Goal: Transaction & Acquisition: Purchase product/service

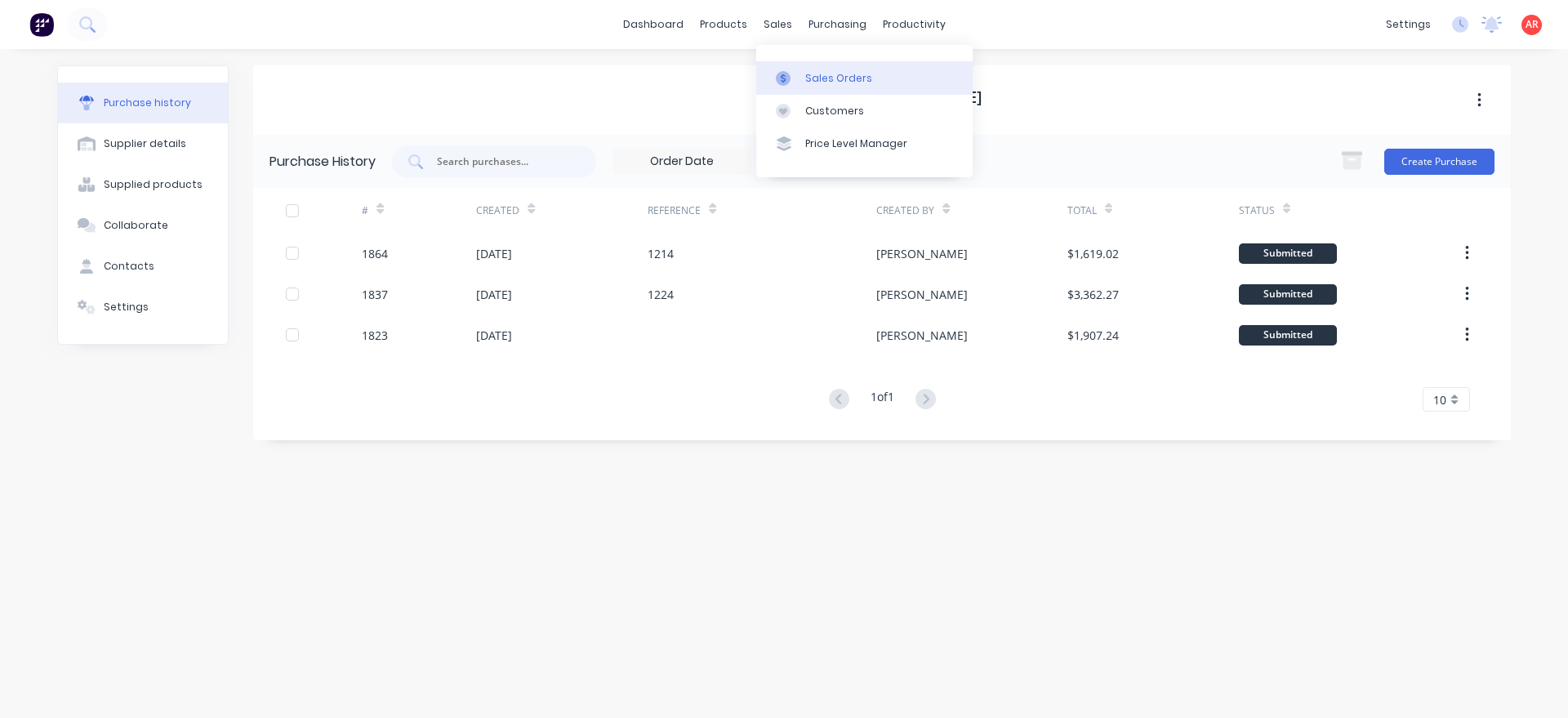
click at [793, 76] on div at bounding box center [788, 78] width 25 height 15
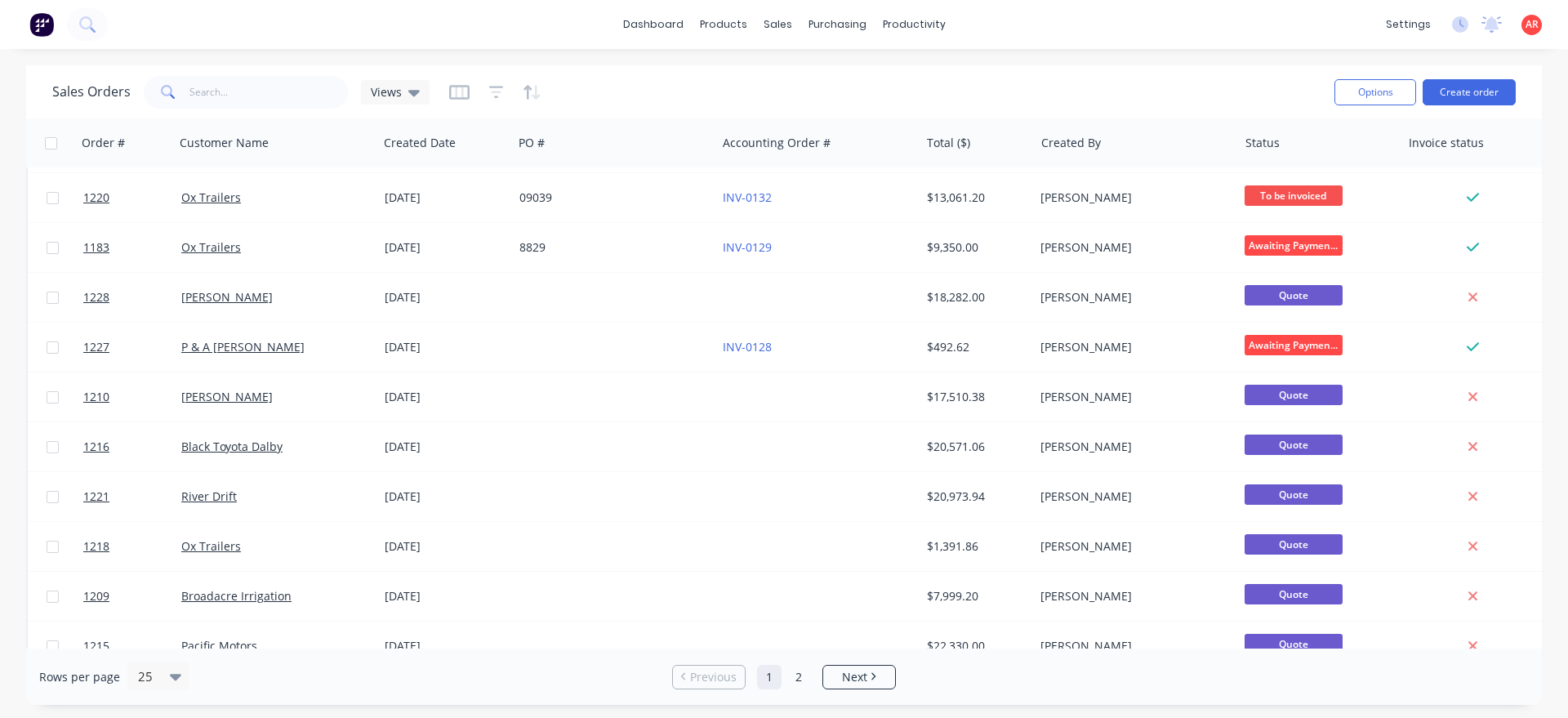
scroll to position [745, 0]
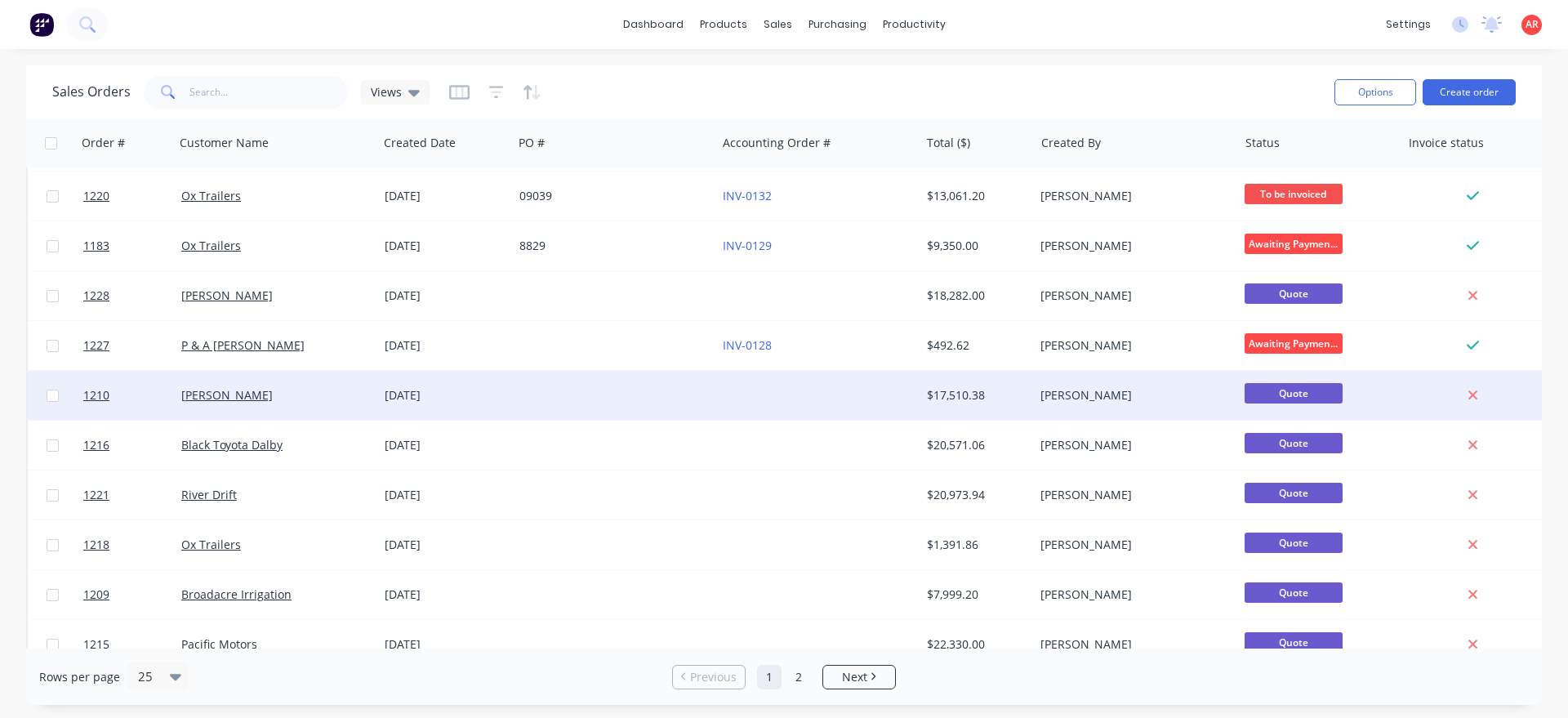
click at [350, 418] on div "Ryan Purcell" at bounding box center [276, 396] width 203 height 49
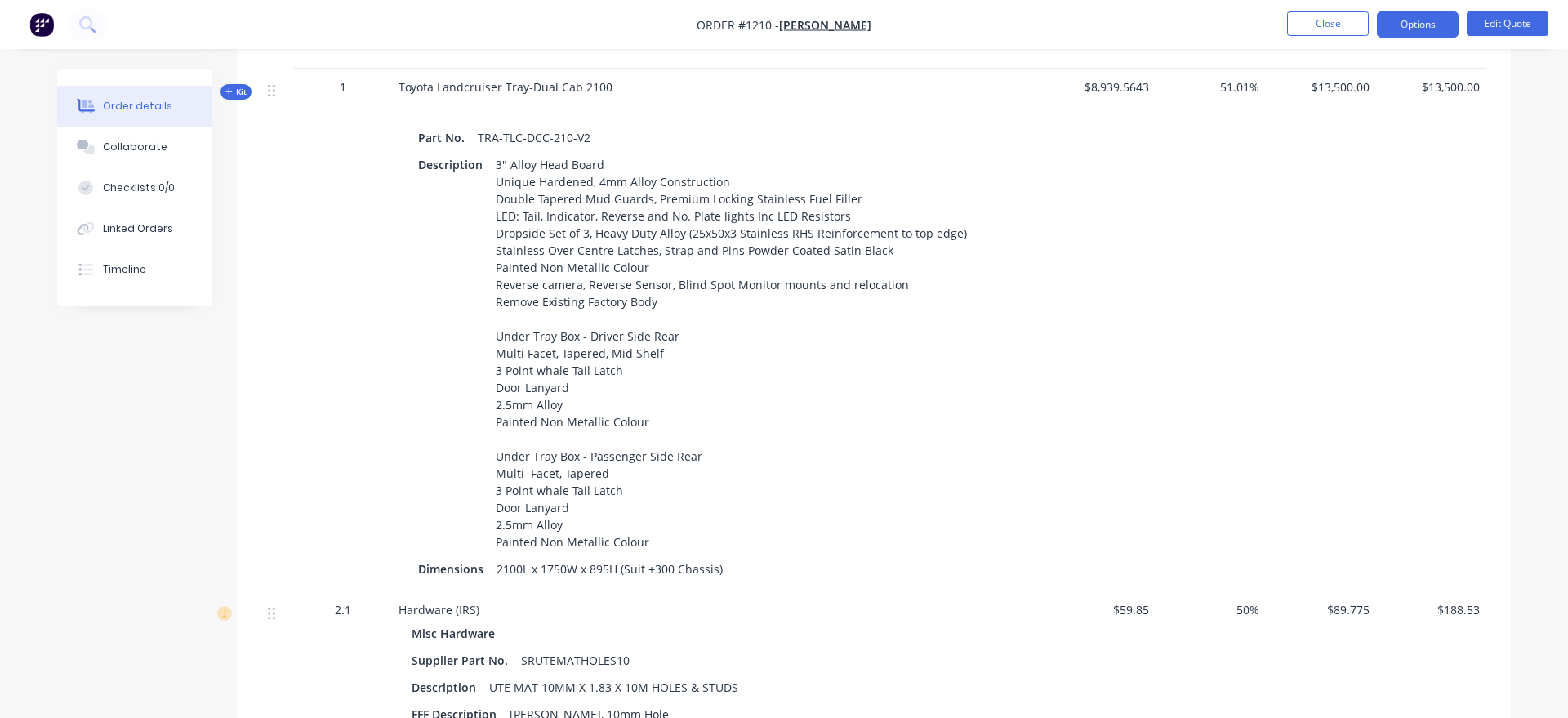
scroll to position [84, 0]
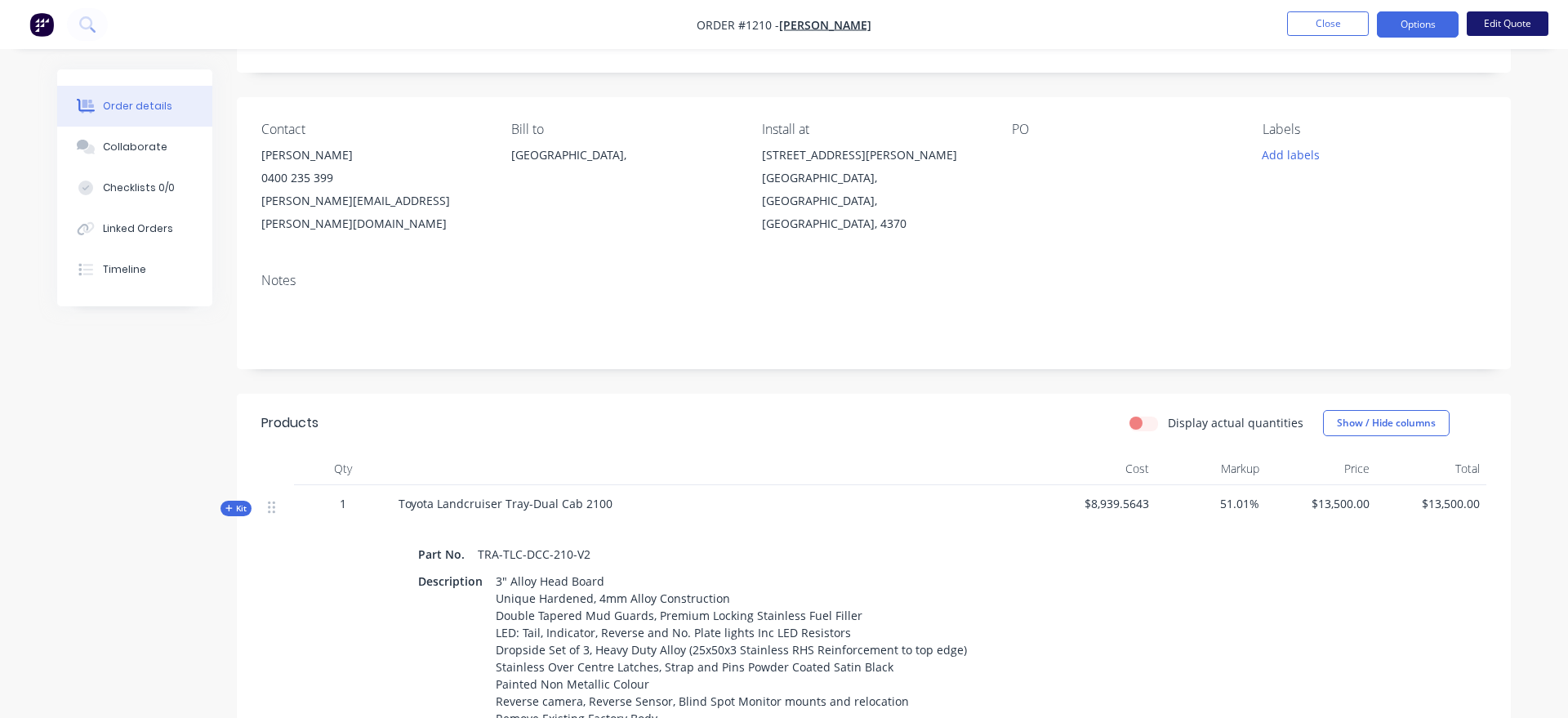
click at [1508, 26] on button "Edit Quote" at bounding box center [1507, 24] width 82 height 25
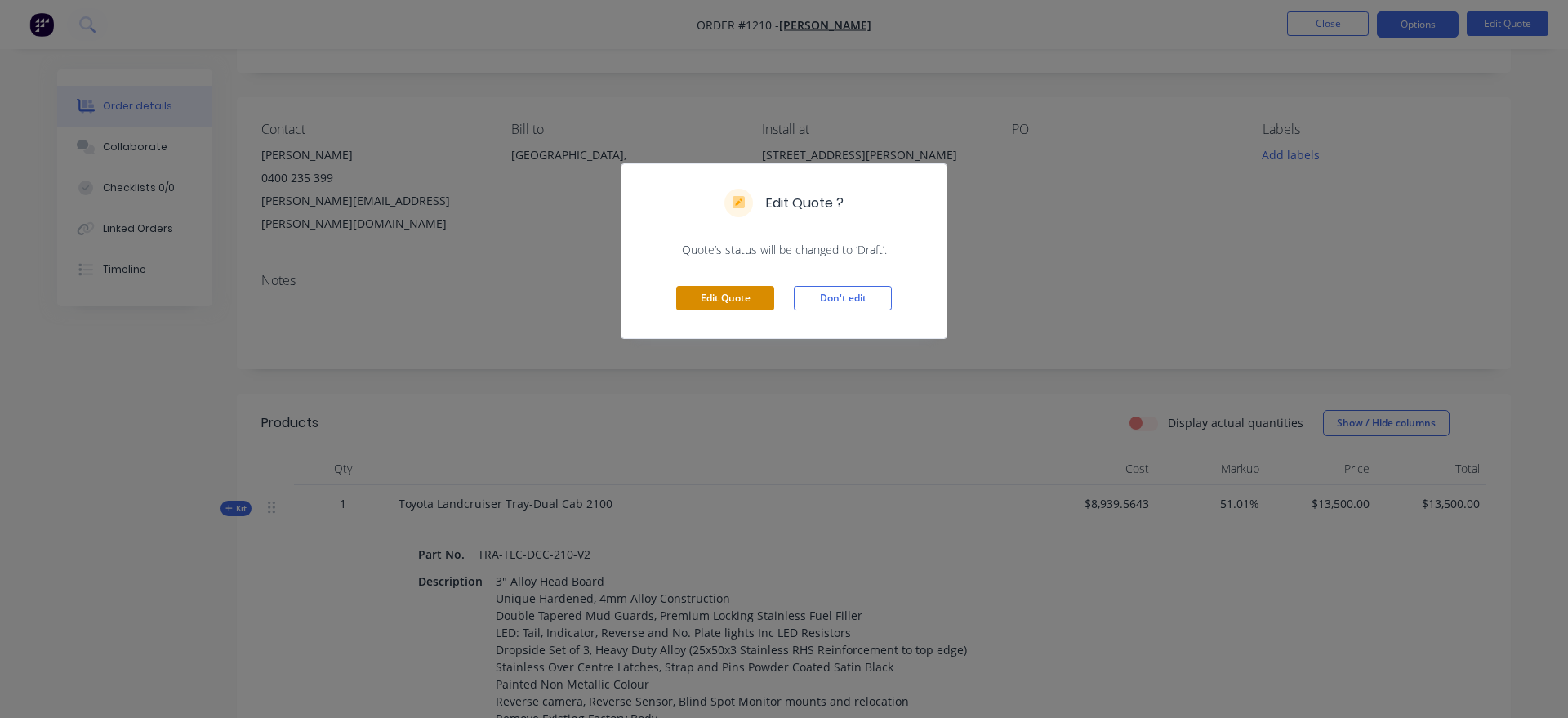
click at [760, 296] on button "Edit Quote" at bounding box center [725, 299] width 98 height 25
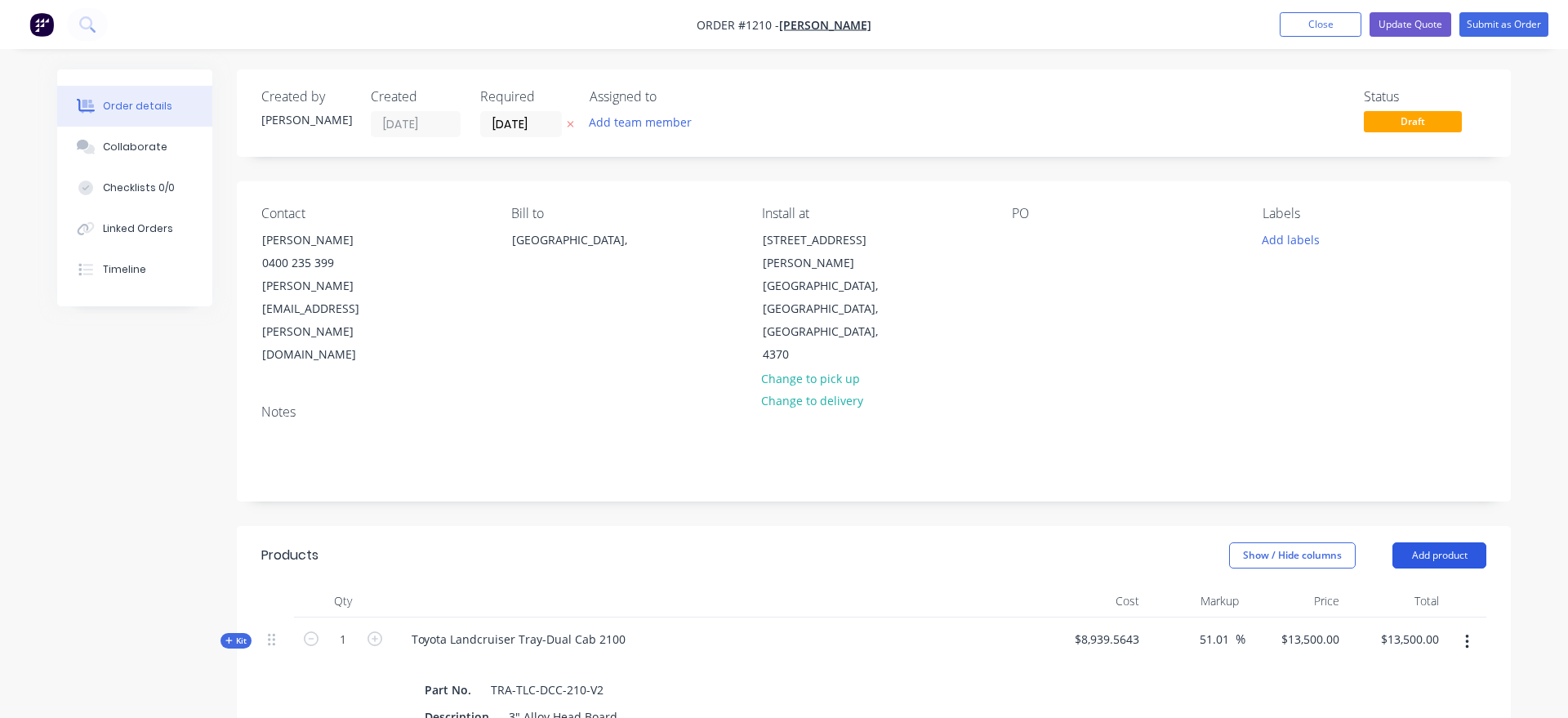
click at [1456, 543] on button "Add product" at bounding box center [1439, 556] width 94 height 26
click at [1408, 585] on div "Product catalogue" at bounding box center [1409, 596] width 126 height 24
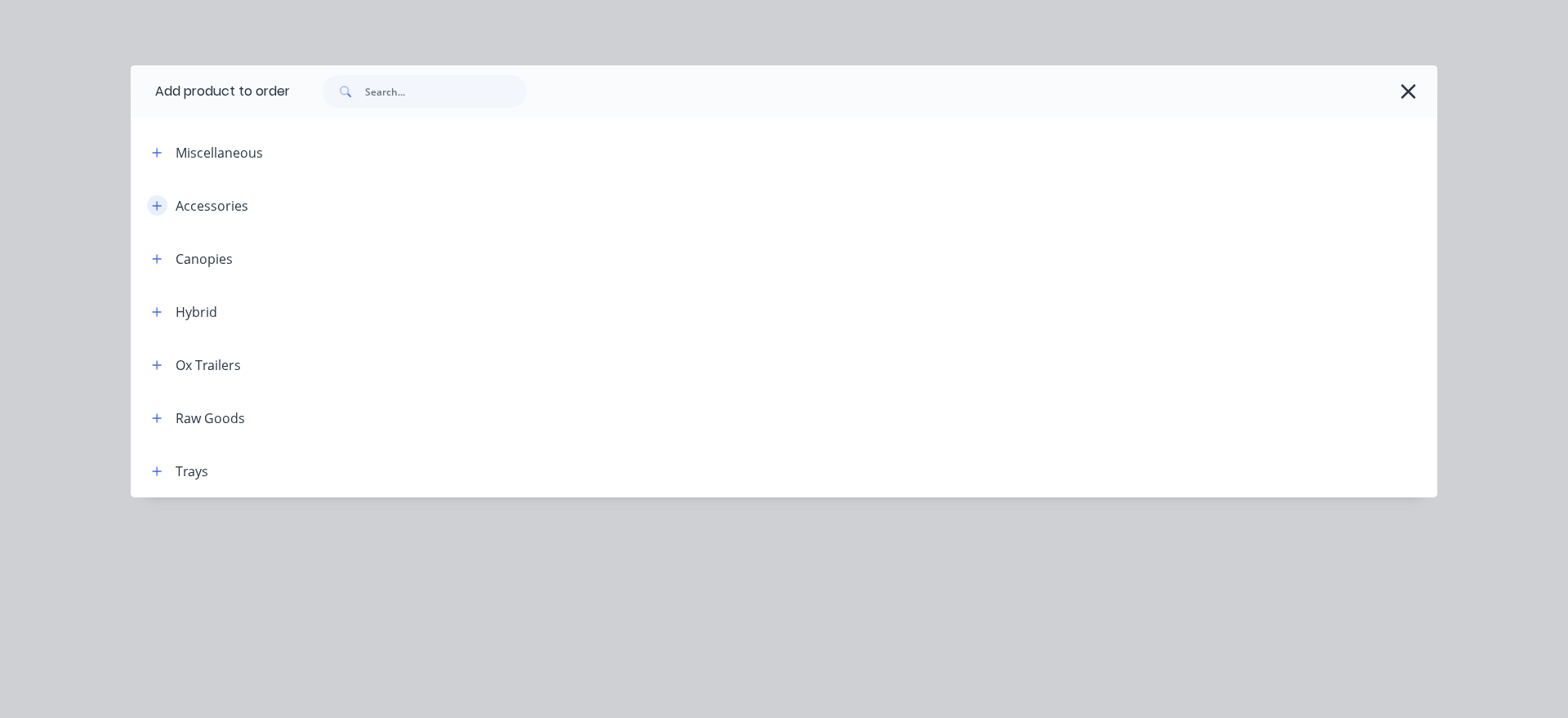
click at [163, 212] on button "button" at bounding box center [157, 205] width 20 height 20
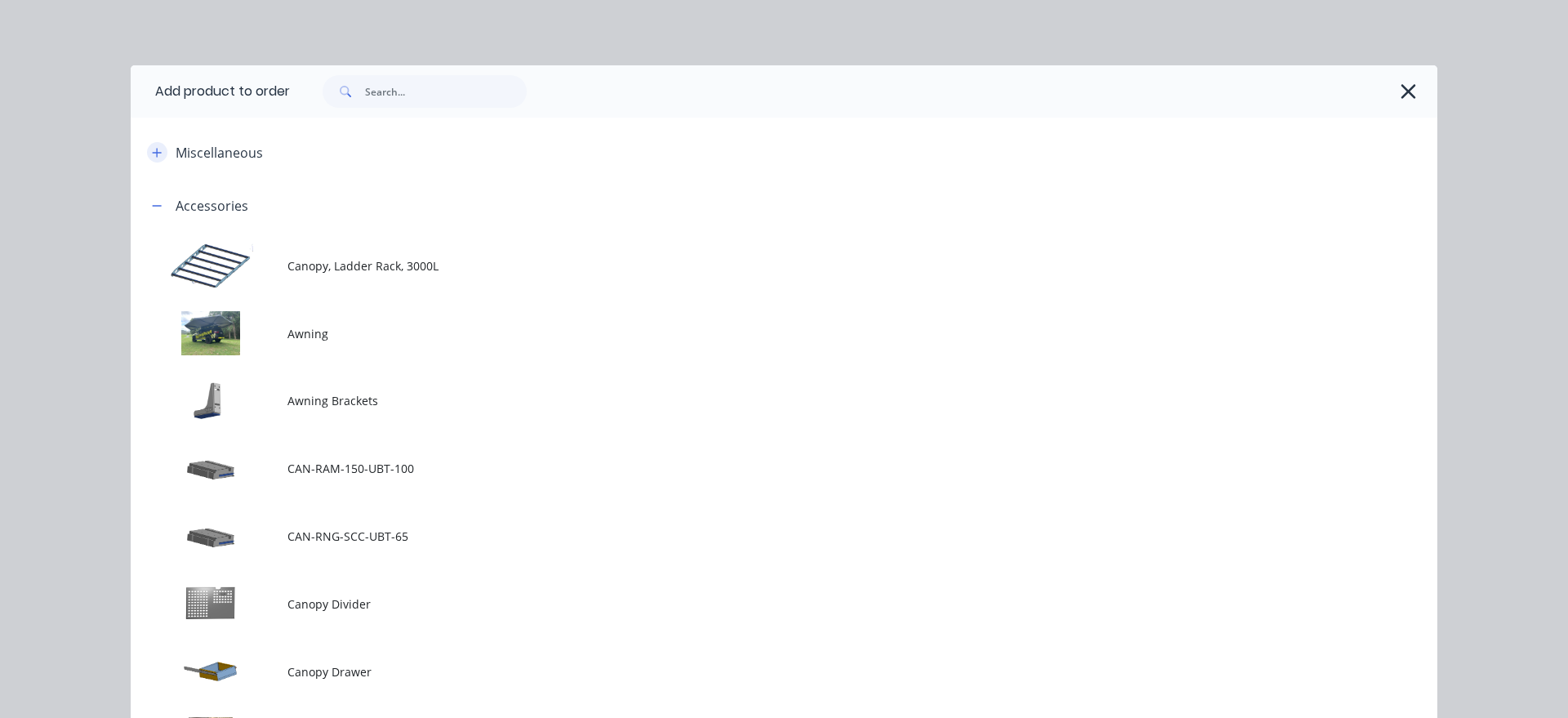
click at [153, 152] on icon "button" at bounding box center [156, 152] width 10 height 11
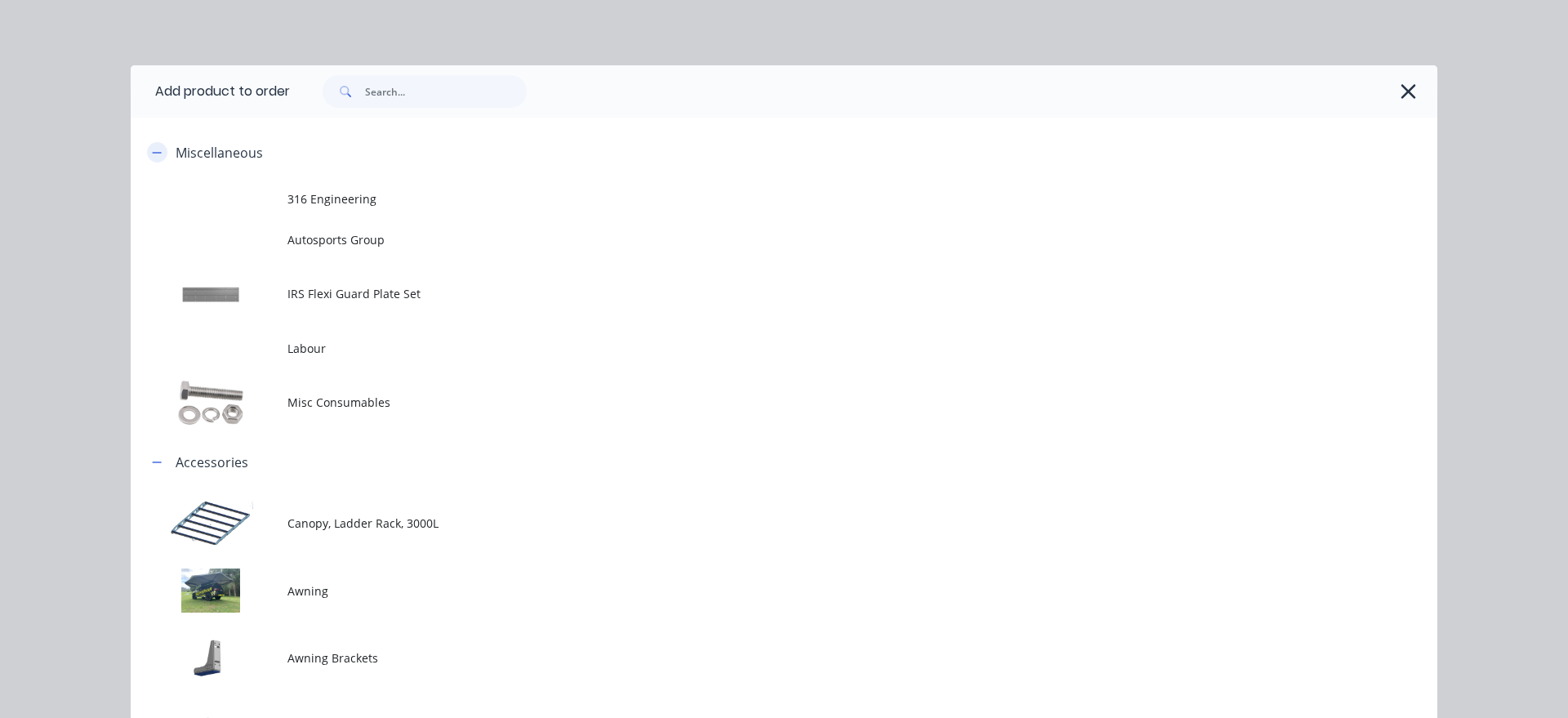
click at [153, 152] on icon "button" at bounding box center [156, 152] width 10 height 11
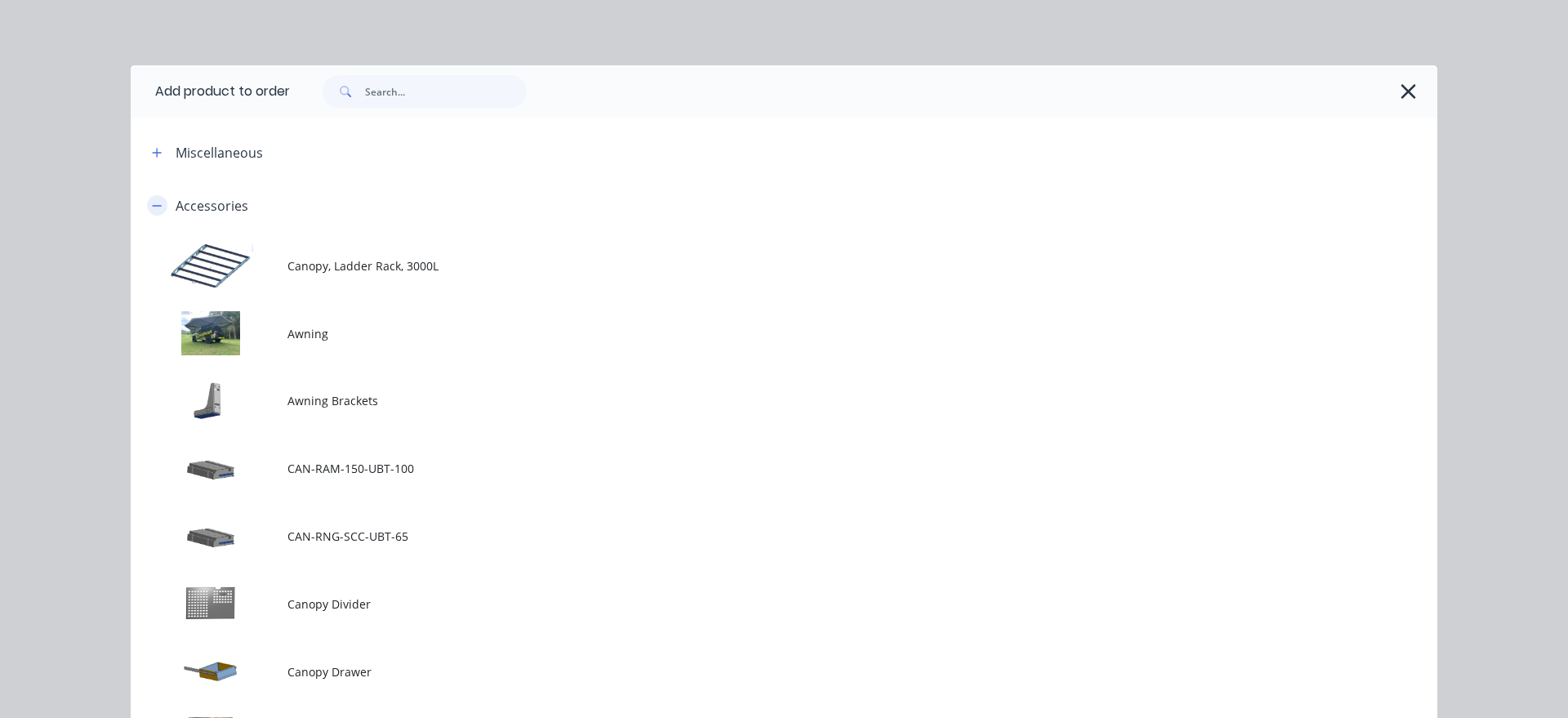
click at [159, 211] on button "button" at bounding box center [157, 205] width 20 height 20
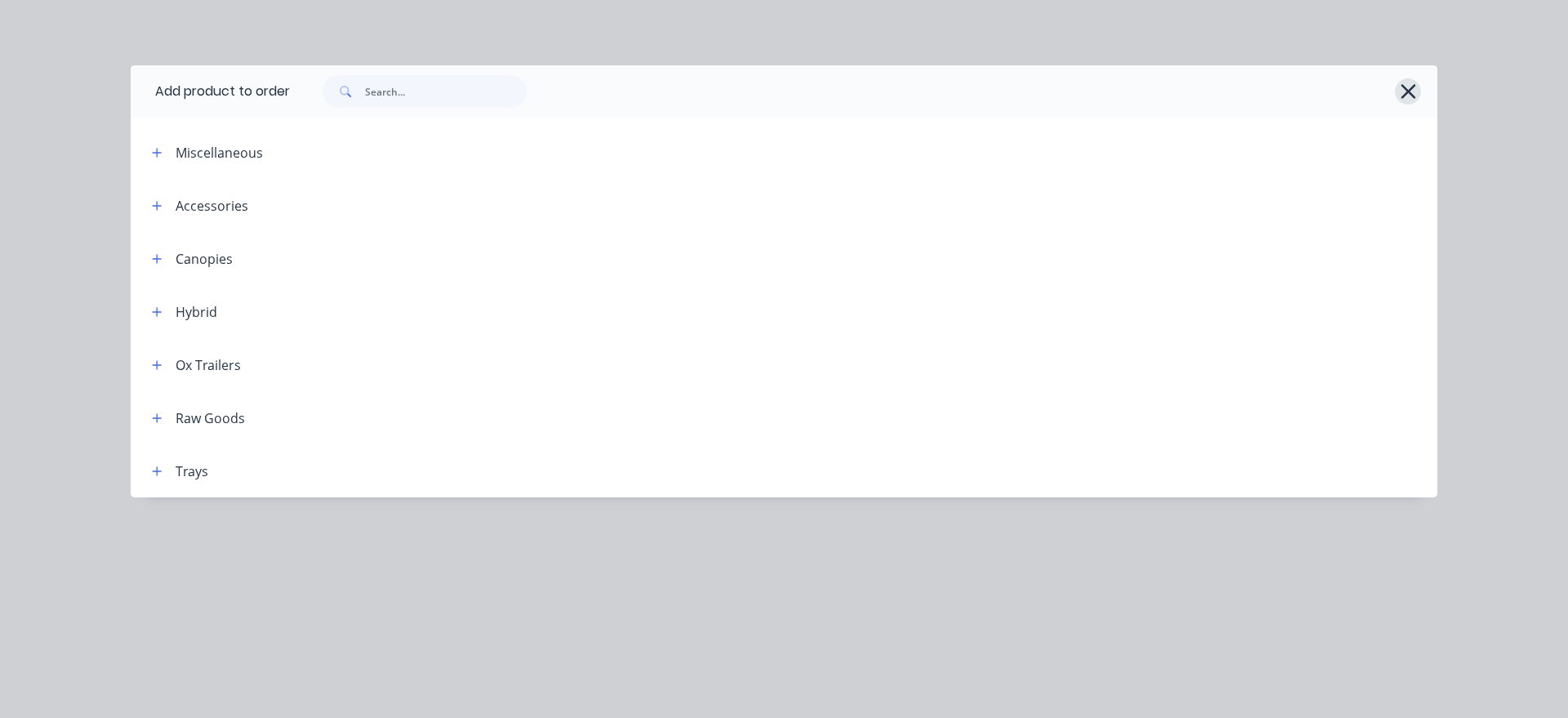
click at [1404, 95] on icon "button" at bounding box center [1408, 92] width 15 height 15
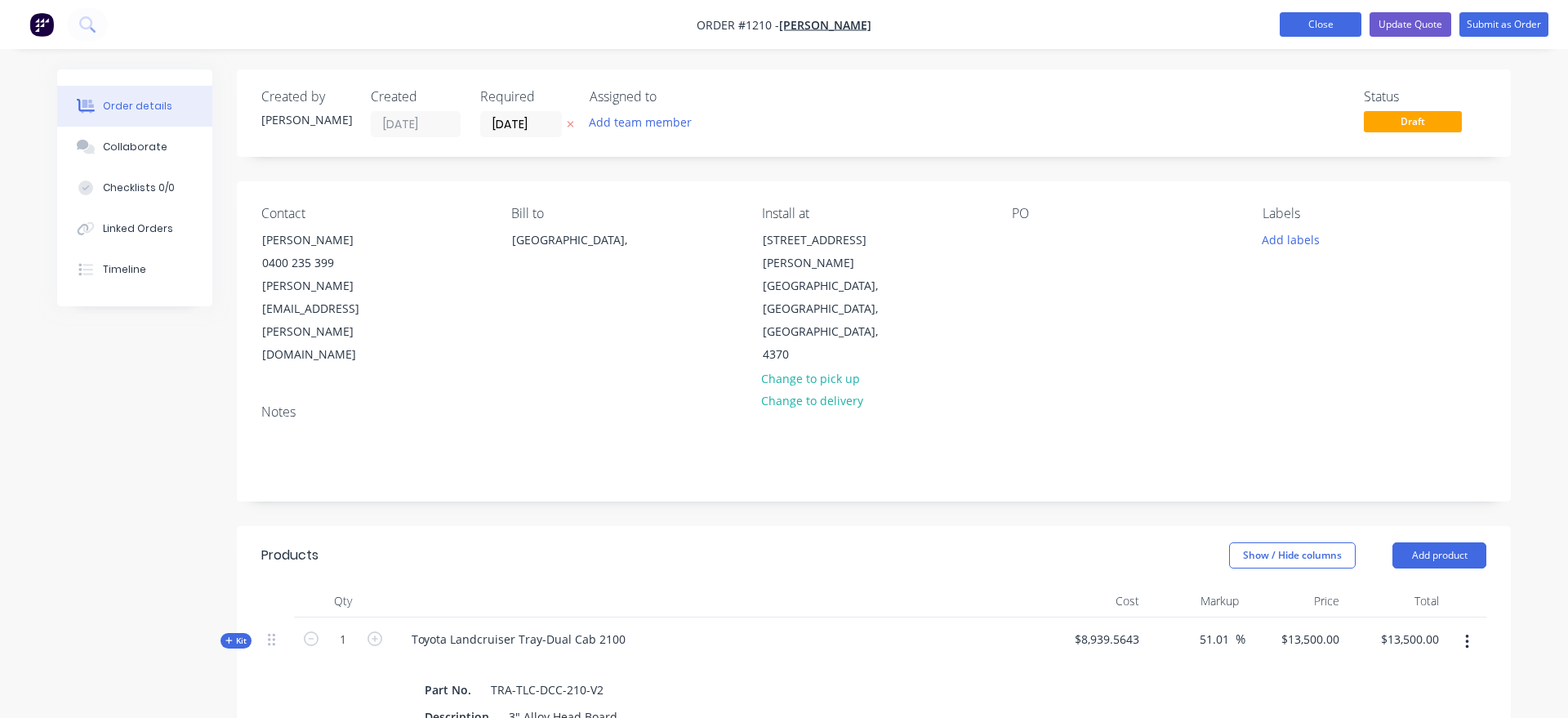
click at [1321, 28] on button "Close" at bounding box center [1320, 25] width 82 height 25
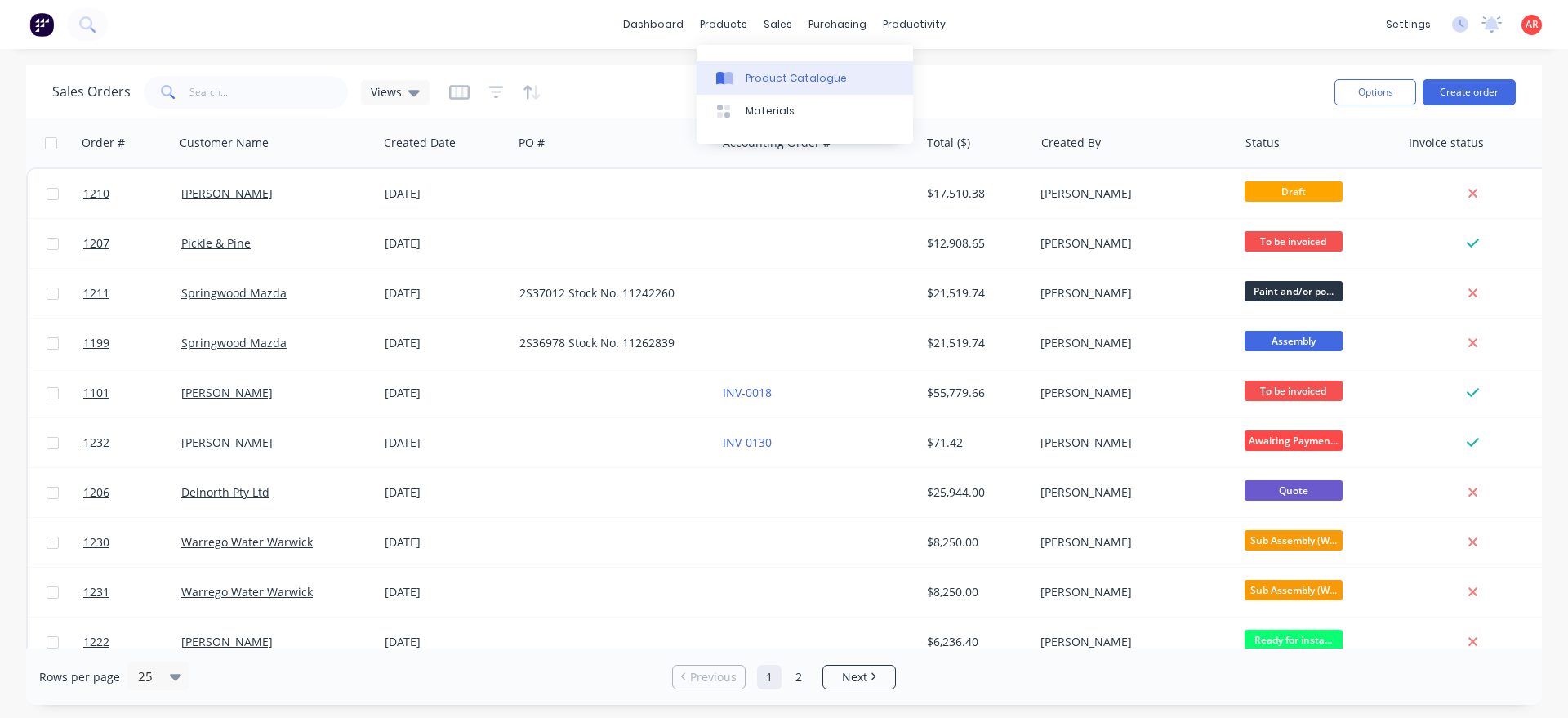
click at [721, 73] on icon at bounding box center [720, 78] width 8 height 13
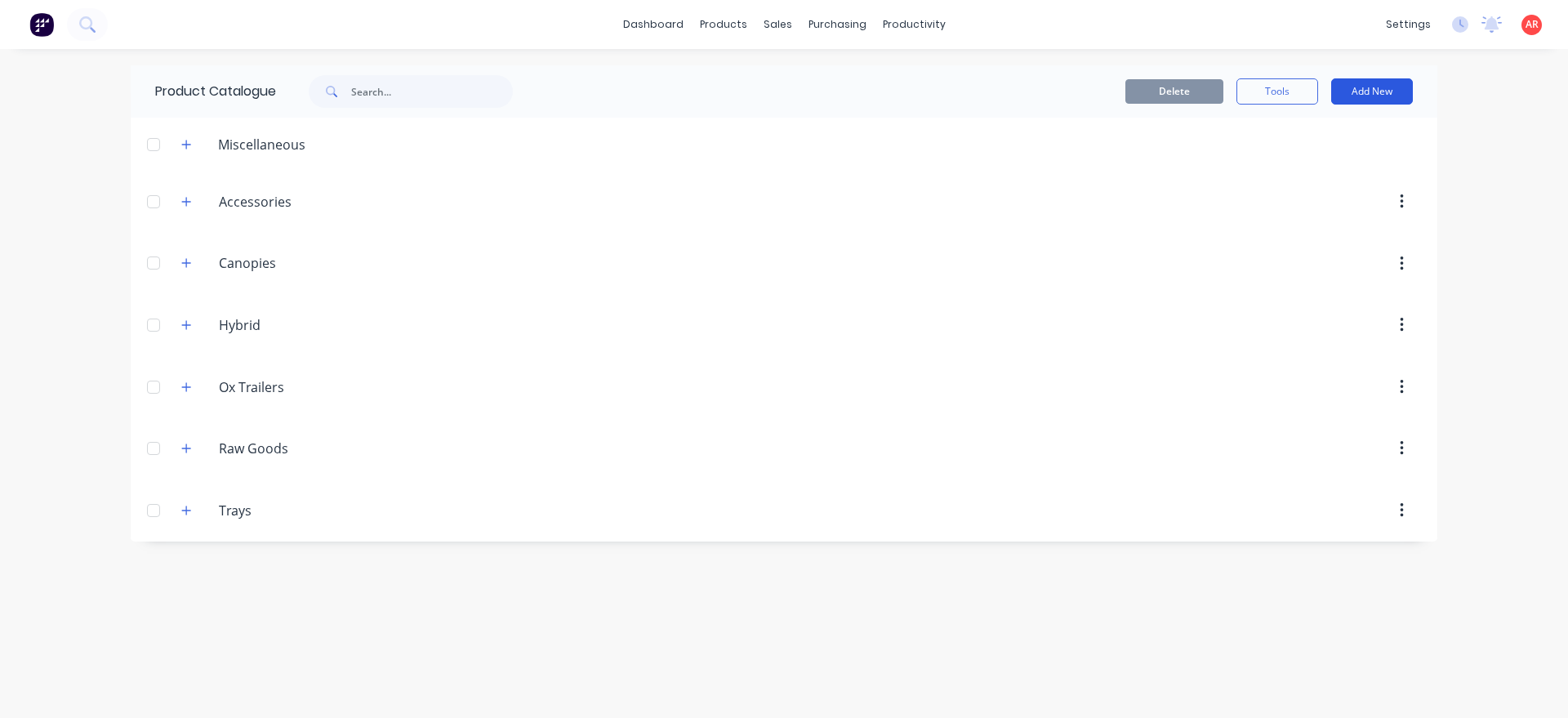
click at [1368, 102] on button "Add New" at bounding box center [1372, 92] width 82 height 26
click at [1342, 208] on div "Product Kit" at bounding box center [1335, 198] width 126 height 24
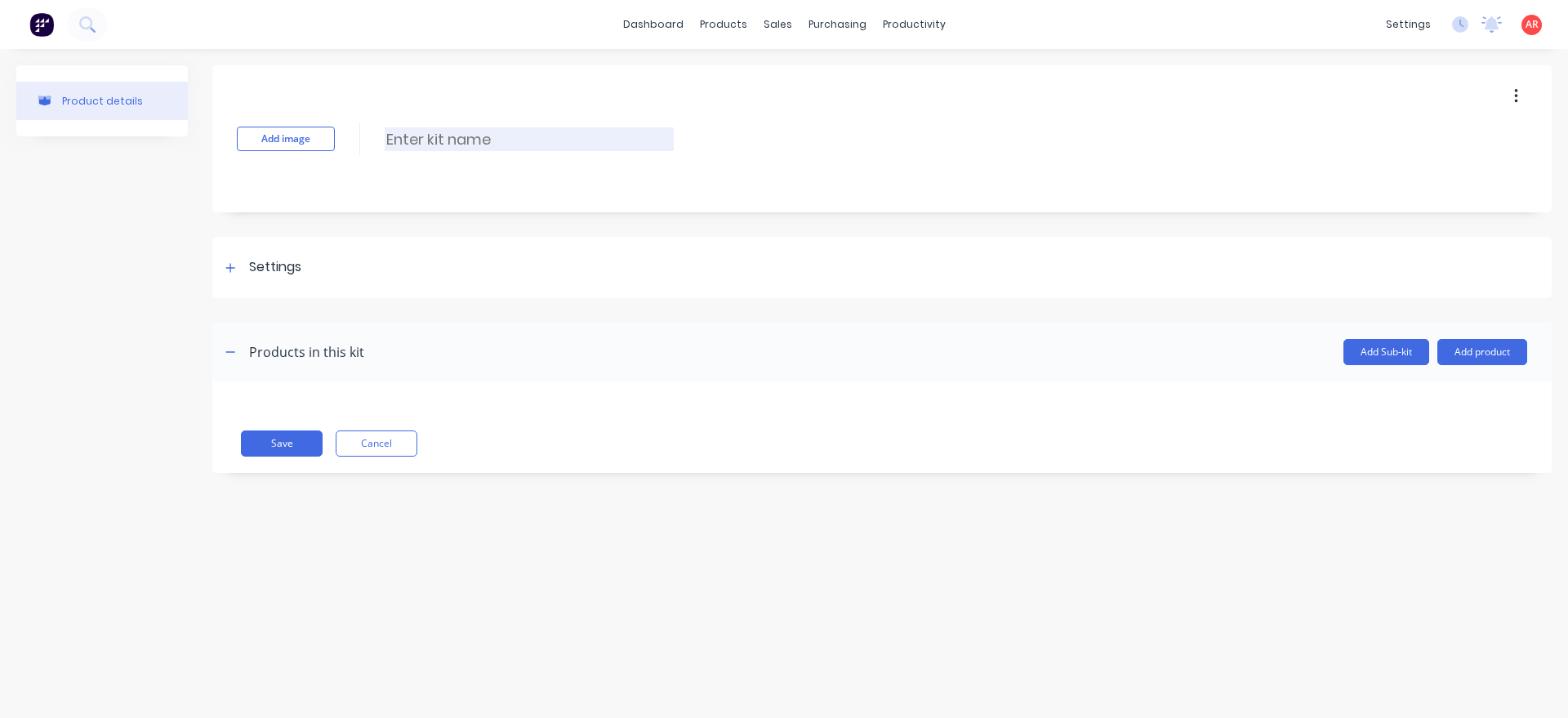
click at [417, 141] on input at bounding box center [529, 139] width 289 height 24
type input "Under Tray Spare Wheel Mount Cruiser"
click at [283, 131] on button "Add image" at bounding box center [285, 139] width 98 height 25
click at [224, 265] on div at bounding box center [230, 267] width 20 height 20
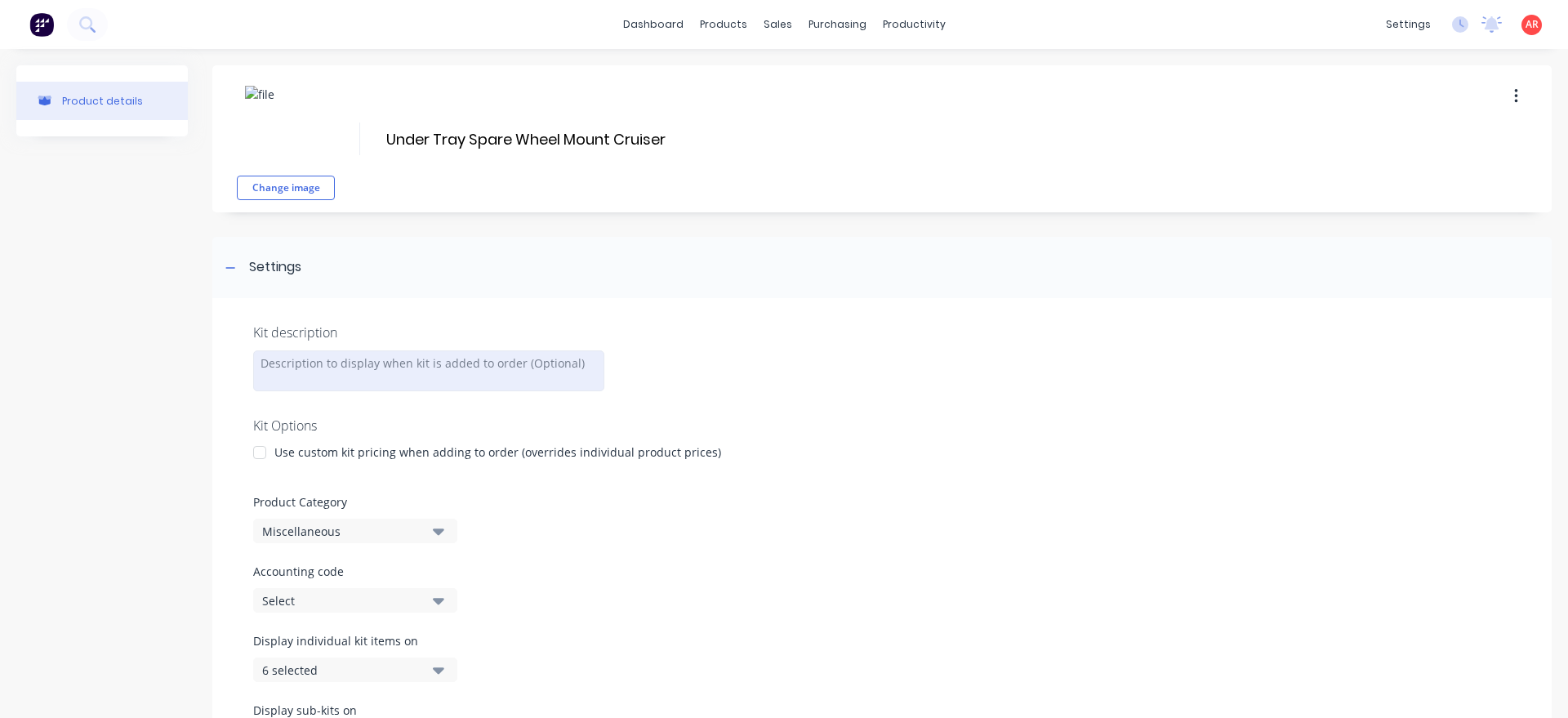
click at [320, 370] on div at bounding box center [428, 371] width 351 height 41
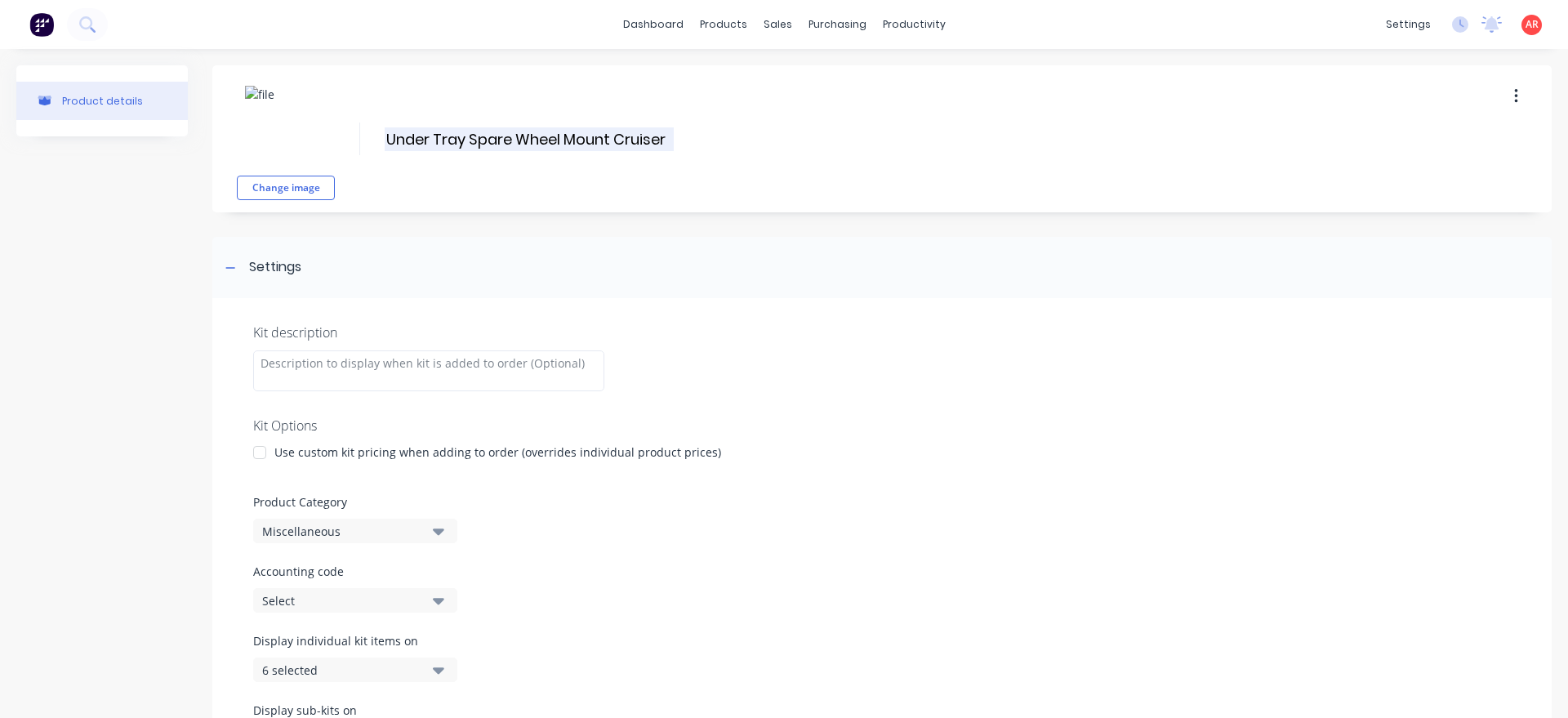
click at [462, 138] on input "Under Tray Spare Wheel Mount Cruiser" at bounding box center [529, 139] width 289 height 24
click at [462, 143] on input "Under Tray Spare Wheel Mount Cruiser" at bounding box center [529, 139] width 289 height 24
click at [436, 139] on input "Under body Spare Wheel Mount Cruiser" at bounding box center [530, 139] width 292 height 24
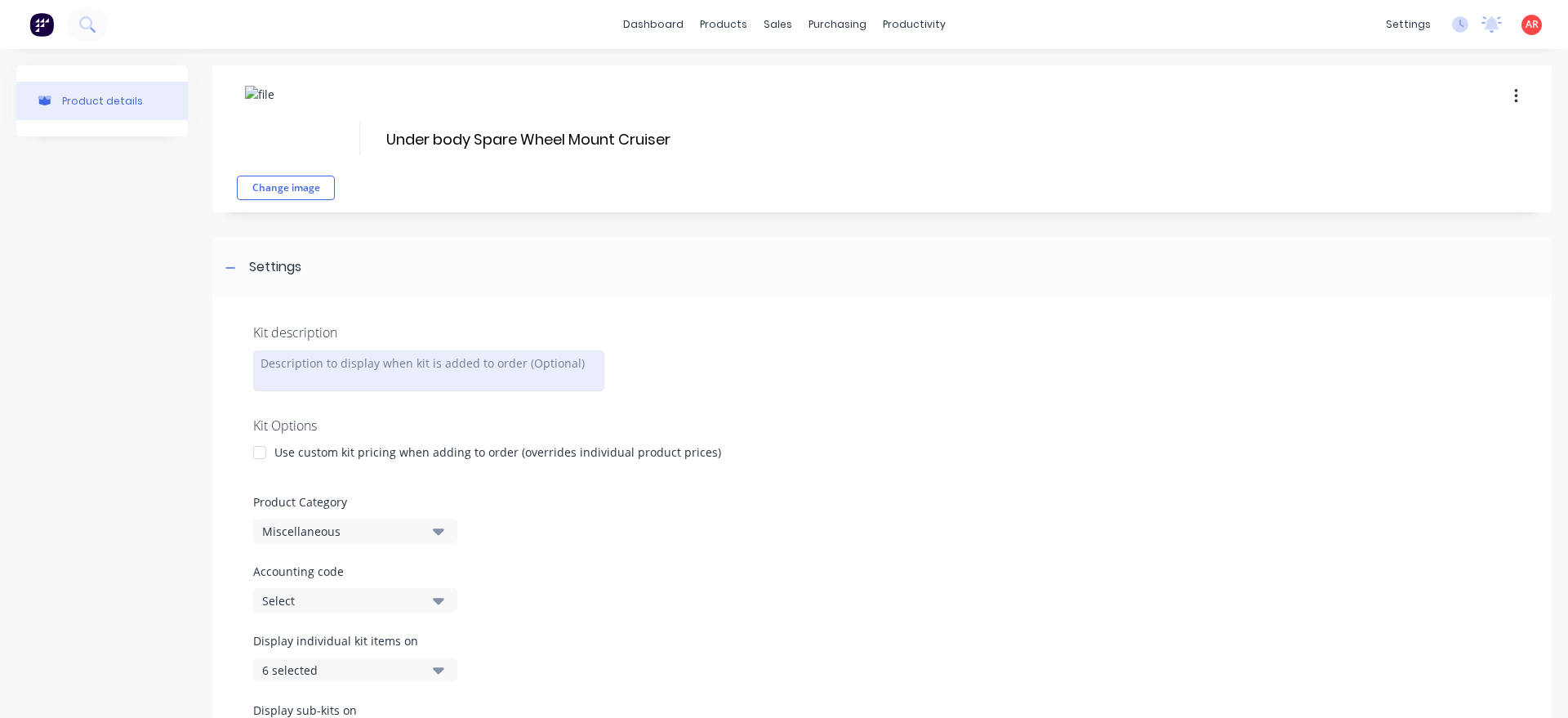
type input "Underbody Spare Wheel Mount Cruiser"
click at [380, 364] on div at bounding box center [428, 371] width 351 height 41
drag, startPoint x: 673, startPoint y: 143, endPoint x: 355, endPoint y: 145, distance: 318.0
click at [355, 145] on div "Change image Underbody Spare Wheel Mount Cruiser Underbody Spare Wheel Mount Cr…" at bounding box center [882, 138] width 1340 height 147
click at [372, 139] on div "Change image Underbody Spare Wheel Mount Cruiser Underbody Spare Wheel Mount Cr…" at bounding box center [882, 138] width 1340 height 147
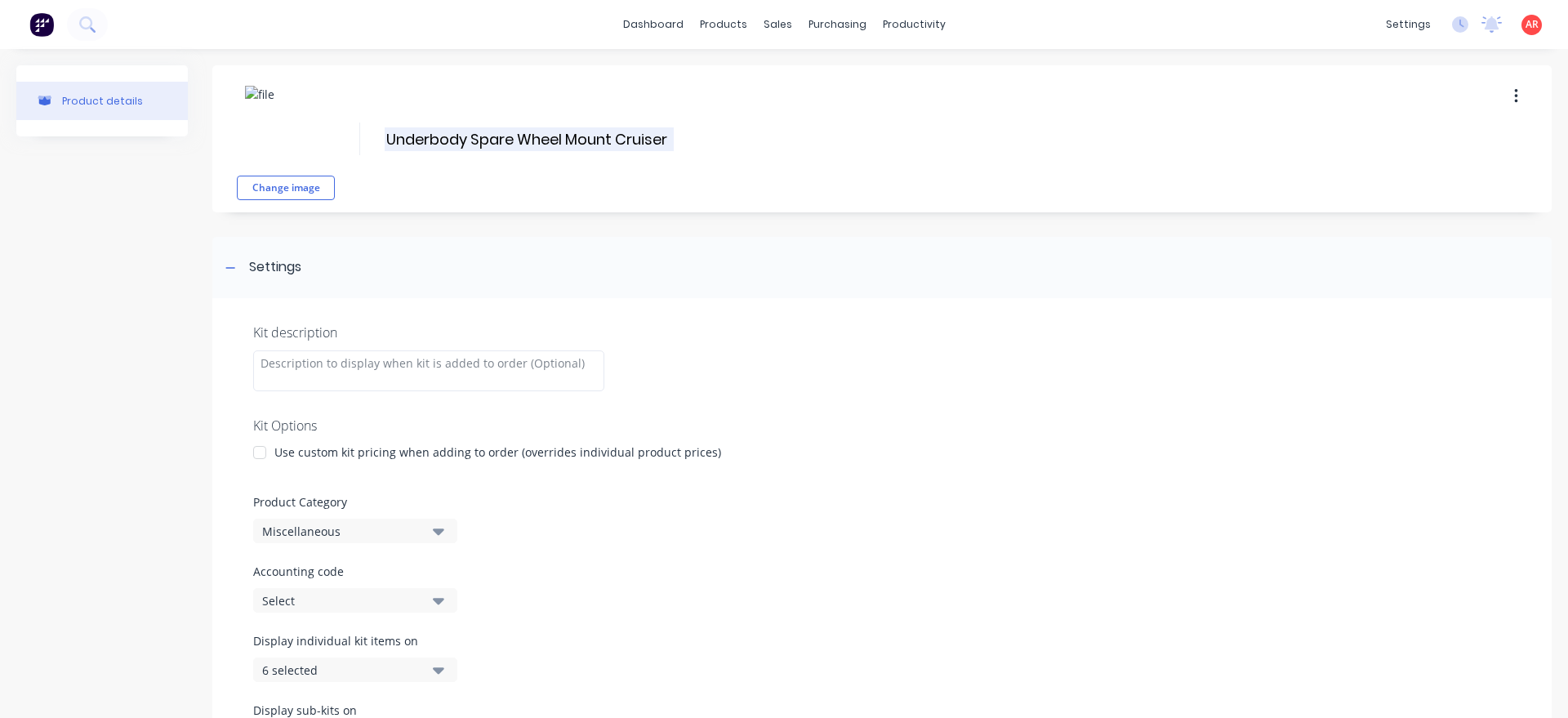
click at [385, 139] on input "Underbody Spare Wheel Mount Cruiser" at bounding box center [529, 139] width 289 height 24
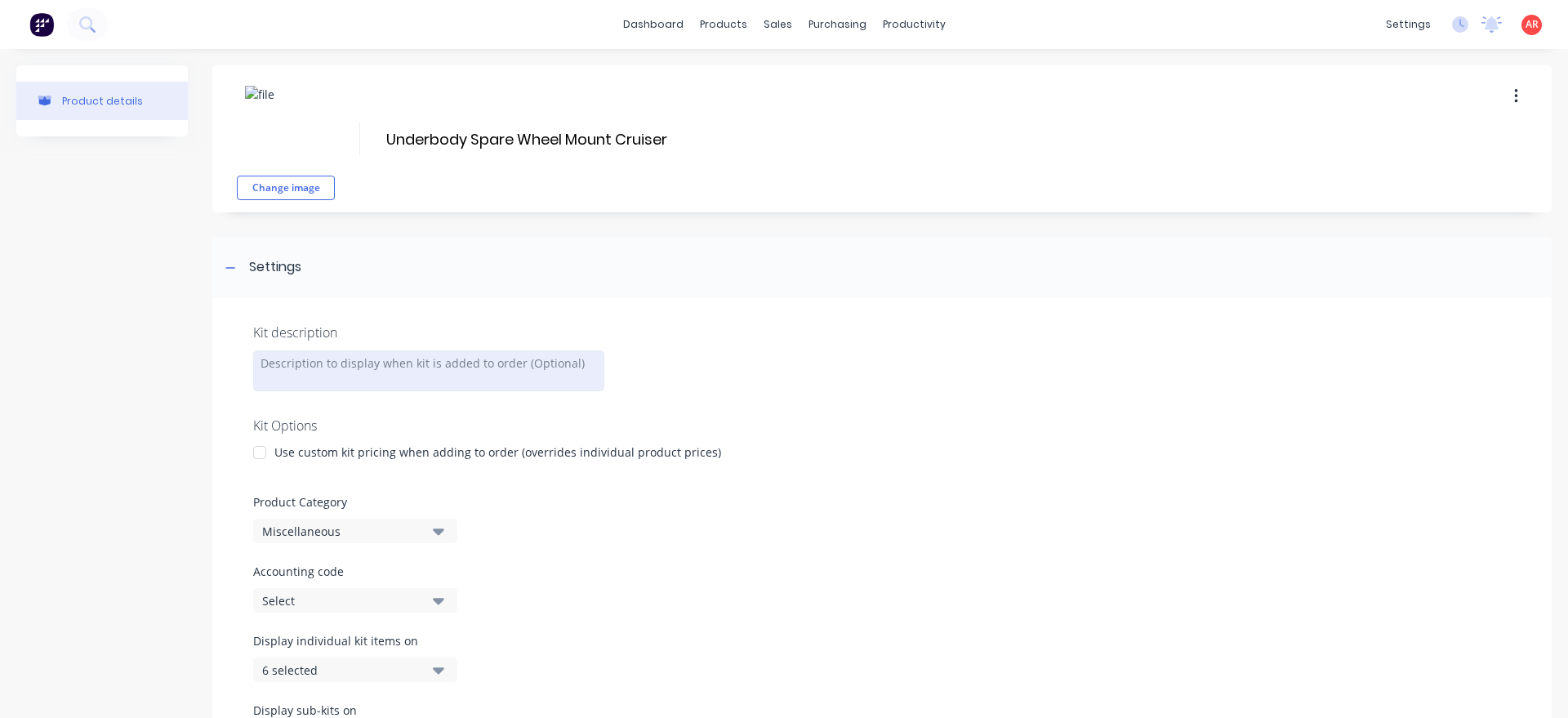
click at [376, 376] on div at bounding box center [428, 371] width 351 height 41
drag, startPoint x: 469, startPoint y: 363, endPoint x: 323, endPoint y: 364, distance: 146.0
click at [323, 364] on div "Underbody Spare Wheel Mount Cruiser, 3mm steel construction" at bounding box center [428, 372] width 351 height 42
click at [413, 393] on div "Underbody spare wheel mount to suit a landcruiser, 3mm steel construction" at bounding box center [428, 372] width 351 height 42
click at [490, 389] on div "Underbody spare wheel mount to suit a landcruiser, 3mm steel construction" at bounding box center [428, 372] width 351 height 42
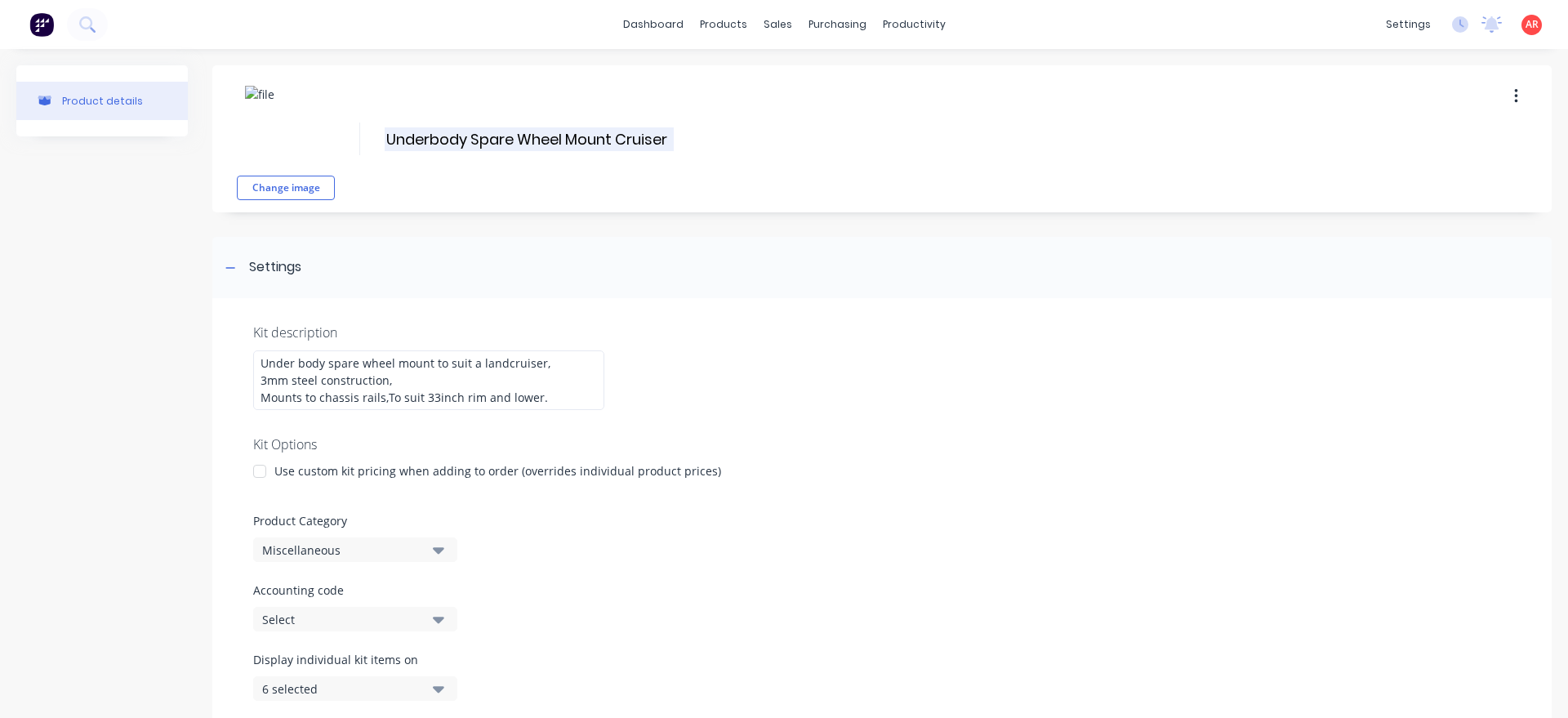
click at [428, 140] on input "Underbody Spare Wheel Mount Cruiser" at bounding box center [529, 139] width 289 height 24
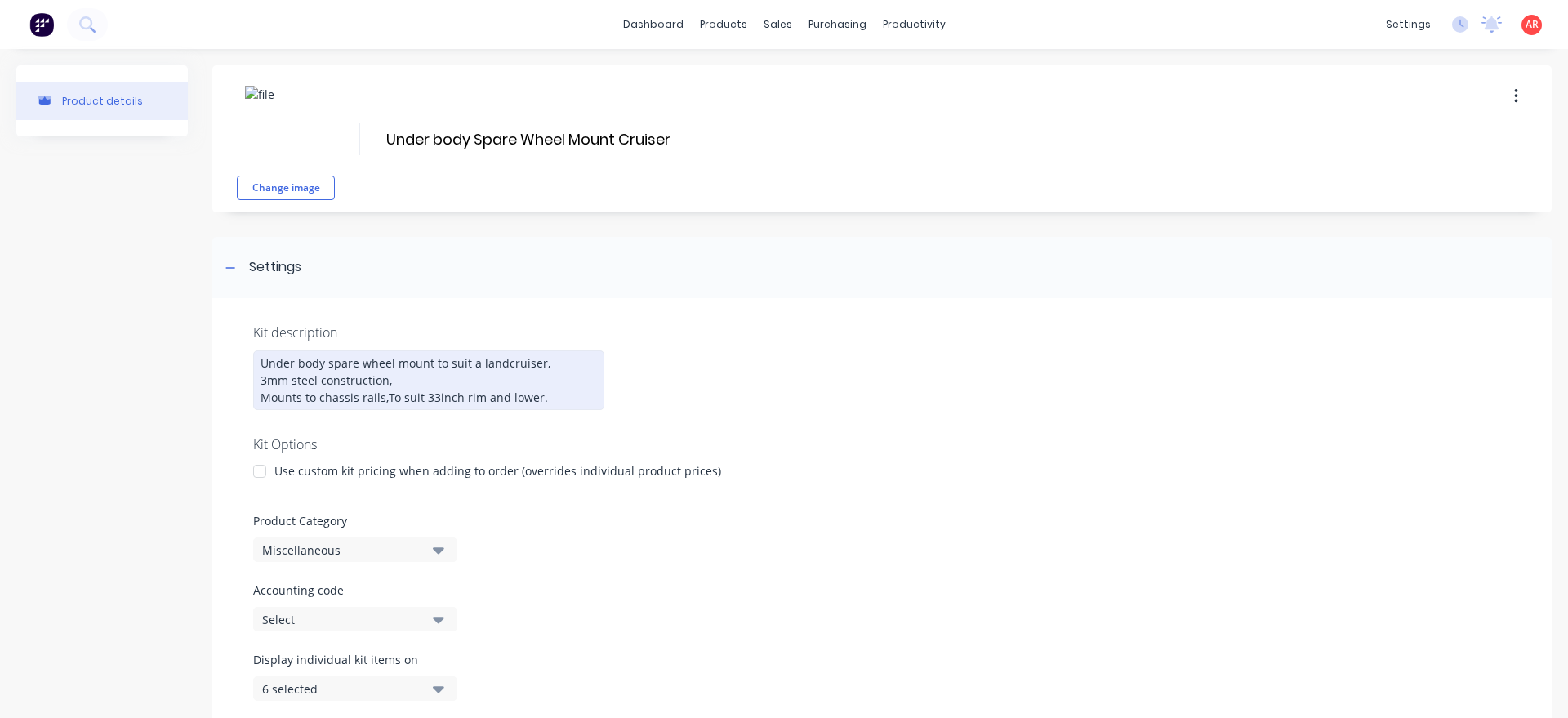
type input "Under body Spare Wheel Mount Cruiser"
click at [248, 485] on div at bounding box center [259, 470] width 33 height 33
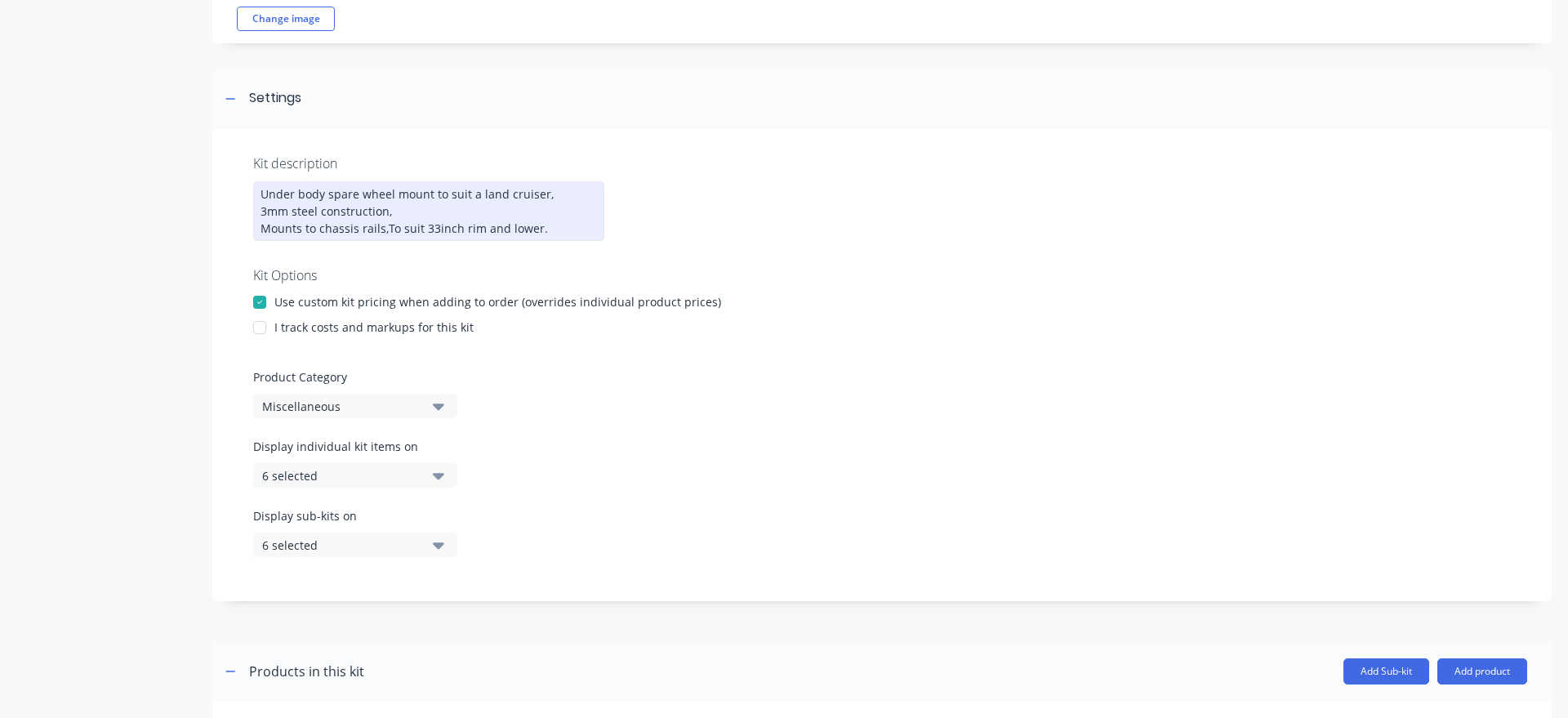
scroll to position [186, 0]
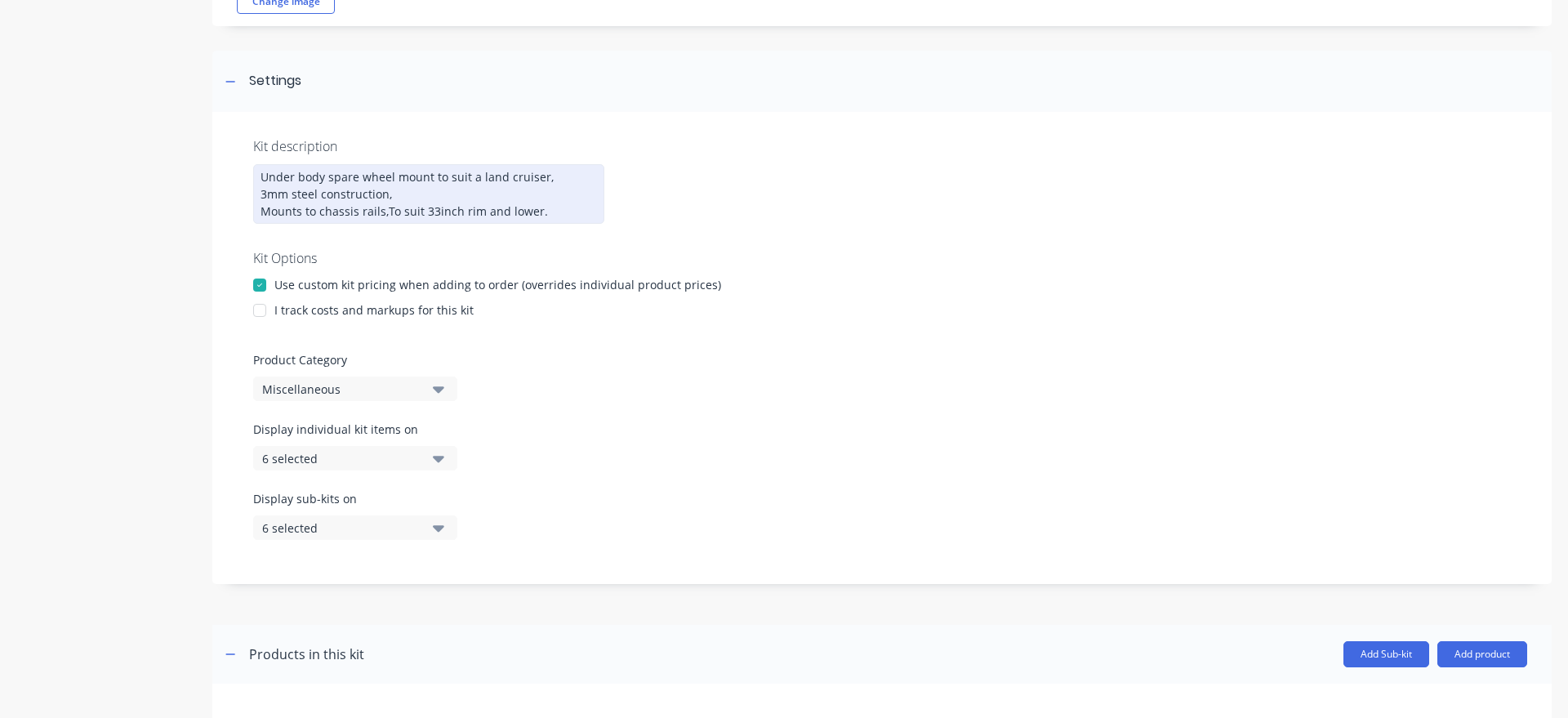
click at [269, 326] on div at bounding box center [259, 310] width 33 height 33
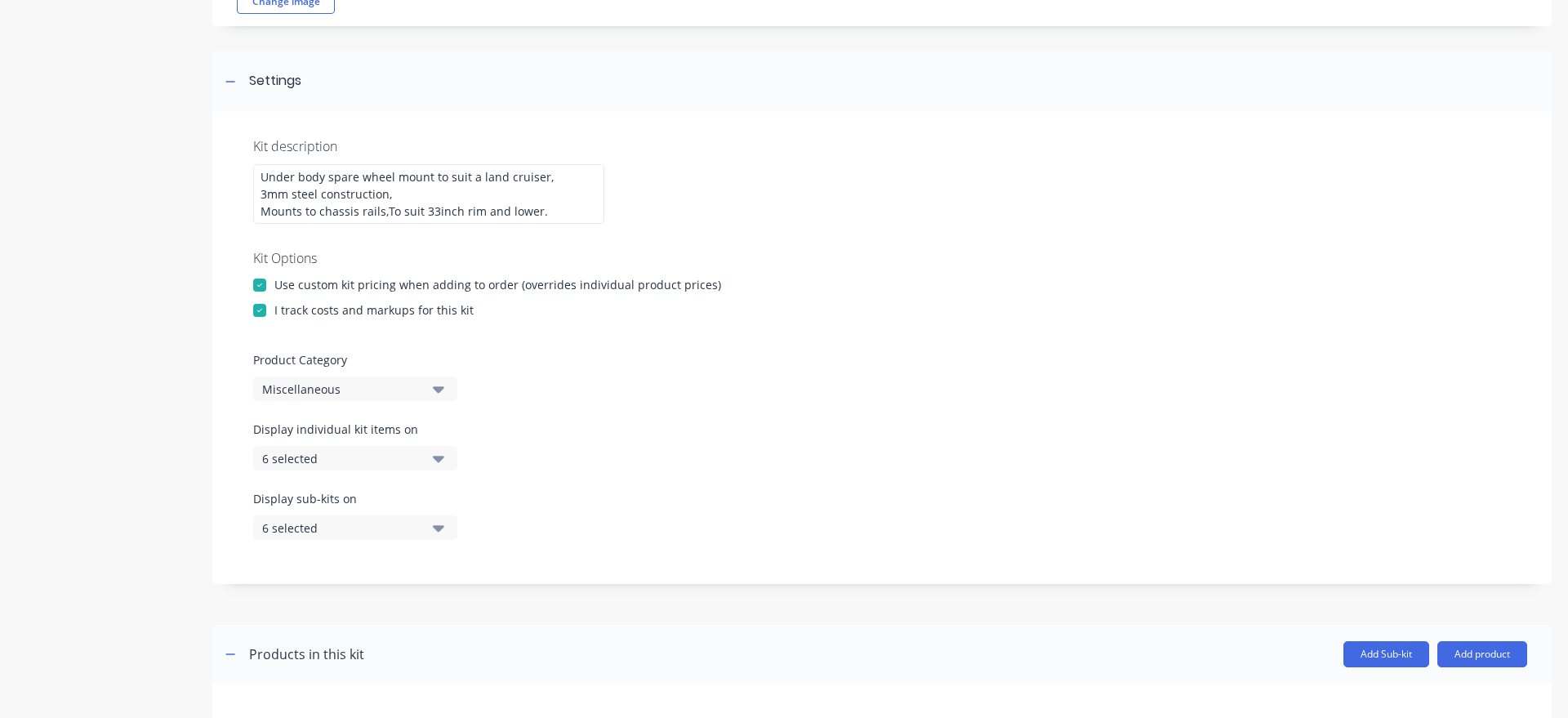
click at [358, 398] on div "Miscellaneous" at bounding box center [342, 389] width 159 height 17
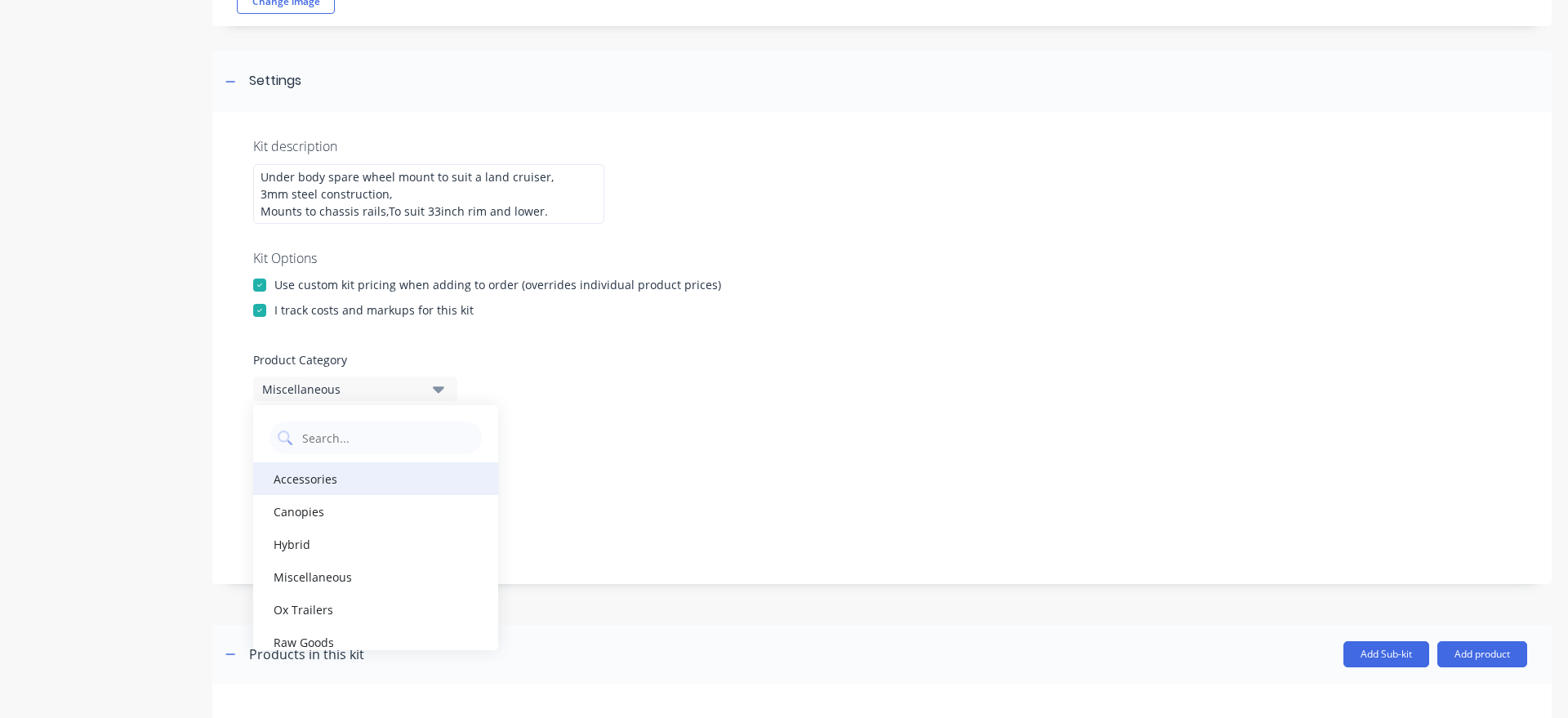
click at [353, 495] on div "Accessories" at bounding box center [375, 478] width 245 height 33
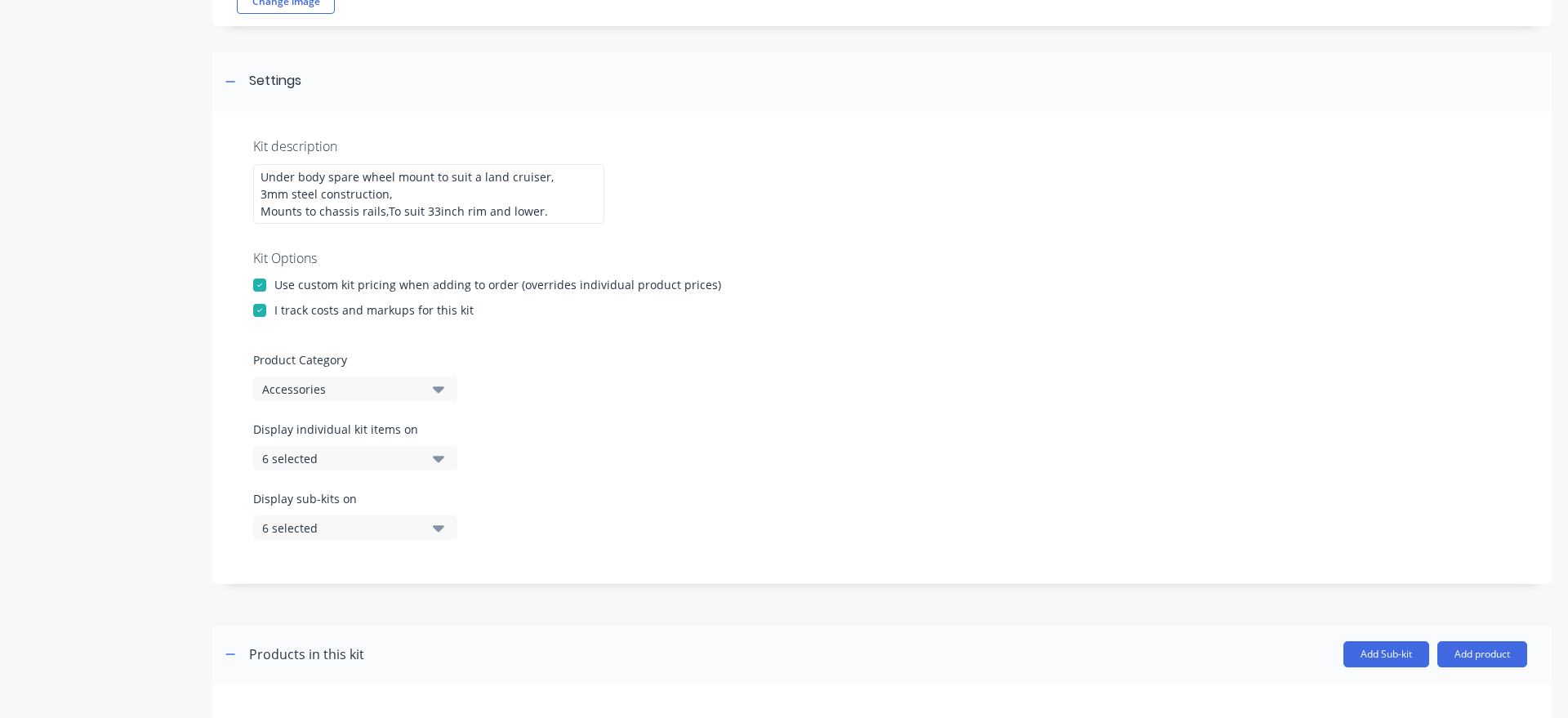
click at [359, 467] on div "6 selected" at bounding box center [342, 458] width 159 height 17
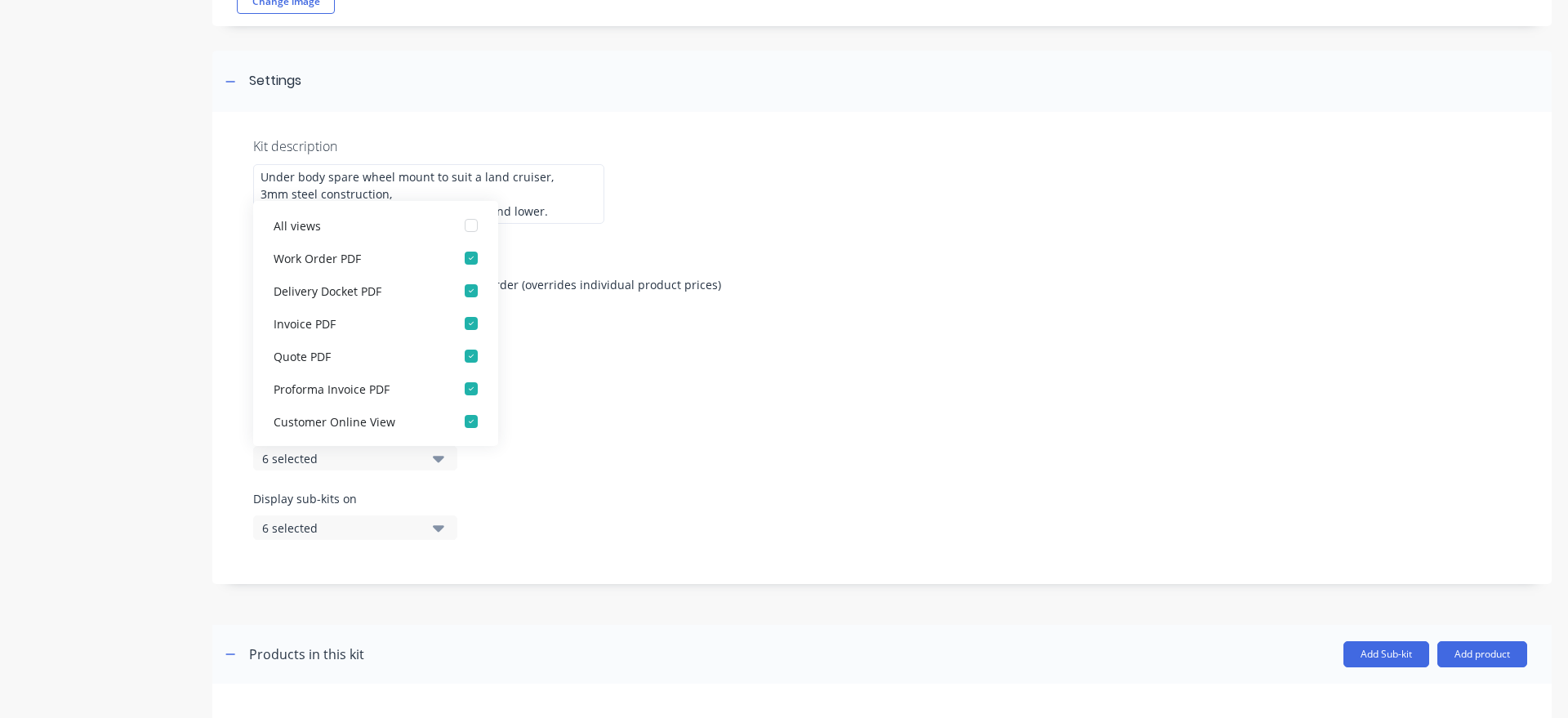
click at [527, 544] on div "Display sub-kits on 6 selected" at bounding box center [882, 524] width 1258 height 70
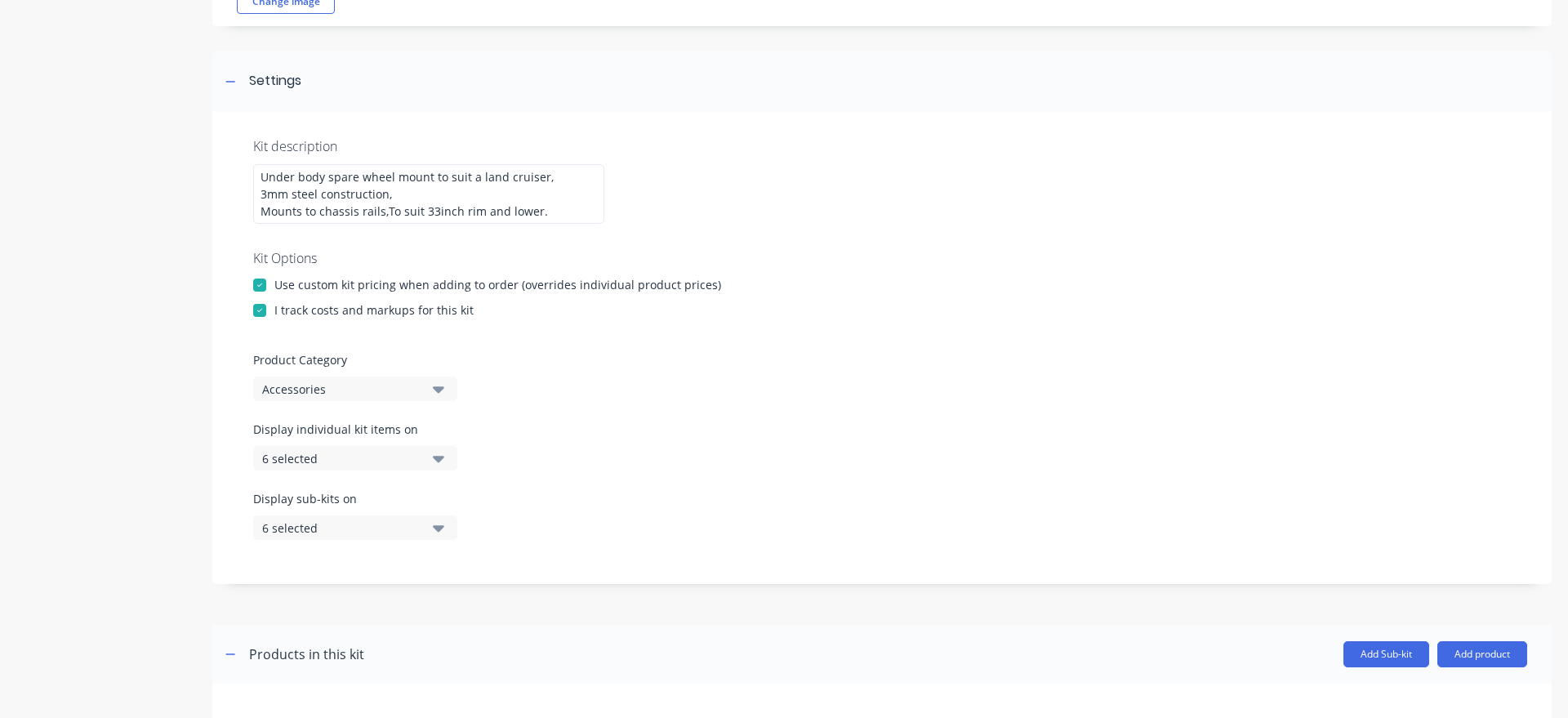
click at [442, 537] on icon "button" at bounding box center [438, 528] width 11 height 18
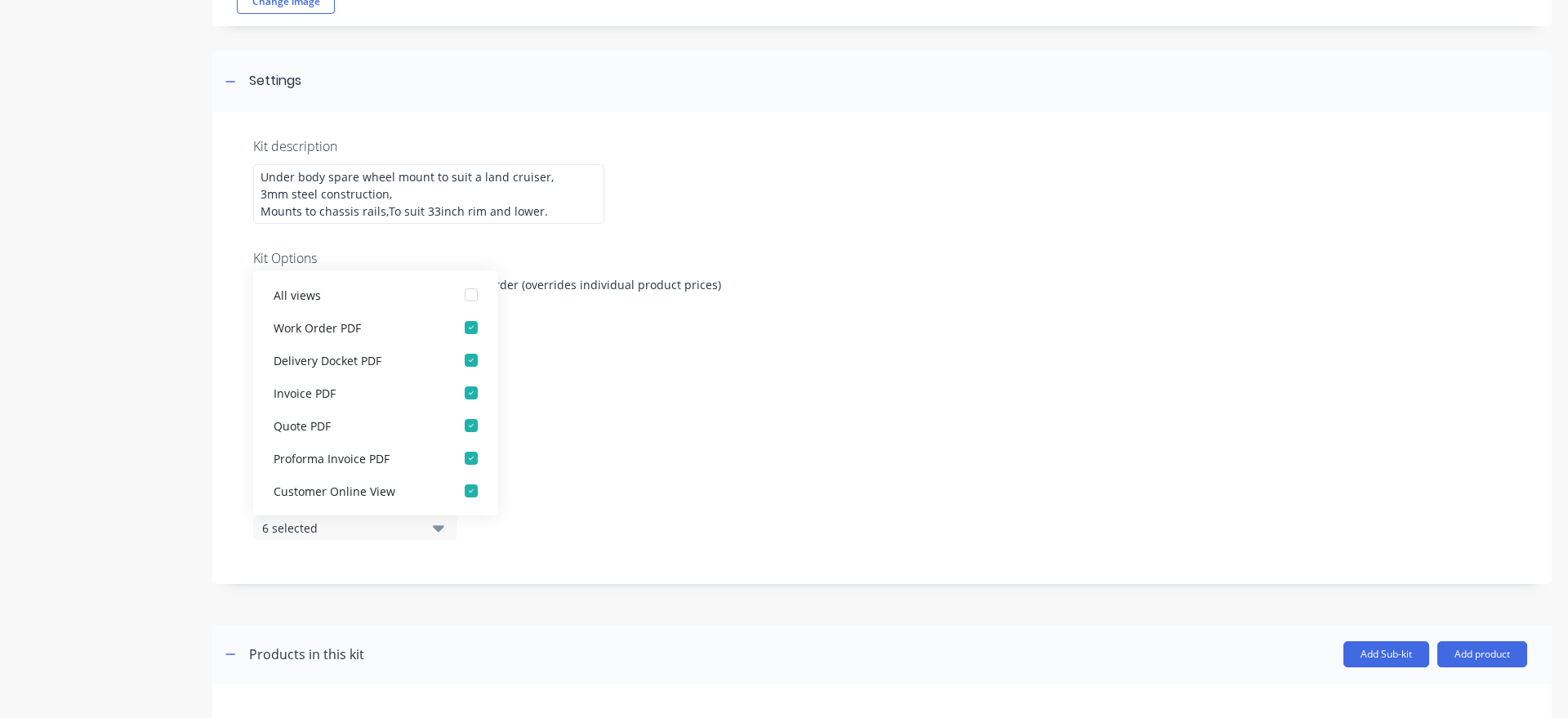
click at [473, 559] on div "Display sub-kits on 6 selected" at bounding box center [882, 524] width 1258 height 70
click at [525, 556] on div "Display sub-kits on 6 selected" at bounding box center [882, 524] width 1258 height 70
click at [439, 537] on icon "button" at bounding box center [438, 528] width 11 height 18
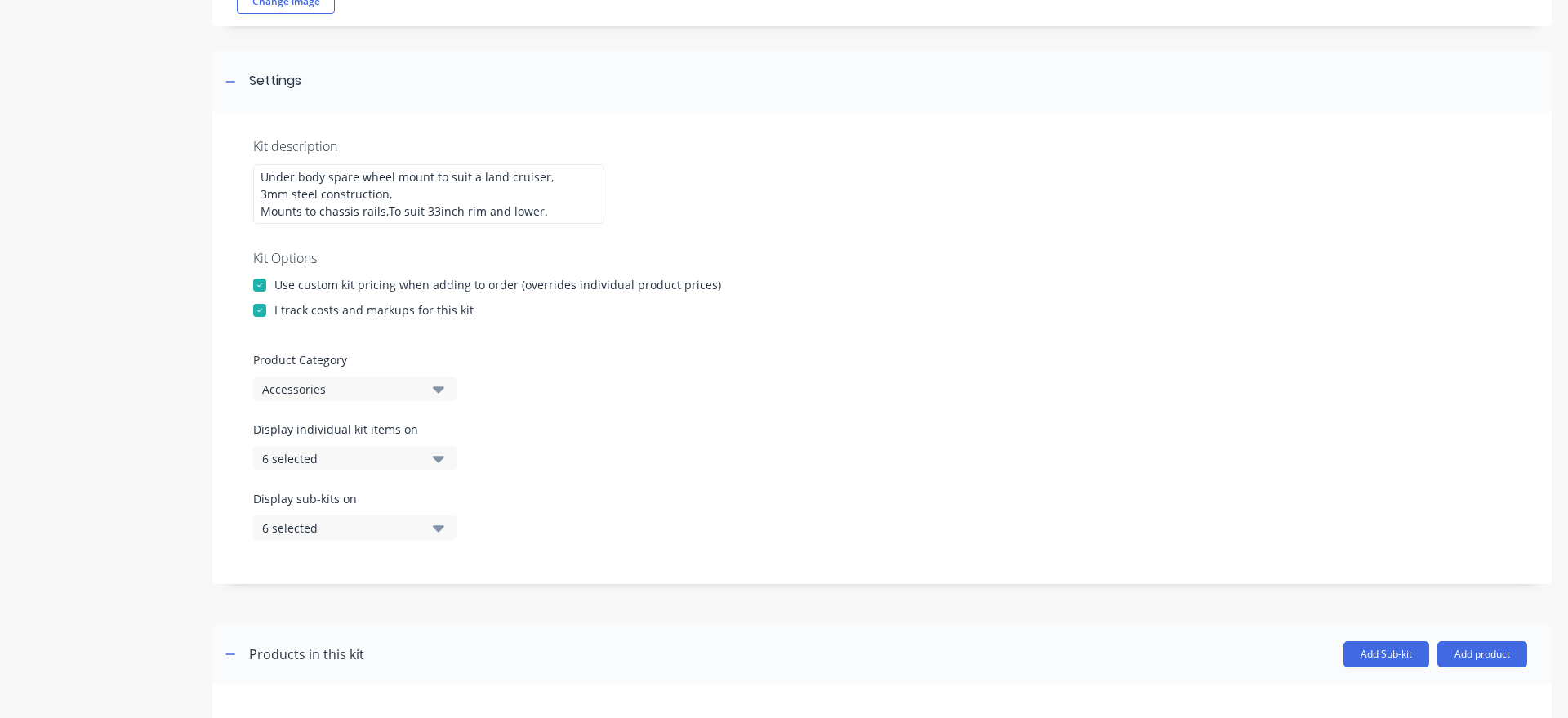
click at [427, 470] on button "6 selected" at bounding box center [355, 458] width 204 height 25
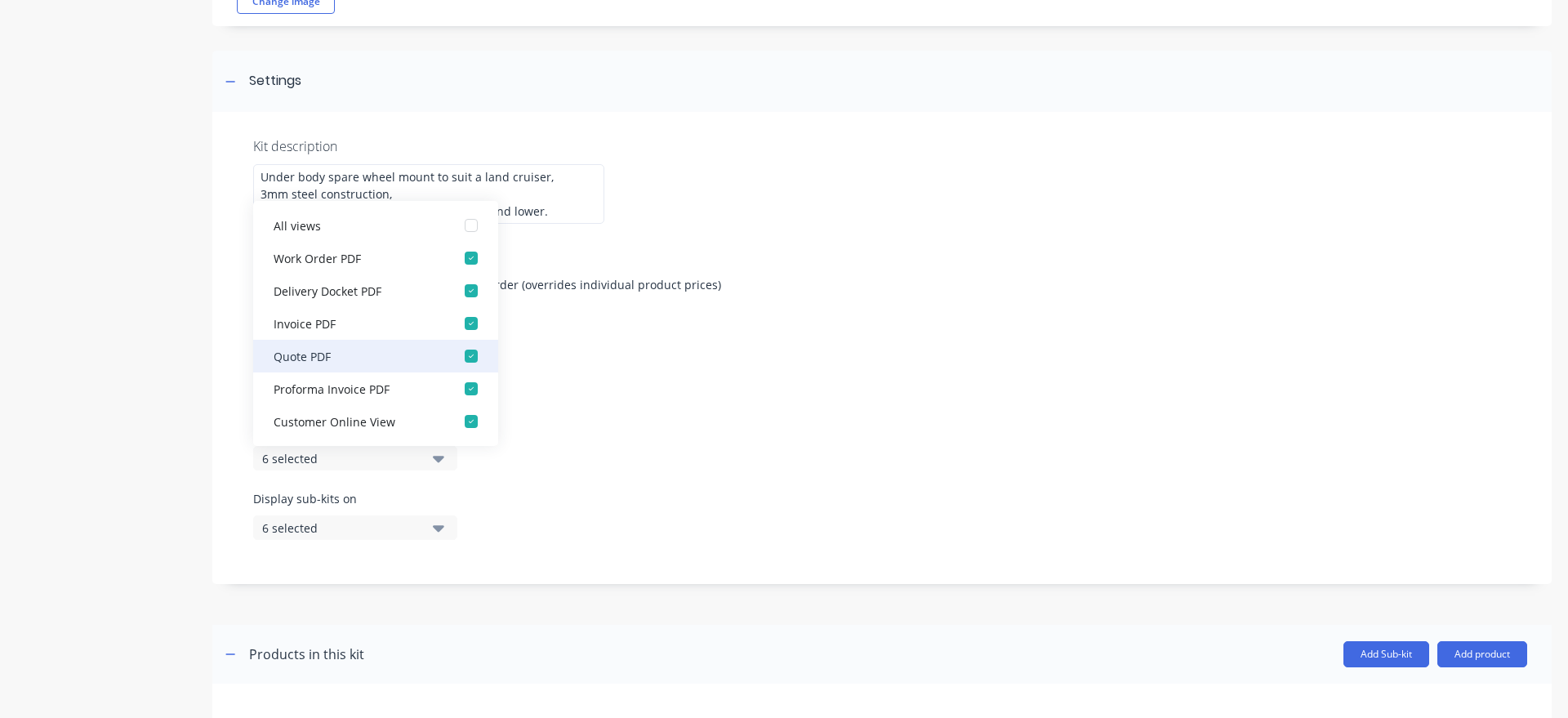
click at [475, 373] on div "button" at bounding box center [470, 356] width 33 height 33
click at [601, 488] on div "Display individual kit items on 5 selected" at bounding box center [882, 455] width 1258 height 70
click at [425, 540] on button "6 selected" at bounding box center [355, 528] width 204 height 25
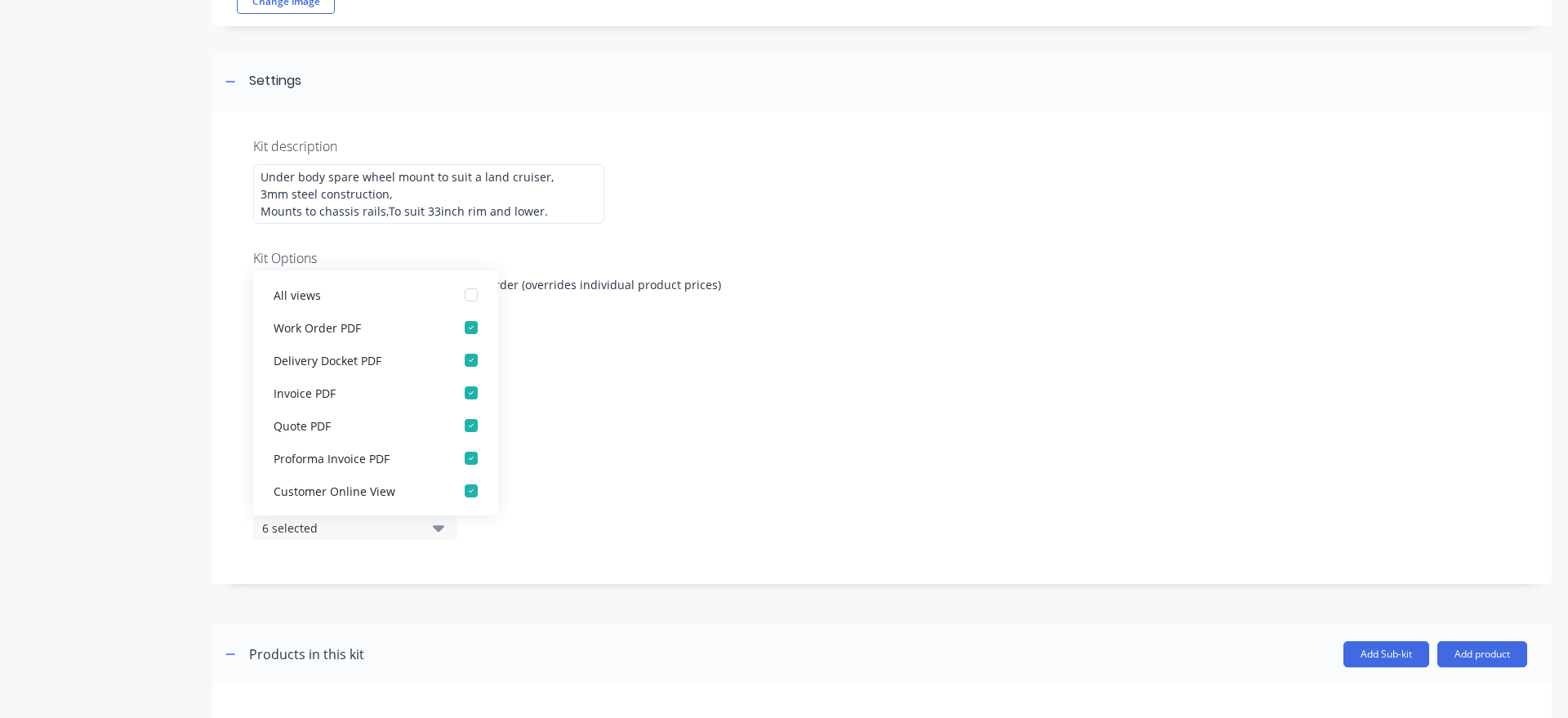
click at [611, 559] on div "Display sub-kits on 6 selected" at bounding box center [882, 524] width 1258 height 70
click at [451, 540] on button "6 selected" at bounding box center [355, 528] width 204 height 25
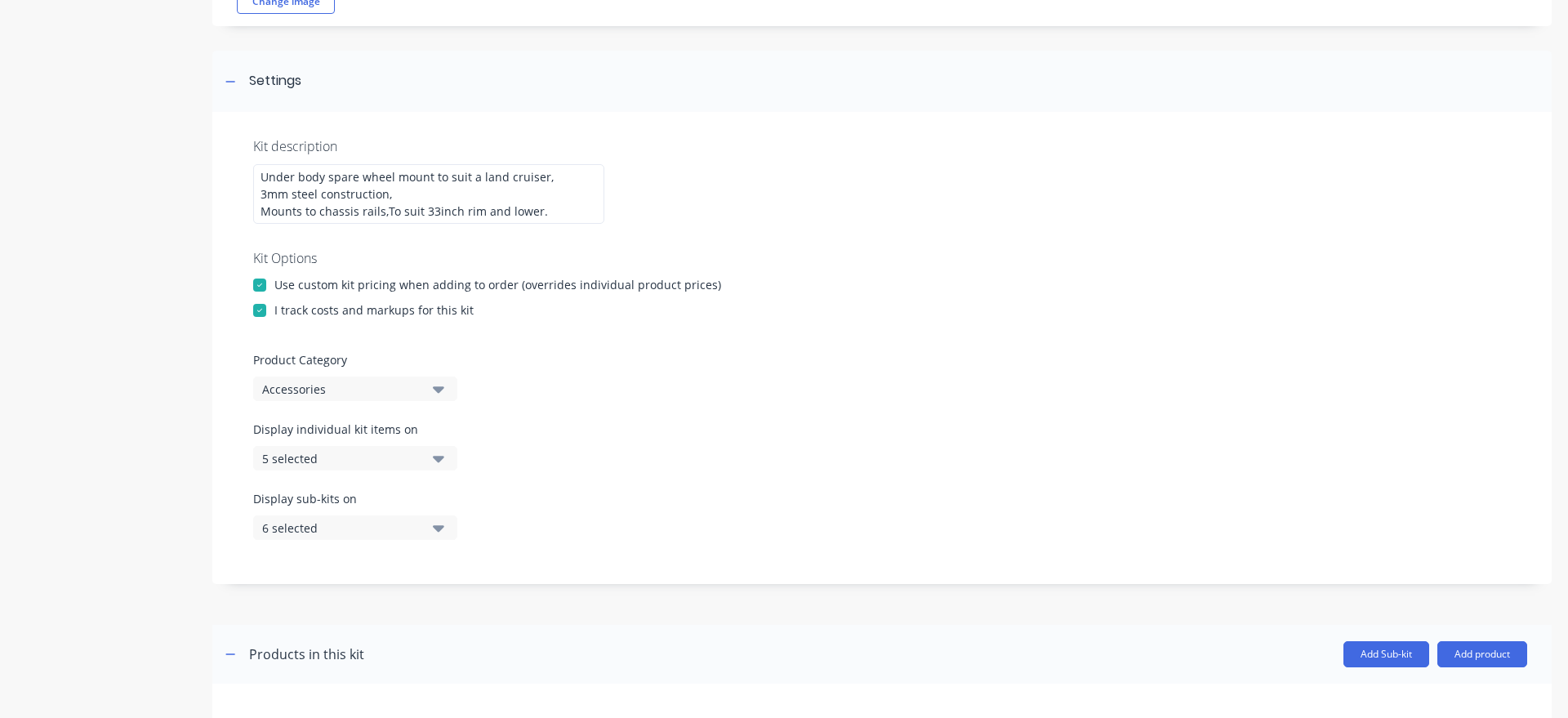
click at [451, 540] on button "6 selected" at bounding box center [355, 528] width 204 height 25
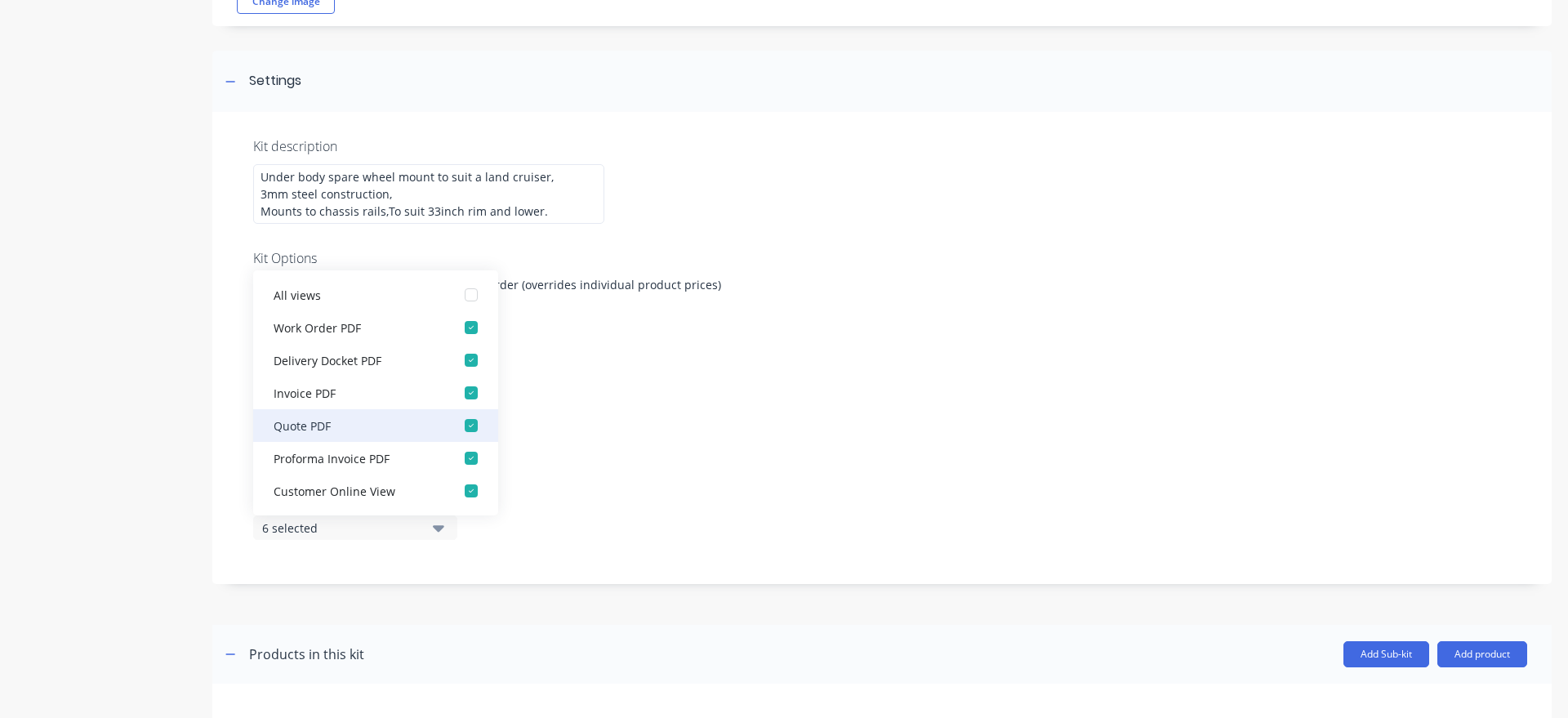
click at [432, 433] on div "Quote PDF" at bounding box center [355, 425] width 163 height 17
click at [648, 559] on div "Display sub-kits on 5 selected" at bounding box center [882, 524] width 1258 height 70
click at [432, 540] on button "5 selected" at bounding box center [355, 528] width 204 height 25
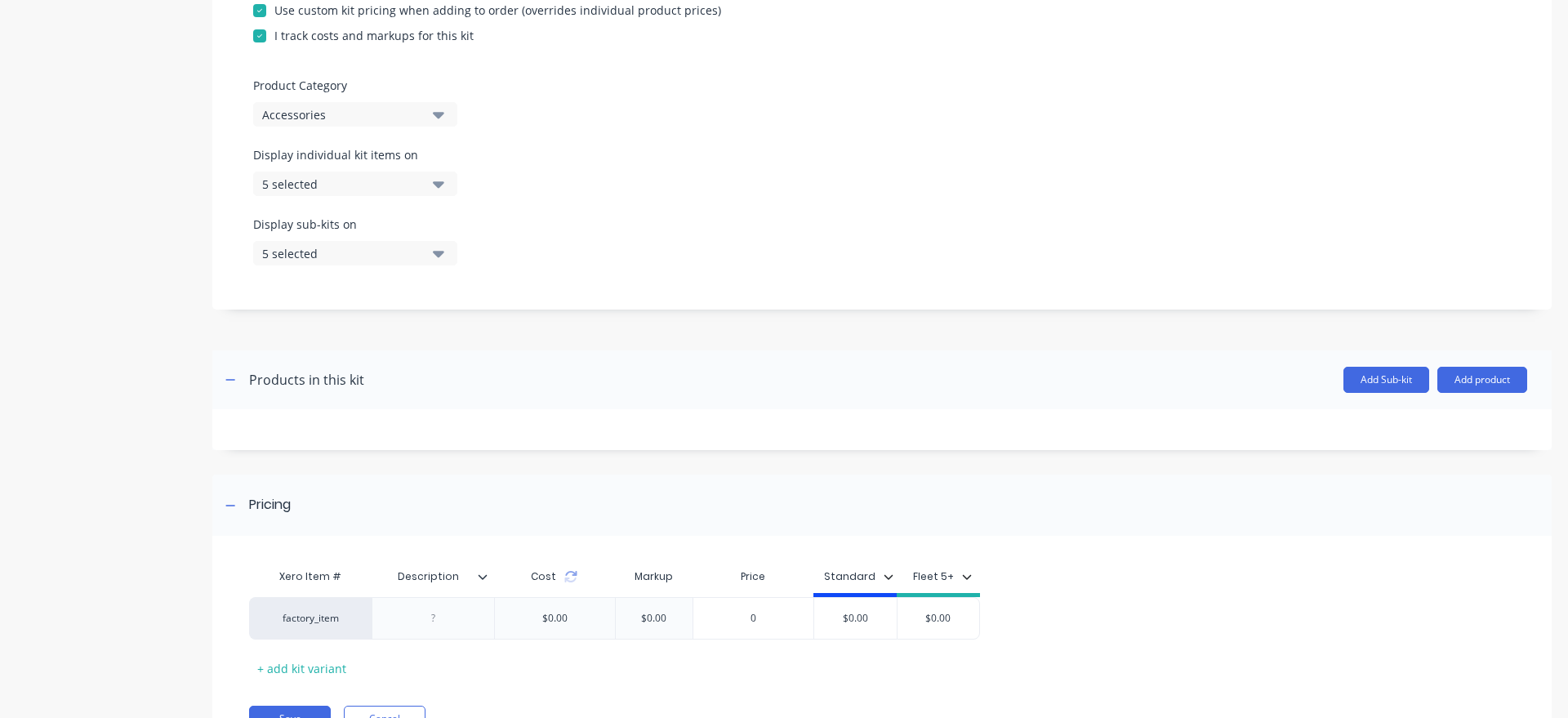
scroll to position [466, 0]
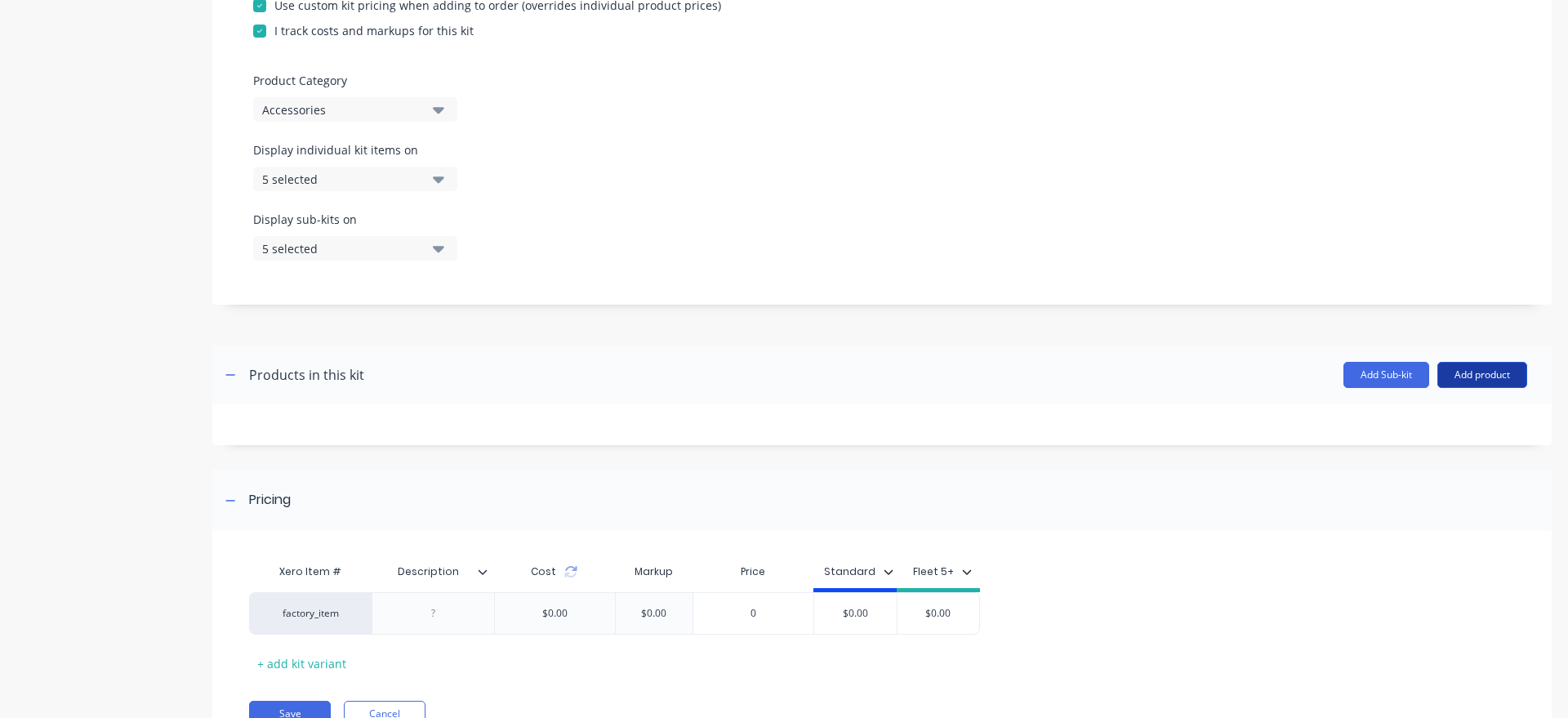
click at [1470, 388] on button "Add product" at bounding box center [1483, 375] width 90 height 26
click at [1437, 429] on div "Product catalogue" at bounding box center [1449, 417] width 126 height 24
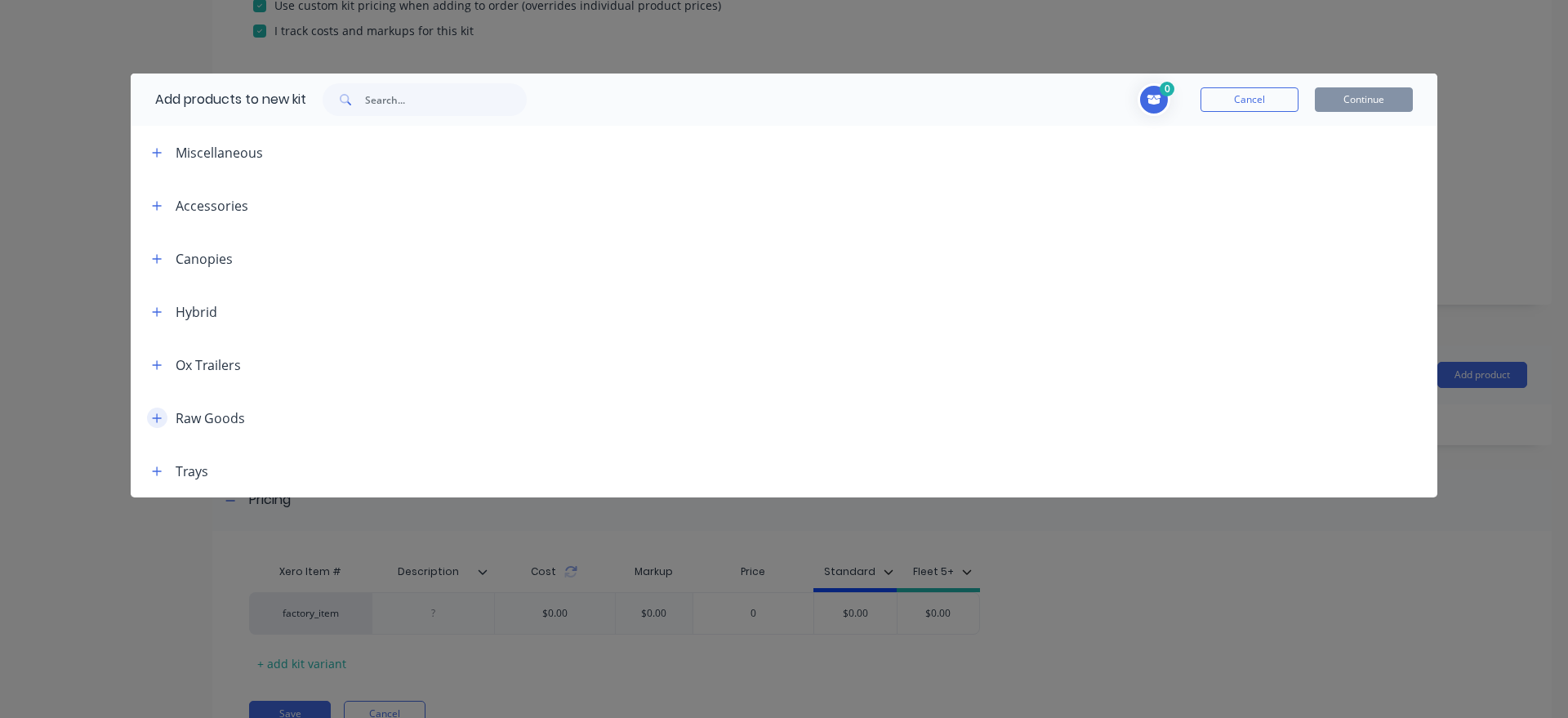
click at [155, 411] on button "button" at bounding box center [157, 418] width 20 height 20
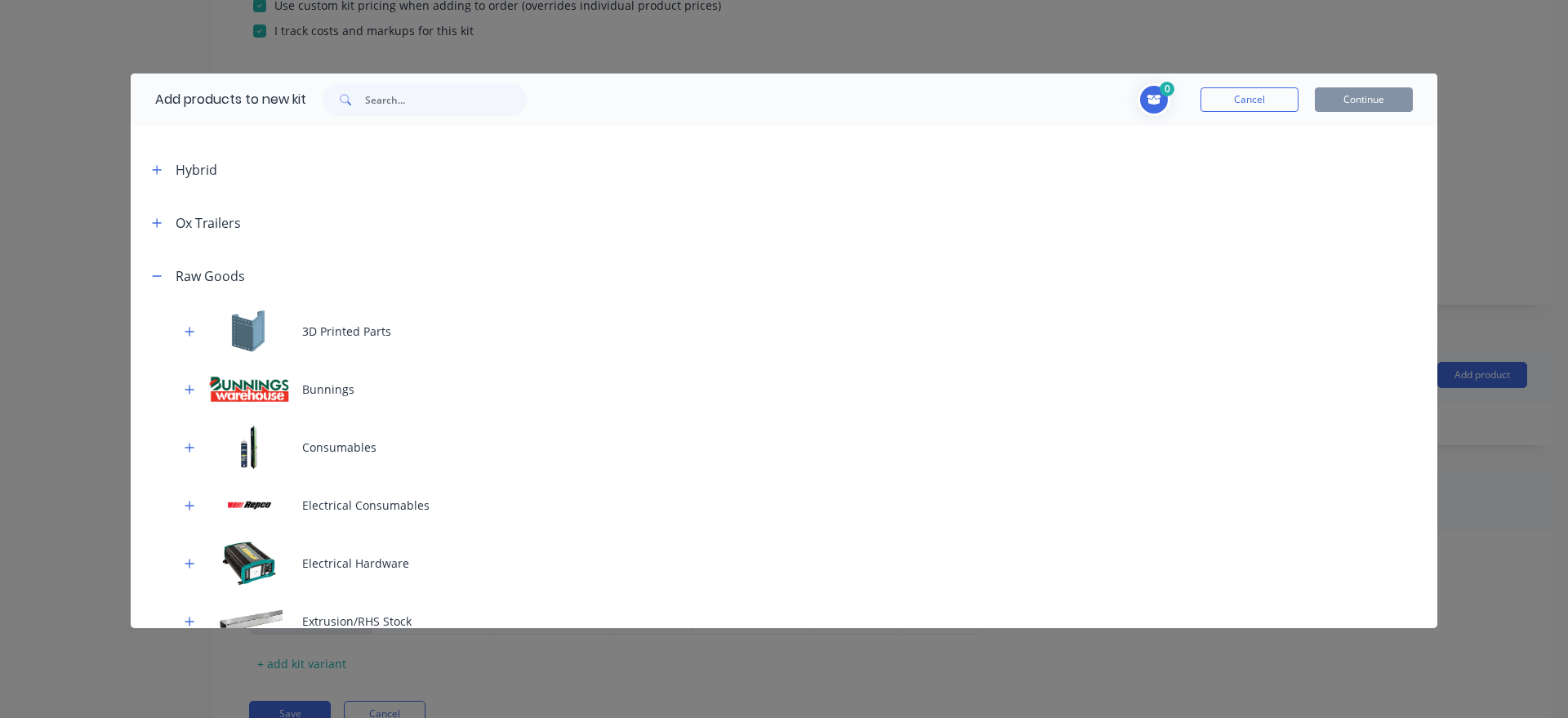
scroll to position [186, 0]
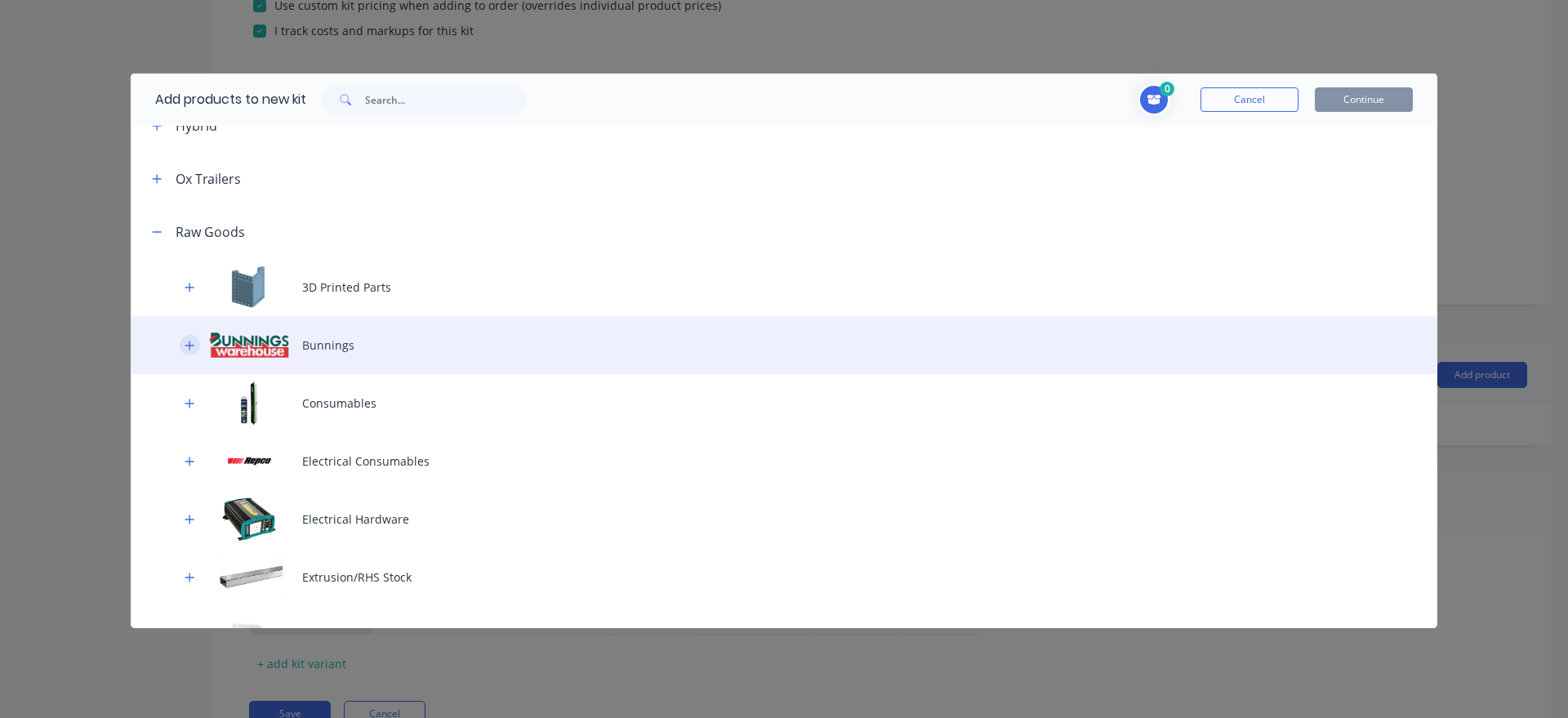
click at [198, 344] on button "button" at bounding box center [189, 344] width 20 height 20
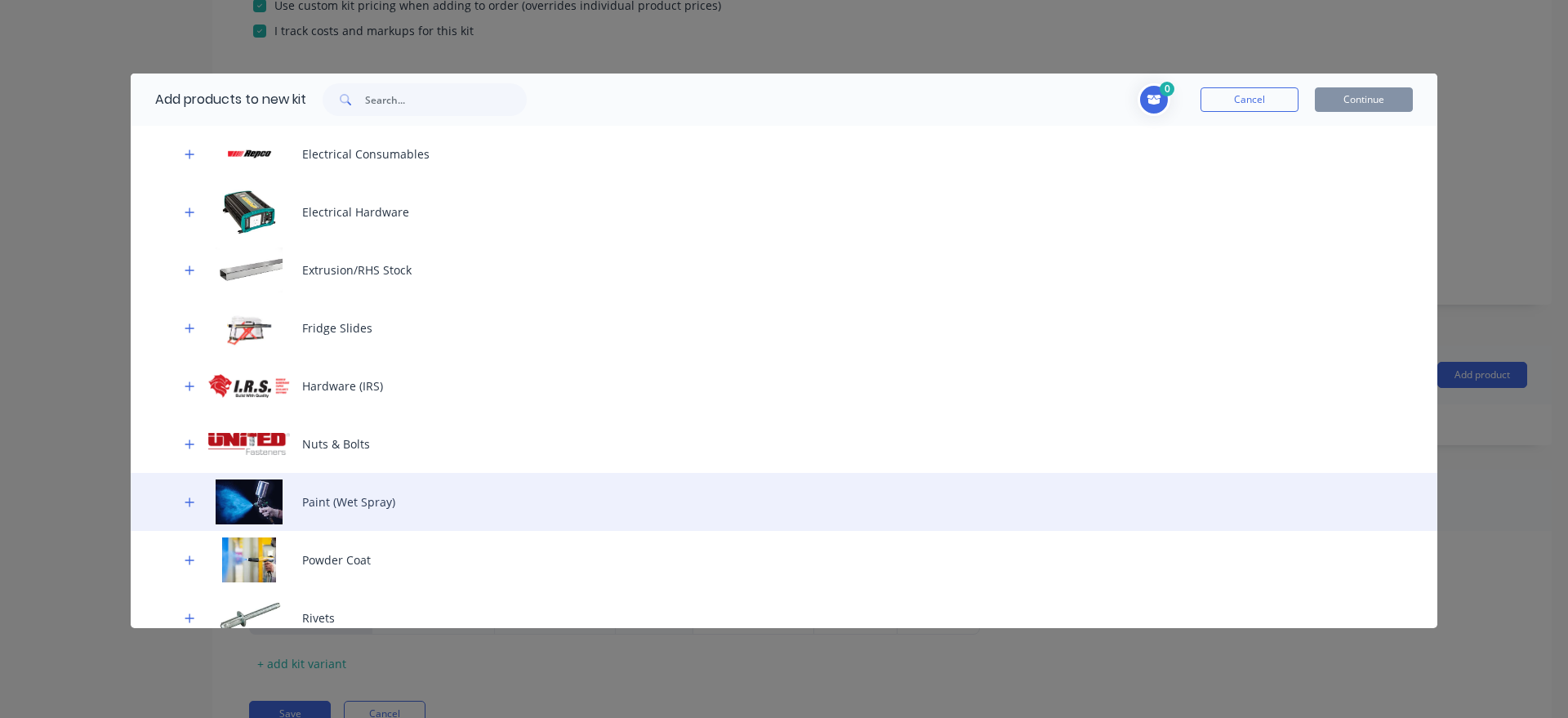
scroll to position [931, 0]
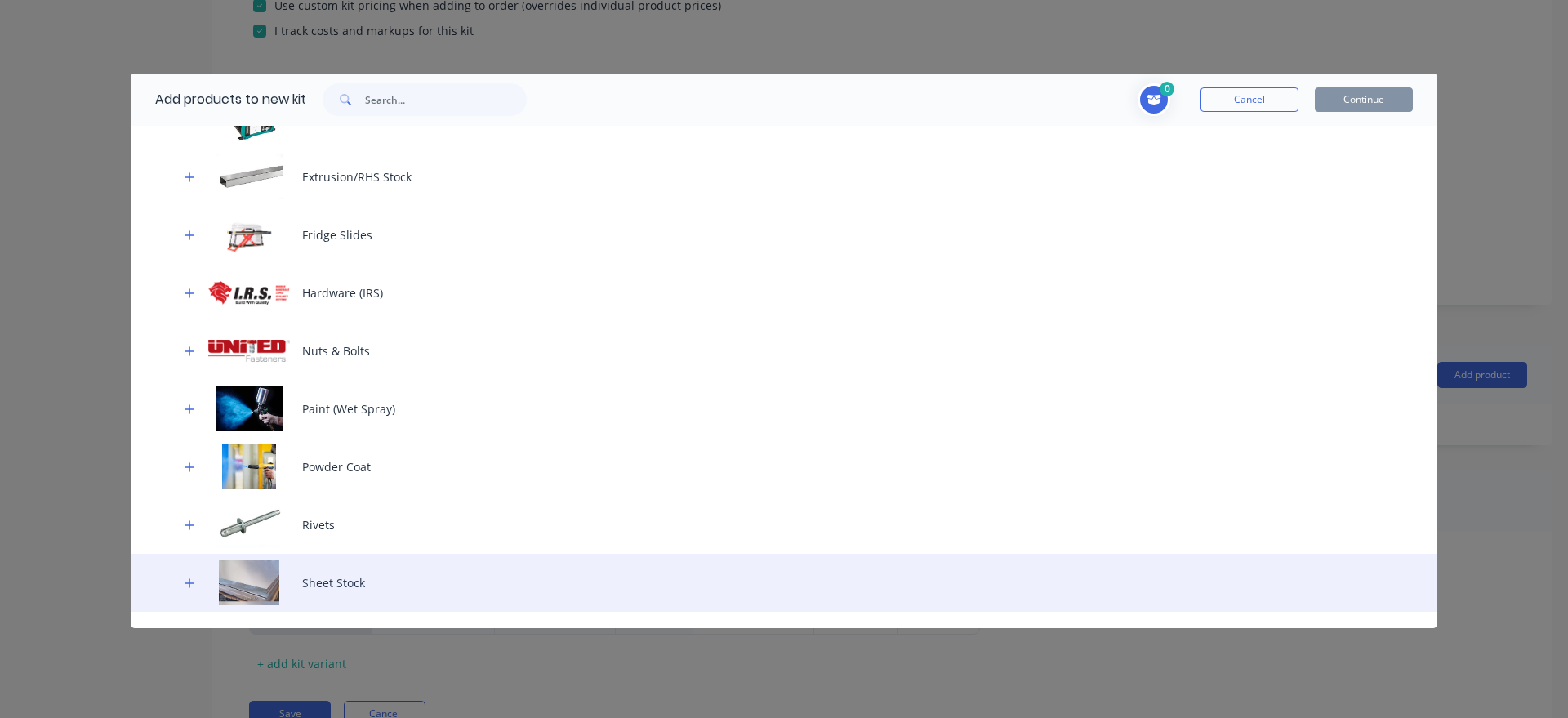
click at [353, 563] on div "Sheet Stock" at bounding box center [784, 583] width 1307 height 58
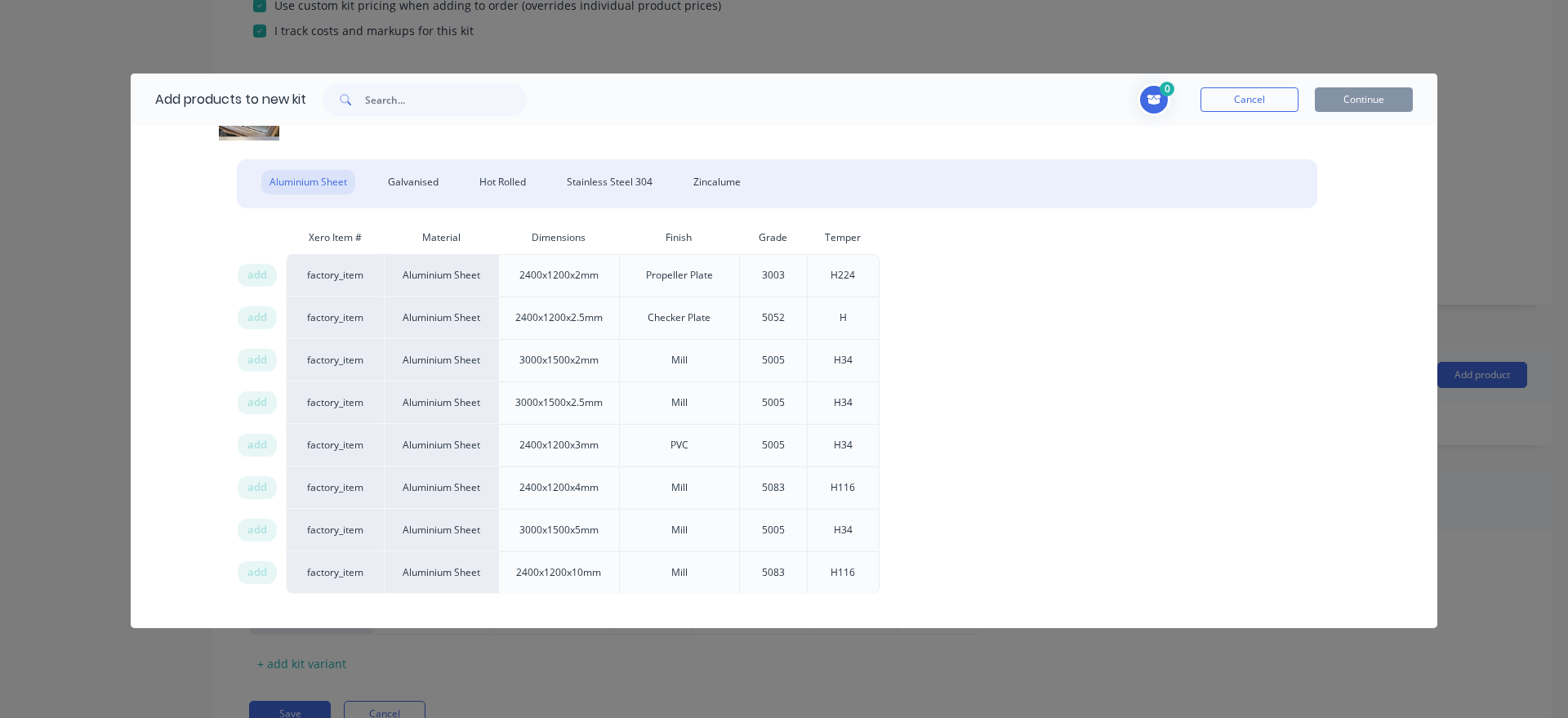
scroll to position [1397, 0]
click at [424, 174] on div "Galvanised" at bounding box center [413, 181] width 67 height 25
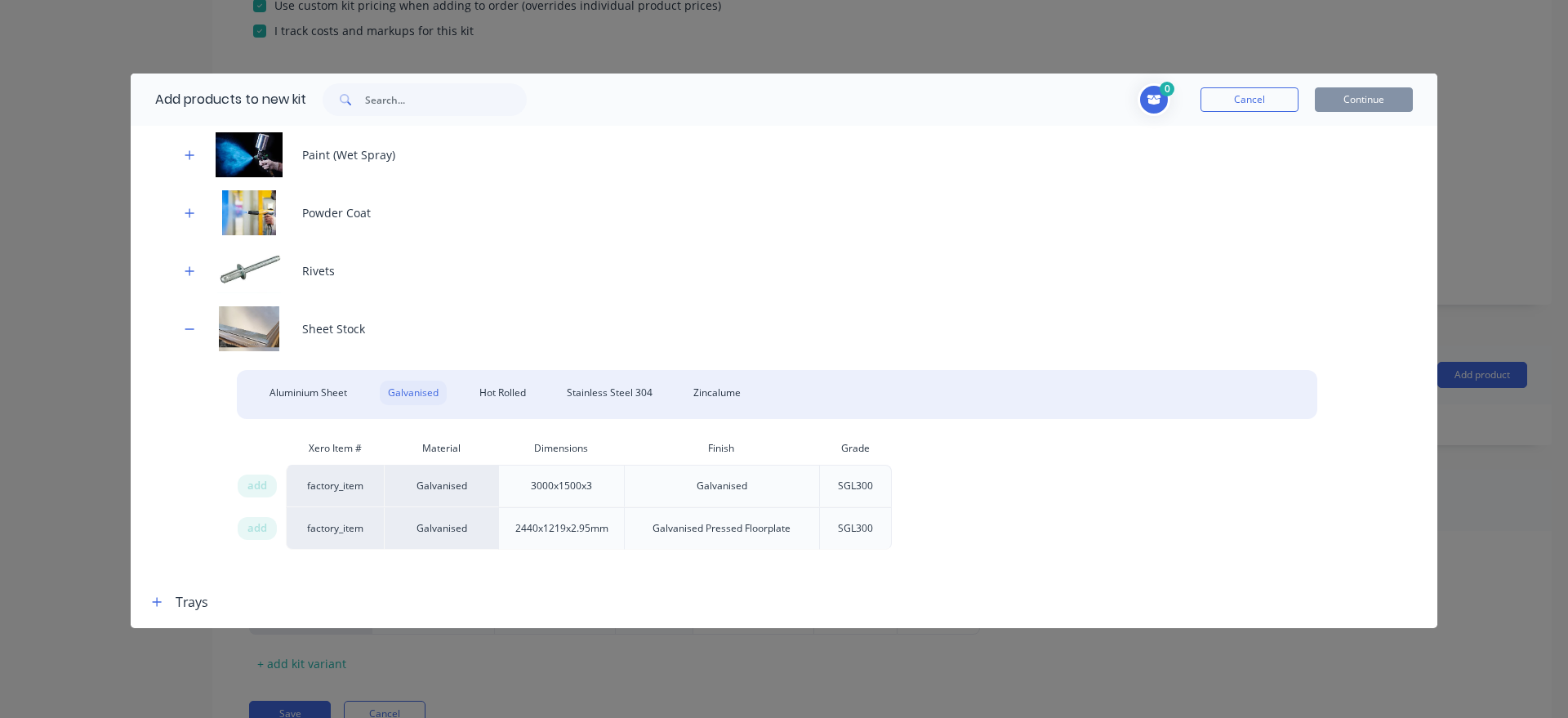
scroll to position [1185, 0]
click at [247, 493] on div "add" at bounding box center [257, 486] width 40 height 23
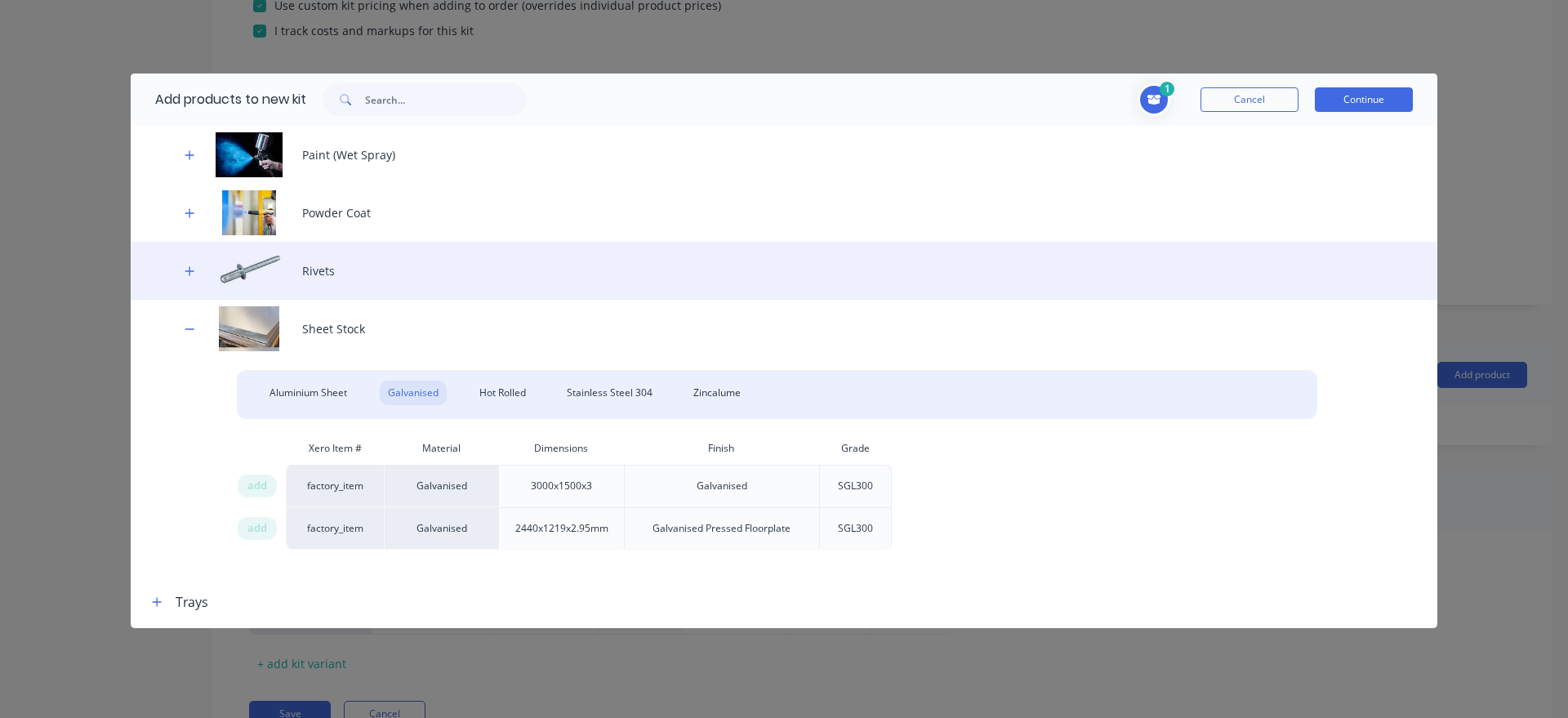
click at [181, 279] on div "Rivets" at bounding box center [784, 270] width 1307 height 58
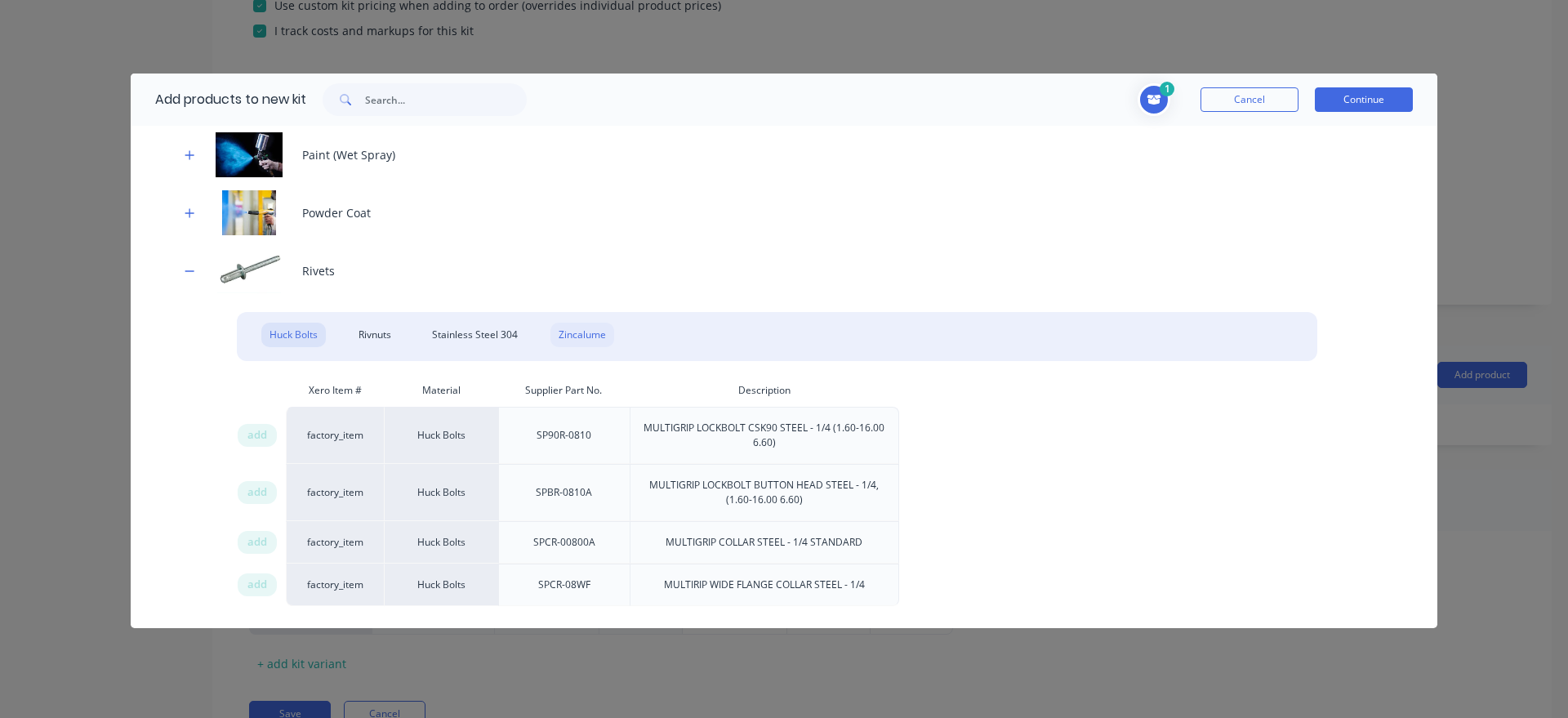
click at [594, 336] on div "Zincalume" at bounding box center [582, 335] width 63 height 25
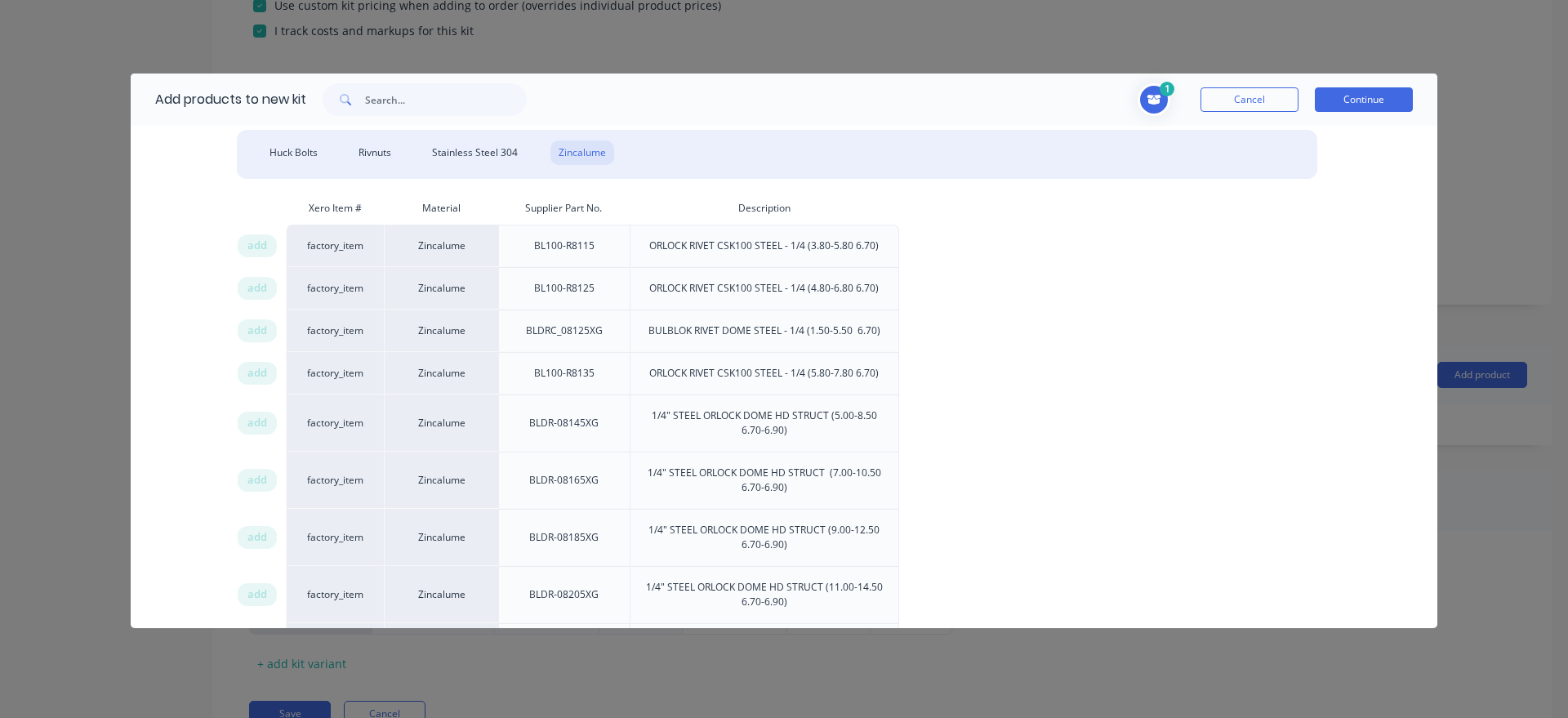
scroll to position [1372, 0]
click at [266, 474] on span "add" at bounding box center [257, 476] width 19 height 17
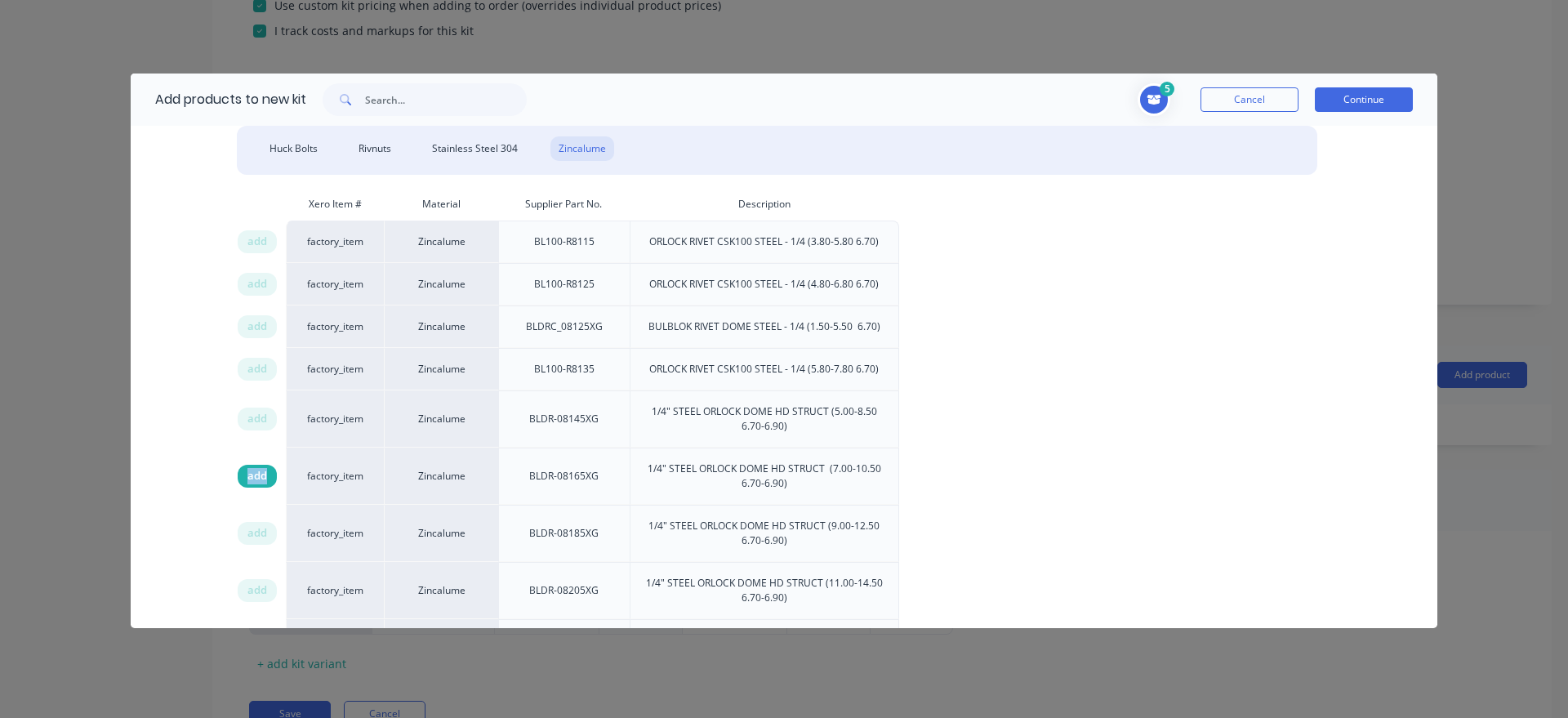
click at [266, 474] on span "add" at bounding box center [257, 476] width 19 height 17
click at [370, 155] on div "Rivnuts" at bounding box center [375, 149] width 49 height 25
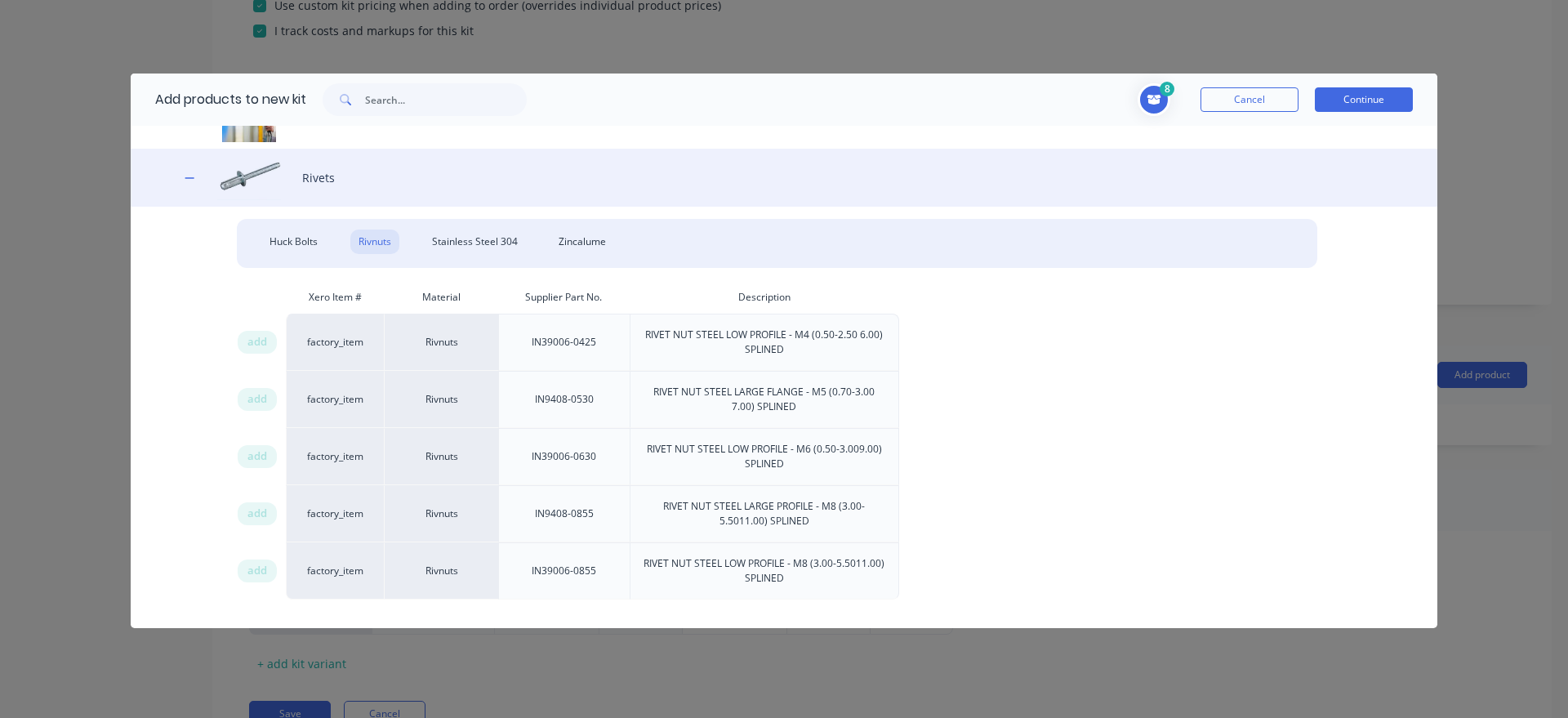
scroll to position [1185, 0]
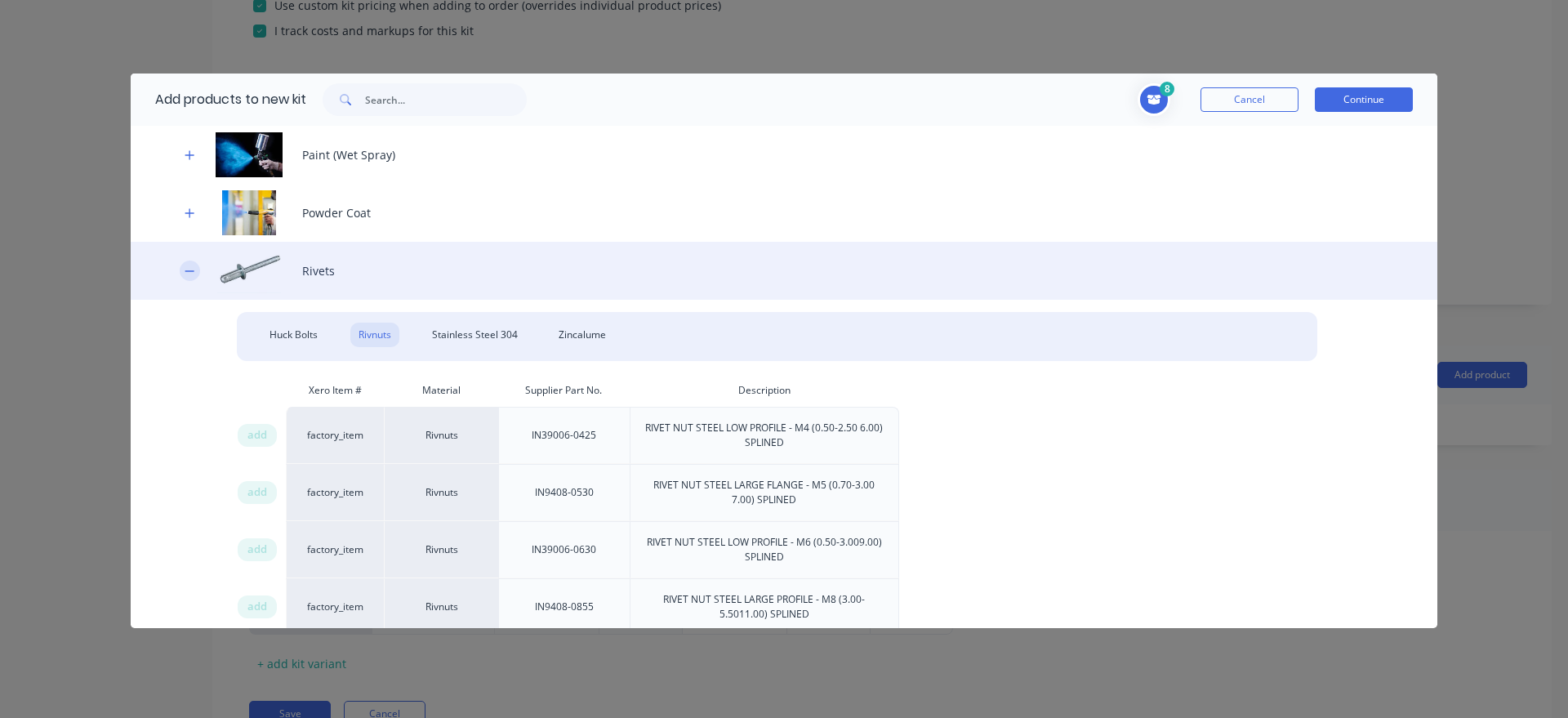
click at [189, 268] on icon "button" at bounding box center [189, 270] width 10 height 11
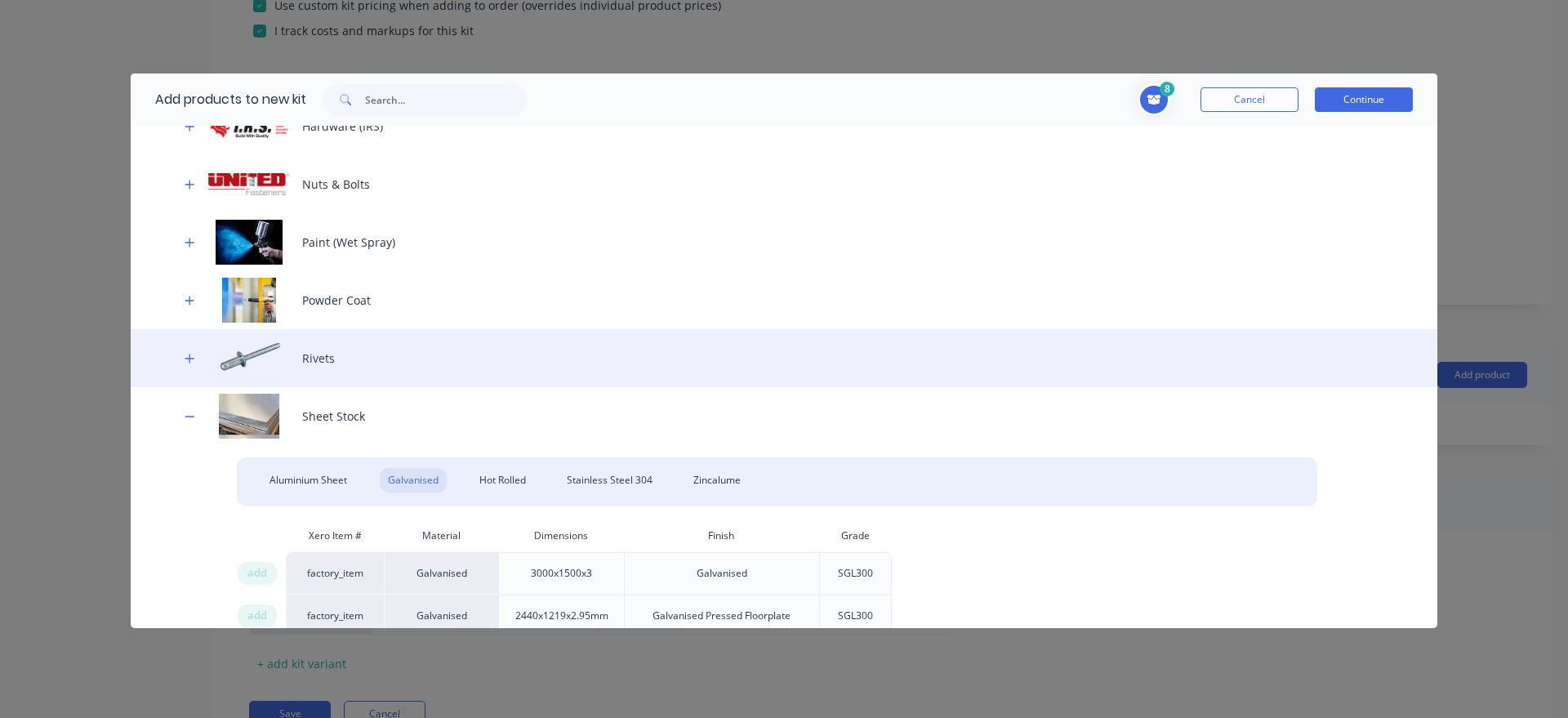
scroll to position [1092, 0]
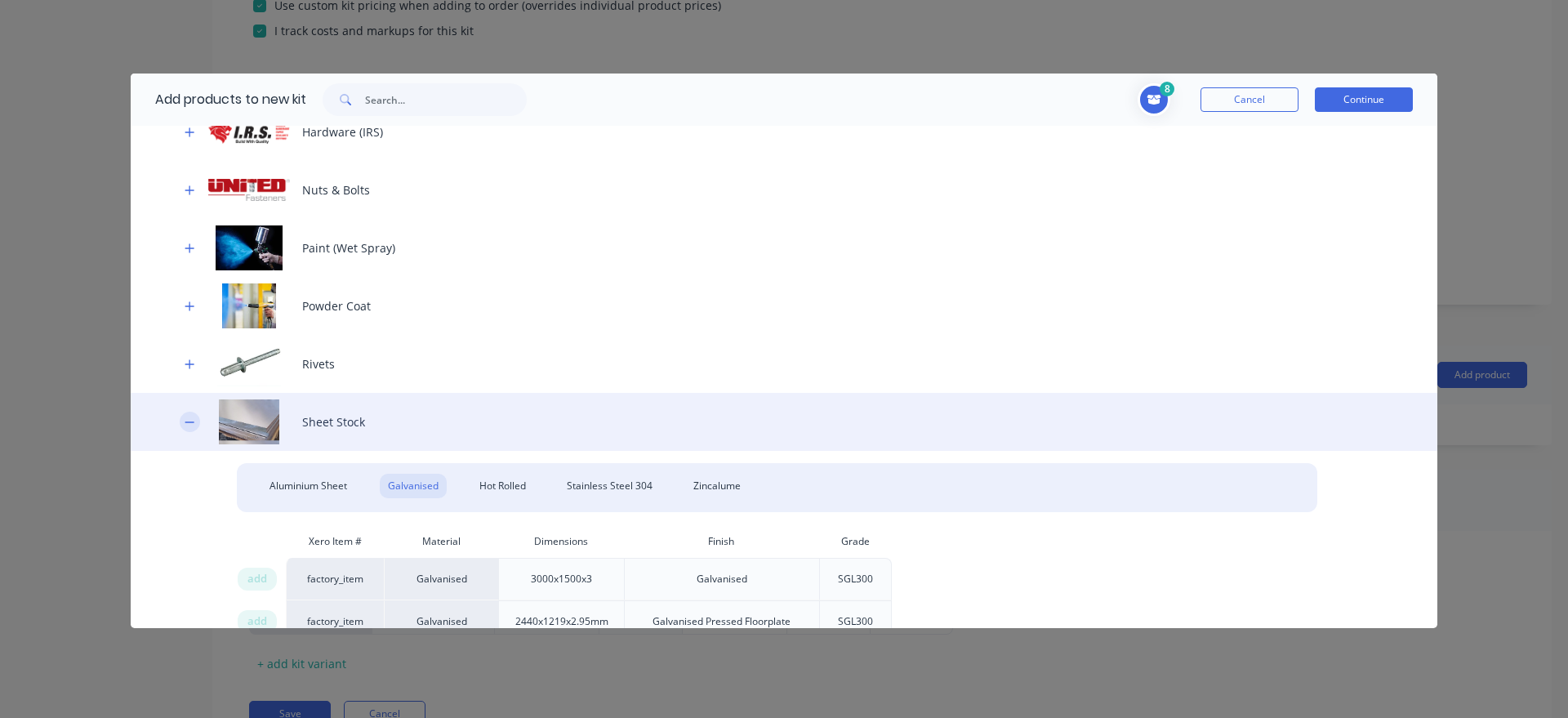
click at [189, 424] on icon "button" at bounding box center [189, 422] width 10 height 11
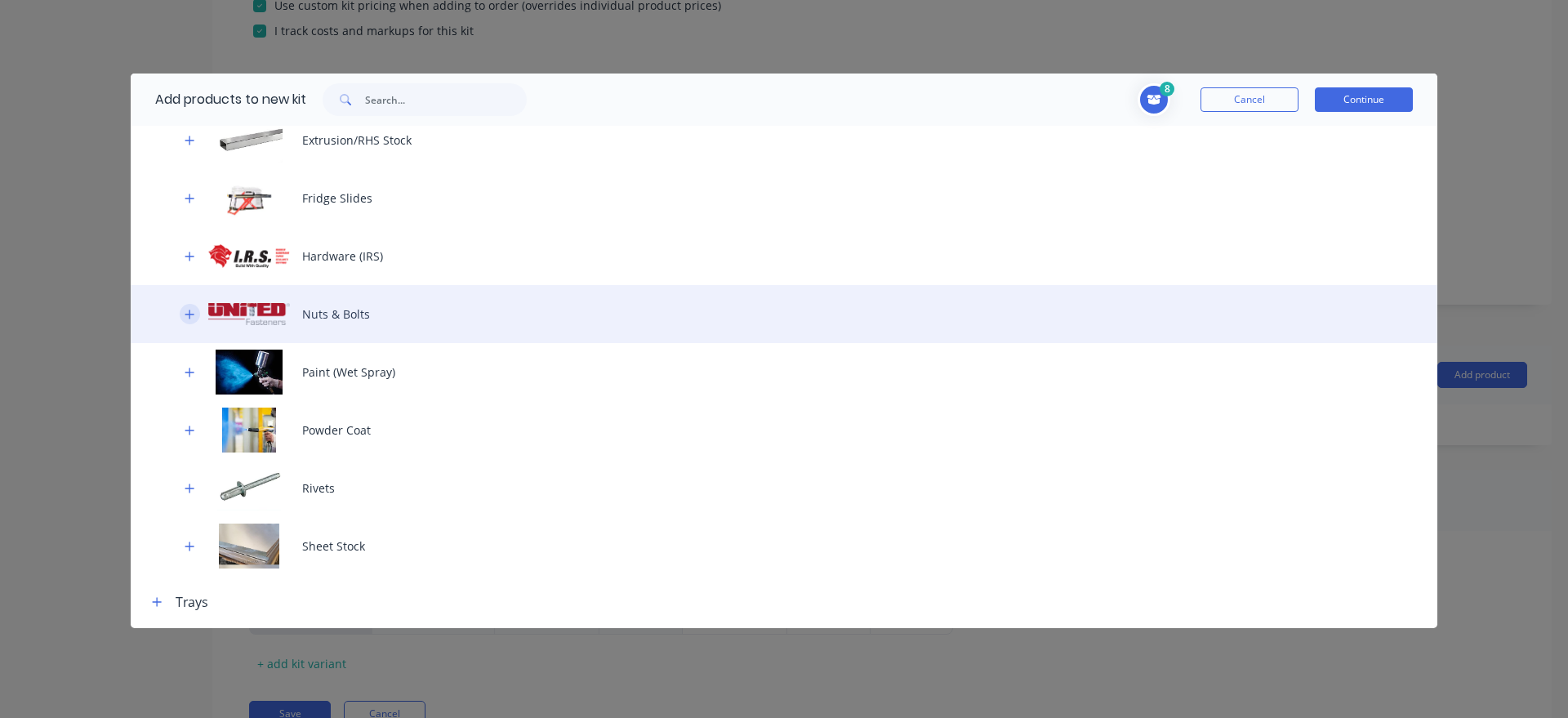
click at [192, 313] on icon "button" at bounding box center [189, 314] width 10 height 11
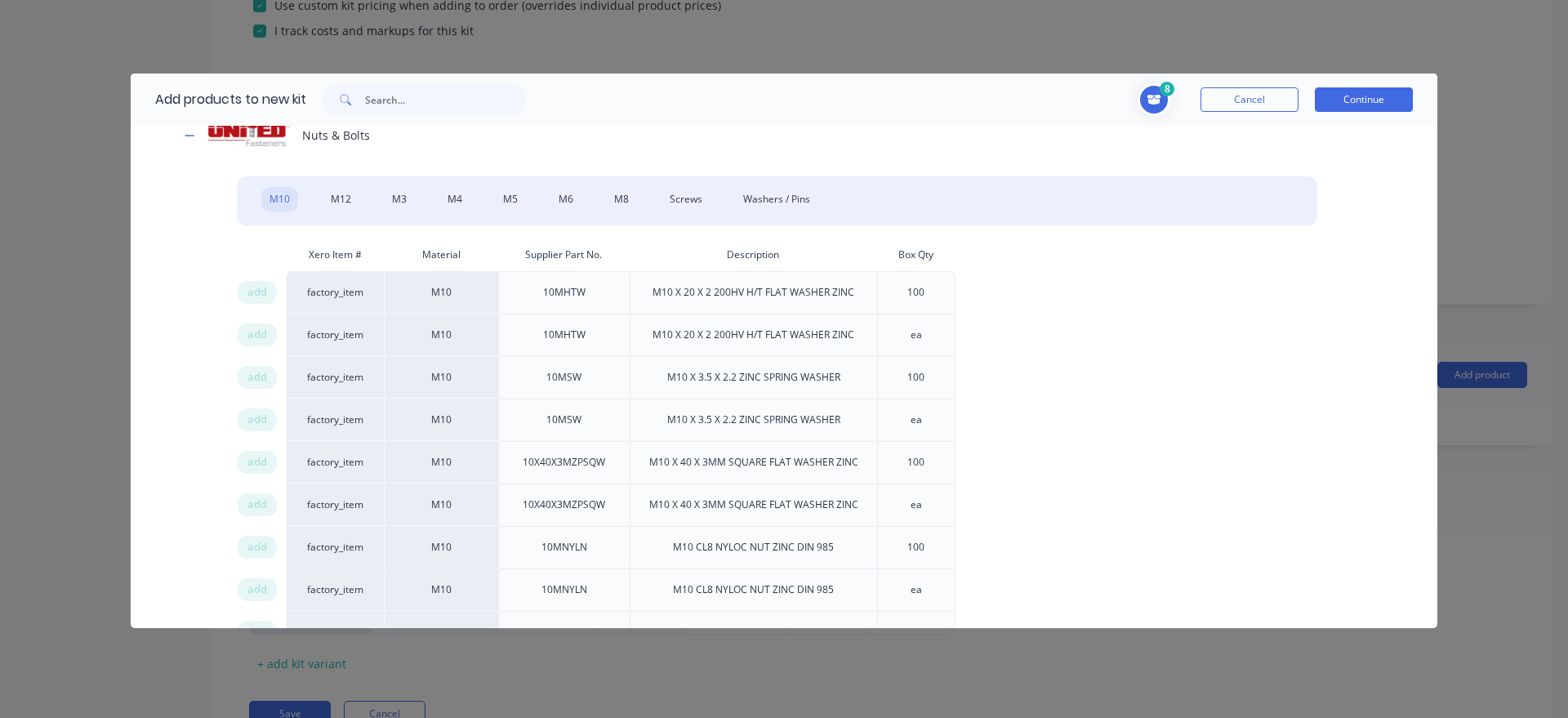
scroll to position [1154, 0]
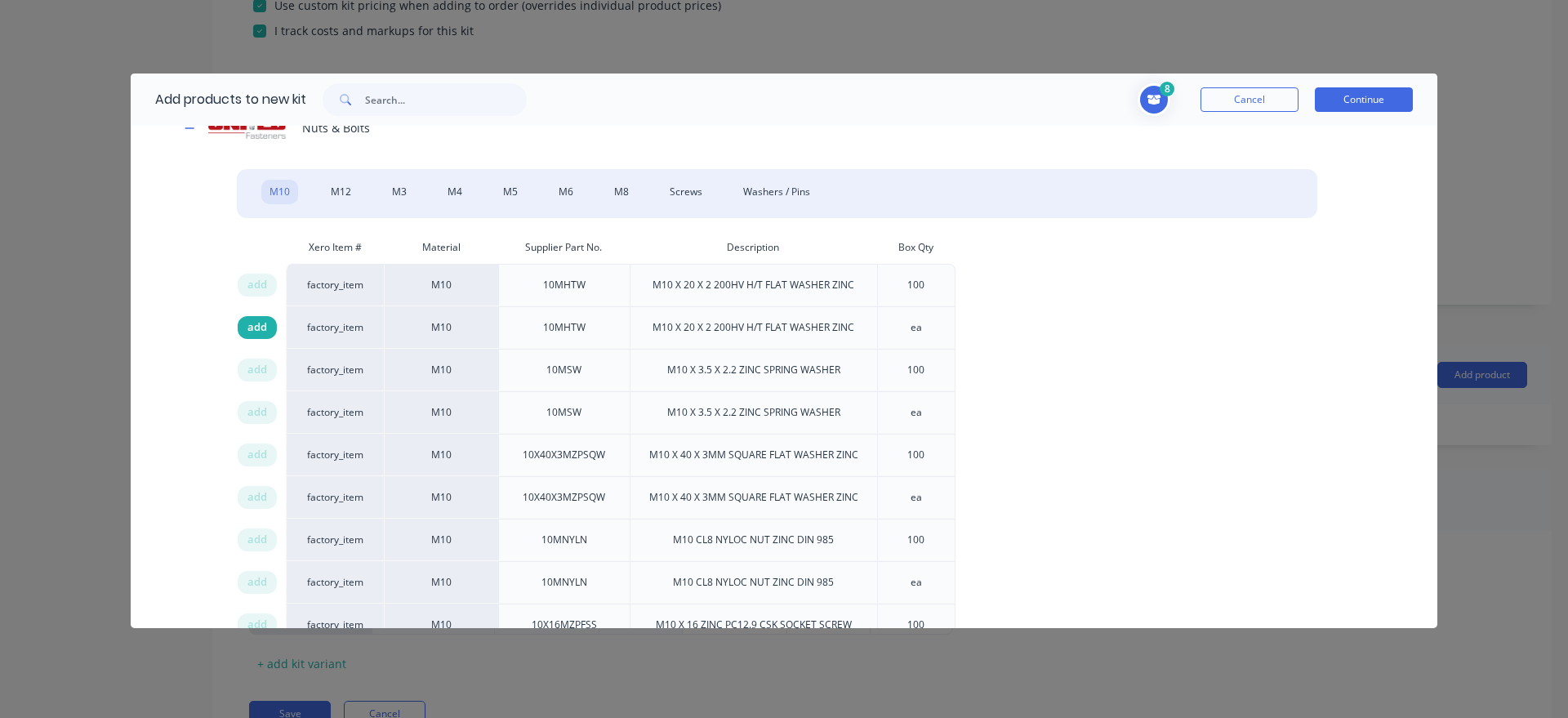
click at [255, 329] on span "add" at bounding box center [257, 328] width 19 height 17
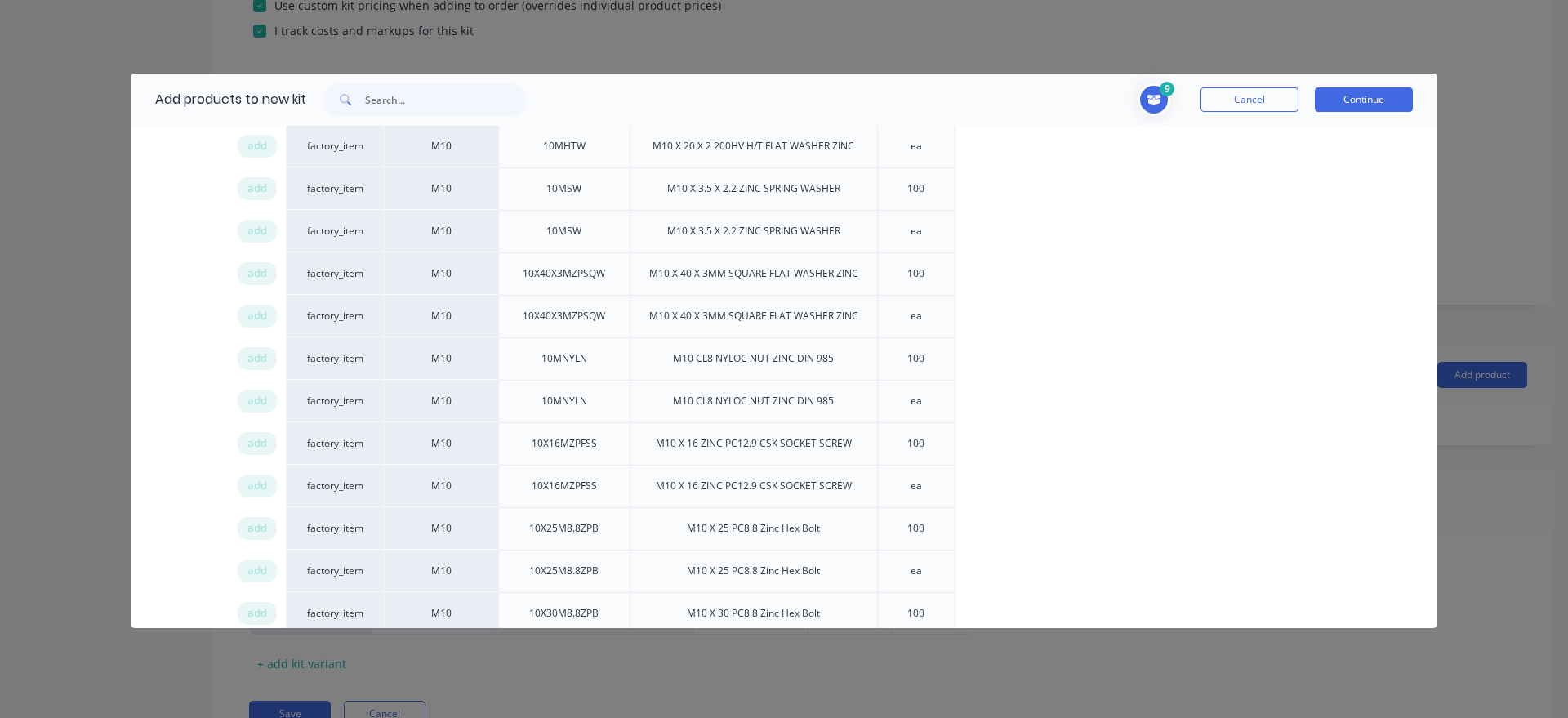
scroll to position [1341, 0]
click at [251, 398] on span "add" at bounding box center [257, 396] width 19 height 17
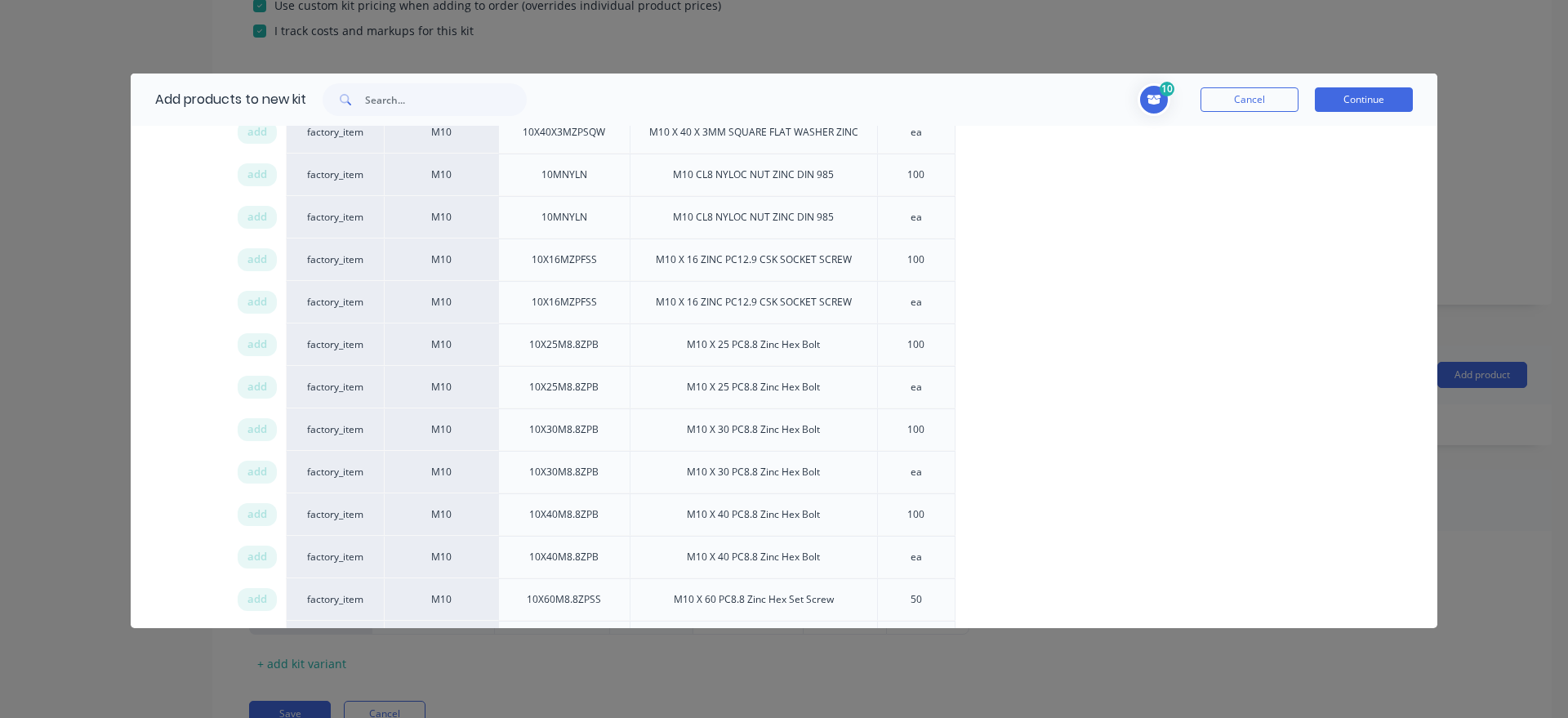
scroll to position [1527, 0]
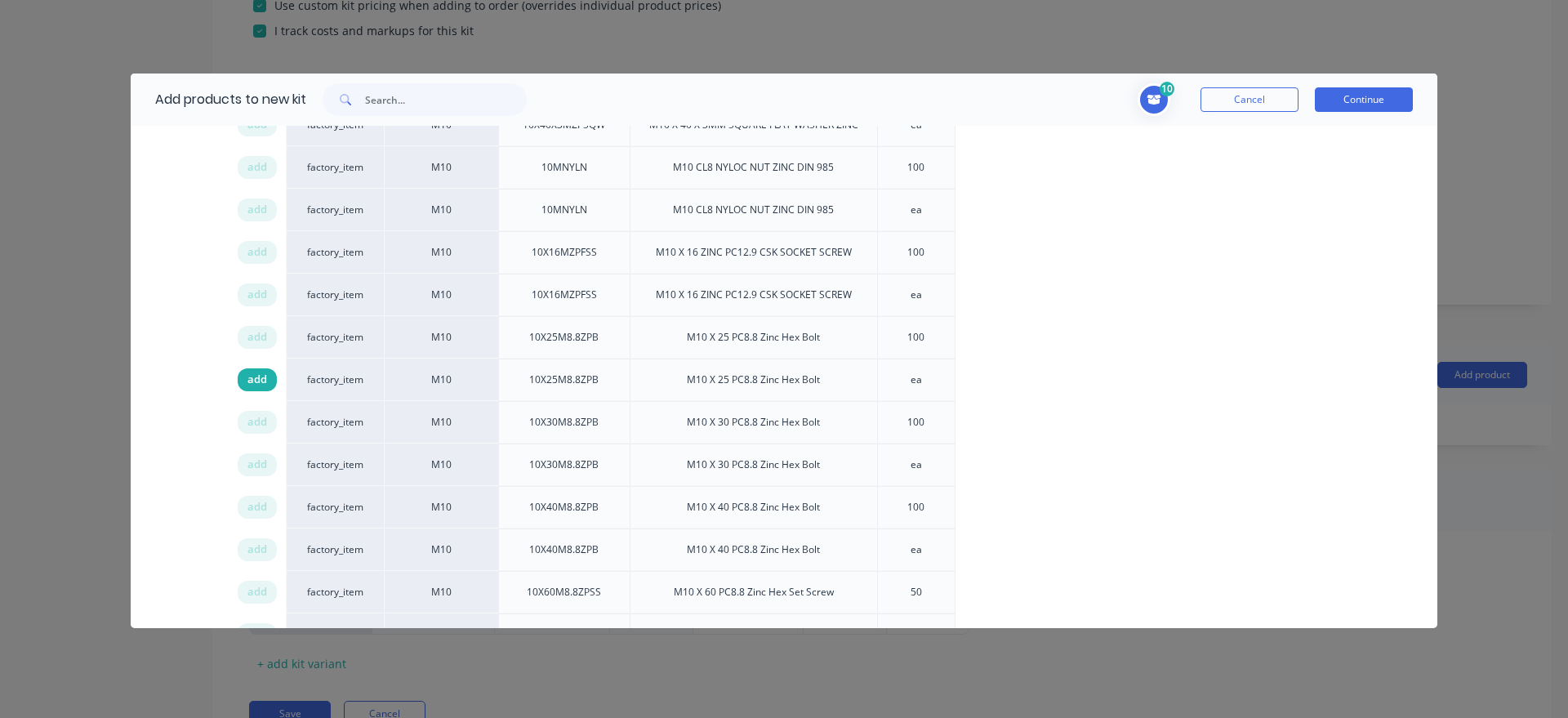
click at [257, 378] on span "add" at bounding box center [257, 380] width 19 height 17
click at [1158, 105] on icon at bounding box center [1154, 100] width 16 height 13
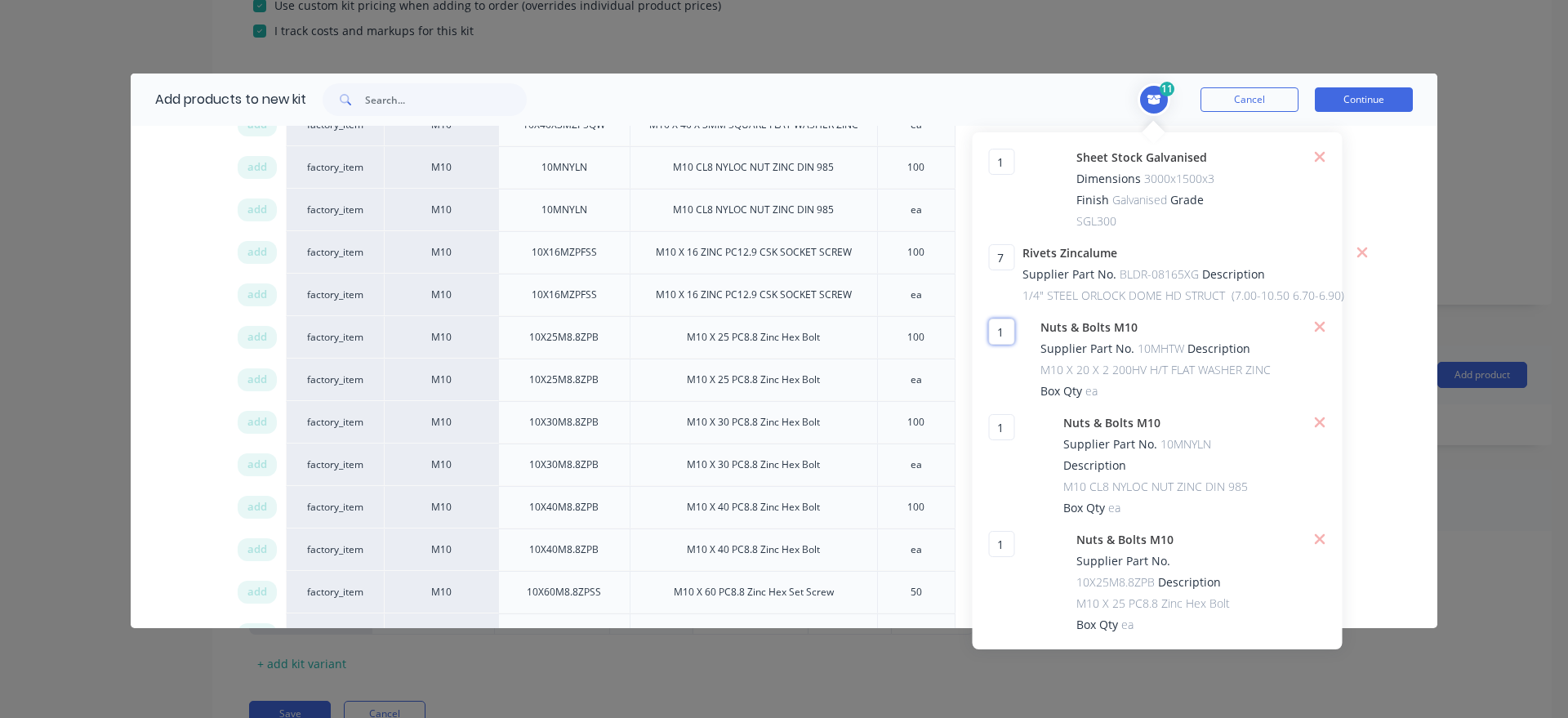
click at [1008, 334] on input "1" at bounding box center [1002, 332] width 26 height 26
type input "12"
click at [1010, 424] on input "1" at bounding box center [1002, 427] width 26 height 26
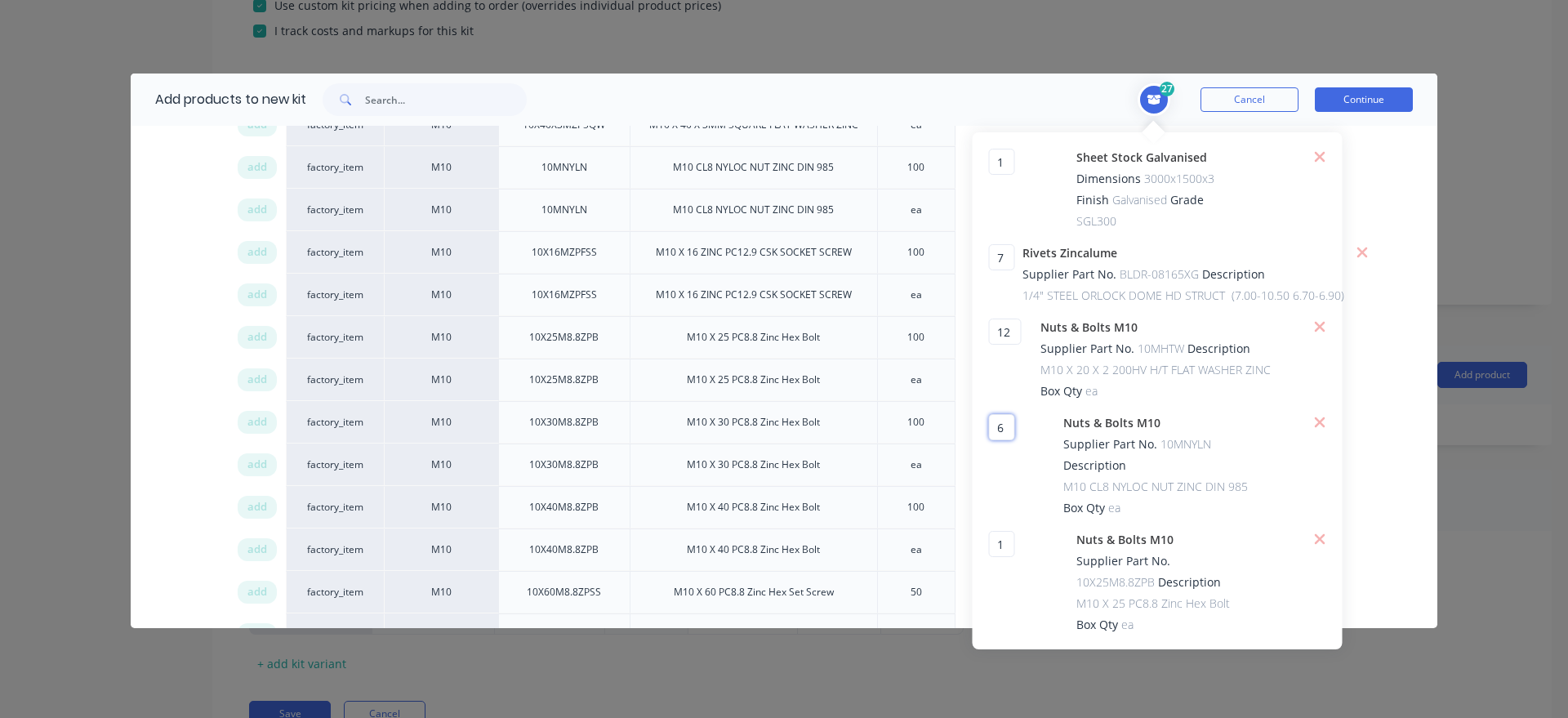
type input "6"
click at [1011, 542] on input "1" at bounding box center [1002, 544] width 26 height 26
type input "6"
click at [1043, 192] on div "1 1 ?" at bounding box center [1028, 189] width 80 height 81
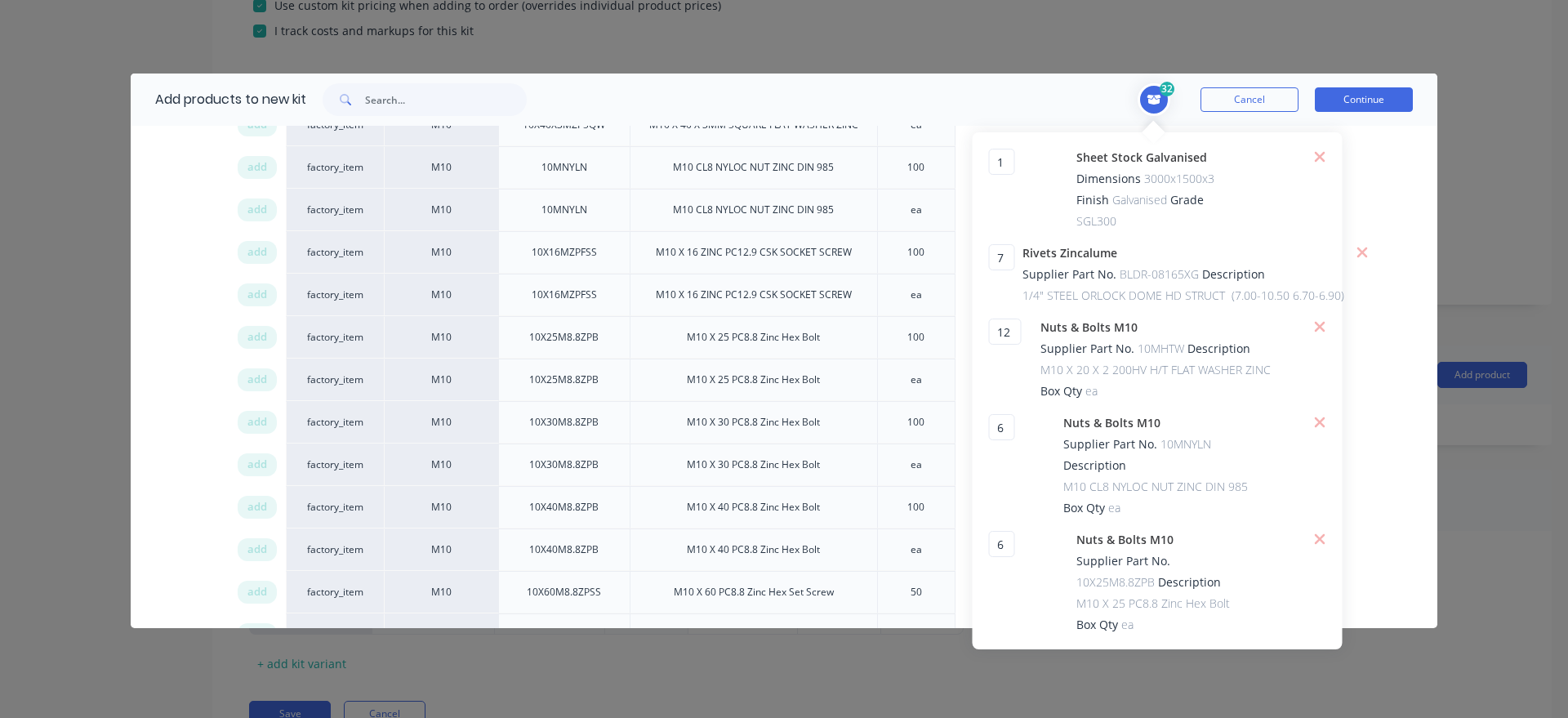
click at [1388, 178] on div "M10 M12 M3 M4 M5 M6 M8 Screws Washers / Pins Xero Item # Material Supplier Part…" at bounding box center [784, 529] width 1307 height 1467
click at [1152, 103] on icon at bounding box center [1154, 100] width 14 height 11
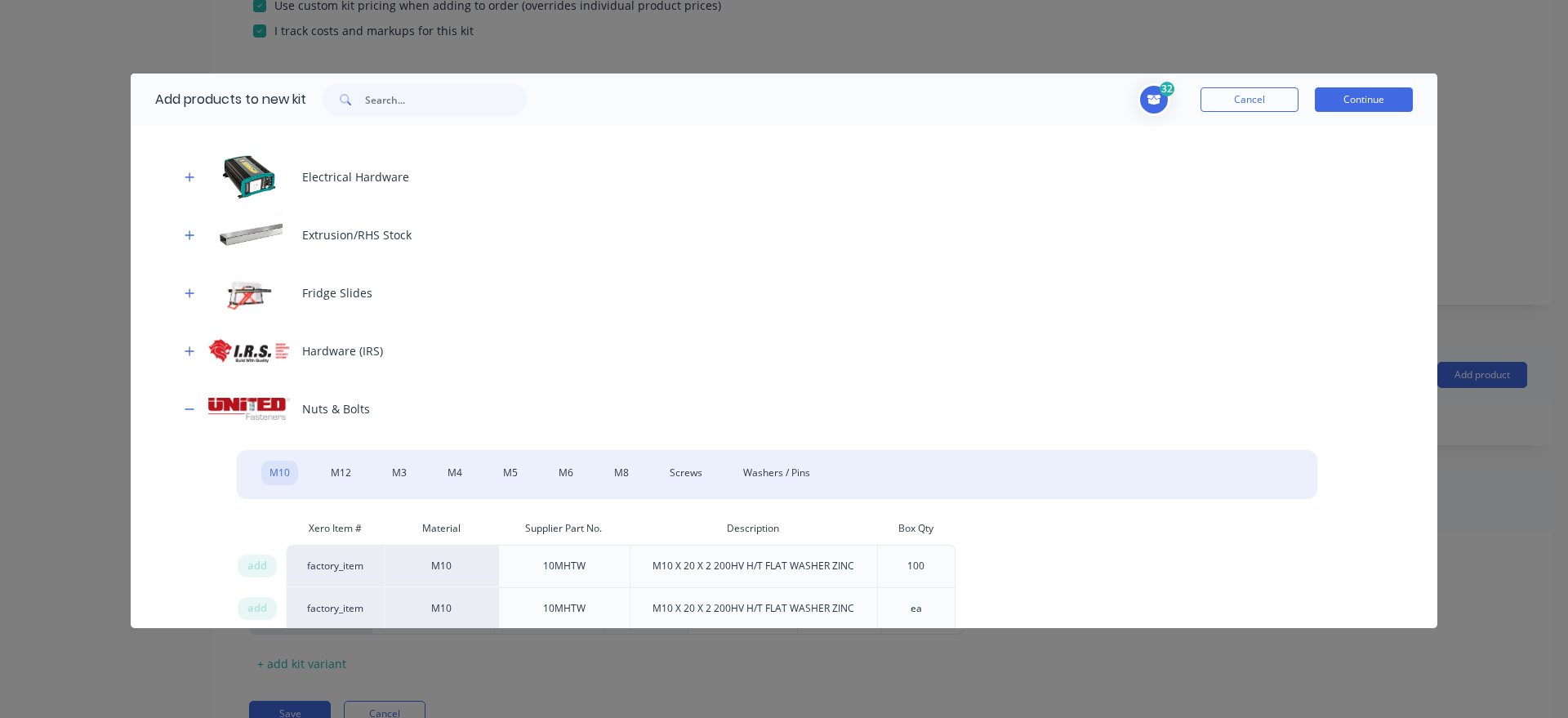
scroll to position [781, 0]
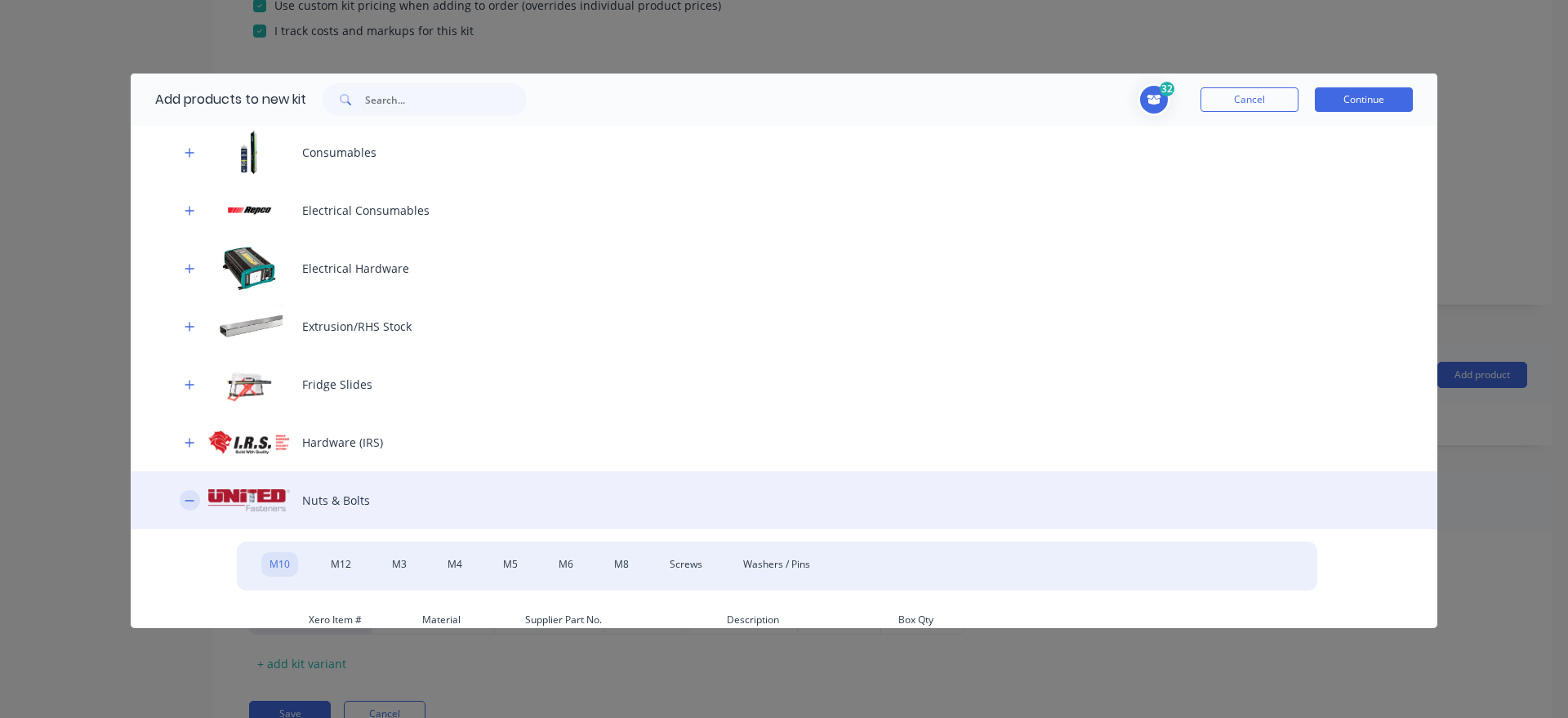
click at [186, 500] on icon "button" at bounding box center [189, 500] width 9 height 1
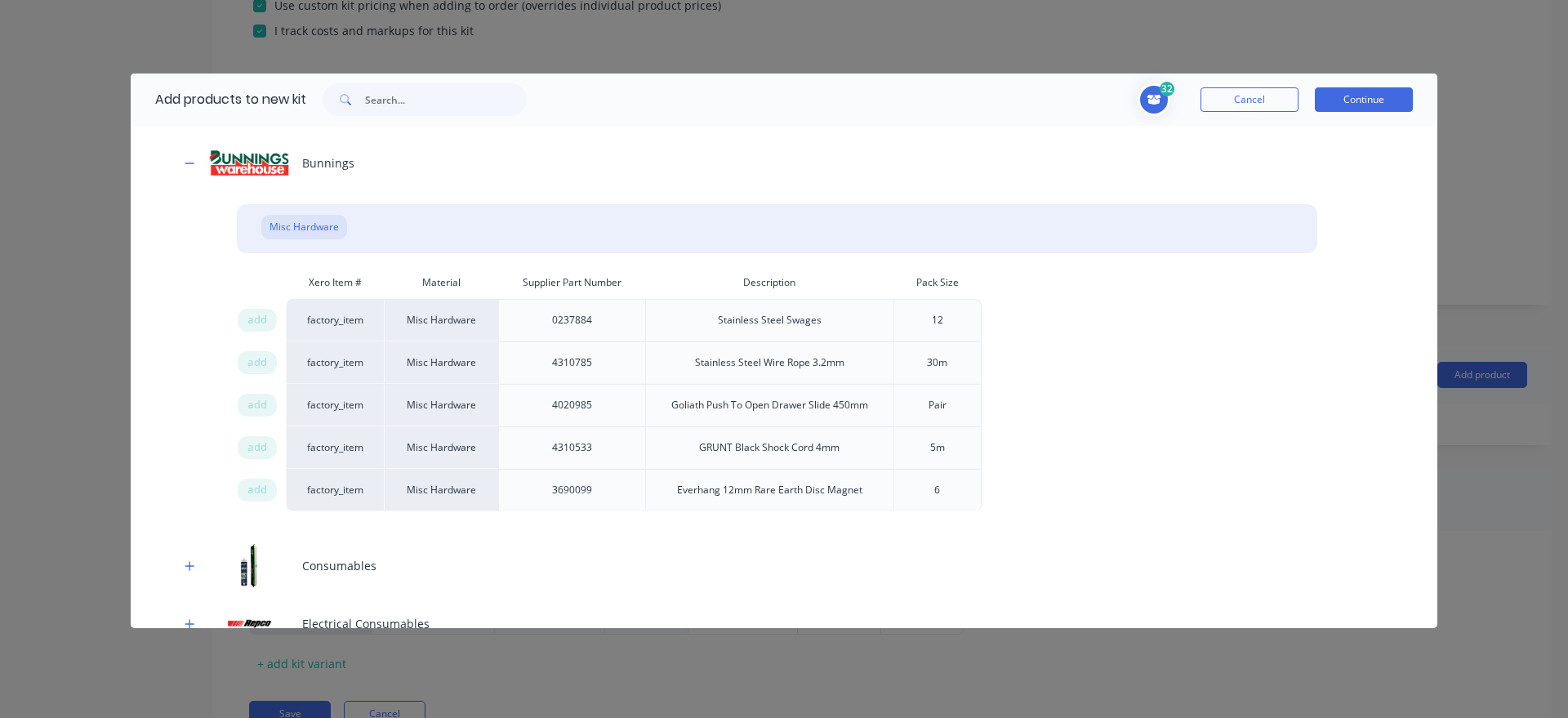
scroll to position [316, 0]
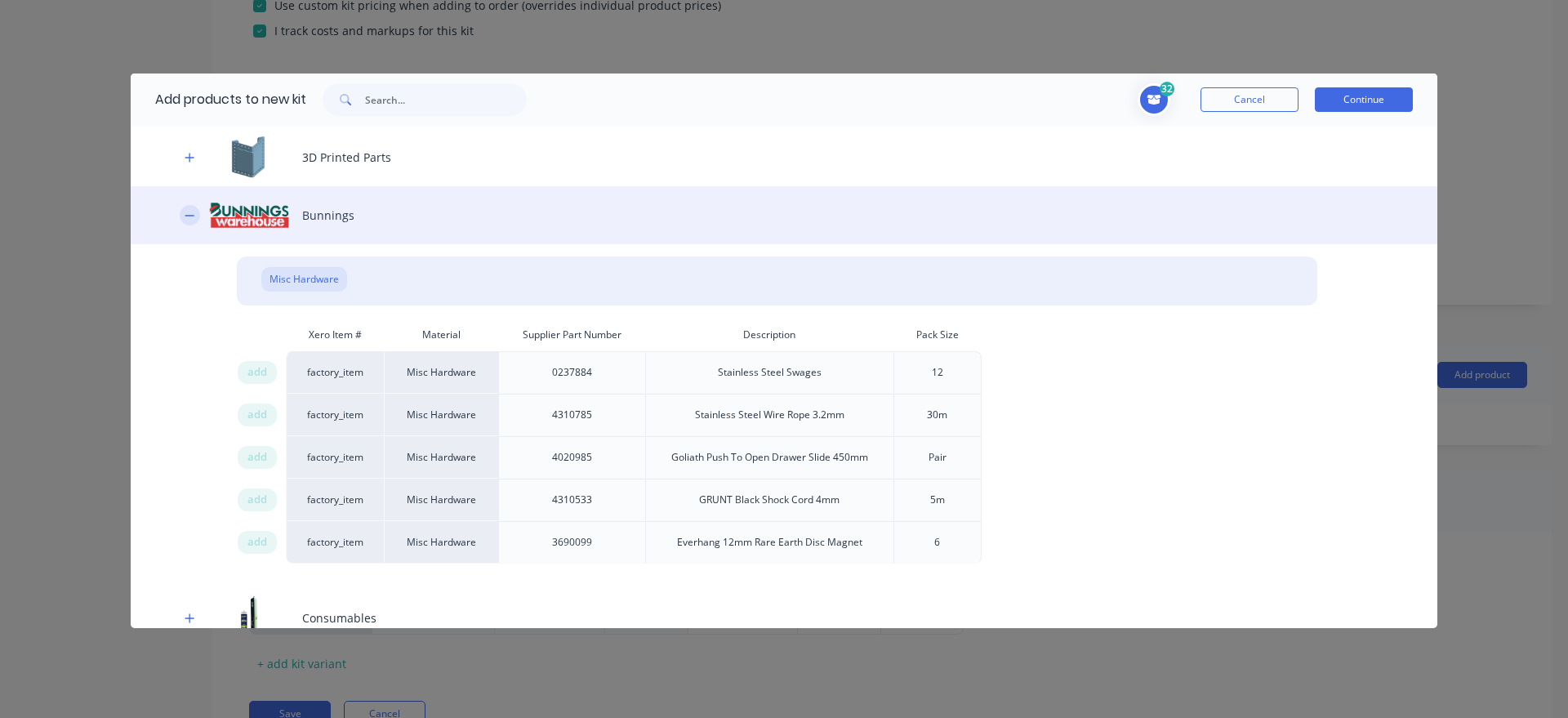
click at [185, 214] on icon "button" at bounding box center [189, 215] width 10 height 11
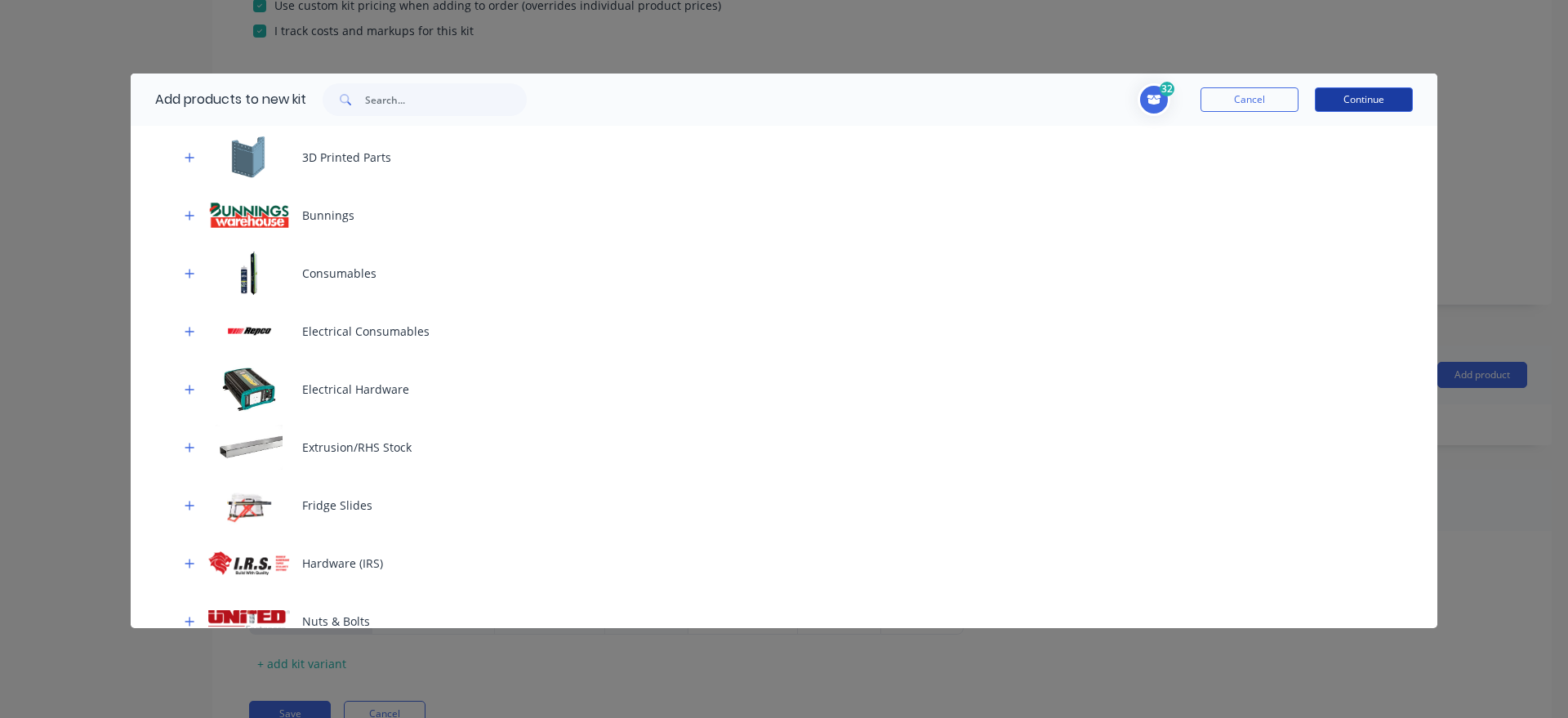
click at [1352, 92] on button "Continue" at bounding box center [1364, 100] width 98 height 25
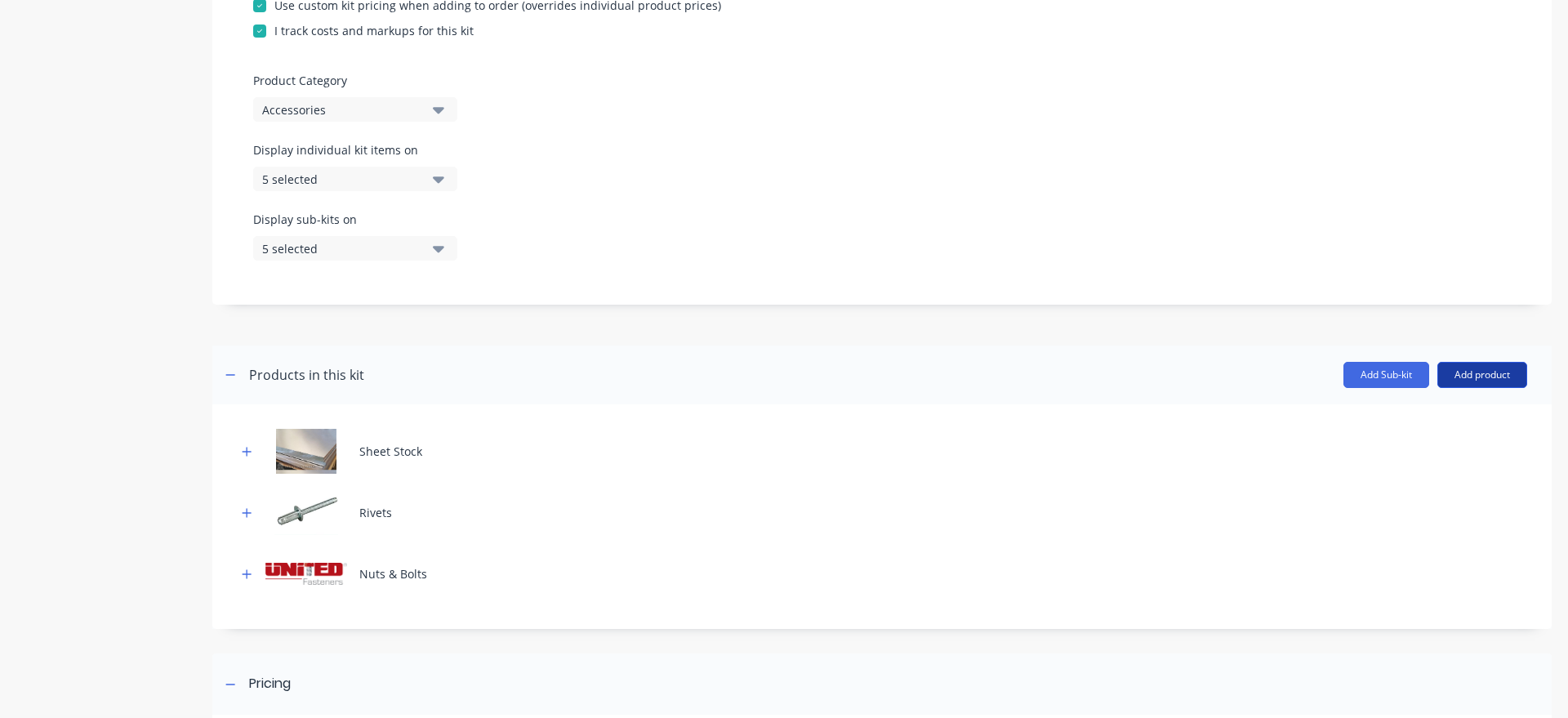
click at [1487, 388] on button "Add product" at bounding box center [1483, 375] width 90 height 26
click at [1478, 426] on div "Product catalogue" at bounding box center [1449, 417] width 126 height 24
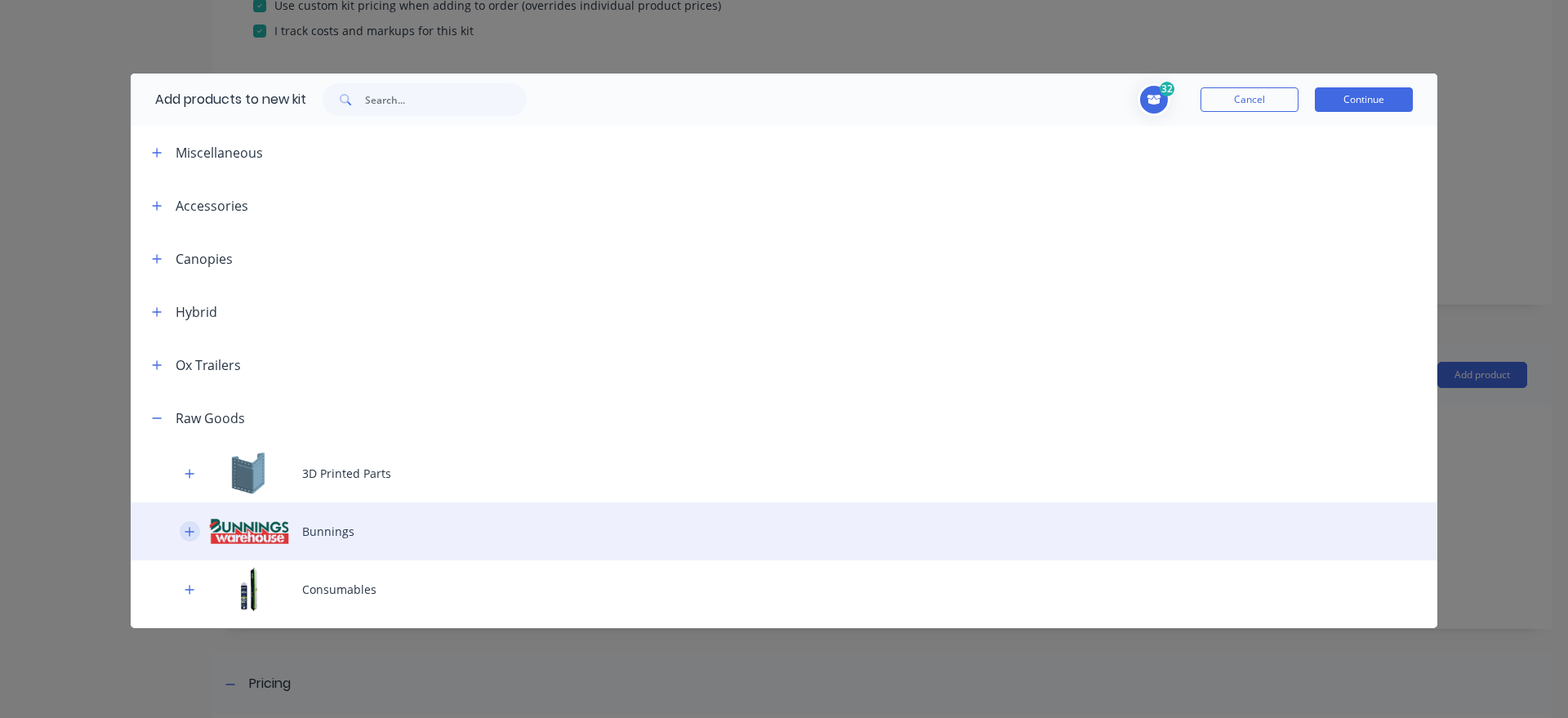
click at [187, 530] on icon "button" at bounding box center [189, 531] width 10 height 11
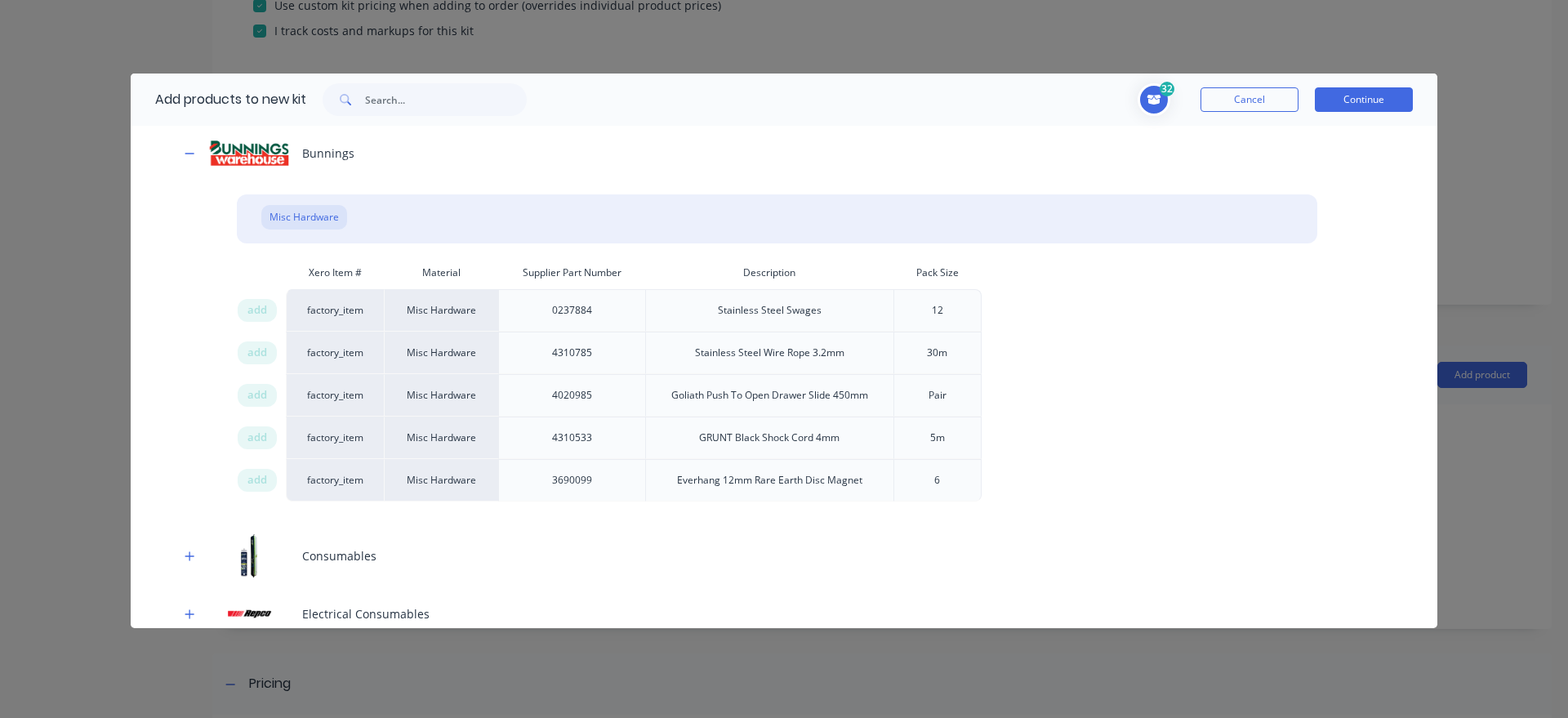
scroll to position [373, 0]
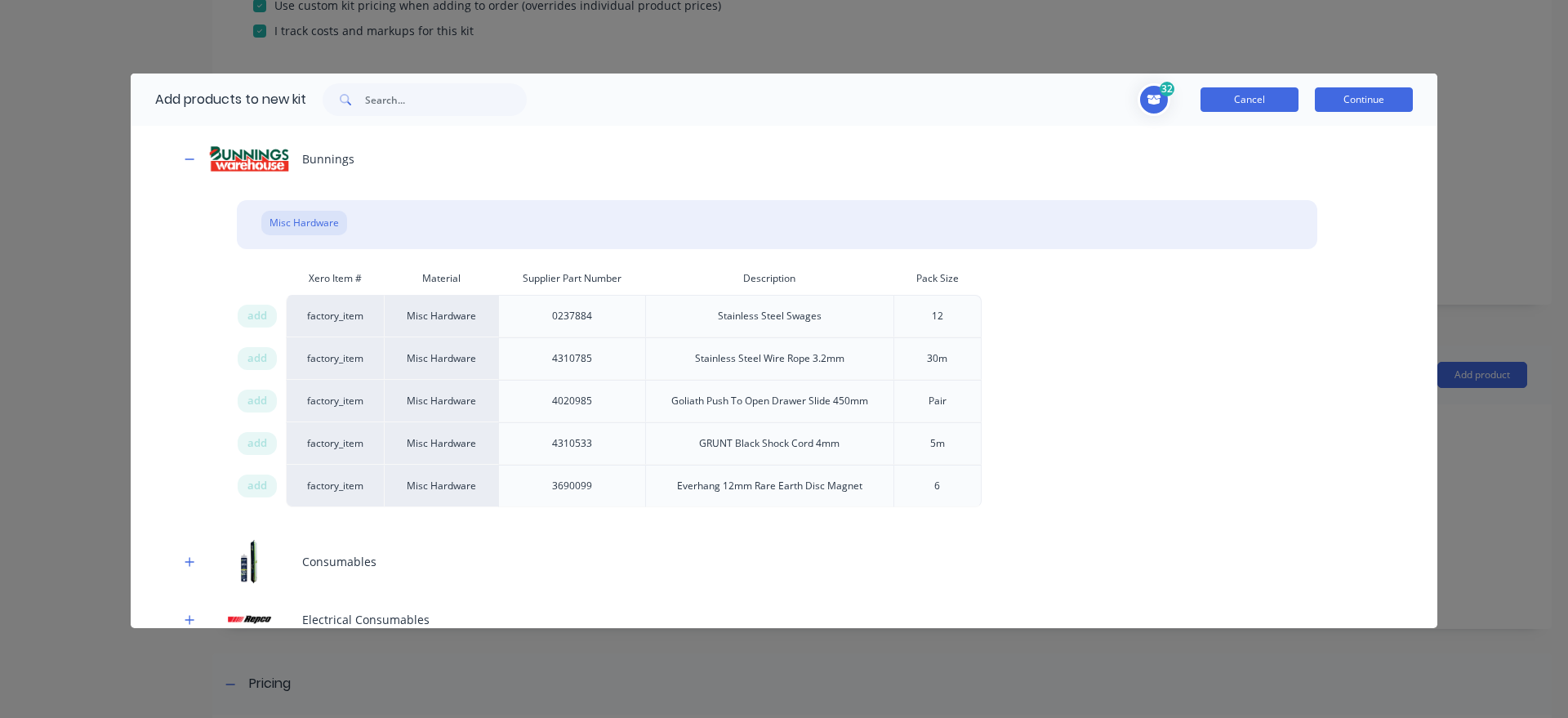
click at [1245, 107] on button "Cancel" at bounding box center [1249, 100] width 98 height 25
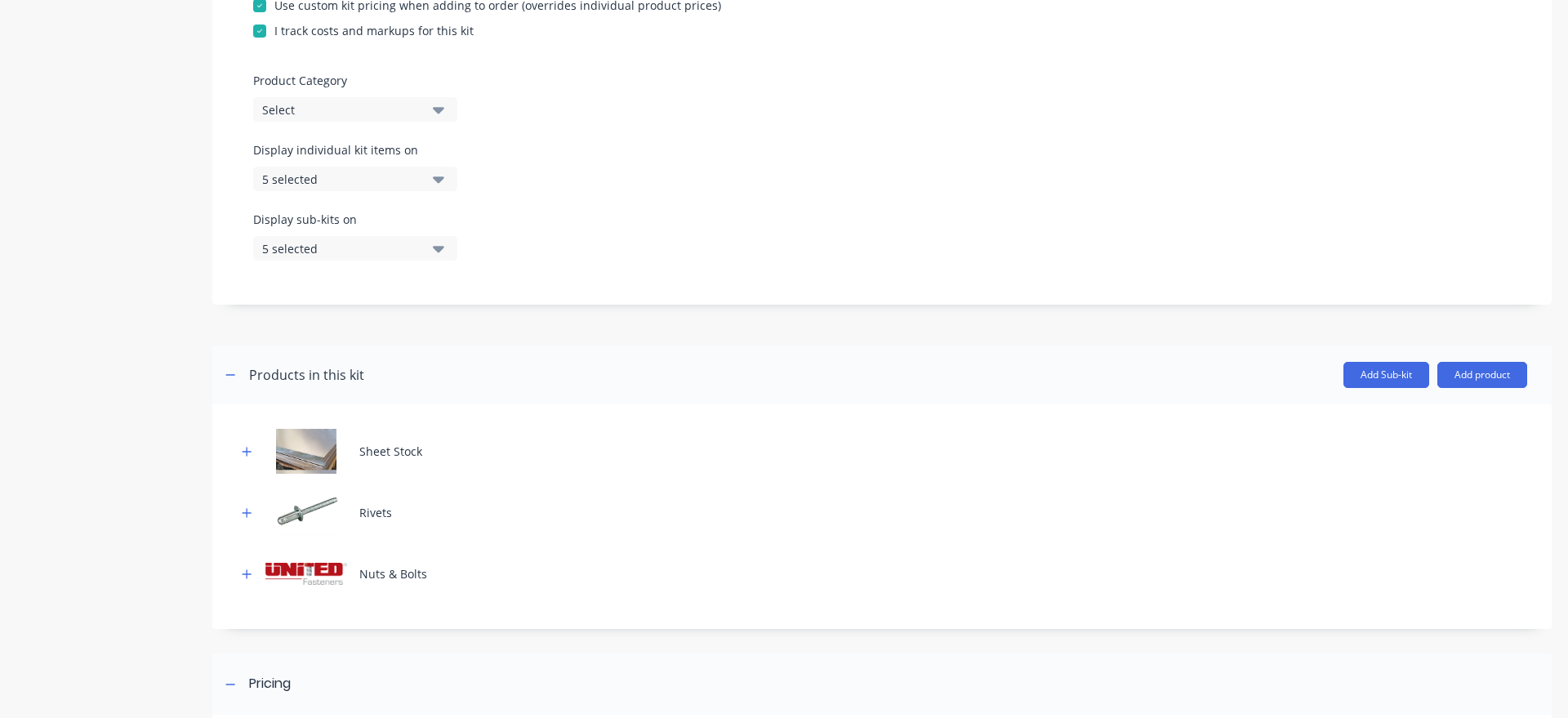
scroll to position [93, 0]
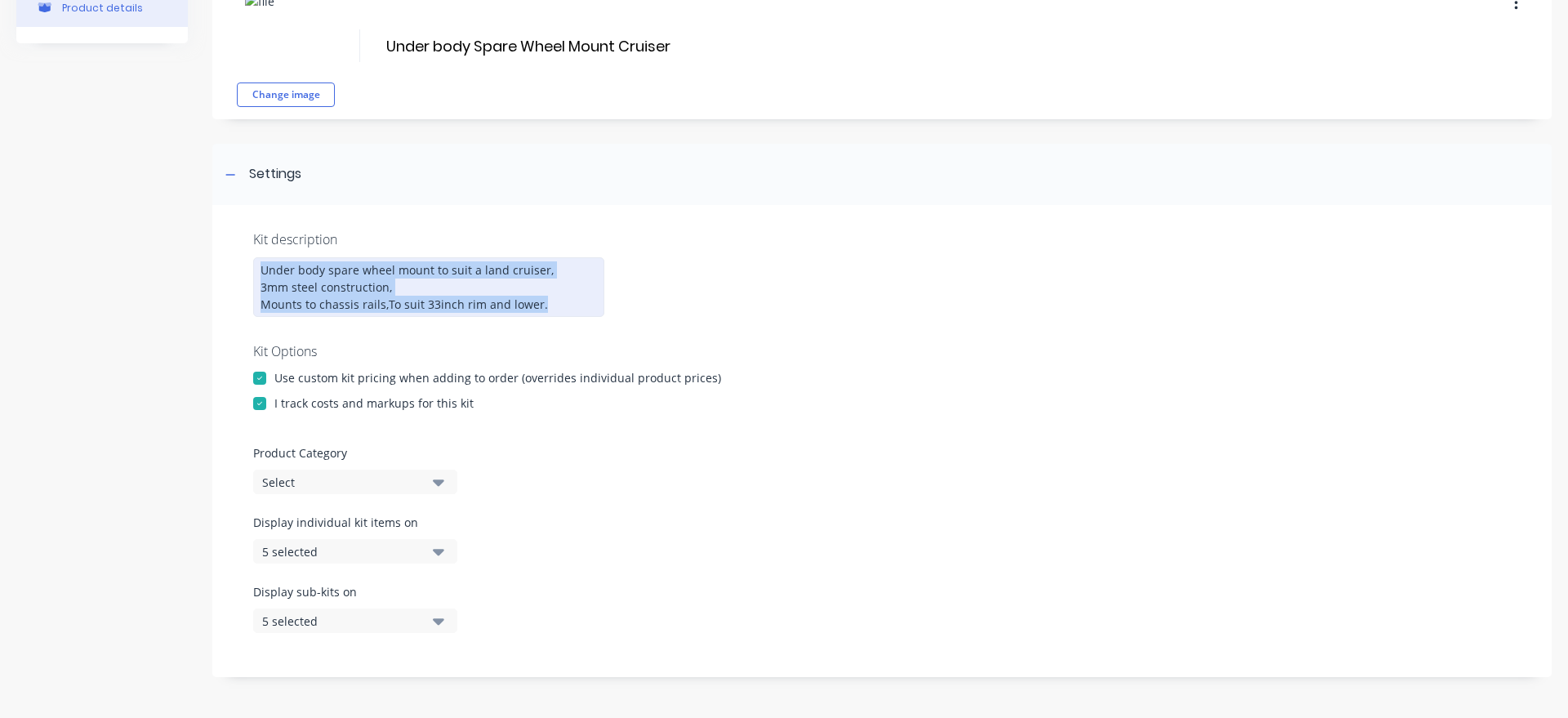
drag, startPoint x: 425, startPoint y: 326, endPoint x: 221, endPoint y: 246, distance: 219.1
click at [253, 257] on div "Under body spare wheel mount to suit a land cruiser, 3mm steel construction, Mo…" at bounding box center [428, 287] width 351 height 60
copy div "Under body spare wheel mount to suit a land cruiser, 3mm steel construction, Mo…"
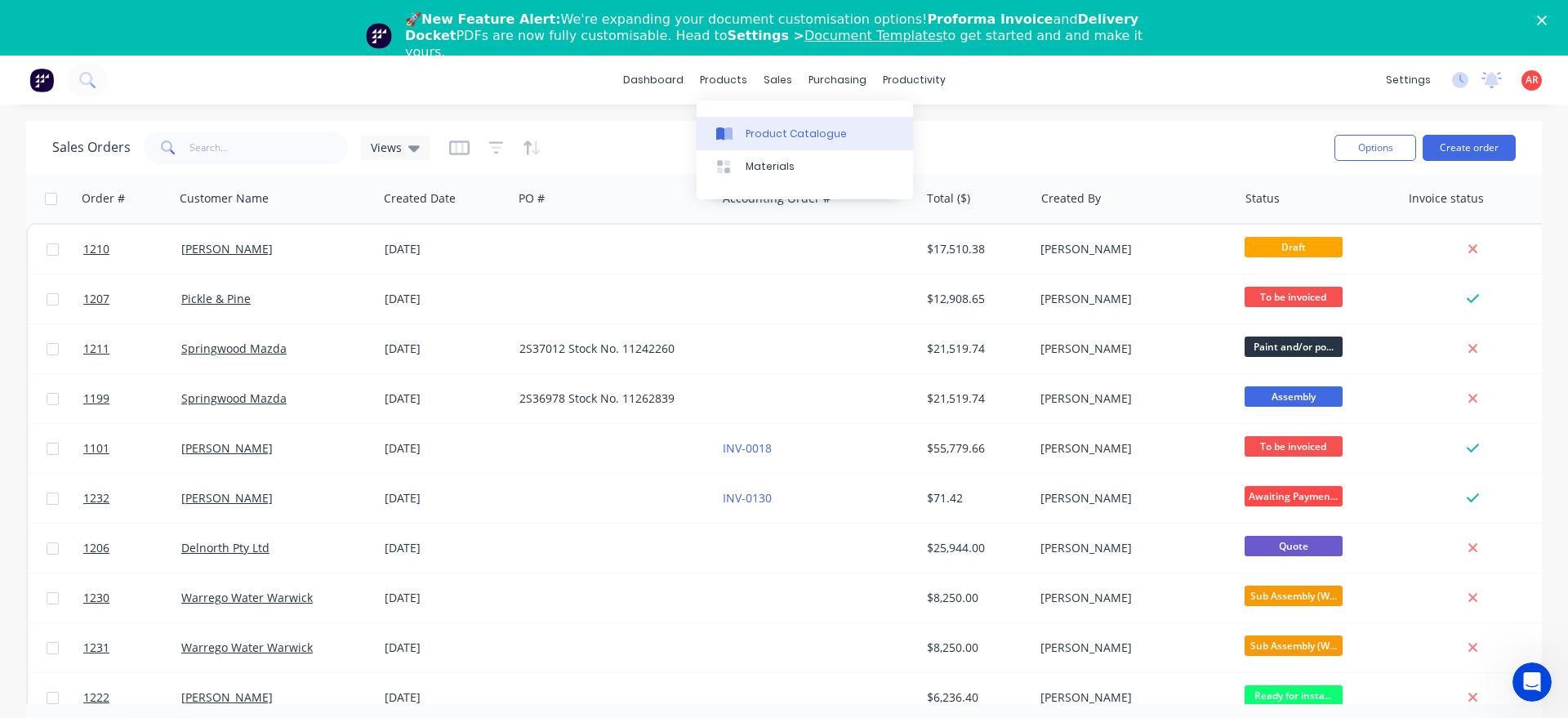
click at [749, 128] on div "Product Catalogue" at bounding box center [796, 134] width 101 height 15
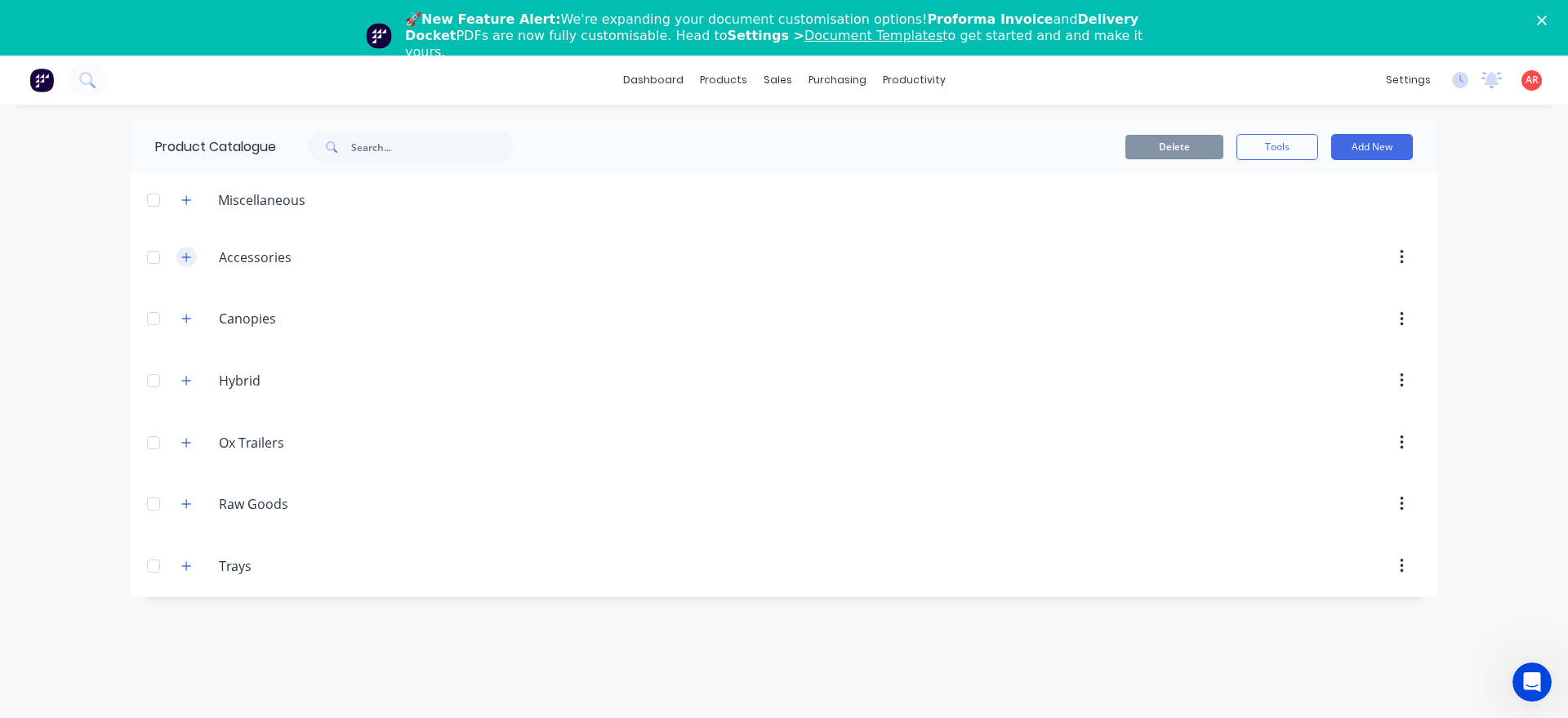
click at [182, 262] on icon "button" at bounding box center [186, 257] width 10 height 11
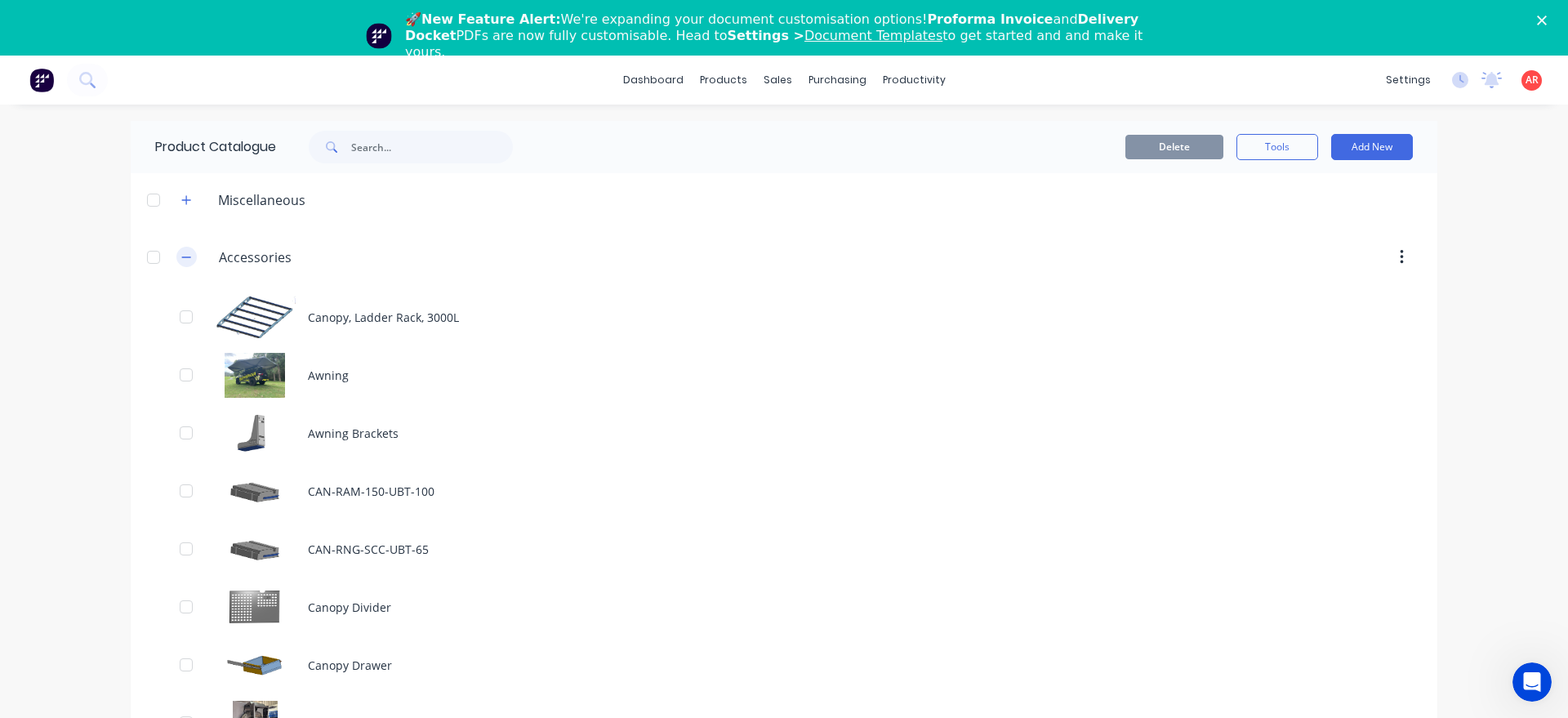
click at [185, 263] on button "button" at bounding box center [186, 256] width 20 height 20
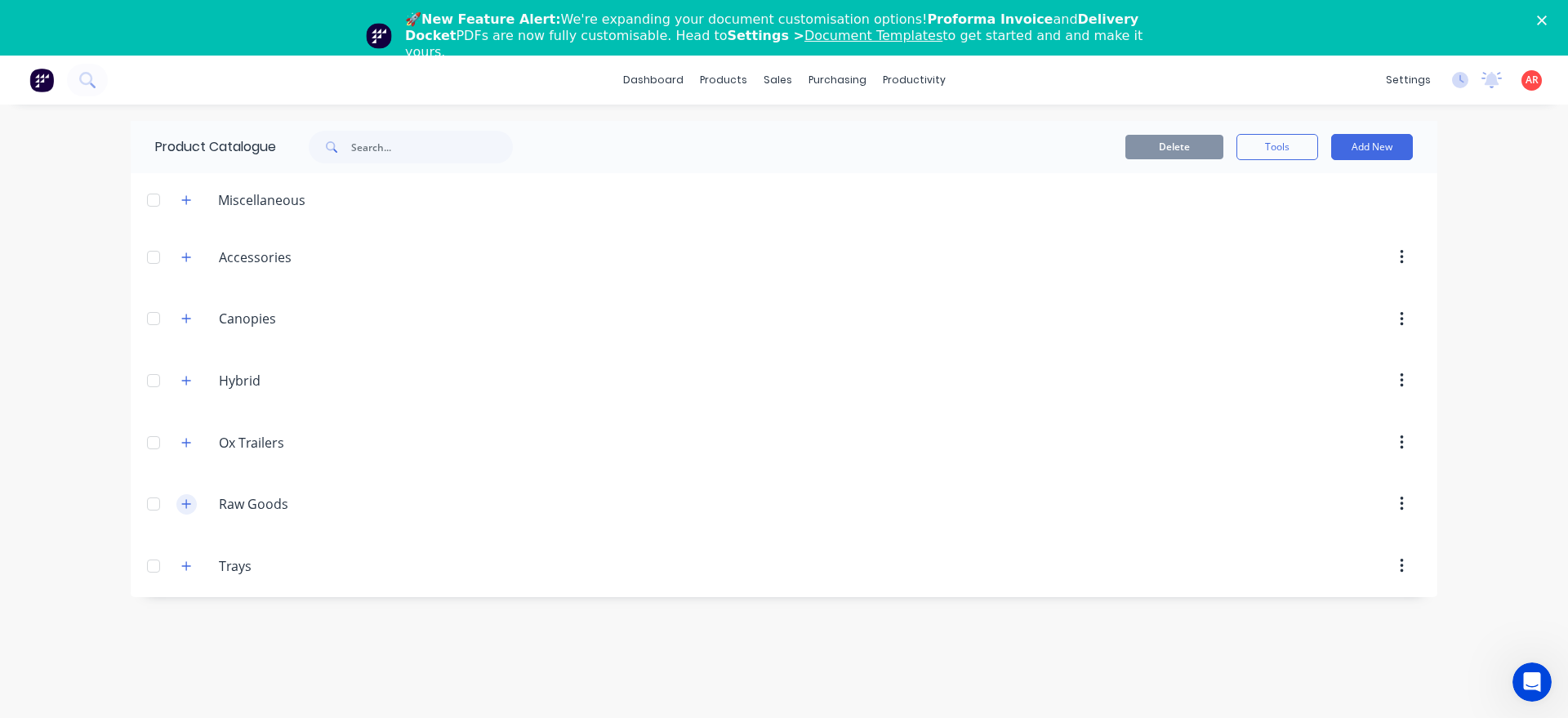
click at [188, 505] on icon "button" at bounding box center [186, 504] width 10 height 11
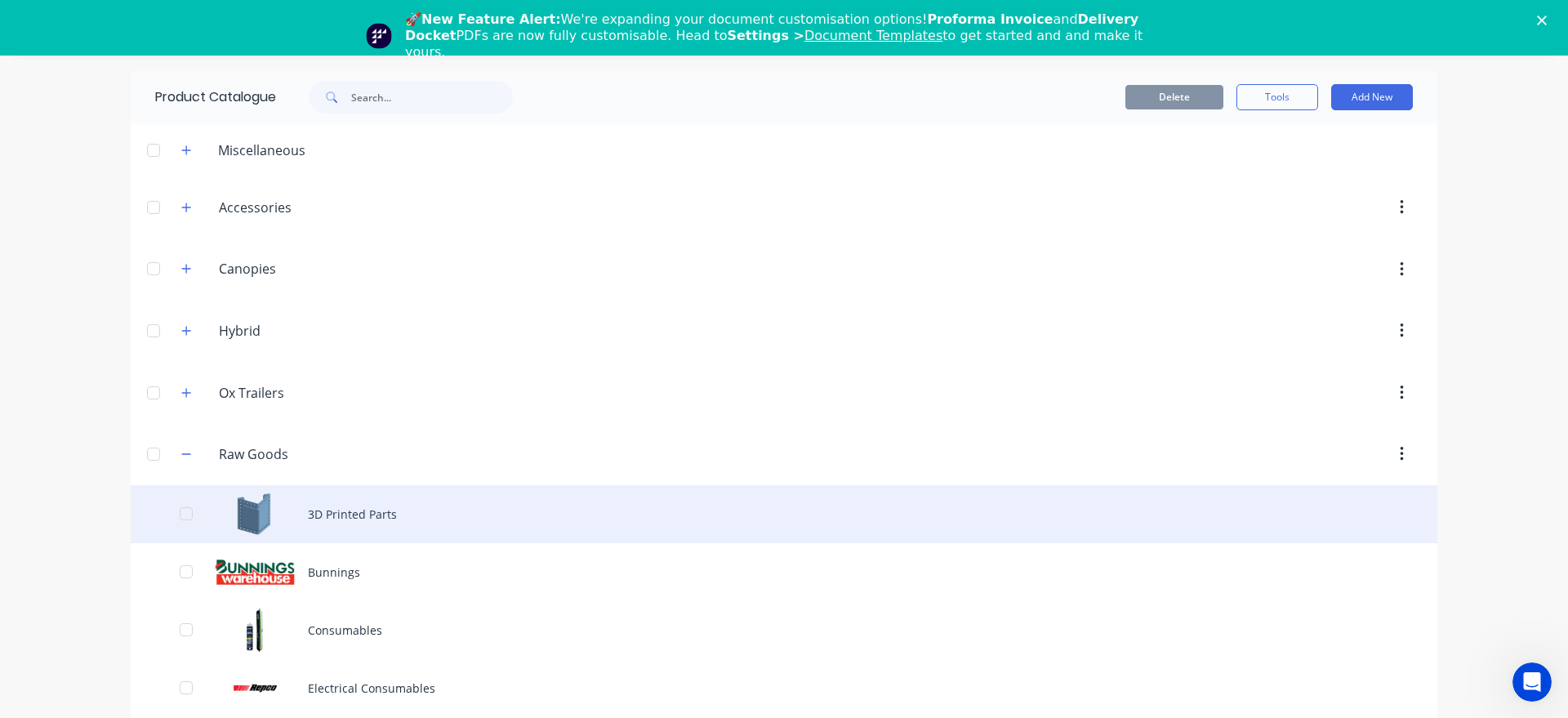
scroll to position [93, 0]
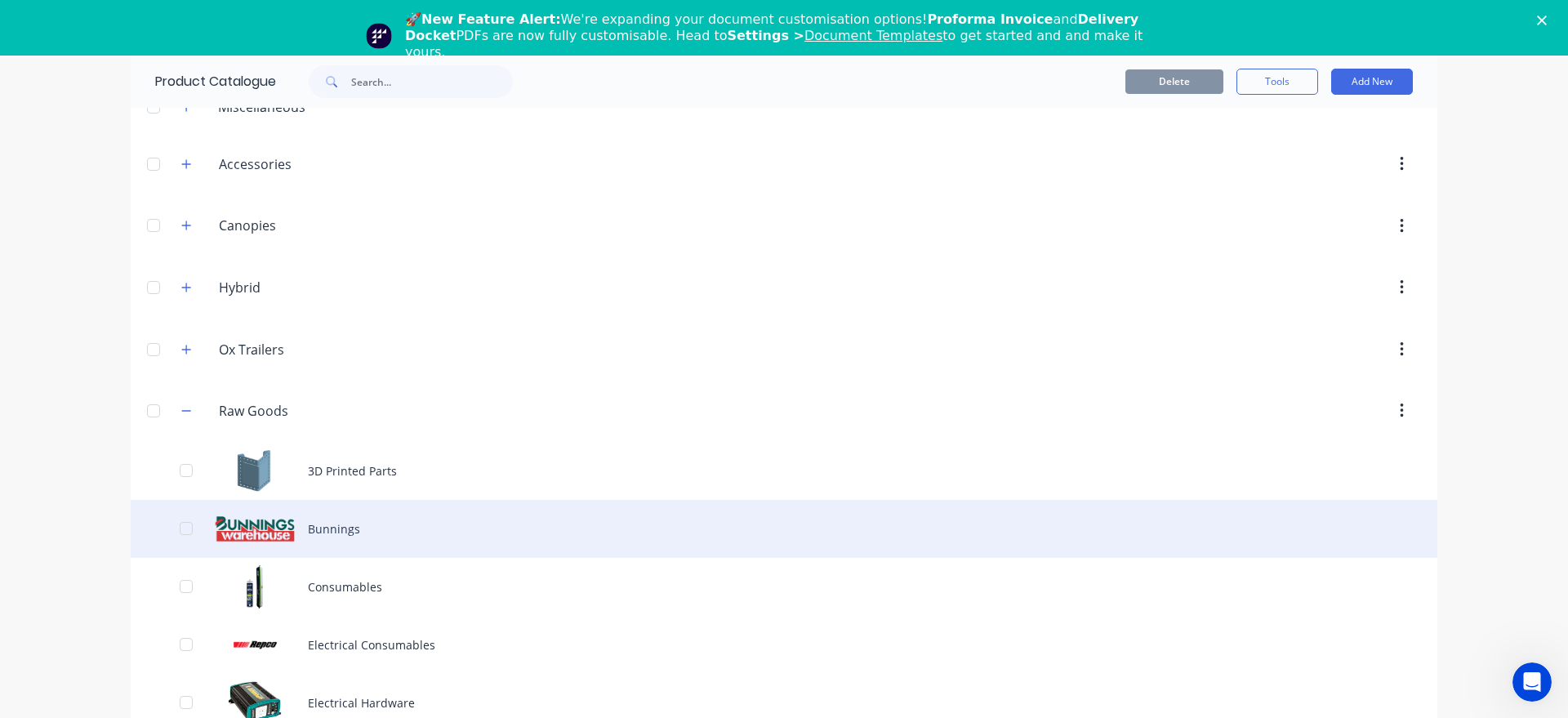
click at [330, 523] on div "Bunnings" at bounding box center [784, 529] width 1307 height 58
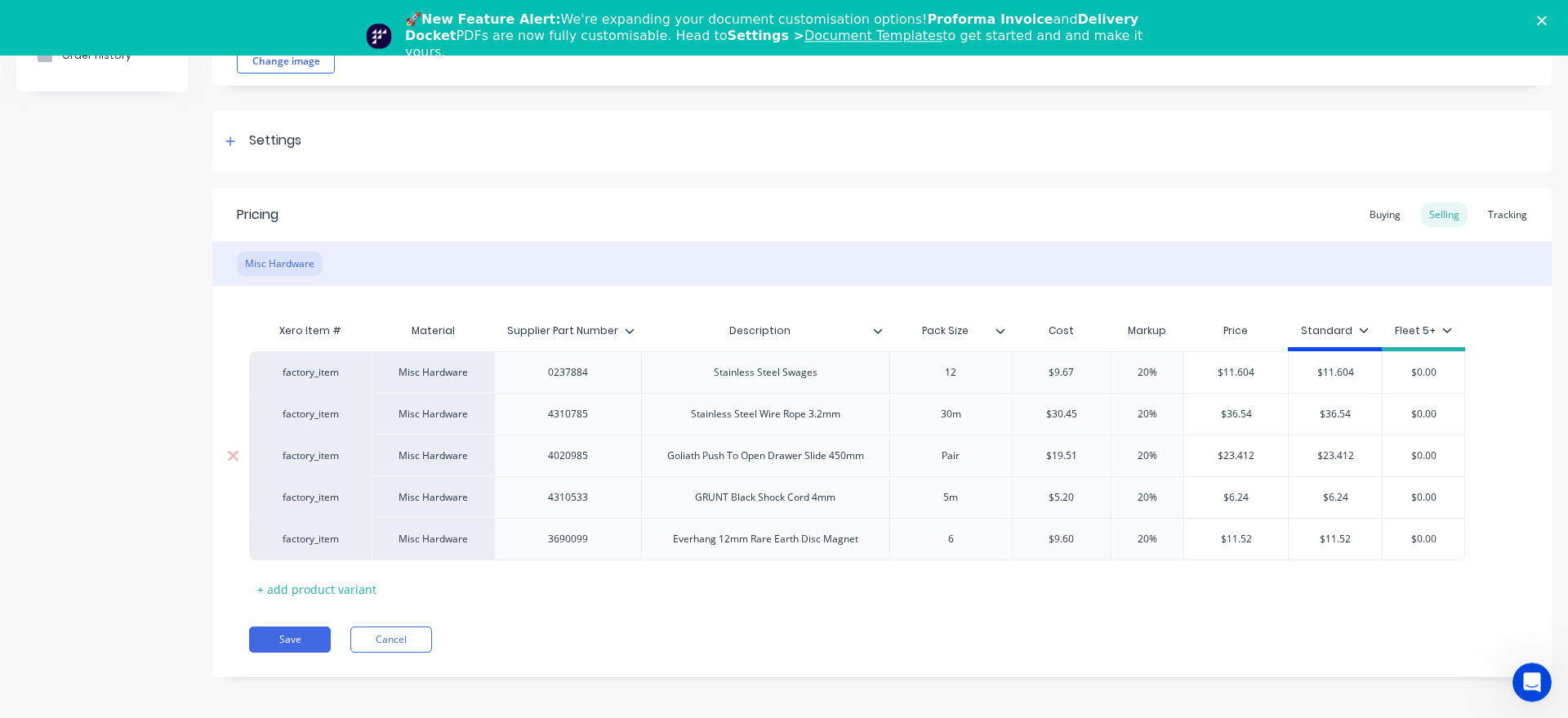
scroll to position [56, 0]
click at [337, 587] on div "+ add product variant" at bounding box center [317, 585] width 136 height 26
type textarea "x"
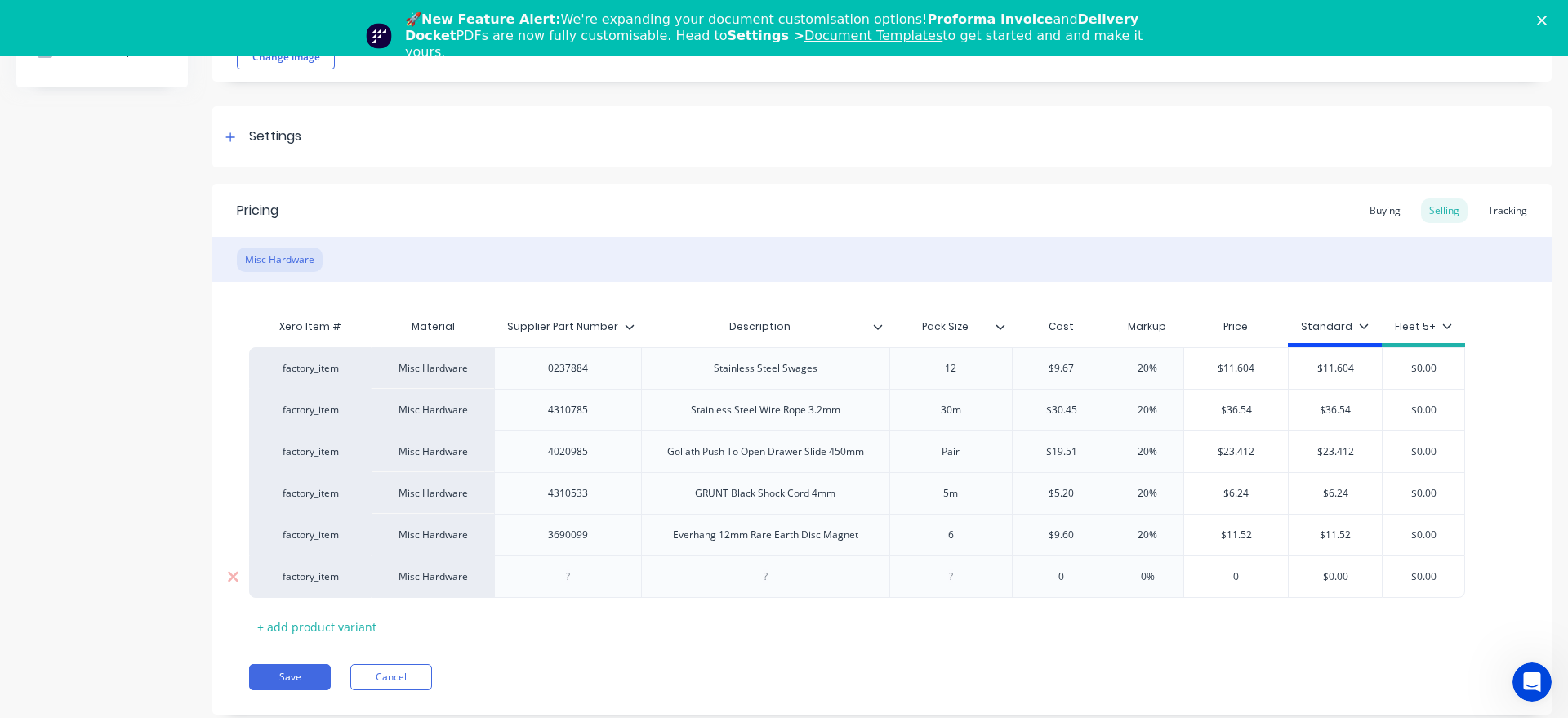
click at [568, 583] on div at bounding box center [568, 577] width 82 height 21
paste div
click at [775, 591] on div at bounding box center [766, 577] width 248 height 42
type textarea "x"
click at [768, 576] on div at bounding box center [765, 577] width 82 height 21
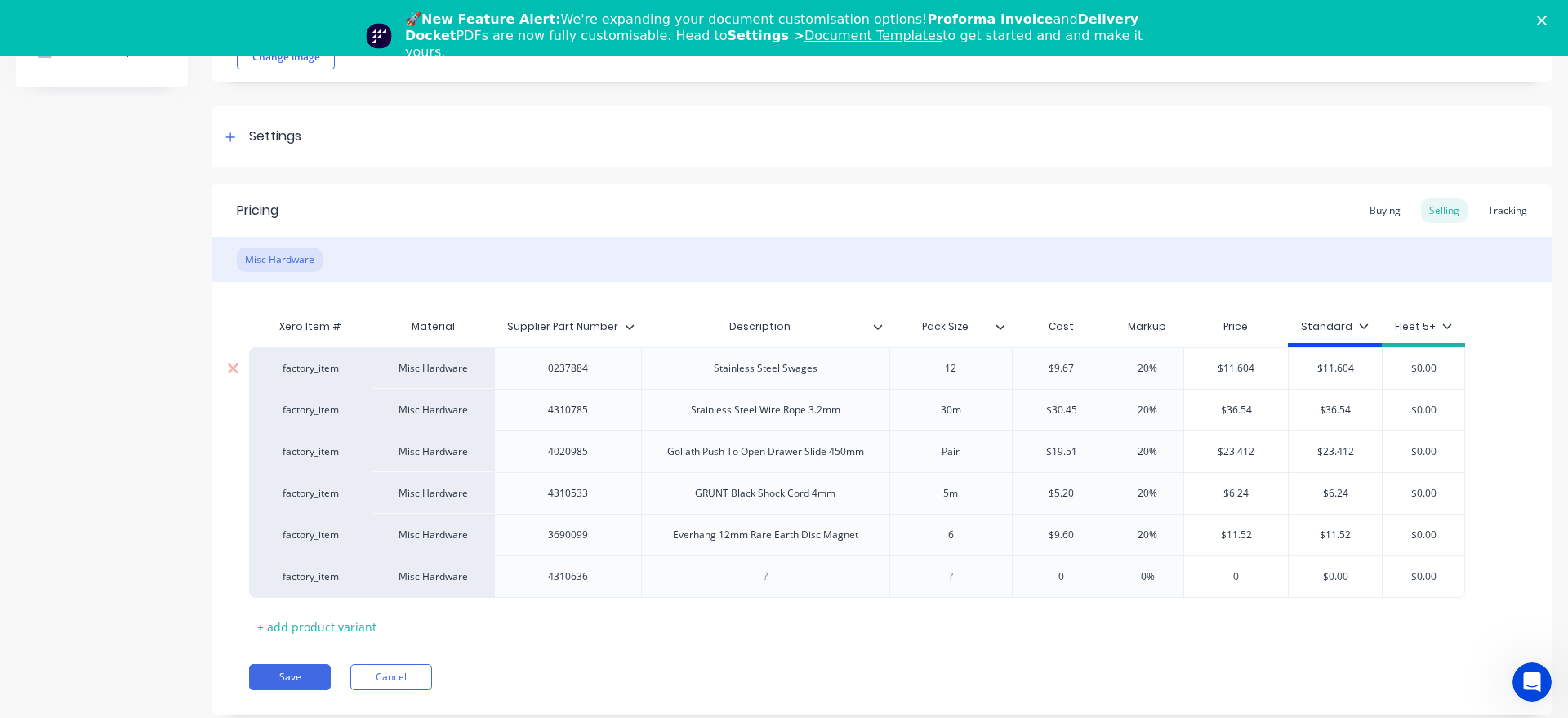
paste div
click at [959, 584] on div at bounding box center [950, 581] width 82 height 21
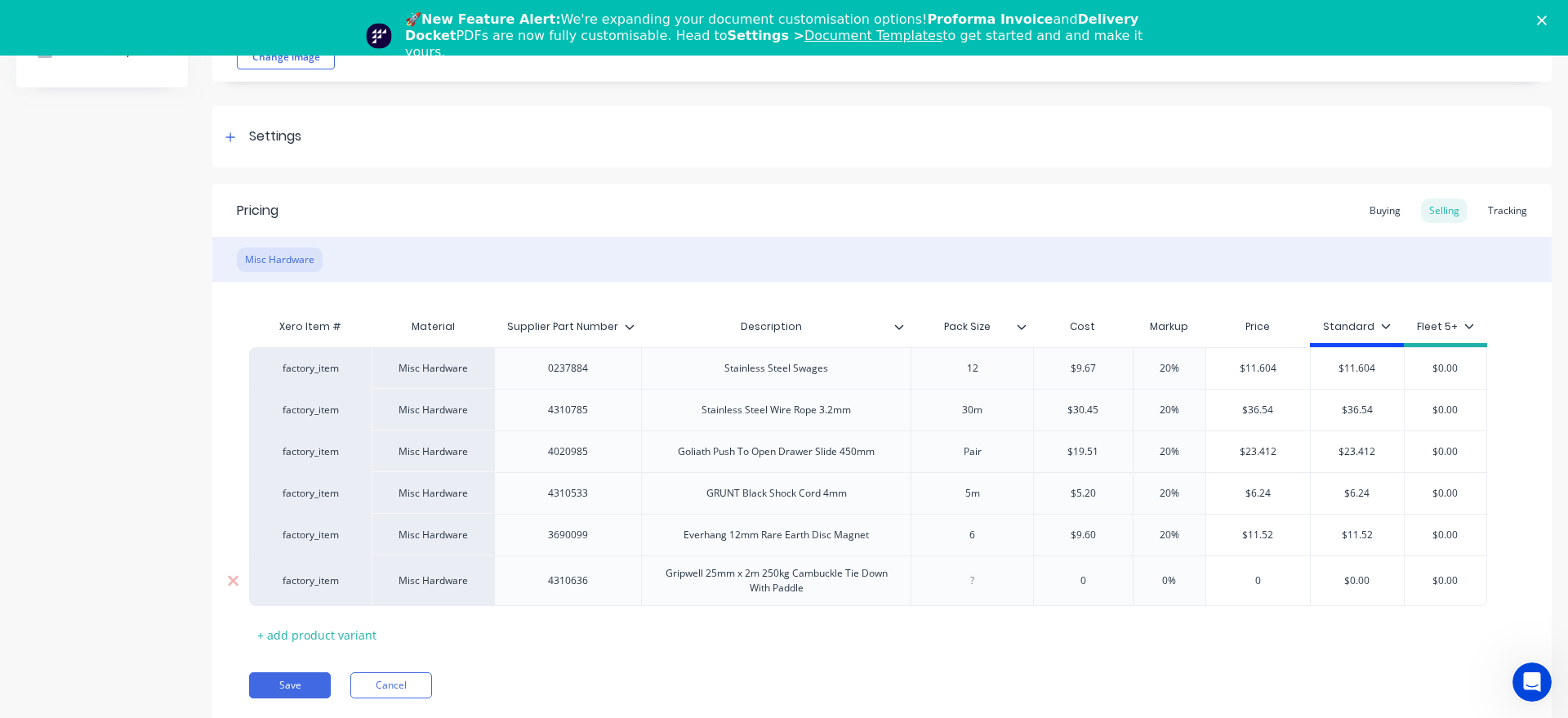
type textarea "x"
click at [1106, 581] on input "text" at bounding box center [1084, 581] width 99 height 15
type textarea "x"
click at [1098, 592] on div "0" at bounding box center [1084, 581] width 99 height 41
click at [1096, 590] on div "0" at bounding box center [1084, 581] width 99 height 41
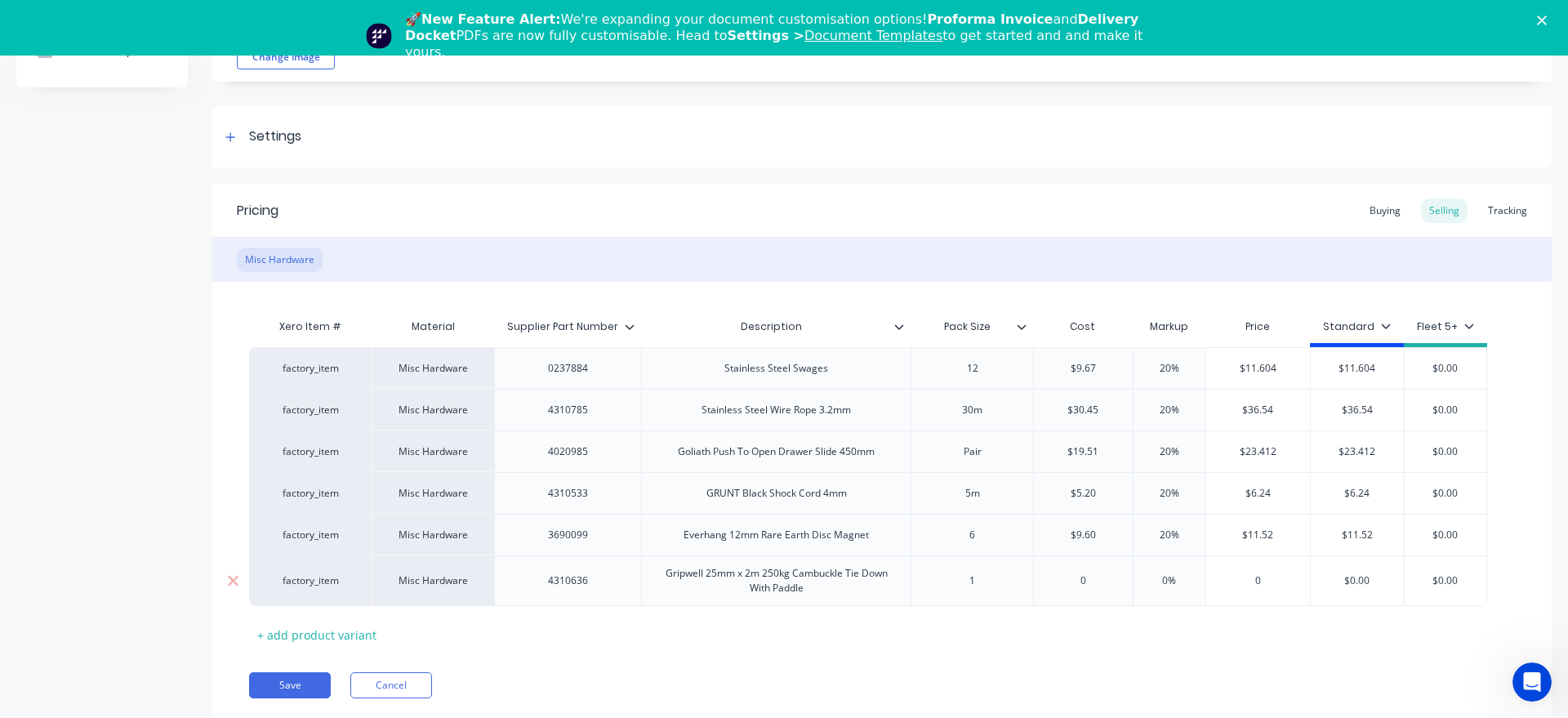
drag, startPoint x: 1091, startPoint y: 581, endPoint x: 1047, endPoint y: 582, distance: 44.0
click at [1047, 582] on input "0" at bounding box center [1084, 581] width 99 height 15
click at [1091, 581] on input "0" at bounding box center [1084, 581] width 99 height 15
click at [1091, 577] on input "0" at bounding box center [1084, 581] width 99 height 15
type input "08"
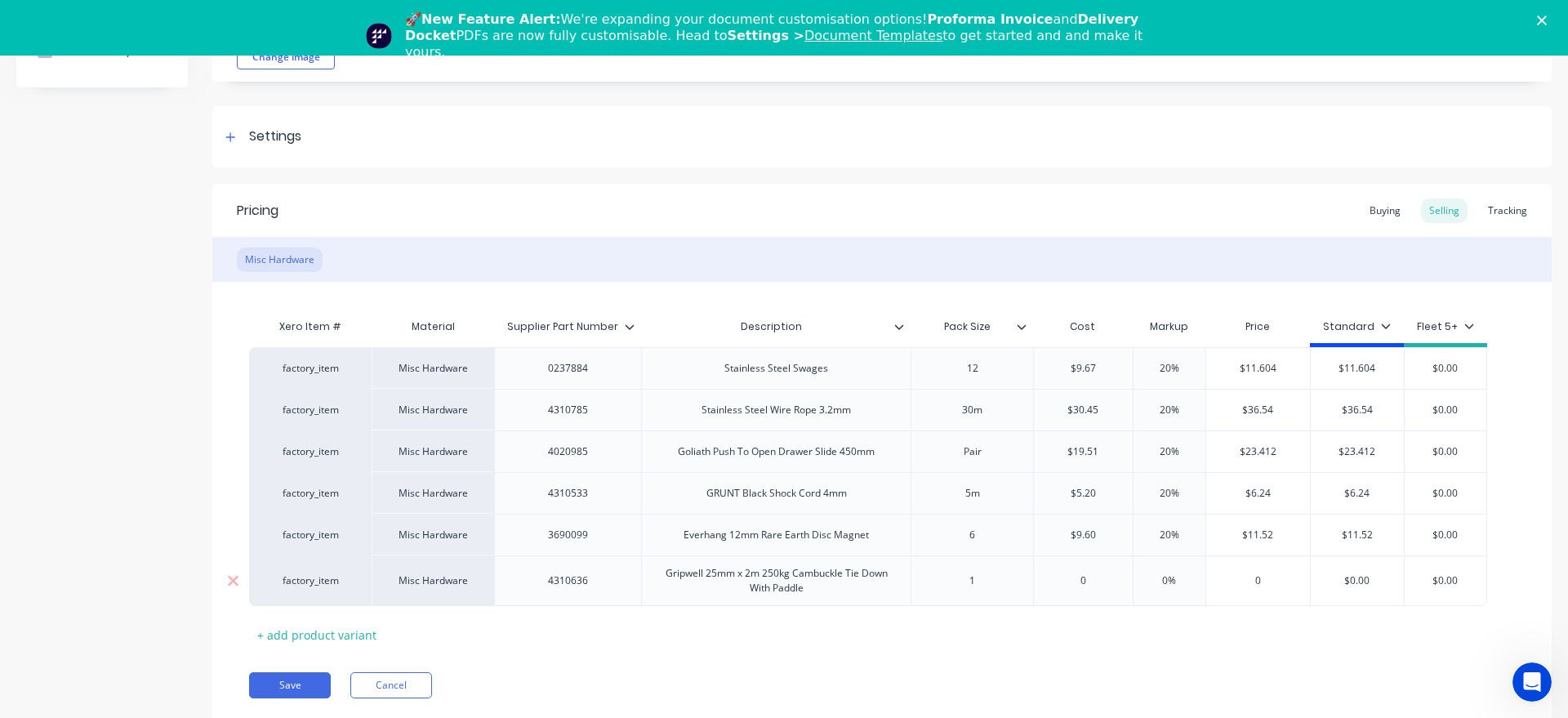
type textarea "x"
type input "08."
type textarea "x"
type input "08.60"
type input "0%"
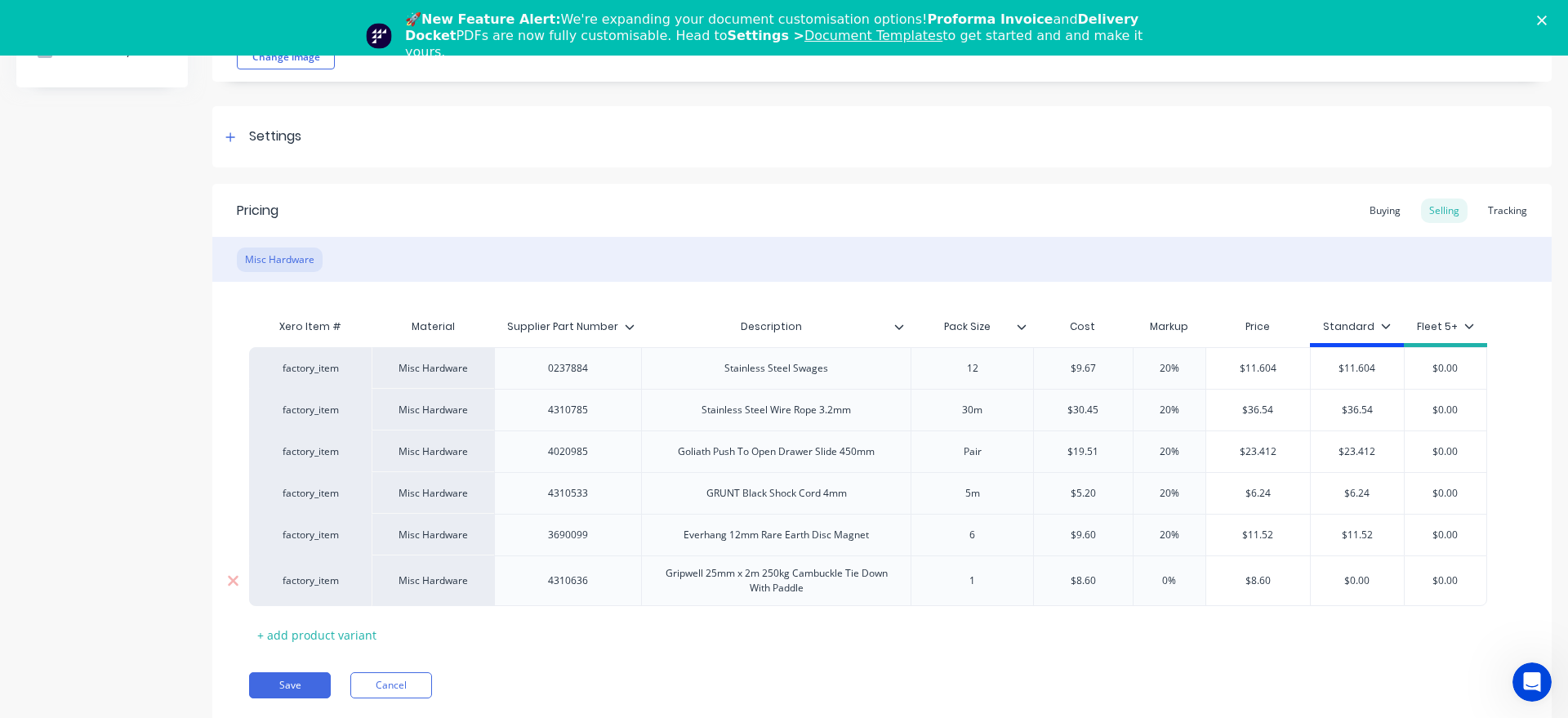
click at [1159, 587] on input "0%" at bounding box center [1169, 581] width 82 height 15
type textarea "x"
type input "0%"
type textarea "x"
click at [1160, 576] on input "0%" at bounding box center [1169, 581] width 82 height 15
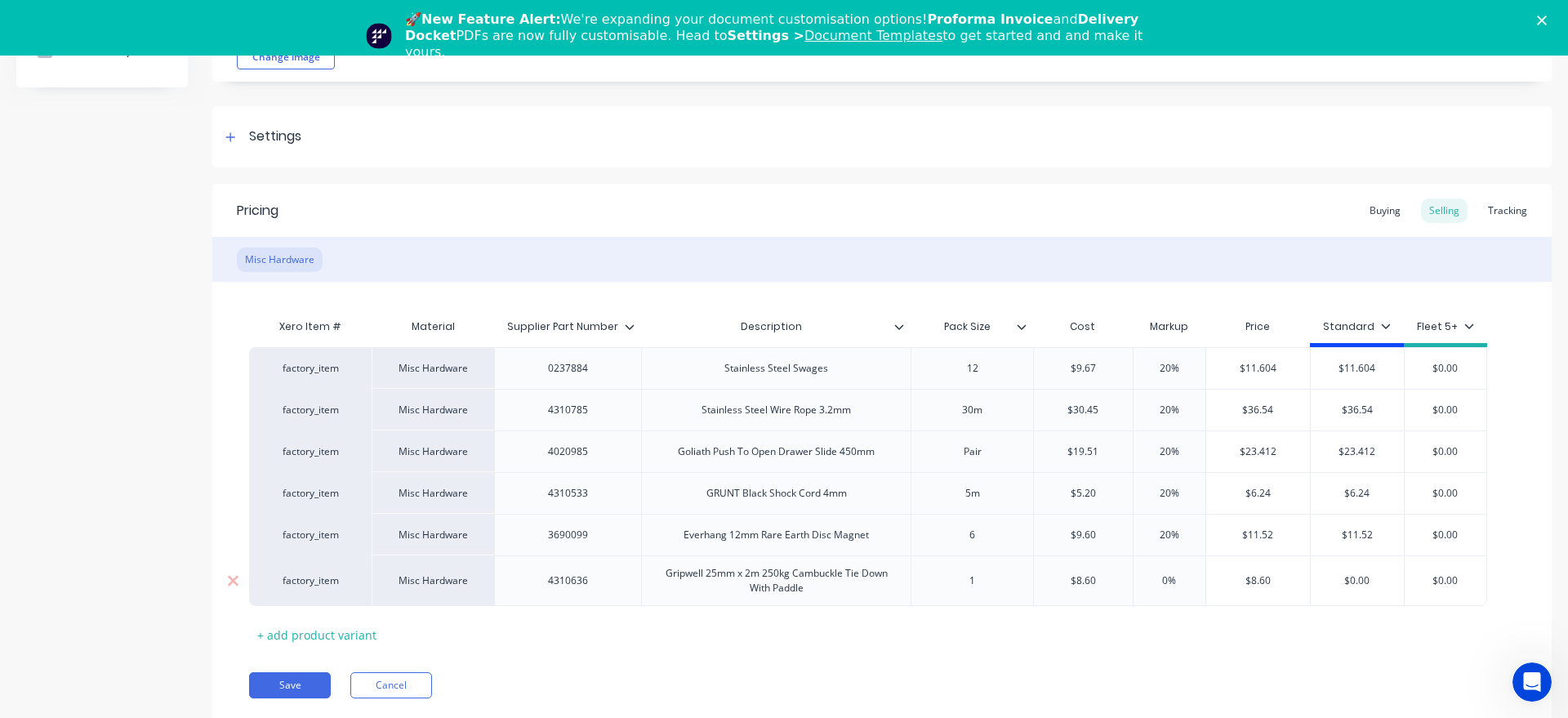
type input "20%"
type textarea "x"
type input "20%"
click at [1372, 586] on input "text" at bounding box center [1357, 581] width 93 height 15
type input "$0.00"
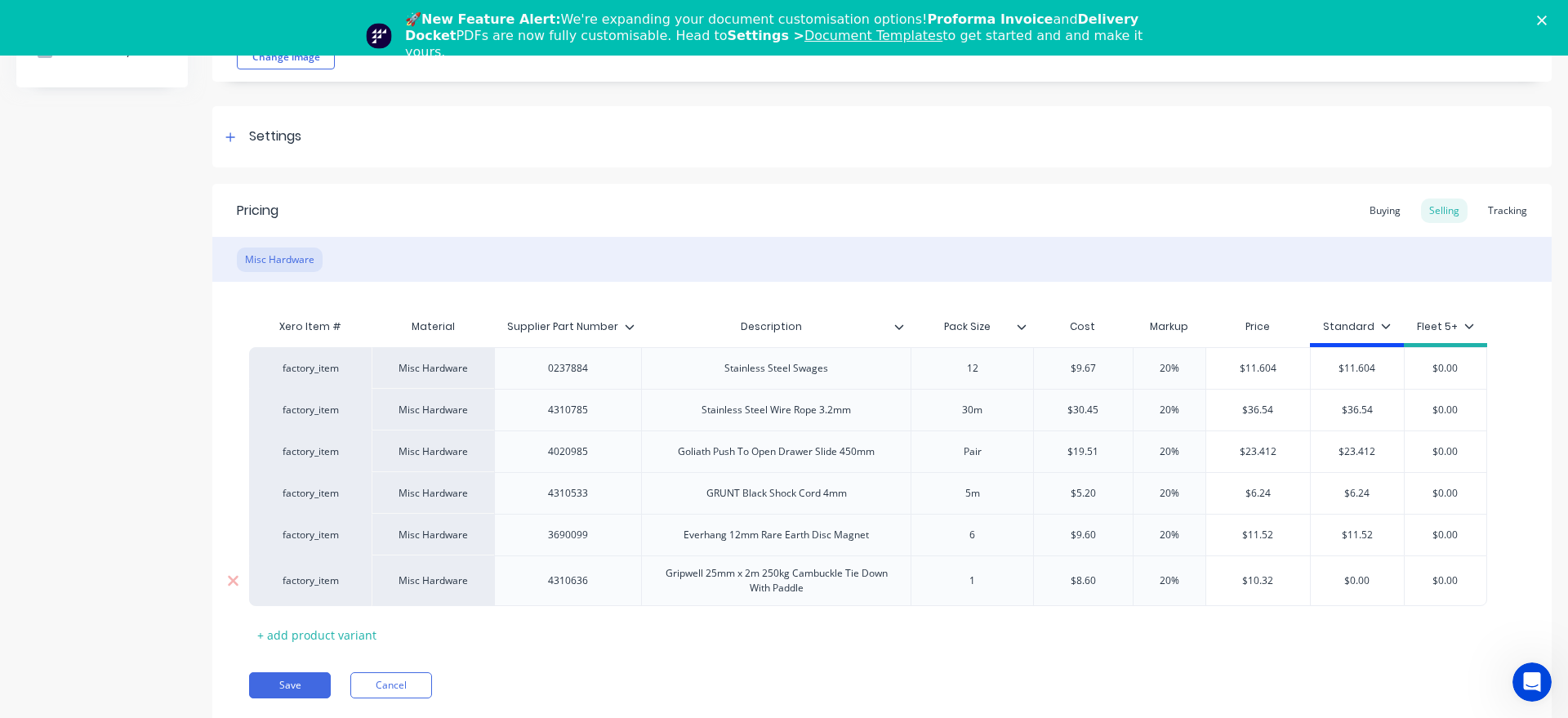
drag, startPoint x: 1372, startPoint y: 584, endPoint x: 1339, endPoint y: 582, distance: 33.1
click at [1339, 582] on input "$0.00" at bounding box center [1357, 581] width 93 height 15
type textarea "x"
type input "1"
type textarea "x"
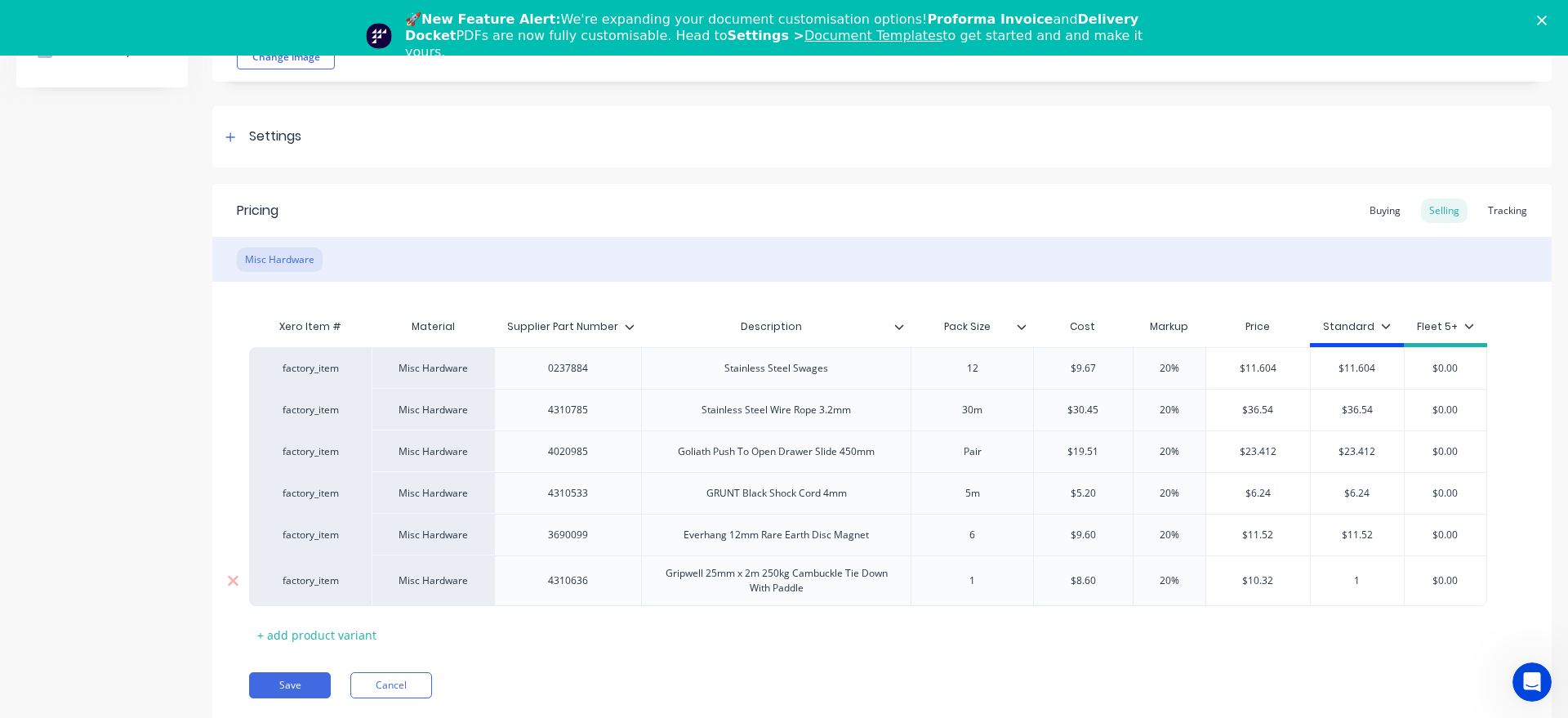
type input "10"
type textarea "x"
type input "10."
type textarea "x"
type input "10.3"
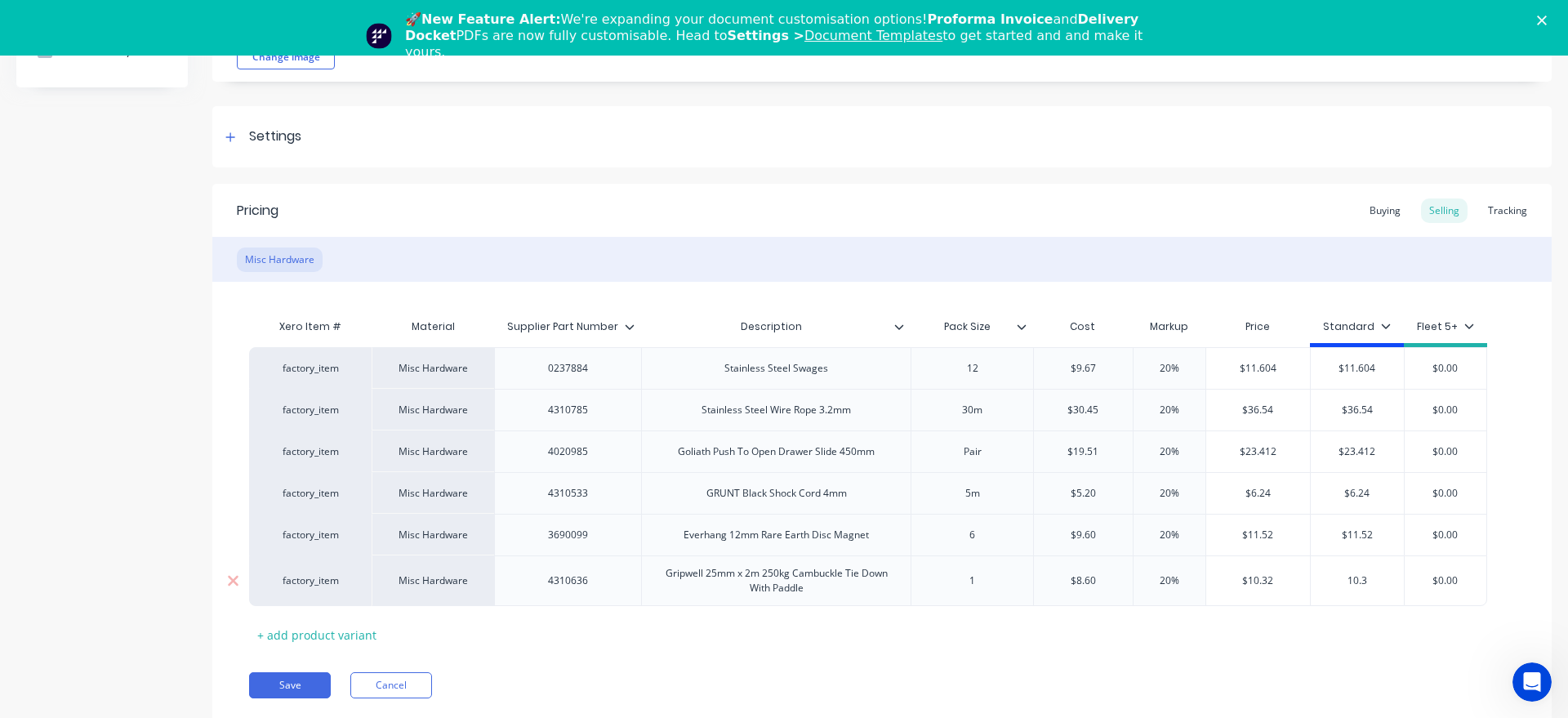
type textarea "x"
type input "10.32"
type input "$0.00"
click at [1454, 581] on input "$0.00" at bounding box center [1446, 581] width 82 height 15
click at [1387, 211] on div "Buying" at bounding box center [1386, 211] width 48 height 25
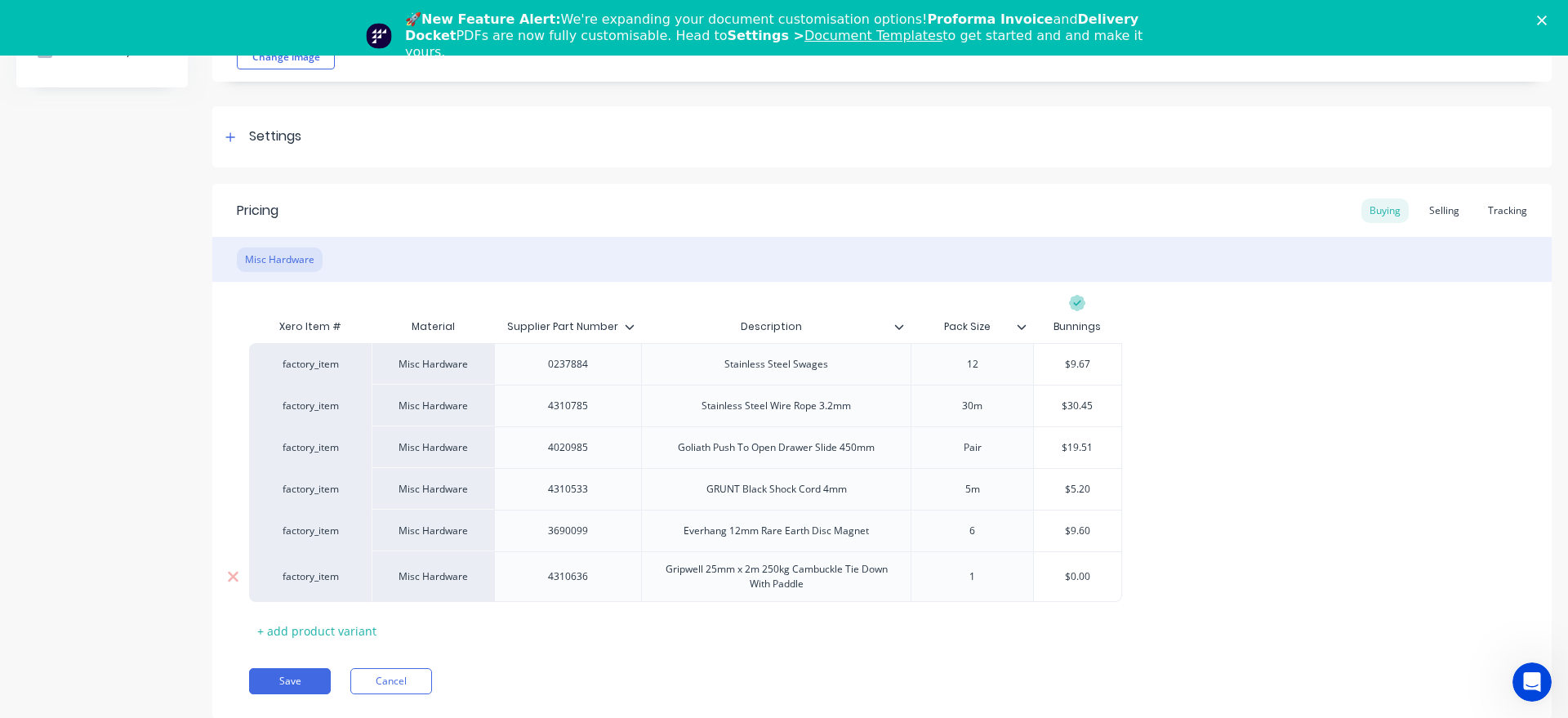
type input "$0.00"
drag, startPoint x: 1105, startPoint y: 582, endPoint x: 1038, endPoint y: 585, distance: 67.1
click at [1038, 584] on input "$0.00" at bounding box center [1077, 576] width 87 height 15
type textarea "x"
type input "8"
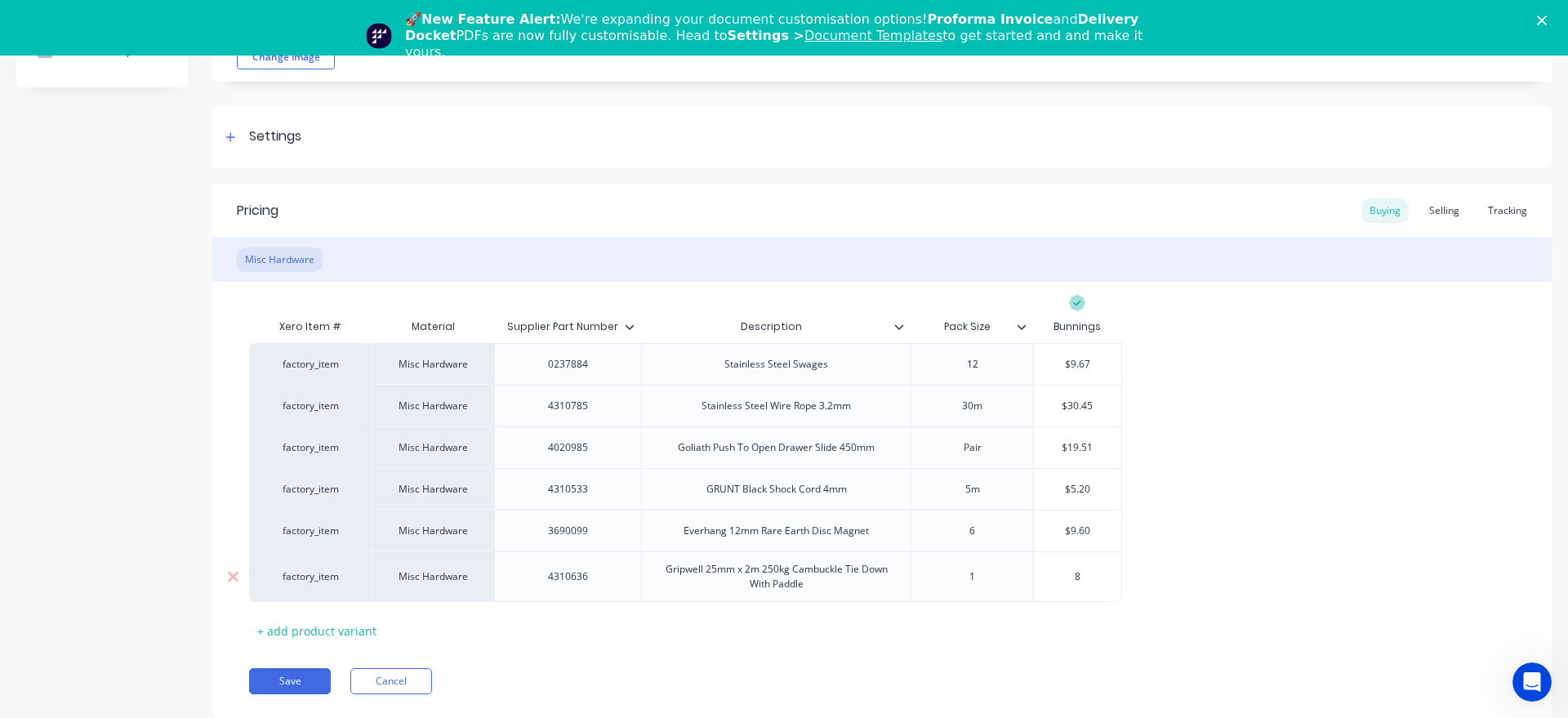
type textarea "x"
type input "8."
type textarea "x"
click at [1076, 539] on div "$9.60" at bounding box center [1077, 531] width 87 height 41
type input "8.6"
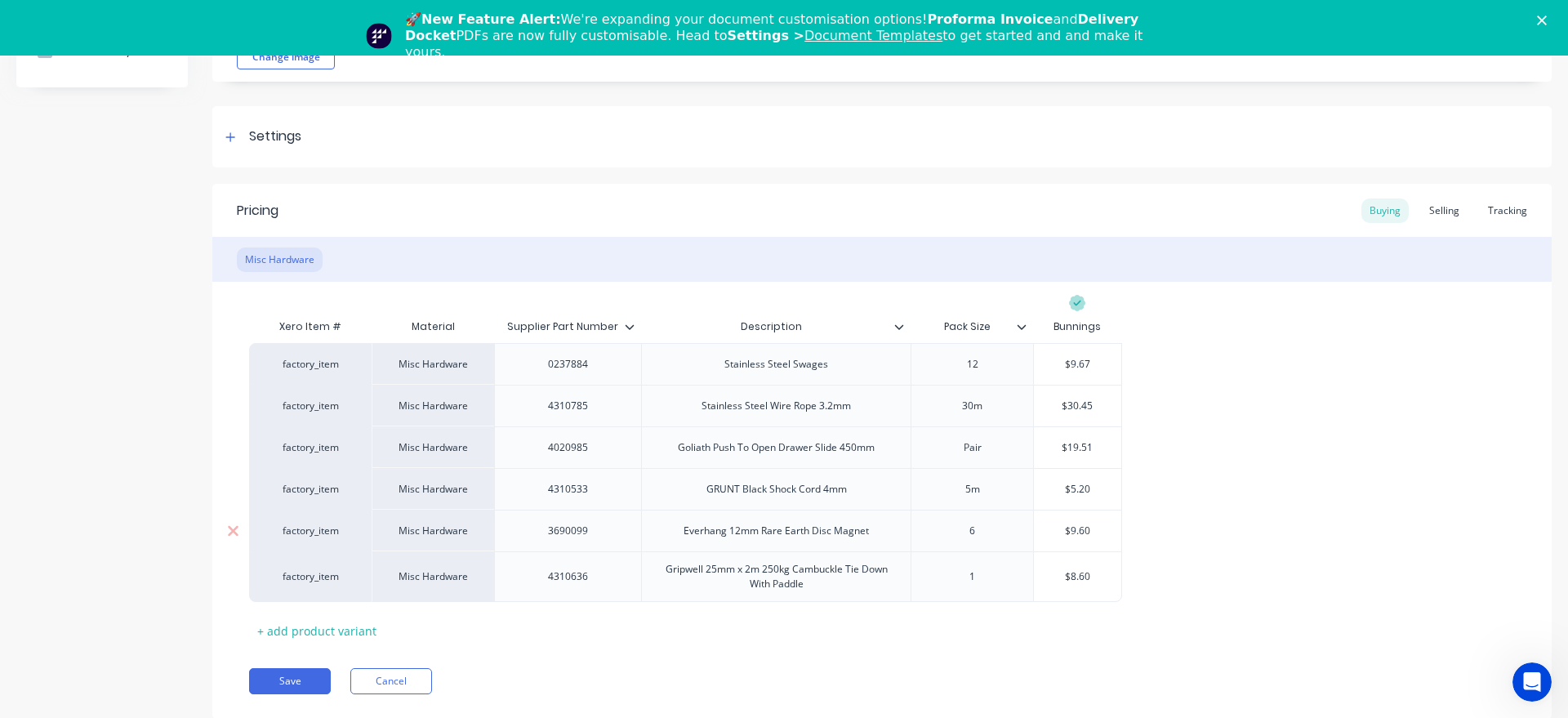
type input "$9.60"
click at [303, 679] on button "Save" at bounding box center [290, 681] width 82 height 26
type textarea "x"
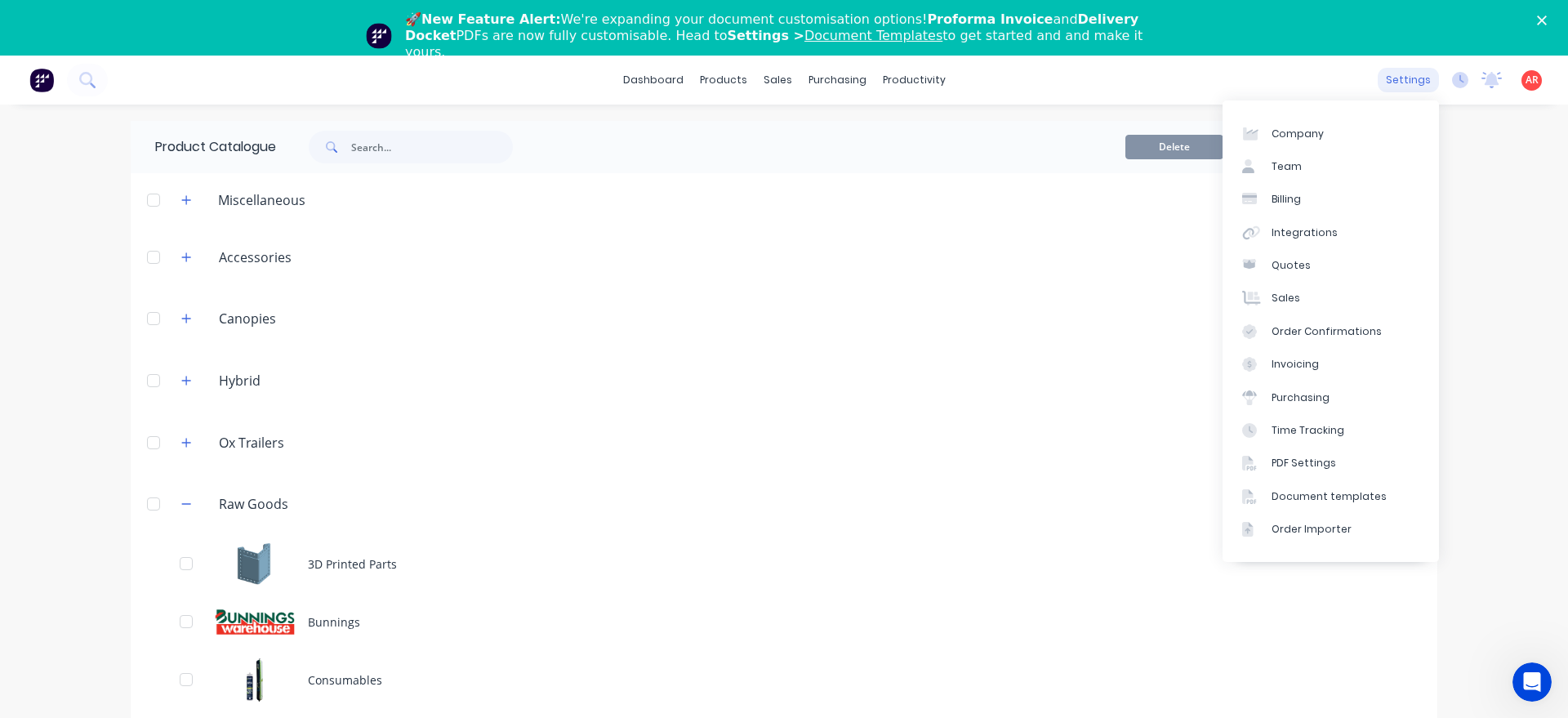
click at [1414, 78] on div "settings" at bounding box center [1409, 80] width 62 height 25
click at [1331, 152] on link "Team" at bounding box center [1331, 167] width 217 height 33
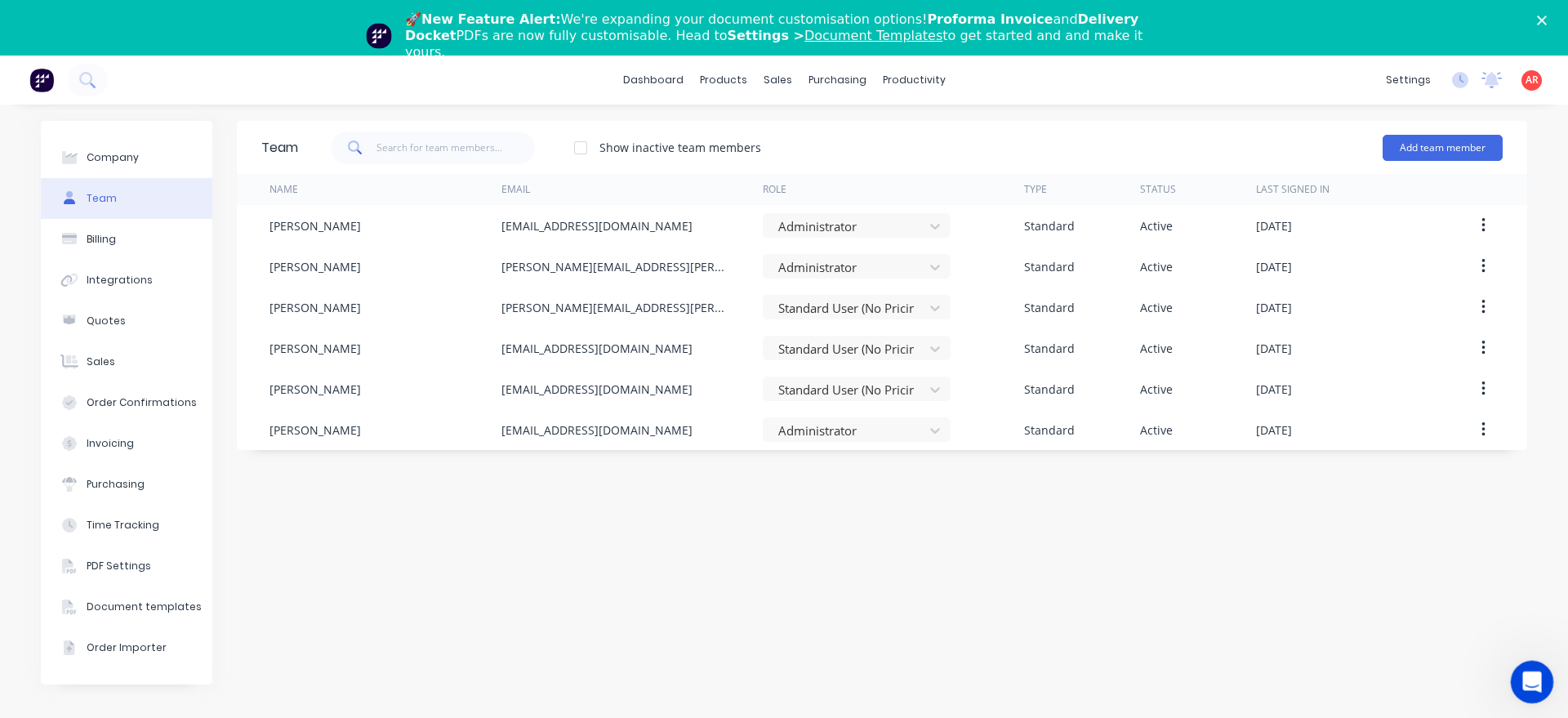
click at [1528, 679] on icon "Open Intercom Messenger" at bounding box center [1530, 680] width 27 height 27
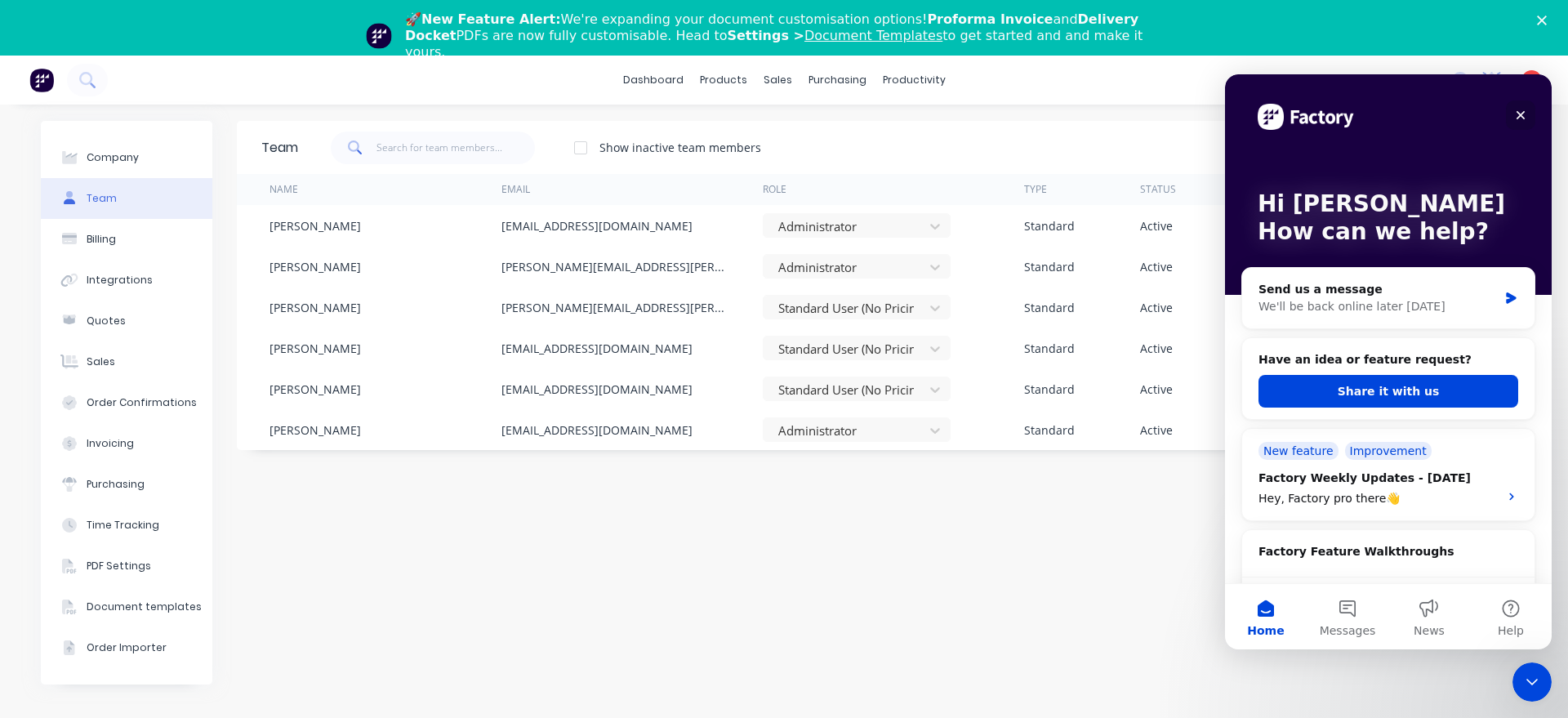
click at [1526, 113] on icon "Close" at bounding box center [1520, 115] width 13 height 13
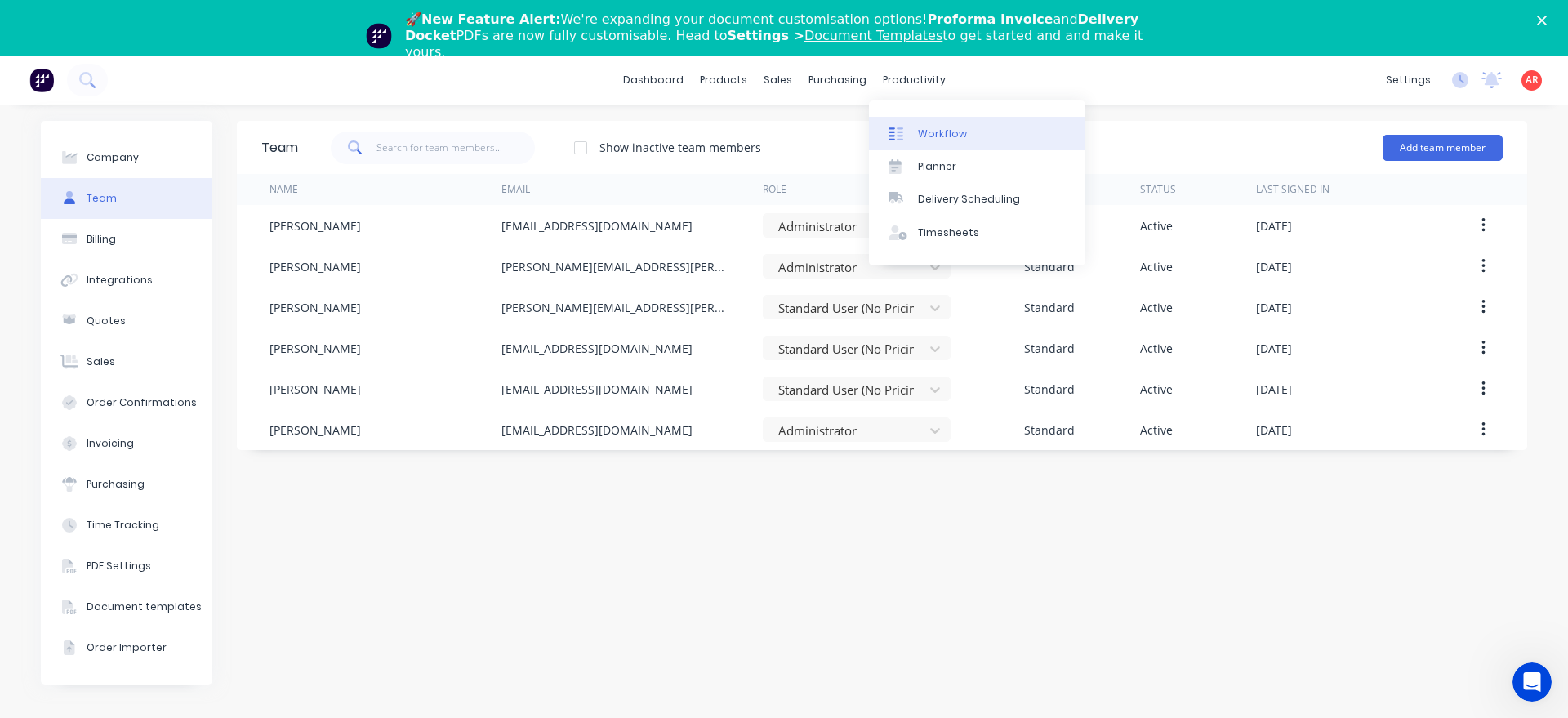
click at [893, 120] on link "Workflow" at bounding box center [978, 133] width 217 height 33
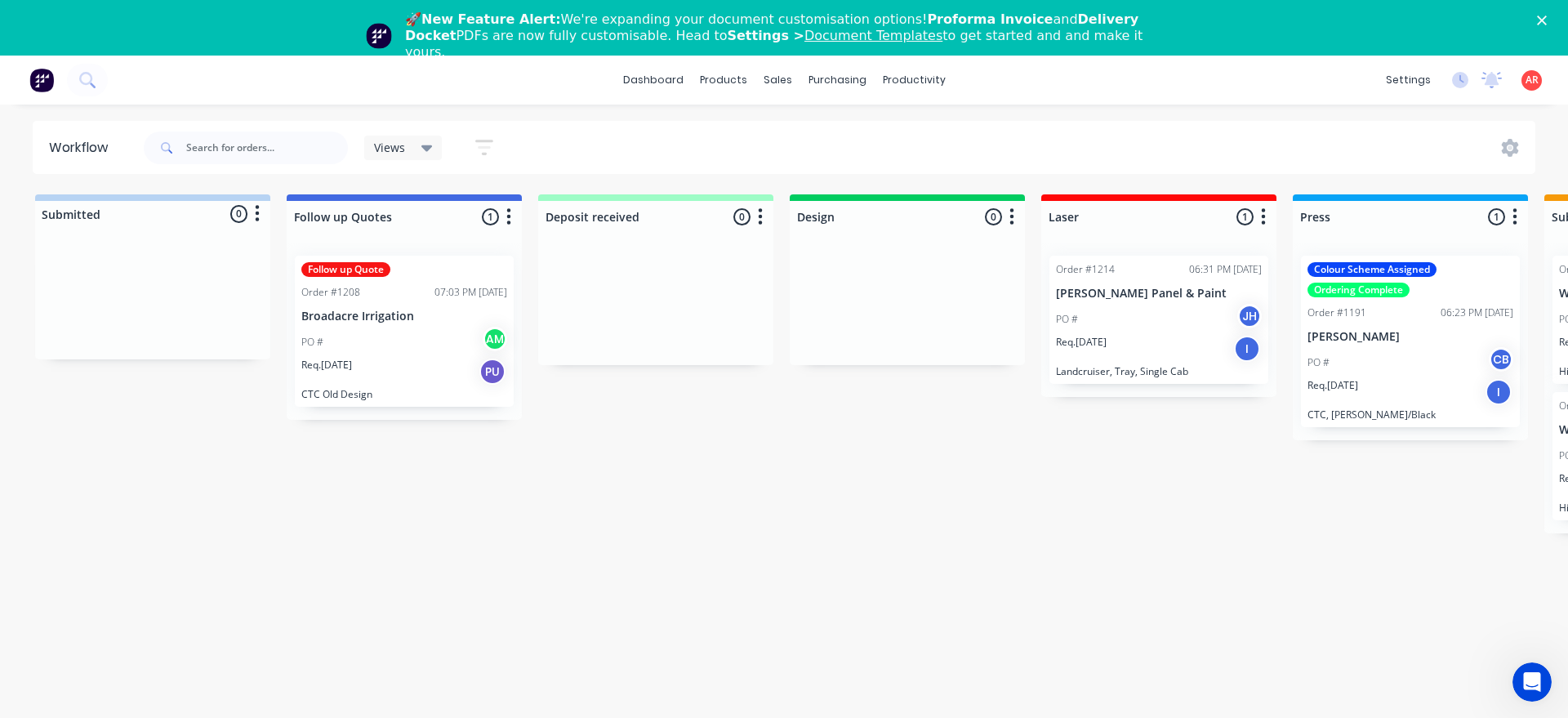
click at [1505, 159] on div "Views Save new view None (Default) edit Aaron's Dashboard edit Andrew's view ed…" at bounding box center [838, 148] width 1396 height 49
click at [1507, 151] on icon at bounding box center [1510, 148] width 17 height 18
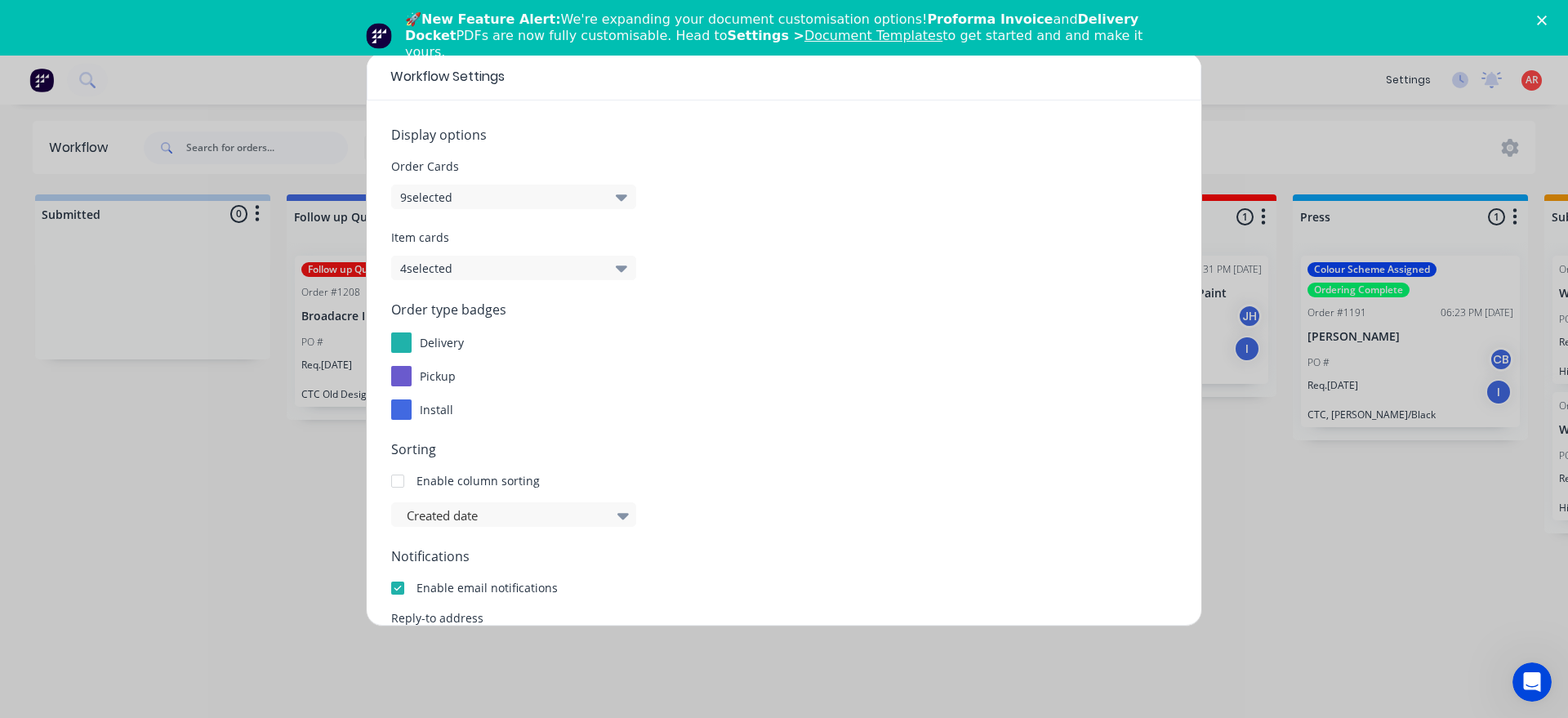
scroll to position [196, 0]
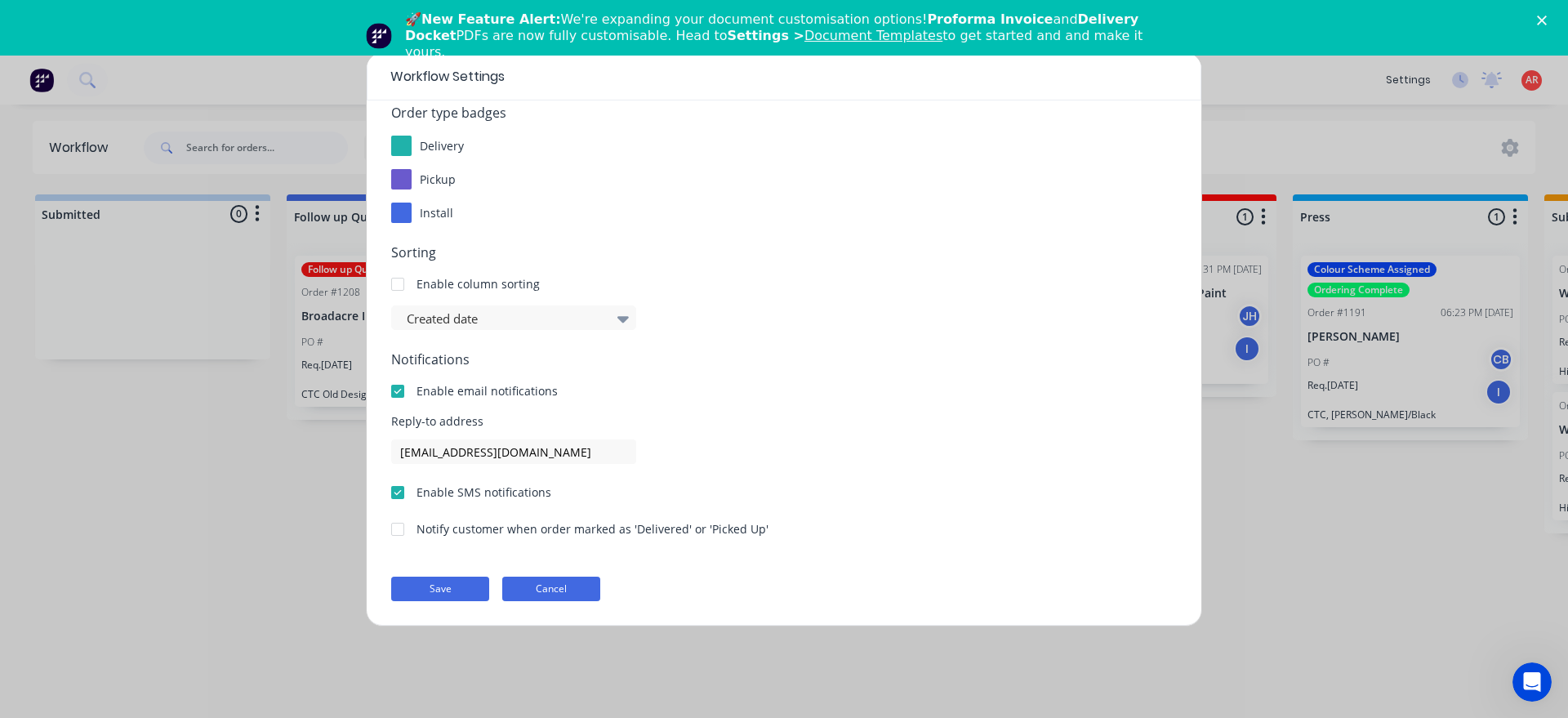
click at [538, 587] on button "Cancel" at bounding box center [551, 589] width 98 height 25
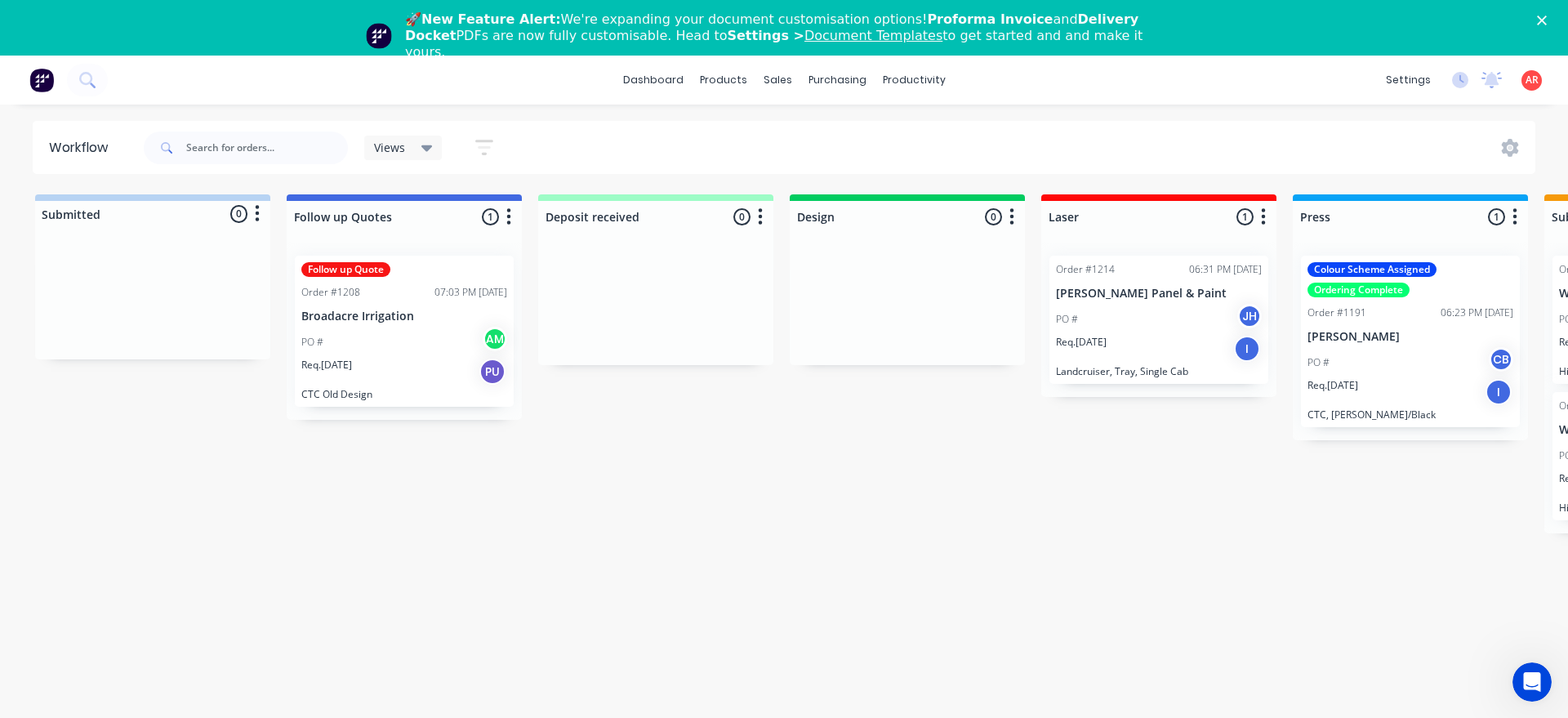
click at [1535, 19] on div "🚀 New Feature Alert: We're expanding your document customisation options! Profo…" at bounding box center [784, 35] width 1568 height 59
click at [1544, 21] on icon "Close" at bounding box center [1542, 20] width 10 height 10
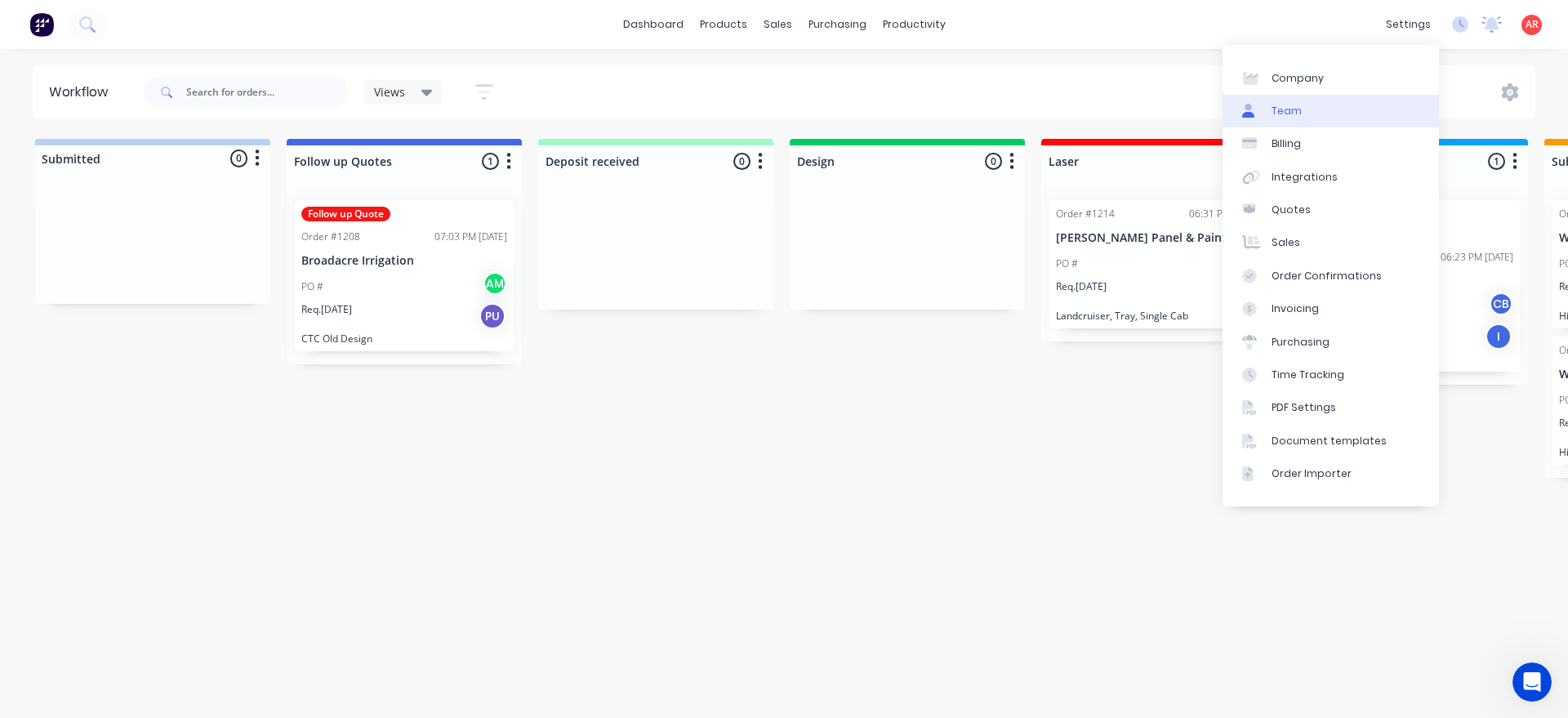
click at [1283, 109] on div "Team" at bounding box center [1287, 111] width 30 height 15
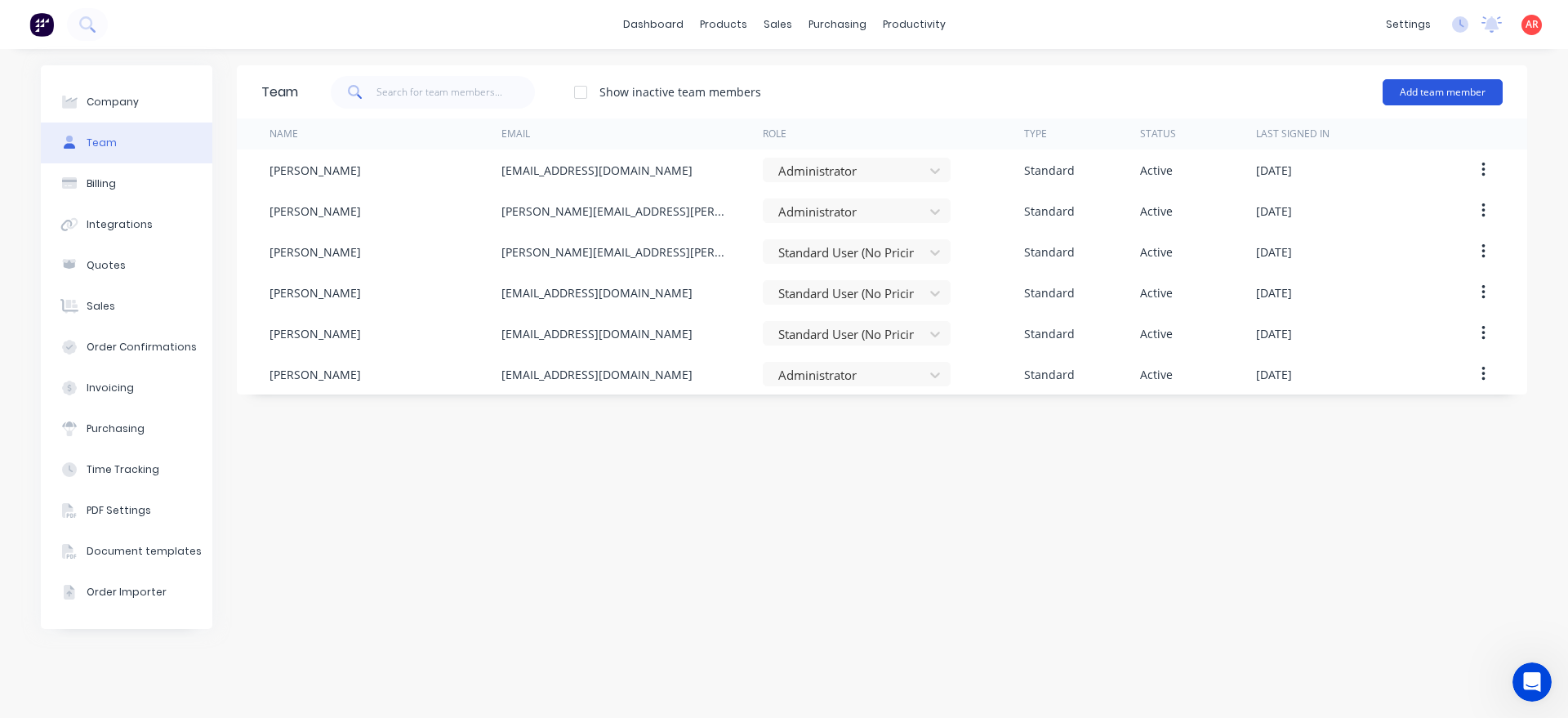
click at [1431, 93] on button "Add team member" at bounding box center [1443, 93] width 120 height 26
click at [1276, 76] on div "Show inactive team members Add team member Standard team member A team member t…" at bounding box center [900, 93] width 1205 height 49
click at [578, 90] on div at bounding box center [581, 92] width 33 height 33
click at [579, 90] on div at bounding box center [581, 92] width 33 height 33
click at [958, 24] on div "dashboard products sales purchasing productivity dashboard products Product Cat…" at bounding box center [784, 25] width 1568 height 49
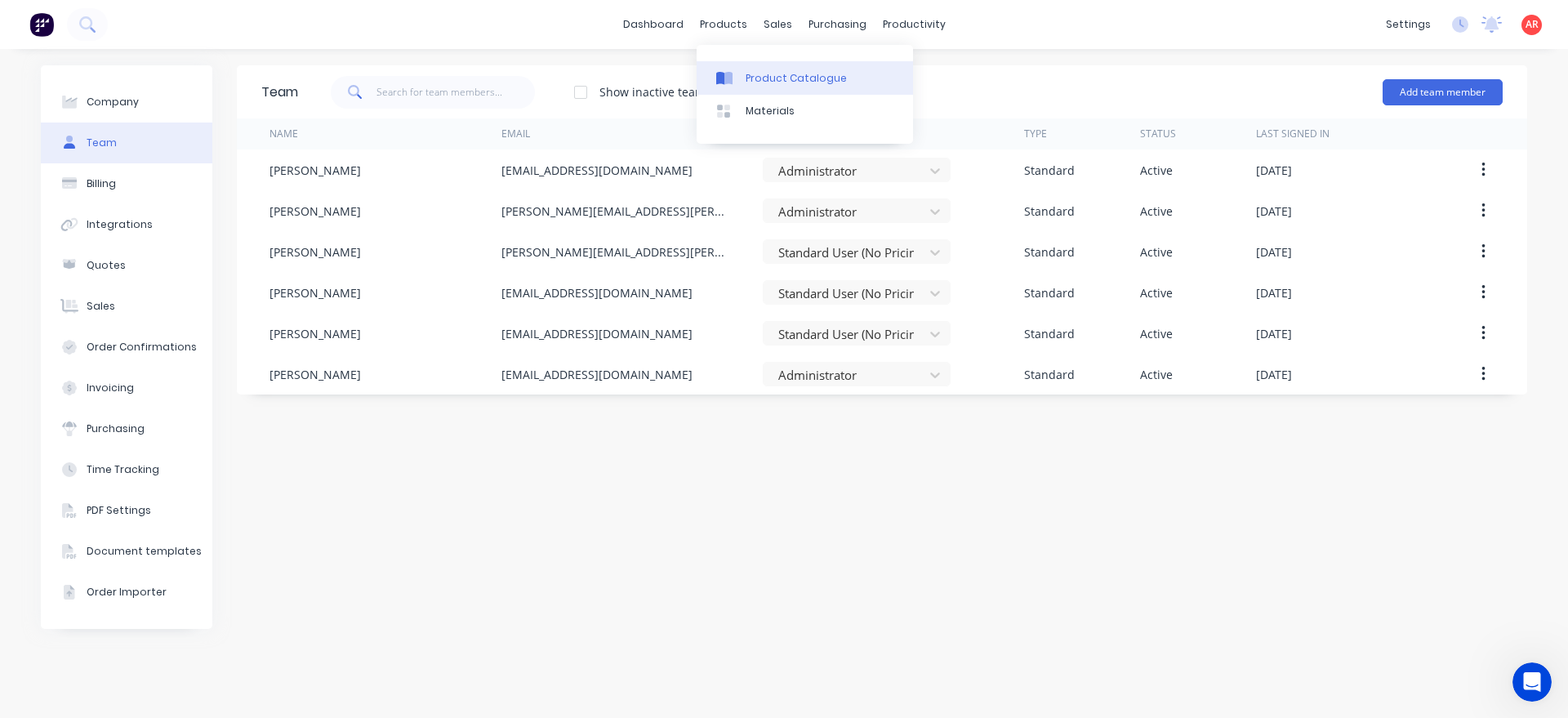
click at [766, 82] on div "Product Catalogue" at bounding box center [796, 78] width 101 height 15
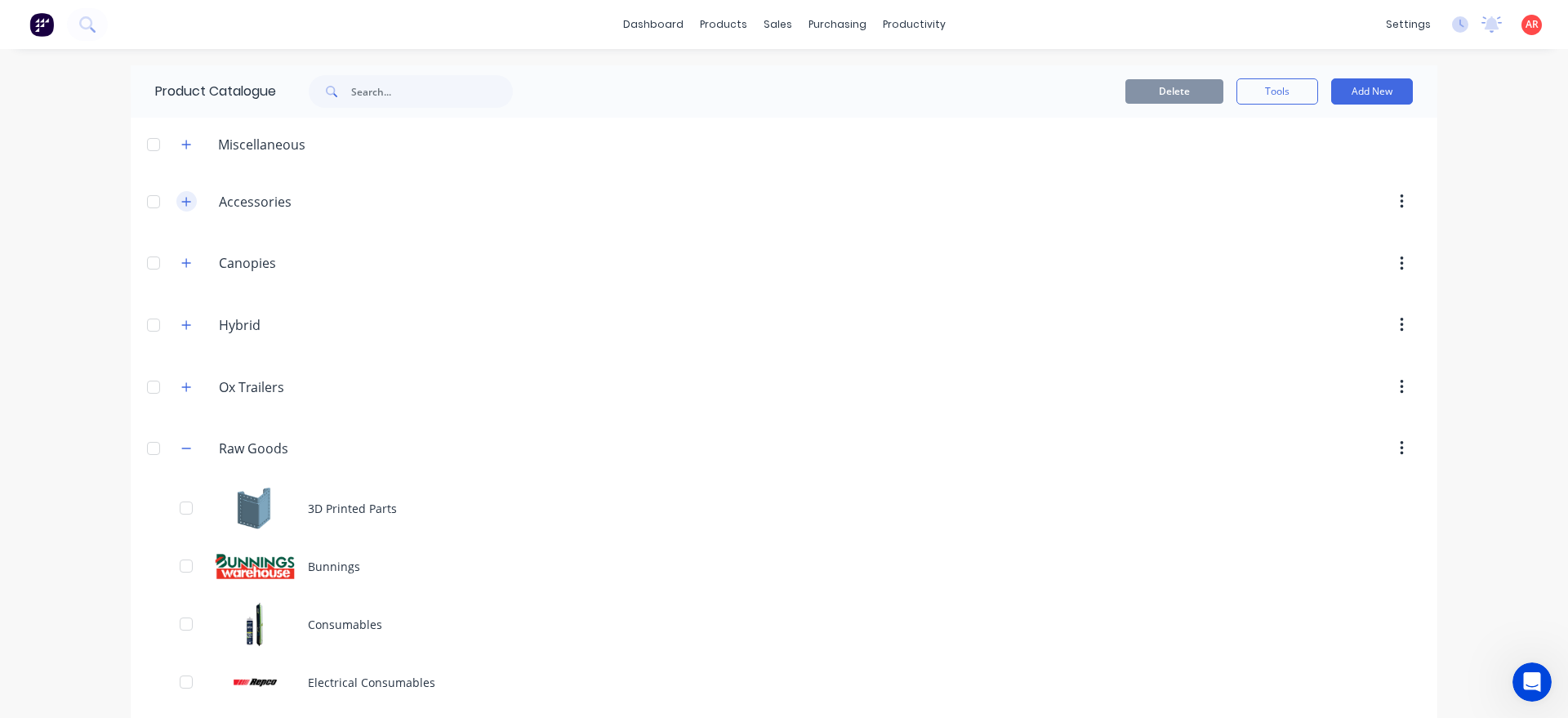
click at [185, 202] on icon "button" at bounding box center [187, 201] width 9 height 9
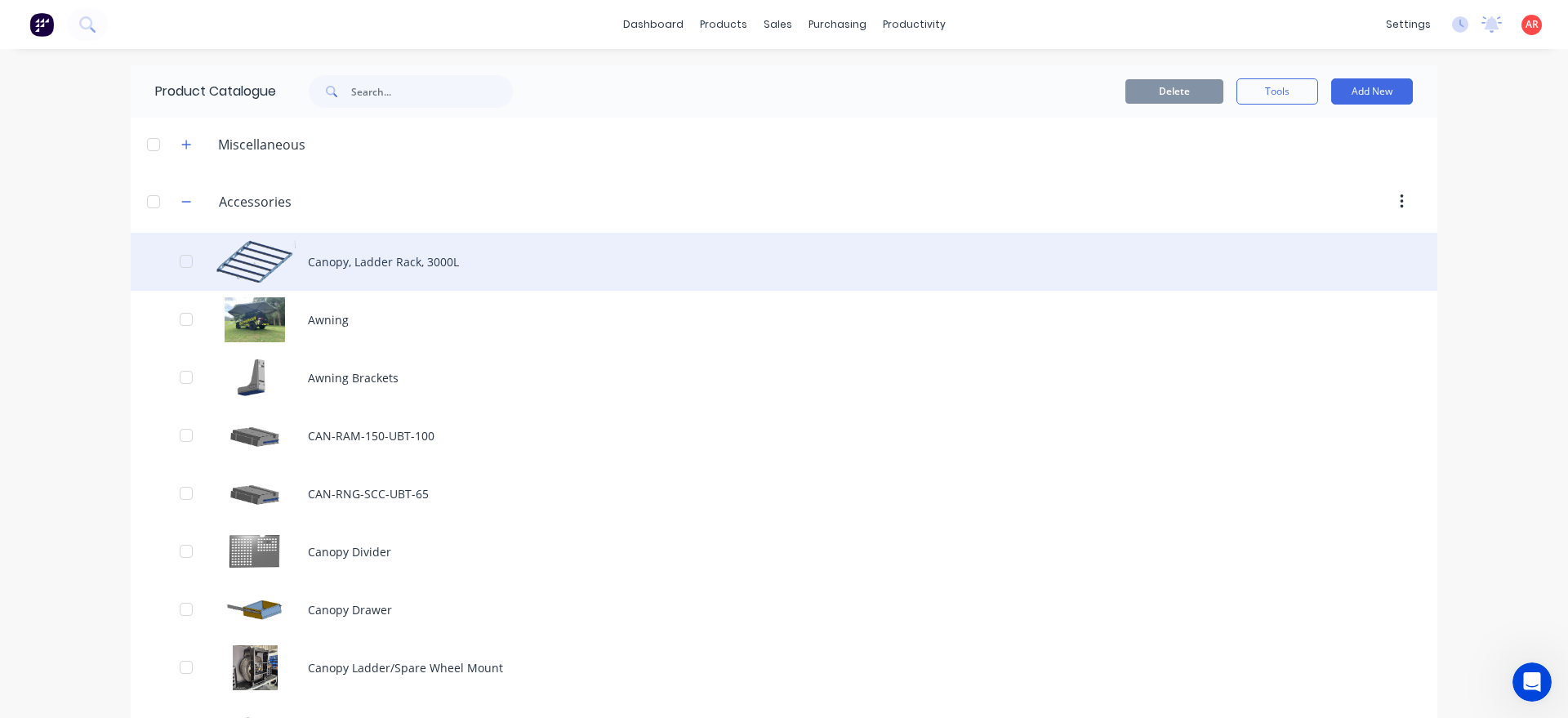
click at [396, 275] on div "Canopy, Ladder Rack, 3000L" at bounding box center [784, 262] width 1307 height 58
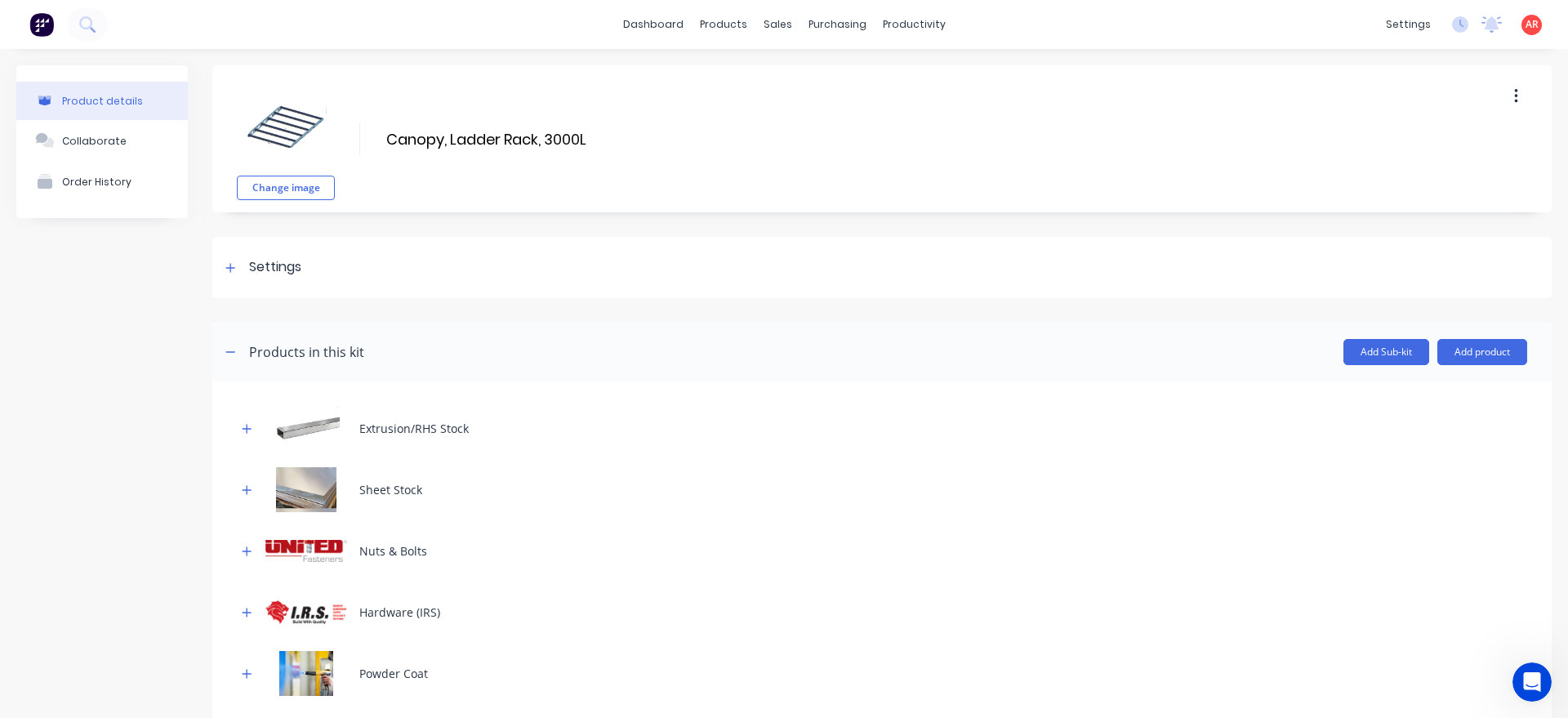
scroll to position [279, 0]
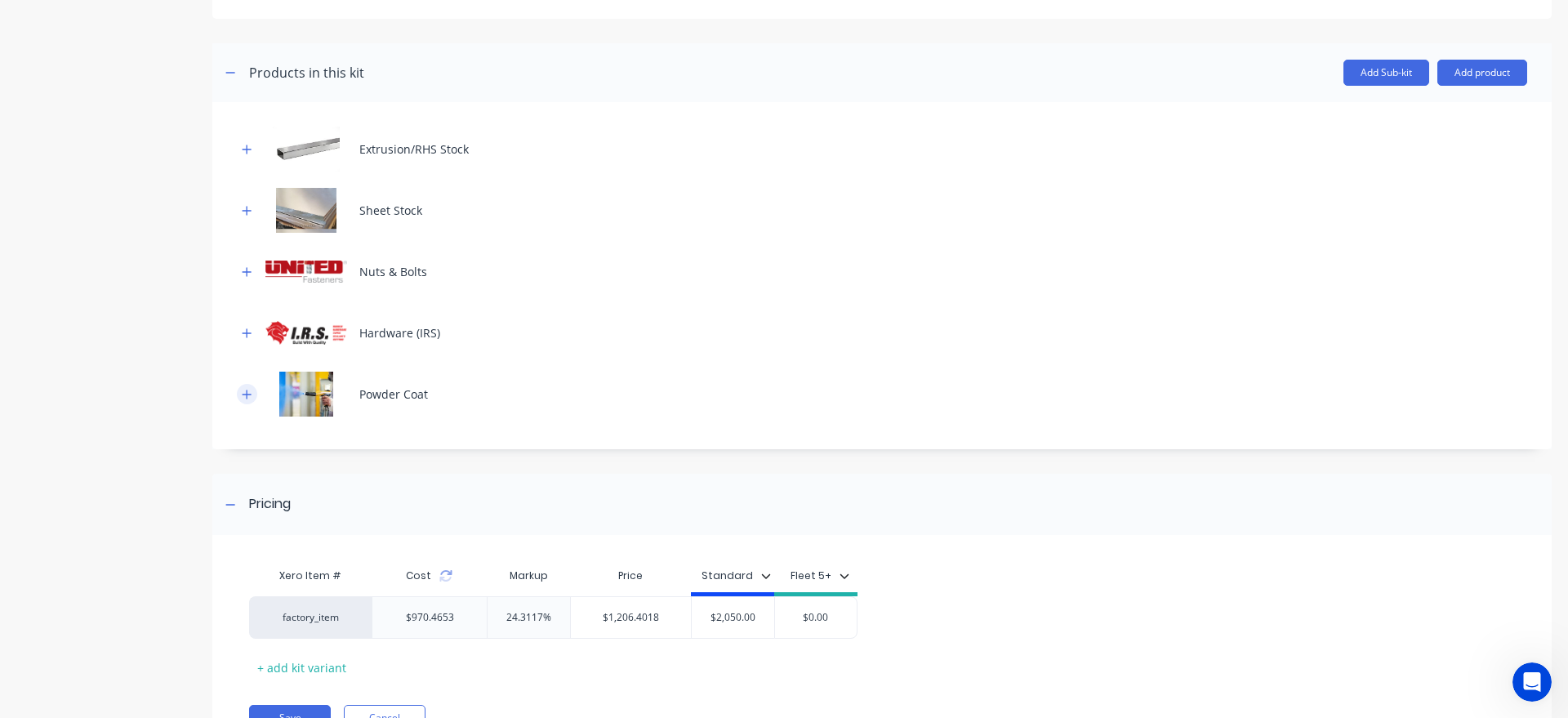
click at [254, 397] on button "button" at bounding box center [247, 394] width 20 height 20
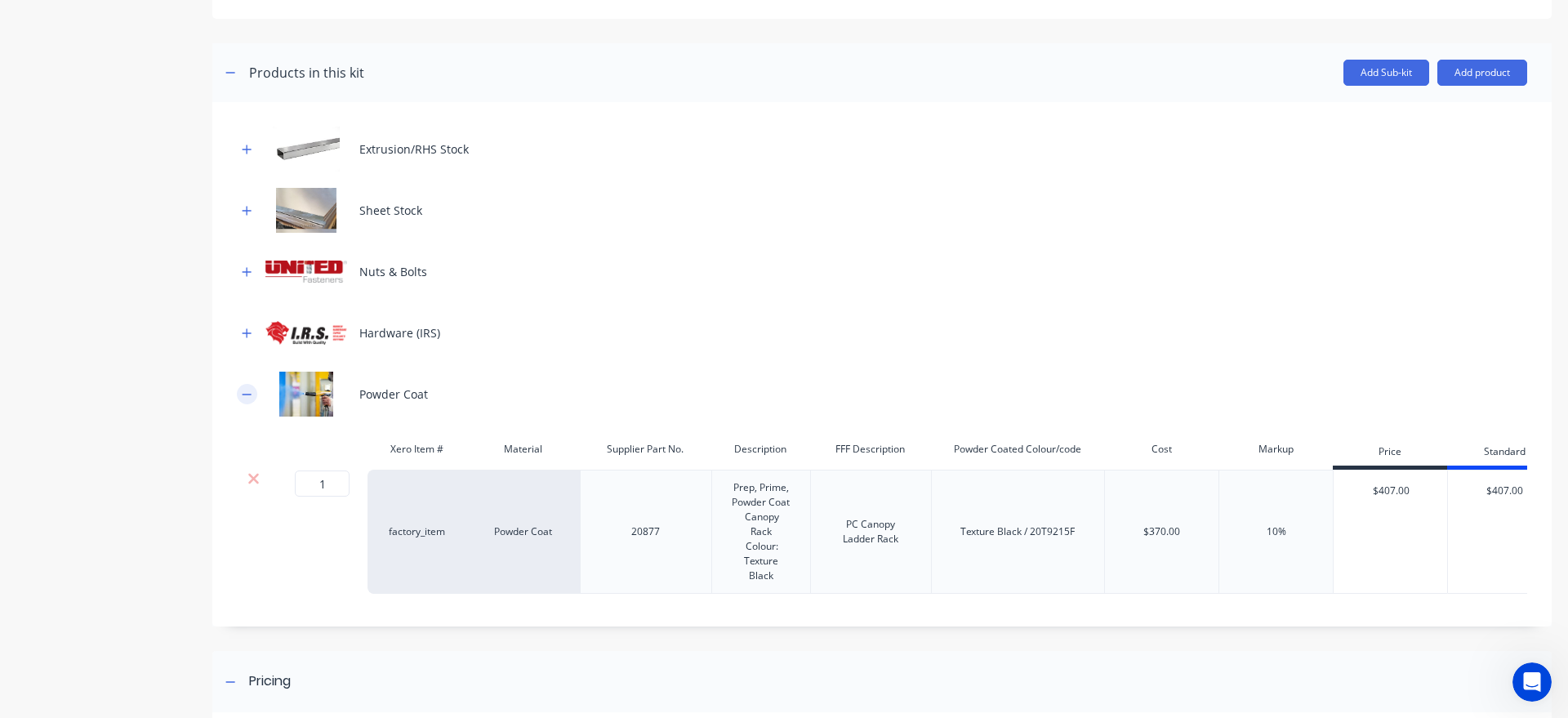
click at [252, 398] on icon "button" at bounding box center [246, 394] width 10 height 11
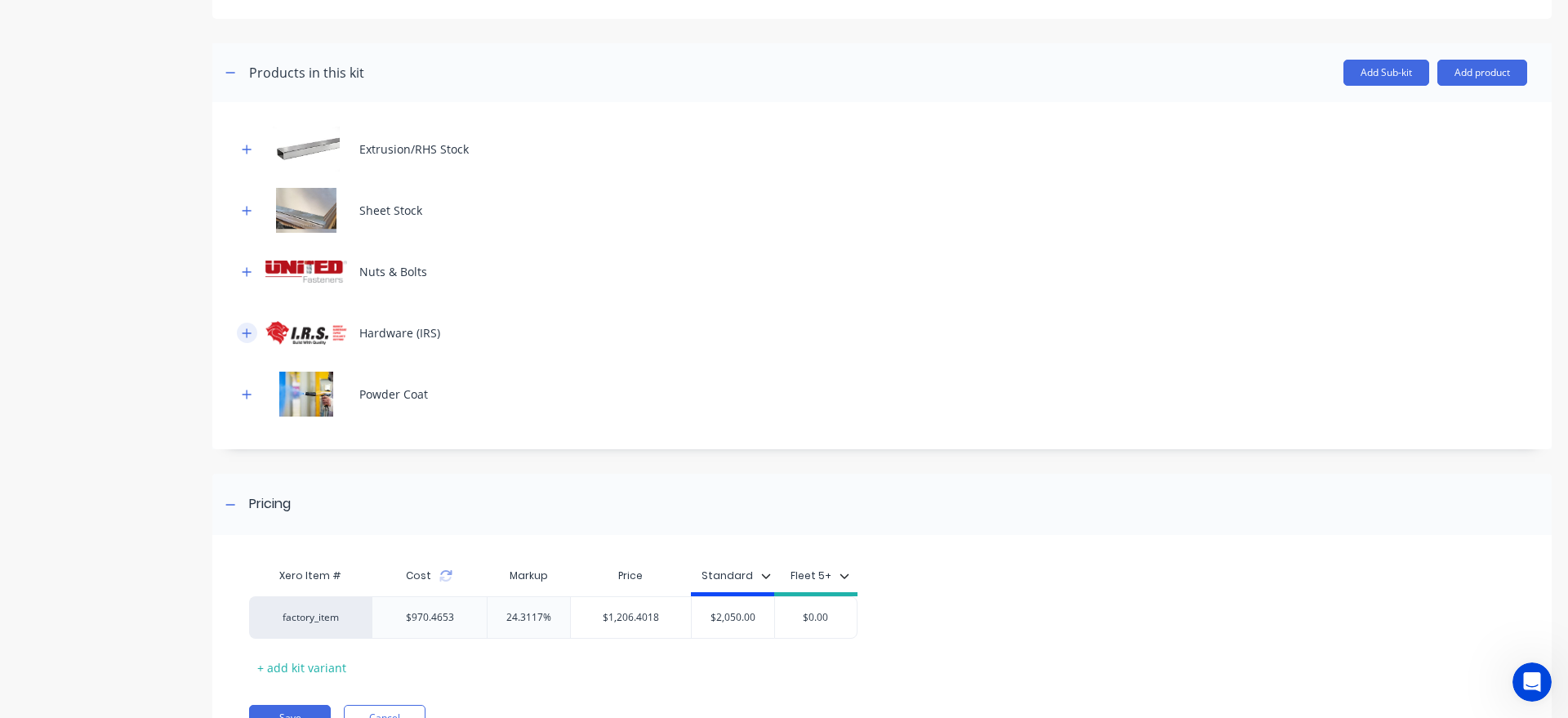
click at [239, 333] on button "button" at bounding box center [247, 332] width 20 height 20
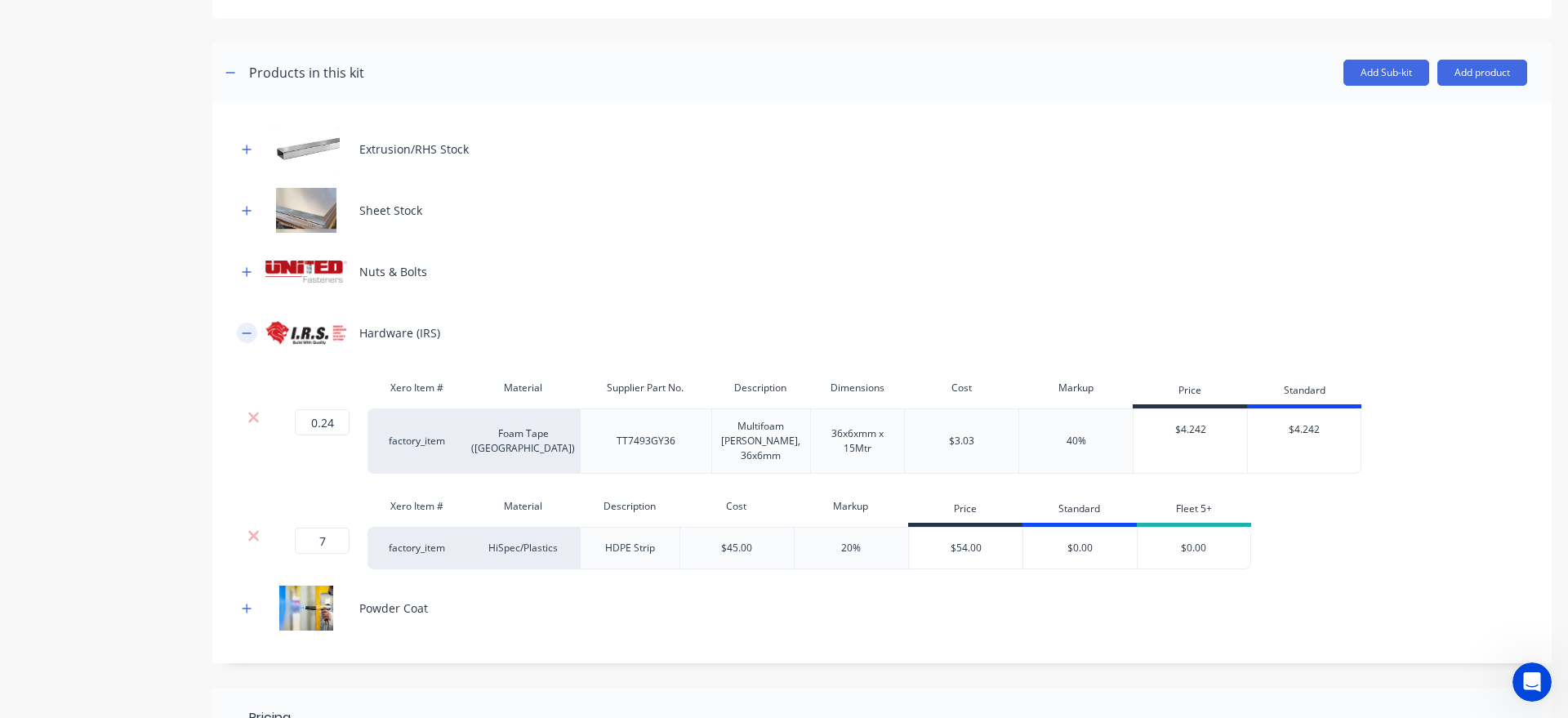
click at [239, 333] on button "button" at bounding box center [247, 332] width 20 height 20
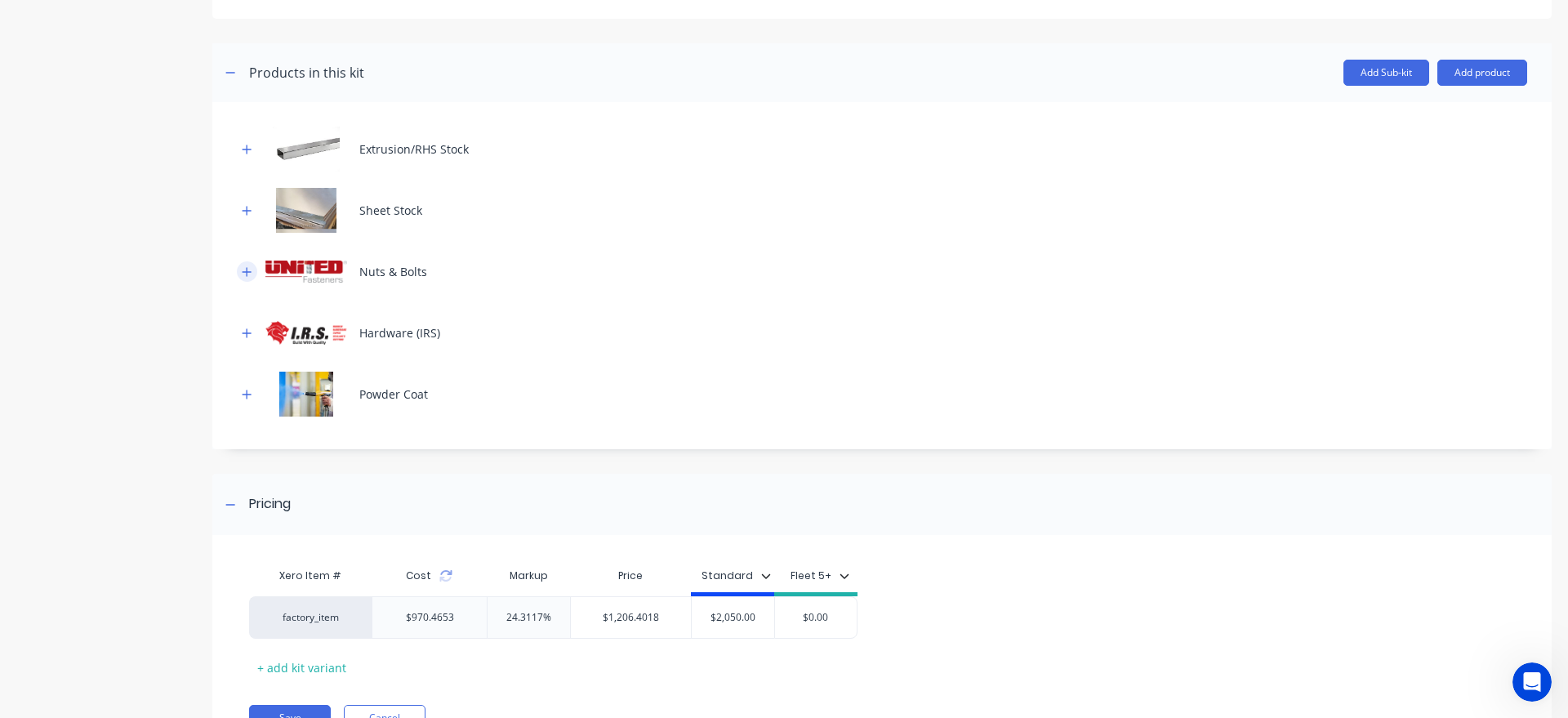
click at [244, 267] on icon "button" at bounding box center [246, 271] width 10 height 11
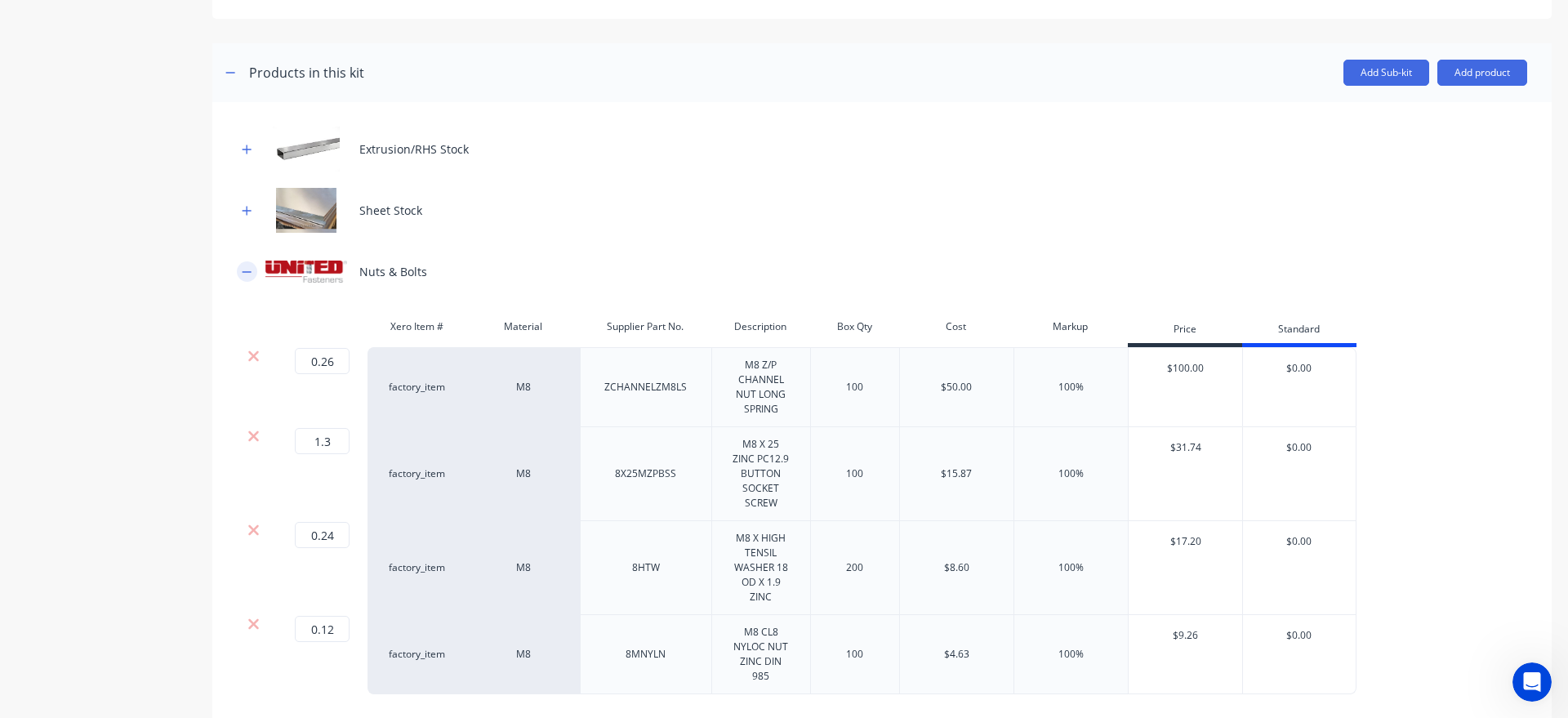
click at [244, 267] on icon "button" at bounding box center [246, 271] width 10 height 11
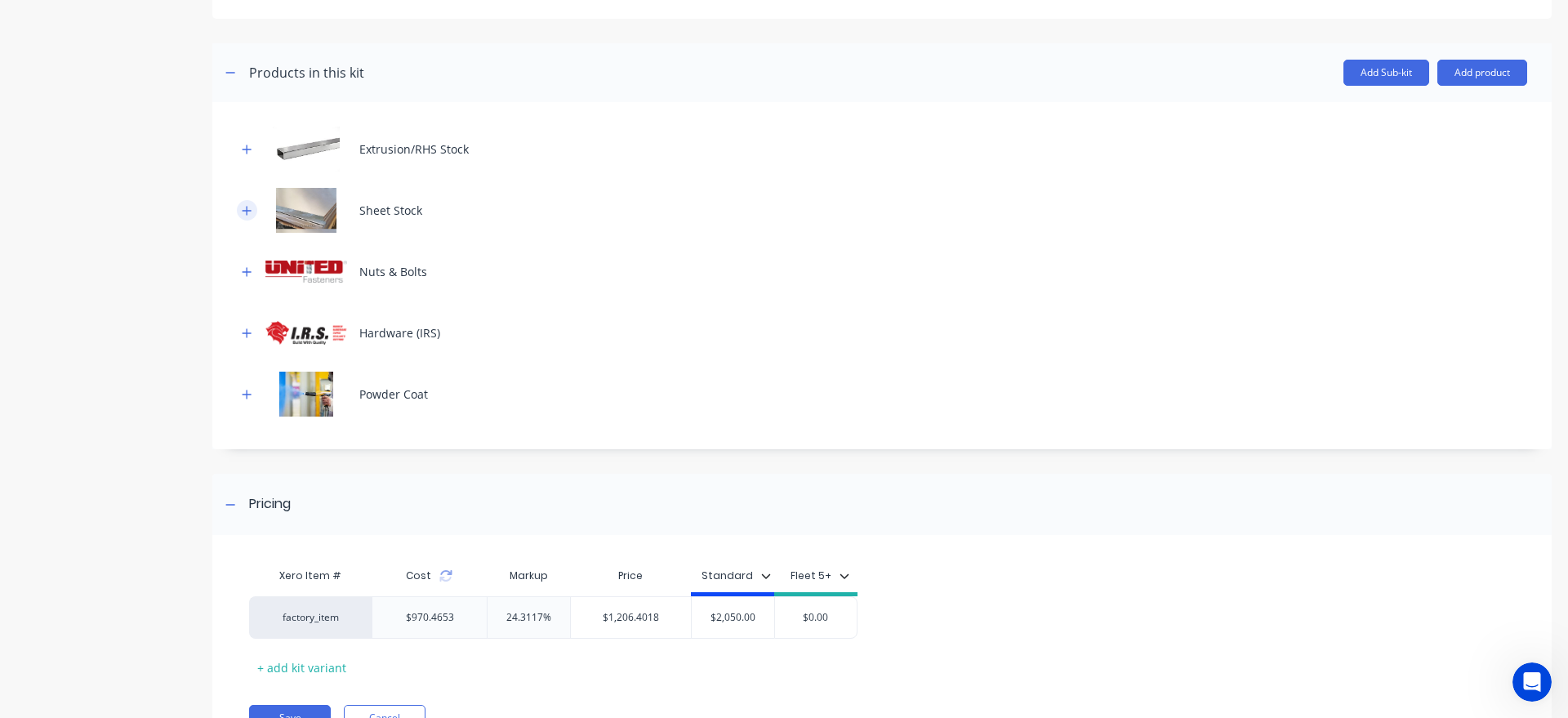
click at [241, 219] on div "Sheet Stock" at bounding box center [882, 210] width 1291 height 45
click at [241, 217] on button "button" at bounding box center [247, 210] width 20 height 20
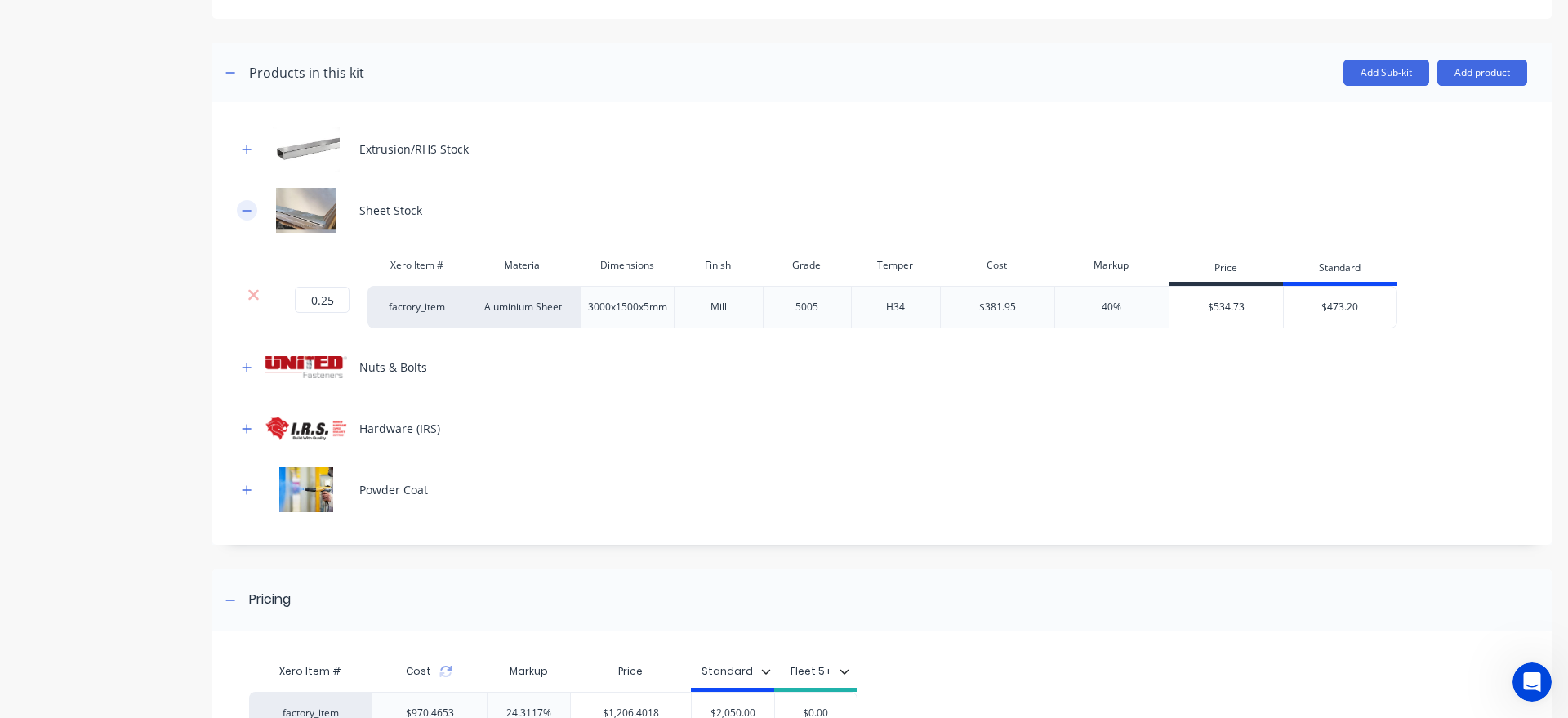
click at [241, 217] on button "button" at bounding box center [247, 210] width 20 height 20
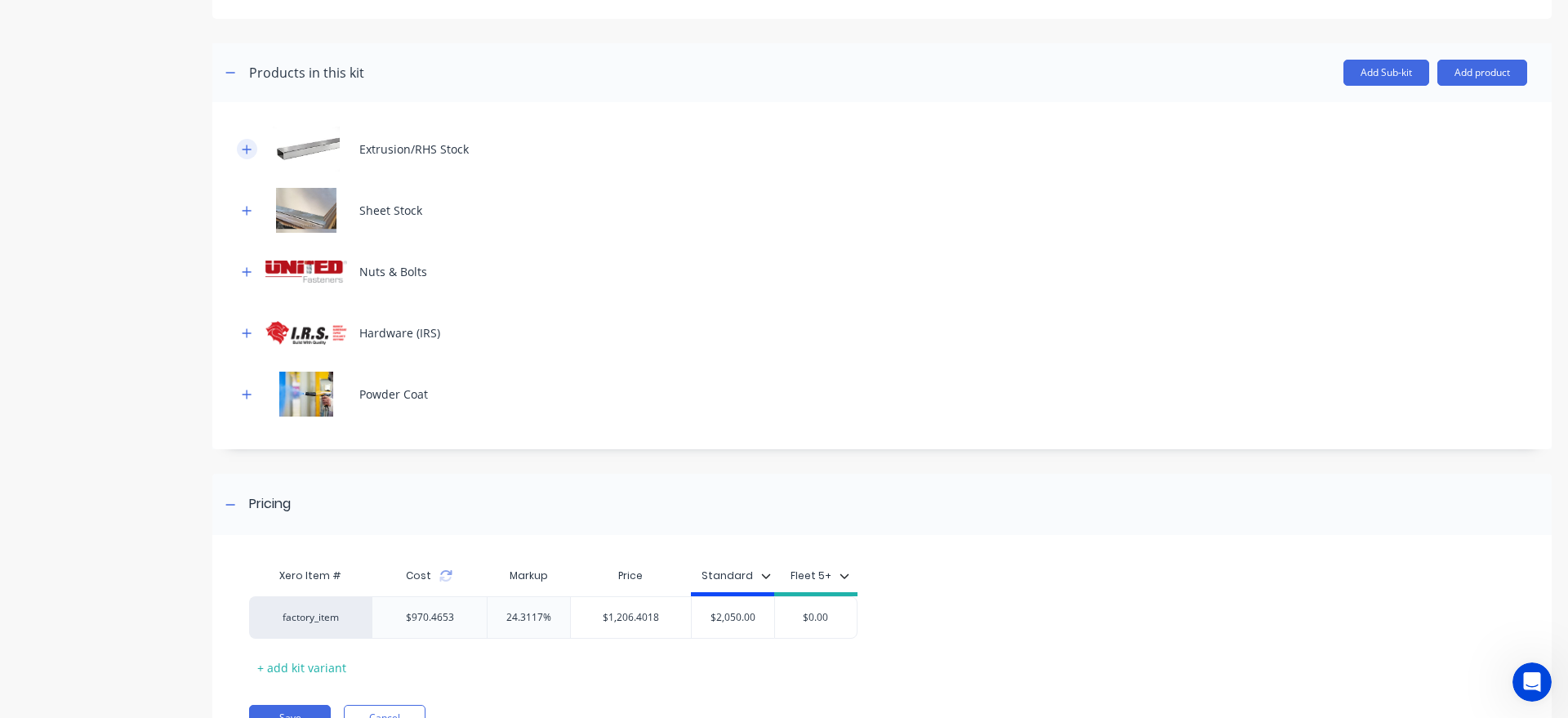
click at [244, 152] on icon "button" at bounding box center [246, 149] width 10 height 11
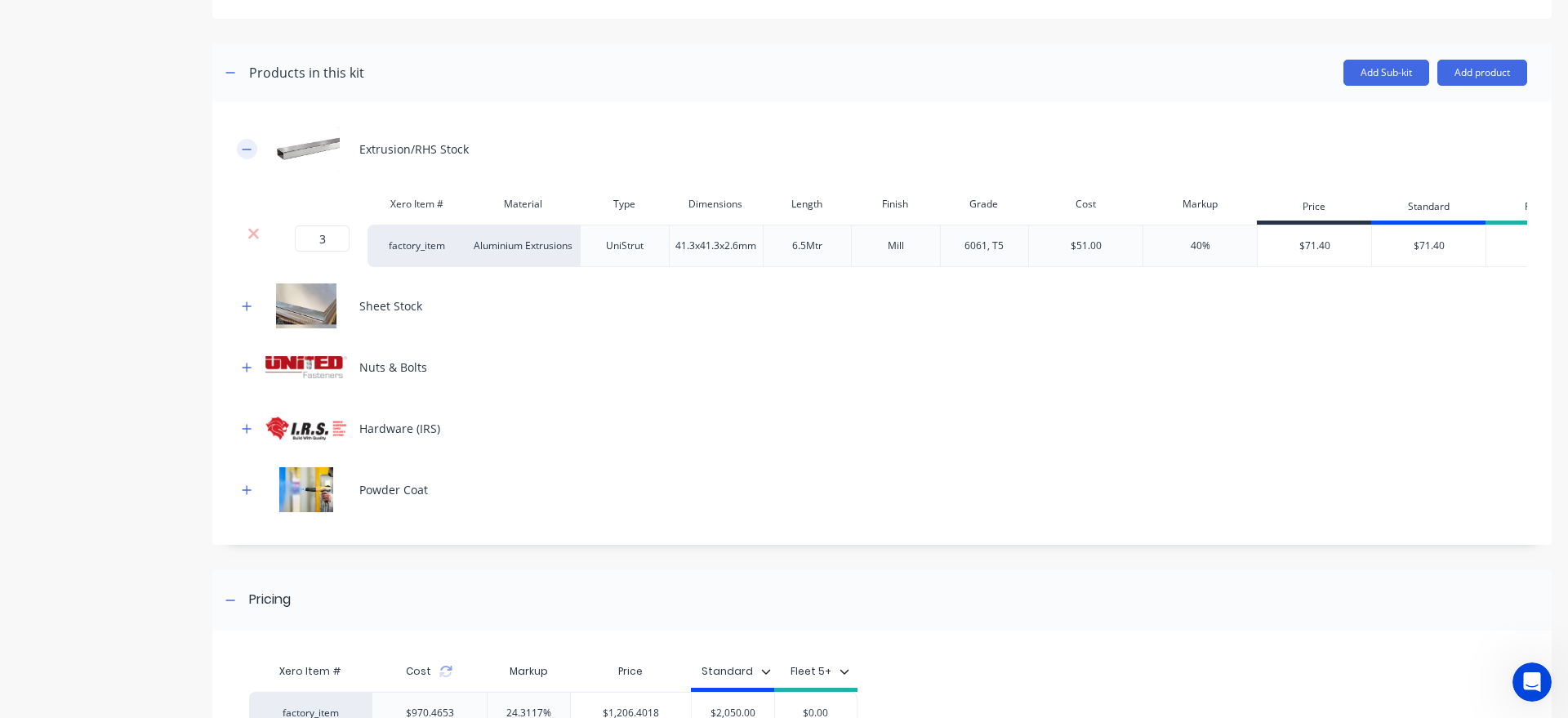
click at [244, 152] on icon "button" at bounding box center [246, 149] width 10 height 11
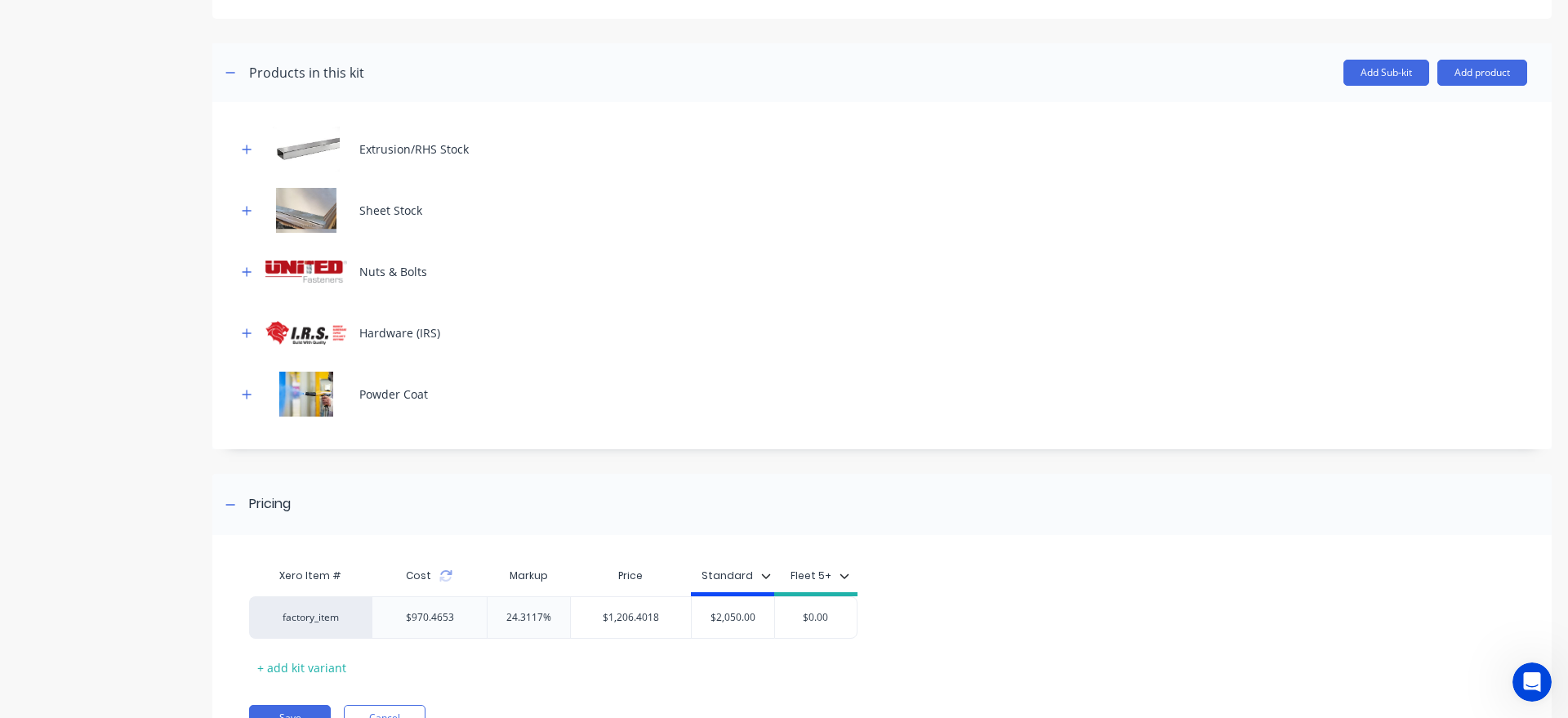
scroll to position [93, 0]
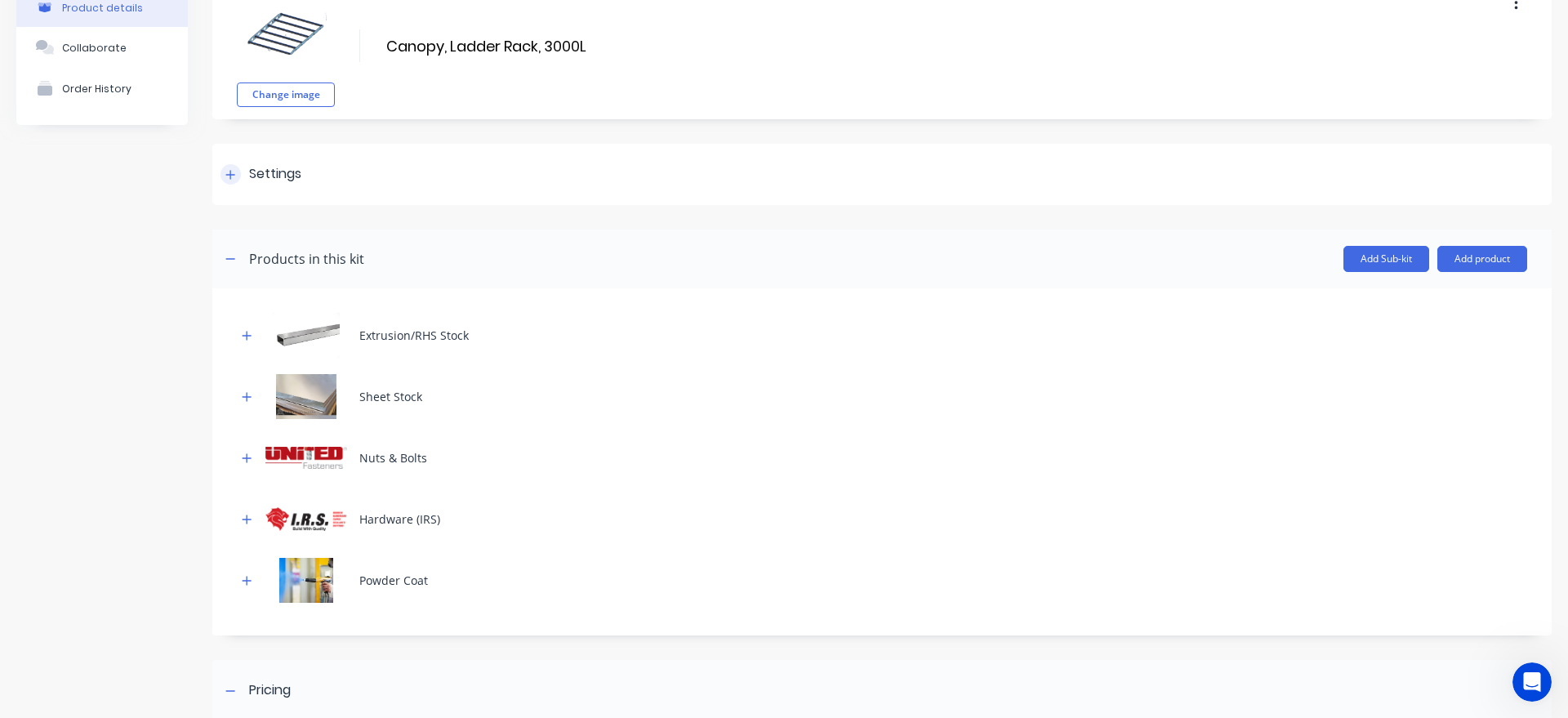
click at [230, 175] on icon at bounding box center [230, 174] width 10 height 11
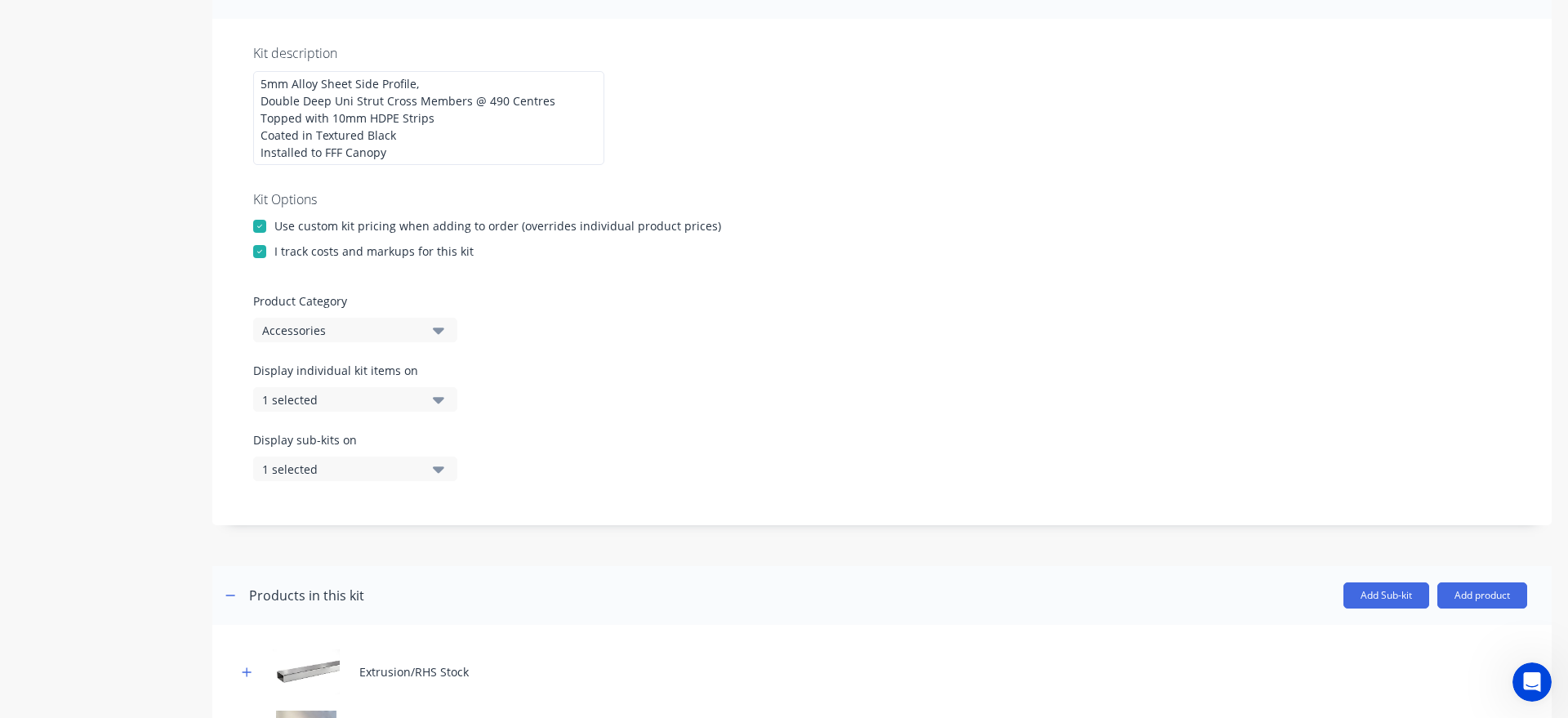
scroll to position [652, 0]
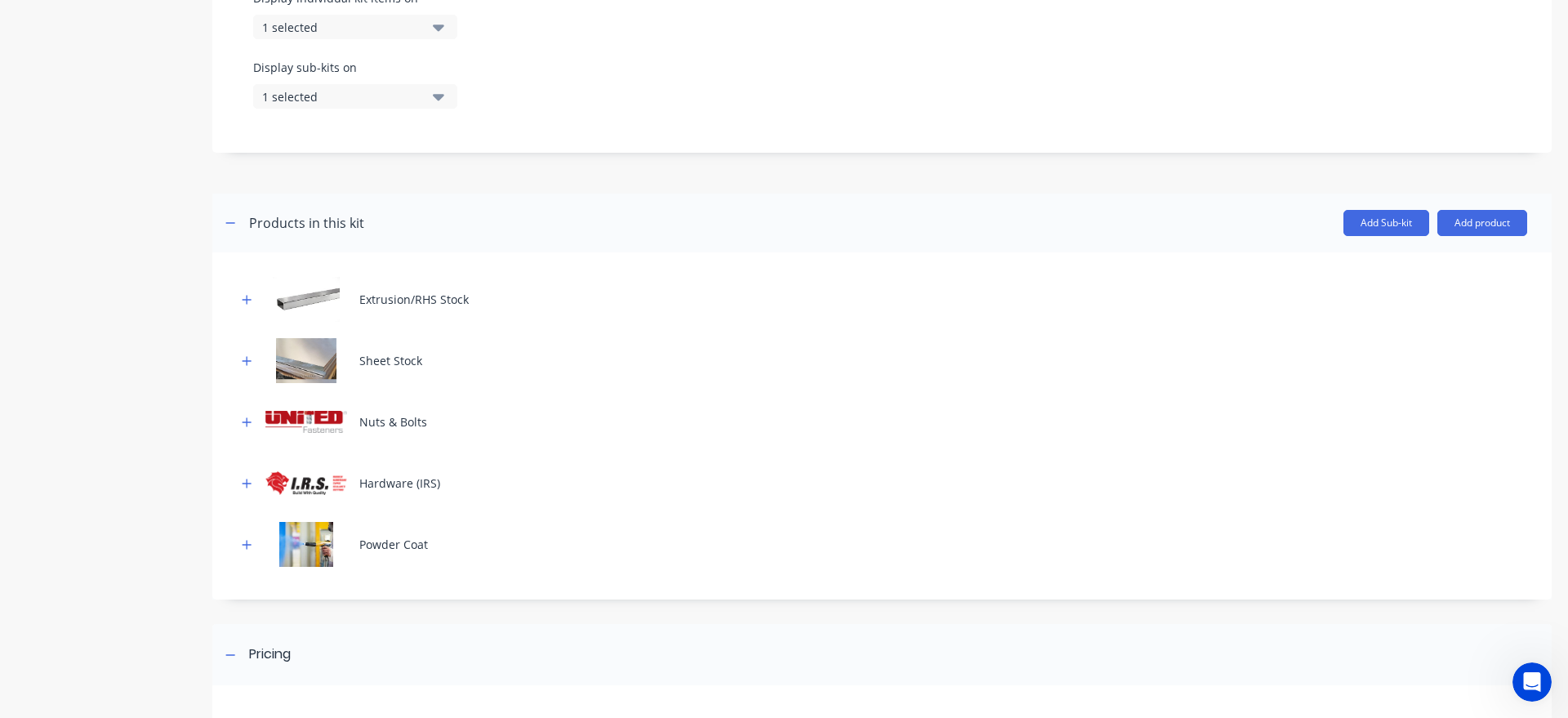
click at [349, 32] on div "1 selected" at bounding box center [342, 26] width 159 height 17
click at [352, 95] on div "1 selected" at bounding box center [342, 96] width 159 height 17
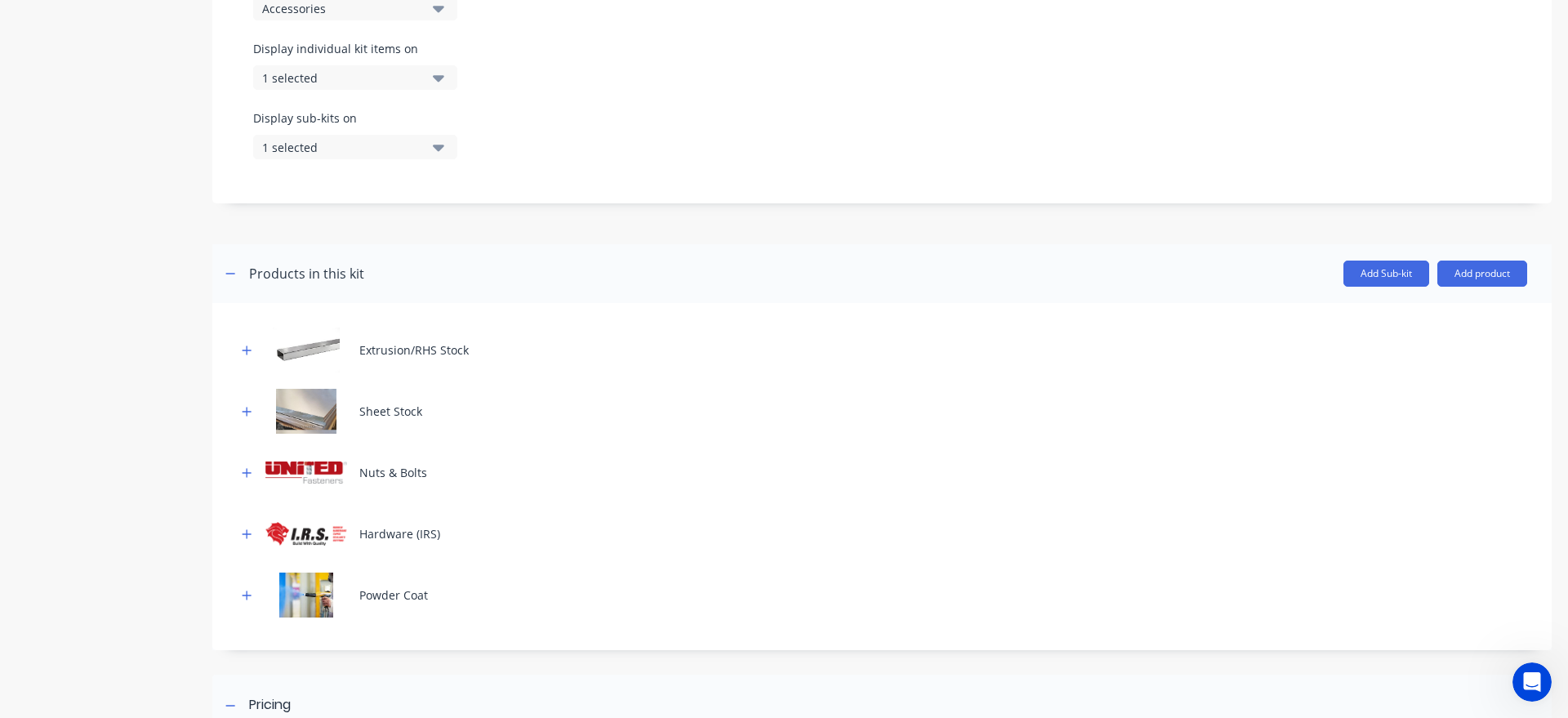
scroll to position [881, 0]
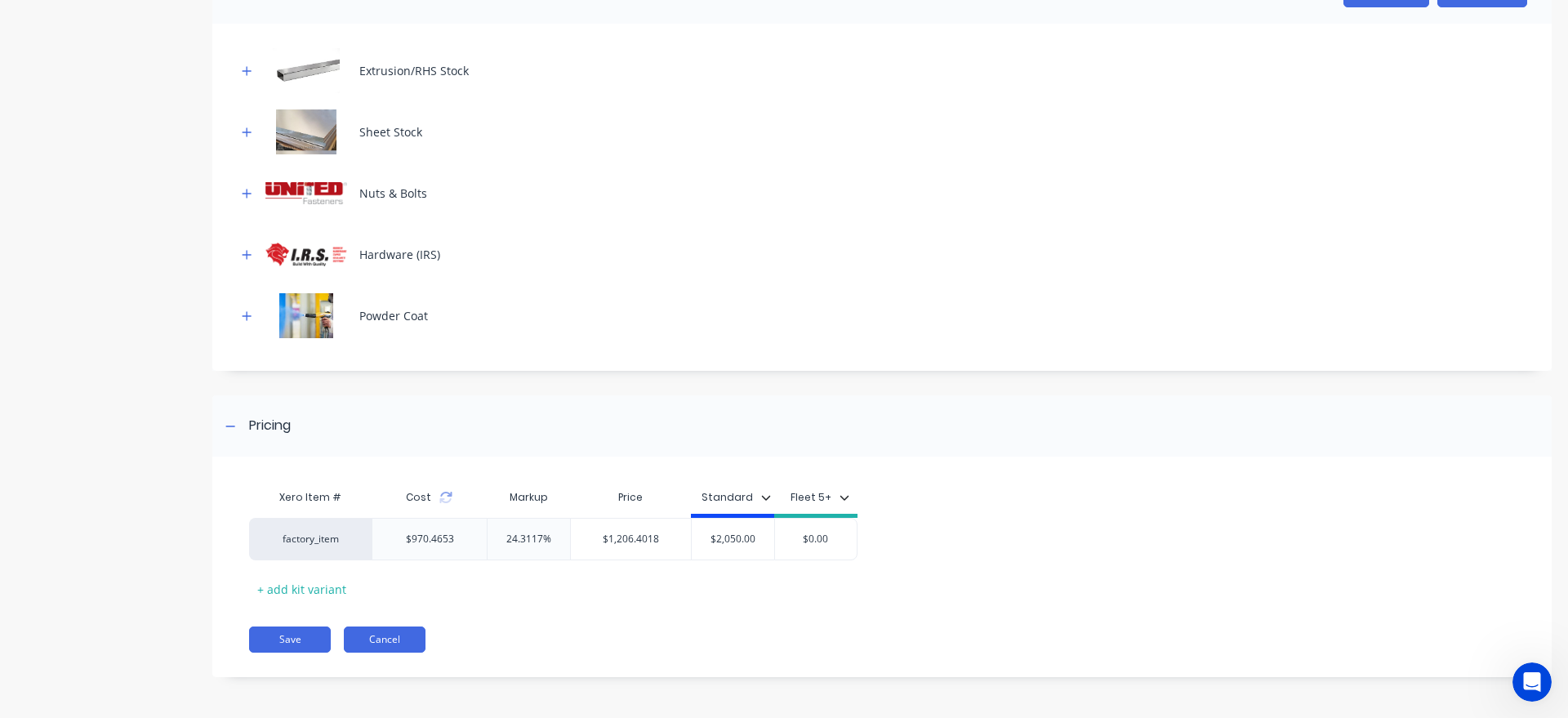
click at [405, 640] on button "Cancel" at bounding box center [384, 640] width 82 height 26
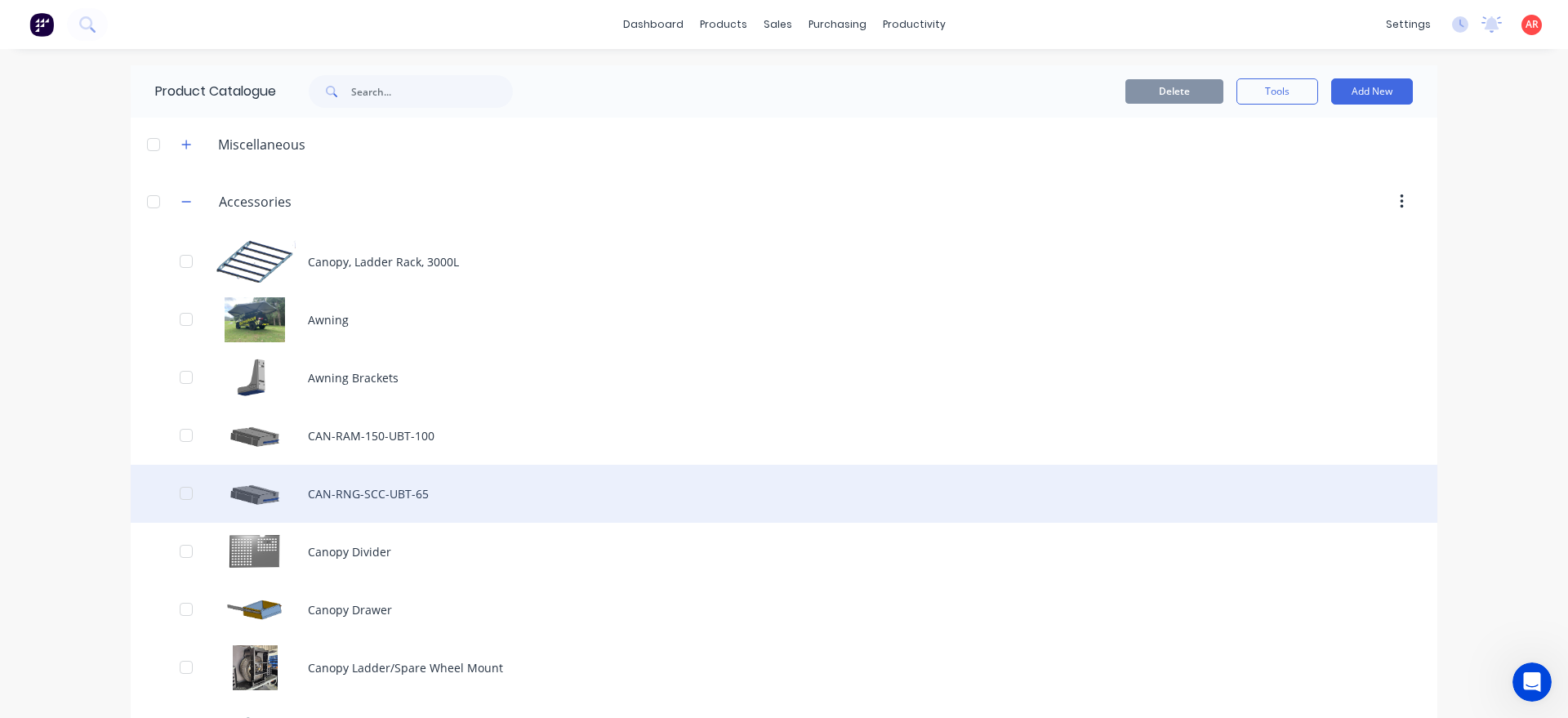
scroll to position [186, 0]
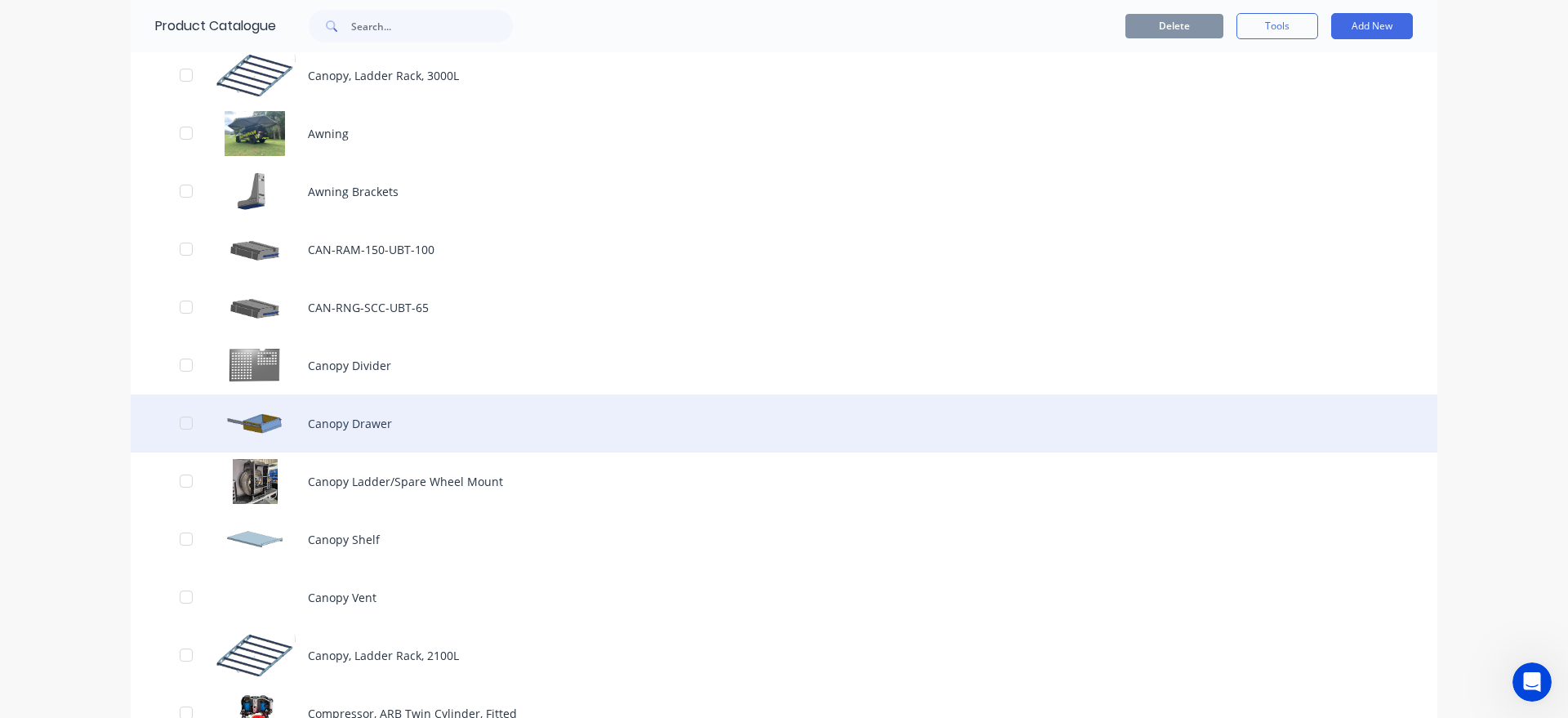
click at [486, 424] on div "Canopy Drawer" at bounding box center [784, 424] width 1307 height 58
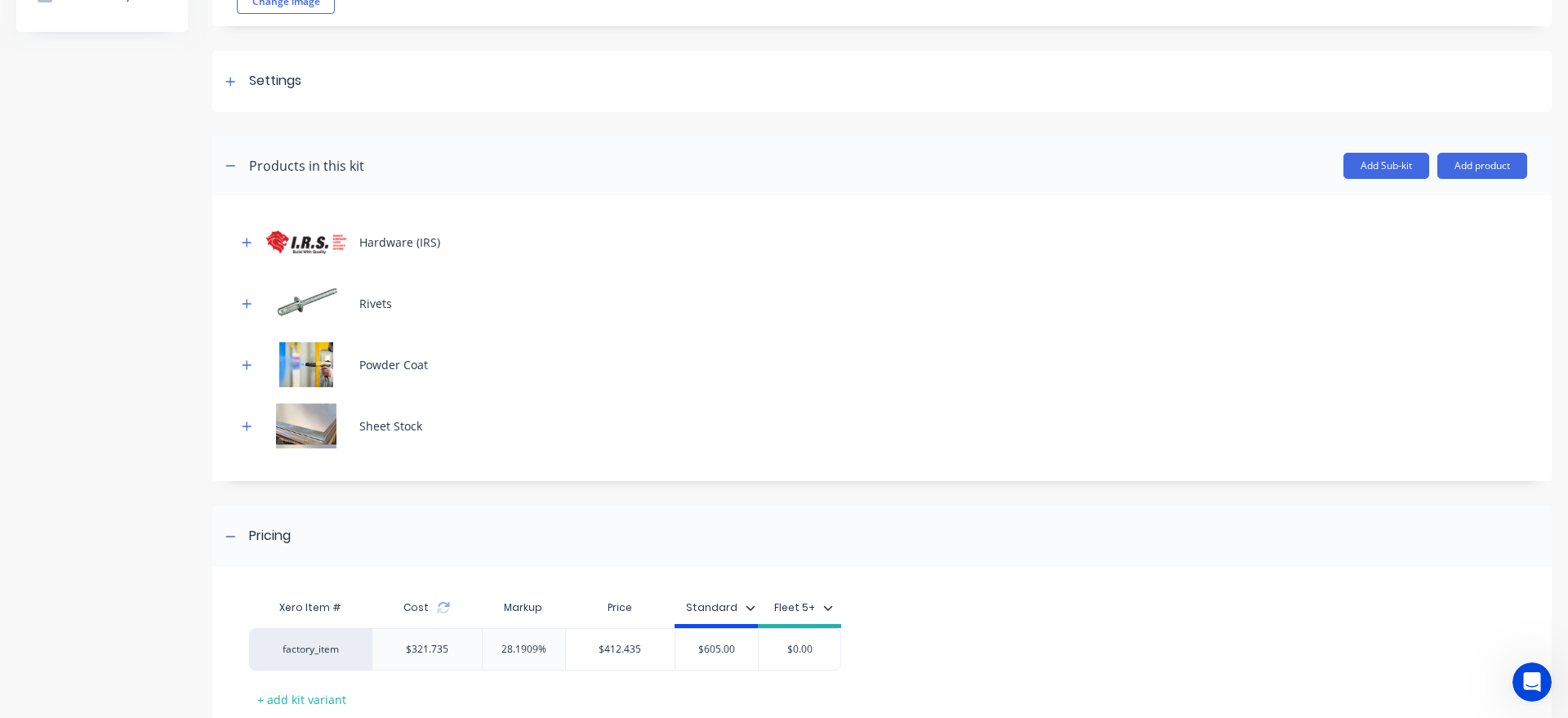
scroll to position [297, 0]
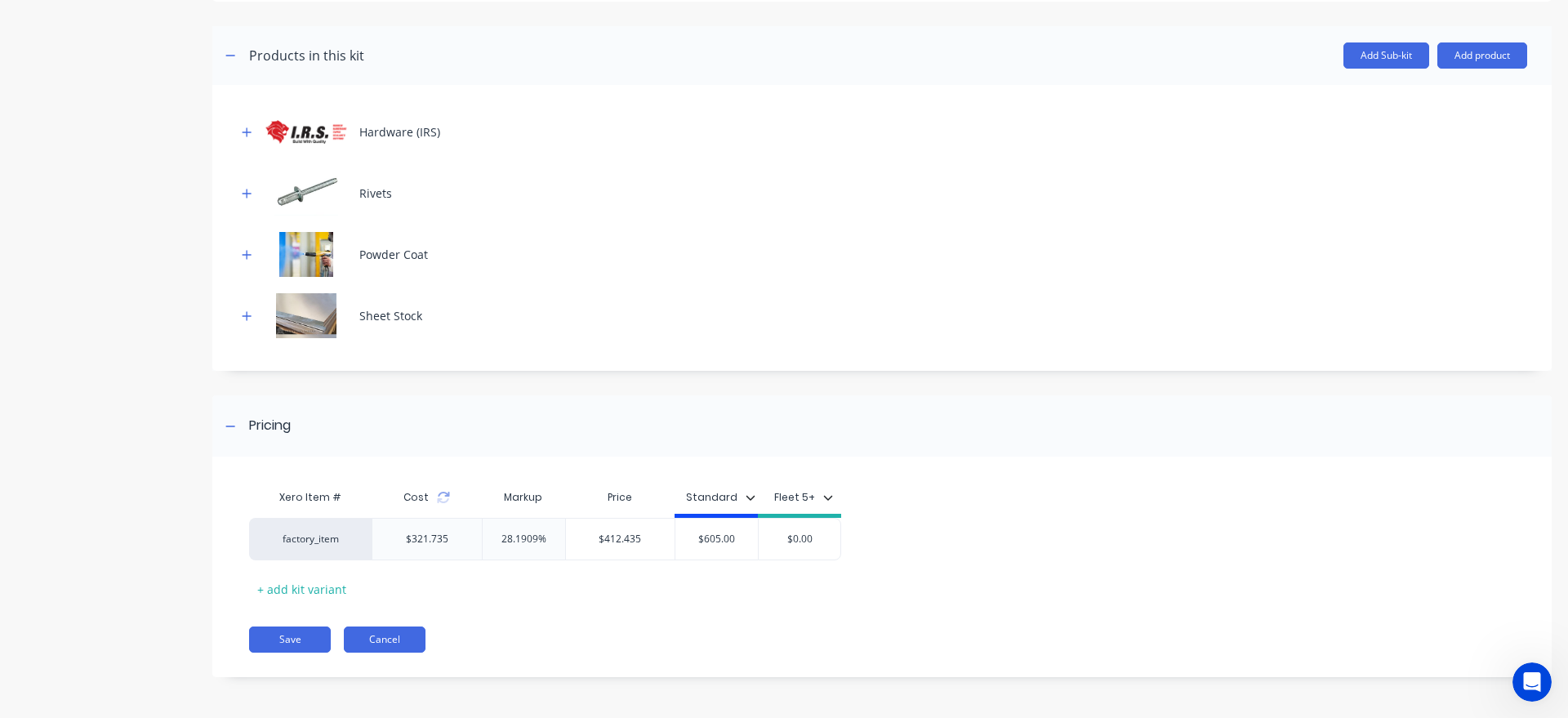
click at [398, 647] on button "Cancel" at bounding box center [384, 640] width 82 height 26
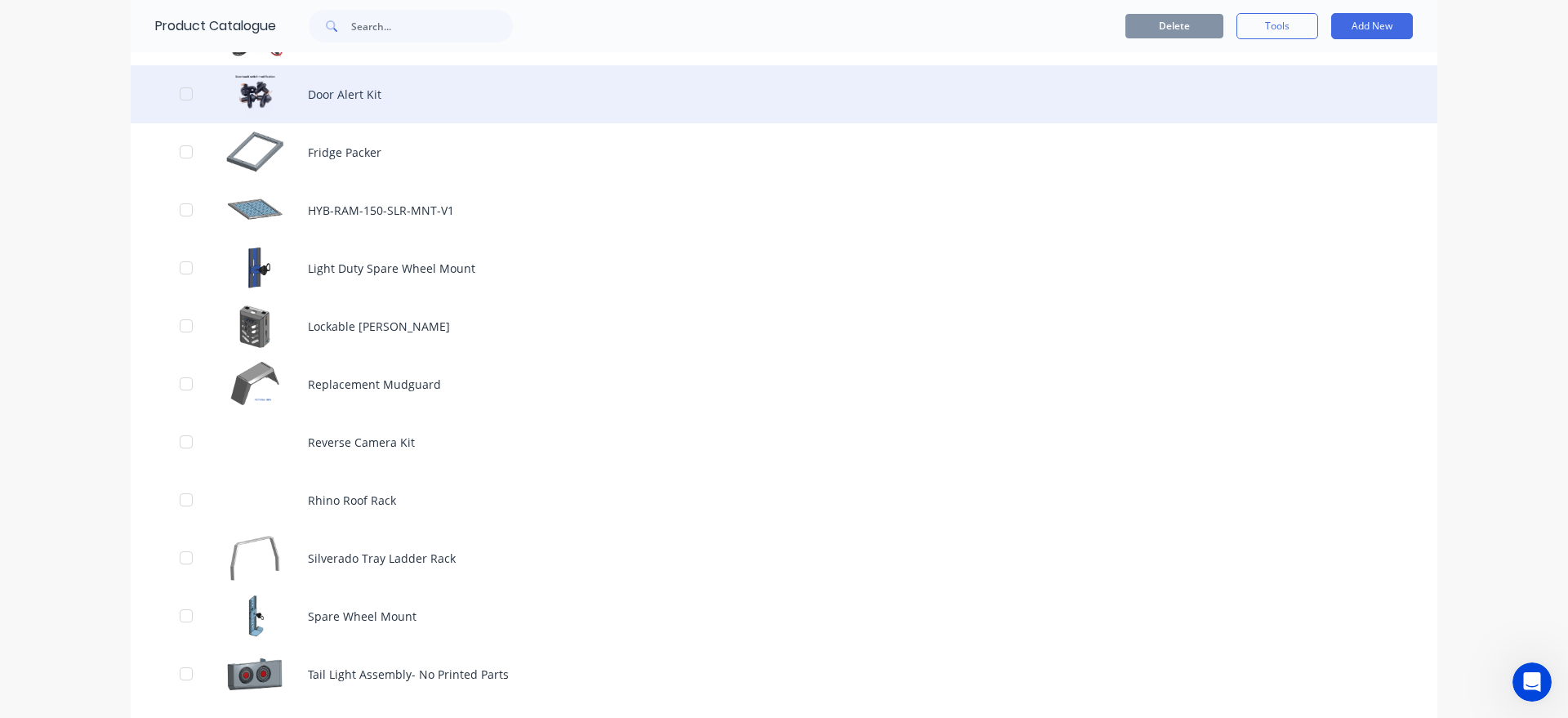
scroll to position [931, 0]
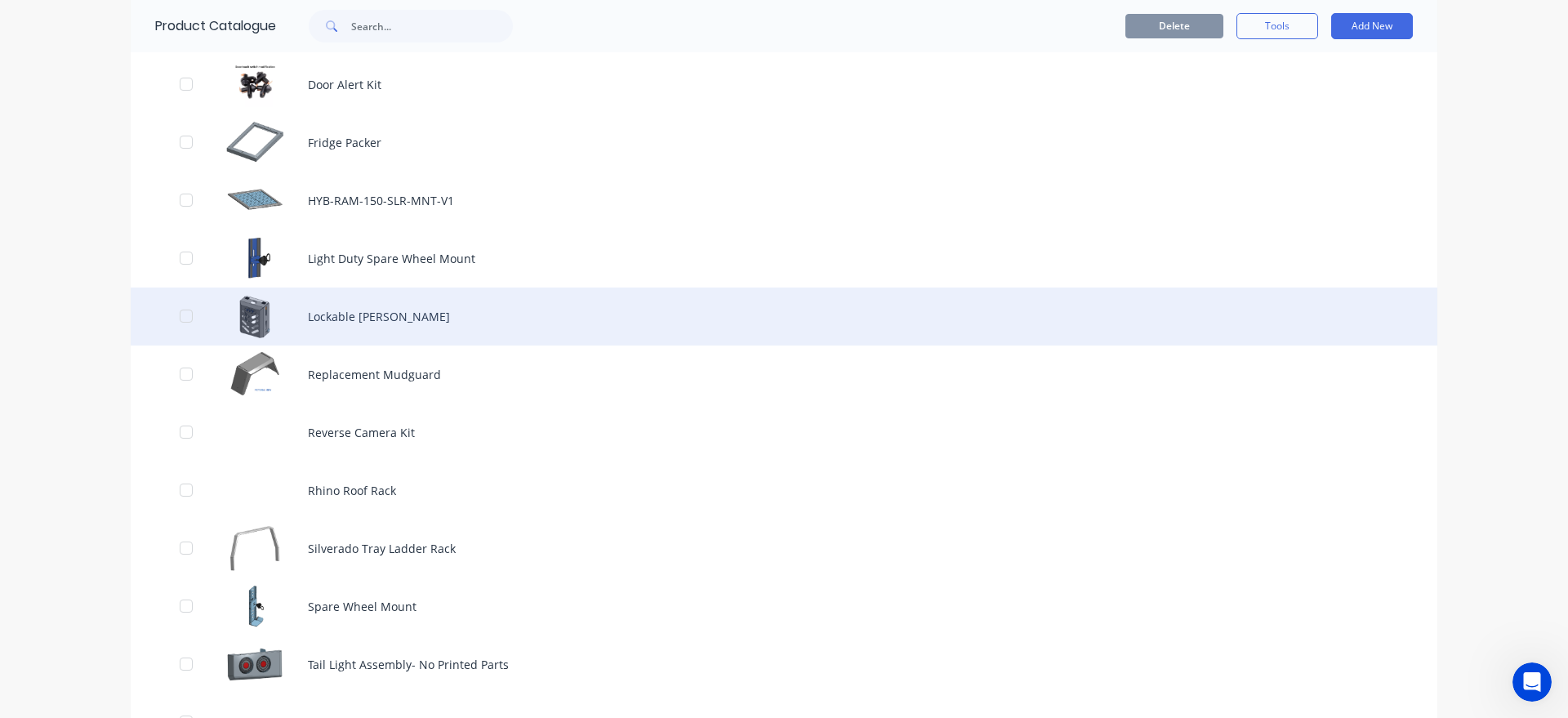
click at [456, 321] on div "Lockable Jerry Can" at bounding box center [784, 316] width 1307 height 58
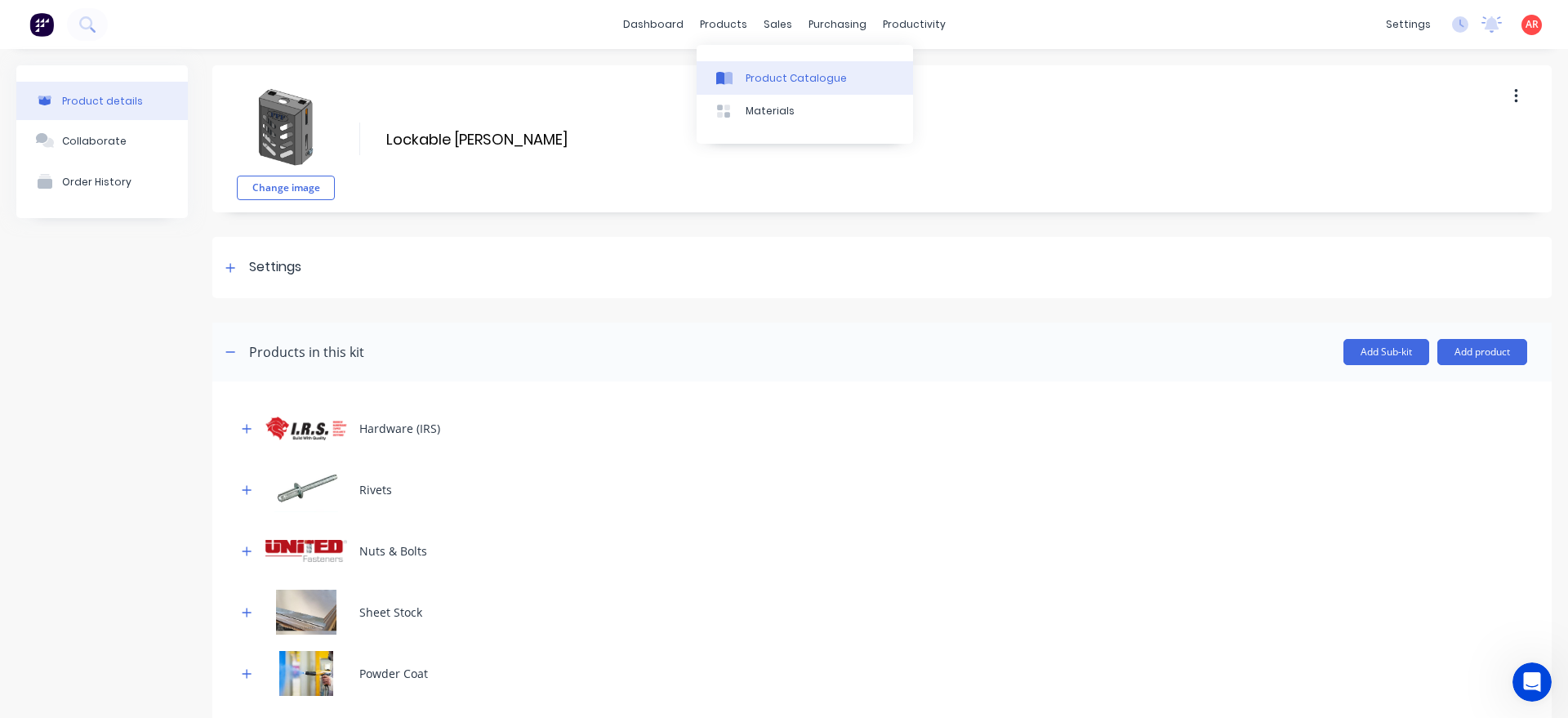
click at [754, 89] on link "Product Catalogue" at bounding box center [805, 78] width 217 height 33
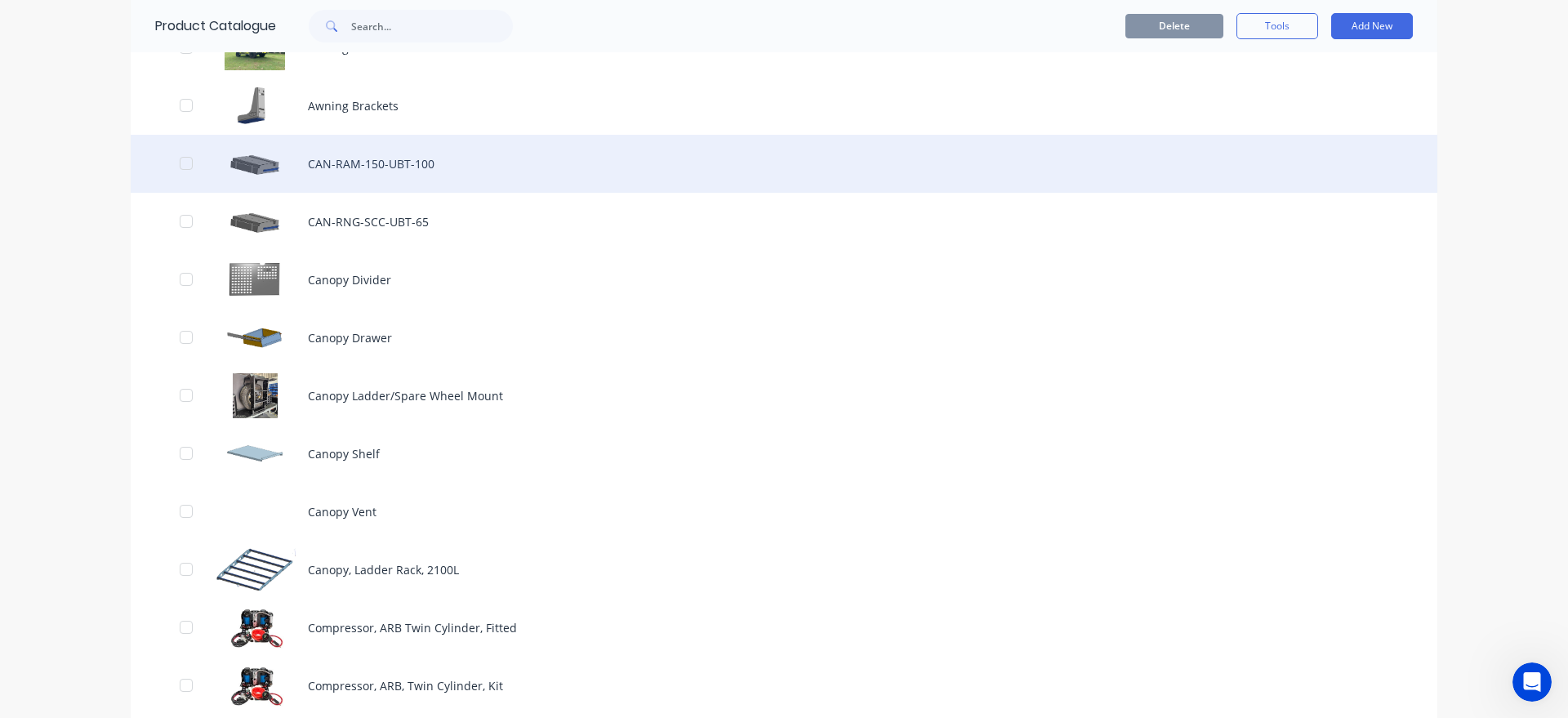
scroll to position [279, 0]
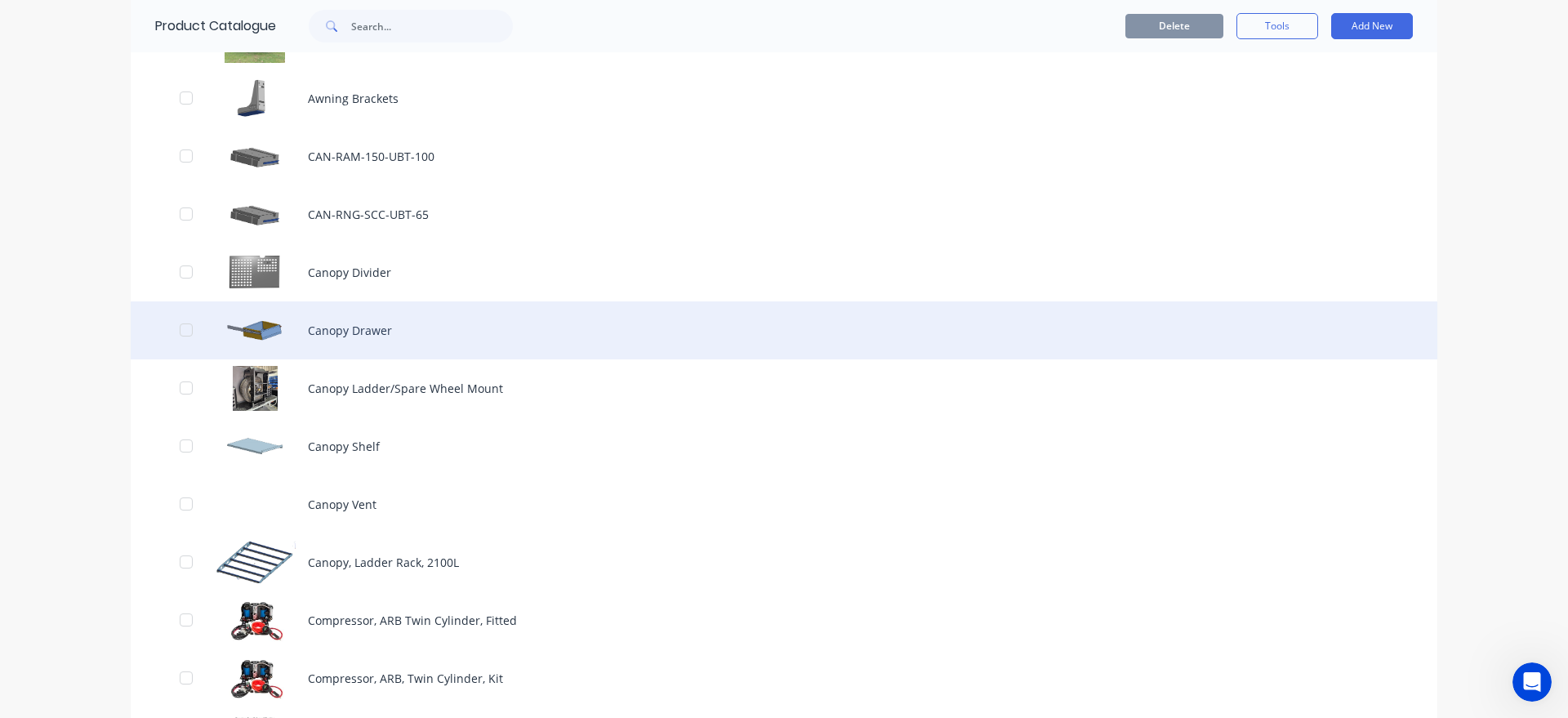
click at [409, 348] on div "Canopy Drawer" at bounding box center [784, 330] width 1307 height 58
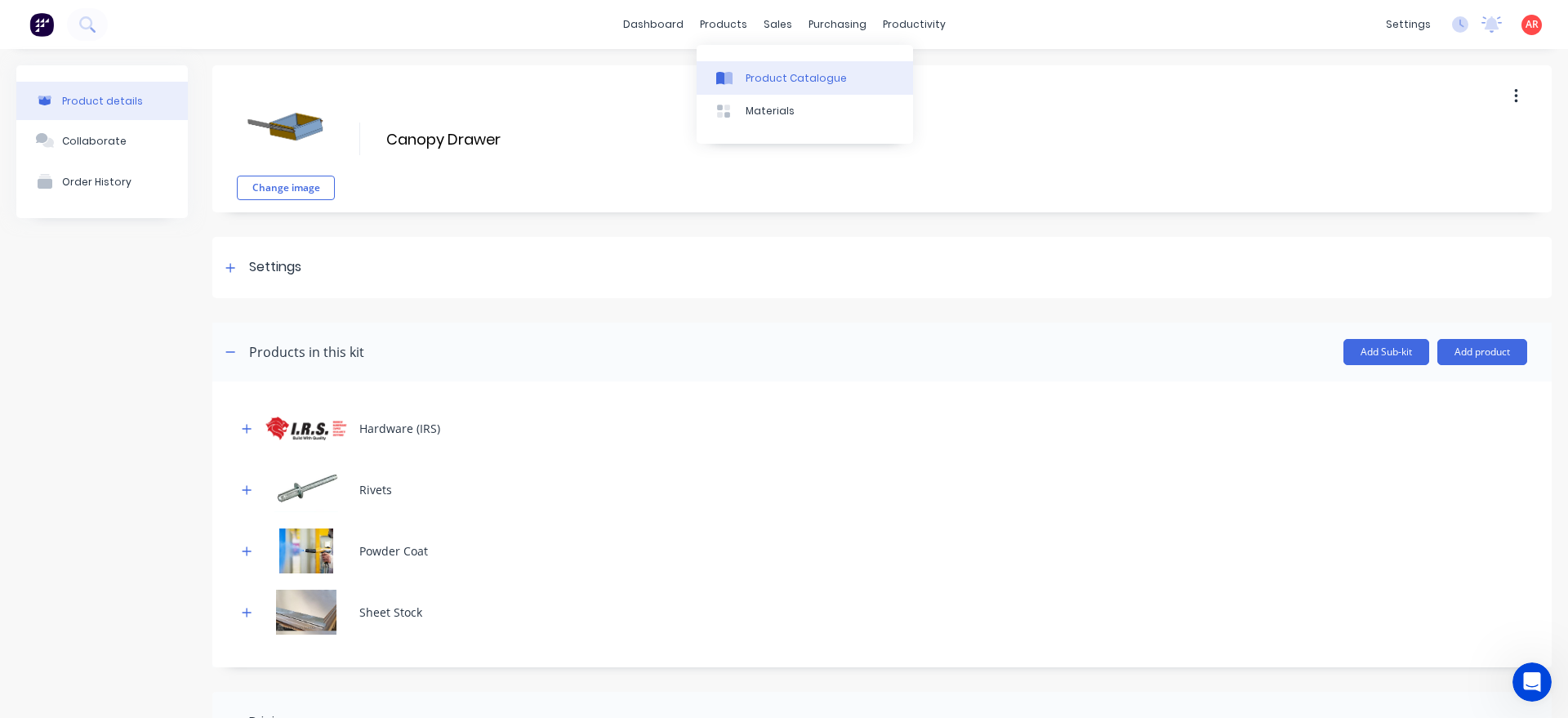
click at [751, 81] on div "Product Catalogue" at bounding box center [796, 78] width 101 height 15
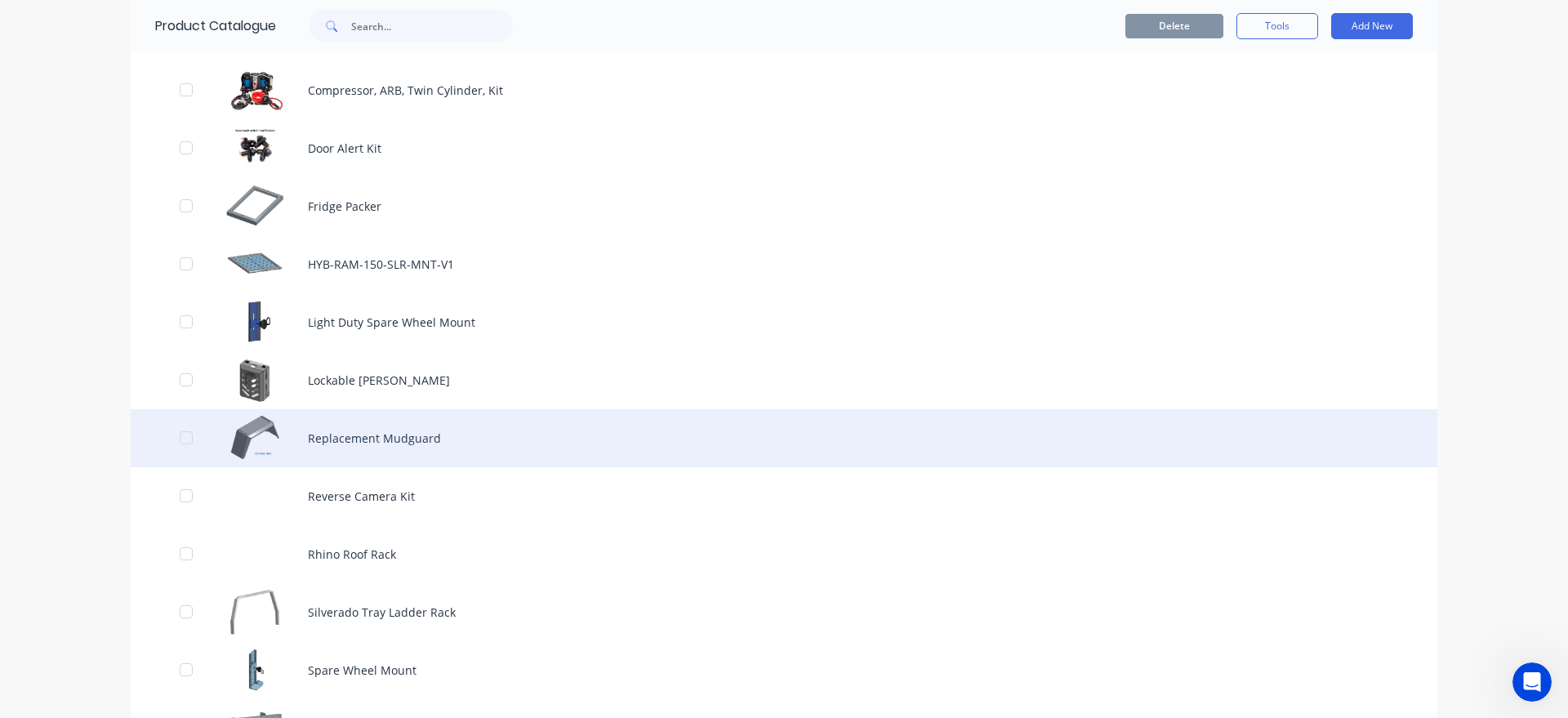
scroll to position [931, 0]
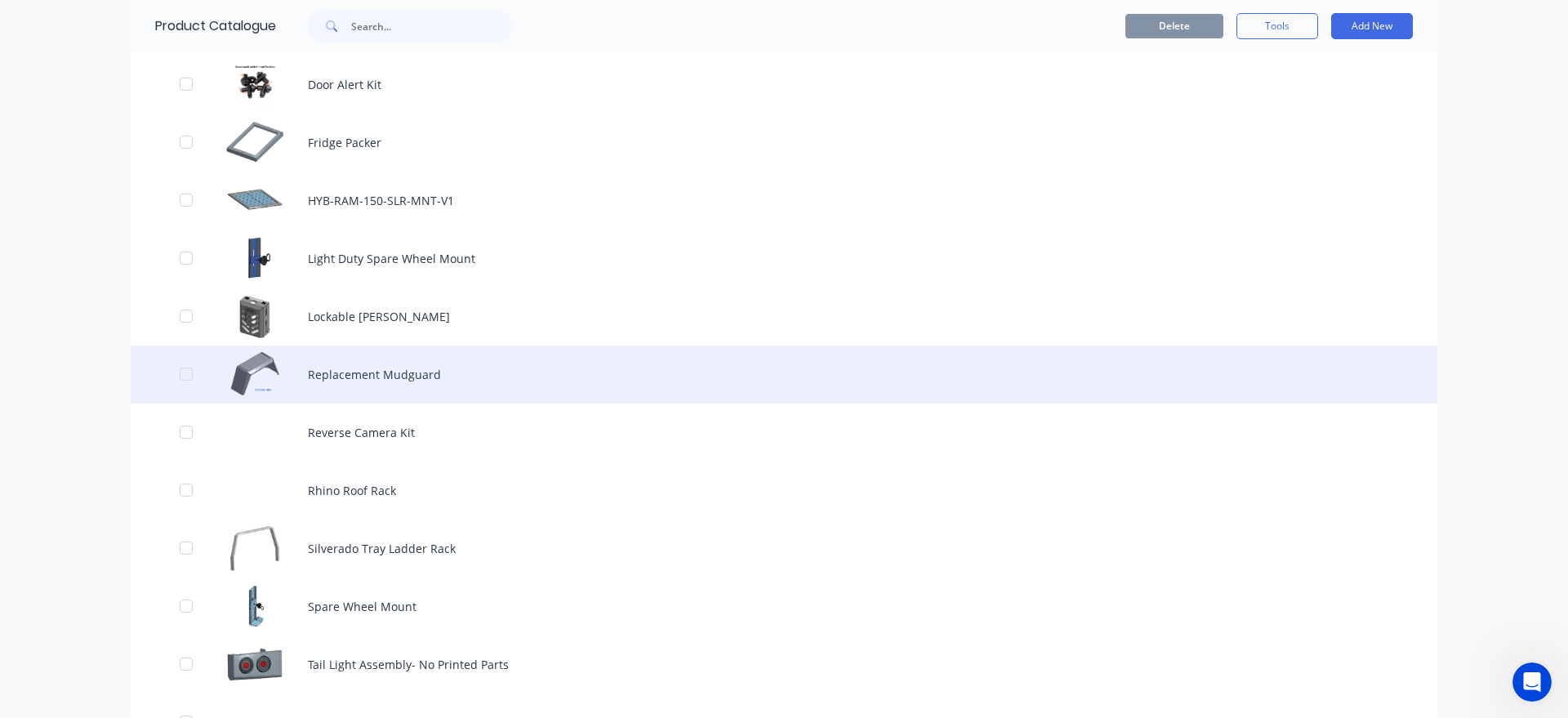
click at [441, 399] on div "Replacement Mudguard" at bounding box center [784, 374] width 1307 height 58
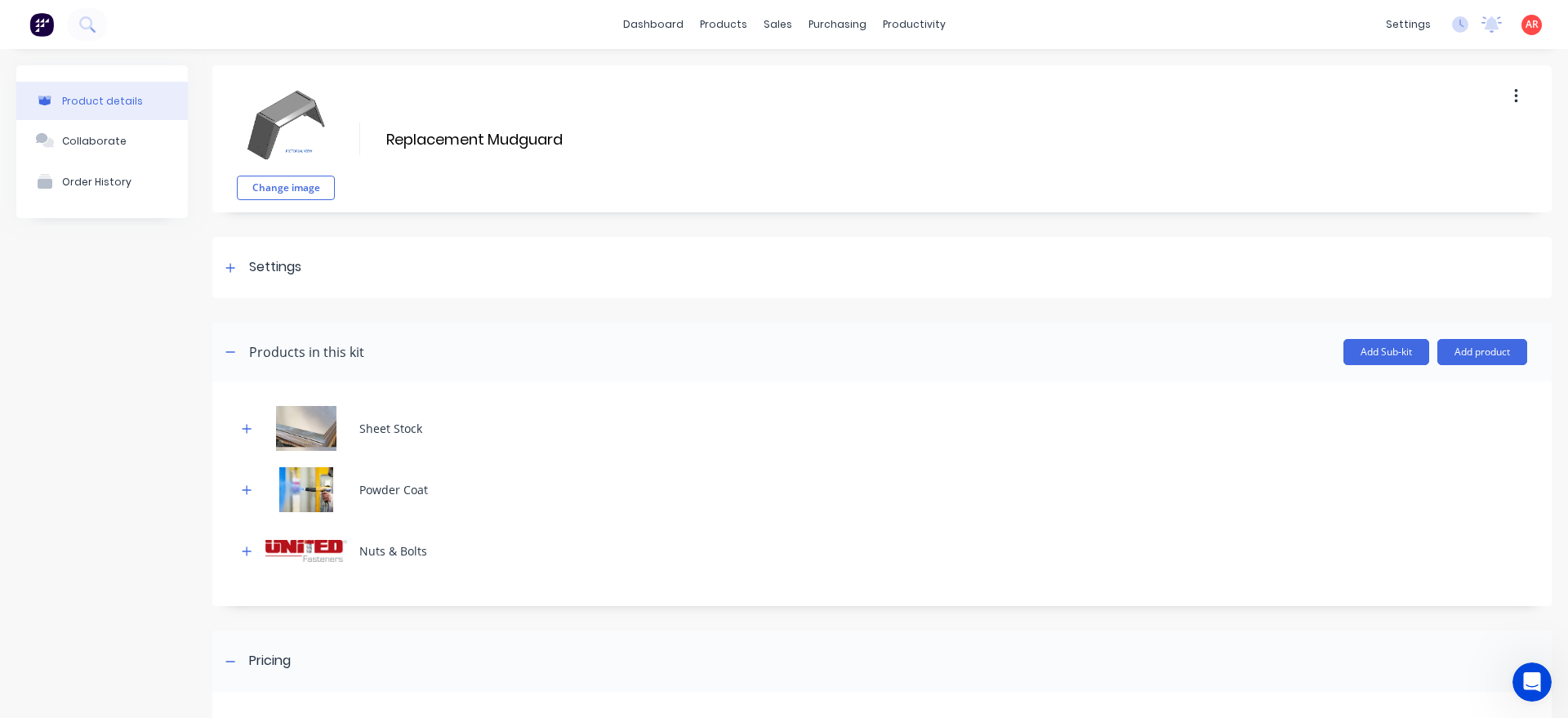
scroll to position [243, 0]
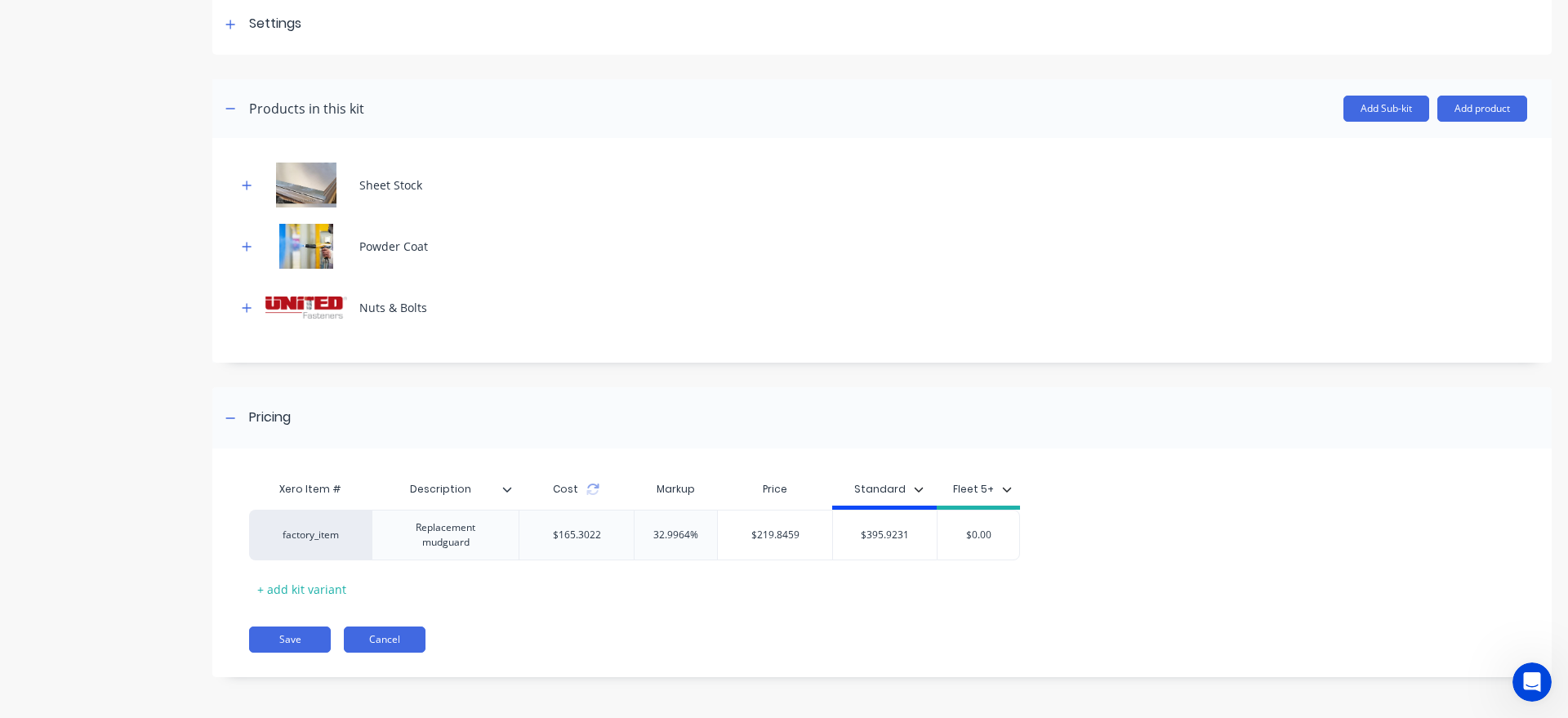
click at [386, 650] on button "Cancel" at bounding box center [384, 640] width 82 height 26
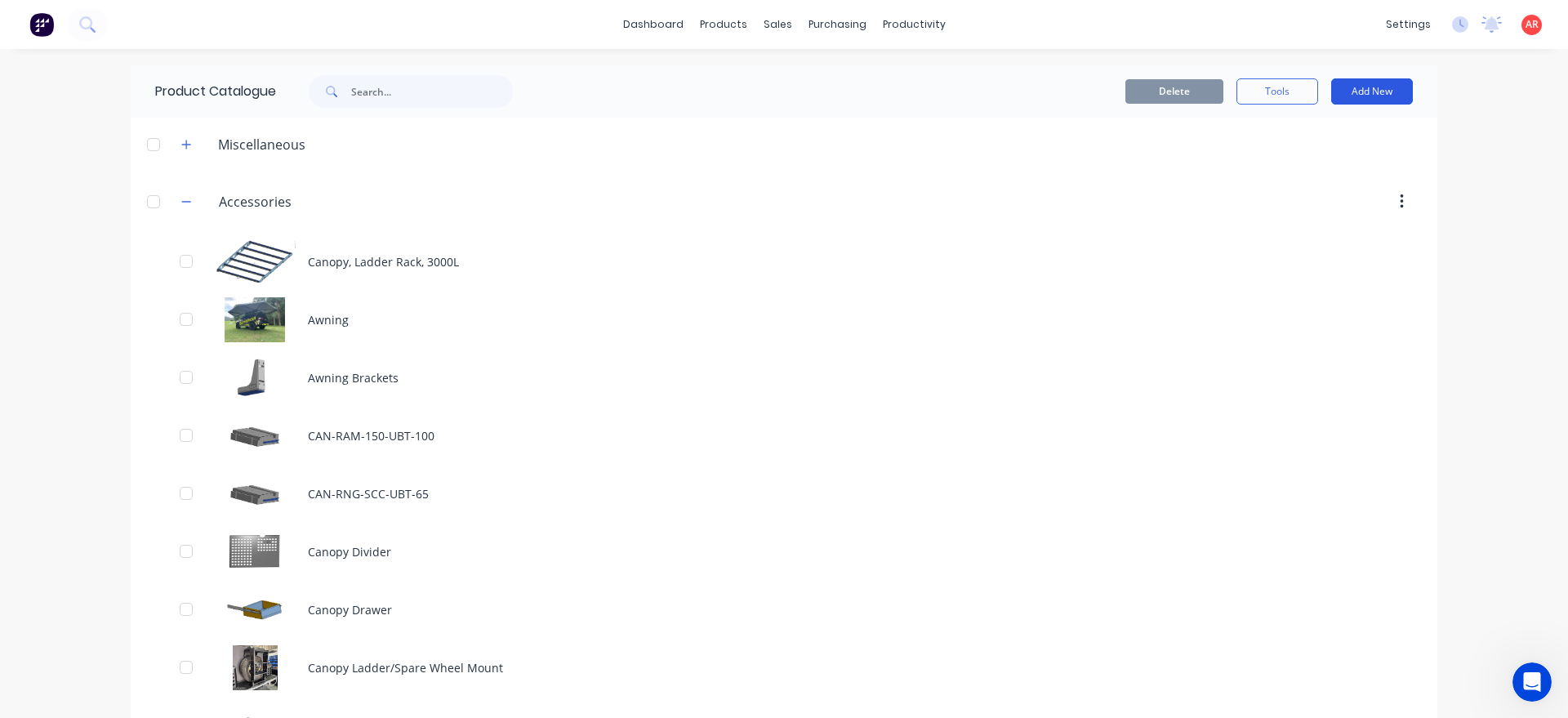
click at [1397, 86] on button "Add New" at bounding box center [1372, 92] width 82 height 26
click at [1367, 192] on div "Product Kit" at bounding box center [1335, 198] width 126 height 24
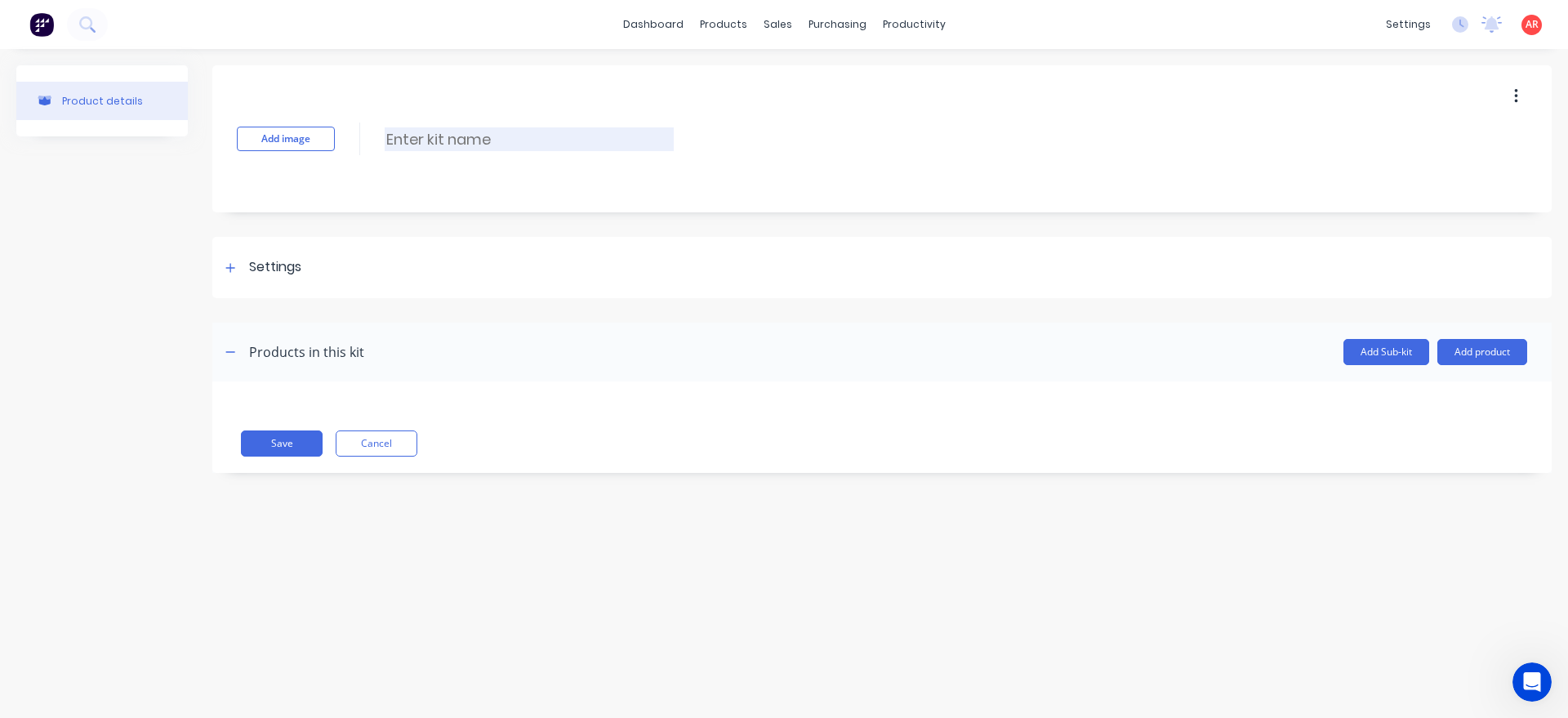
click at [455, 144] on input at bounding box center [529, 139] width 289 height 24
type input "A"
type input "Replacement UBB Door"
click at [299, 140] on button "Add image" at bounding box center [285, 139] width 98 height 25
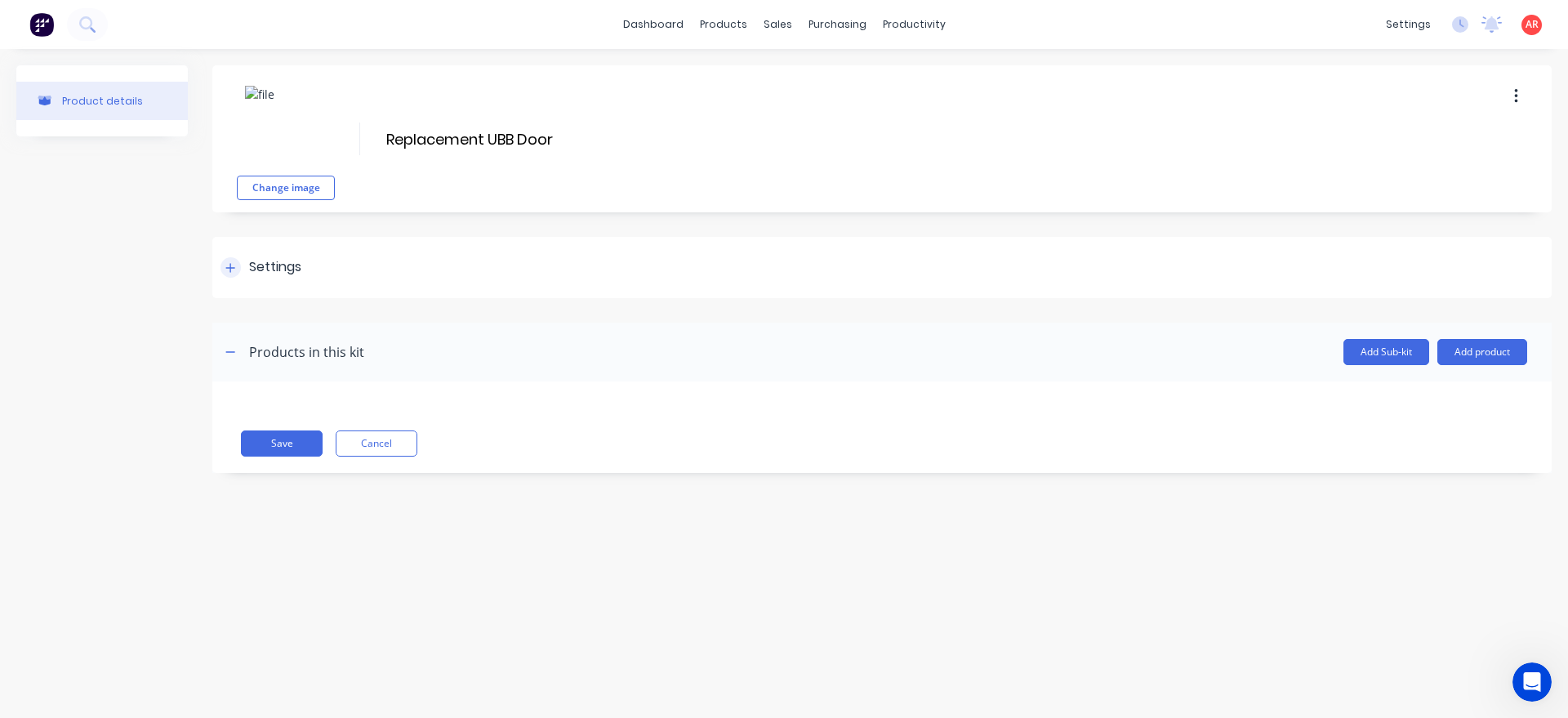
click at [231, 266] on icon at bounding box center [230, 268] width 10 height 11
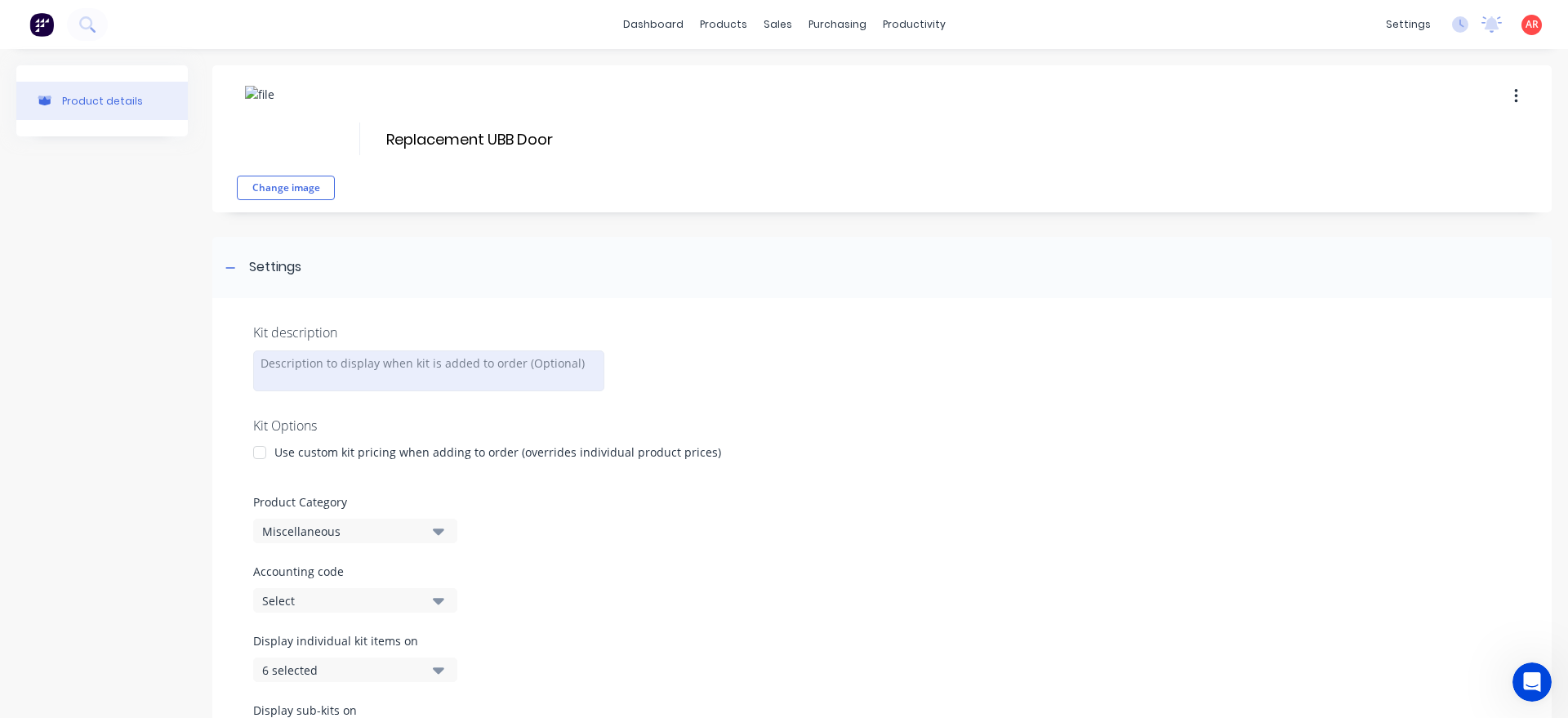
click at [306, 367] on div at bounding box center [428, 371] width 351 height 41
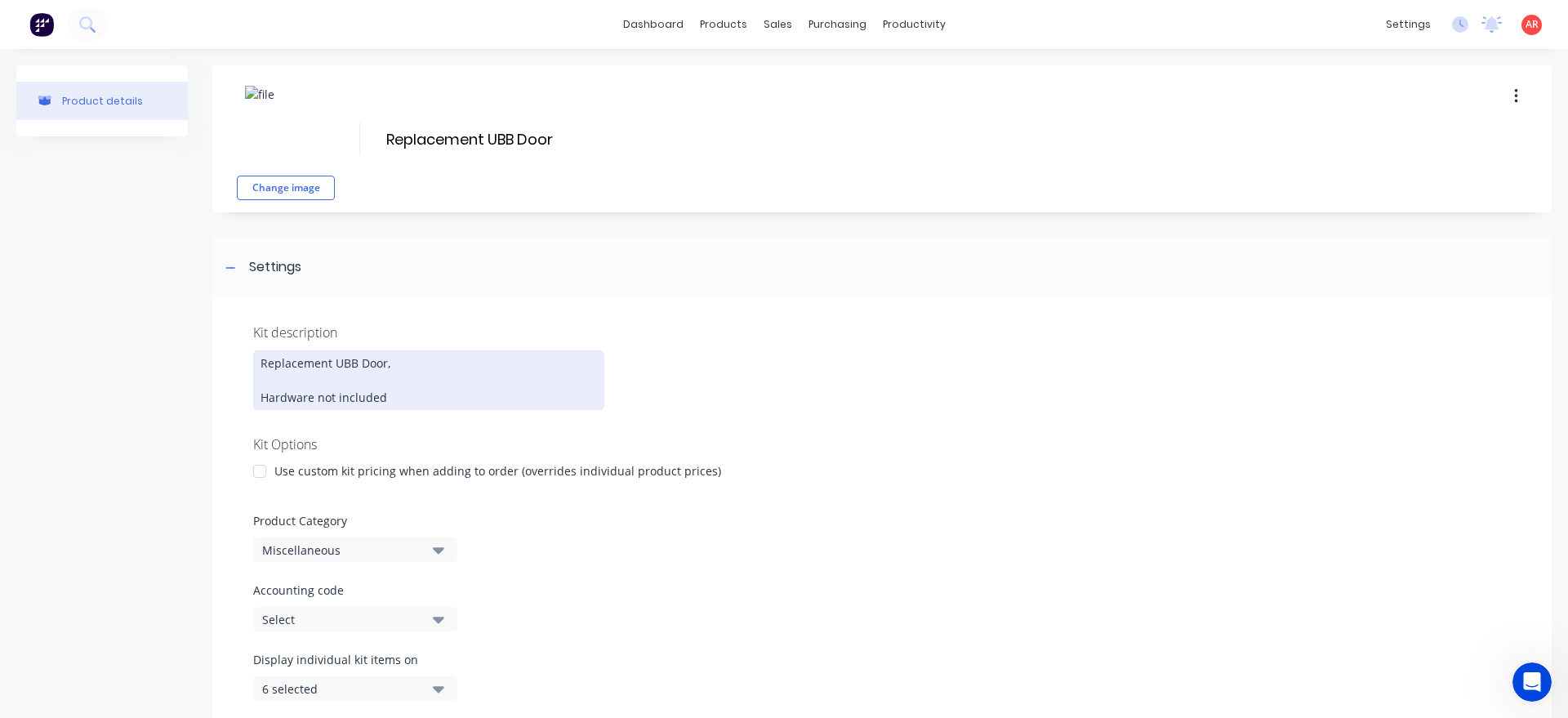
click at [284, 384] on div "Replacement UBB Door, Hardware not included" at bounding box center [428, 381] width 351 height 60
click at [364, 381] on div "Replacement UBB Door, 2.5mm Alluminium construction Hardware not included" at bounding box center [428, 381] width 351 height 60
click at [254, 472] on div at bounding box center [259, 470] width 33 height 33
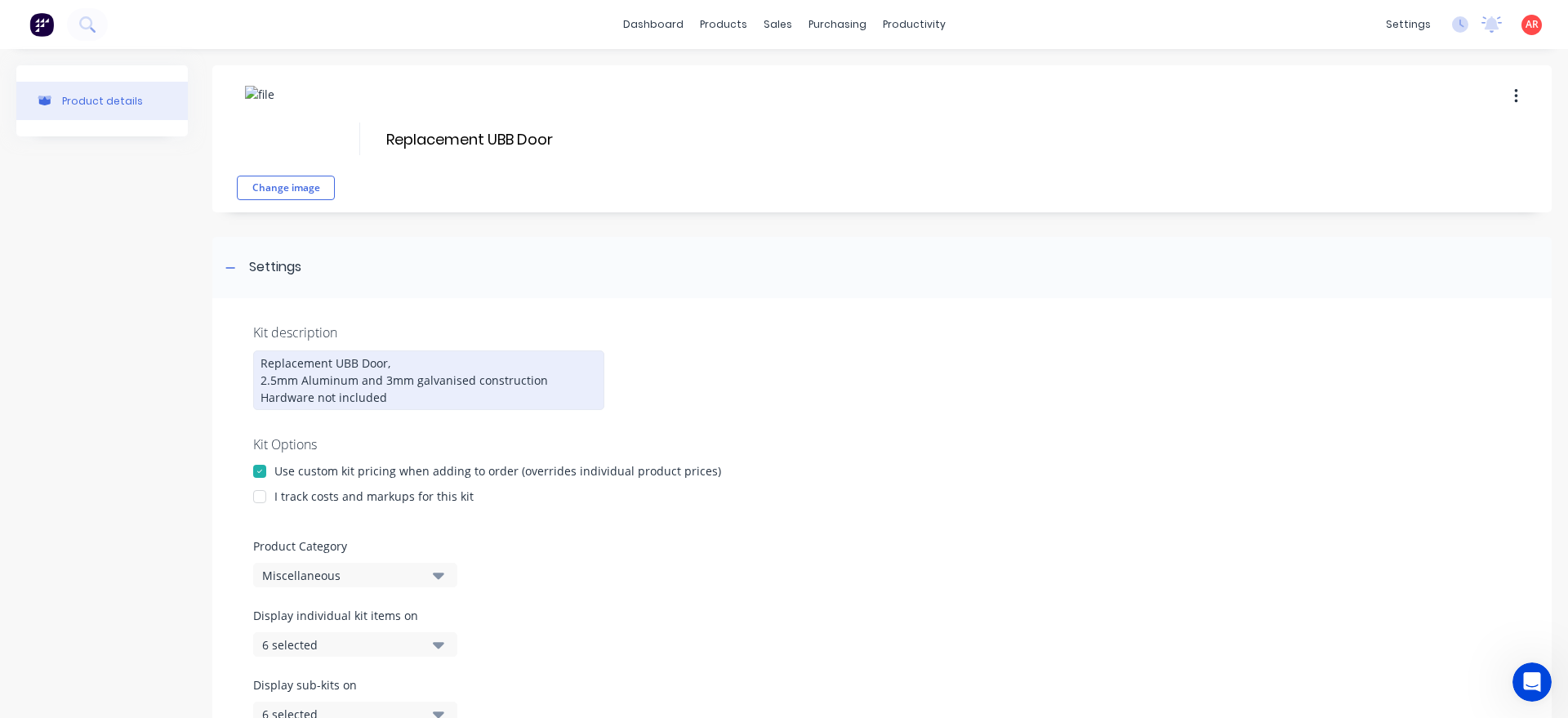
click at [269, 495] on div at bounding box center [259, 496] width 33 height 33
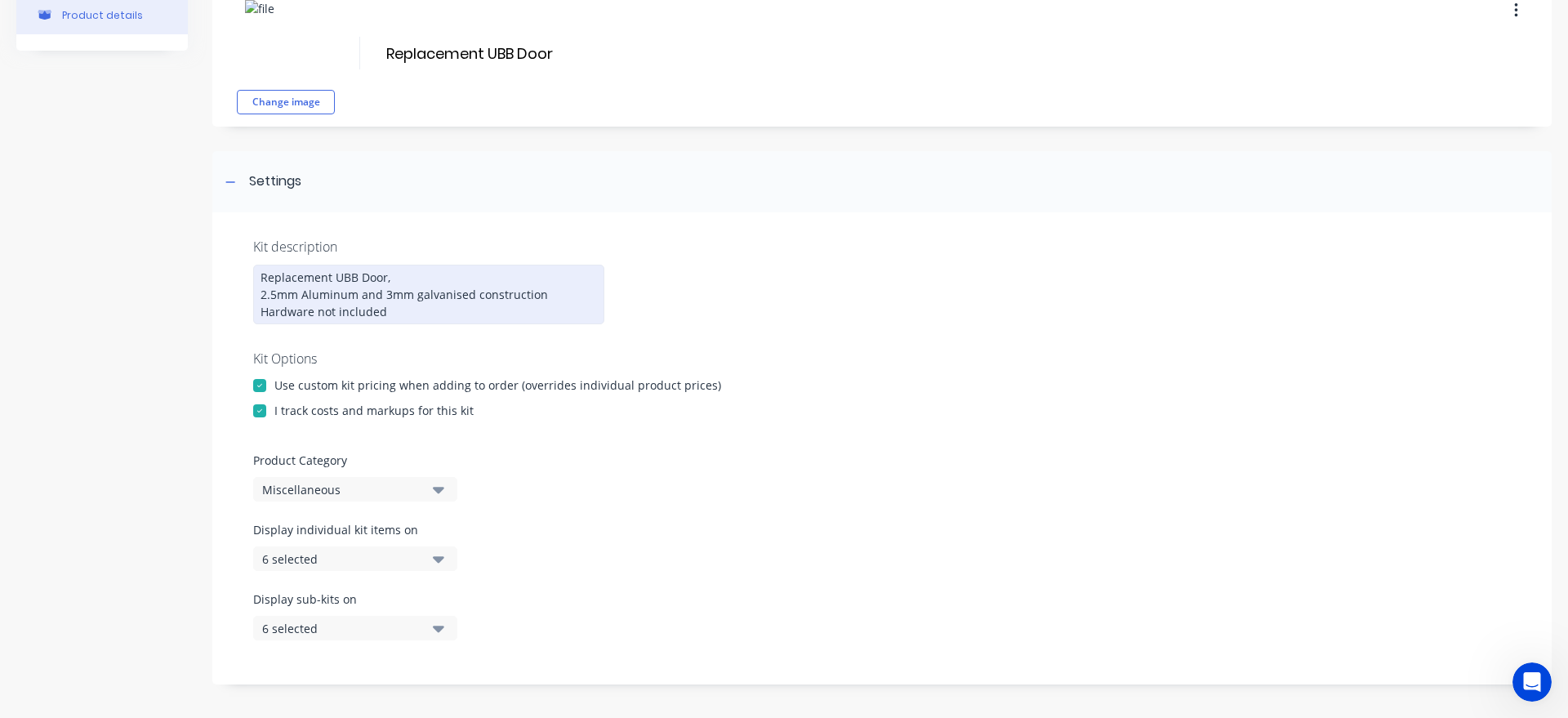
scroll to position [93, 0]
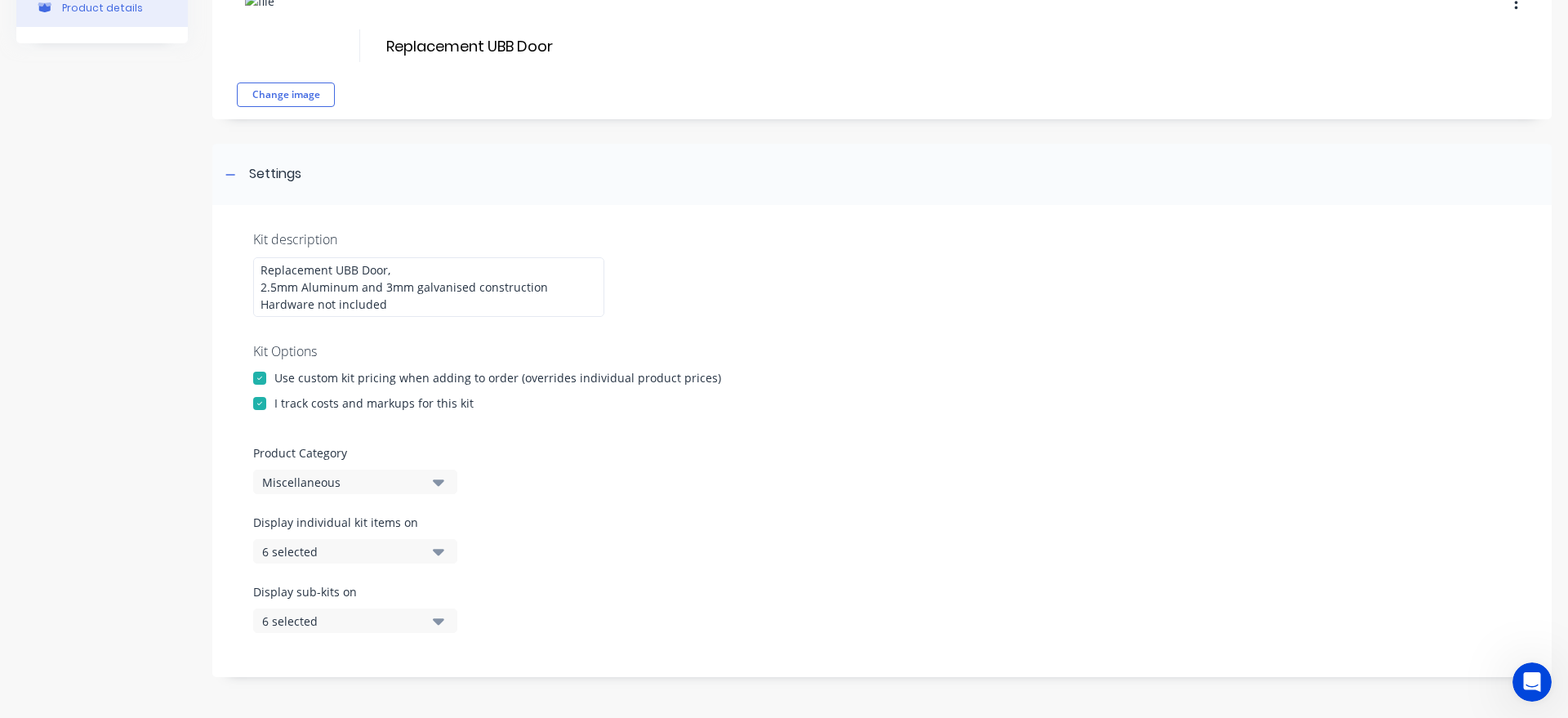
click at [323, 489] on div "Miscellaneous" at bounding box center [342, 482] width 159 height 17
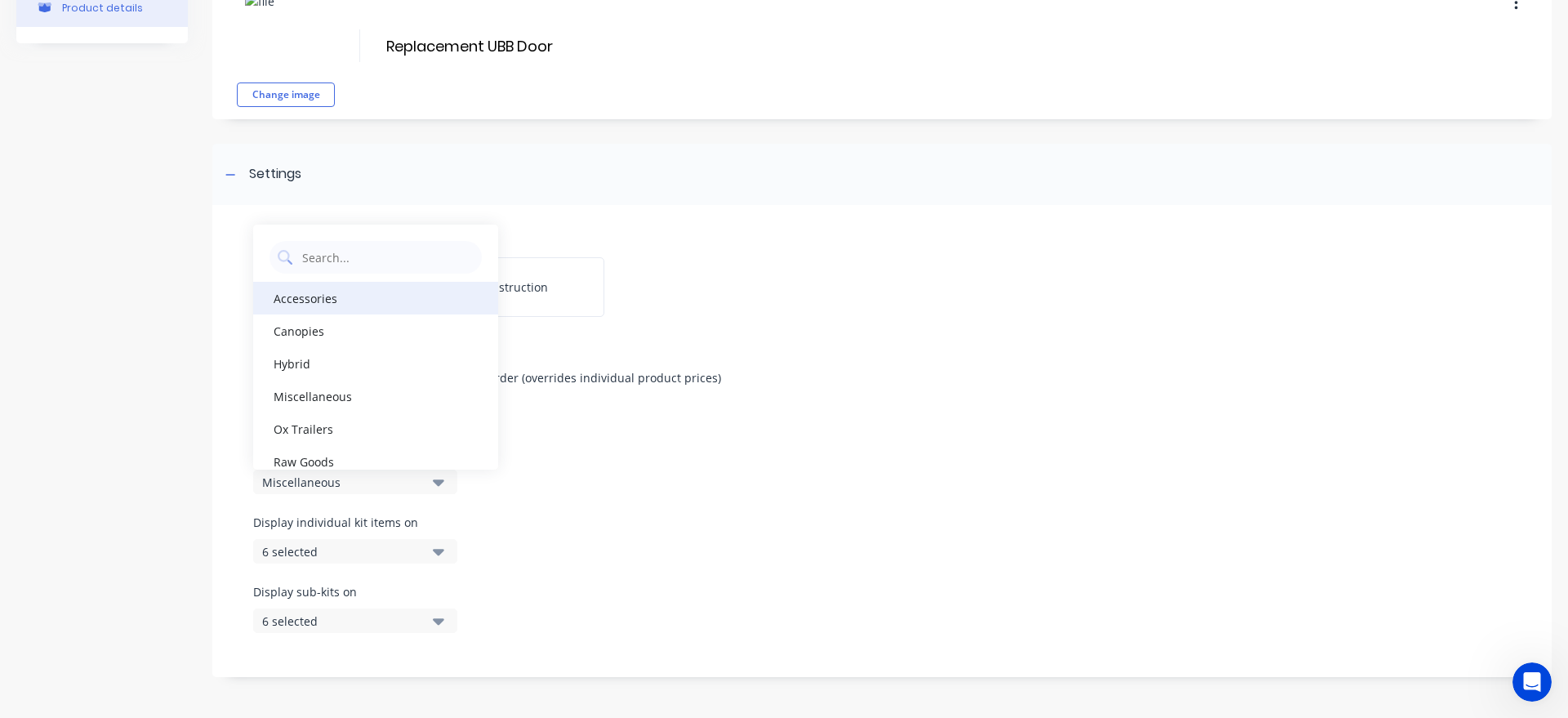
click at [342, 307] on div "Accessories" at bounding box center [375, 298] width 245 height 33
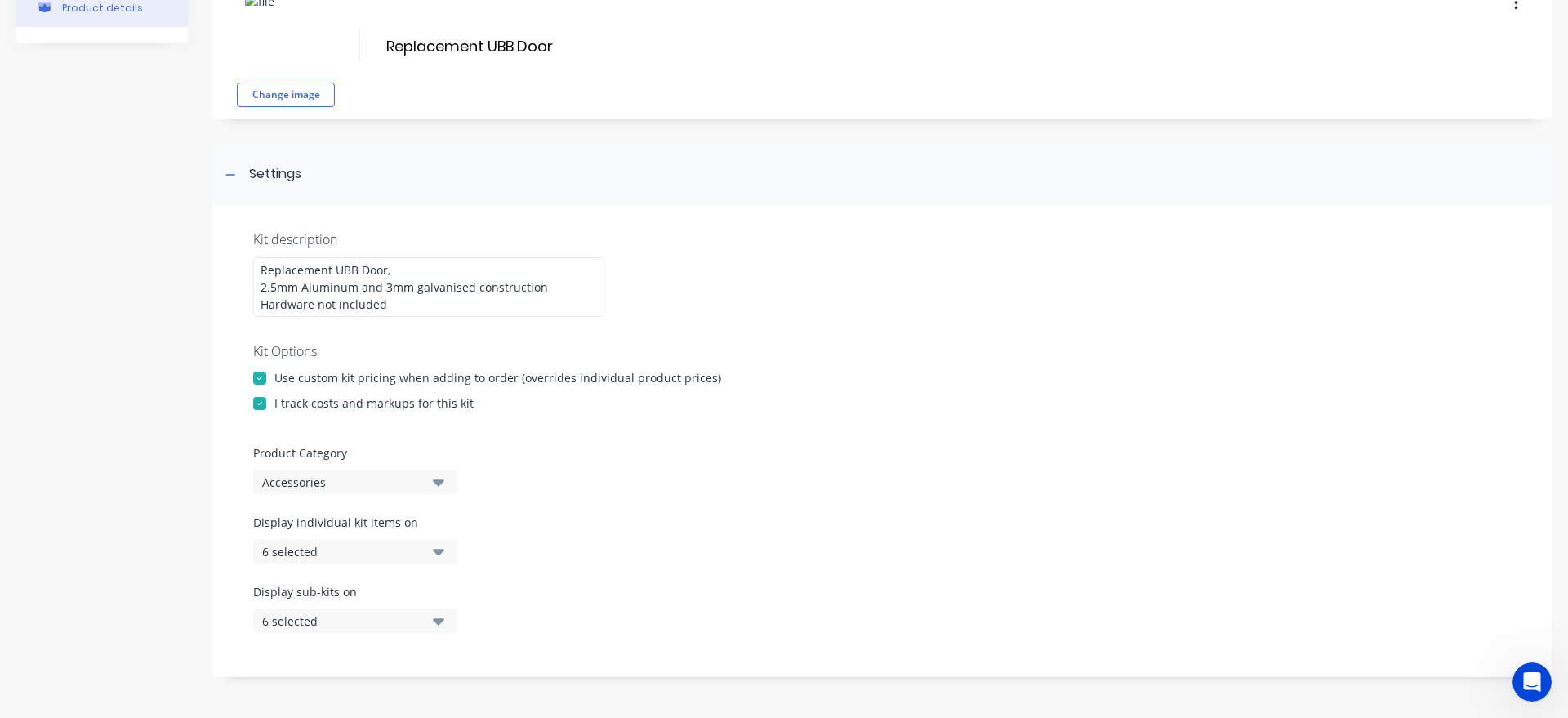
click at [338, 553] on div "6 selected" at bounding box center [342, 551] width 159 height 17
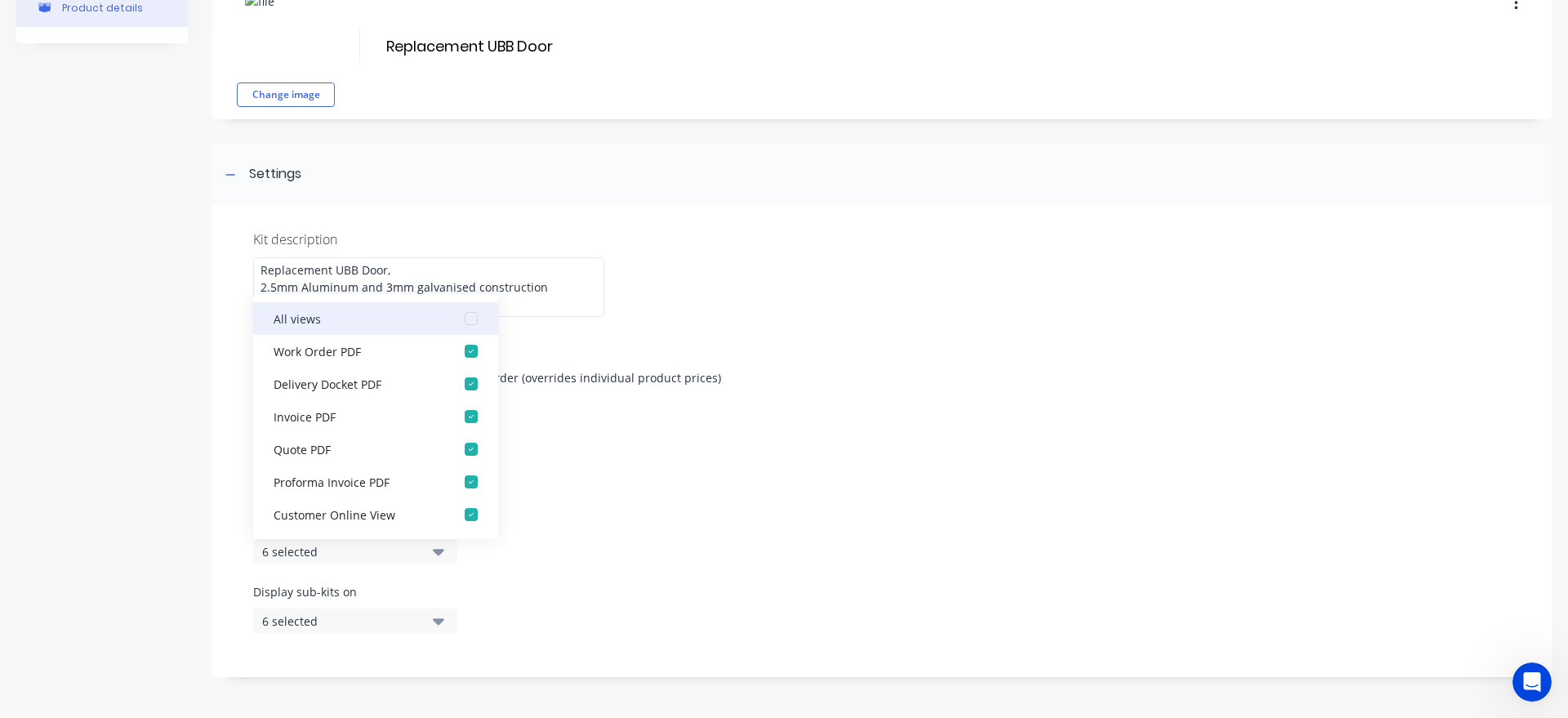
click at [336, 320] on div "All views" at bounding box center [355, 317] width 163 height 17
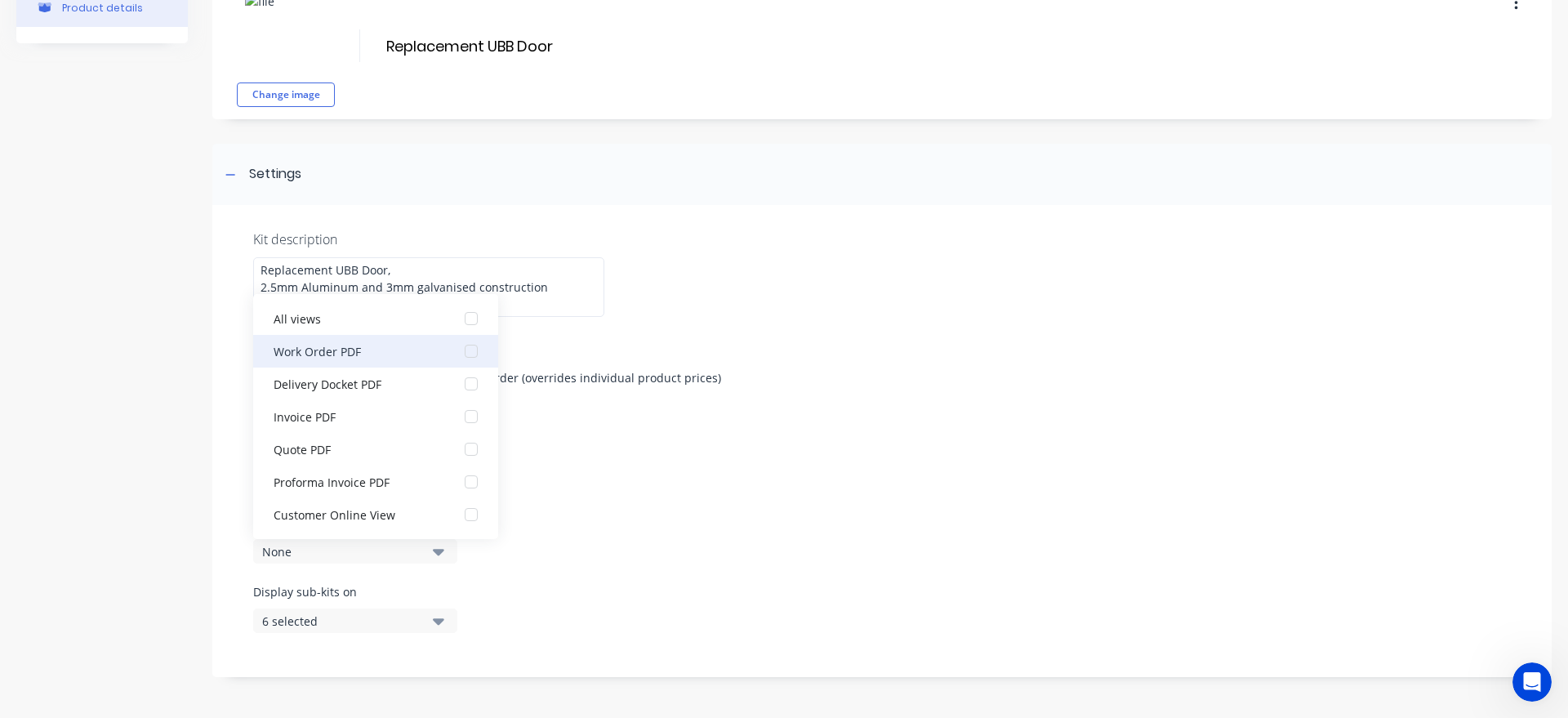
click at [337, 352] on div "Work Order PDF" at bounding box center [355, 351] width 163 height 17
click at [345, 627] on div "6 selected" at bounding box center [342, 620] width 159 height 17
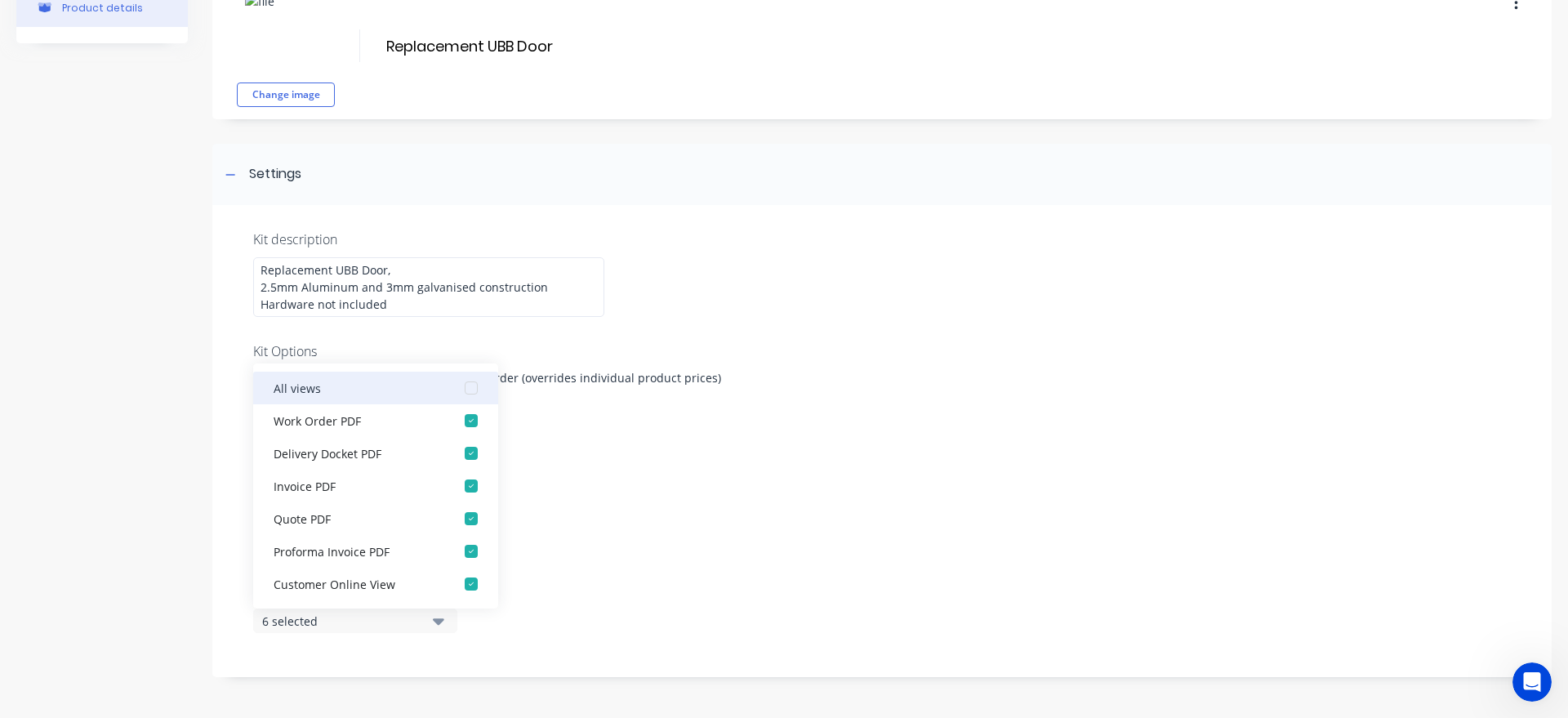
click at [315, 387] on div "All views" at bounding box center [355, 387] width 163 height 17
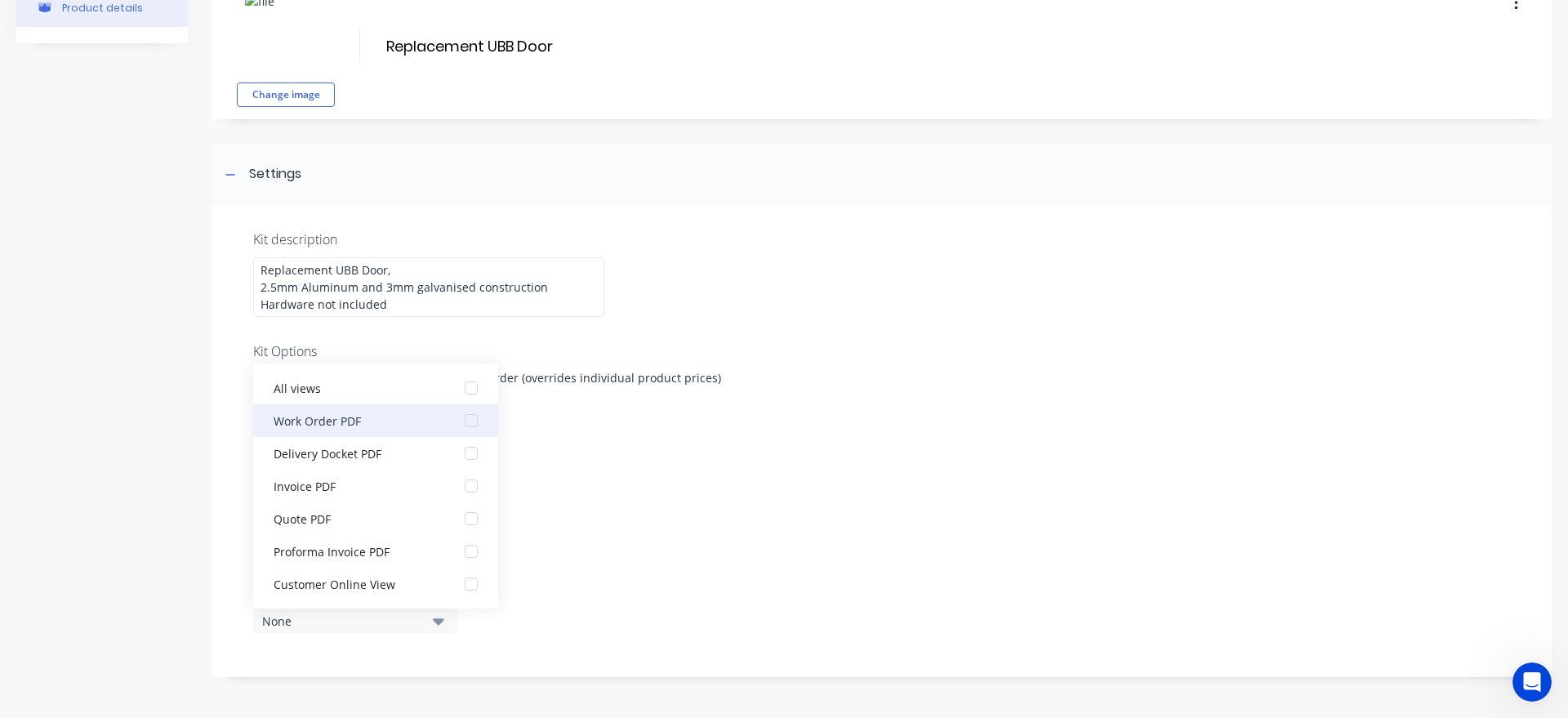
click at [321, 418] on div "Work Order PDF" at bounding box center [355, 419] width 163 height 17
click at [600, 625] on div "Display sub-kits on 1 selected" at bounding box center [882, 618] width 1258 height 70
click at [422, 648] on div "Display sub-kits on 1 selected" at bounding box center [882, 618] width 1258 height 70
click at [365, 624] on div "1 selected" at bounding box center [342, 620] width 159 height 17
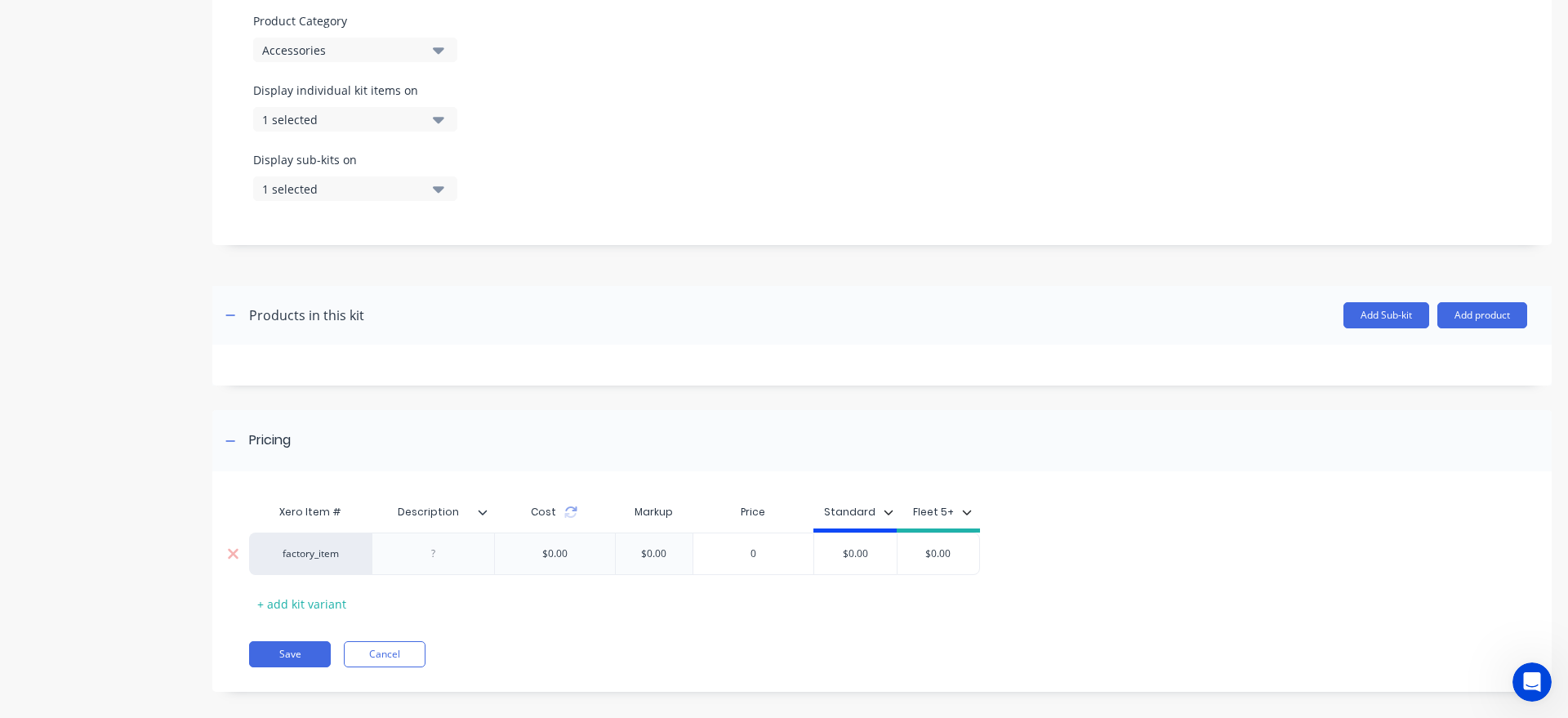
scroll to position [540, 0]
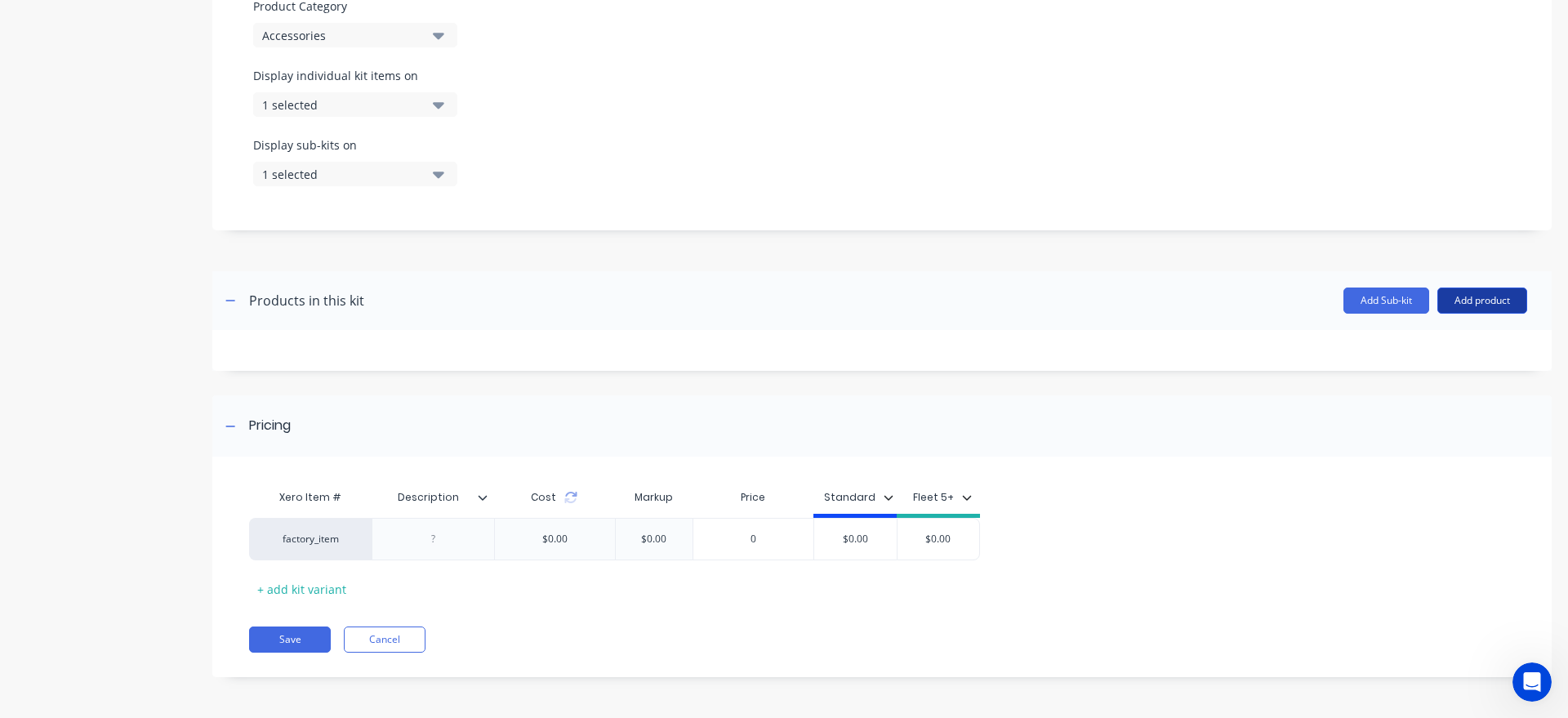
click at [1476, 304] on button "Add product" at bounding box center [1483, 300] width 90 height 26
click at [1462, 352] on div "Product catalogue" at bounding box center [1449, 343] width 126 height 24
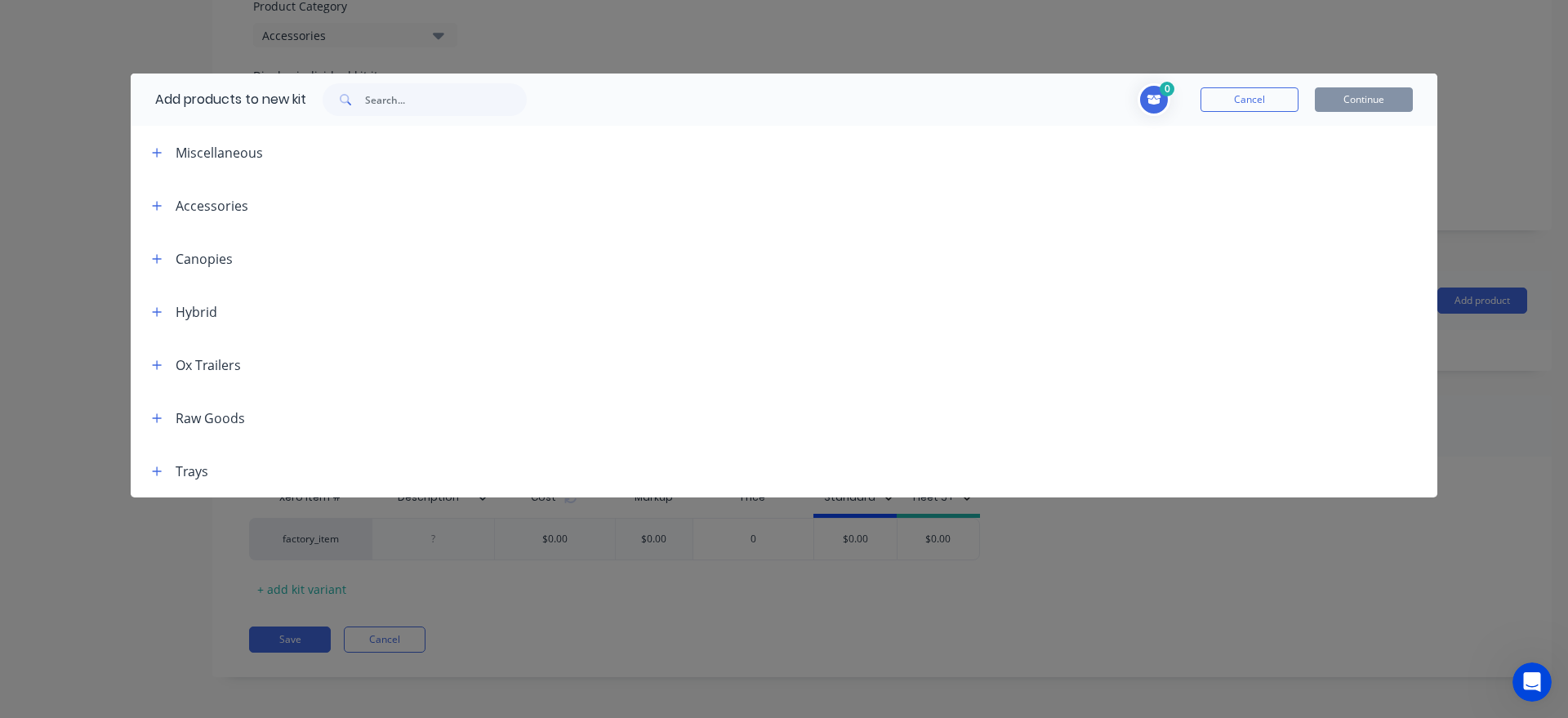
drag, startPoint x: 154, startPoint y: 416, endPoint x: 188, endPoint y: 421, distance: 34.4
click at [153, 416] on icon "button" at bounding box center [156, 418] width 10 height 11
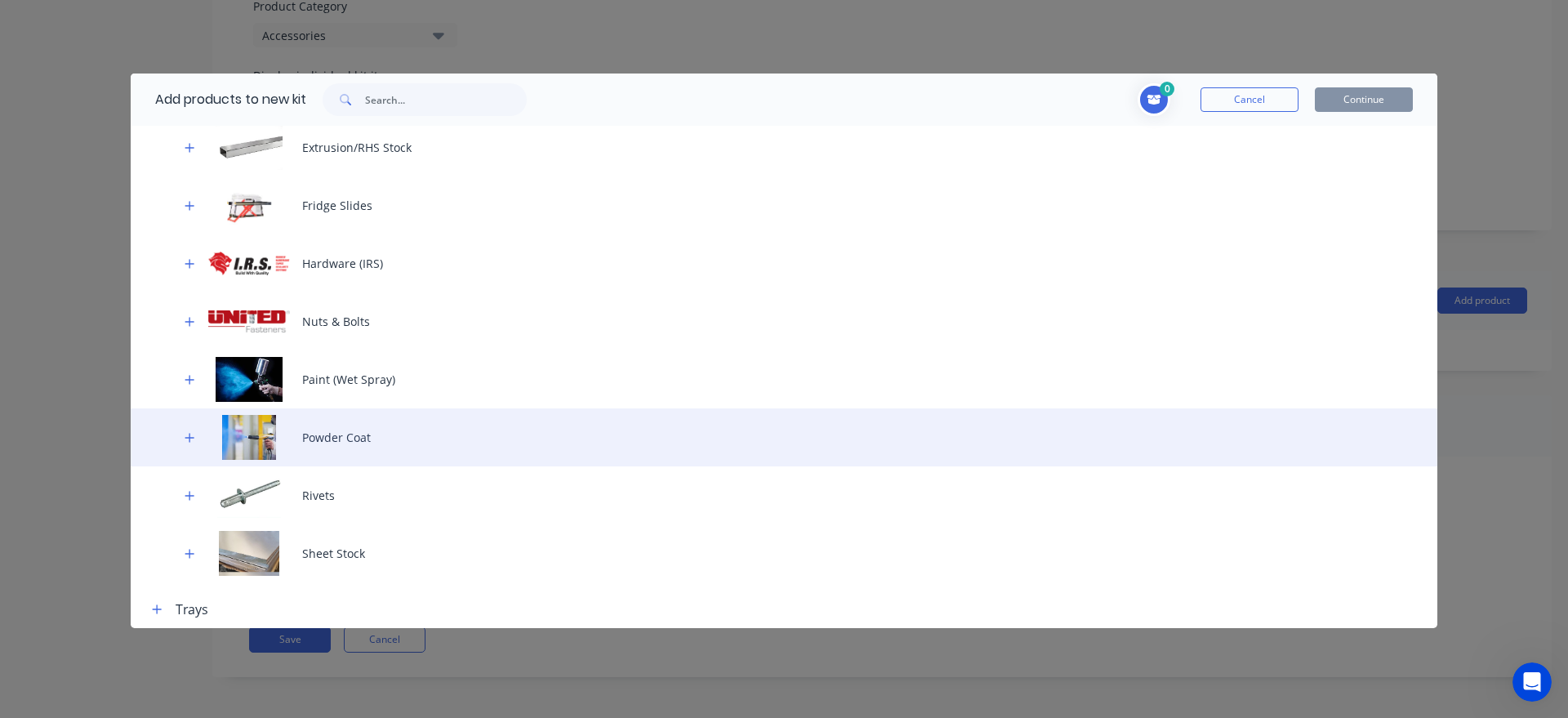
scroll to position [623, 0]
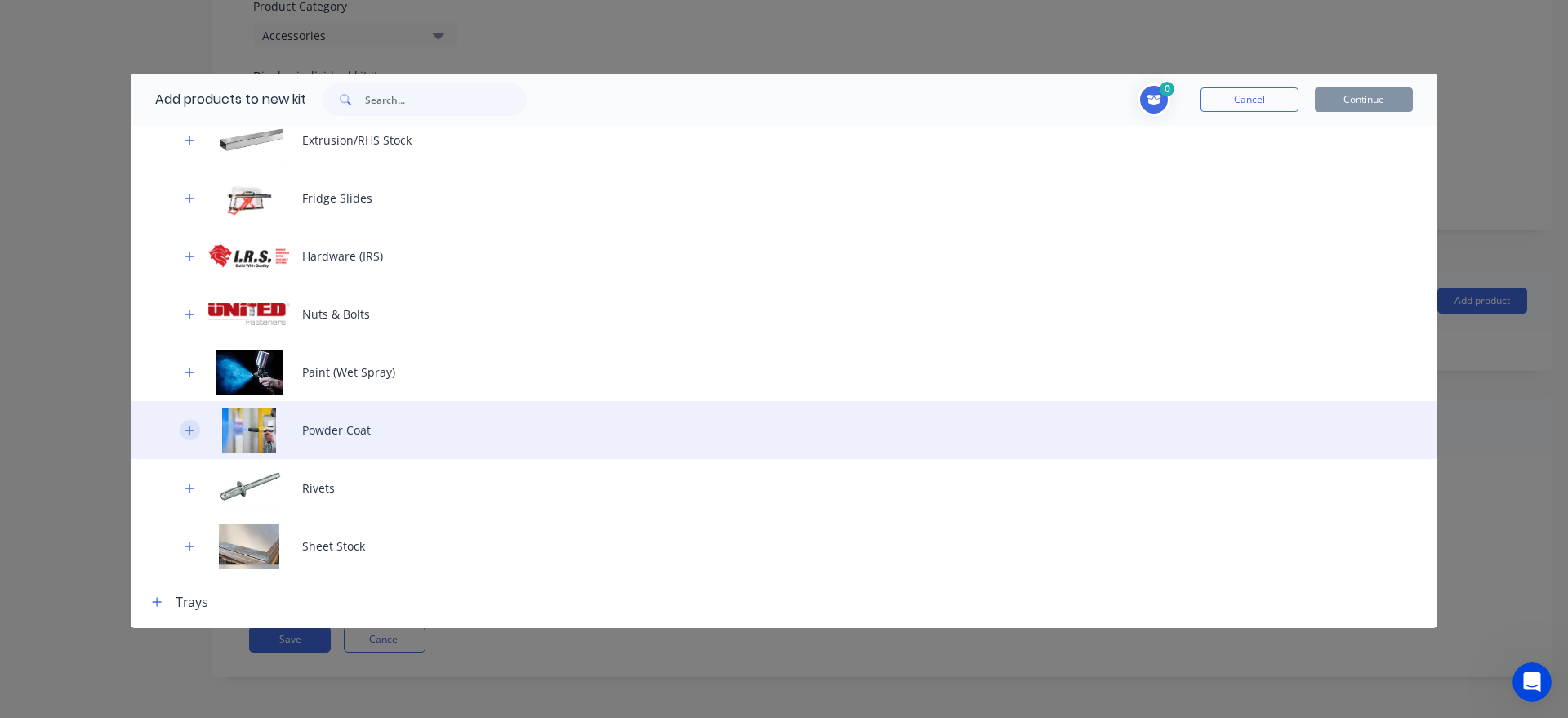
click at [183, 428] on button "button" at bounding box center [189, 430] width 20 height 20
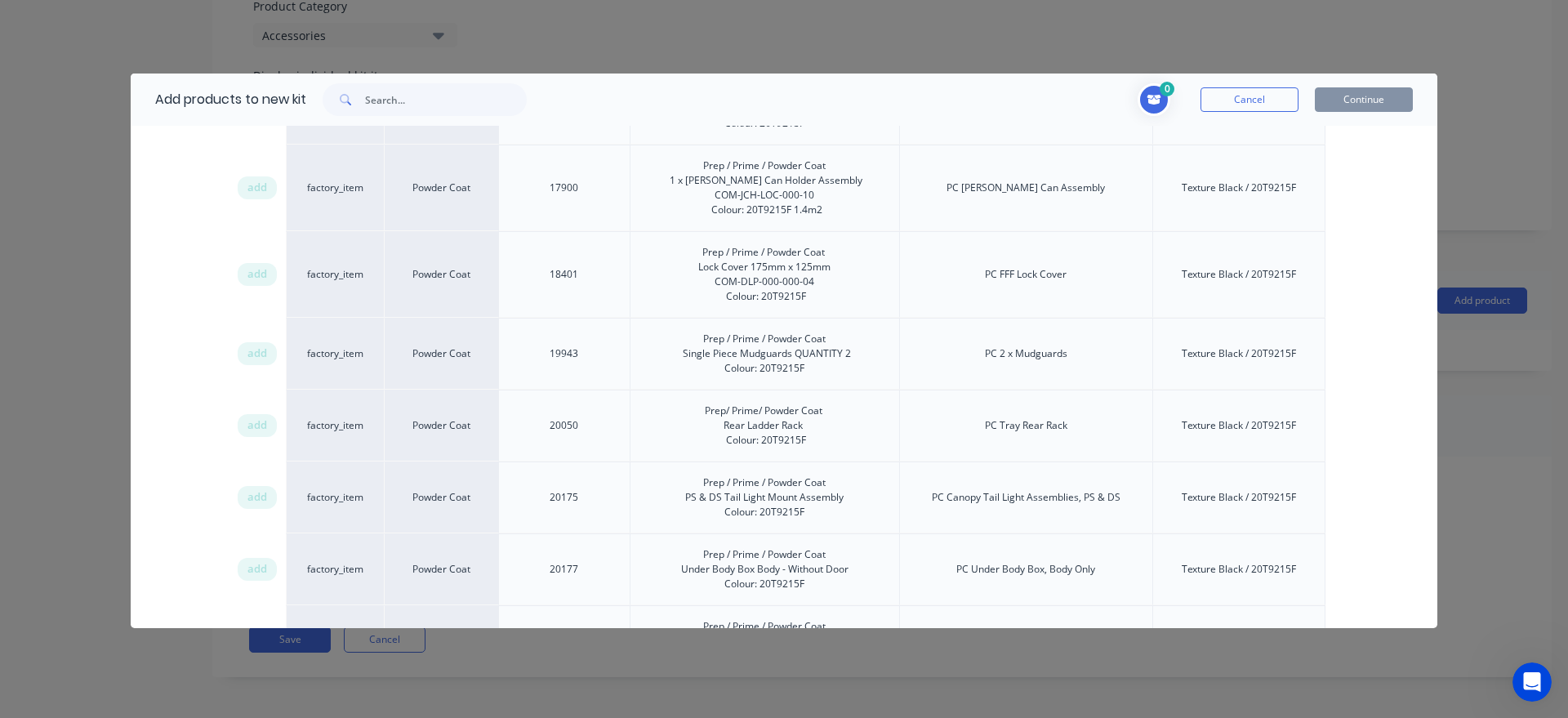
scroll to position [1368, 0]
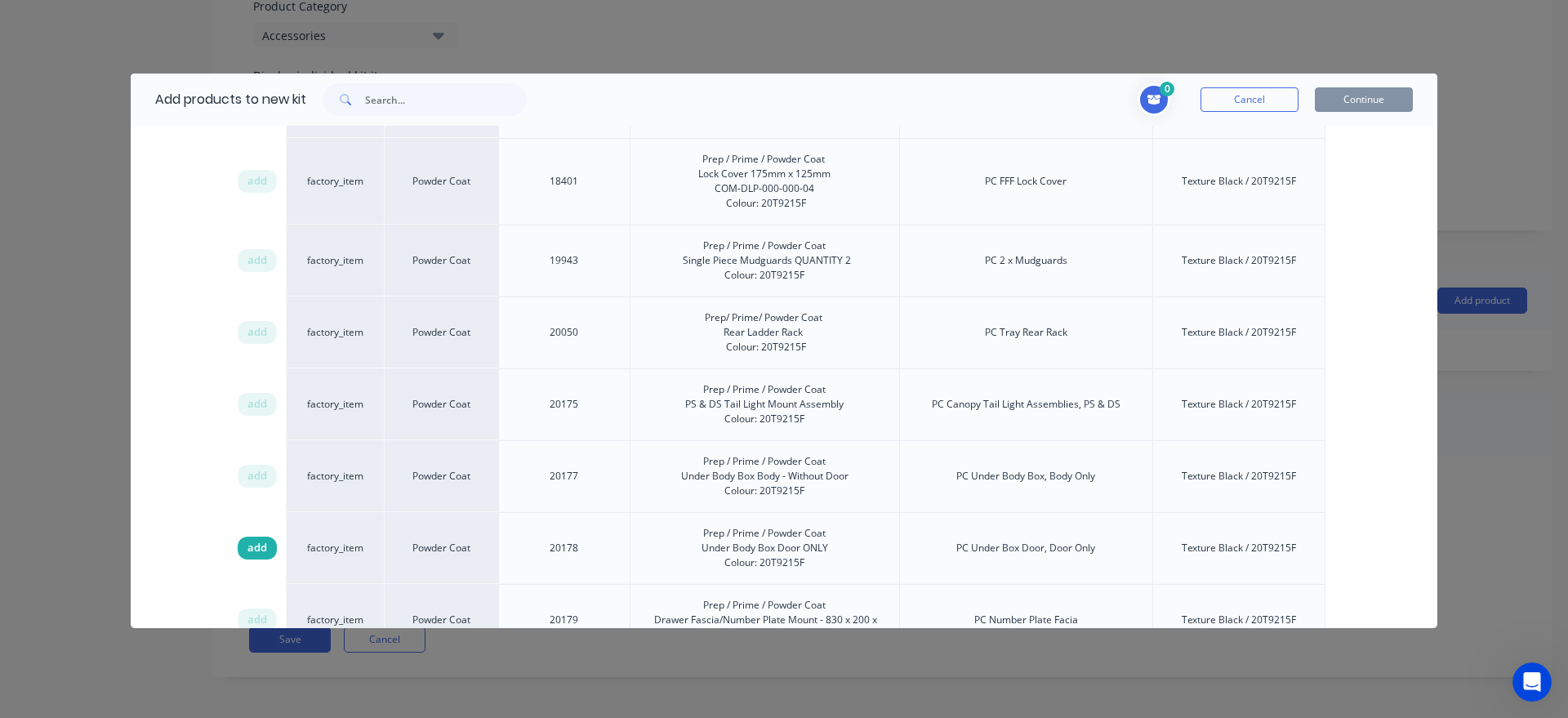
click at [253, 552] on span "add" at bounding box center [257, 548] width 19 height 17
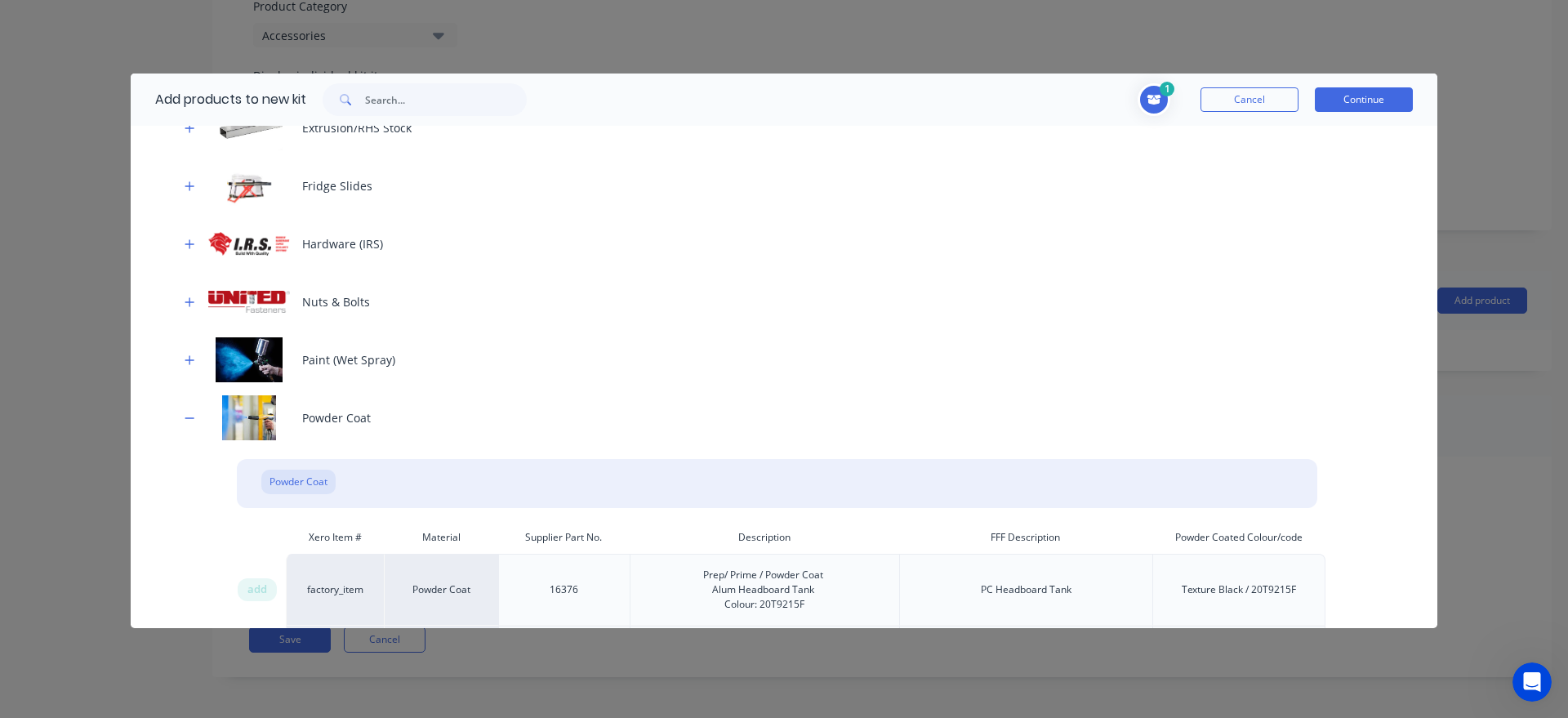
scroll to position [623, 0]
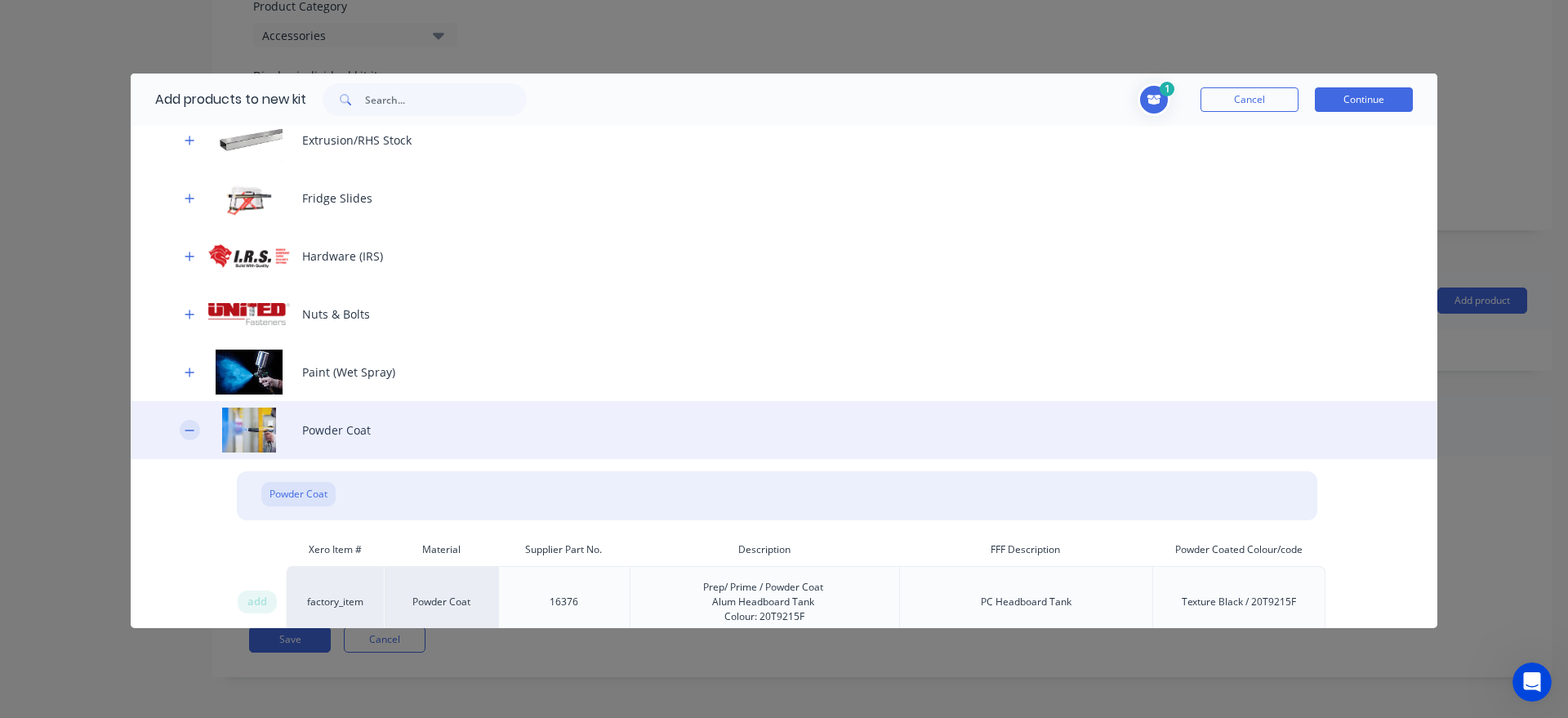
click at [183, 430] on button "button" at bounding box center [189, 430] width 20 height 20
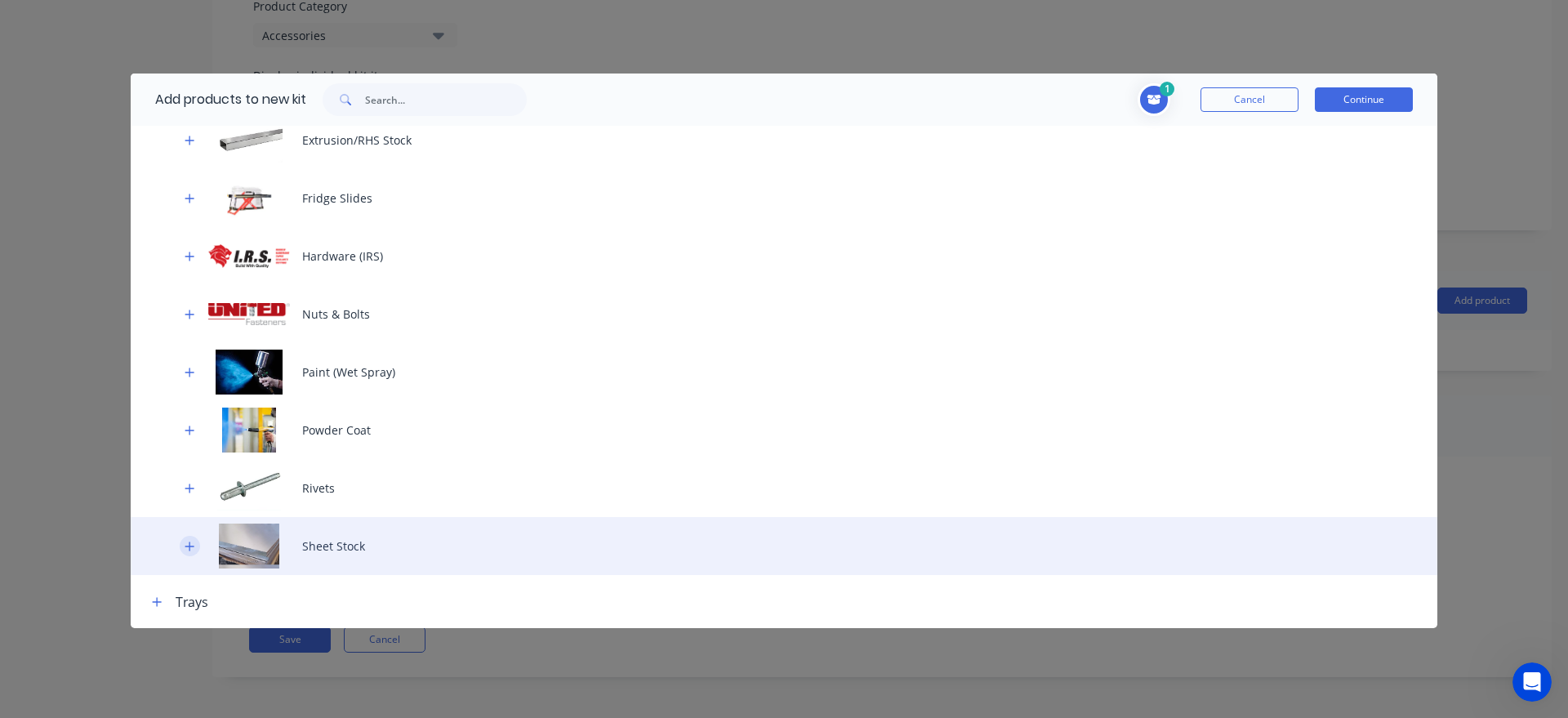
click at [190, 541] on icon "button" at bounding box center [189, 546] width 10 height 11
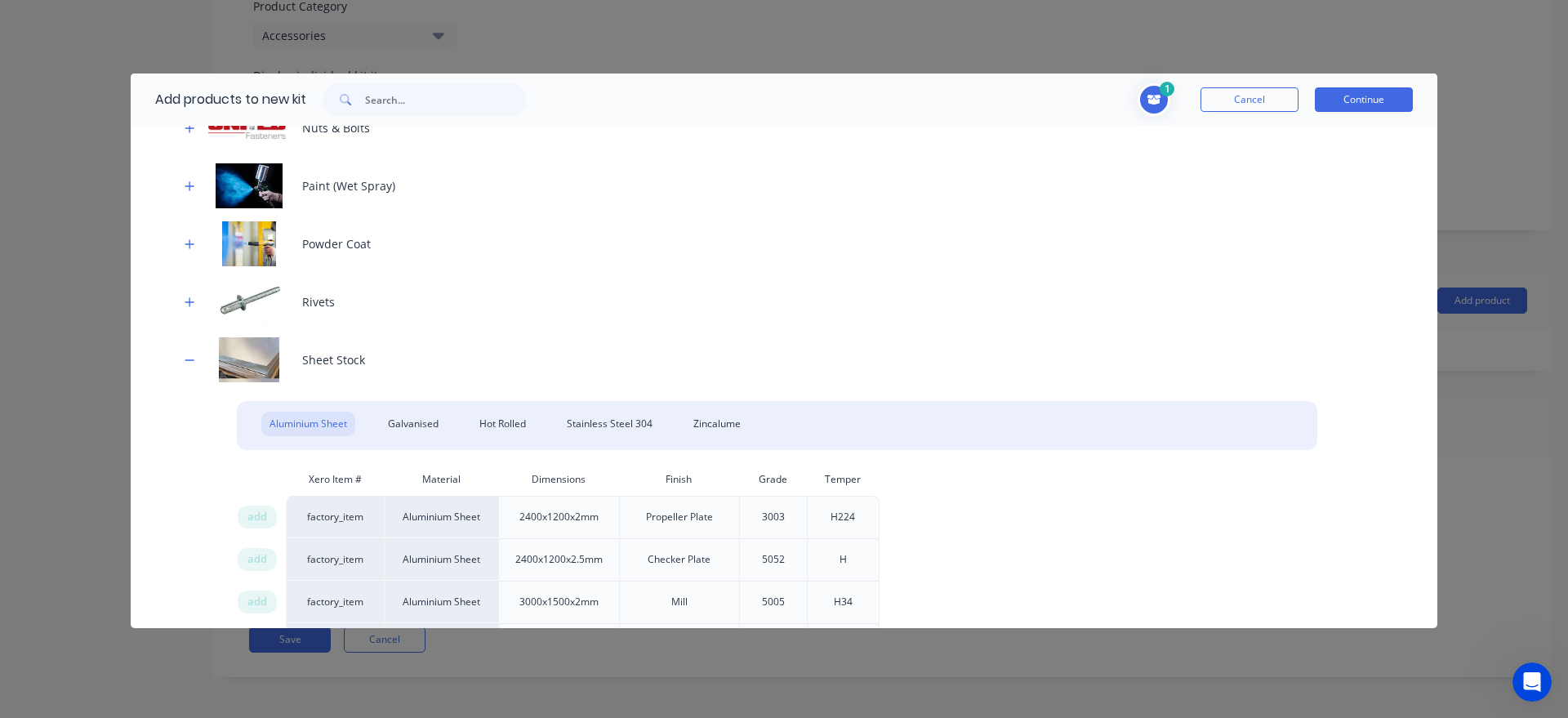
scroll to position [996, 0]
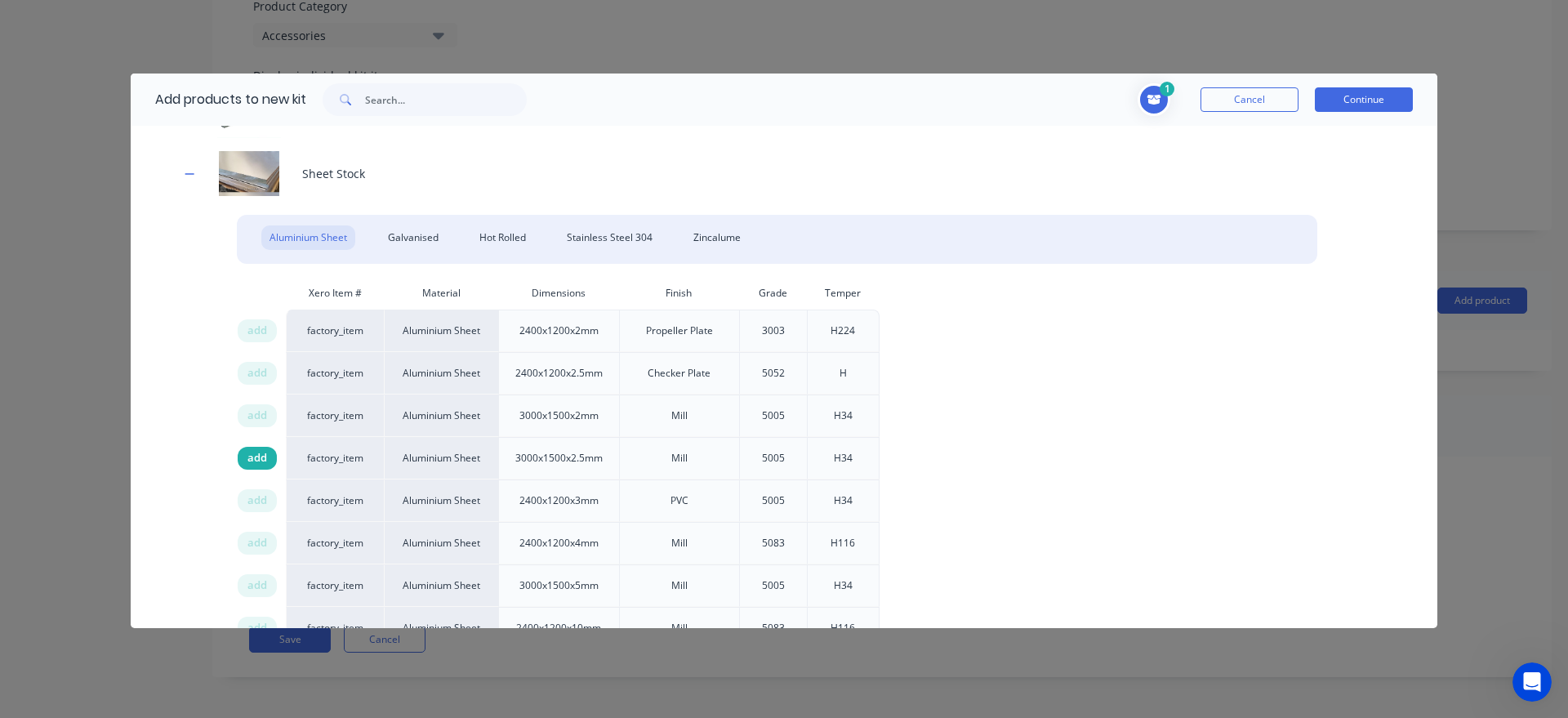
click at [247, 459] on div "add" at bounding box center [257, 458] width 40 height 23
click at [430, 239] on div "Galvanised" at bounding box center [413, 238] width 67 height 25
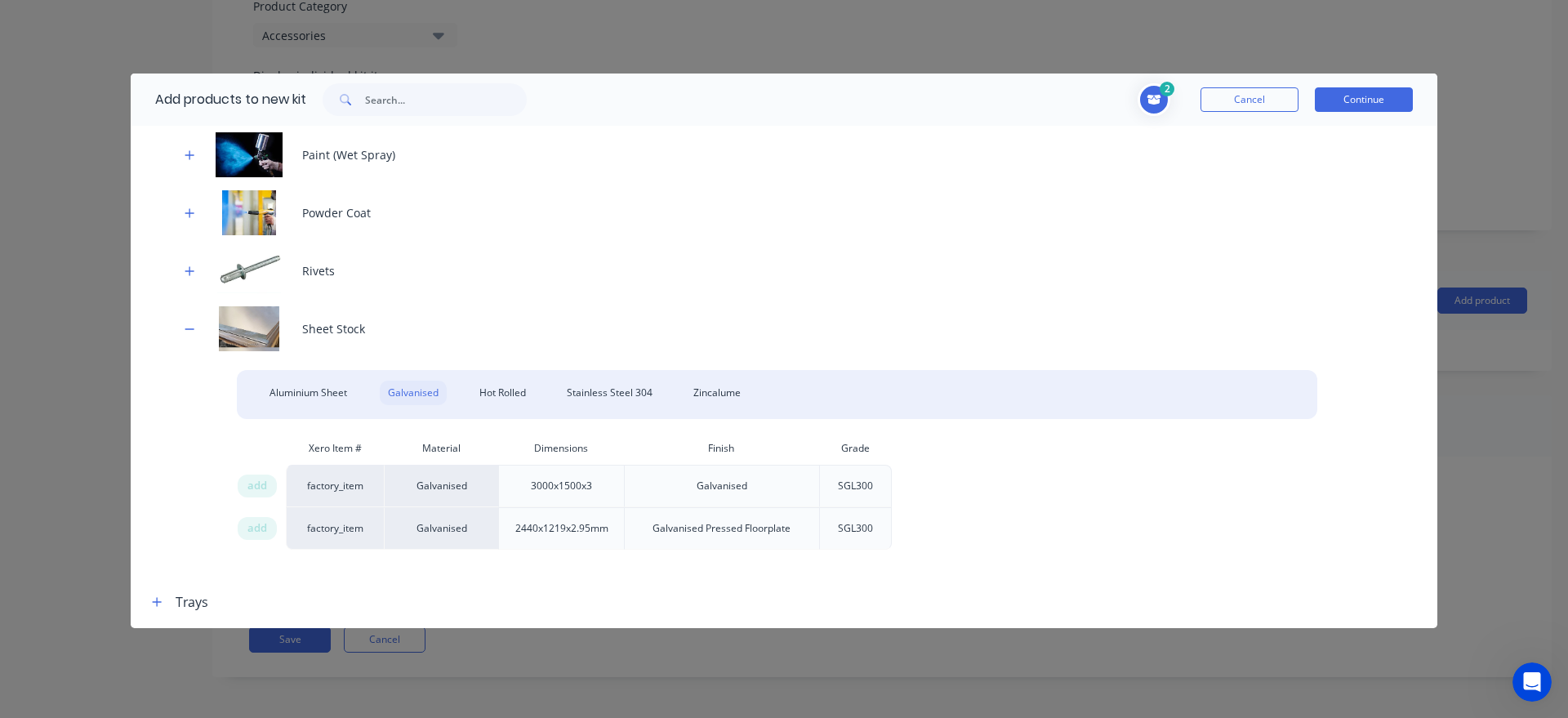
scroll to position [840, 0]
click at [270, 483] on div "add" at bounding box center [257, 486] width 40 height 23
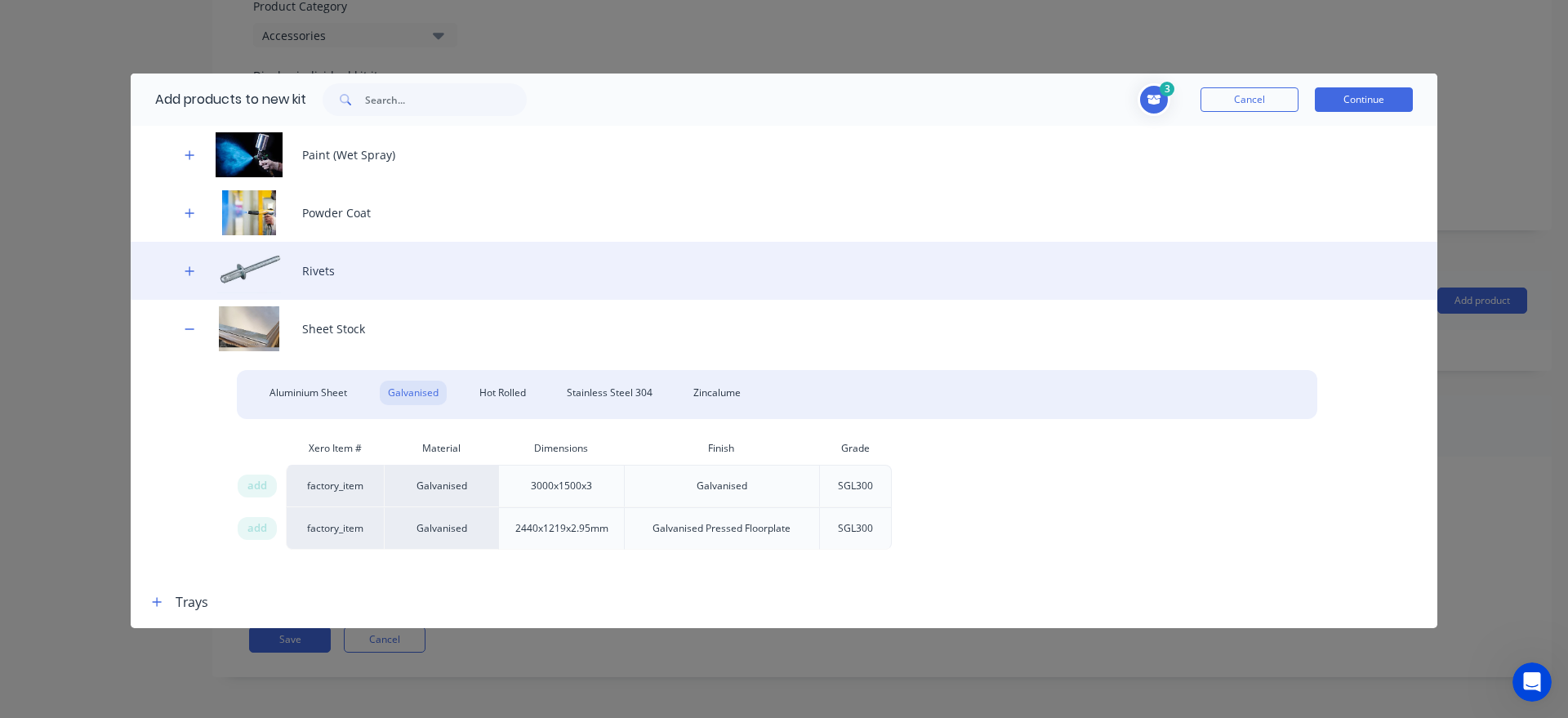
scroll to position [82, 0]
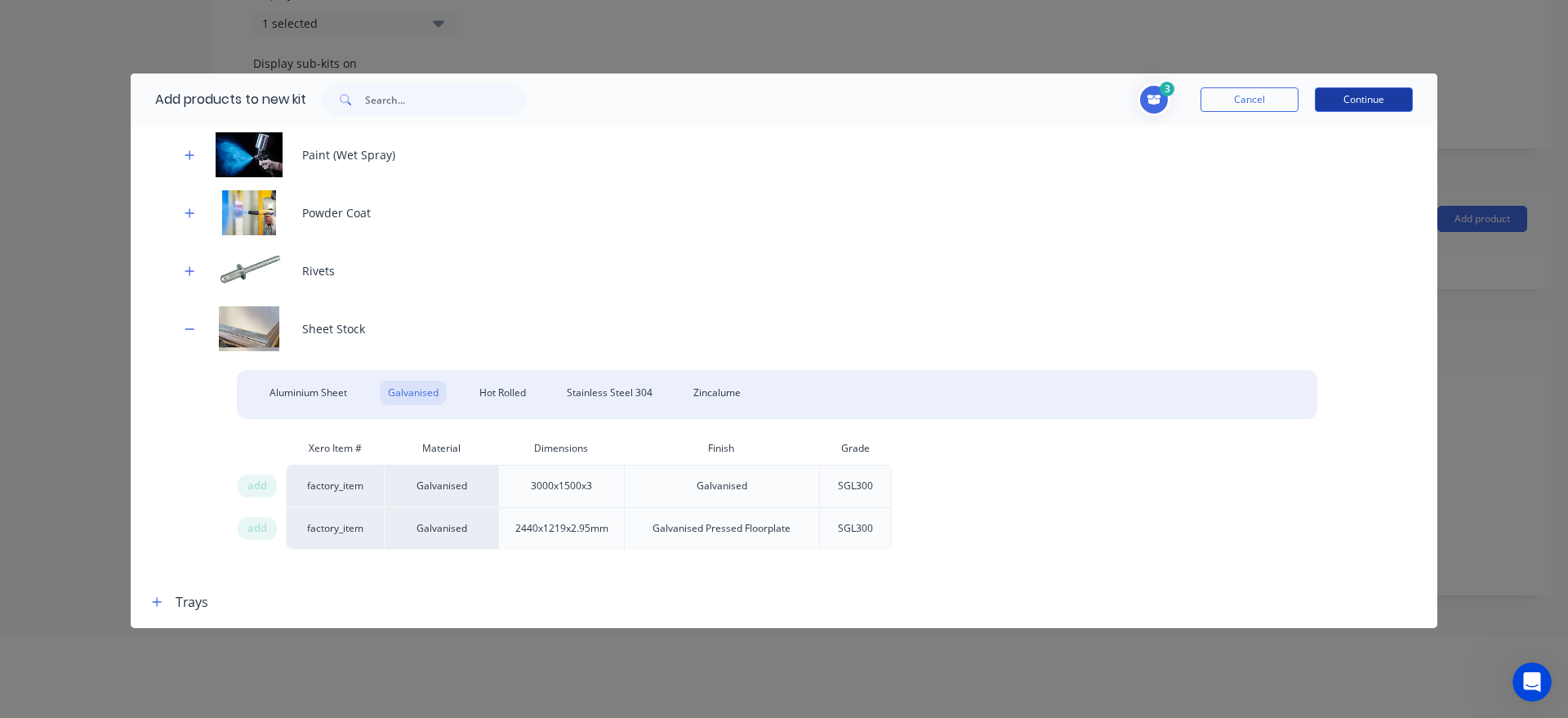
click at [1350, 105] on button "Continue" at bounding box center [1364, 100] width 98 height 25
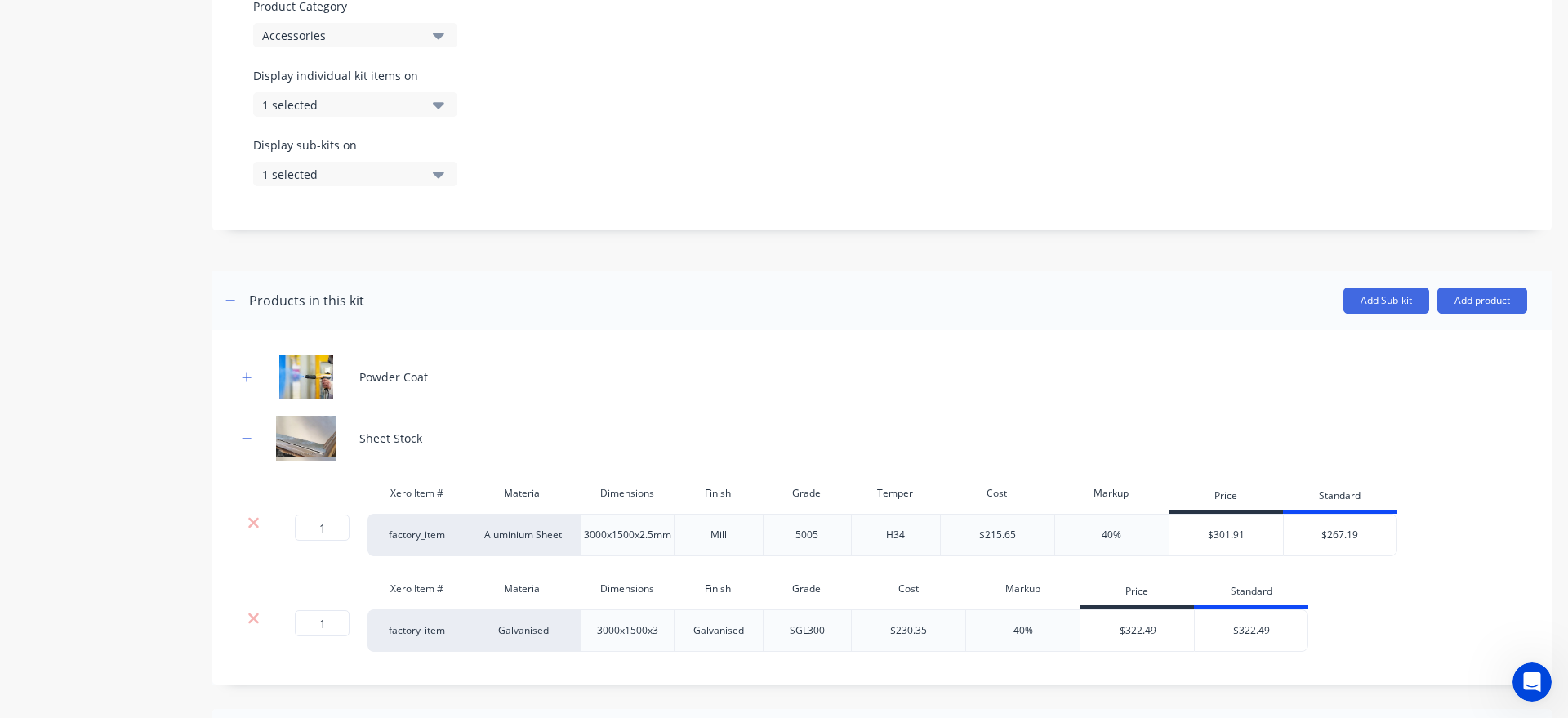
scroll to position [0, 0]
click at [333, 528] on input "1" at bounding box center [322, 528] width 55 height 26
type input "0.06"
click at [151, 523] on div "Product details" at bounding box center [102, 270] width 172 height 1490
click at [333, 624] on input "1" at bounding box center [322, 624] width 55 height 26
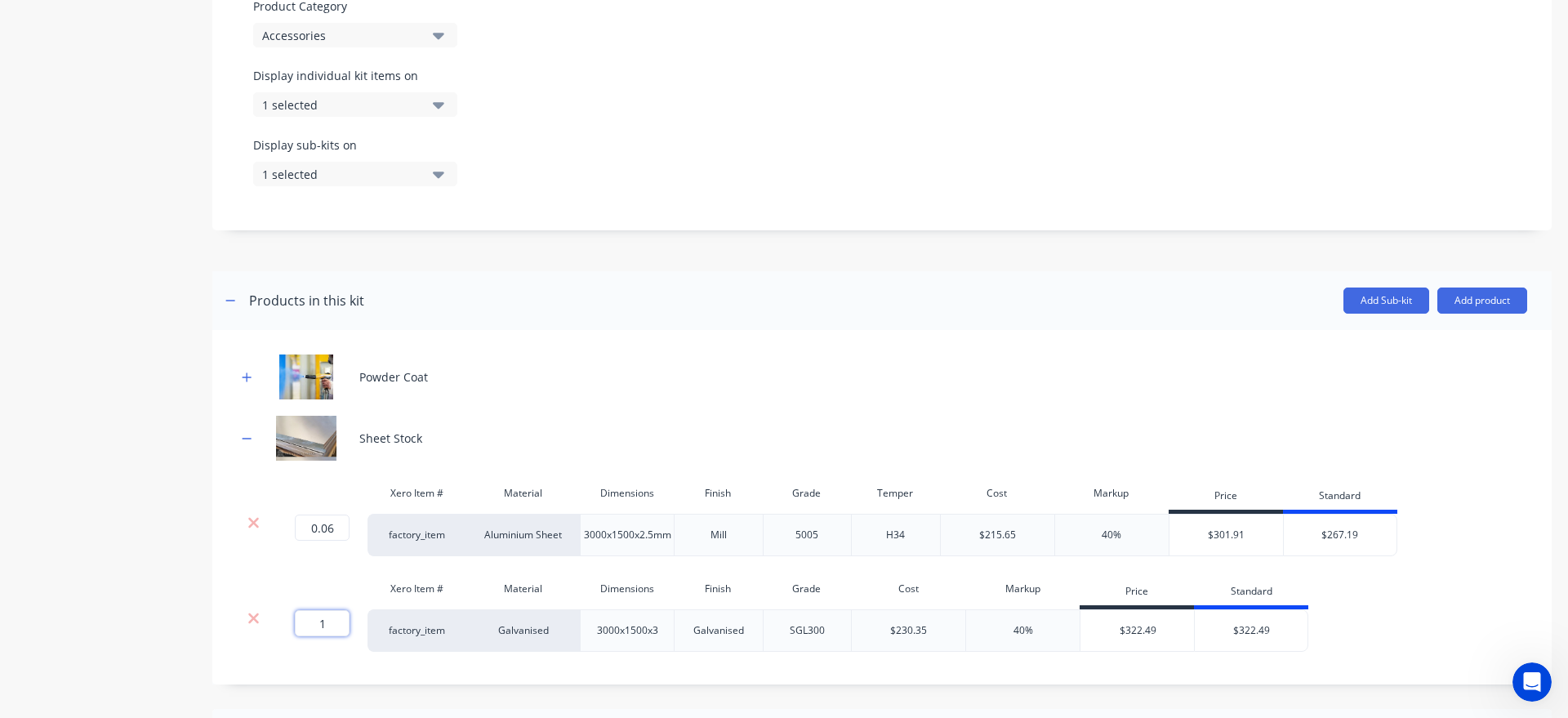
click at [333, 624] on input "1" at bounding box center [322, 624] width 55 height 26
type input "0.02"
click at [95, 532] on div "Product details" at bounding box center [102, 270] width 172 height 1490
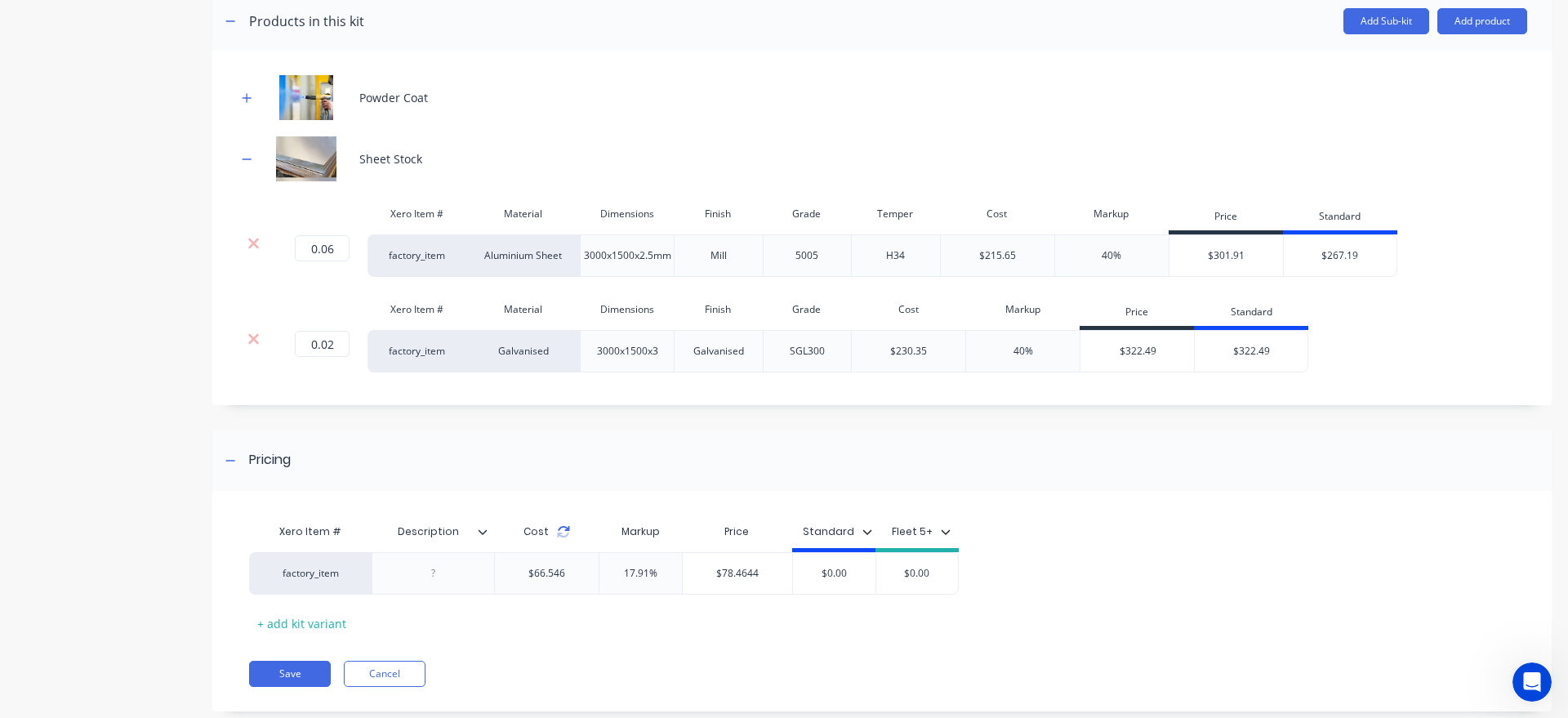
click at [563, 531] on icon at bounding box center [563, 531] width 13 height 13
click at [848, 572] on input "$0.00" at bounding box center [834, 574] width 83 height 15
type input "78.46"
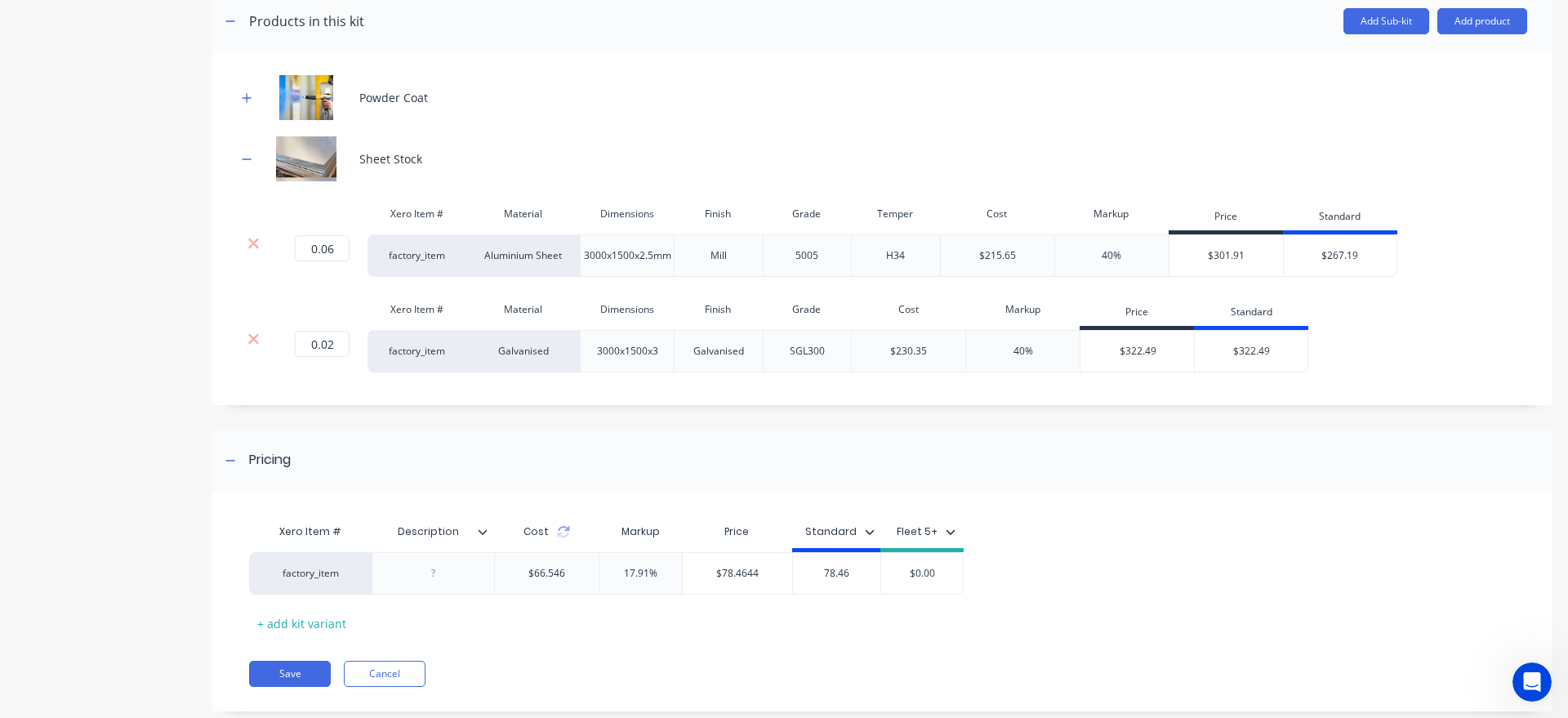
click at [443, 566] on div at bounding box center [433, 574] width 82 height 21
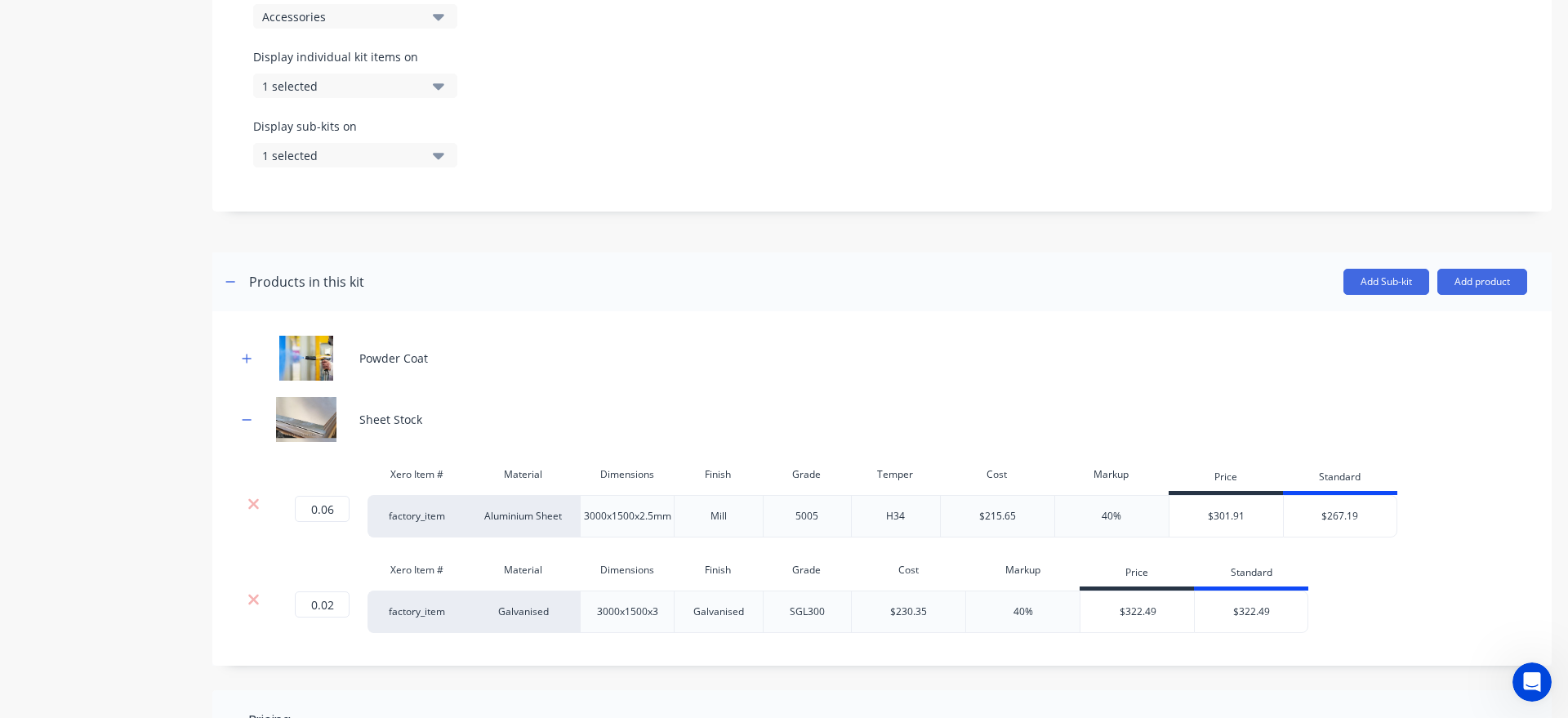
scroll to position [862, 0]
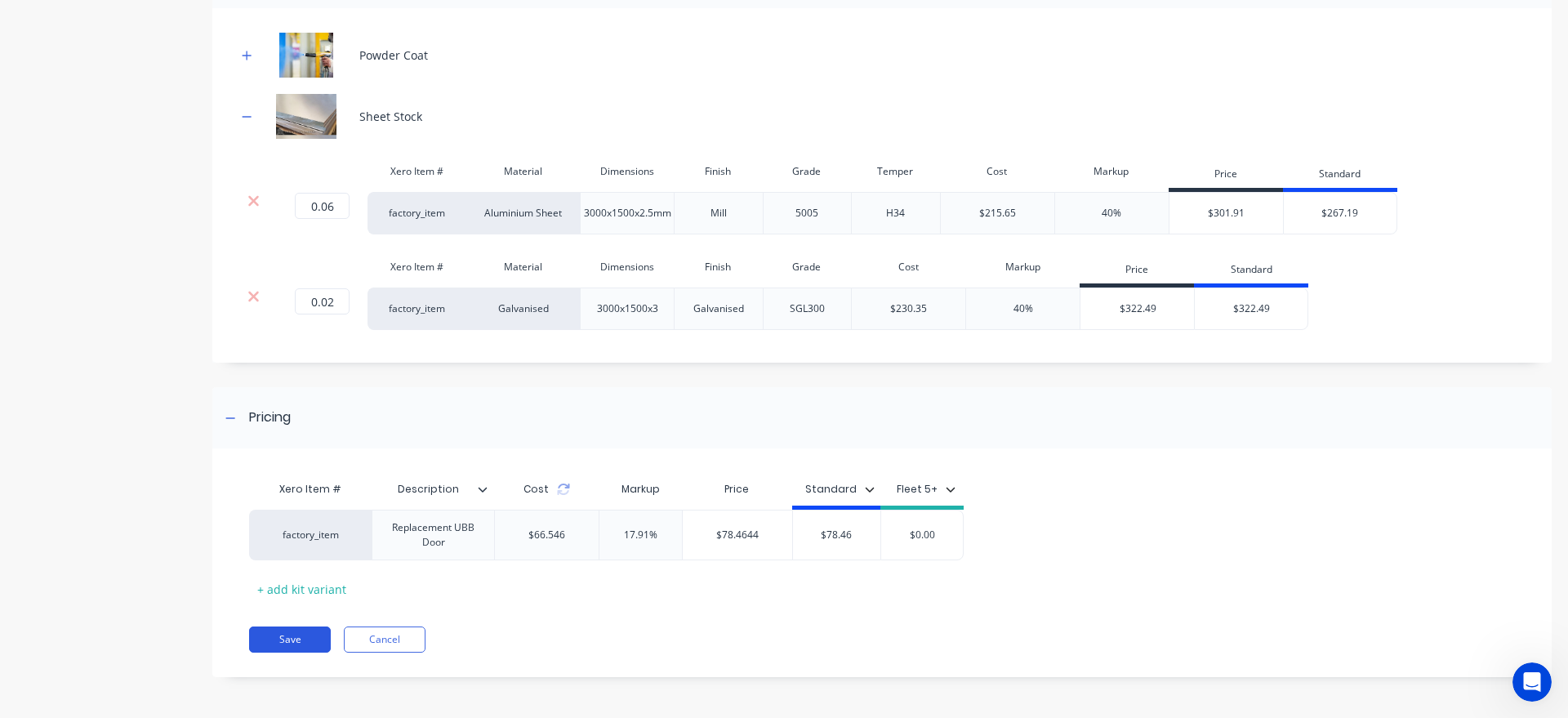
click at [271, 650] on button "Save" at bounding box center [290, 640] width 82 height 26
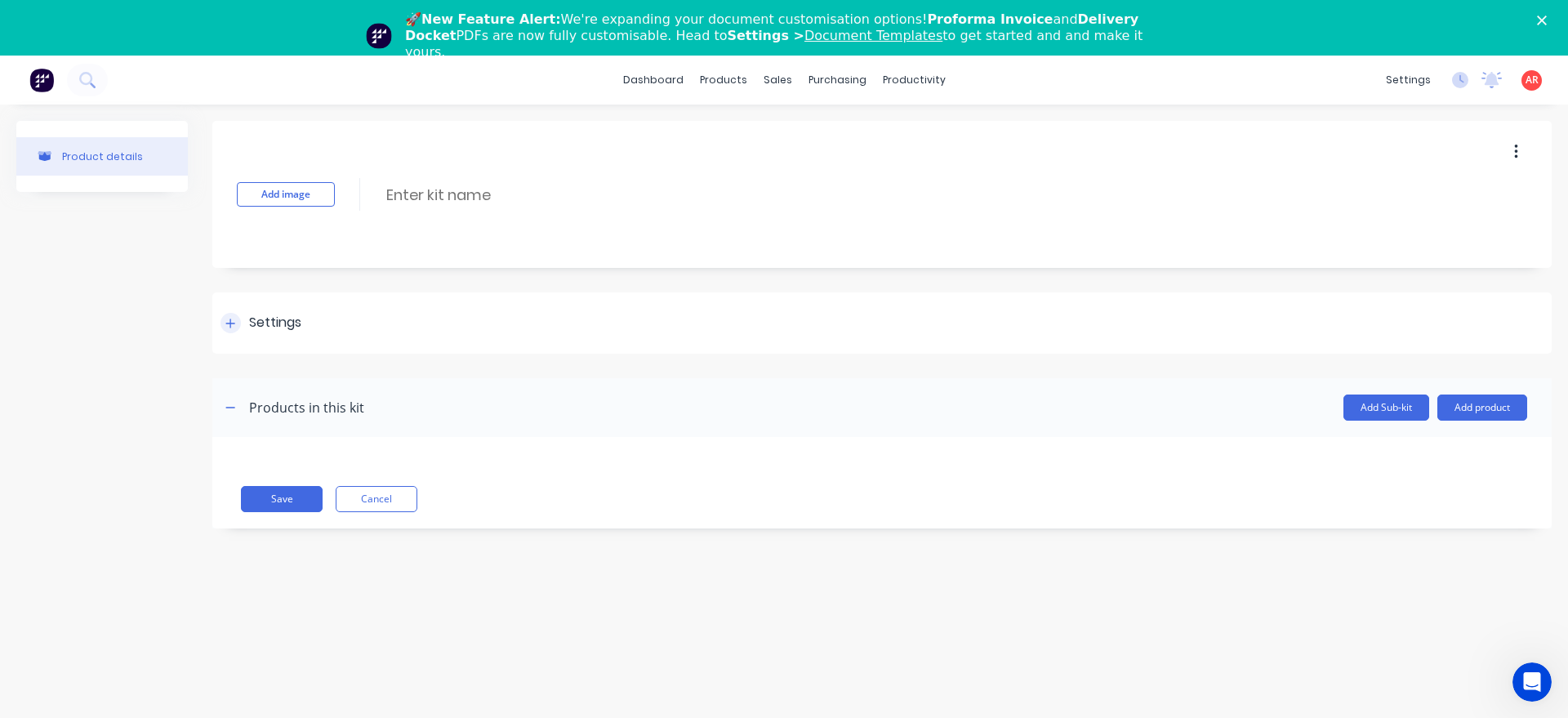
click at [236, 323] on div at bounding box center [230, 322] width 20 height 20
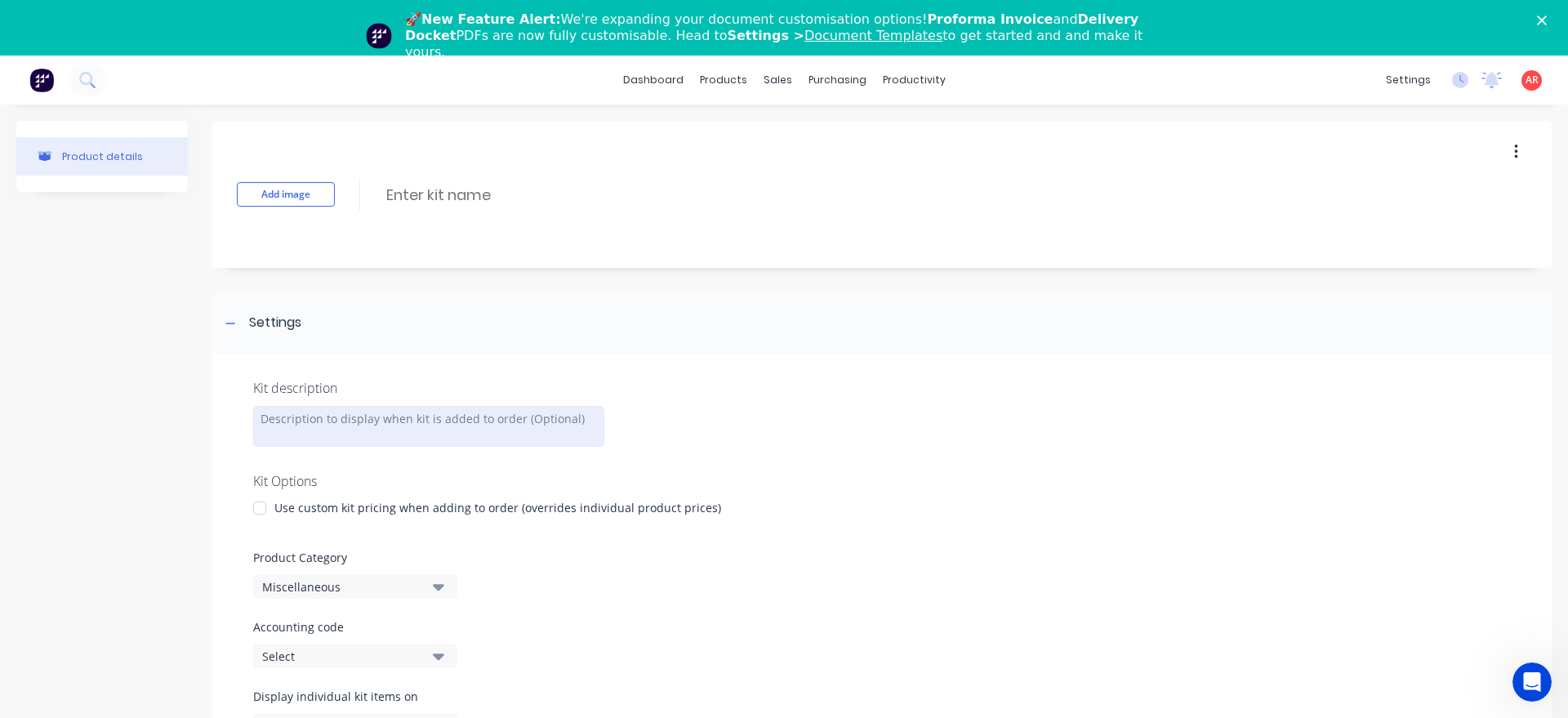
click at [292, 416] on div at bounding box center [428, 426] width 351 height 41
paste div
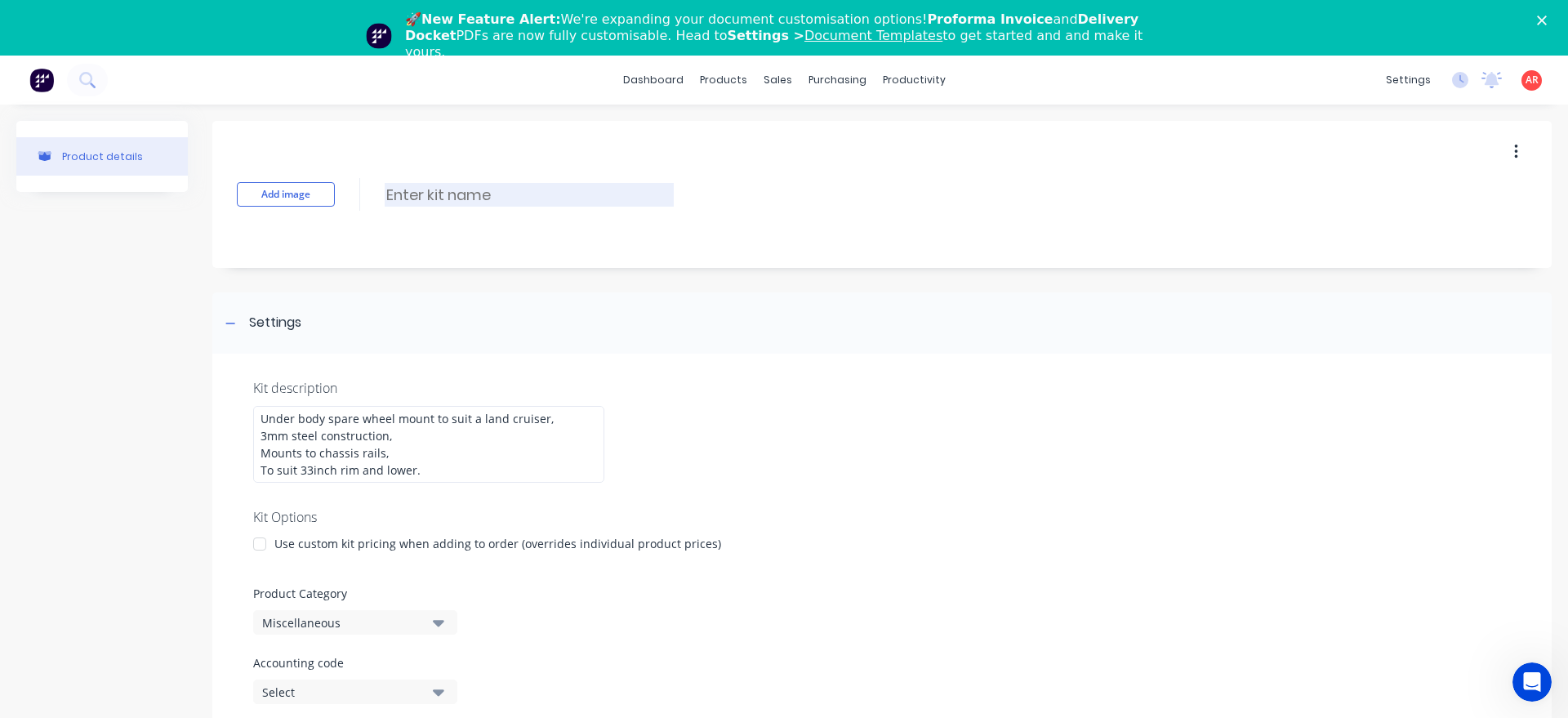
click at [425, 185] on input at bounding box center [529, 195] width 289 height 24
type input "Under Body Spare Wheel Mount Cruiser"
click at [316, 193] on button "Add image" at bounding box center [285, 195] width 98 height 25
click at [271, 538] on div at bounding box center [259, 544] width 33 height 33
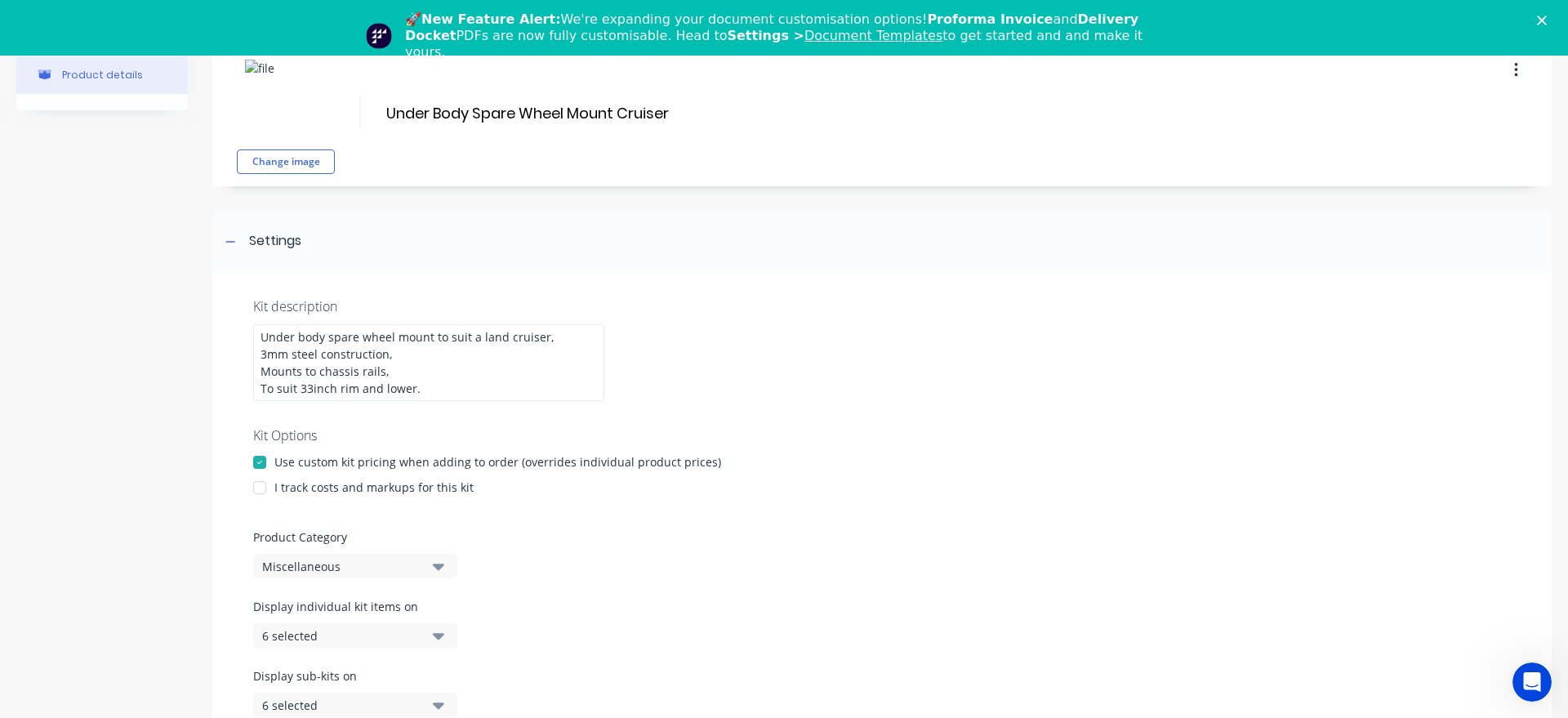
scroll to position [186, 0]
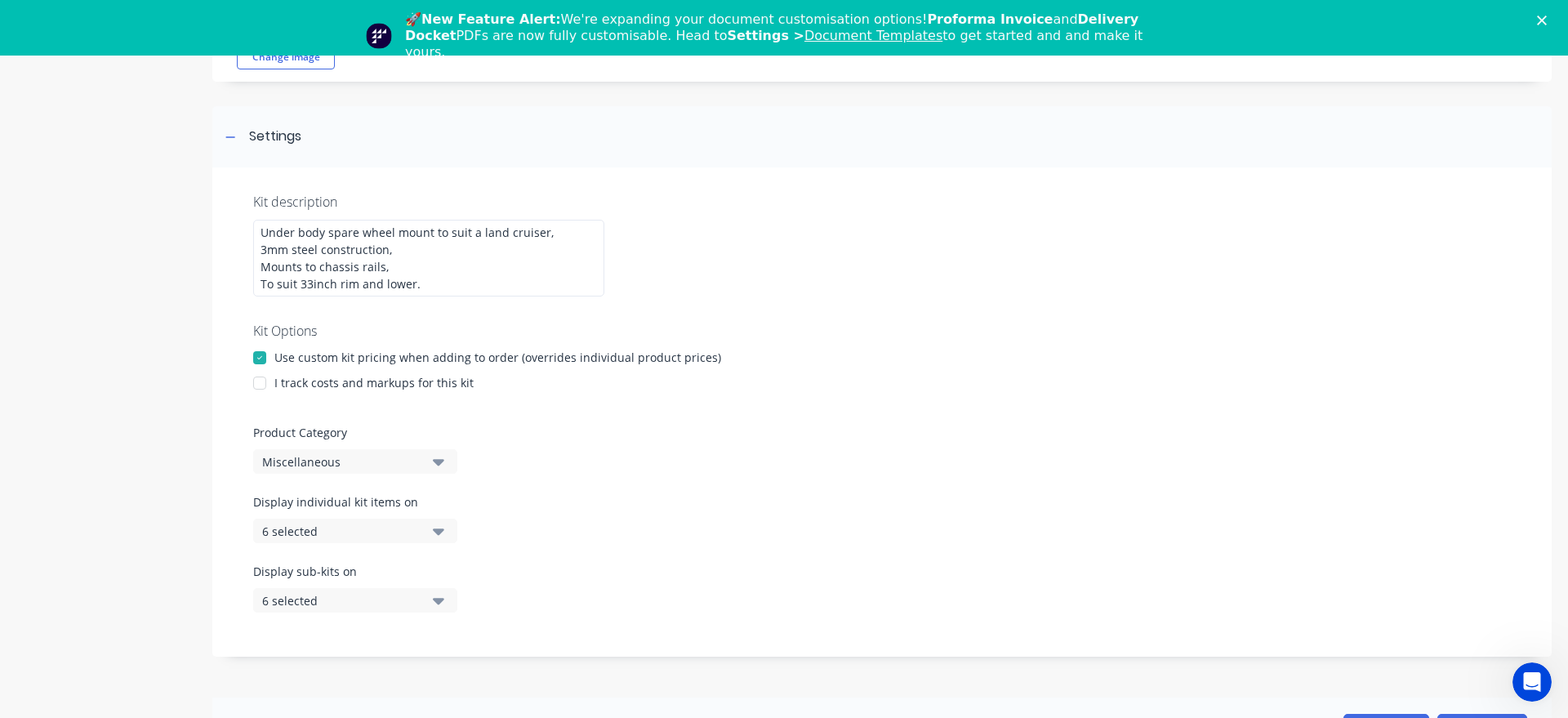
click at [297, 391] on div "Kit description Under body spare wheel mount to suit a land cruiser, 3mm steel …" at bounding box center [882, 411] width 1340 height 489
click at [294, 381] on div "I track costs and markups for this kit" at bounding box center [374, 382] width 199 height 17
click at [259, 374] on div at bounding box center [259, 382] width 33 height 33
click at [296, 463] on div "Miscellaneous" at bounding box center [342, 462] width 159 height 17
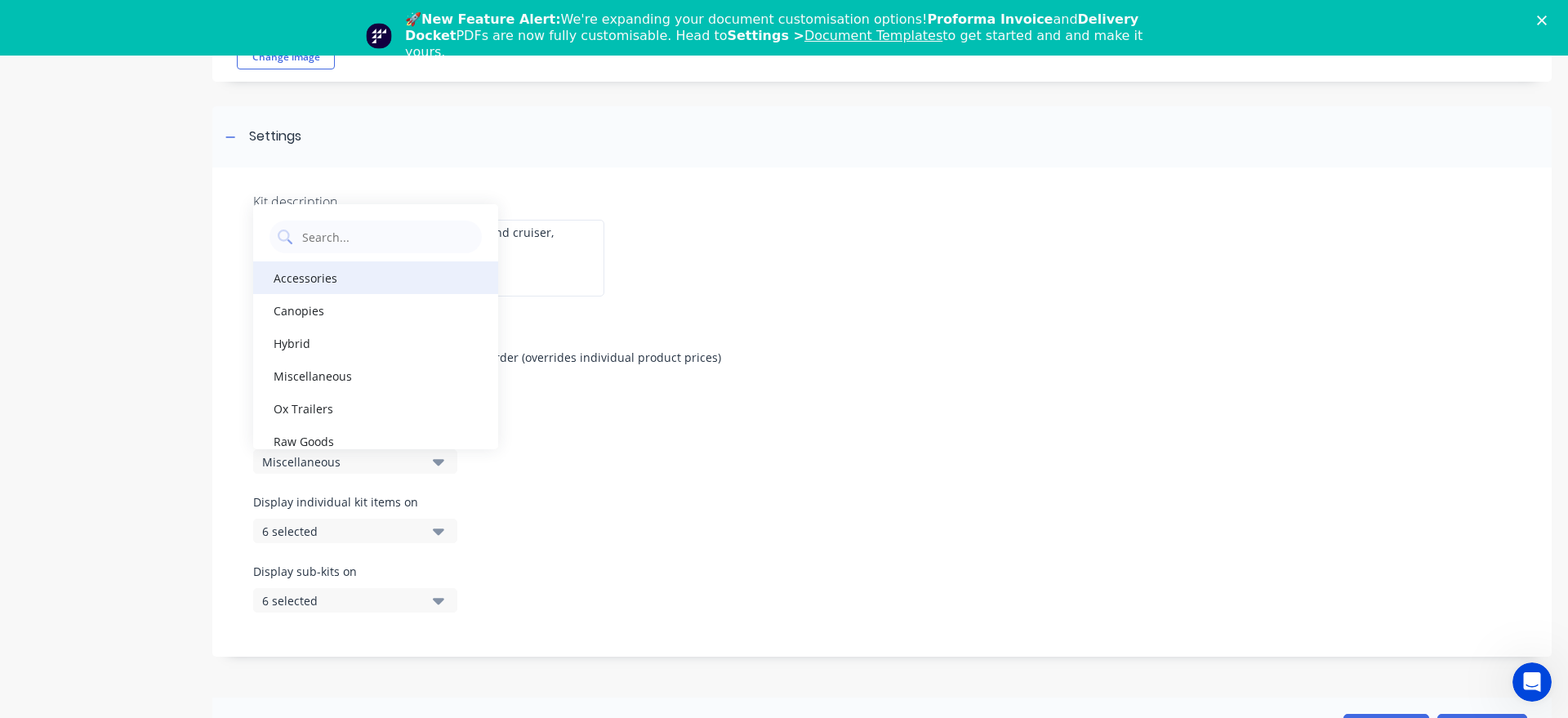
click at [331, 282] on div "Accessories" at bounding box center [375, 278] width 245 height 33
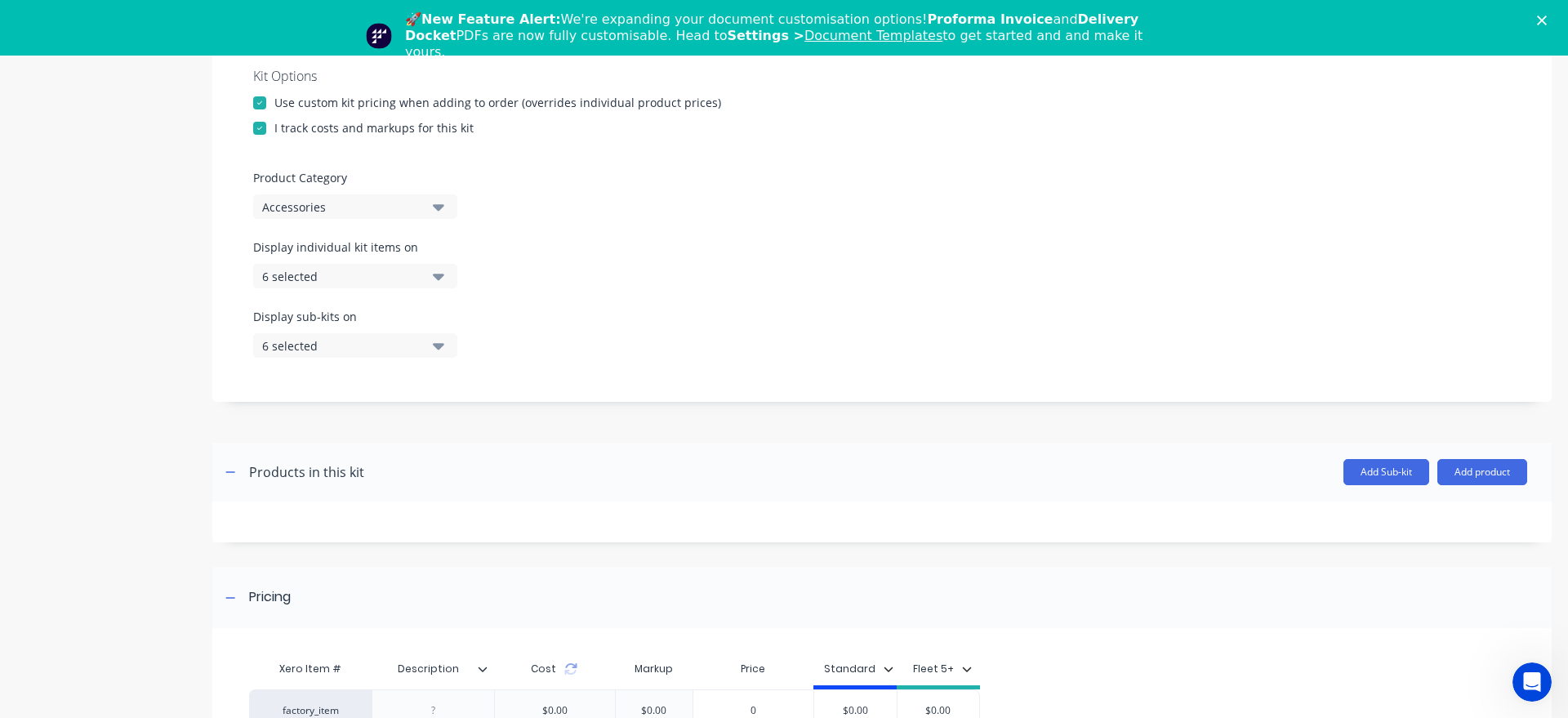
scroll to position [466, 0]
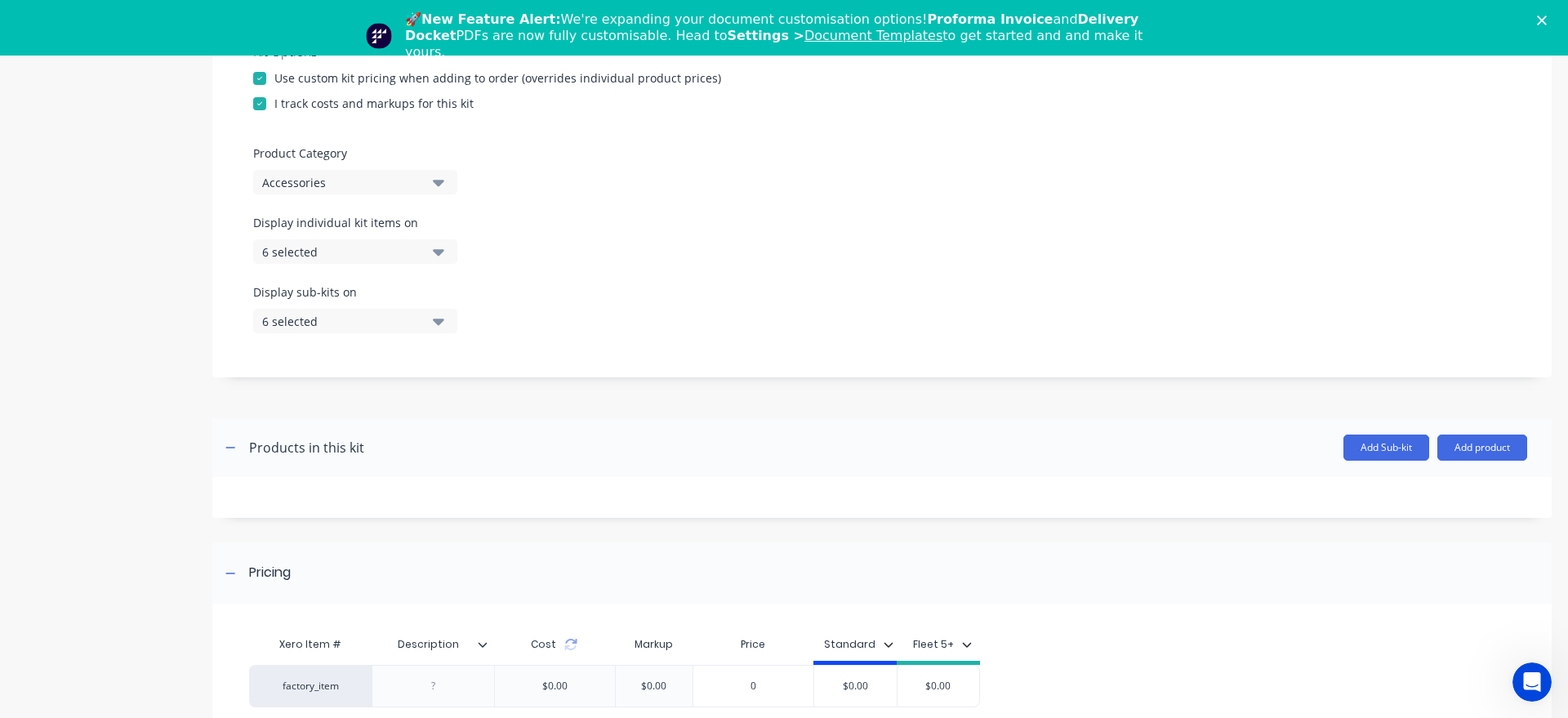
click at [425, 261] on button "6 selected" at bounding box center [355, 252] width 204 height 25
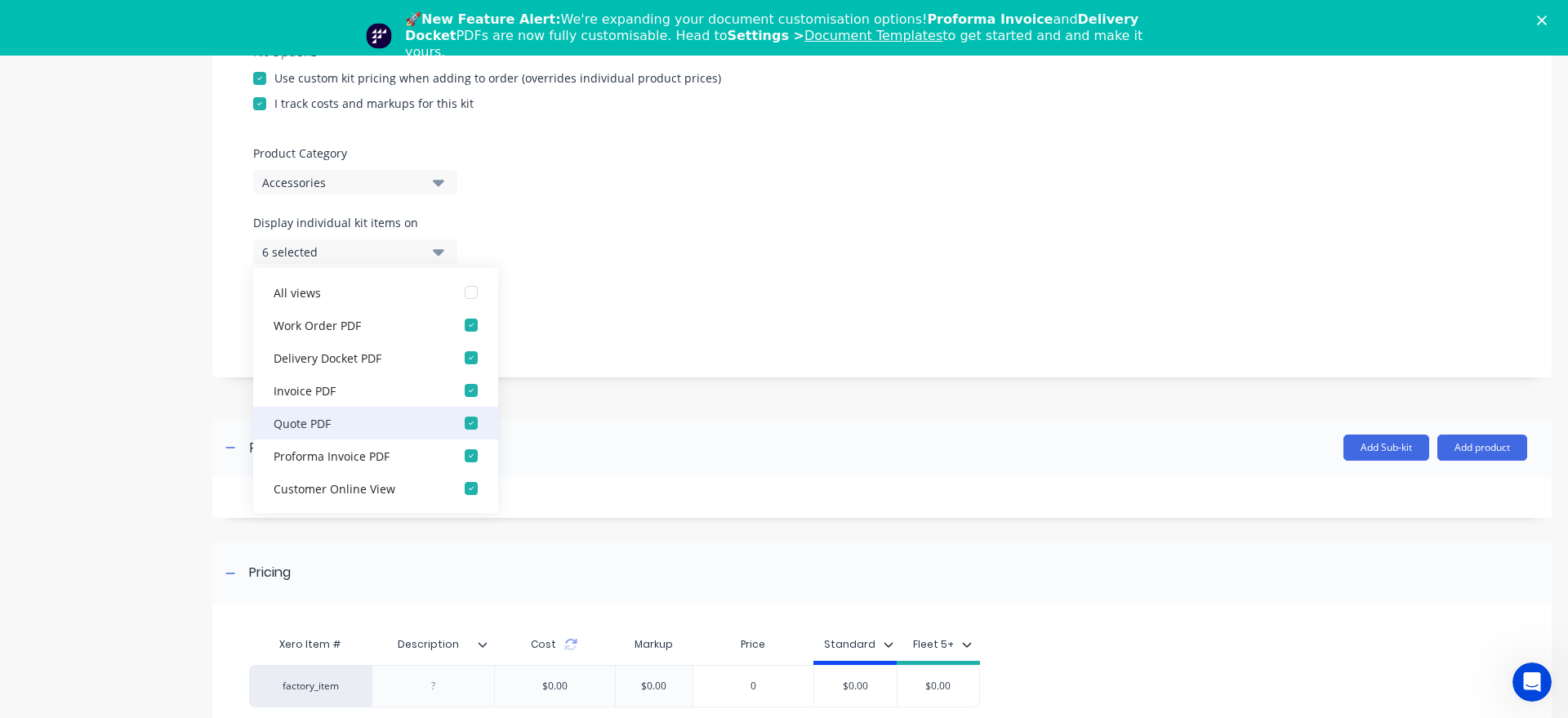
click at [373, 429] on div "Quote PDF" at bounding box center [355, 422] width 163 height 17
click at [585, 314] on div "Display sub-kits on 6 selected" at bounding box center [882, 318] width 1258 height 70
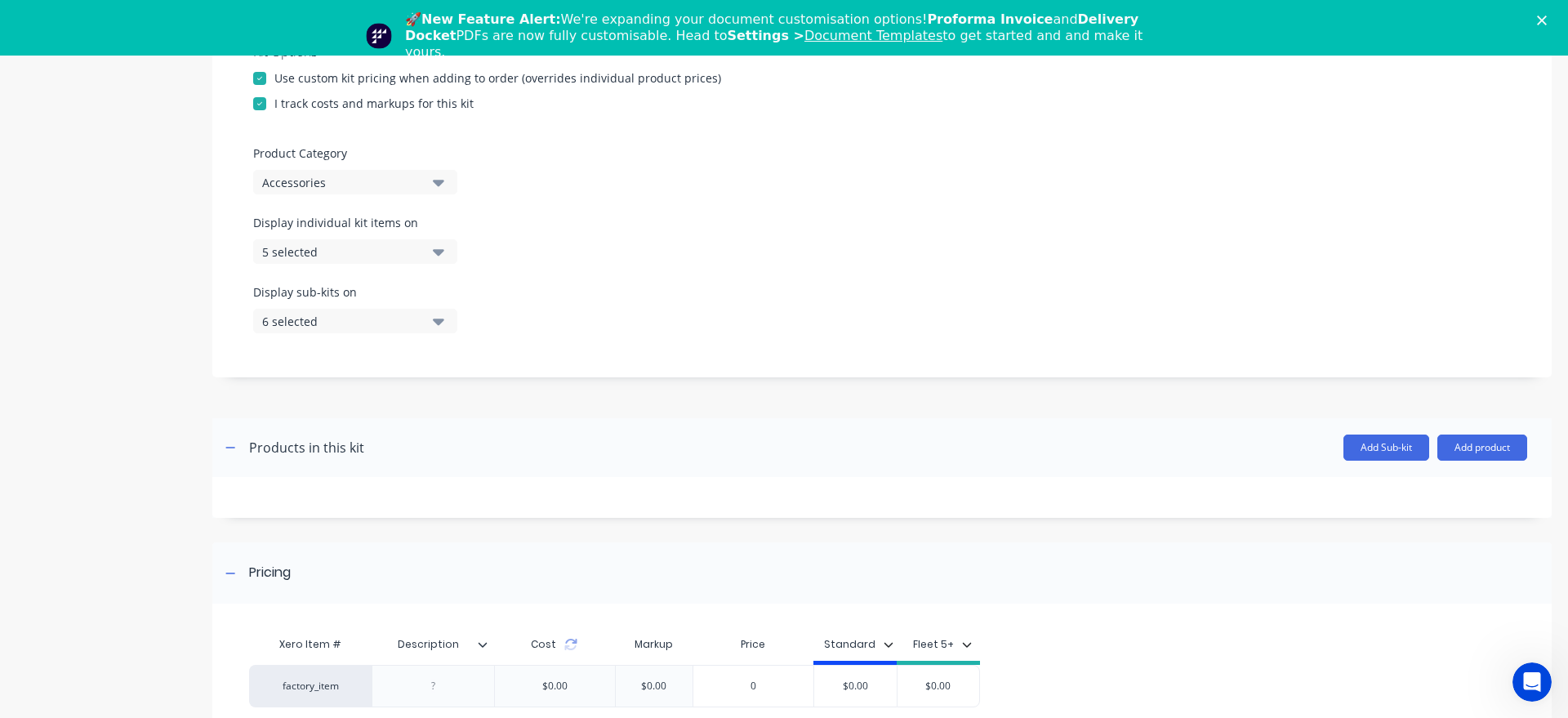
click at [376, 317] on div "6 selected" at bounding box center [342, 321] width 159 height 17
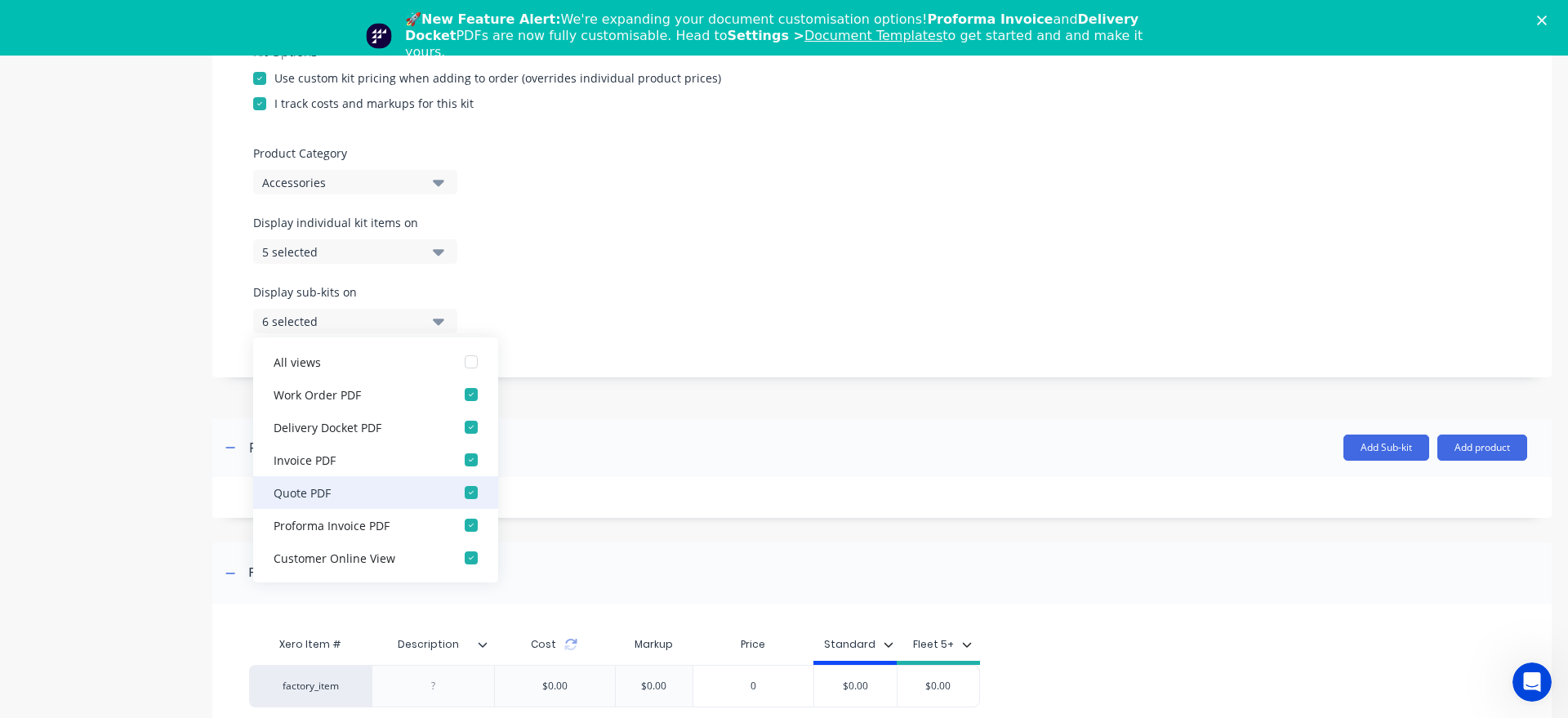
click at [384, 483] on button "Quote PDF" at bounding box center [375, 492] width 245 height 33
click at [512, 371] on div "Kit description Under body spare wheel mount to suit a land cruiser, 3mm steel …" at bounding box center [882, 132] width 1340 height 489
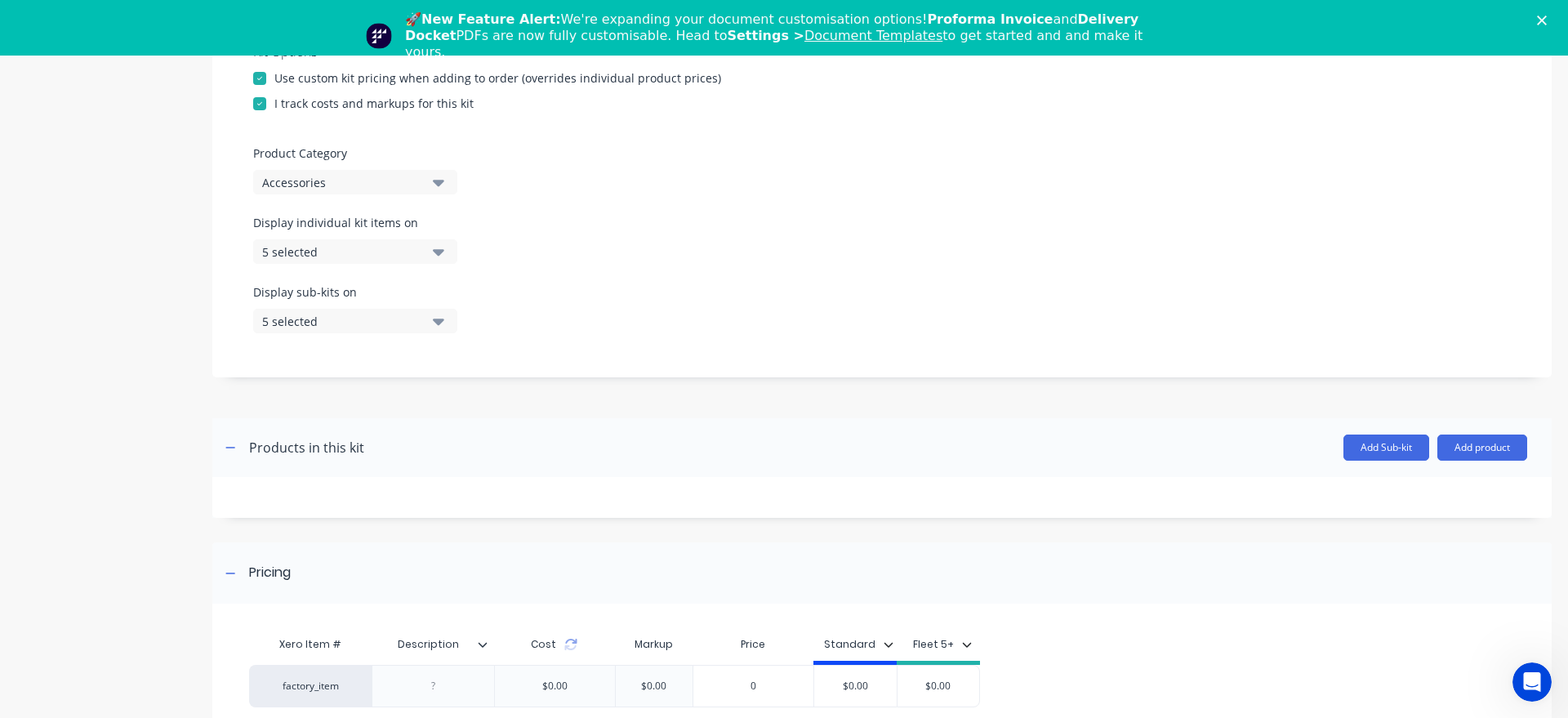
click at [363, 253] on div "5 selected" at bounding box center [342, 251] width 159 height 17
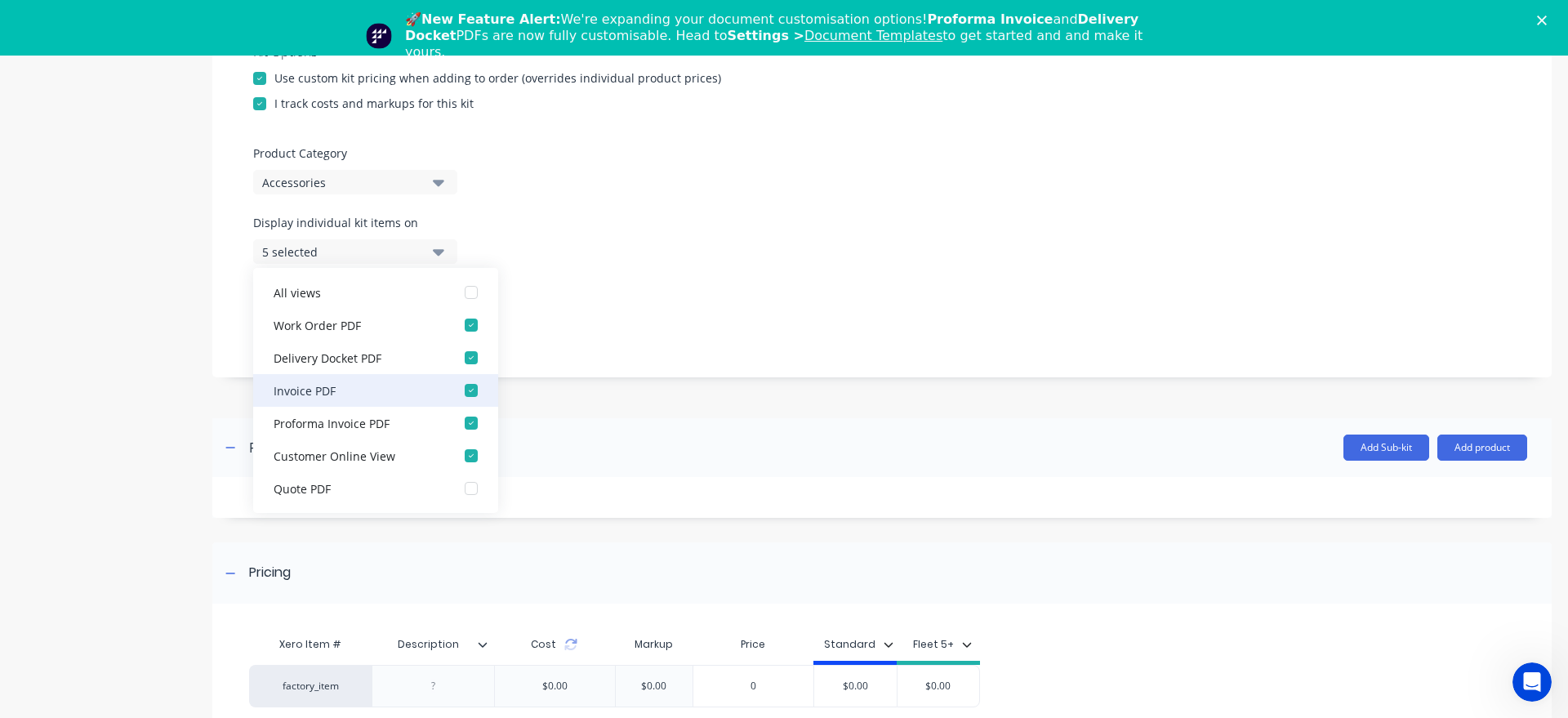
click at [402, 388] on div "Invoice PDF" at bounding box center [355, 389] width 163 height 17
click at [598, 374] on div "Kit description Under body spare wheel mount to suit a land cruiser, 3mm steel …" at bounding box center [882, 132] width 1340 height 489
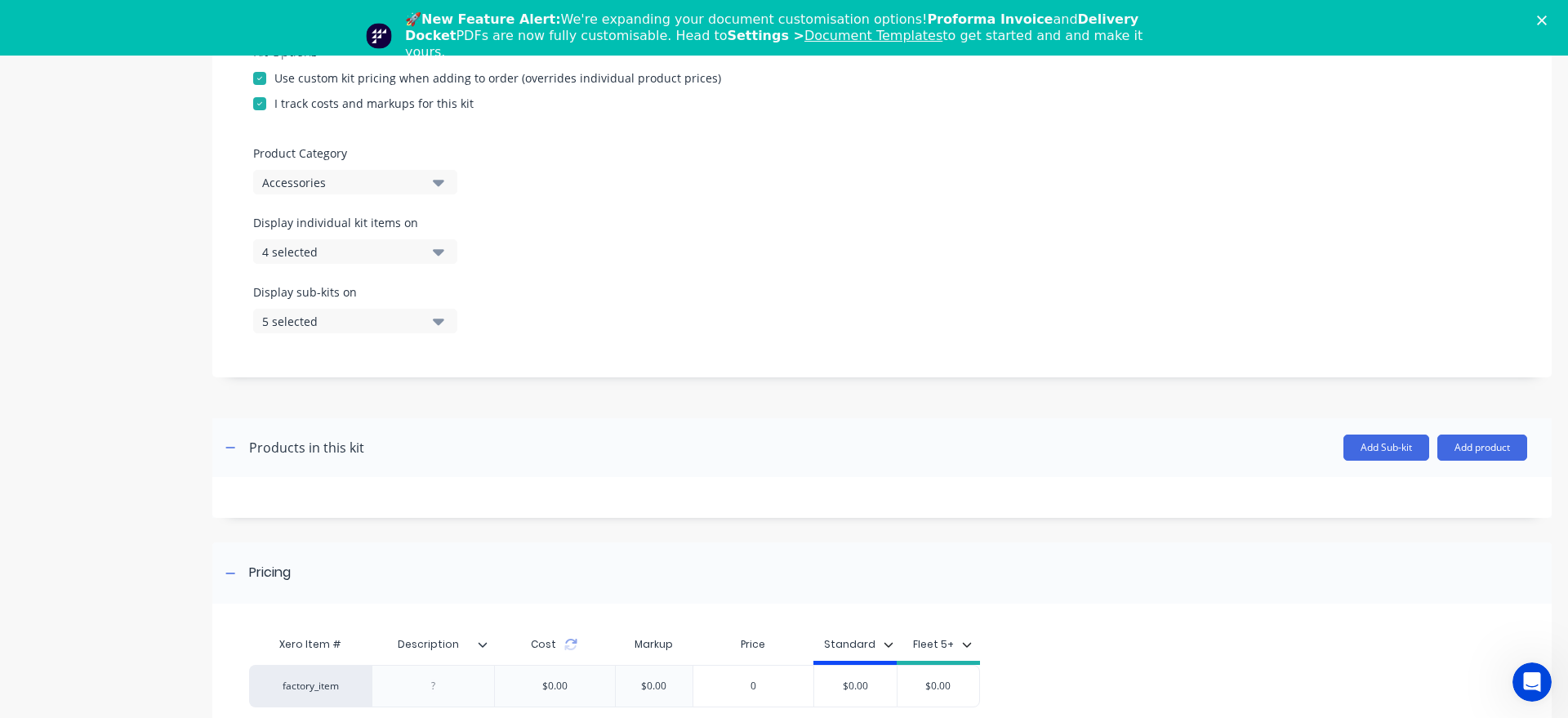
click at [383, 314] on div "5 selected" at bounding box center [342, 321] width 159 height 17
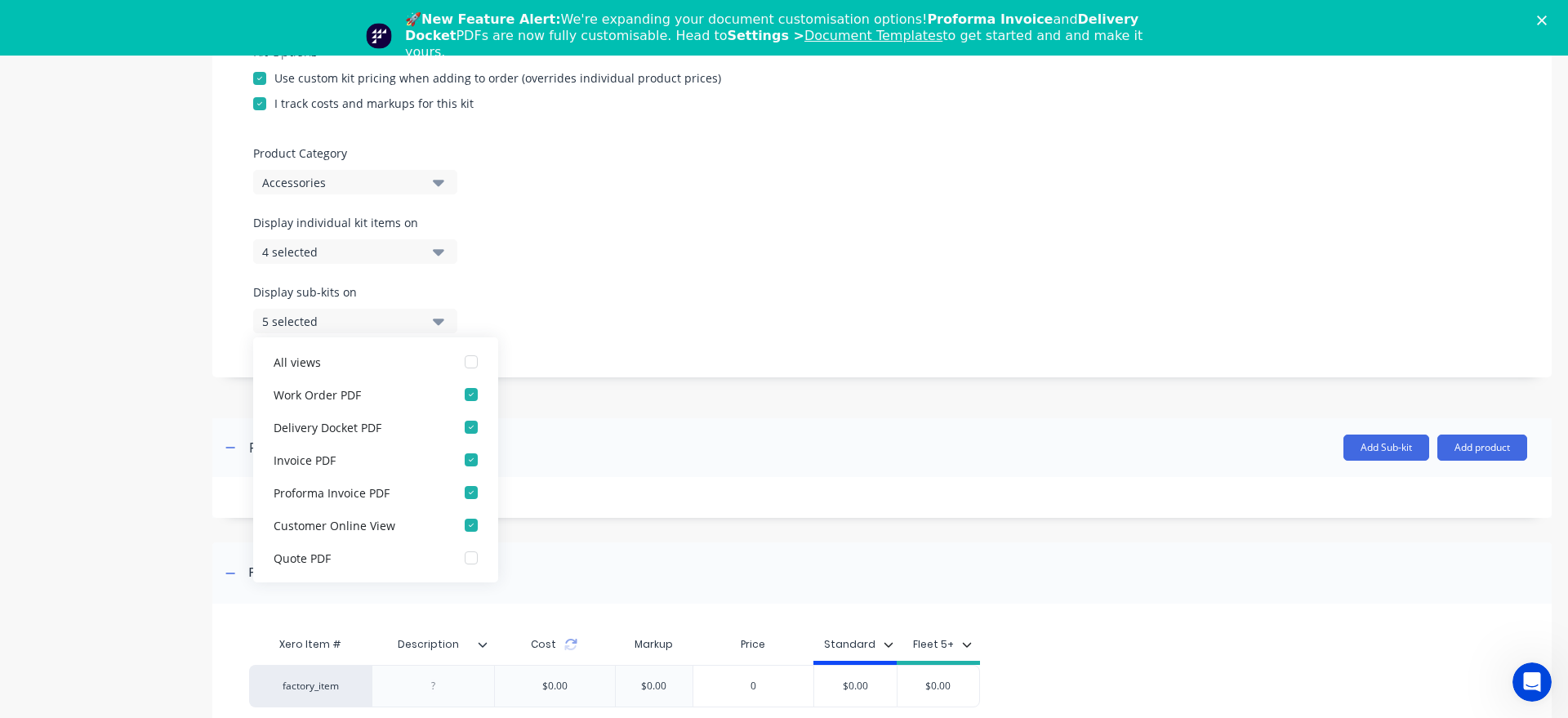
click at [383, 314] on div "5 selected" at bounding box center [342, 321] width 159 height 17
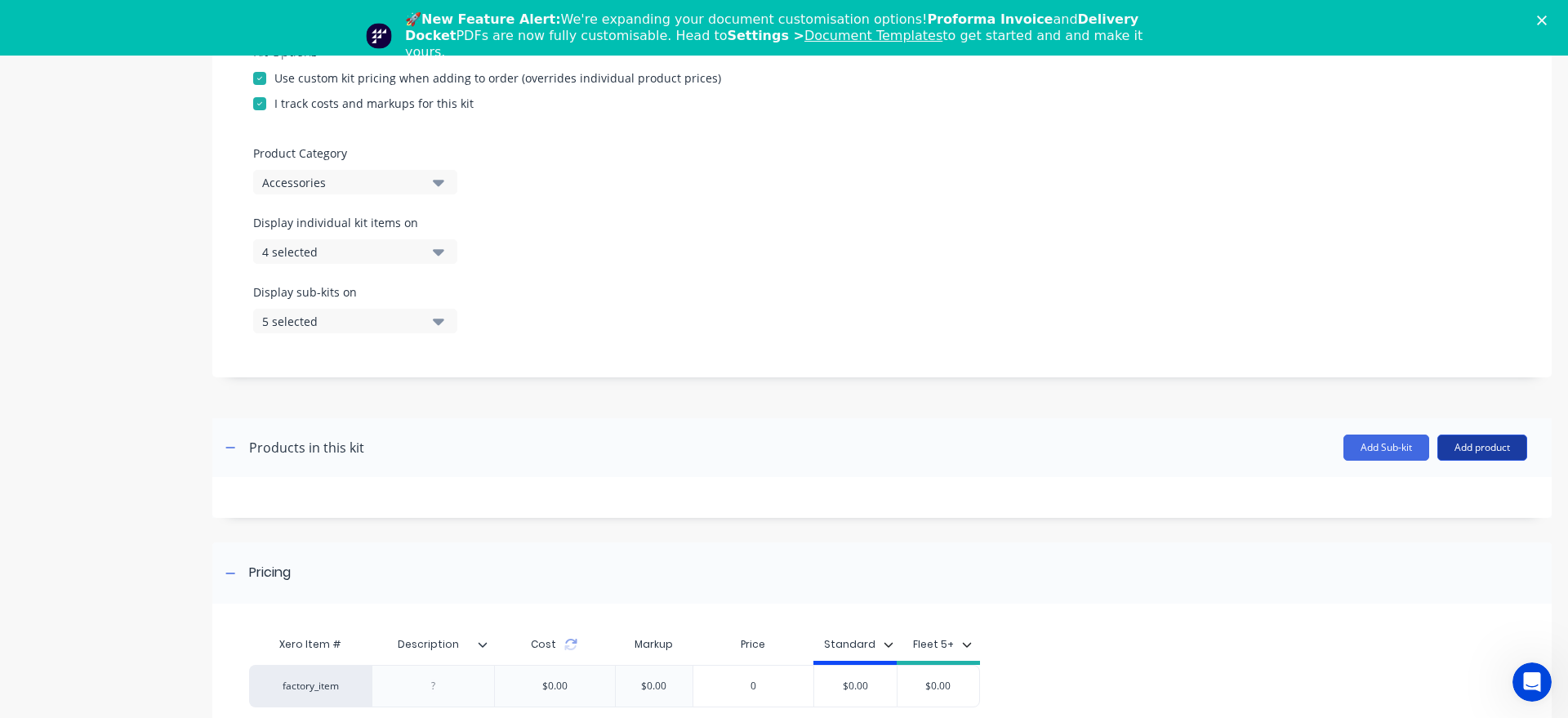
click at [1461, 452] on button "Add product" at bounding box center [1483, 448] width 90 height 26
click at [1402, 490] on div "Product catalogue" at bounding box center [1449, 489] width 126 height 24
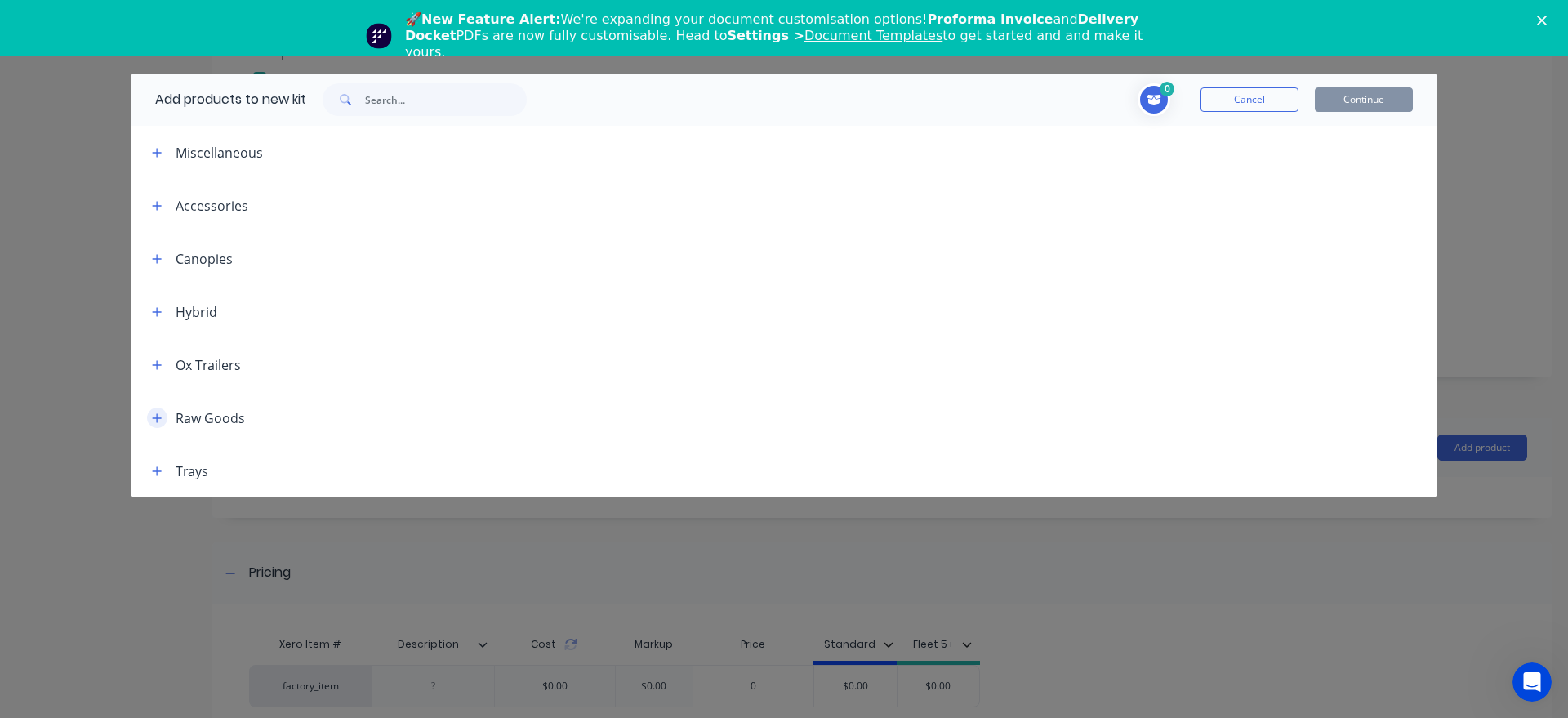
click at [156, 416] on icon "button" at bounding box center [156, 418] width 10 height 11
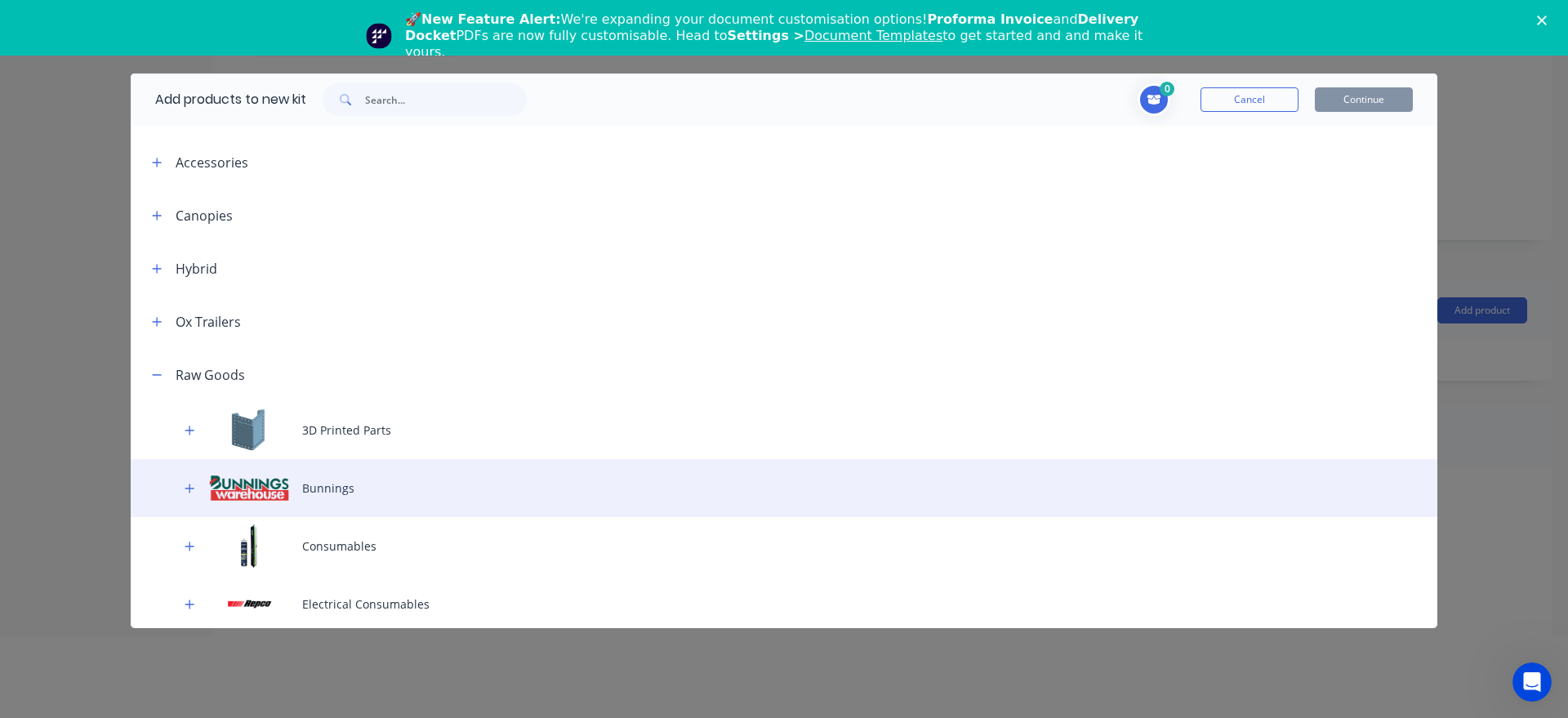
scroll to position [93, 0]
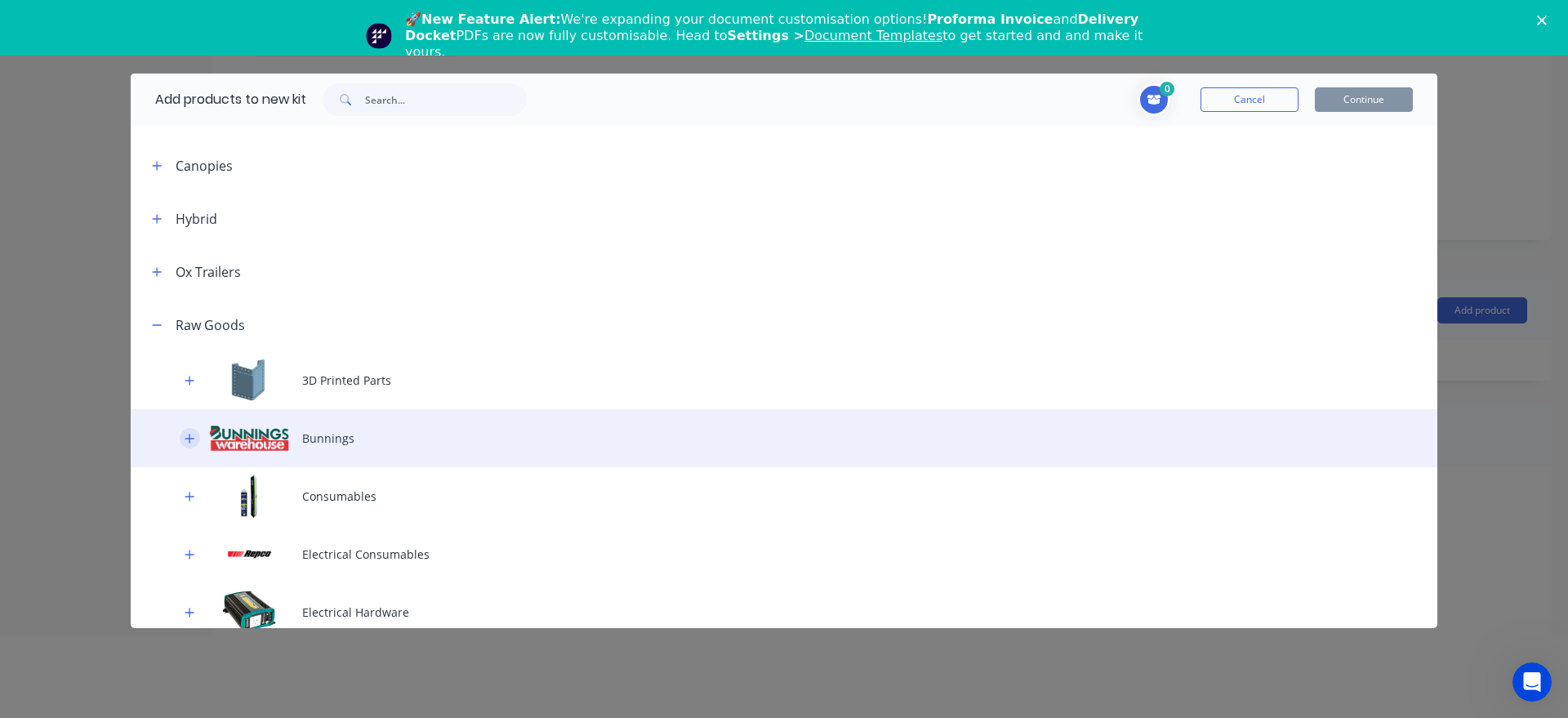
click at [189, 442] on icon "button" at bounding box center [189, 438] width 10 height 11
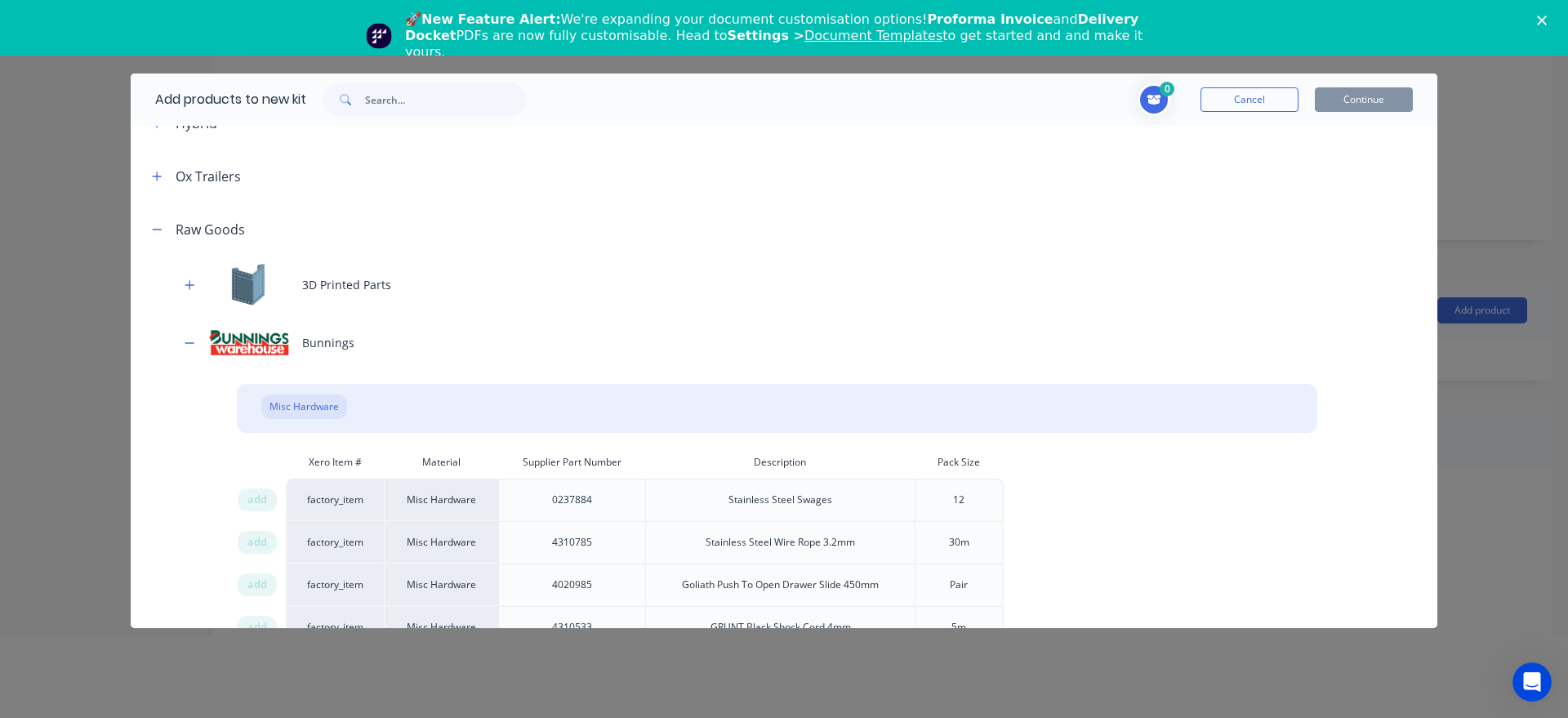
scroll to position [373, 0]
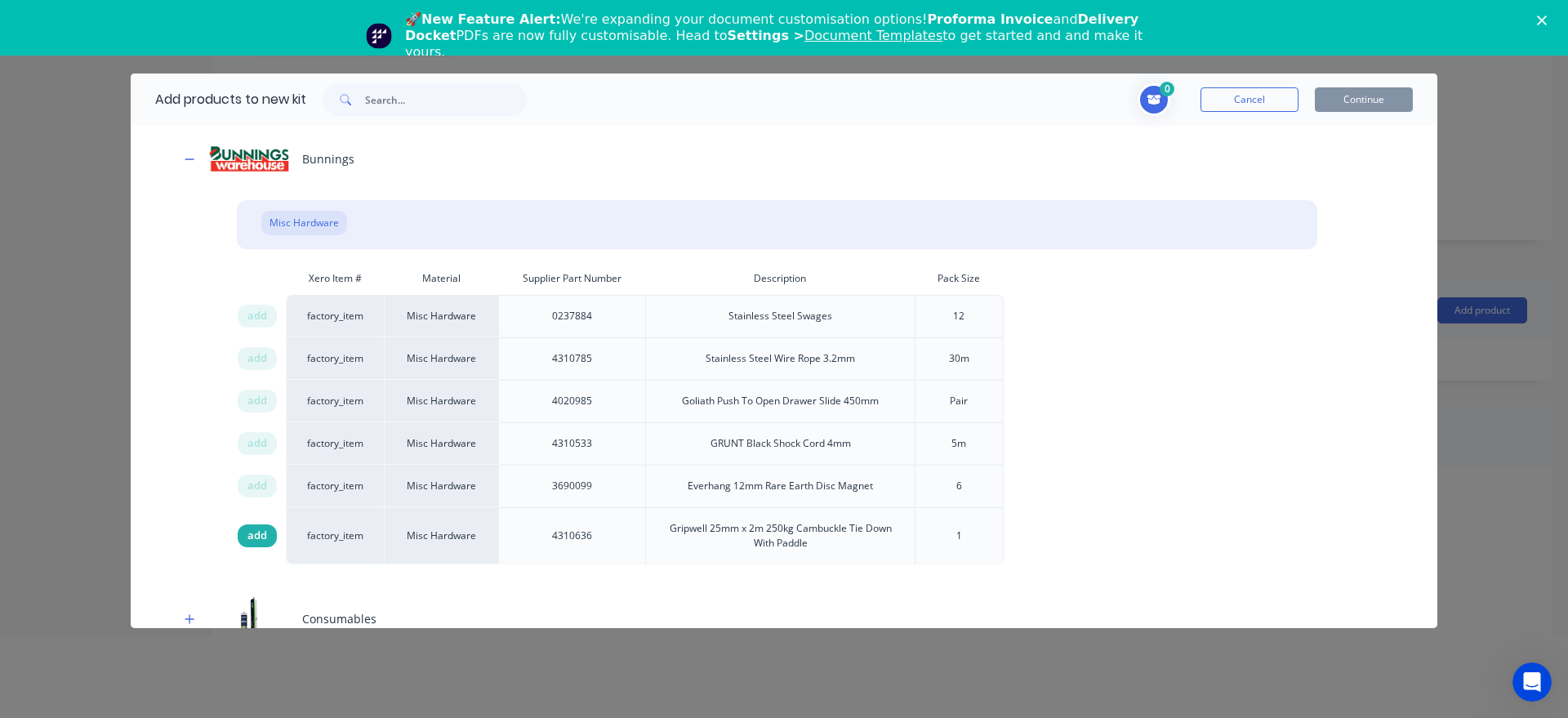
click at [255, 539] on span "add" at bounding box center [257, 536] width 19 height 17
click at [1154, 108] on span at bounding box center [1154, 100] width 33 height 33
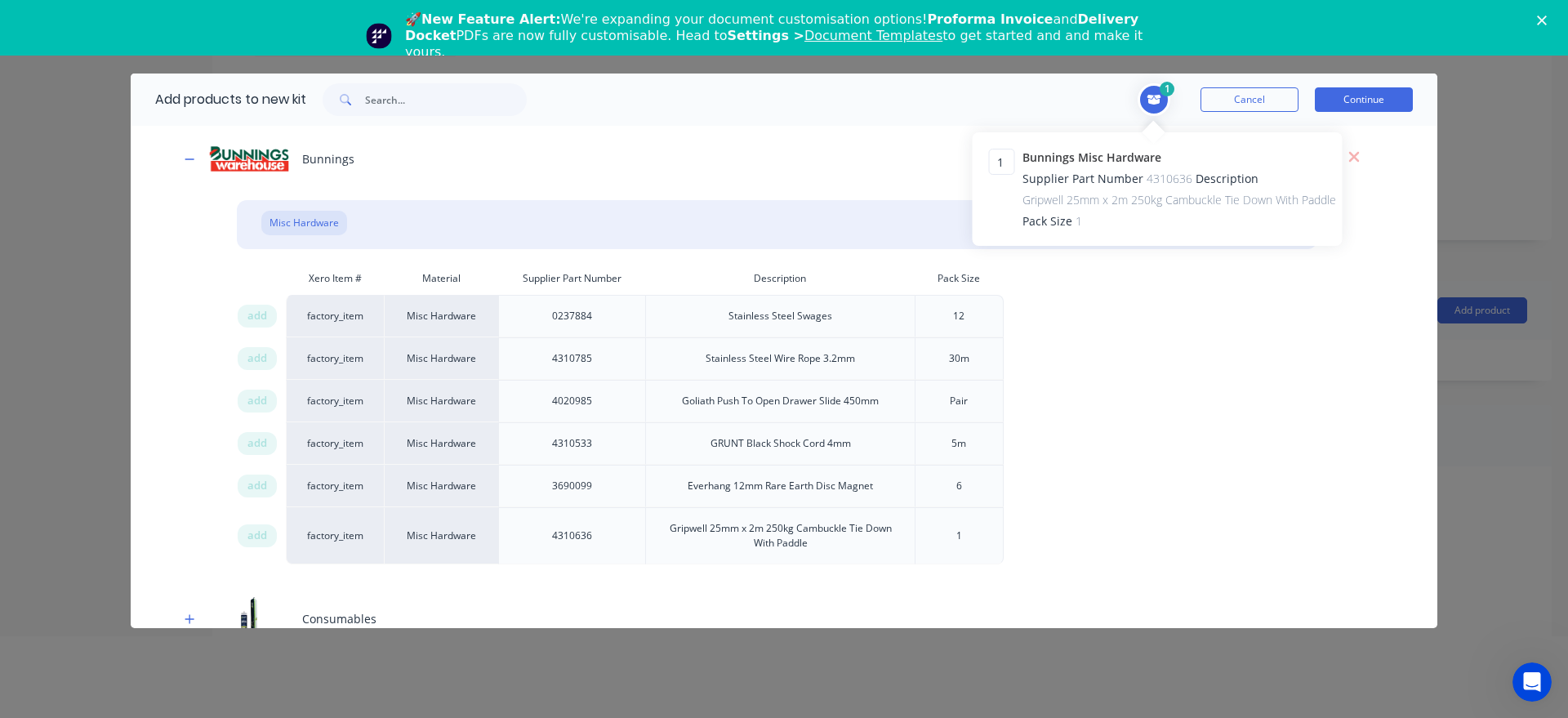
click at [1154, 108] on span at bounding box center [1154, 100] width 33 height 33
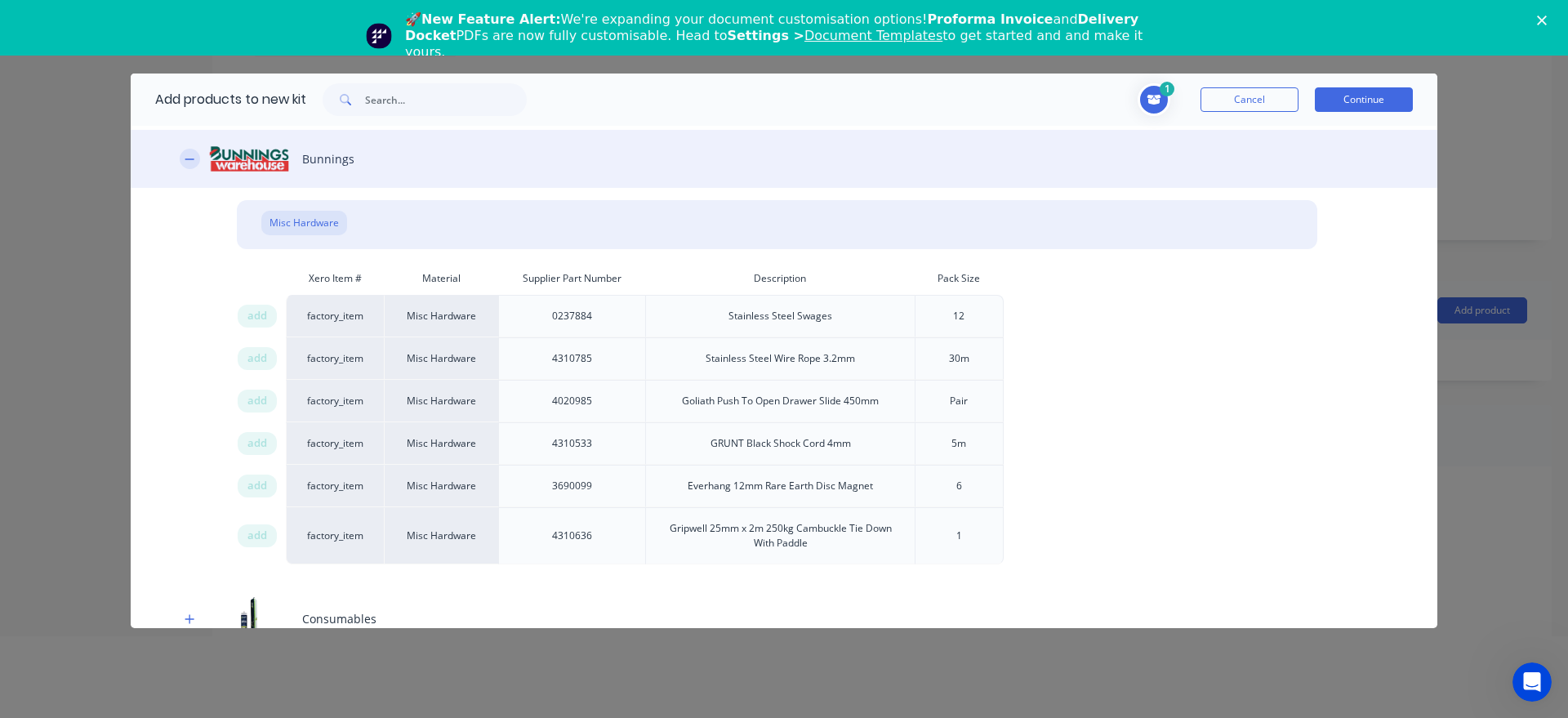
click at [194, 161] on icon "button" at bounding box center [189, 159] width 10 height 11
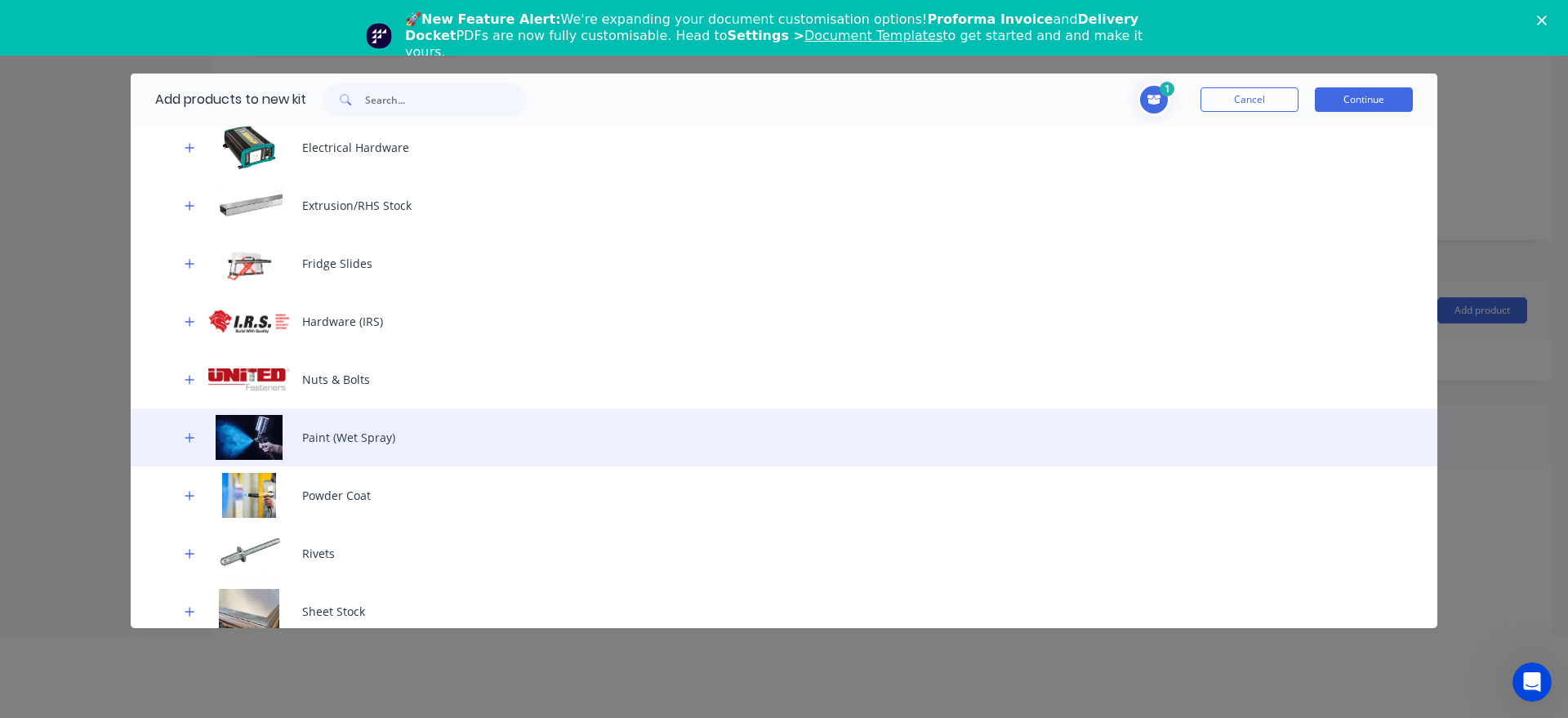
scroll to position [559, 0]
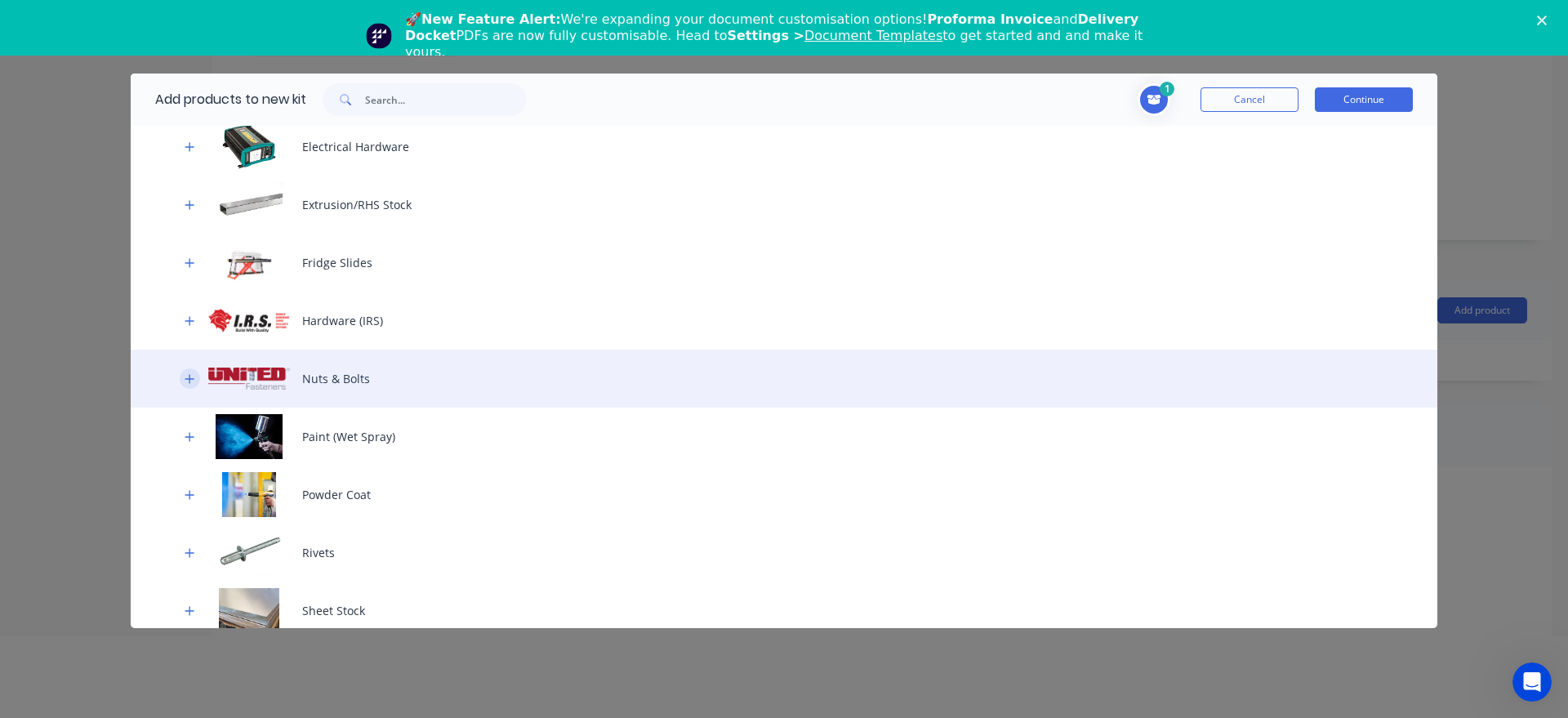
click at [188, 381] on icon "button" at bounding box center [189, 379] width 10 height 11
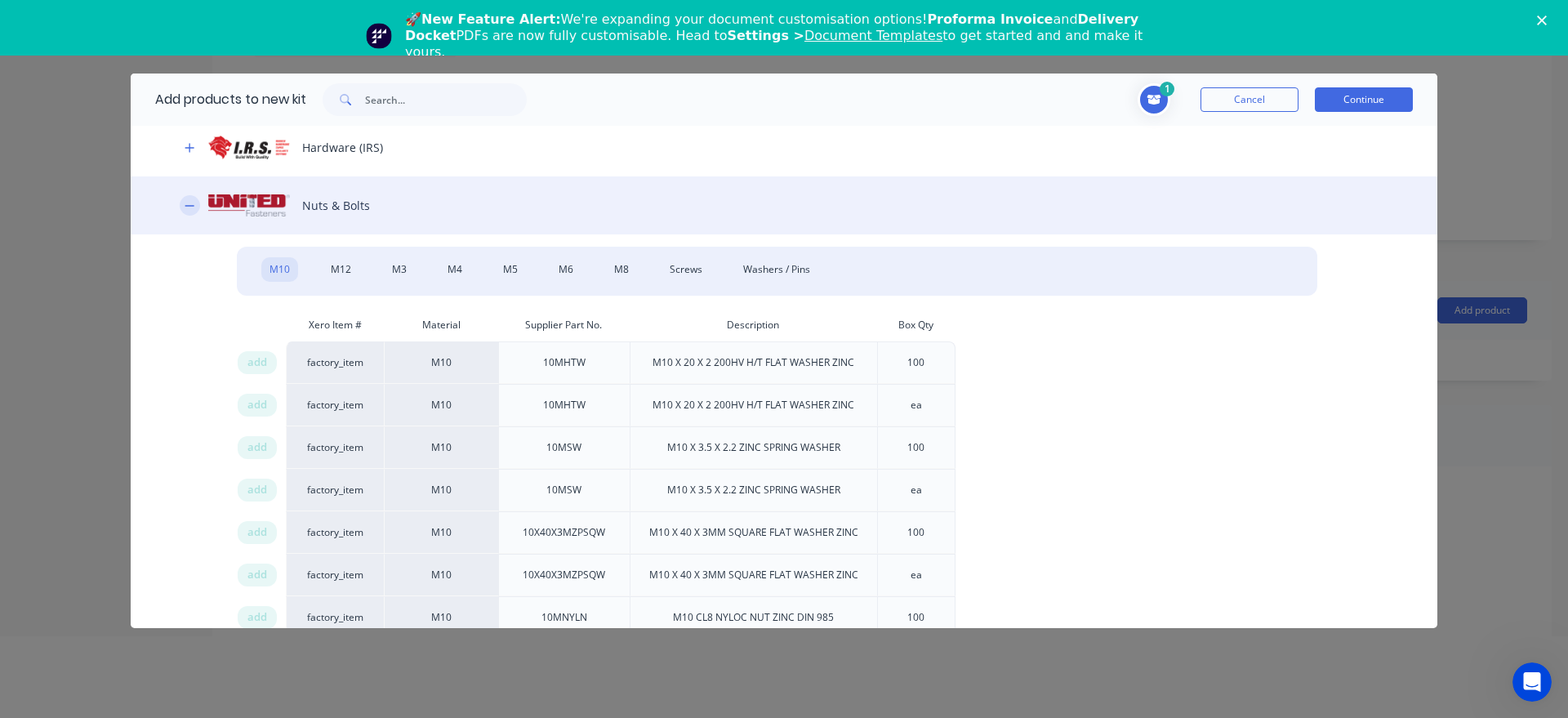
scroll to position [745, 0]
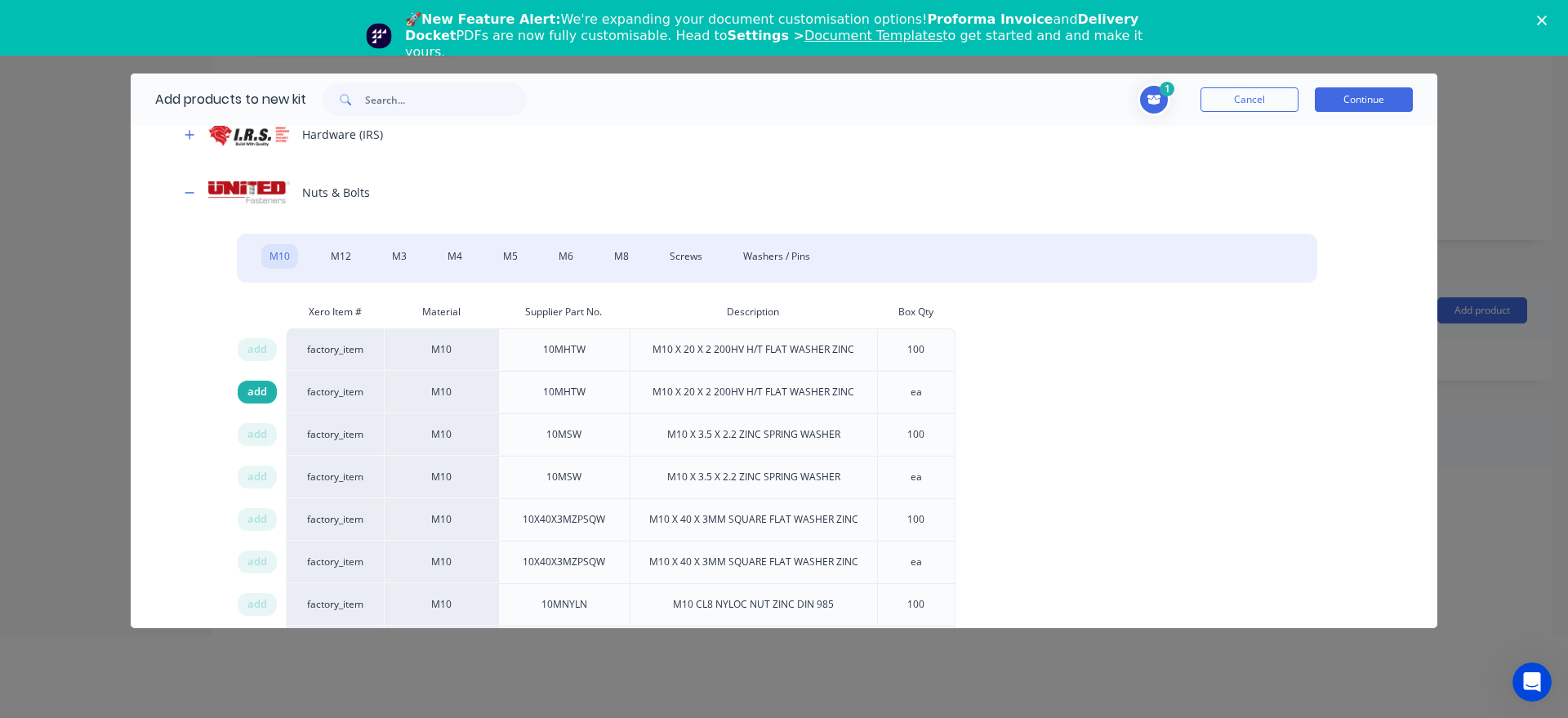
click at [262, 394] on span "add" at bounding box center [257, 392] width 19 height 17
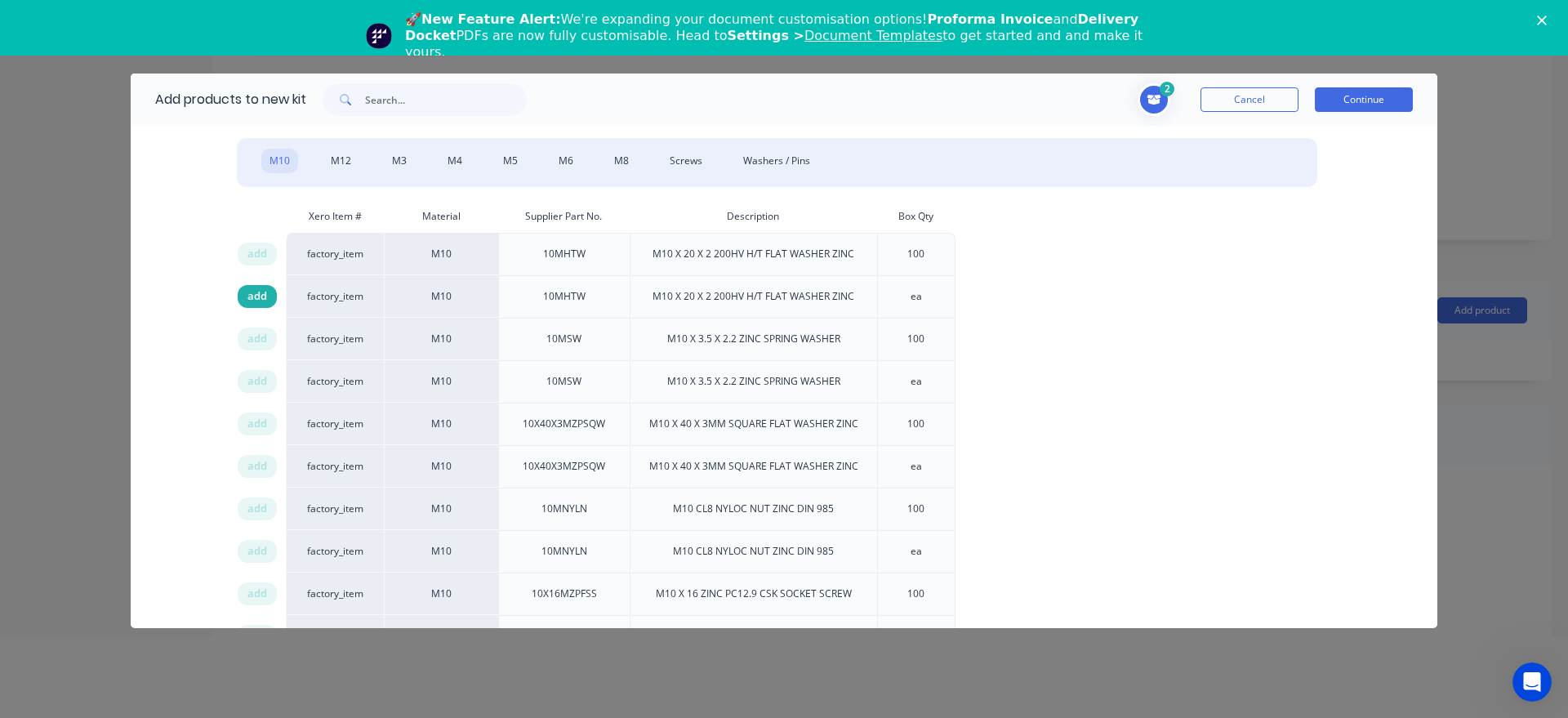
scroll to position [931, 0]
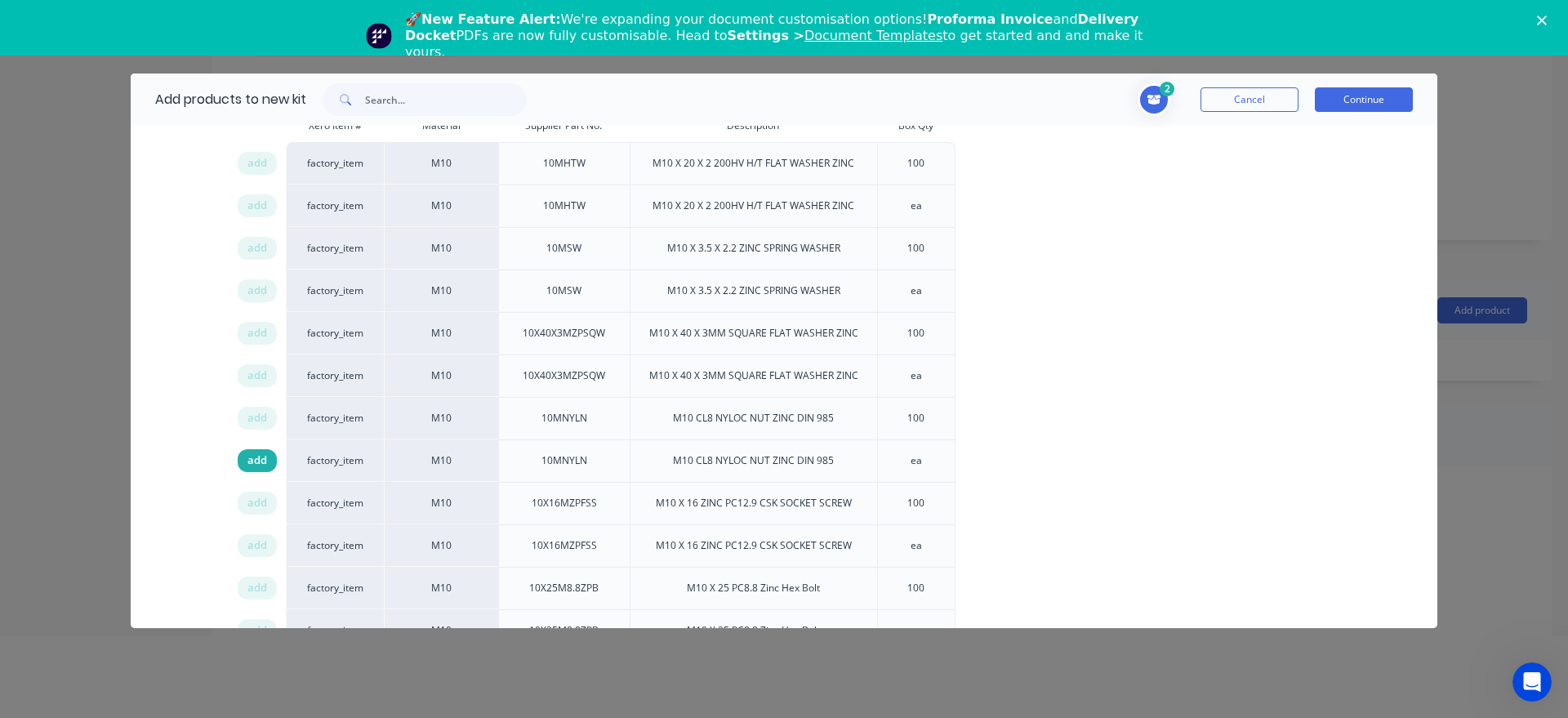
click at [265, 461] on span "add" at bounding box center [257, 461] width 19 height 17
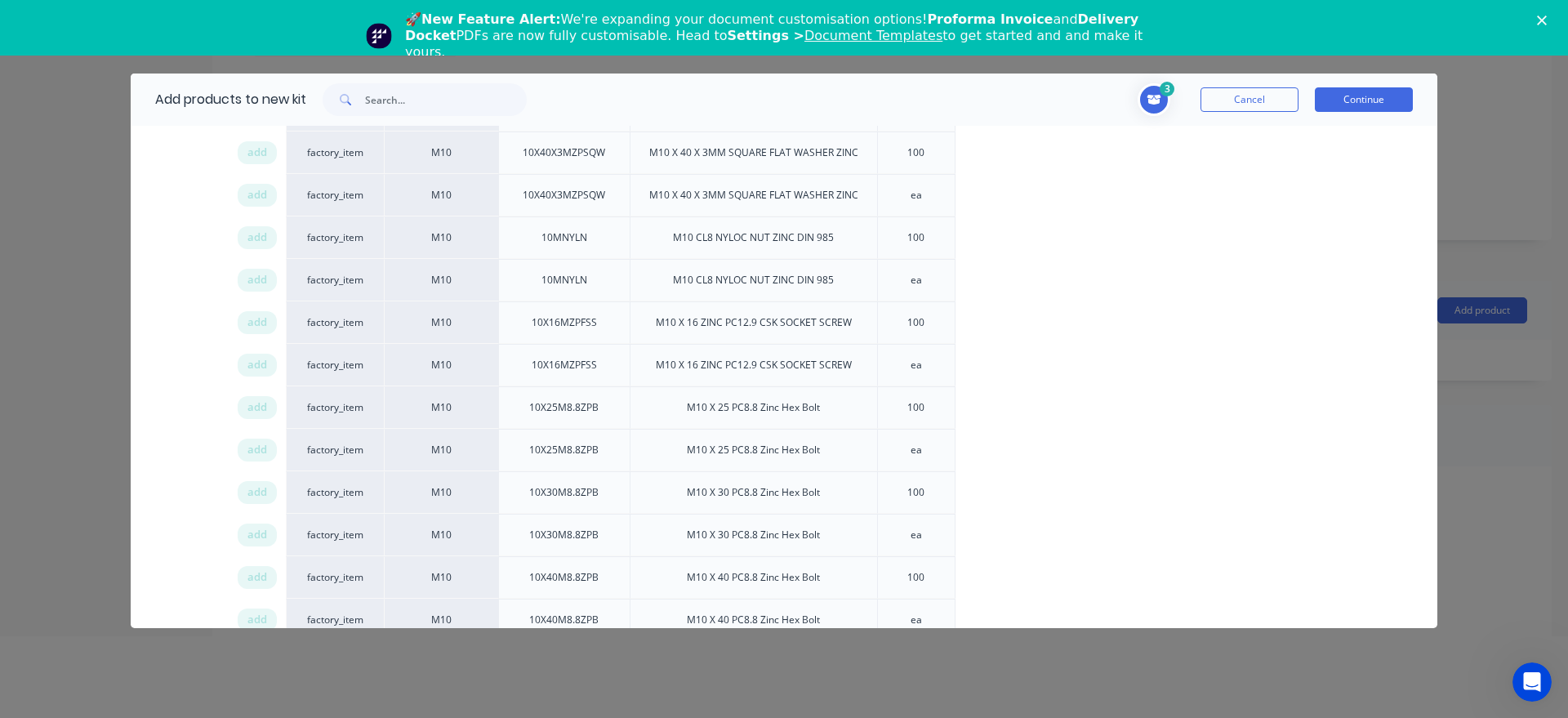
scroll to position [1117, 0]
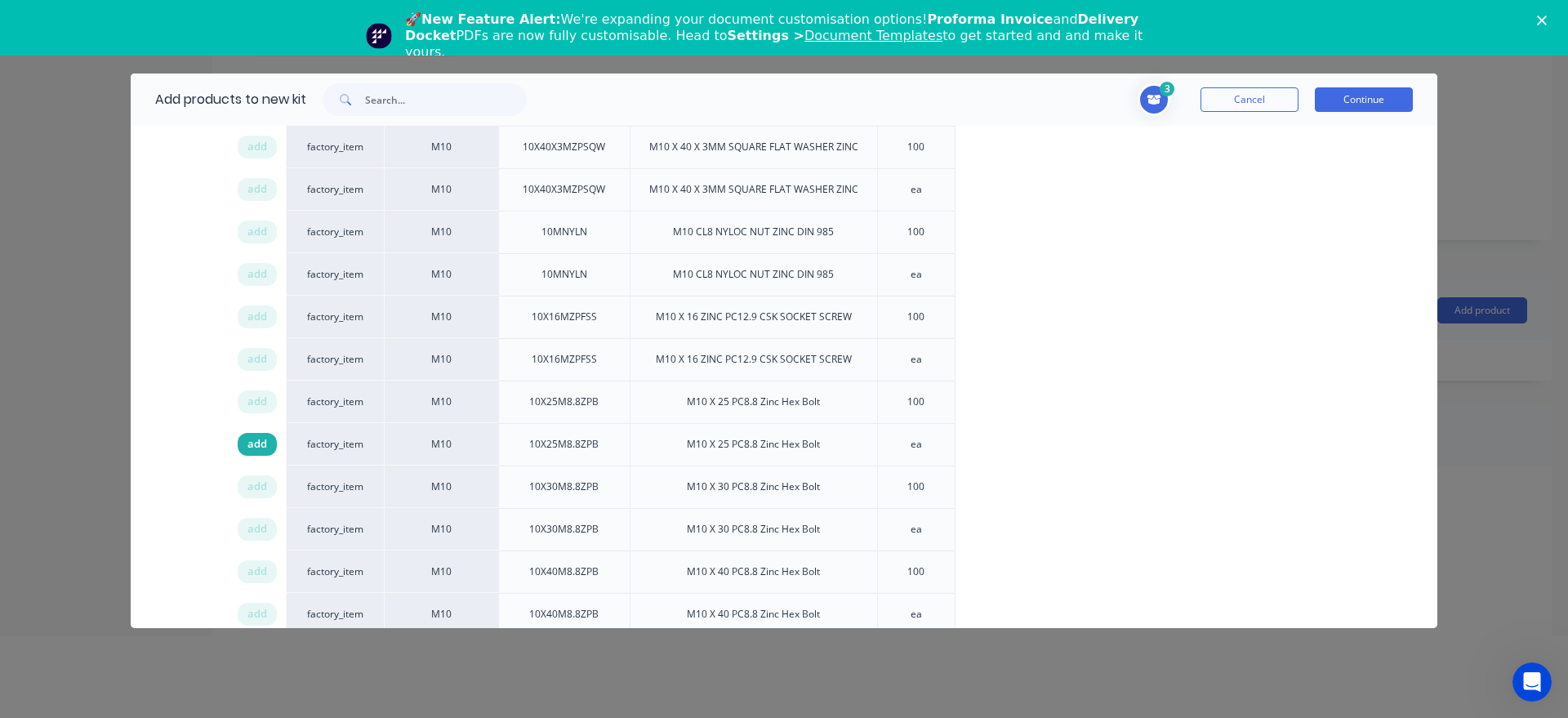
click at [255, 452] on span "add" at bounding box center [257, 444] width 19 height 17
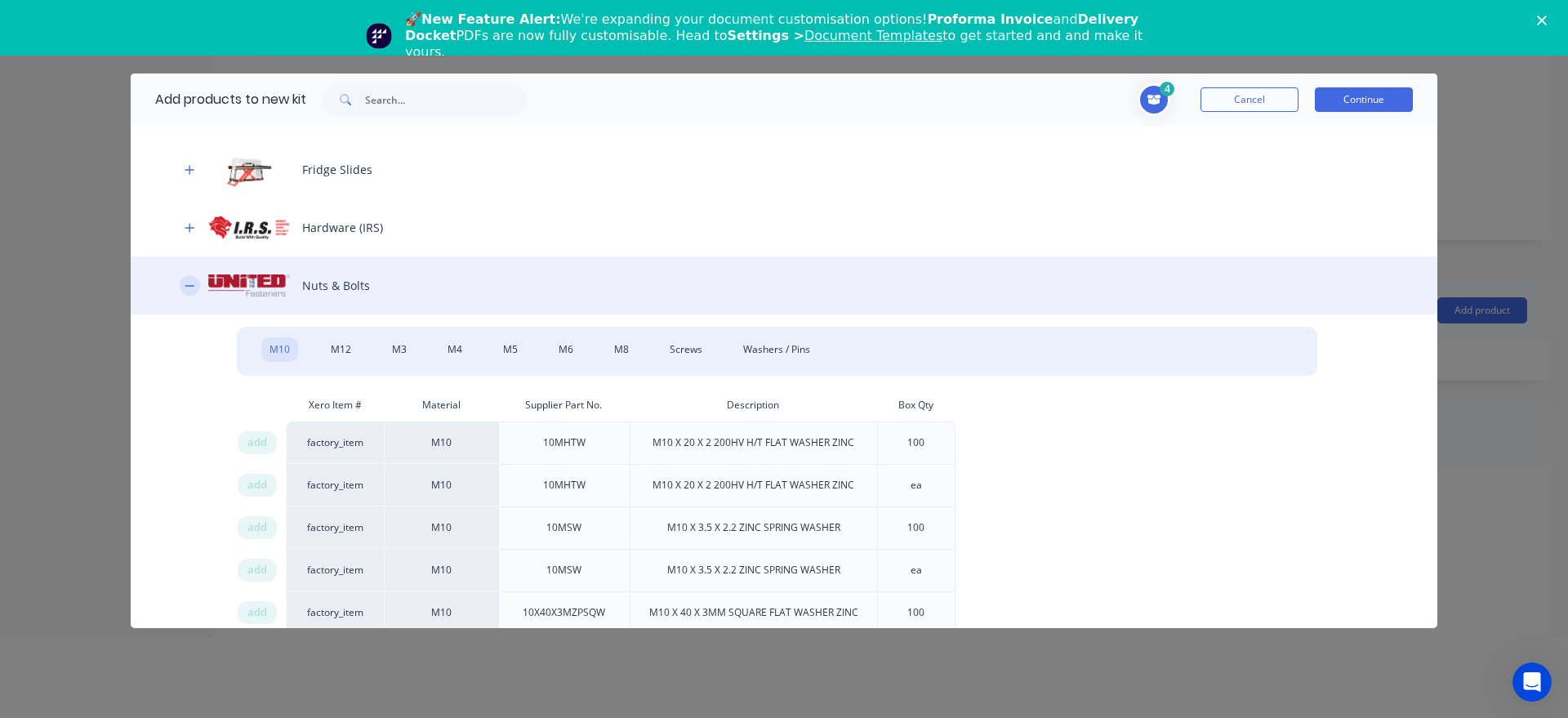
click at [187, 292] on button "button" at bounding box center [189, 285] width 20 height 20
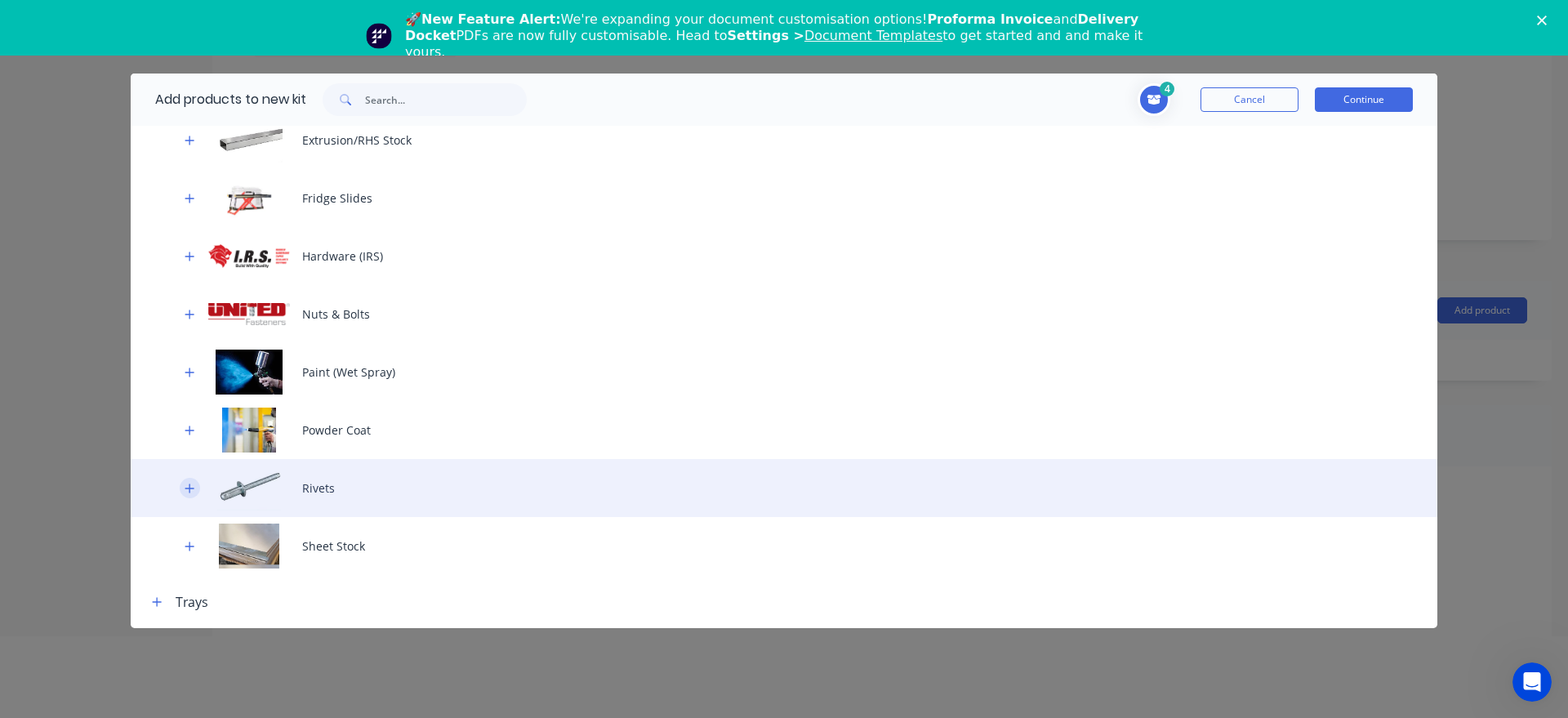
click at [193, 488] on icon "button" at bounding box center [189, 488] width 10 height 11
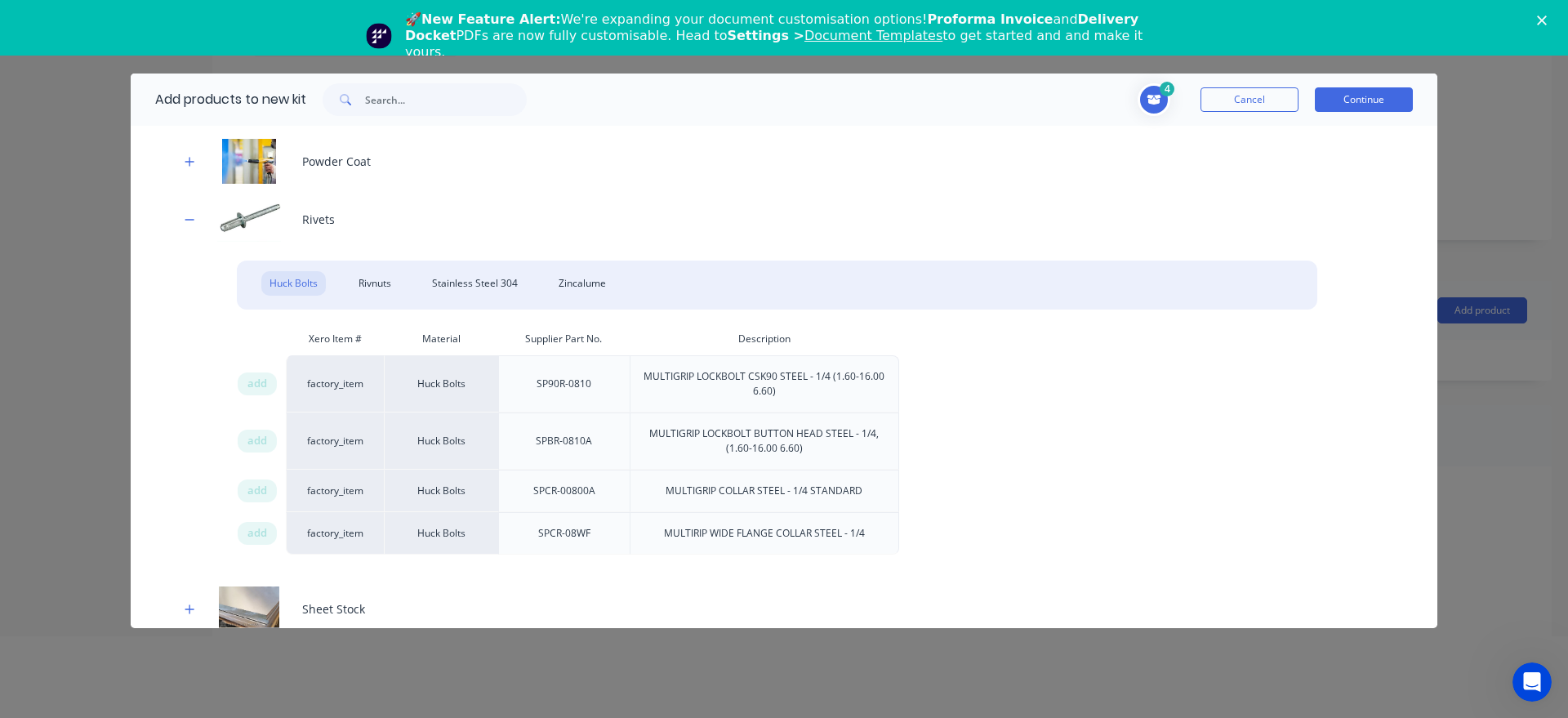
scroll to position [903, 0]
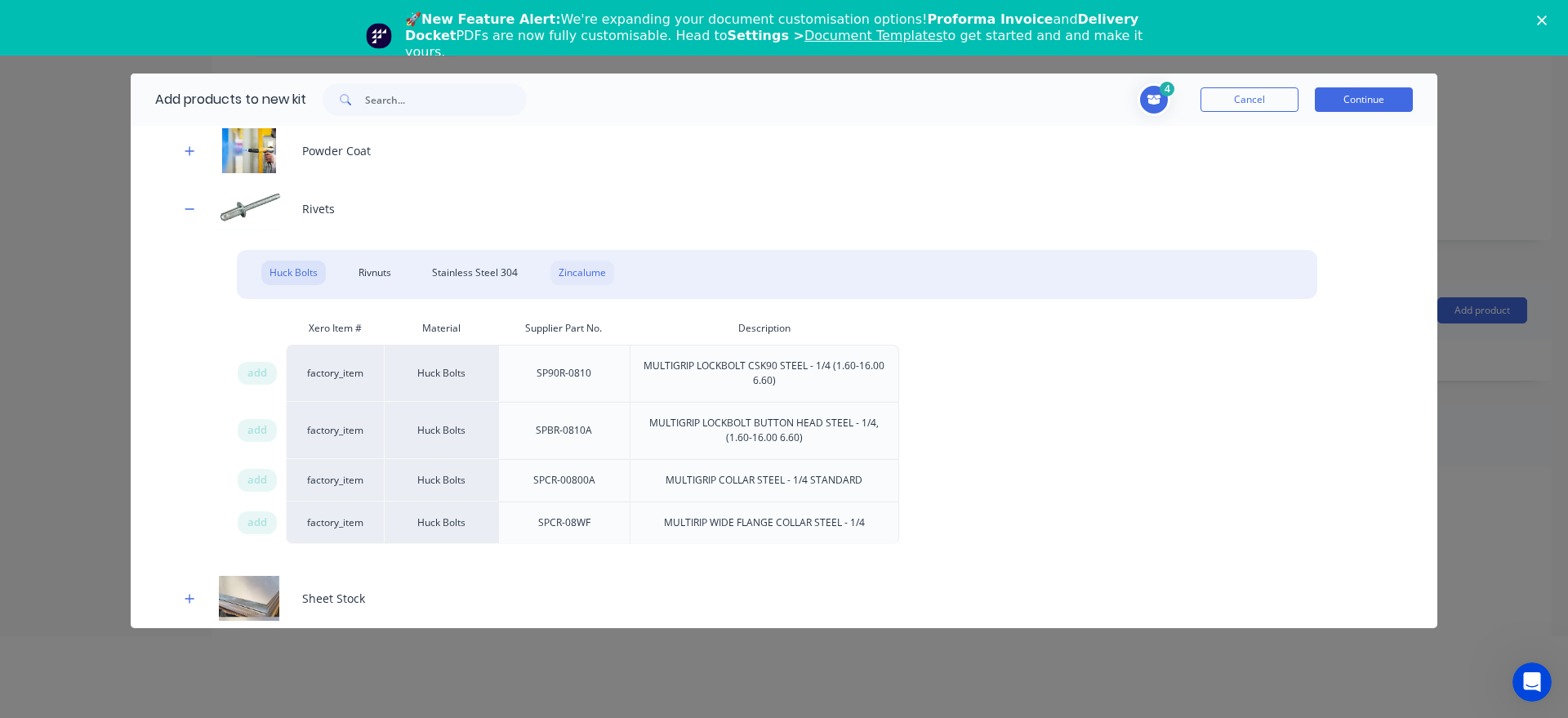
click at [577, 276] on div "Zincalume" at bounding box center [582, 273] width 63 height 25
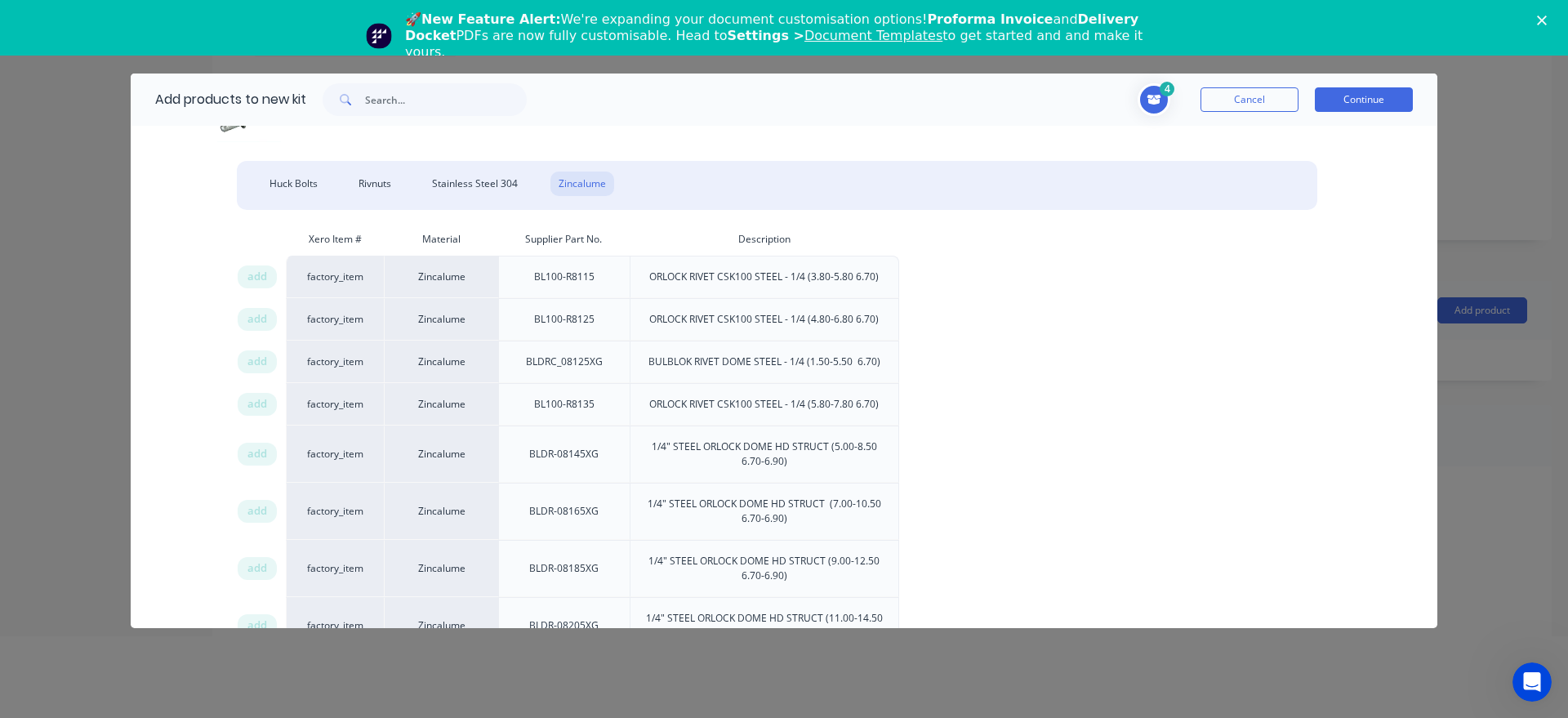
scroll to position [996, 0]
click at [254, 509] on span "add" at bounding box center [257, 507] width 19 height 17
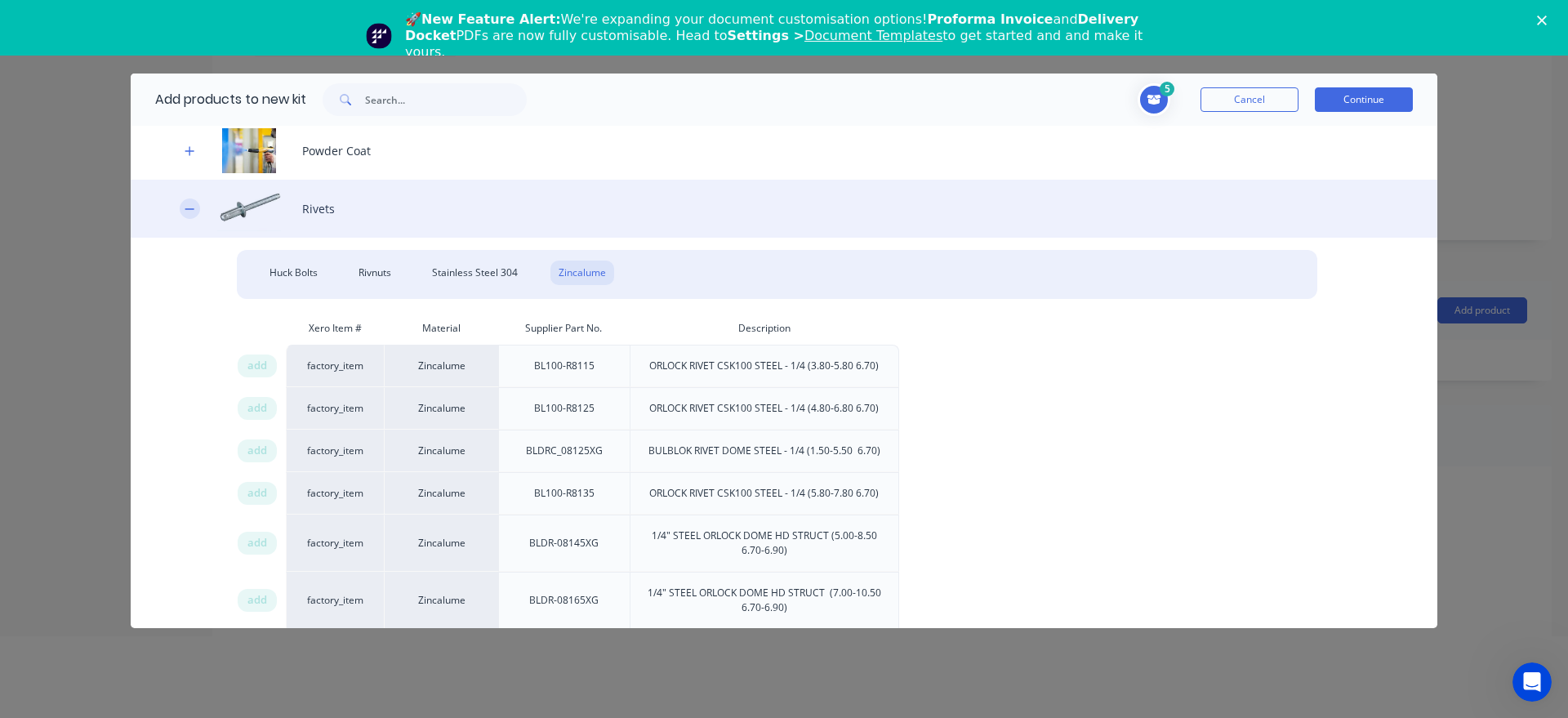
click at [191, 207] on icon "button" at bounding box center [189, 209] width 10 height 11
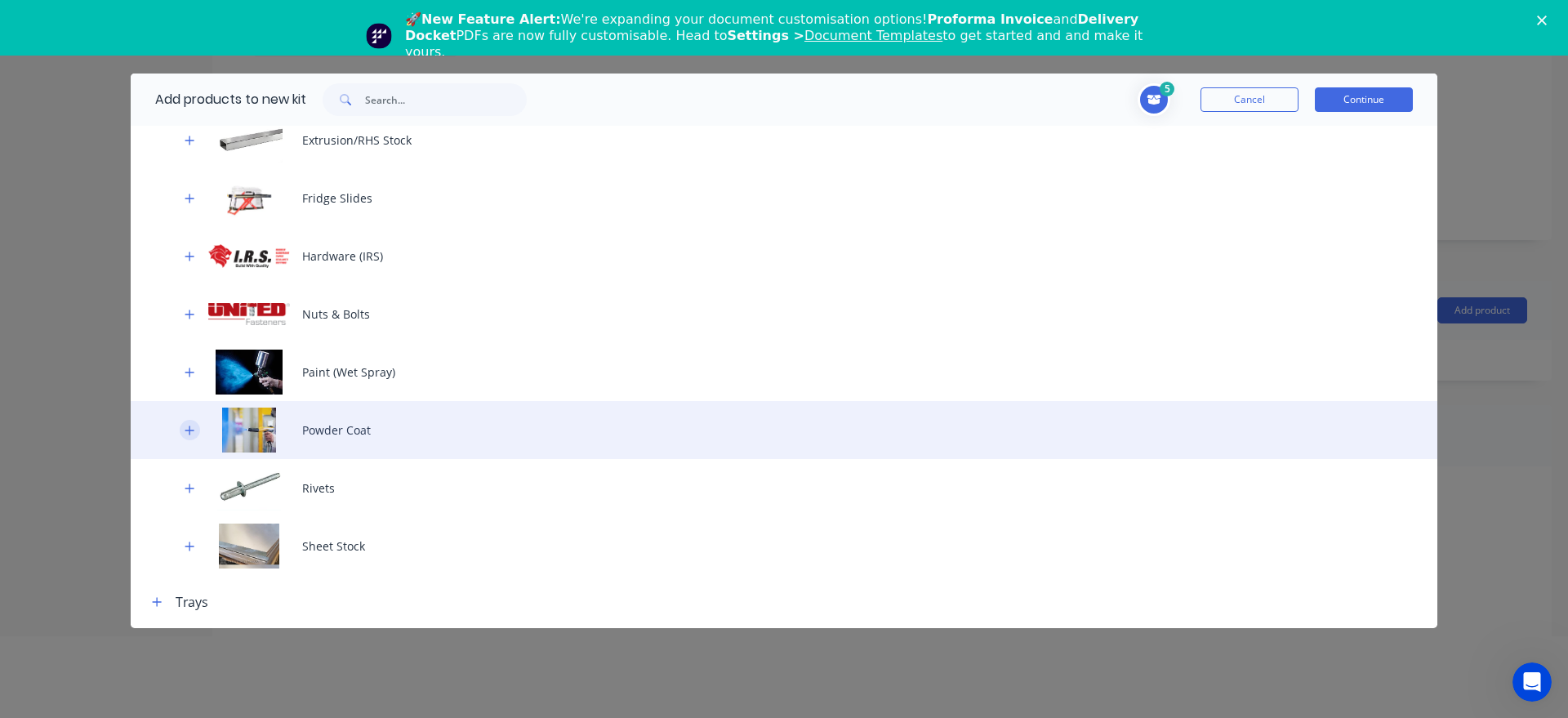
click at [183, 433] on button "button" at bounding box center [189, 430] width 20 height 20
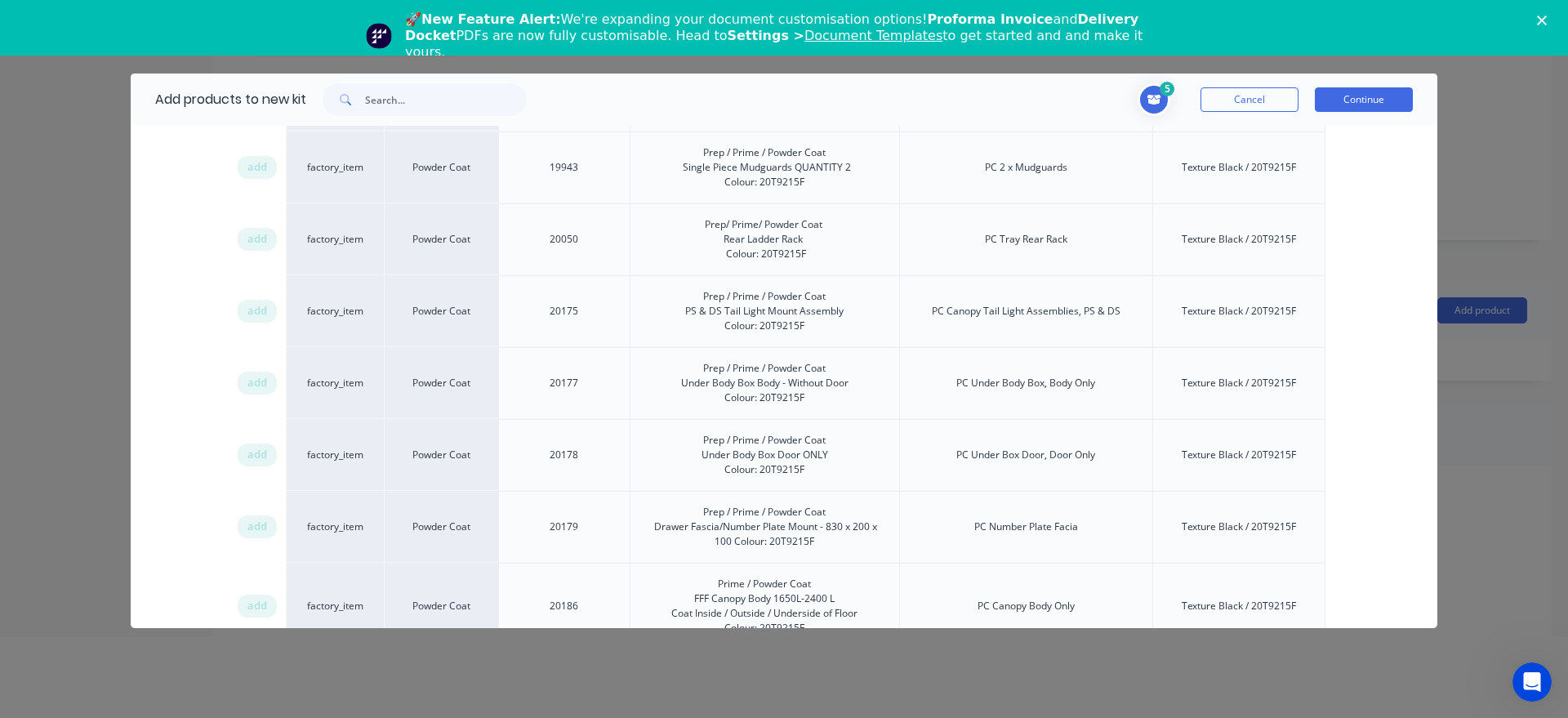
scroll to position [1089, 0]
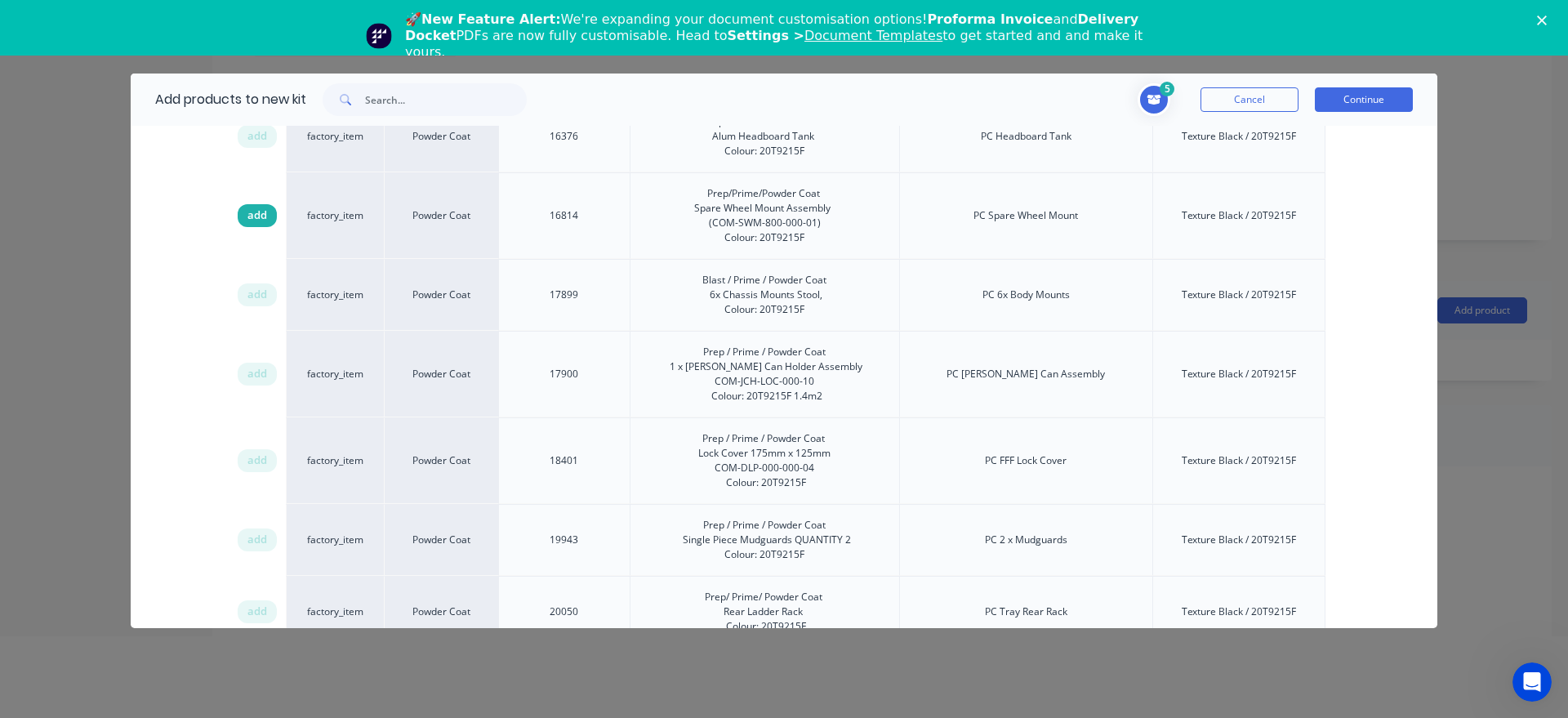
click at [251, 218] on span "add" at bounding box center [257, 216] width 19 height 17
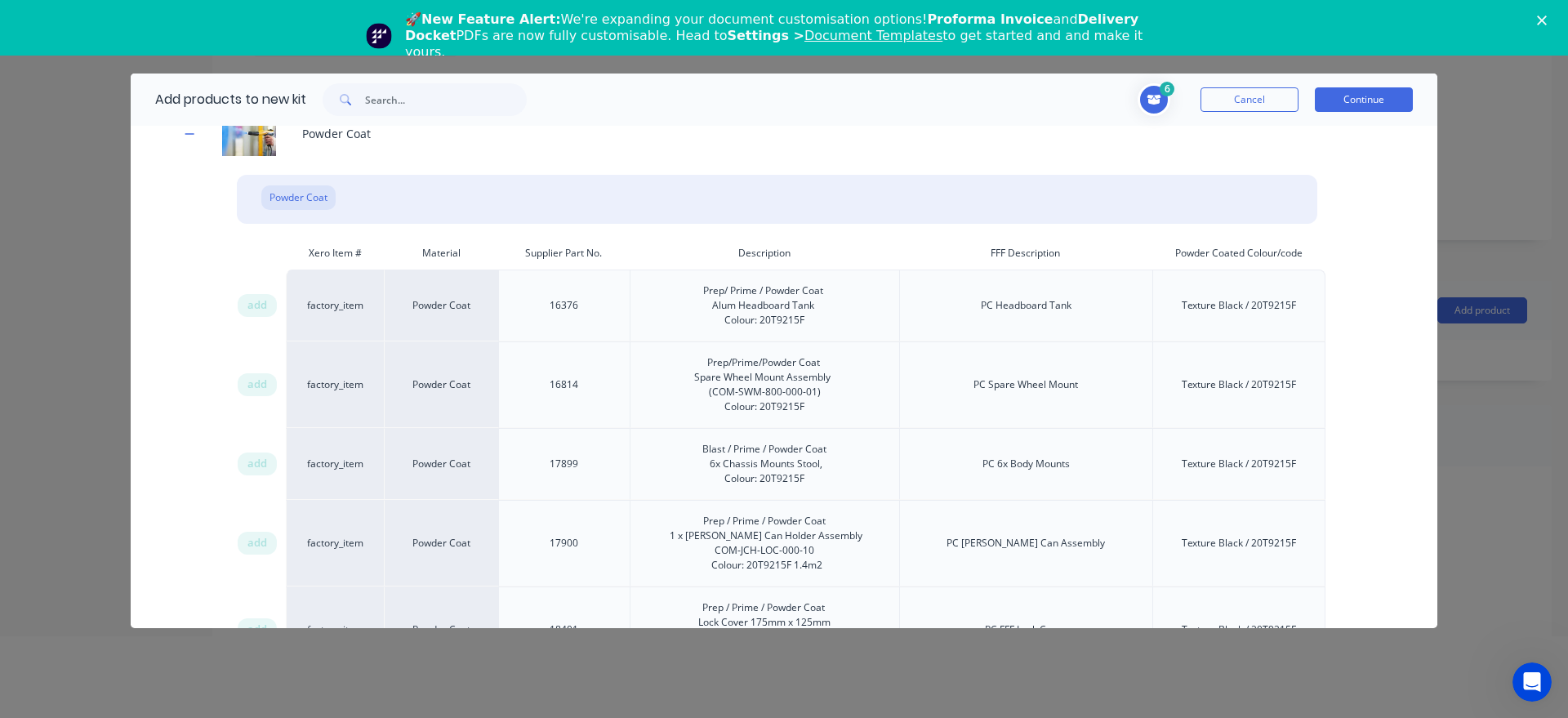
scroll to position [810, 0]
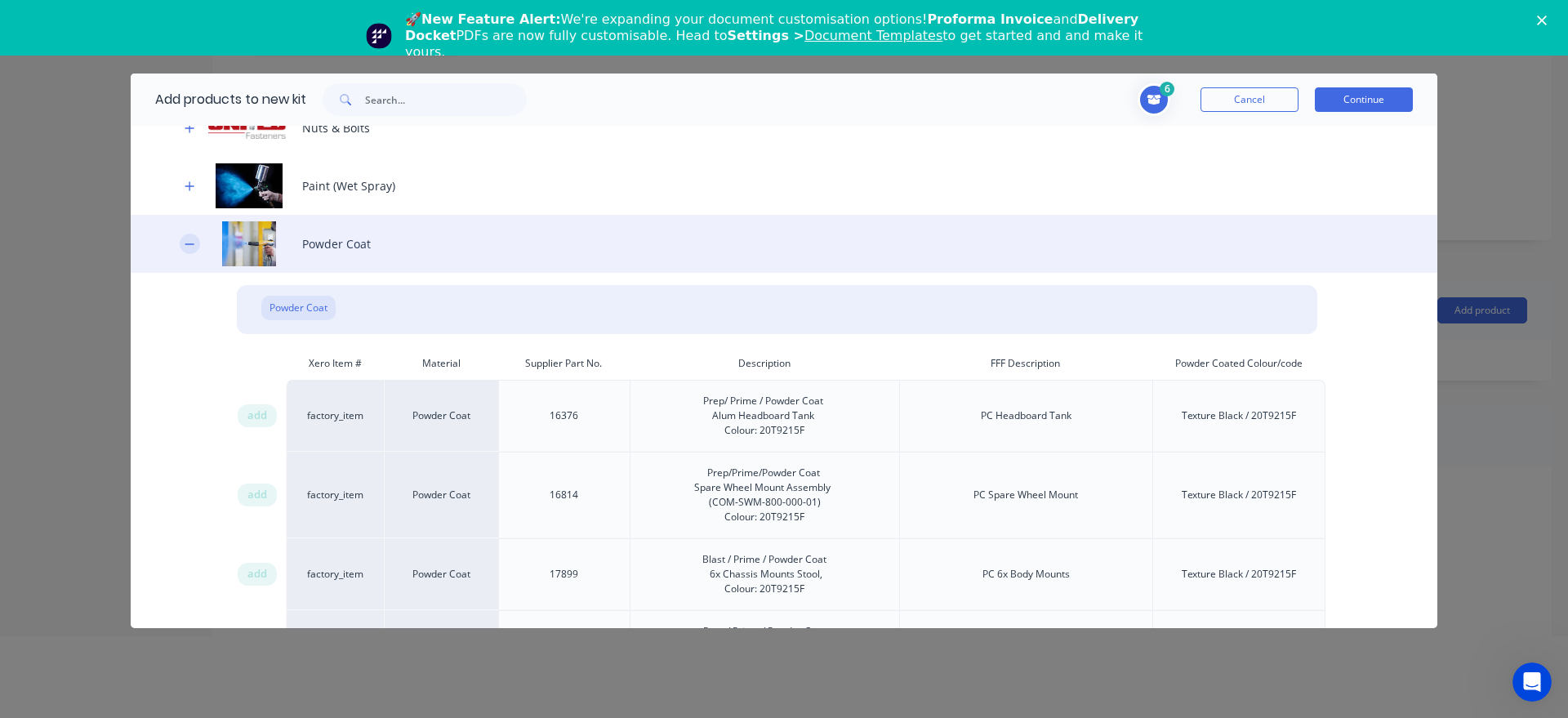
click at [187, 245] on icon "button" at bounding box center [189, 244] width 10 height 11
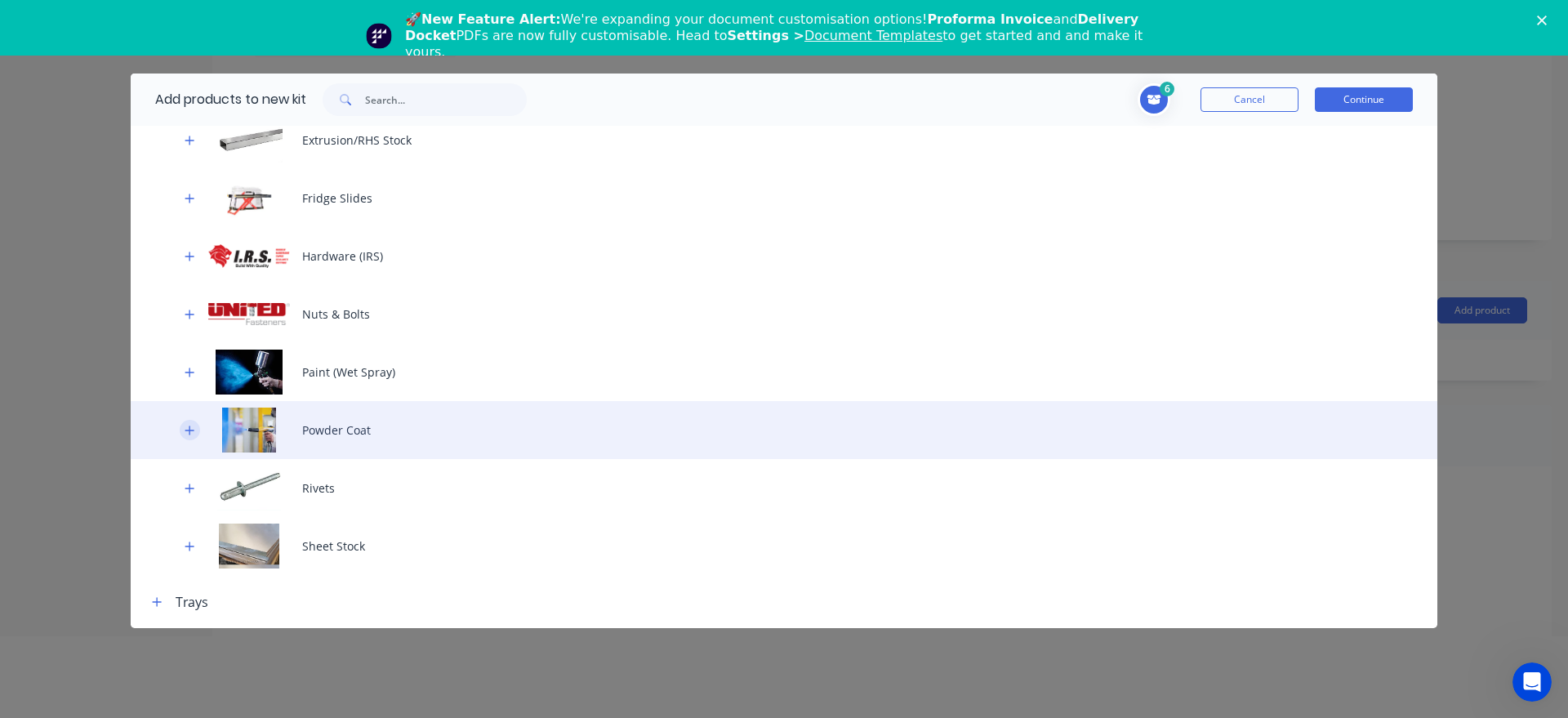
scroll to position [623, 0]
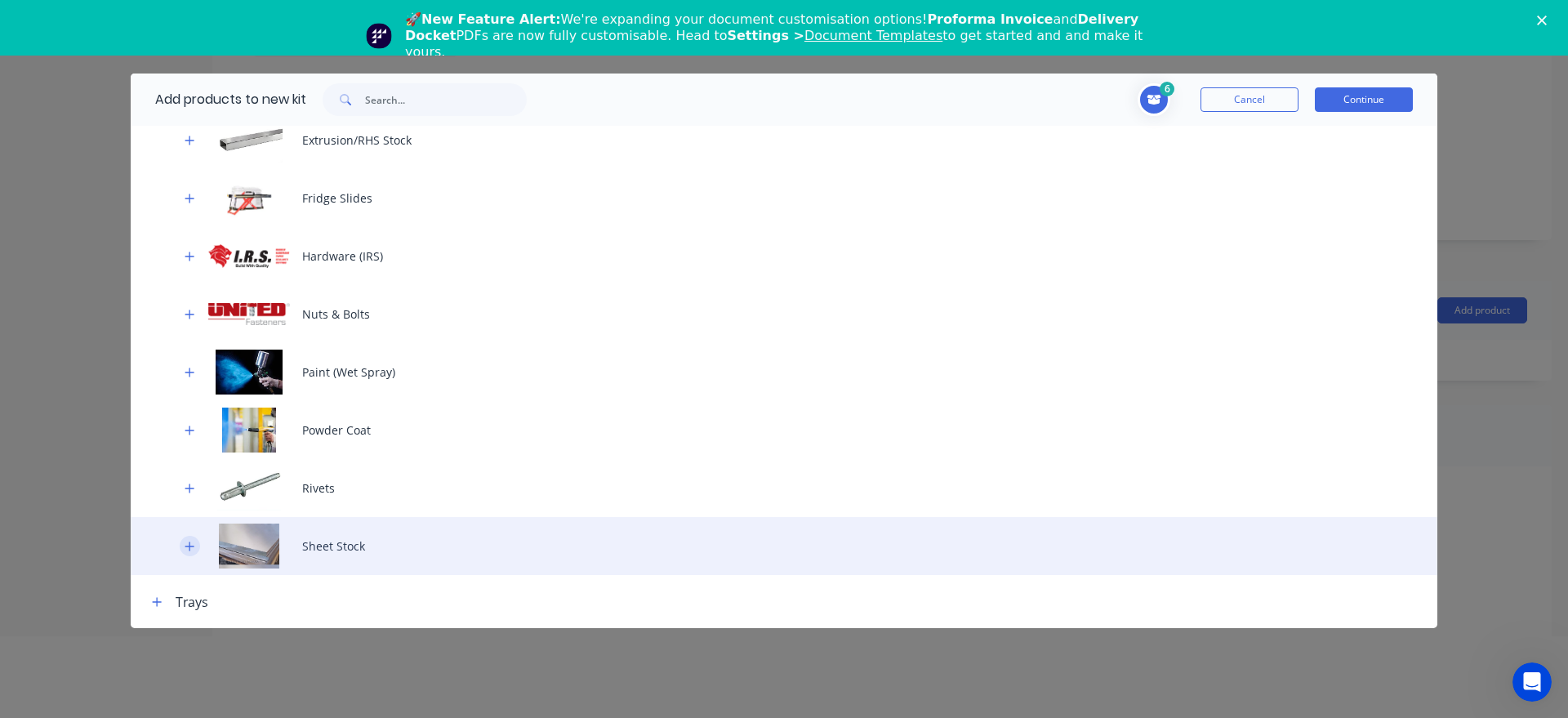
click at [189, 550] on icon "button" at bounding box center [189, 546] width 9 height 9
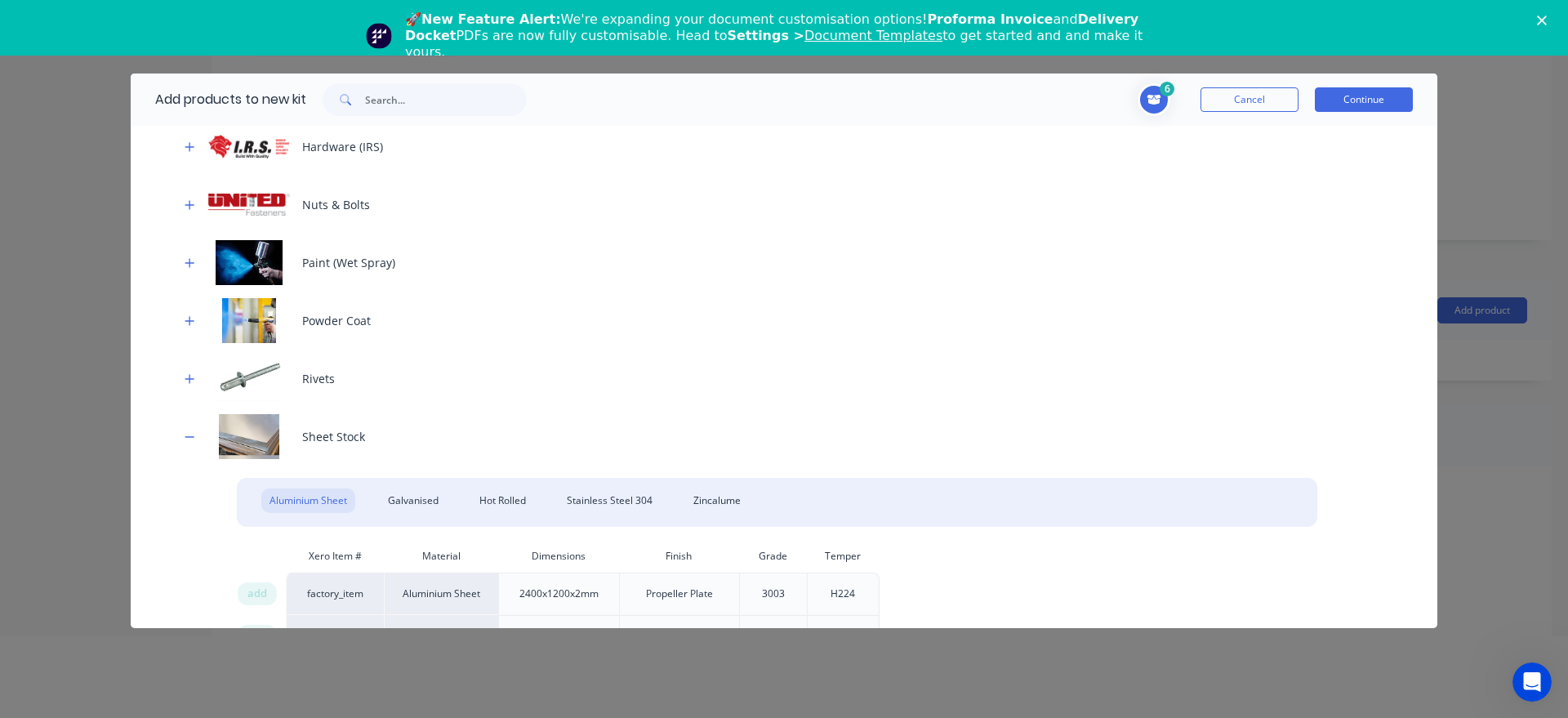
scroll to position [810, 0]
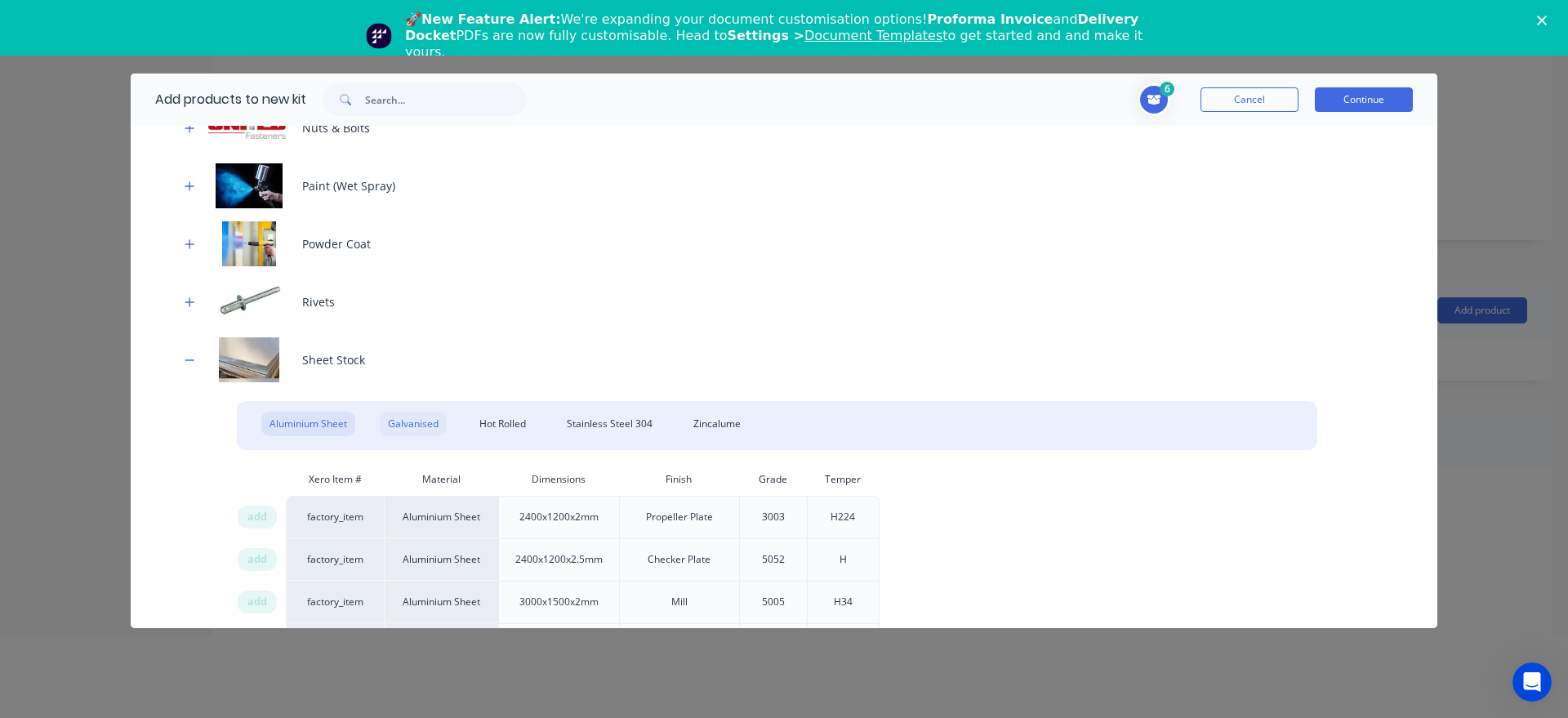
click at [421, 418] on div "Galvanised" at bounding box center [413, 424] width 67 height 25
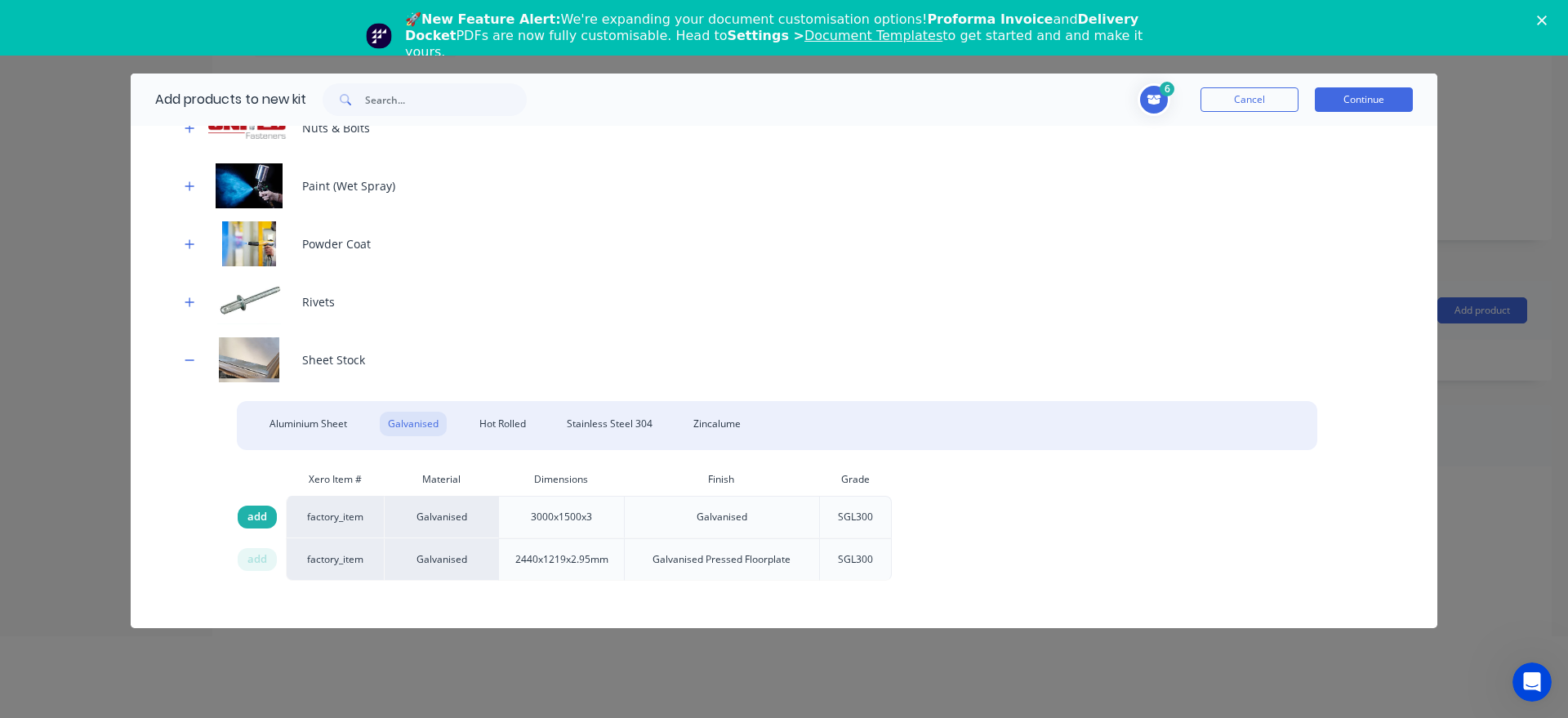
click at [257, 511] on span "add" at bounding box center [257, 517] width 19 height 17
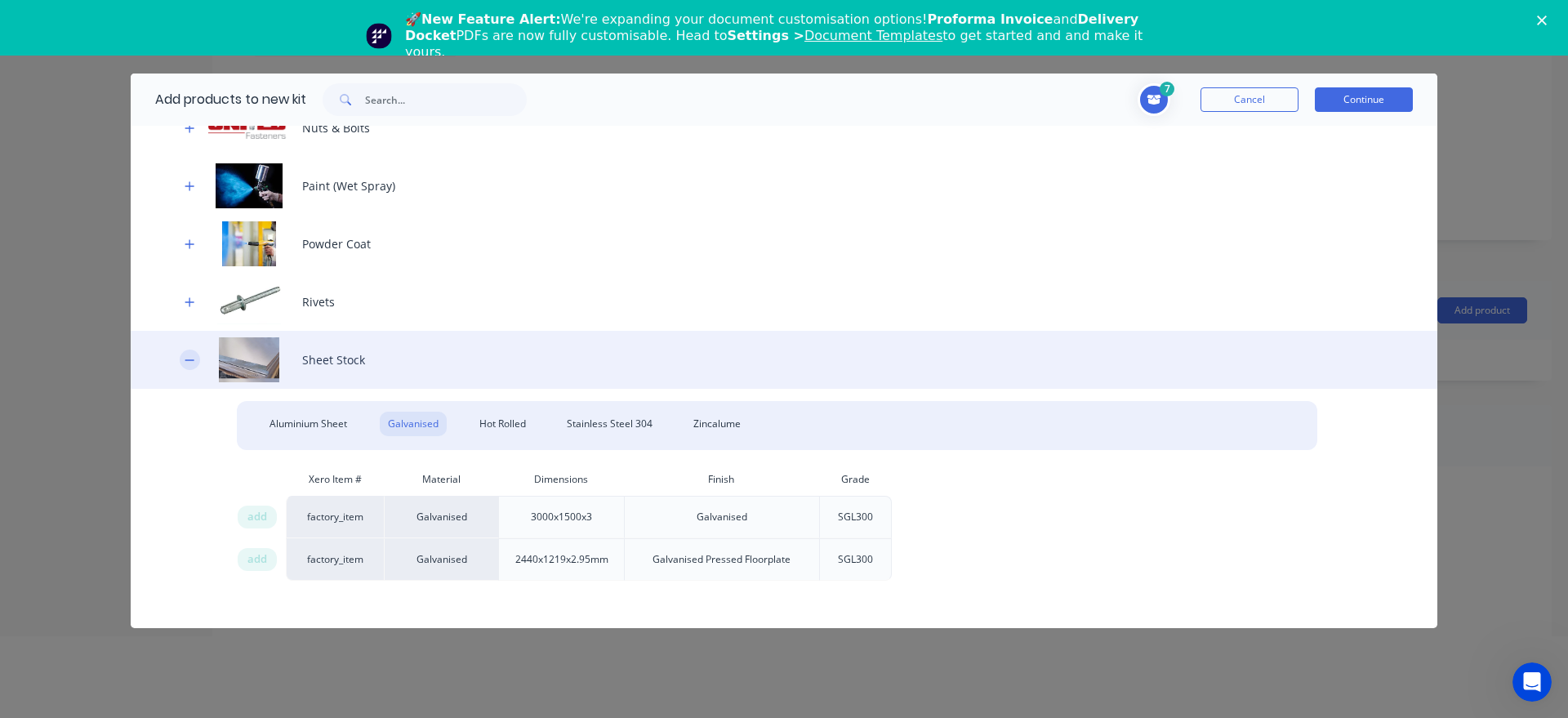
click at [189, 360] on icon "button" at bounding box center [189, 359] width 9 height 1
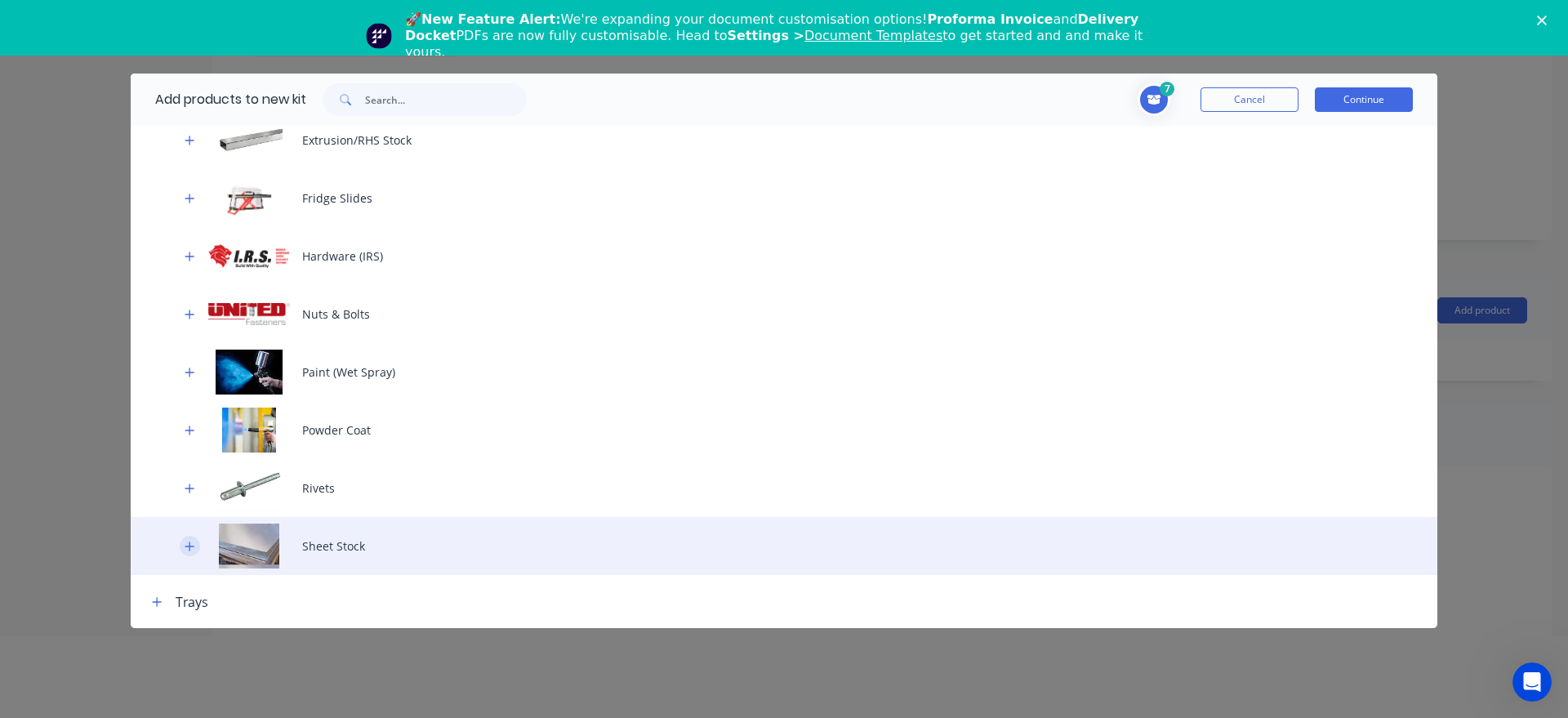
scroll to position [623, 0]
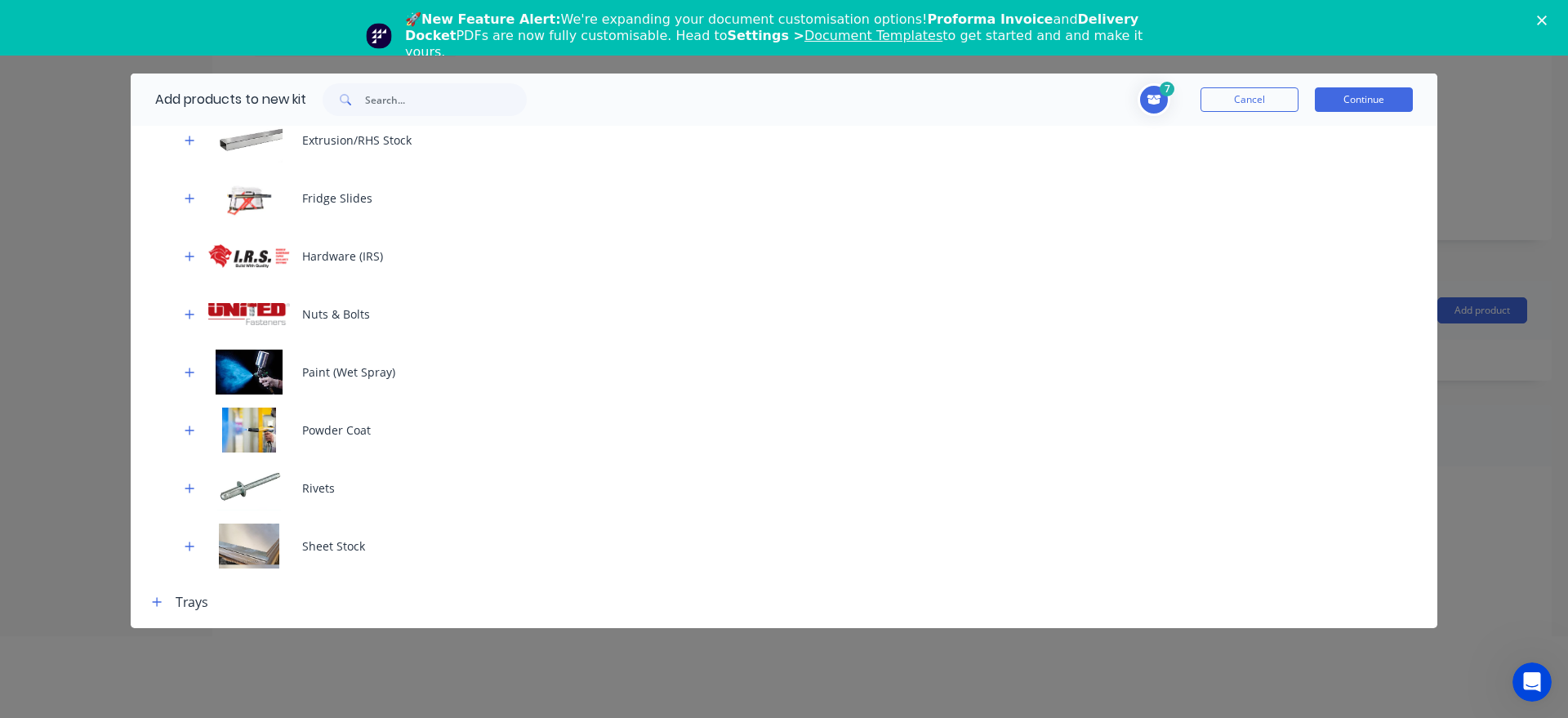
click at [1157, 94] on icon at bounding box center [1154, 100] width 16 height 13
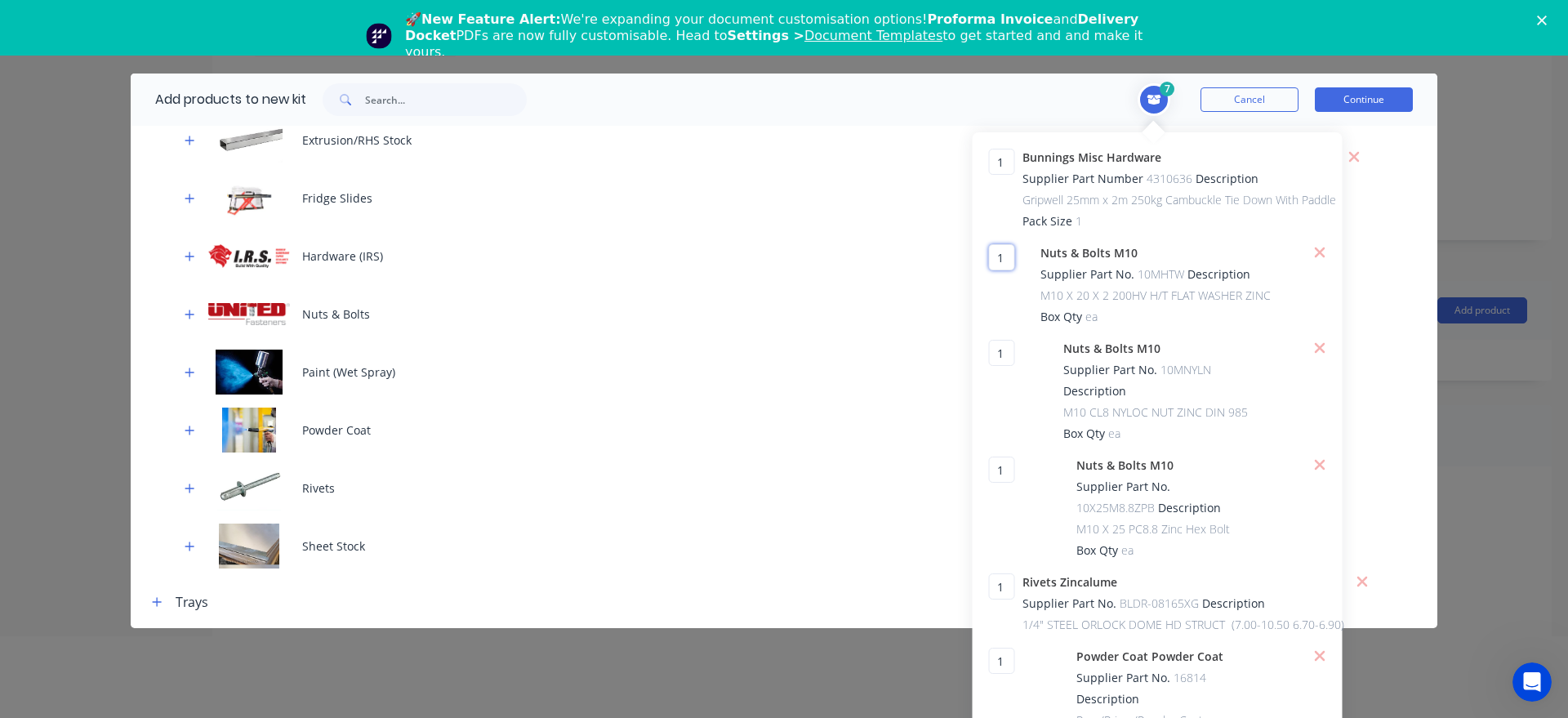
click at [1003, 264] on input "1" at bounding box center [1002, 257] width 26 height 26
type input "12"
click at [1008, 351] on input "1" at bounding box center [1002, 353] width 26 height 26
type input "6"
click at [1004, 465] on input "1" at bounding box center [1002, 470] width 26 height 26
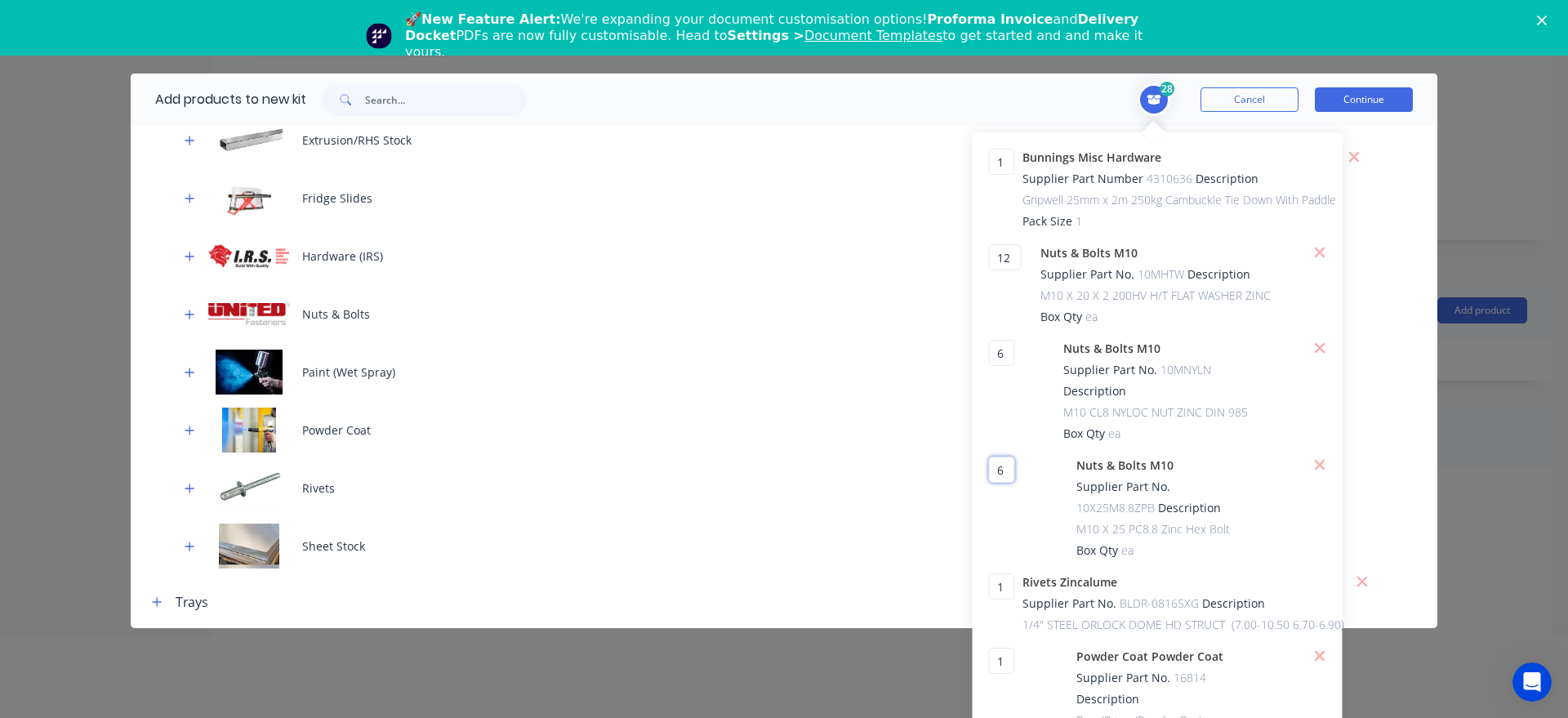
type input "6"
click at [1010, 589] on input "1" at bounding box center [1002, 587] width 26 height 26
type input "7"
click at [1147, 100] on icon at bounding box center [1154, 100] width 17 height 13
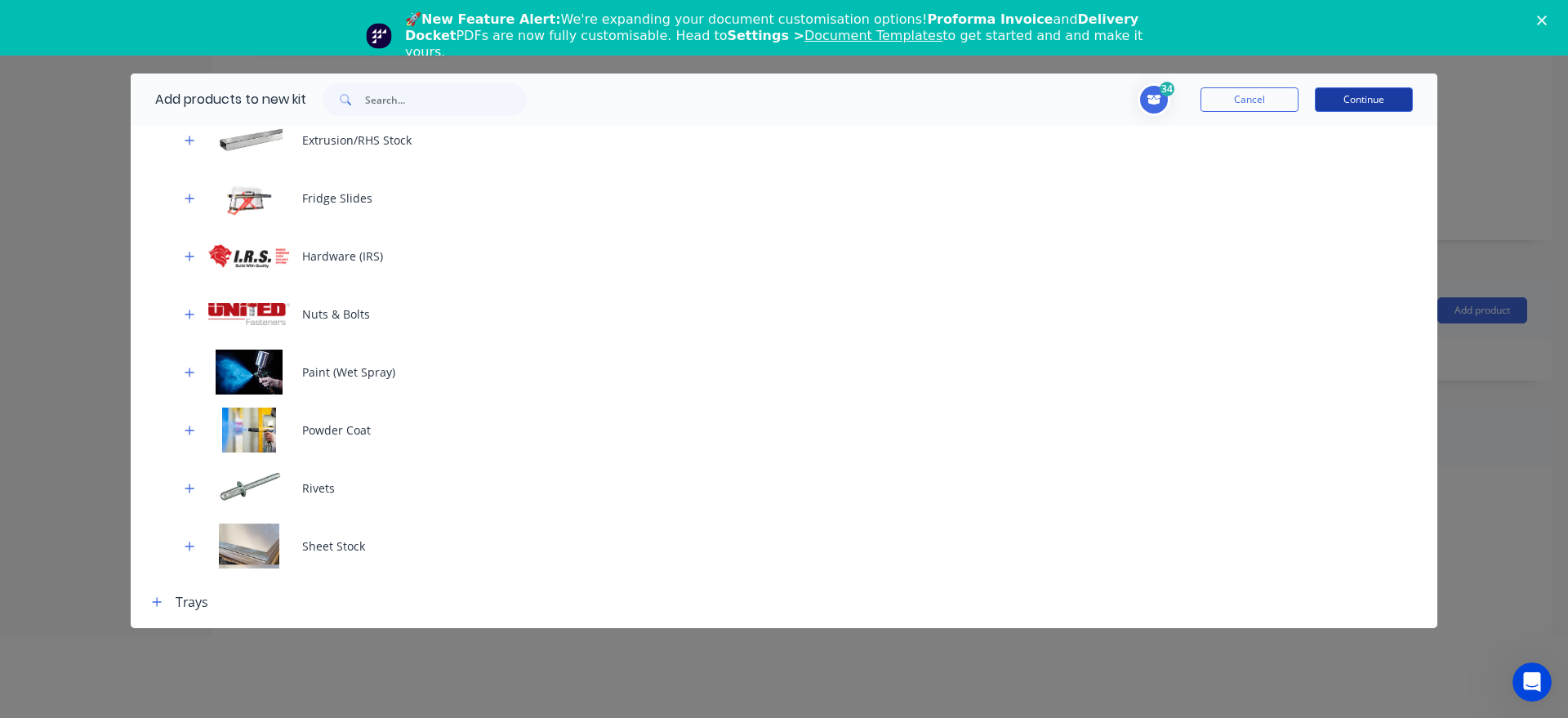
click at [1383, 107] on button "Continue" at bounding box center [1364, 100] width 98 height 25
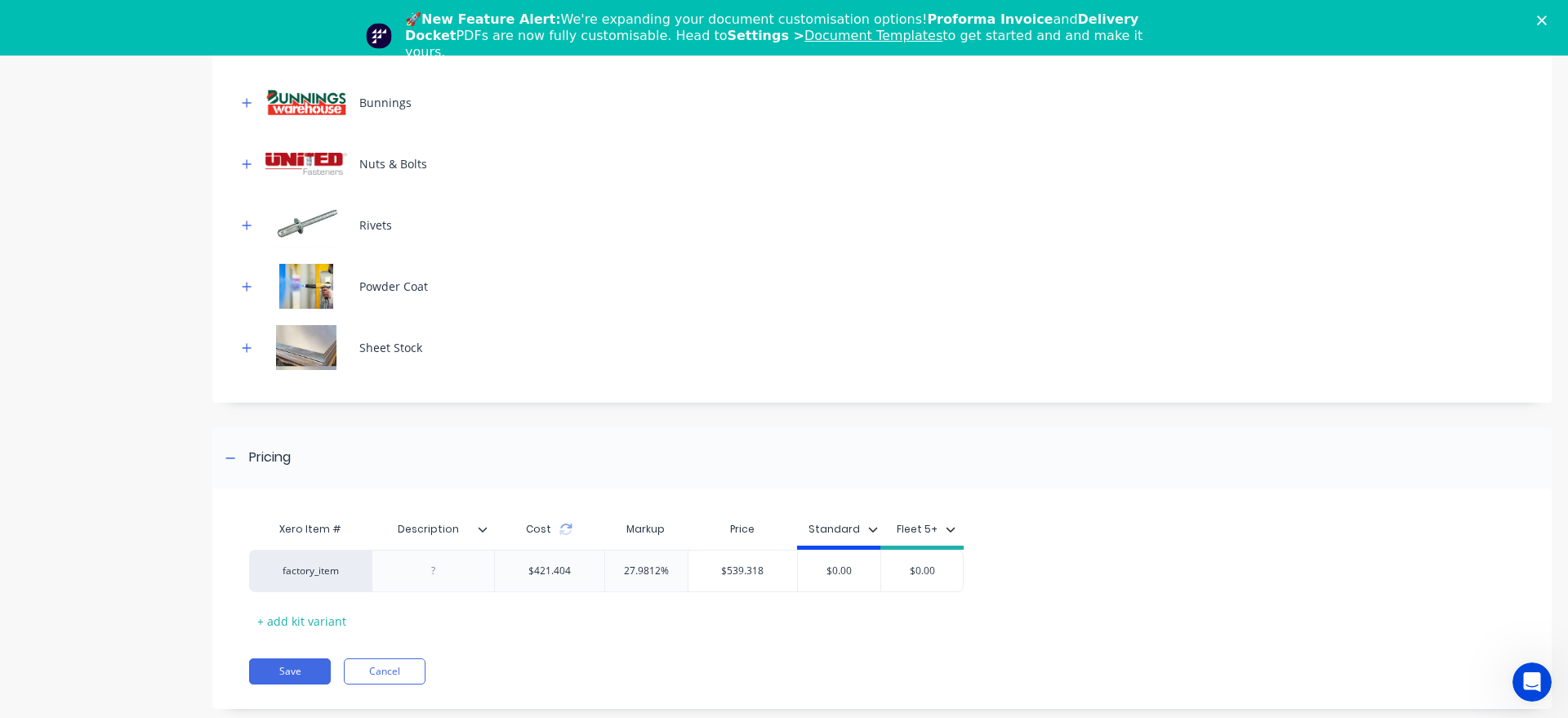
scroll to position [838, 0]
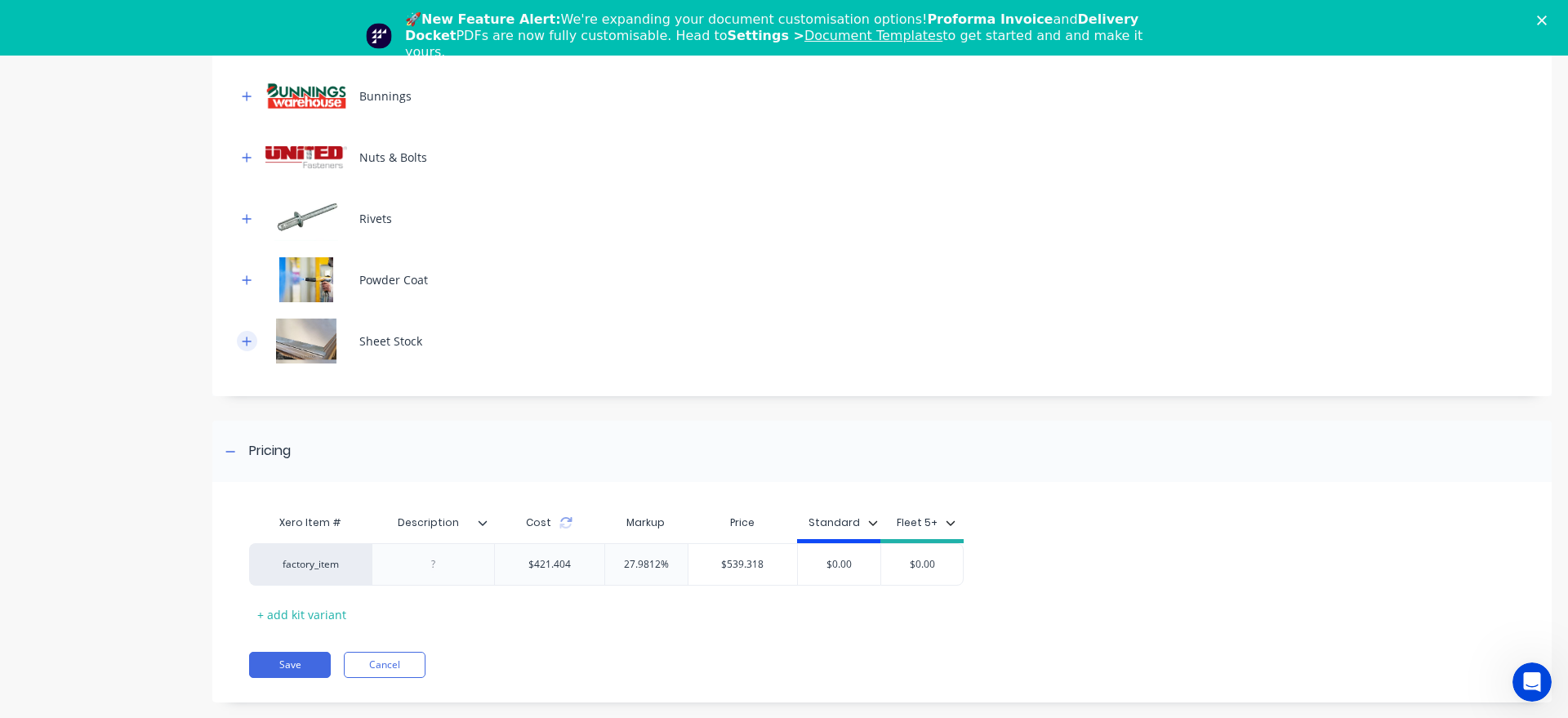
click at [241, 344] on button "button" at bounding box center [247, 341] width 20 height 20
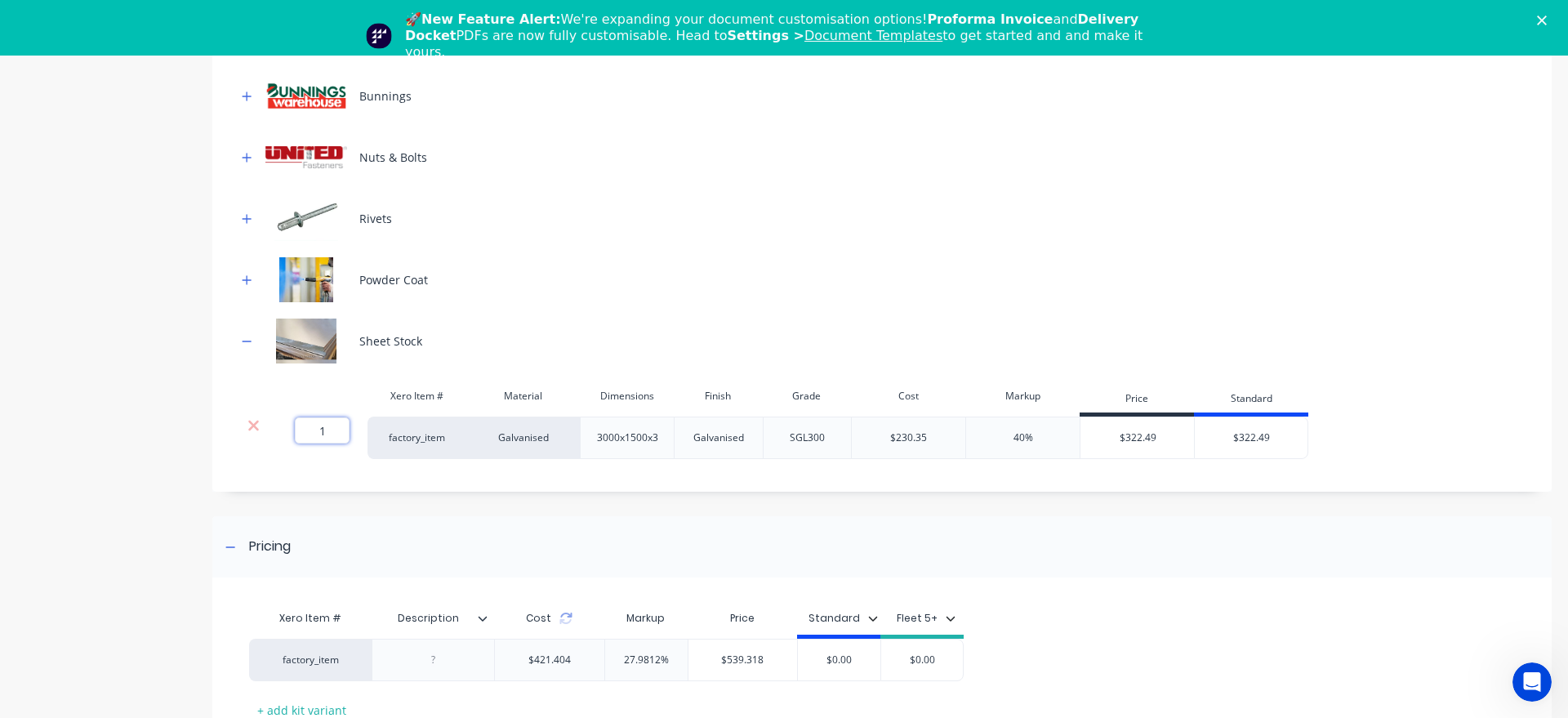
click at [328, 432] on input "1" at bounding box center [322, 431] width 55 height 26
type input "0.26"
click at [89, 432] on div "Product details" at bounding box center [102, 25] width 172 height 1595
click at [249, 346] on icon "button" at bounding box center [246, 341] width 10 height 11
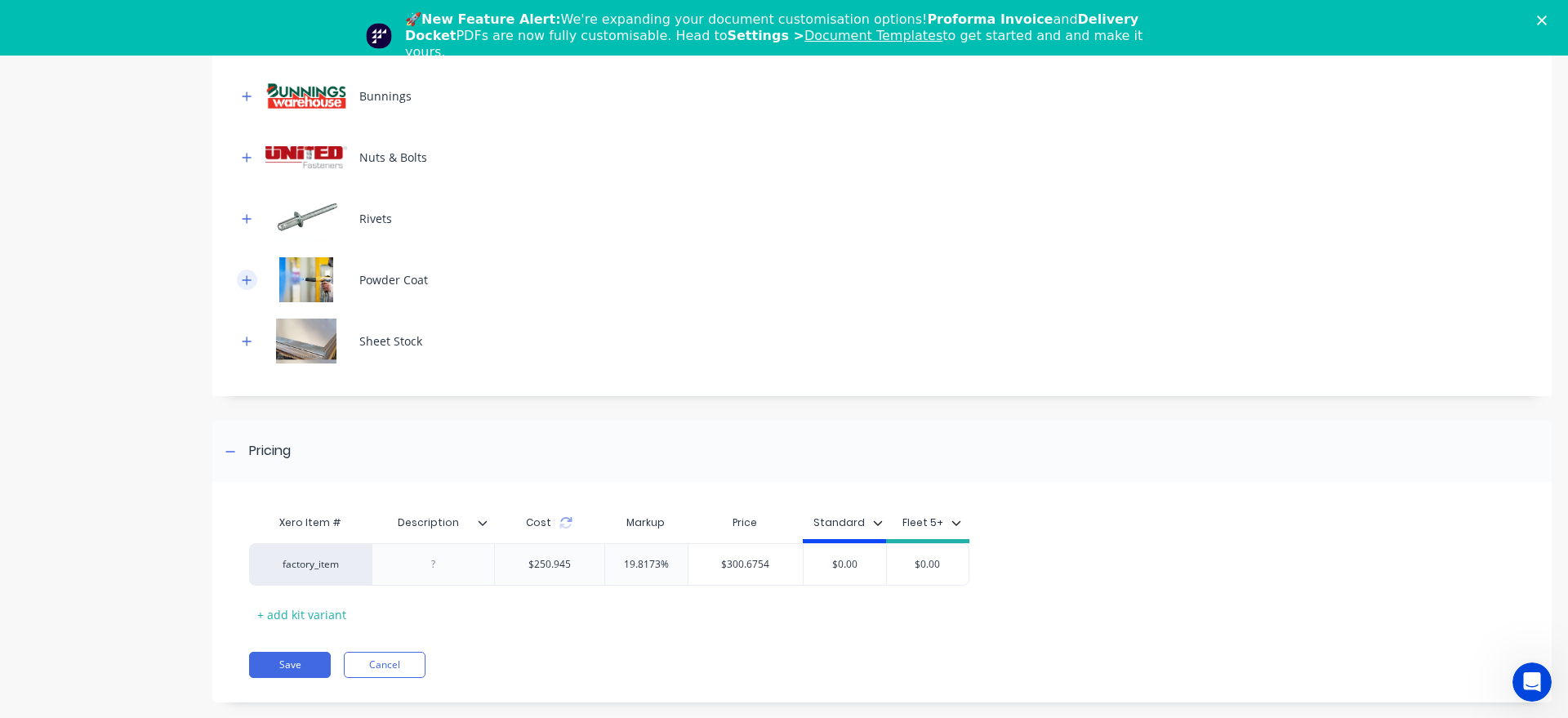
click at [250, 285] on icon "button" at bounding box center [246, 280] width 10 height 11
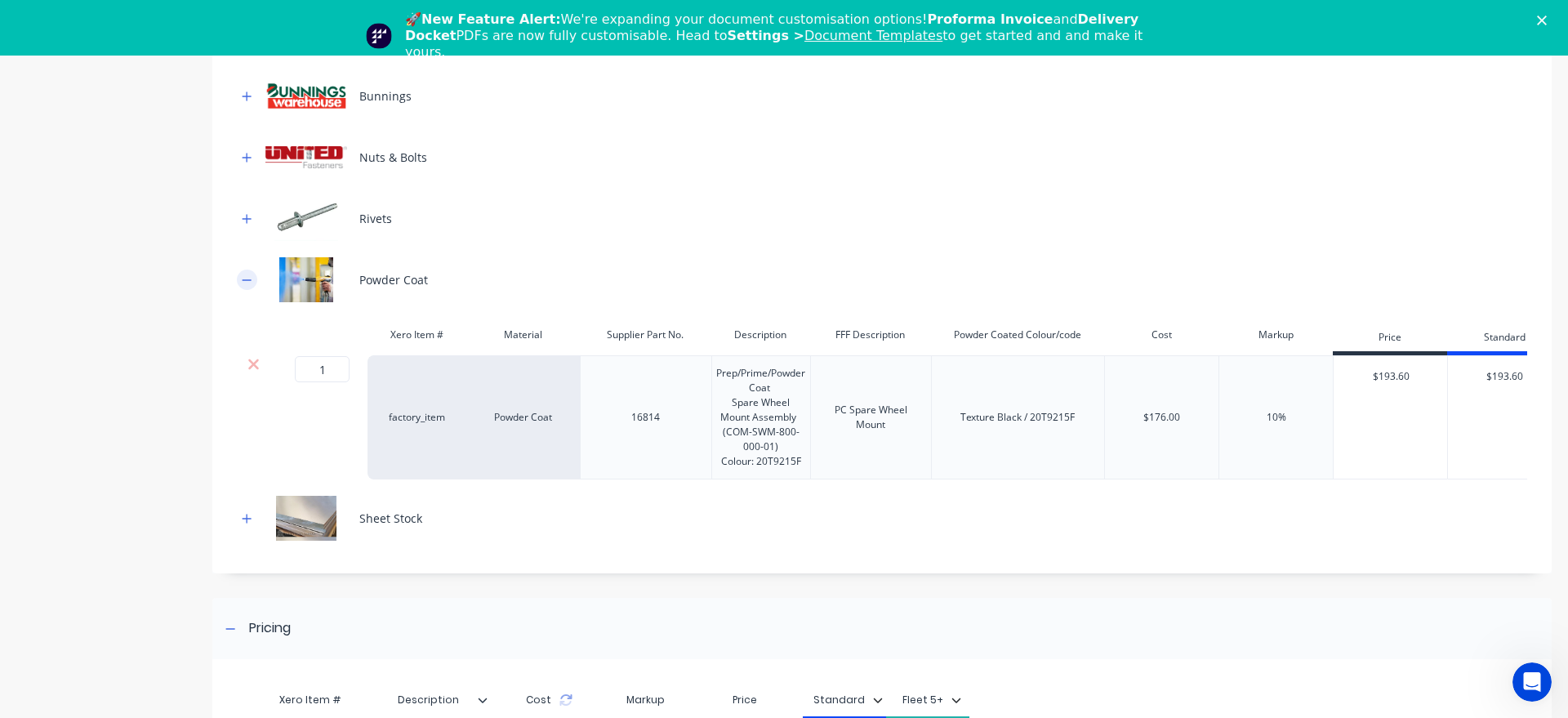
click at [250, 285] on icon "button" at bounding box center [246, 280] width 10 height 11
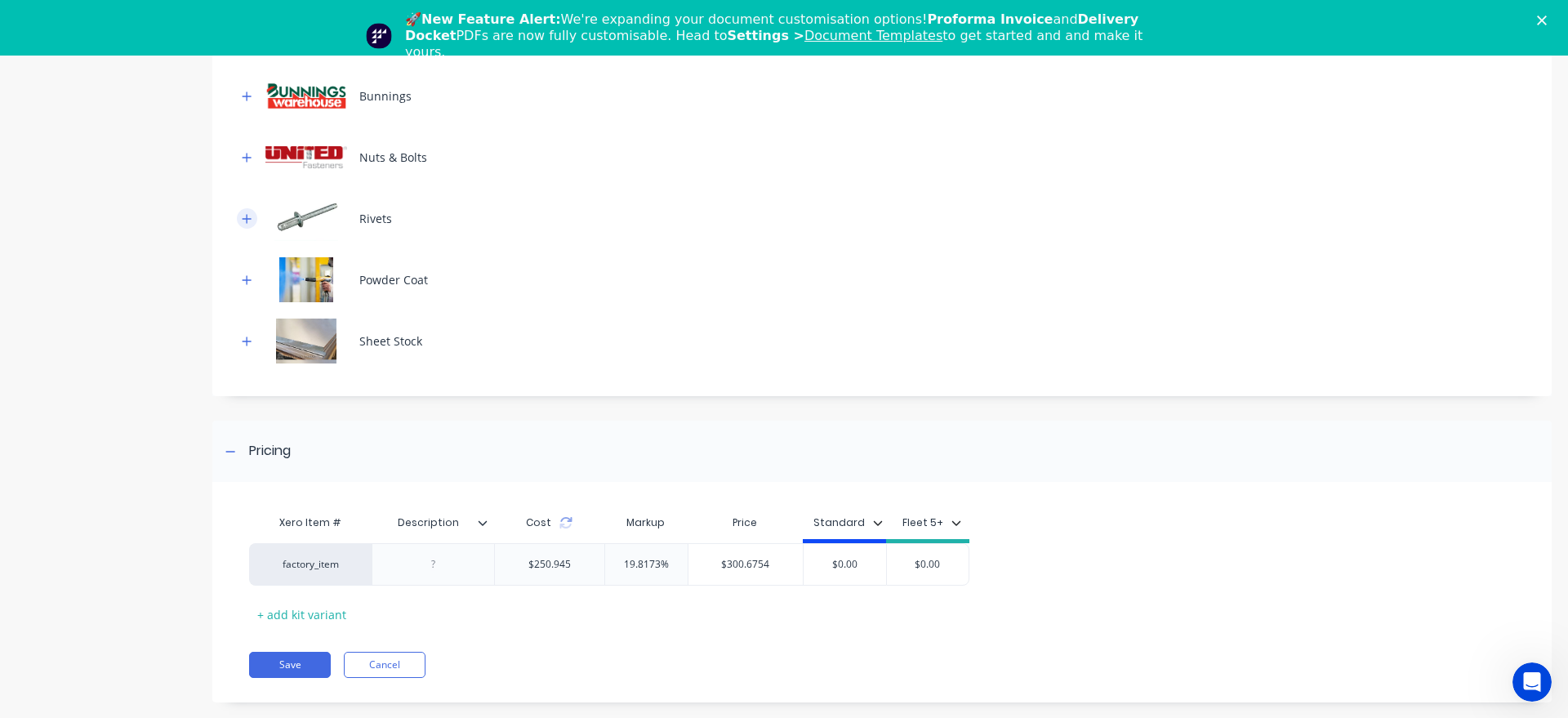
click at [244, 221] on icon "button" at bounding box center [246, 218] width 10 height 11
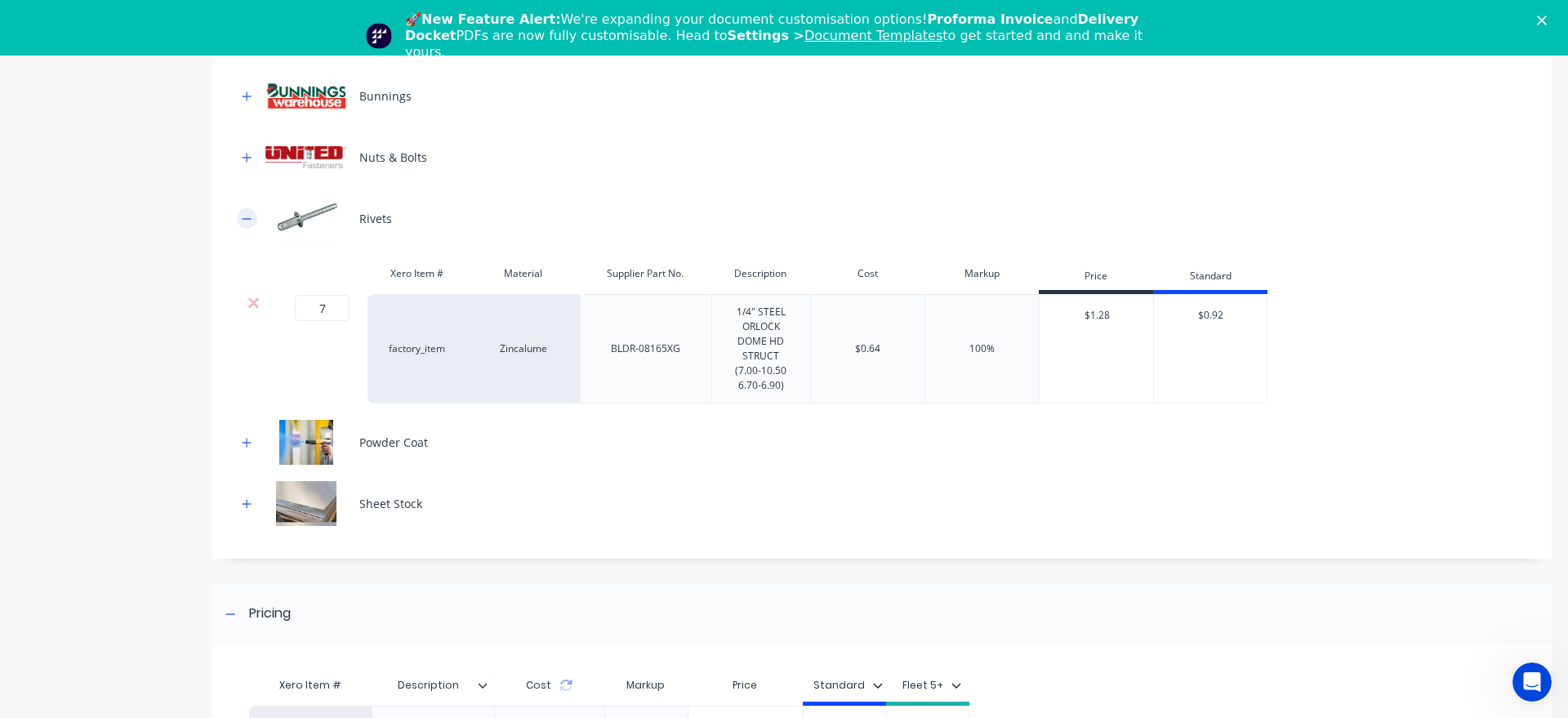
click at [244, 221] on icon "button" at bounding box center [246, 218] width 10 height 11
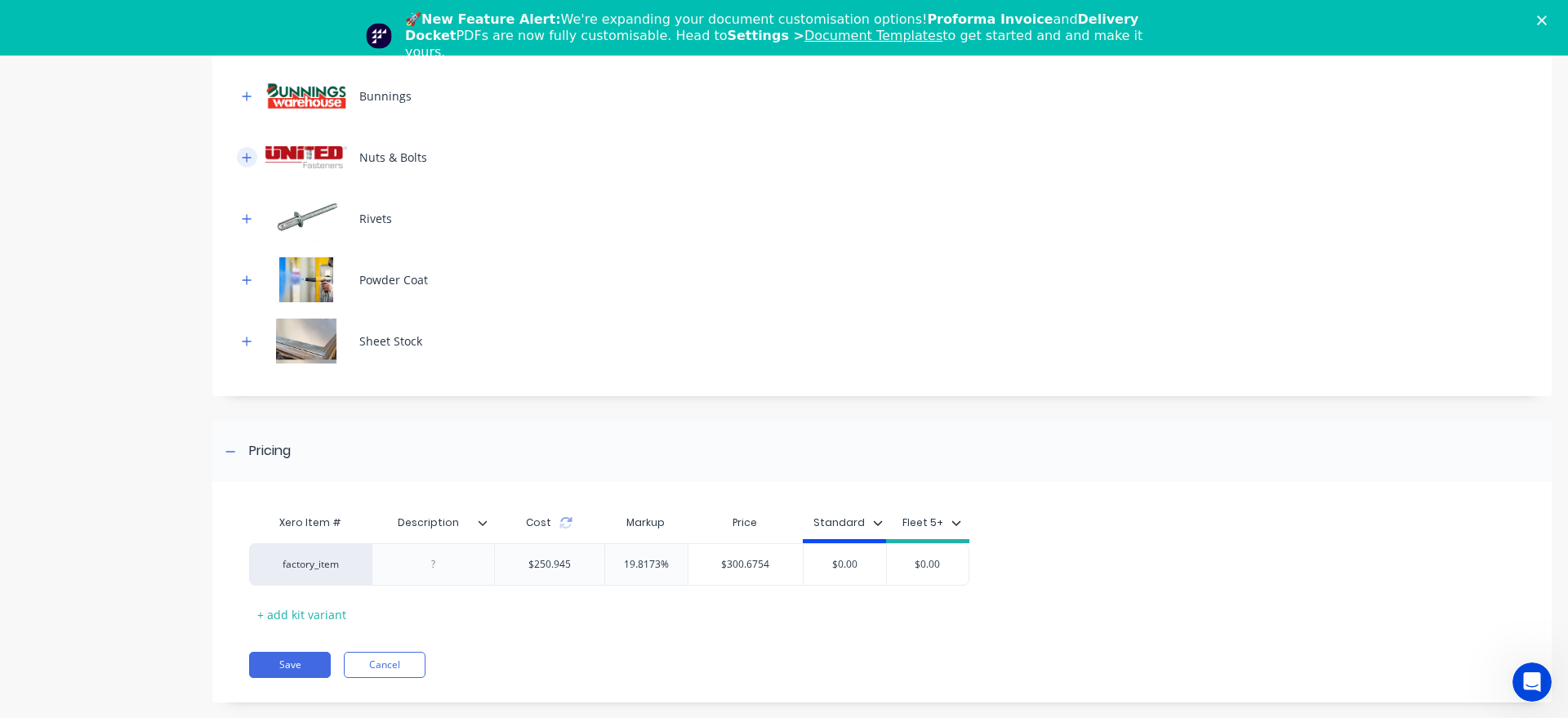
click at [244, 164] on button "button" at bounding box center [247, 157] width 20 height 20
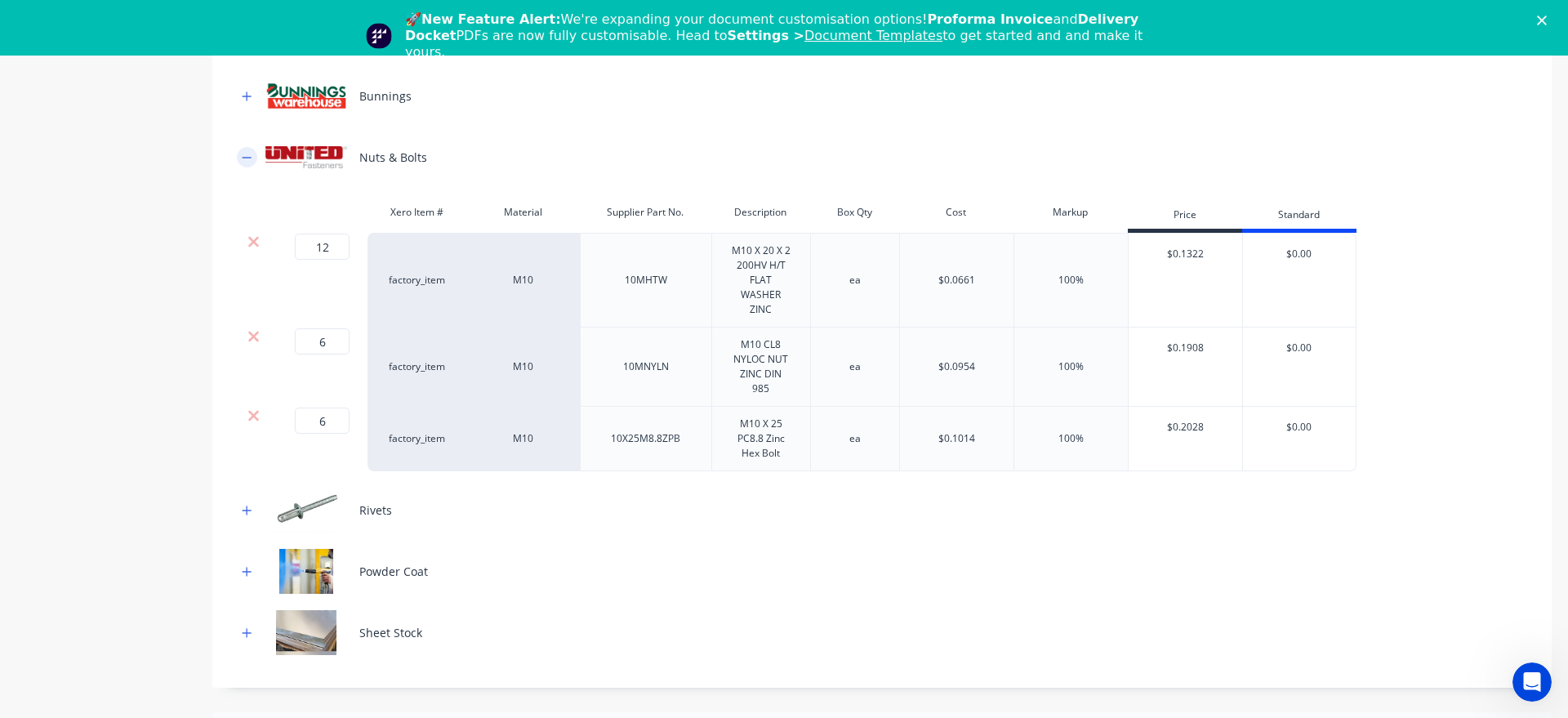
click at [244, 164] on button "button" at bounding box center [247, 157] width 20 height 20
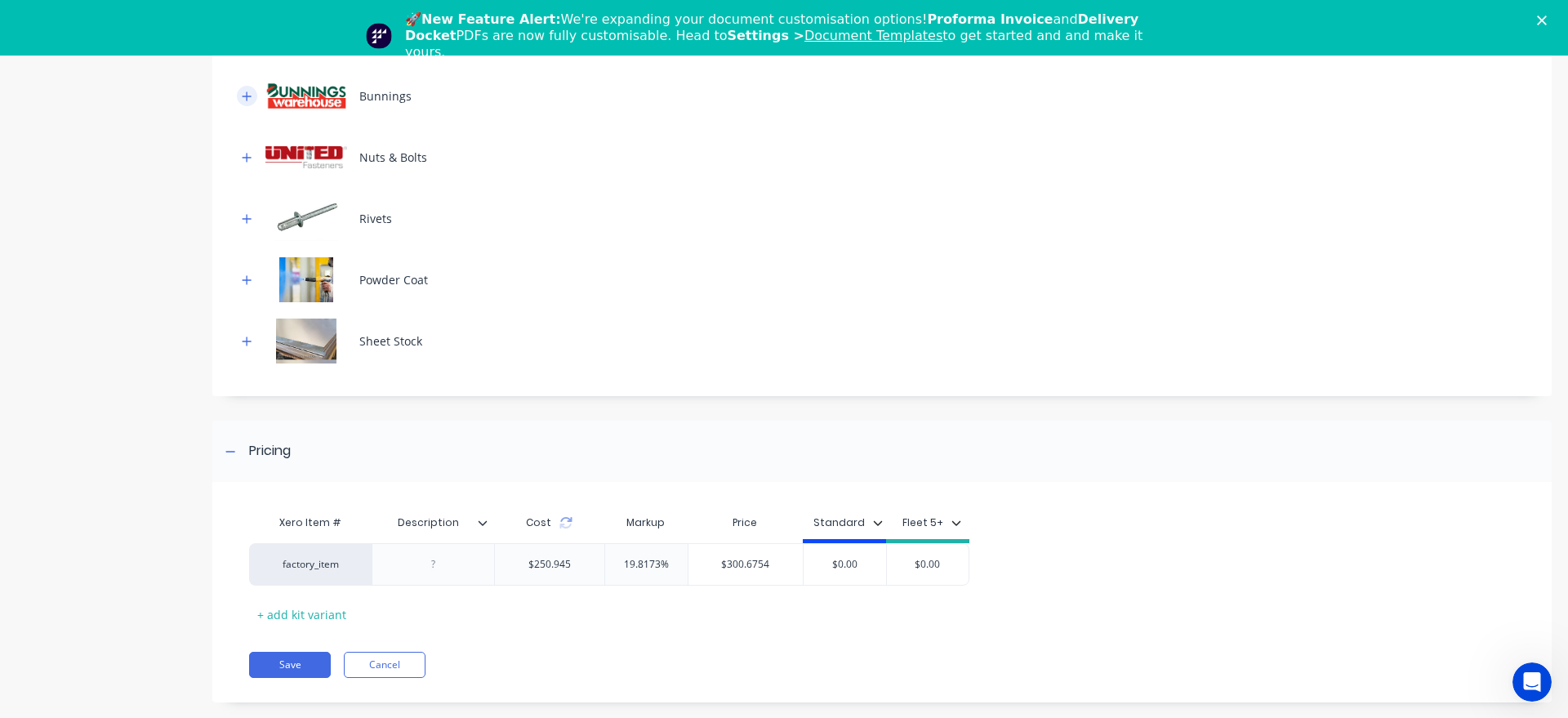
click at [245, 95] on icon "button" at bounding box center [246, 96] width 10 height 11
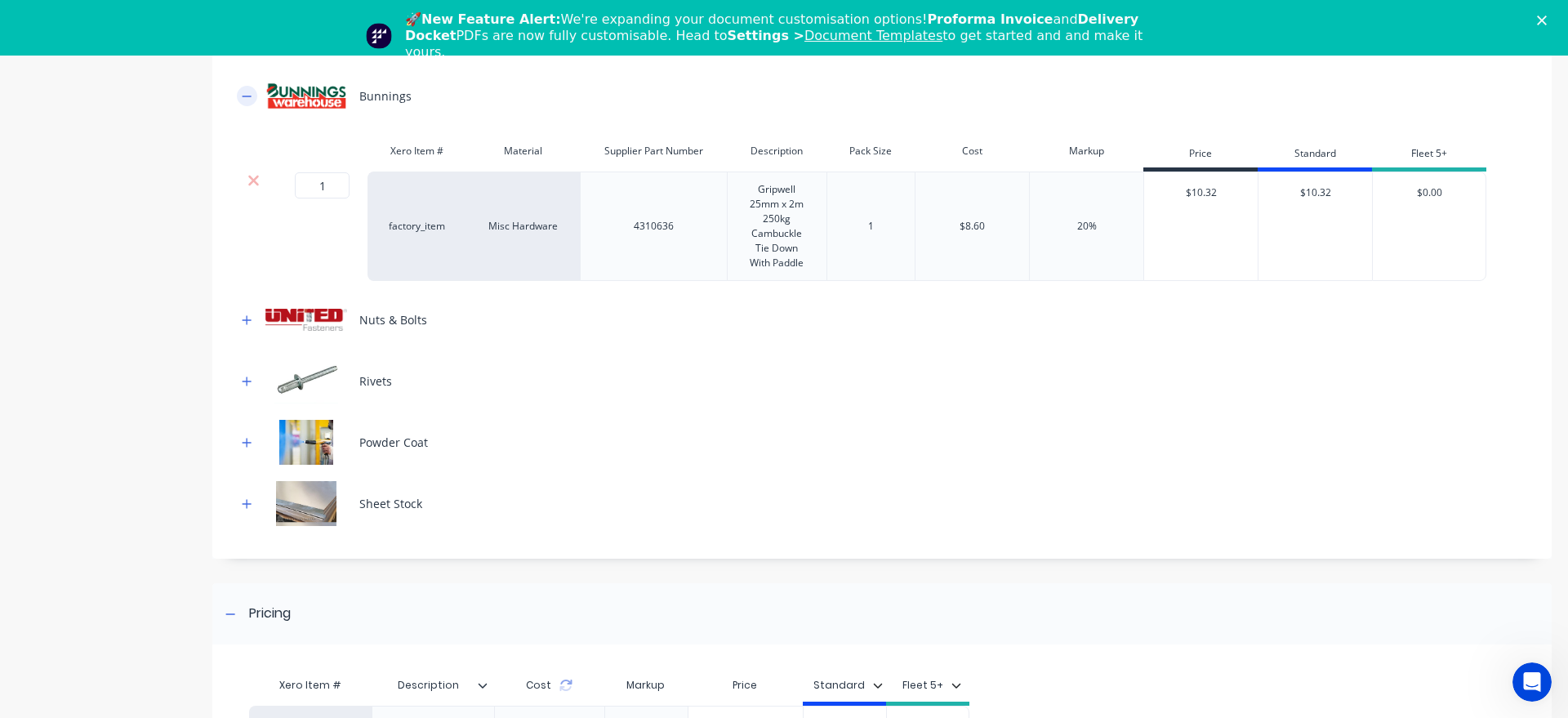
click at [245, 95] on icon "button" at bounding box center [246, 96] width 10 height 11
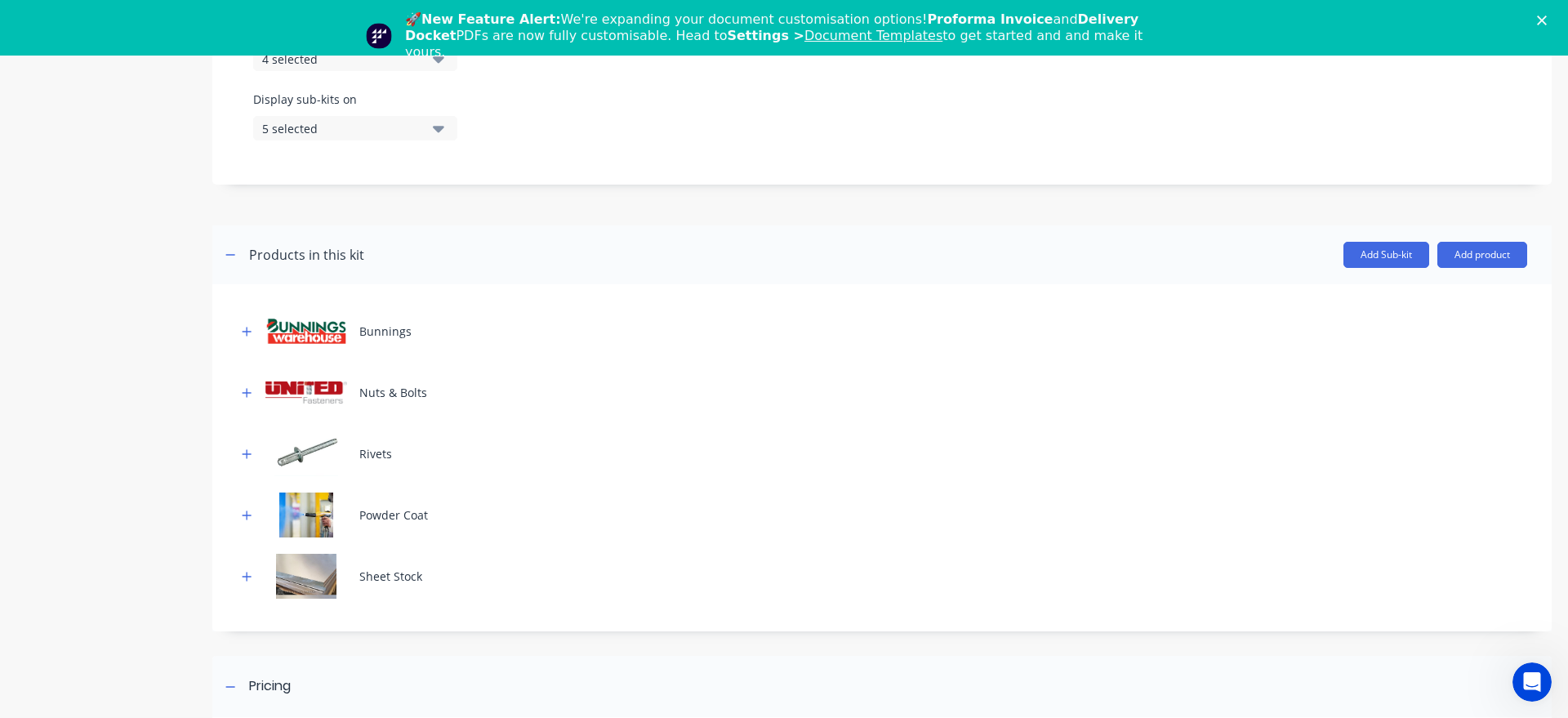
scroll to position [559, 0]
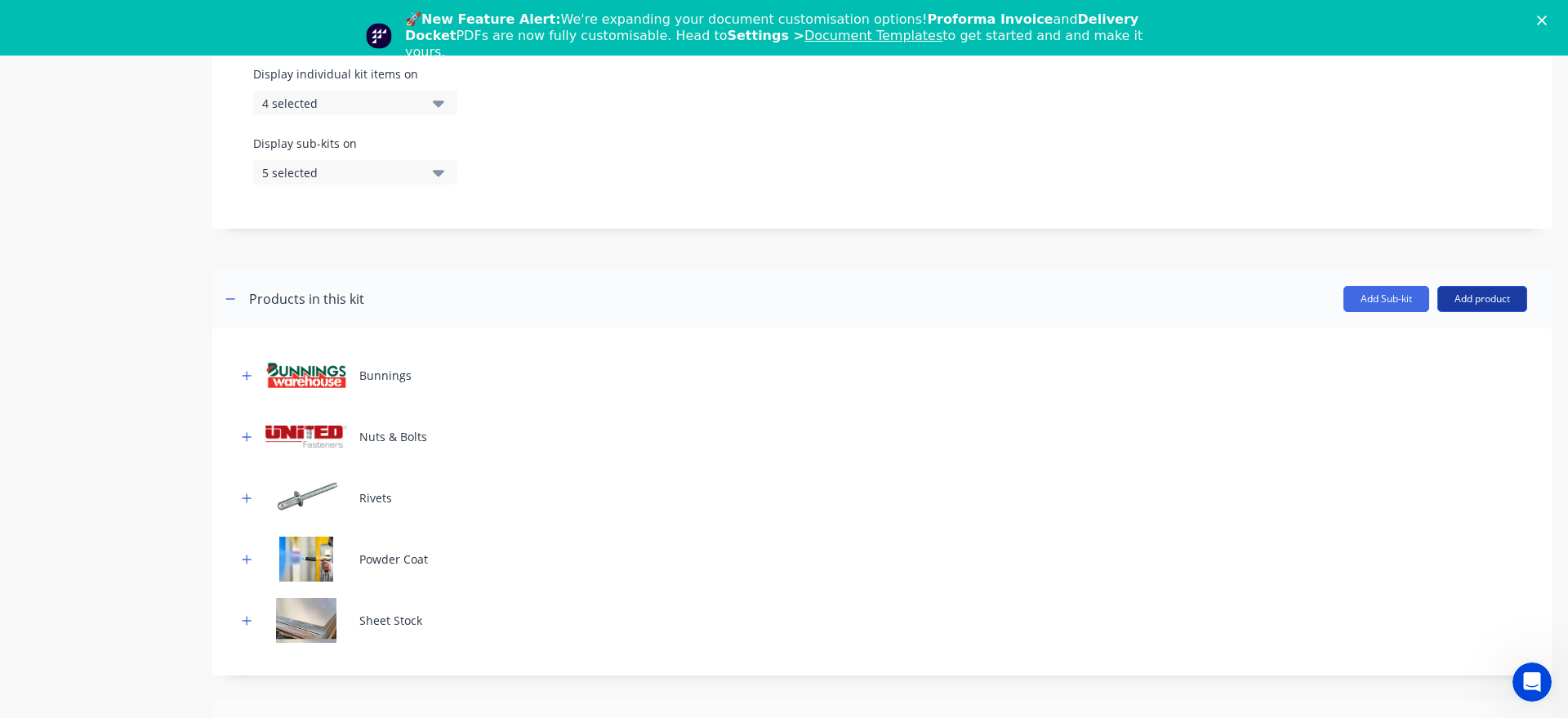
click at [1490, 298] on button "Add product" at bounding box center [1483, 300] width 90 height 26
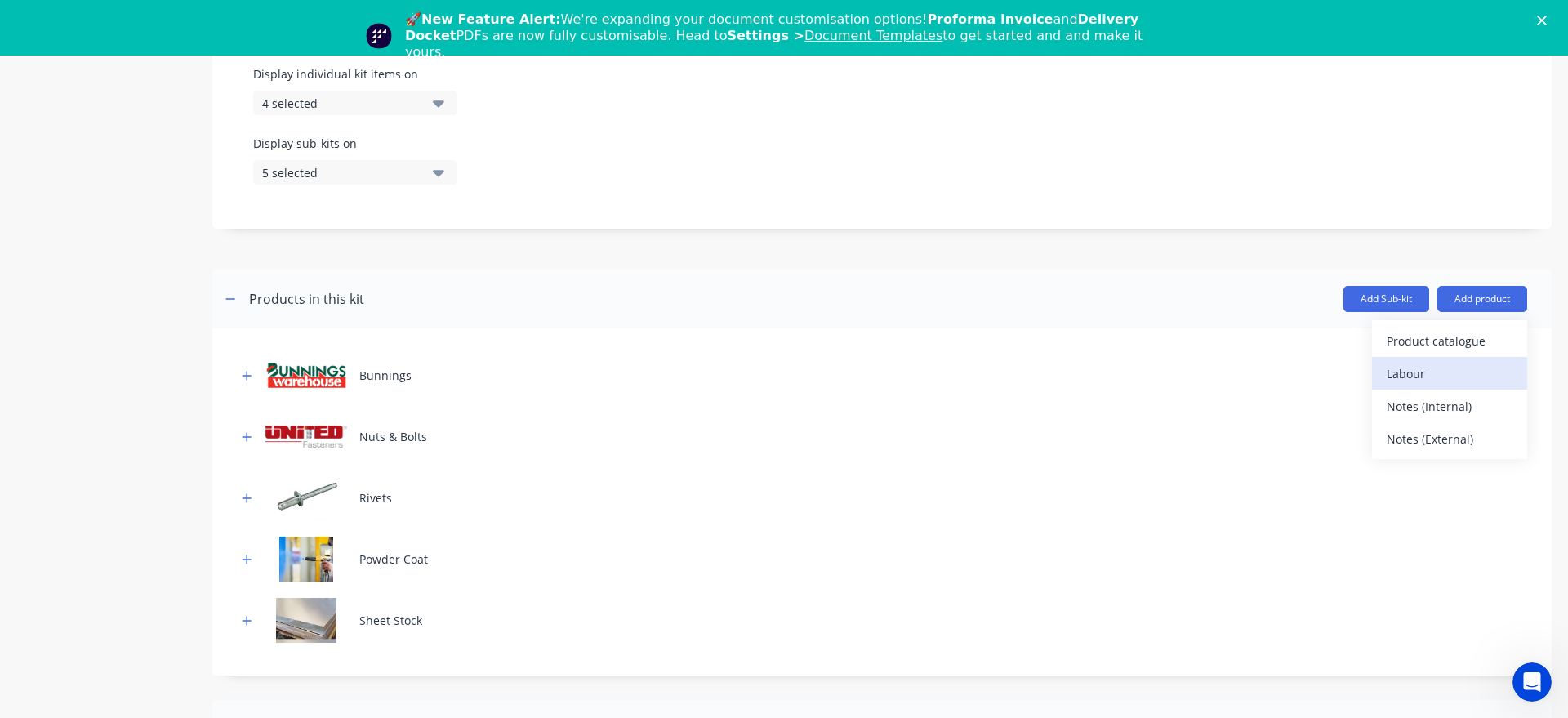
click at [1458, 369] on div "Labour" at bounding box center [1449, 374] width 126 height 24
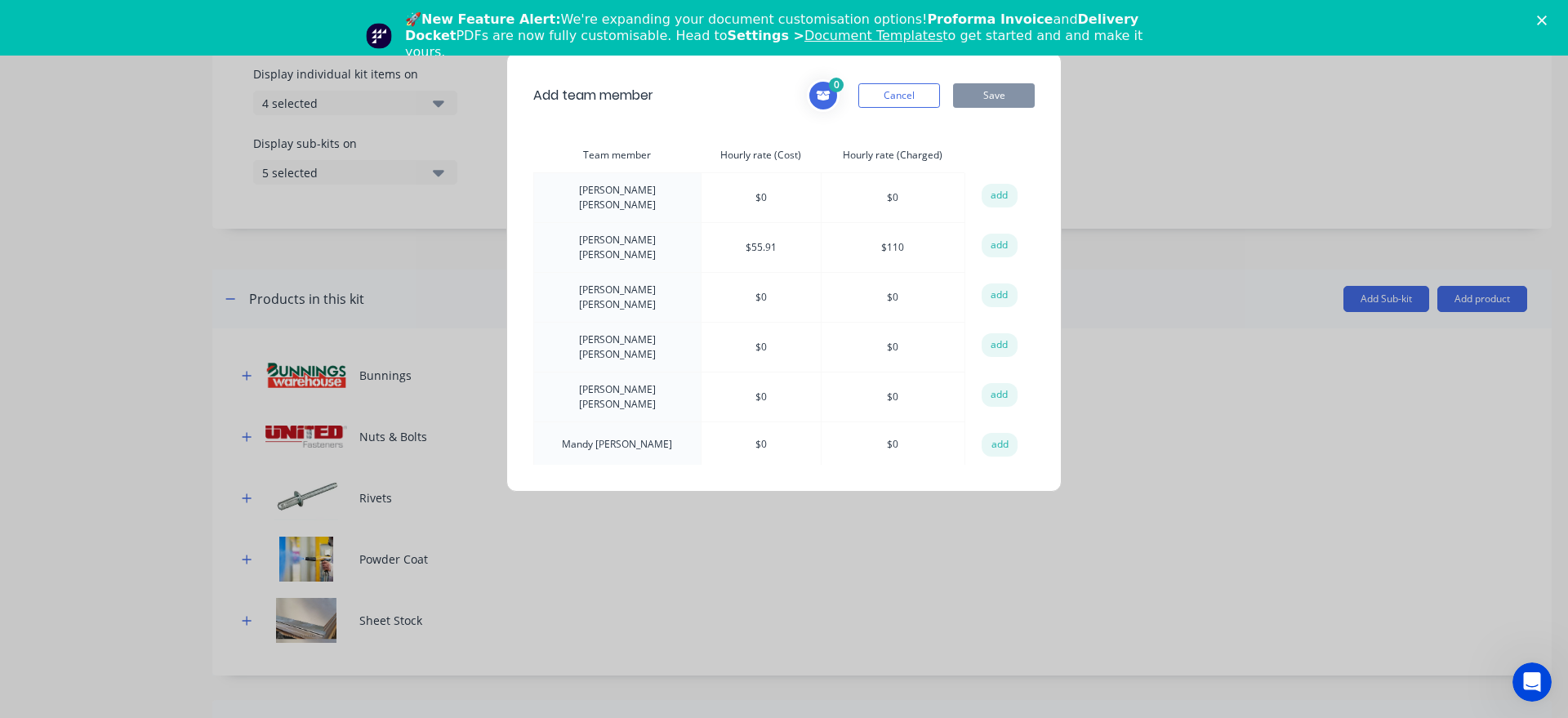
click at [904, 93] on button "Cancel" at bounding box center [899, 96] width 82 height 25
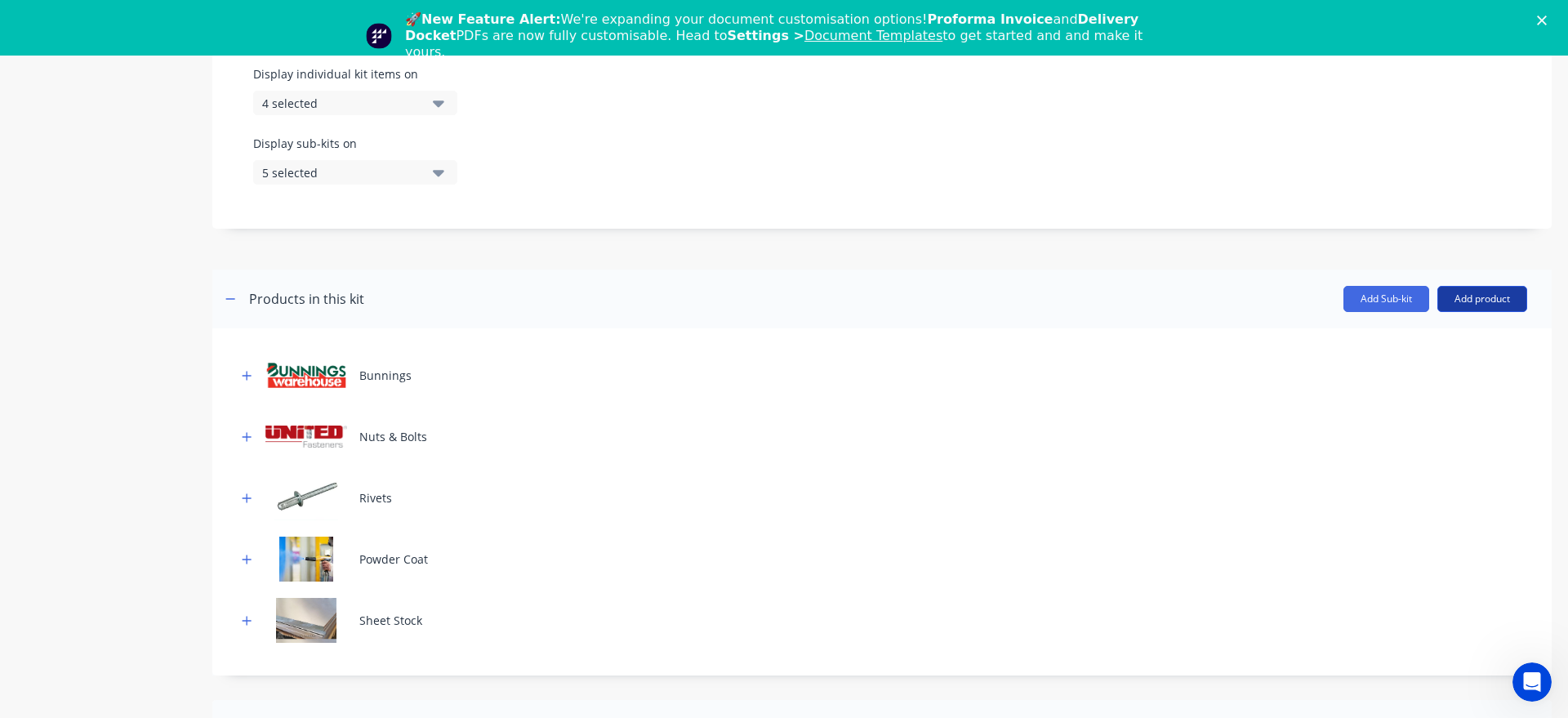
click at [1487, 297] on button "Add product" at bounding box center [1483, 300] width 90 height 26
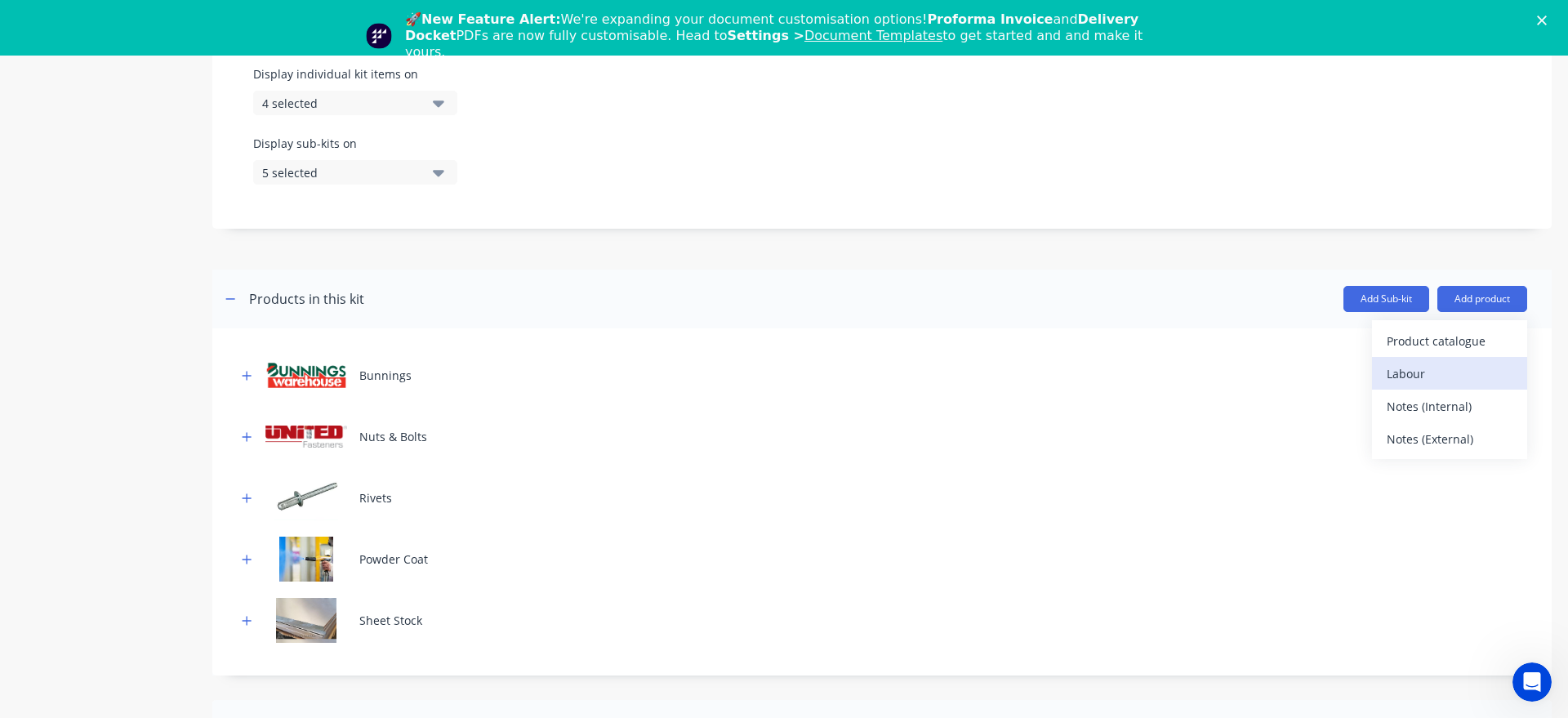
click at [1461, 368] on div "Labour" at bounding box center [1449, 374] width 126 height 24
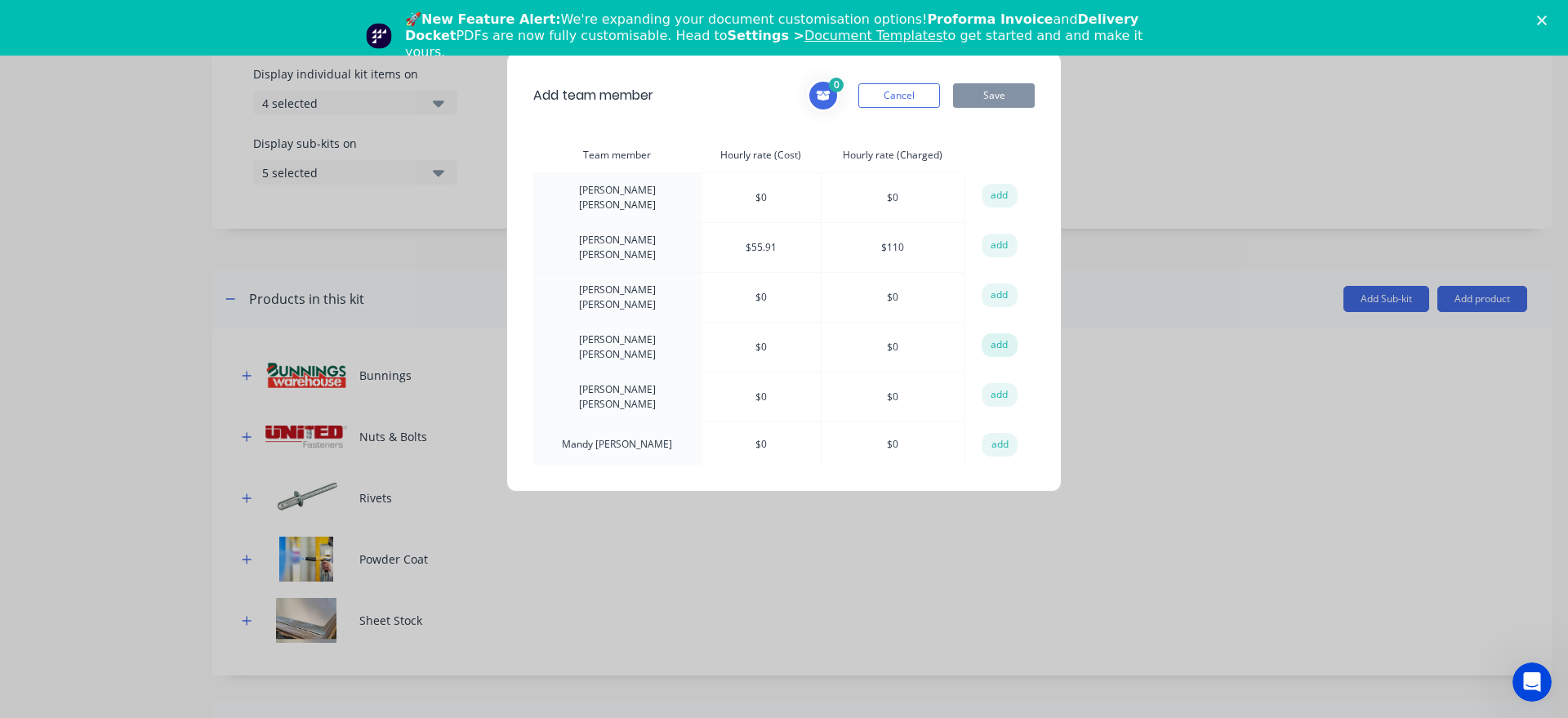
click at [1006, 336] on button "add" at bounding box center [1000, 345] width 36 height 25
click at [891, 105] on button "Cancel" at bounding box center [899, 96] width 82 height 25
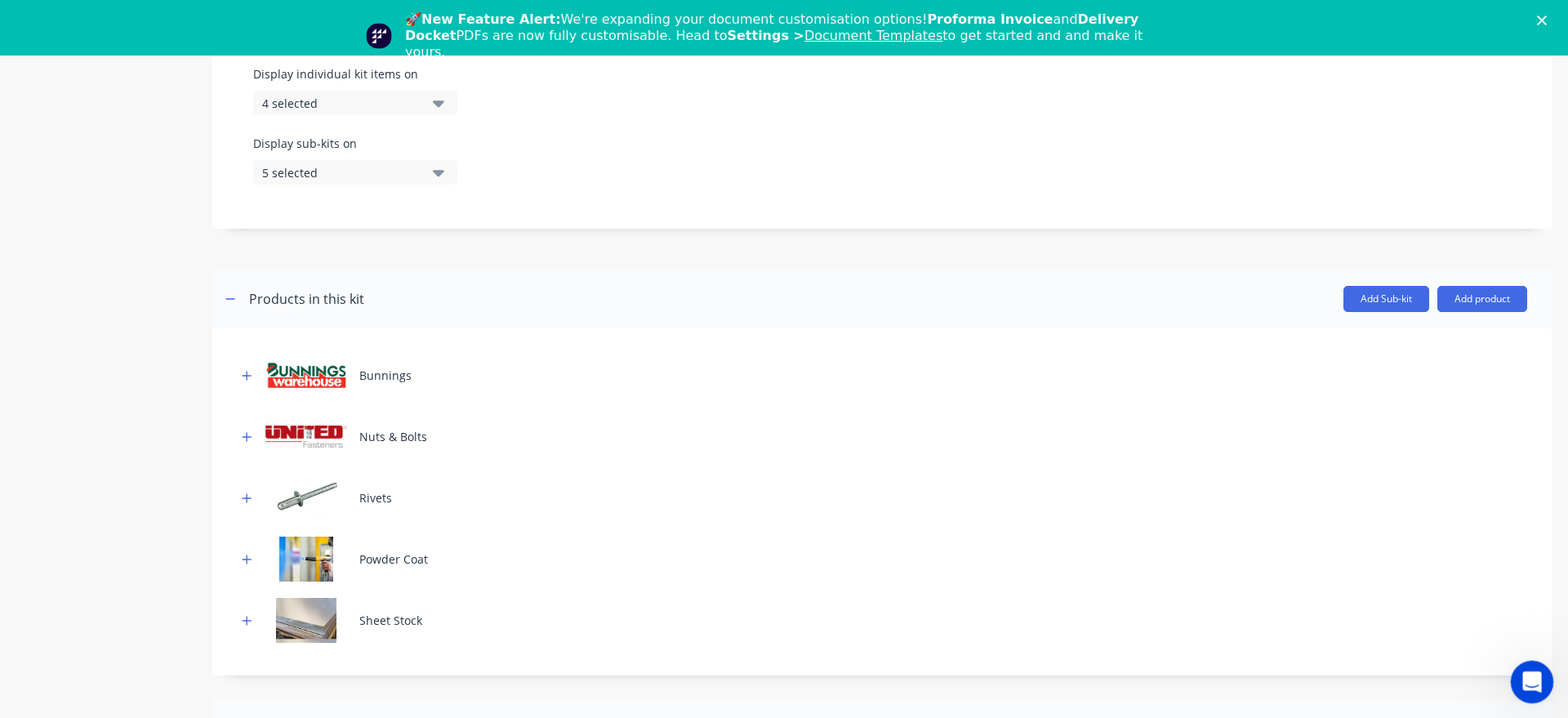
click at [1525, 674] on icon "Open Intercom Messenger" at bounding box center [1530, 680] width 27 height 27
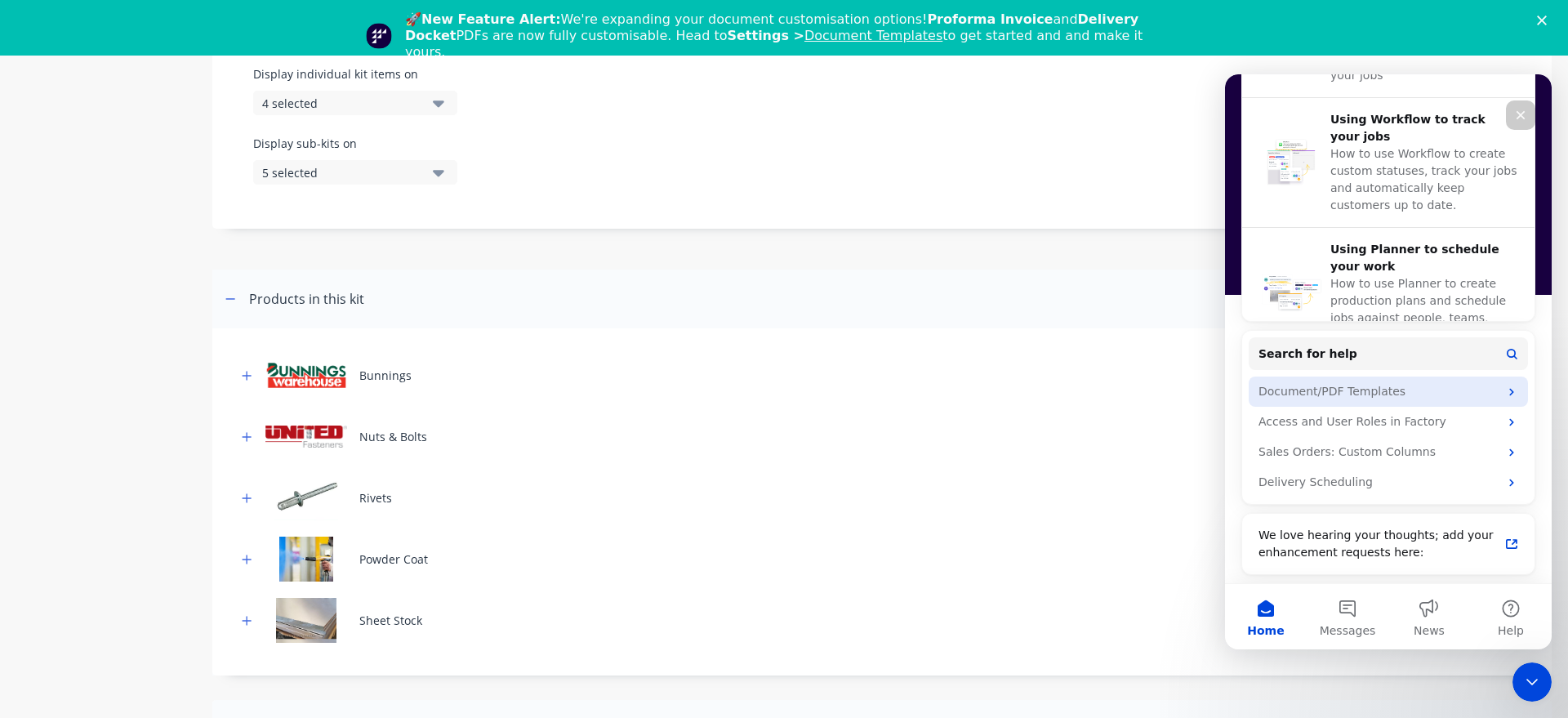
scroll to position [0, 0]
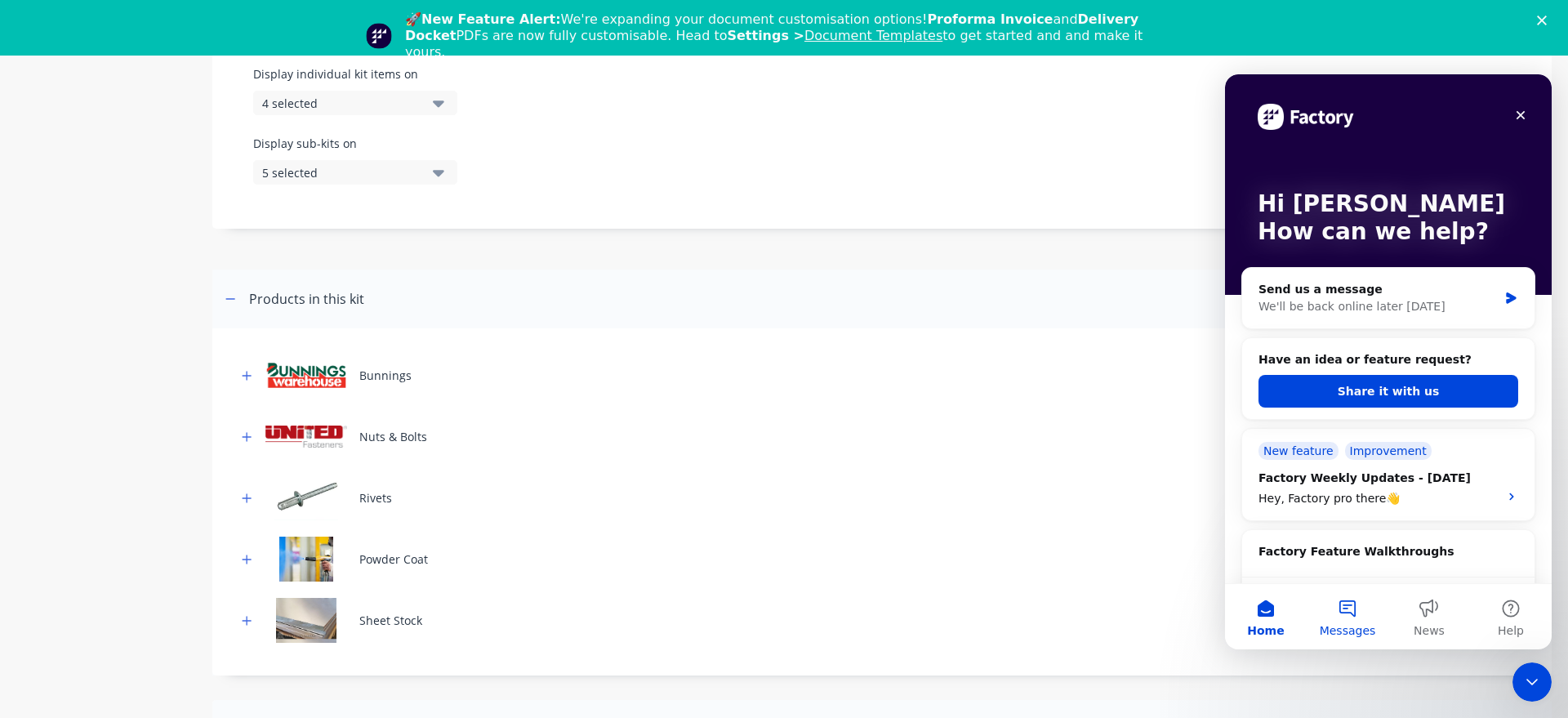
click at [1343, 602] on button "Messages" at bounding box center [1348, 617] width 82 height 65
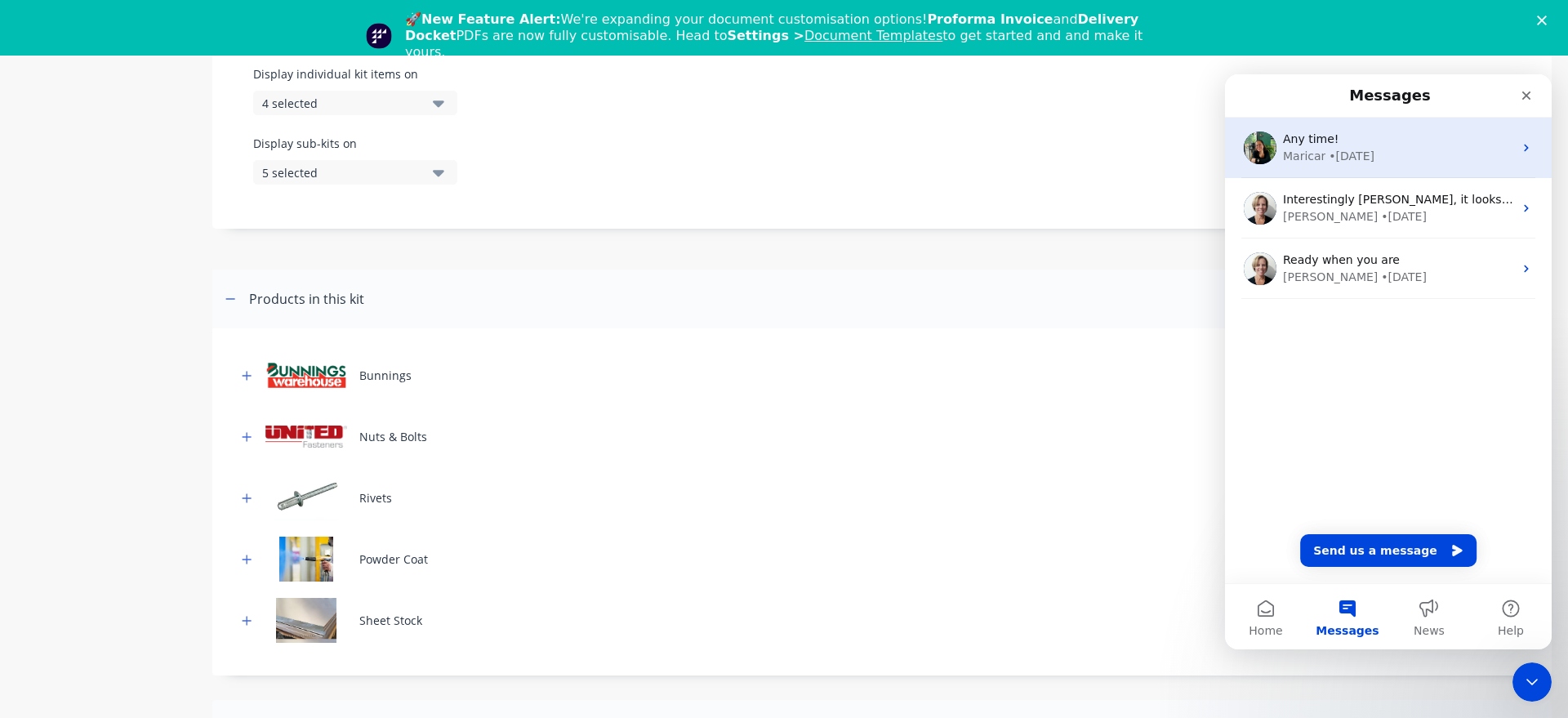
click at [1423, 154] on div "Maricar • 22w ago" at bounding box center [1398, 156] width 230 height 17
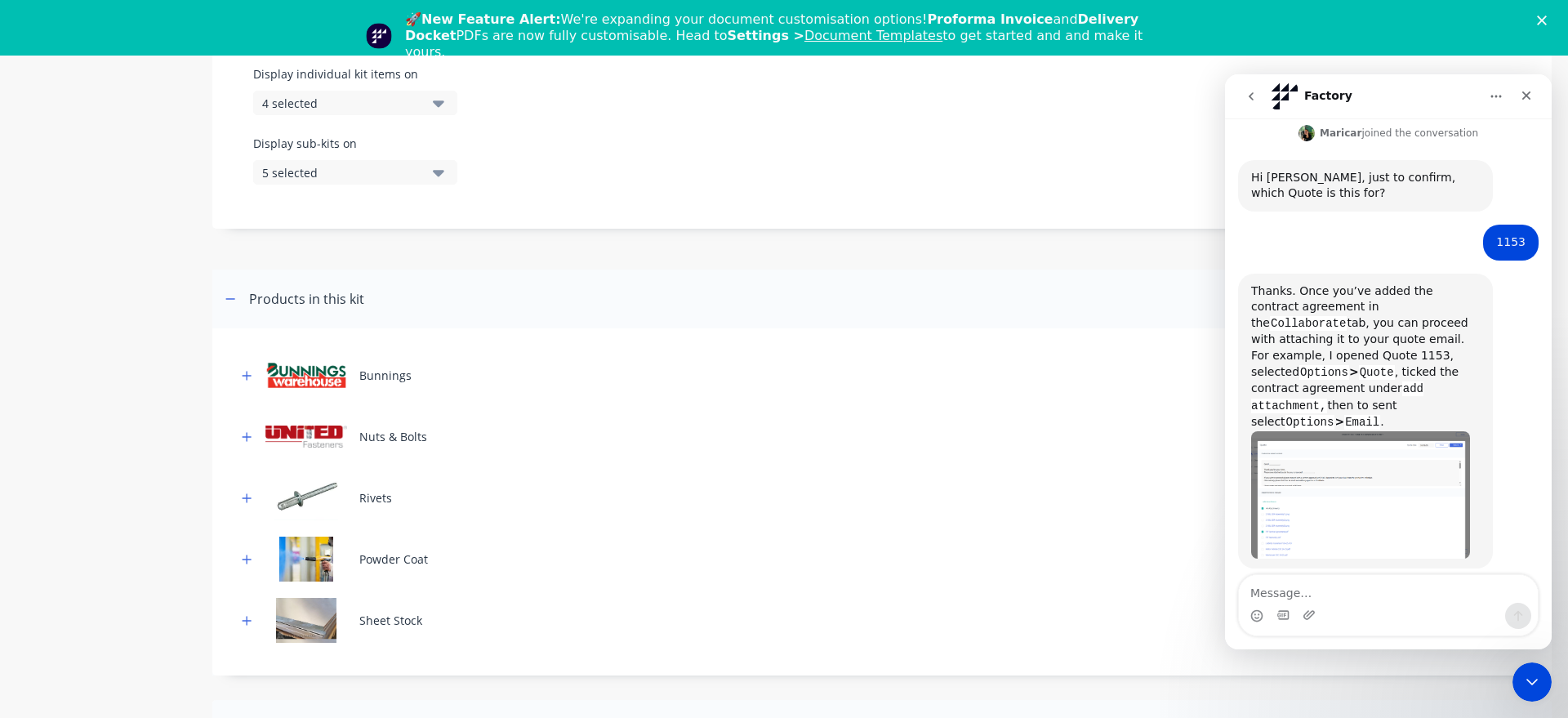
scroll to position [876, 0]
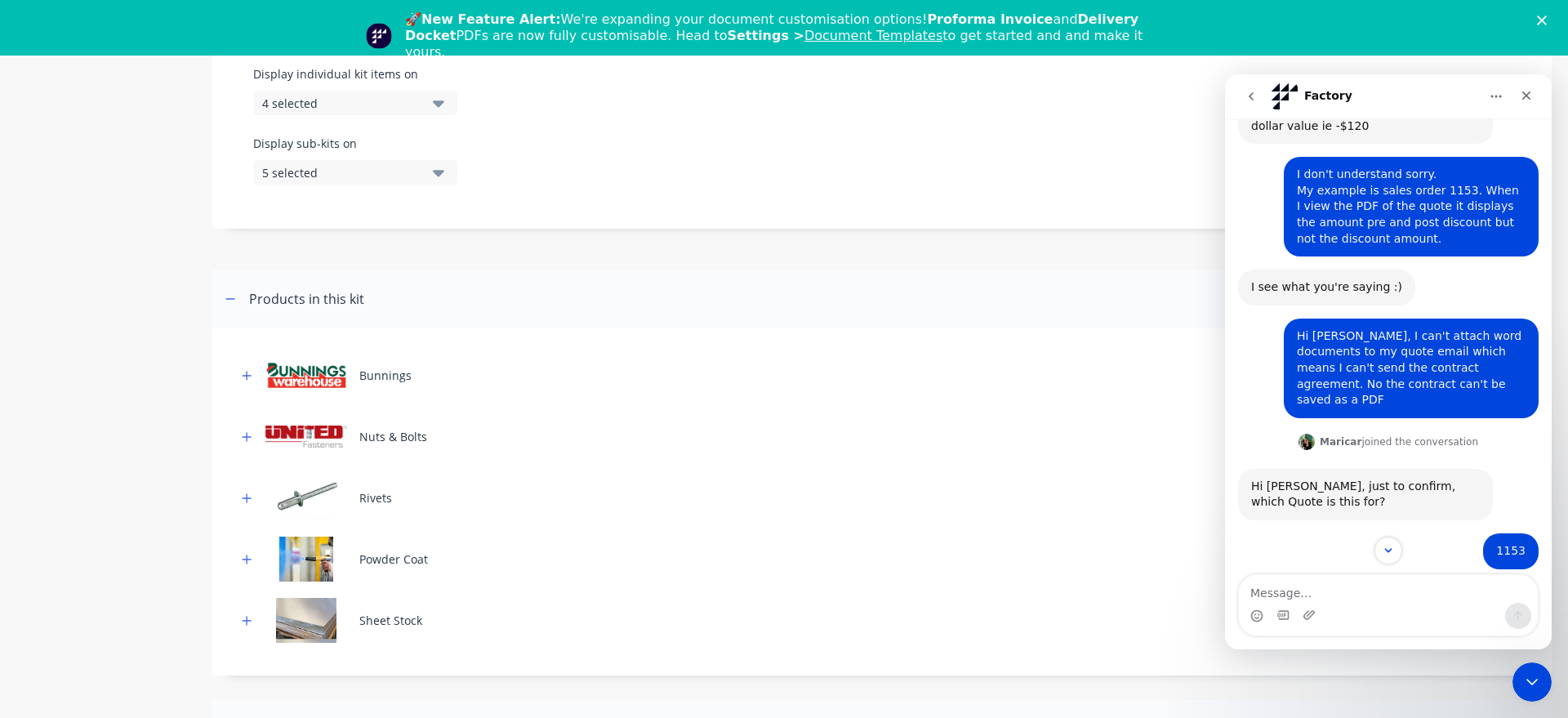
click at [1252, 98] on icon "go back" at bounding box center [1252, 96] width 5 height 8
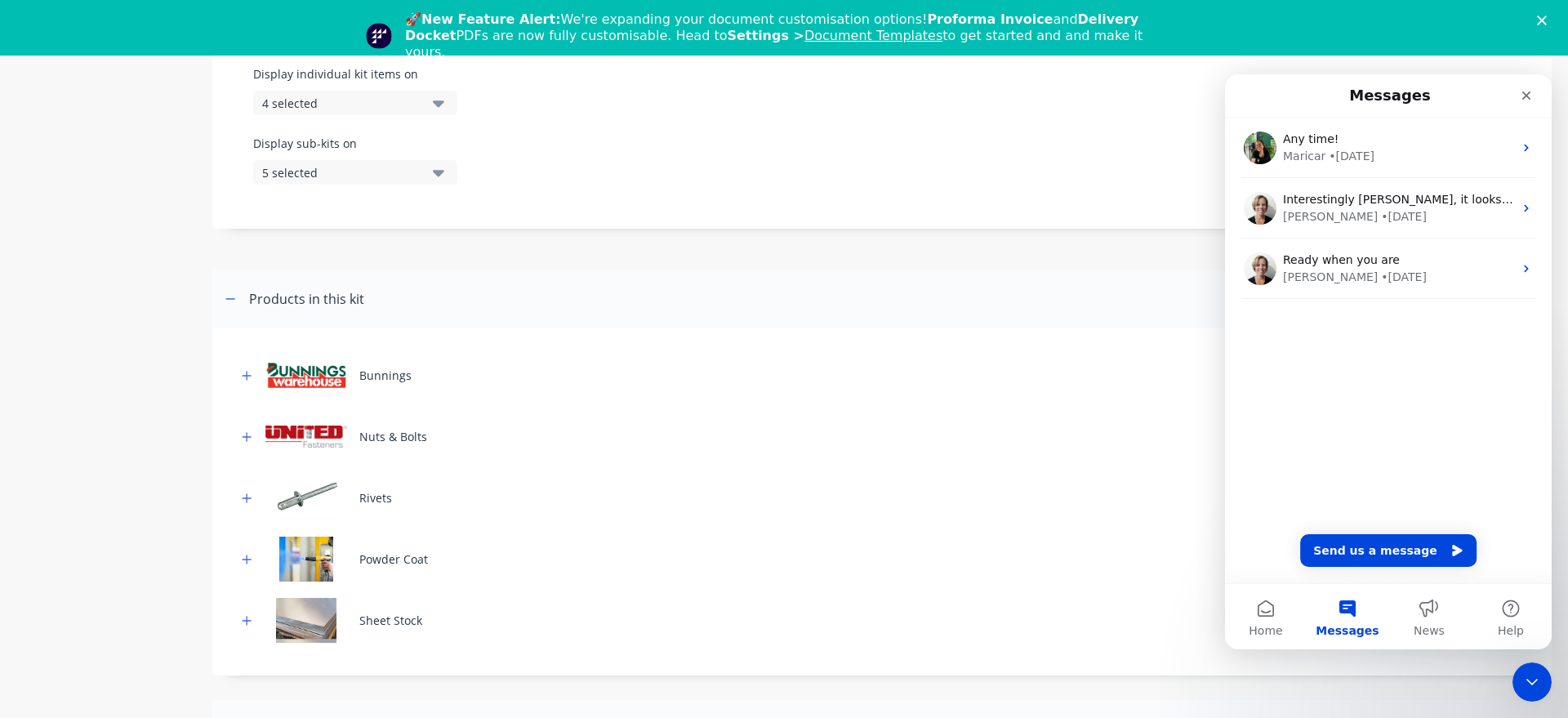
scroll to position [0, 0]
click at [1266, 633] on span "Home" at bounding box center [1266, 630] width 33 height 11
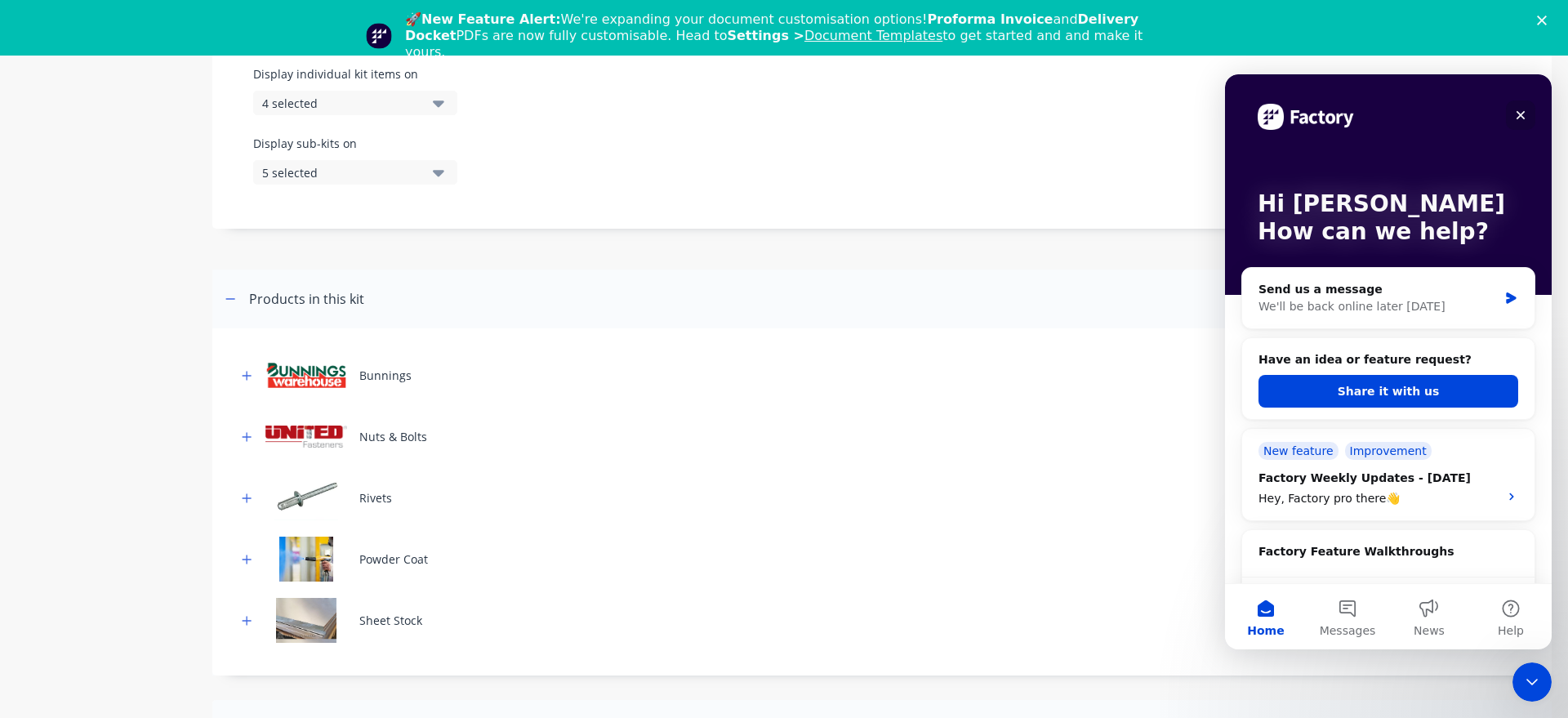
click at [1524, 111] on icon "Close" at bounding box center [1521, 115] width 9 height 9
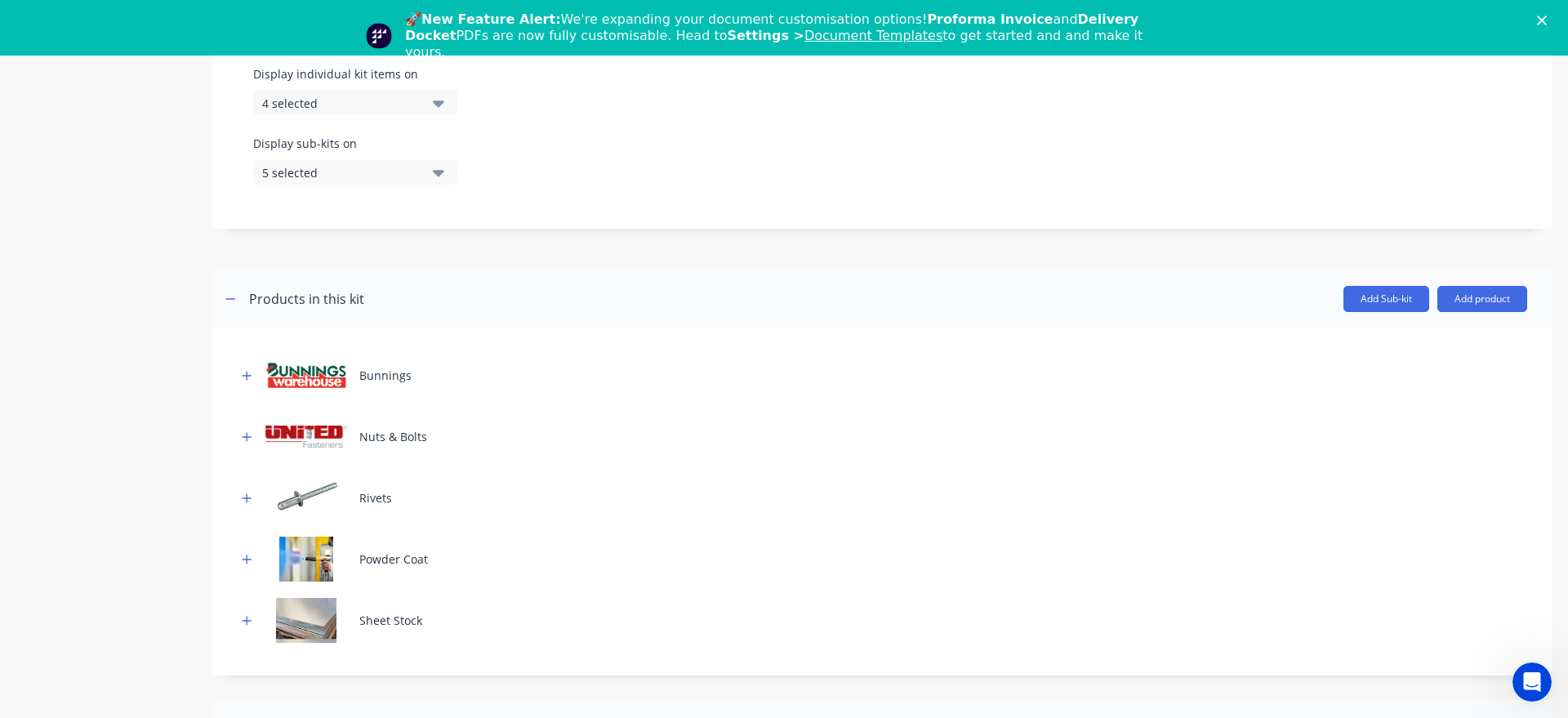
click at [1543, 21] on polygon "Close" at bounding box center [1542, 20] width 10 height 10
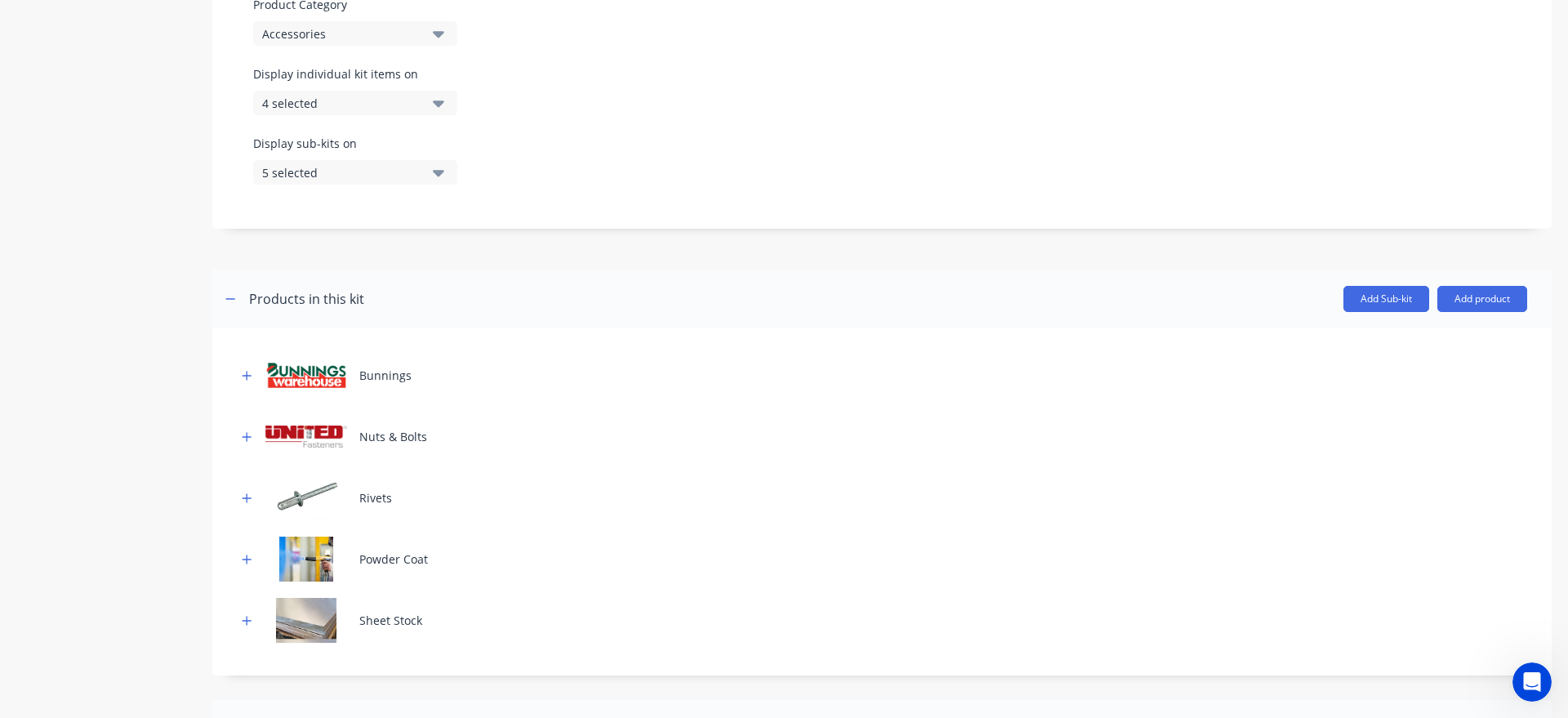
click at [402, 98] on div "4 selected" at bounding box center [342, 103] width 159 height 17
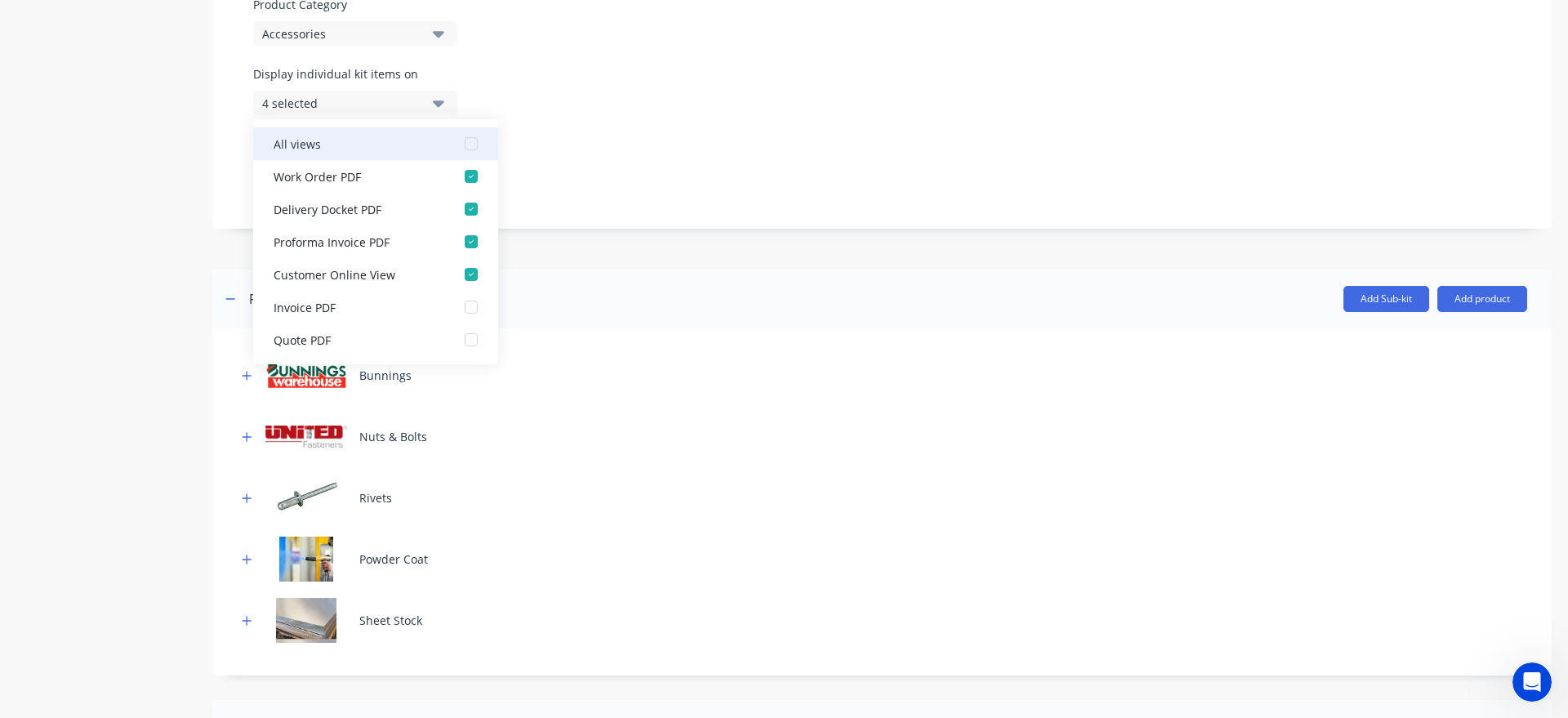
click at [407, 153] on button "All views" at bounding box center [375, 144] width 245 height 33
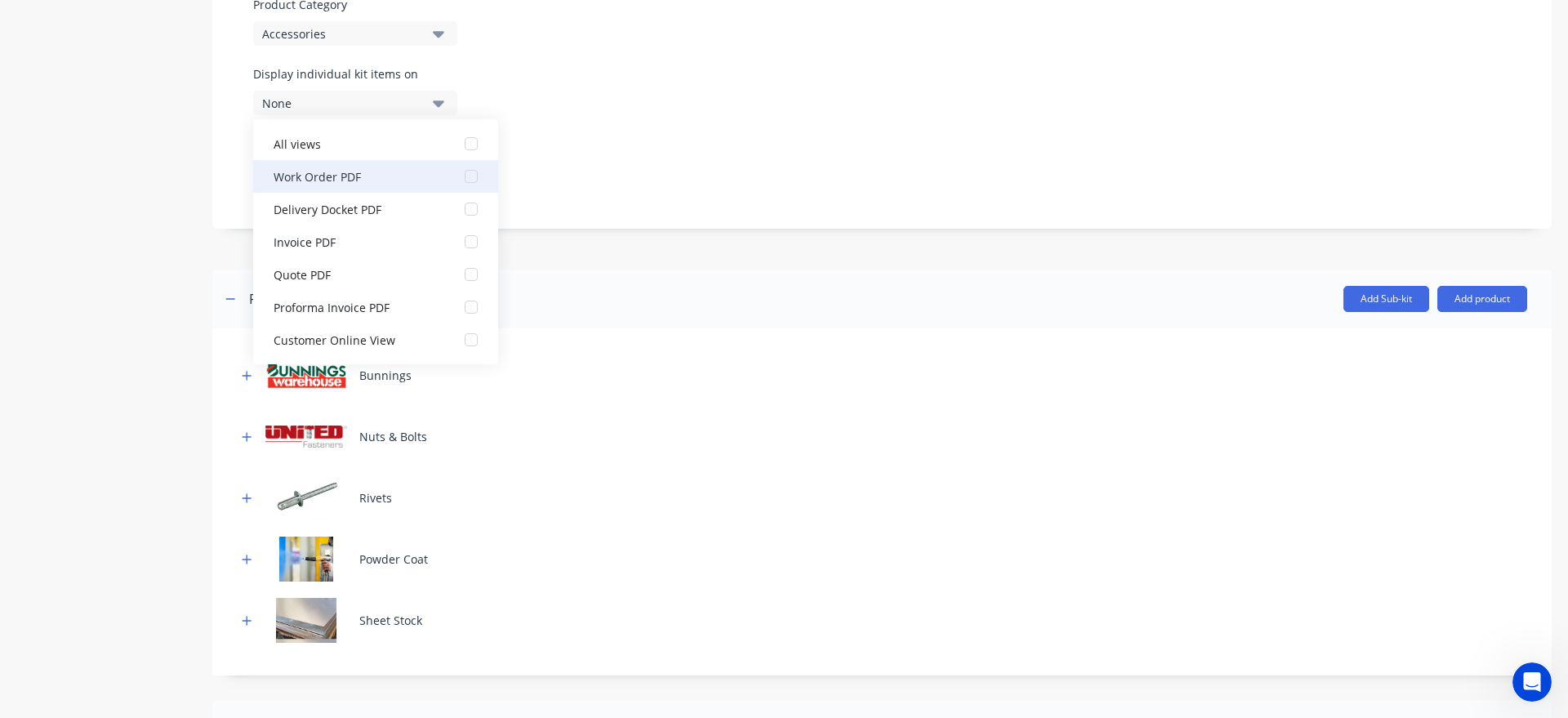
click at [398, 187] on button "Work Order PDF" at bounding box center [375, 176] width 245 height 33
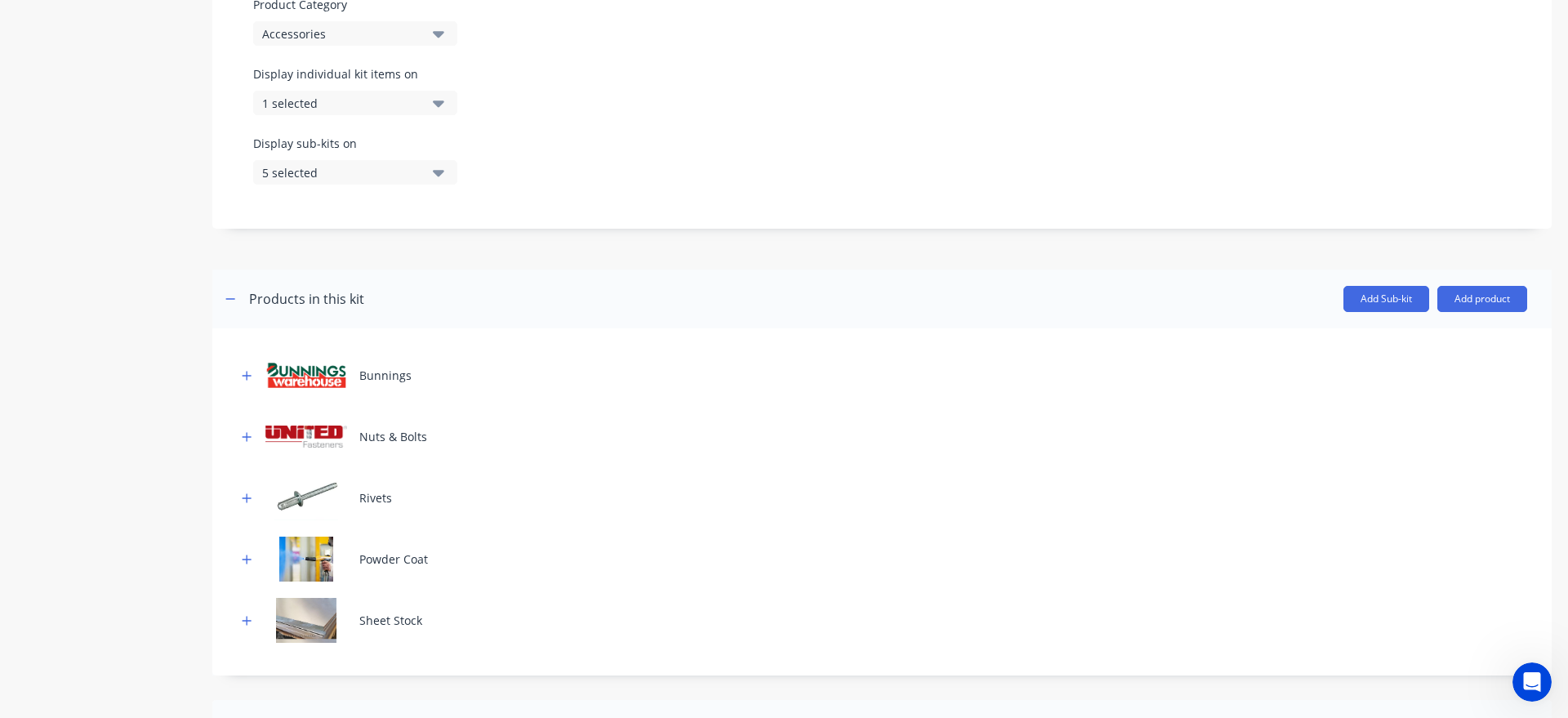
click at [428, 159] on div "Display sub-kits on 5 selected" at bounding box center [355, 159] width 204 height 50
click at [424, 167] on button "5 selected" at bounding box center [355, 173] width 204 height 25
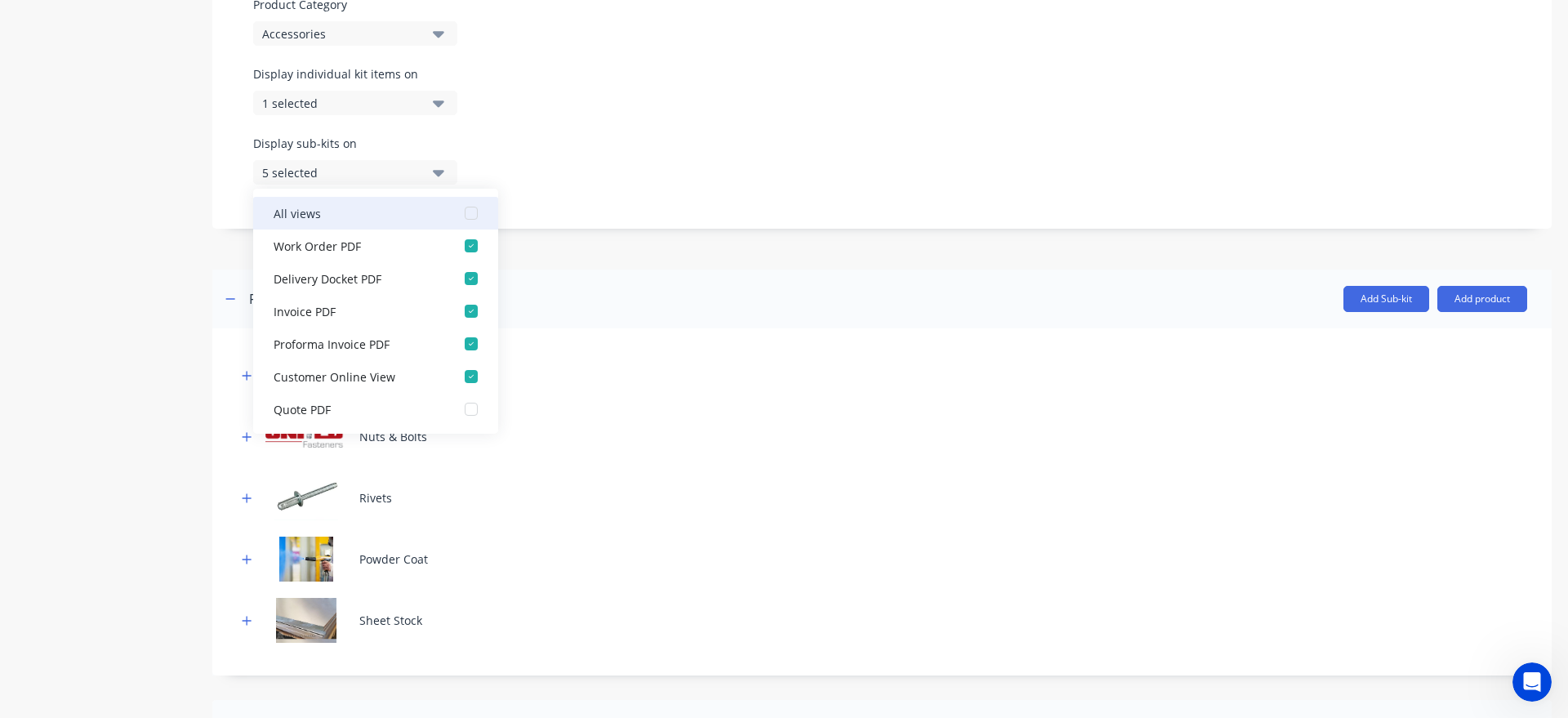
click at [401, 211] on div "All views" at bounding box center [355, 212] width 163 height 17
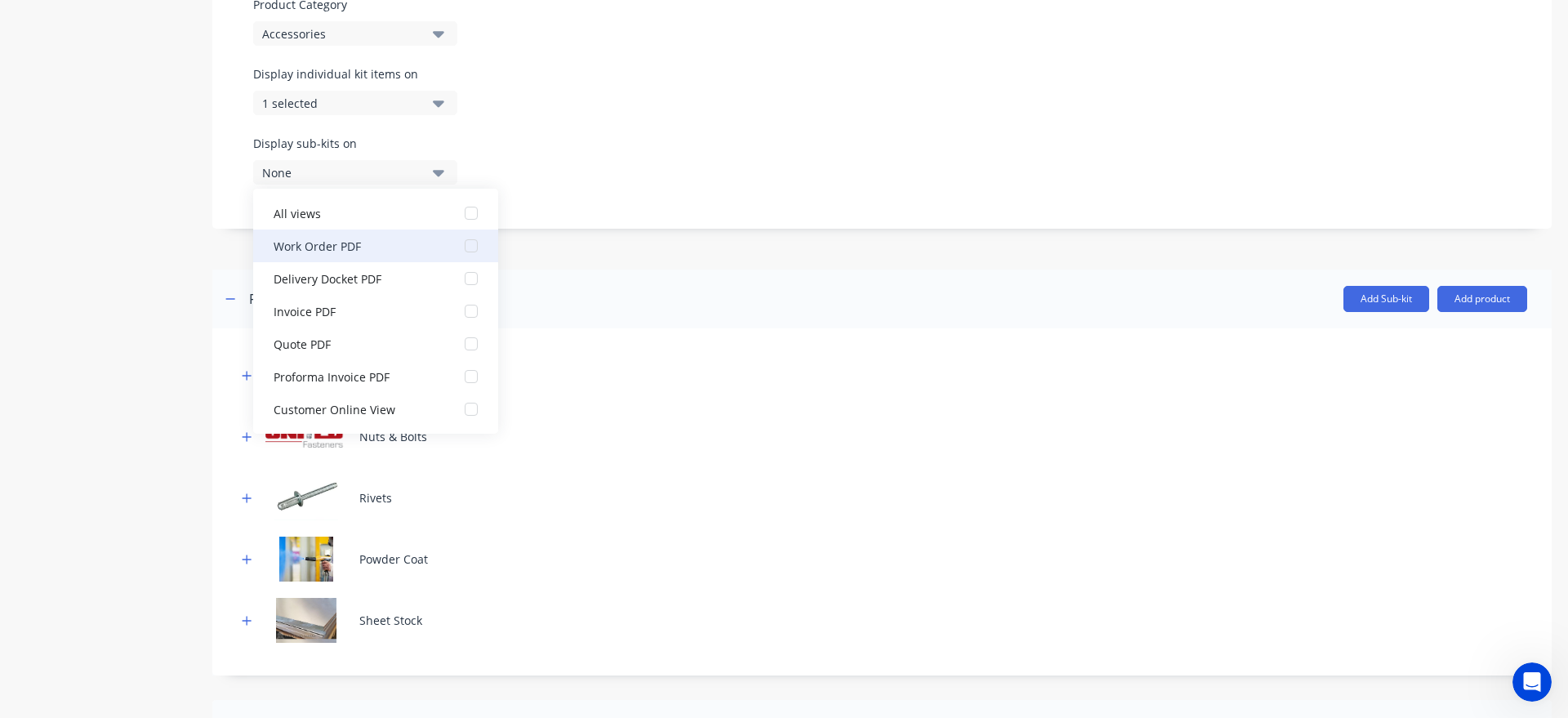
click at [396, 255] on button "Work Order PDF" at bounding box center [375, 246] width 245 height 33
click at [557, 258] on div at bounding box center [882, 257] width 1340 height 25
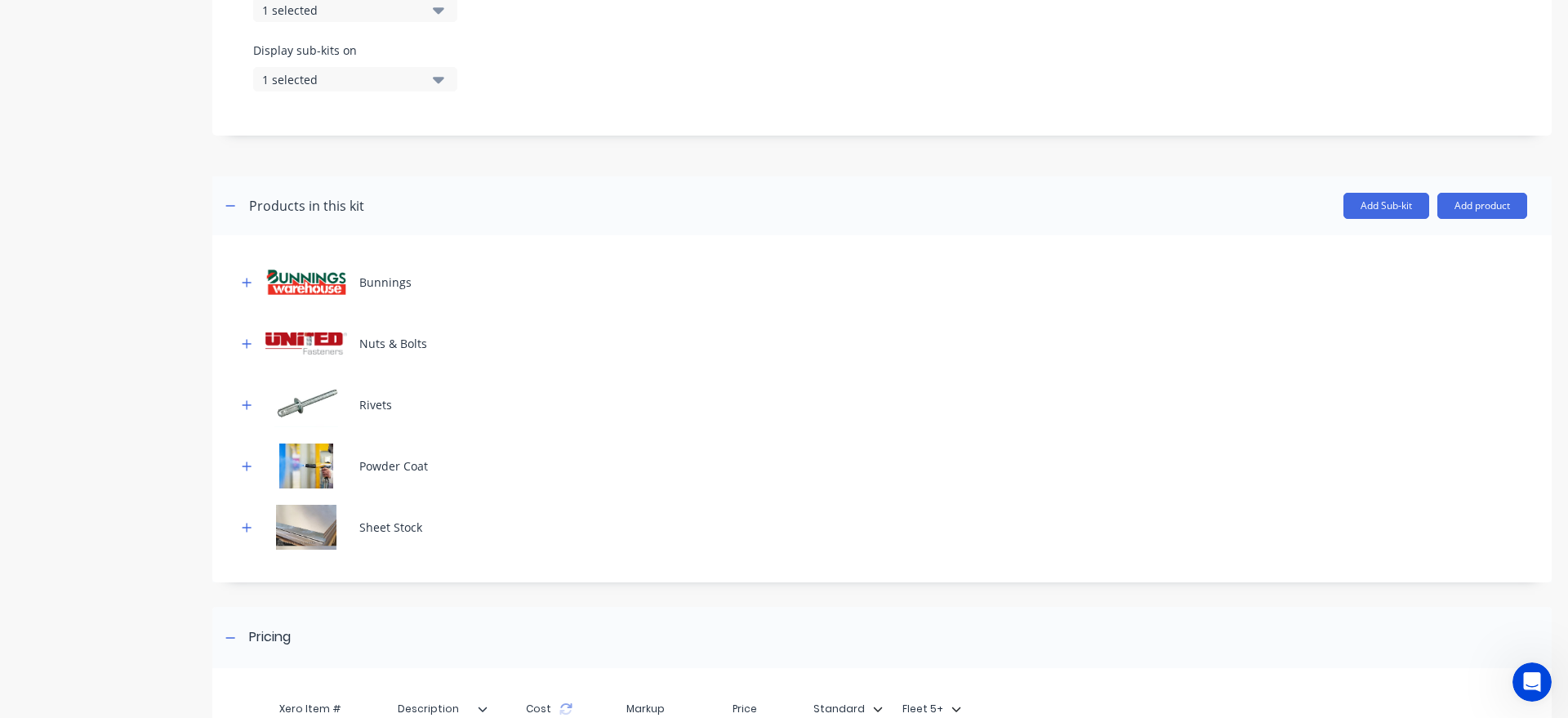
scroll to position [863, 0]
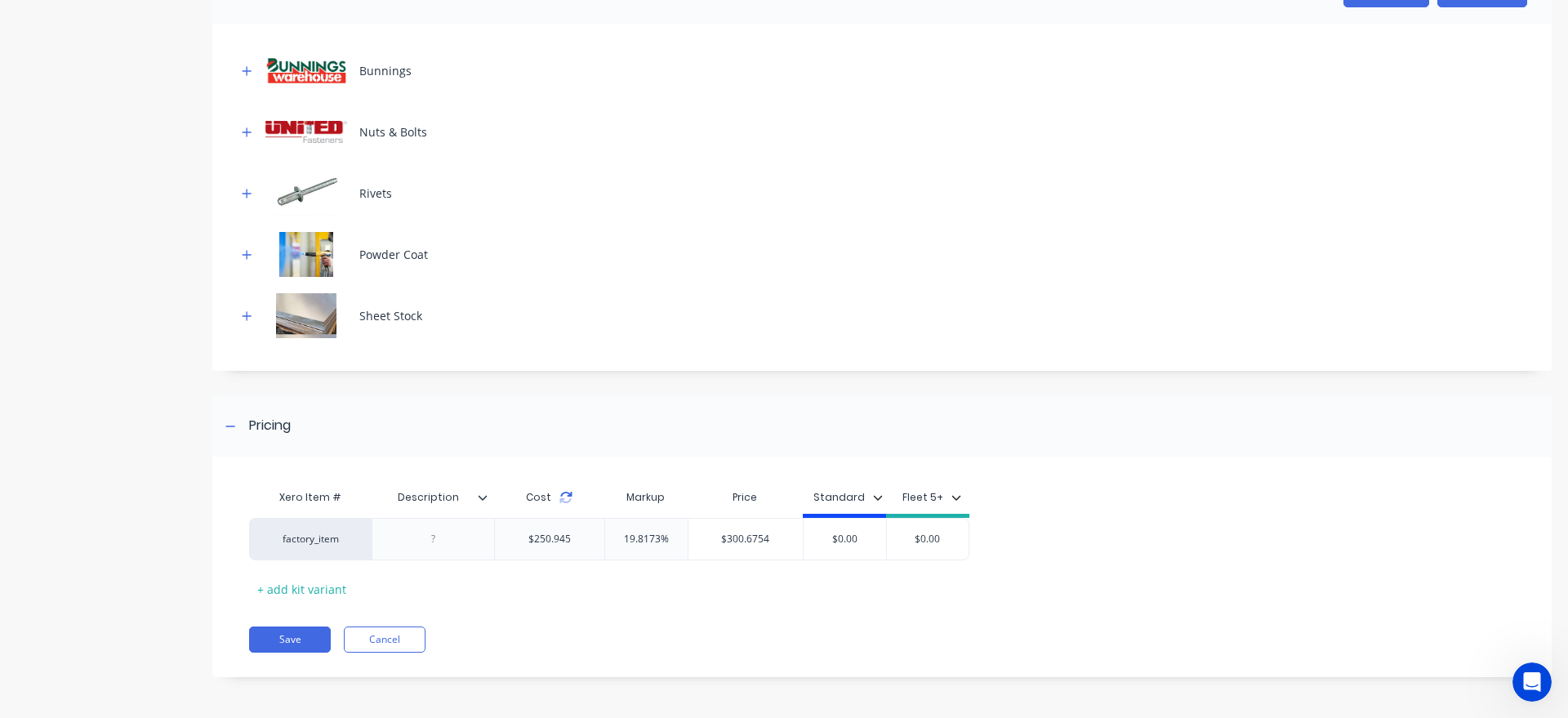
click at [567, 502] on icon at bounding box center [566, 497] width 13 height 13
click at [567, 500] on icon at bounding box center [565, 501] width 11 height 5
click at [443, 546] on div at bounding box center [433, 539] width 82 height 21
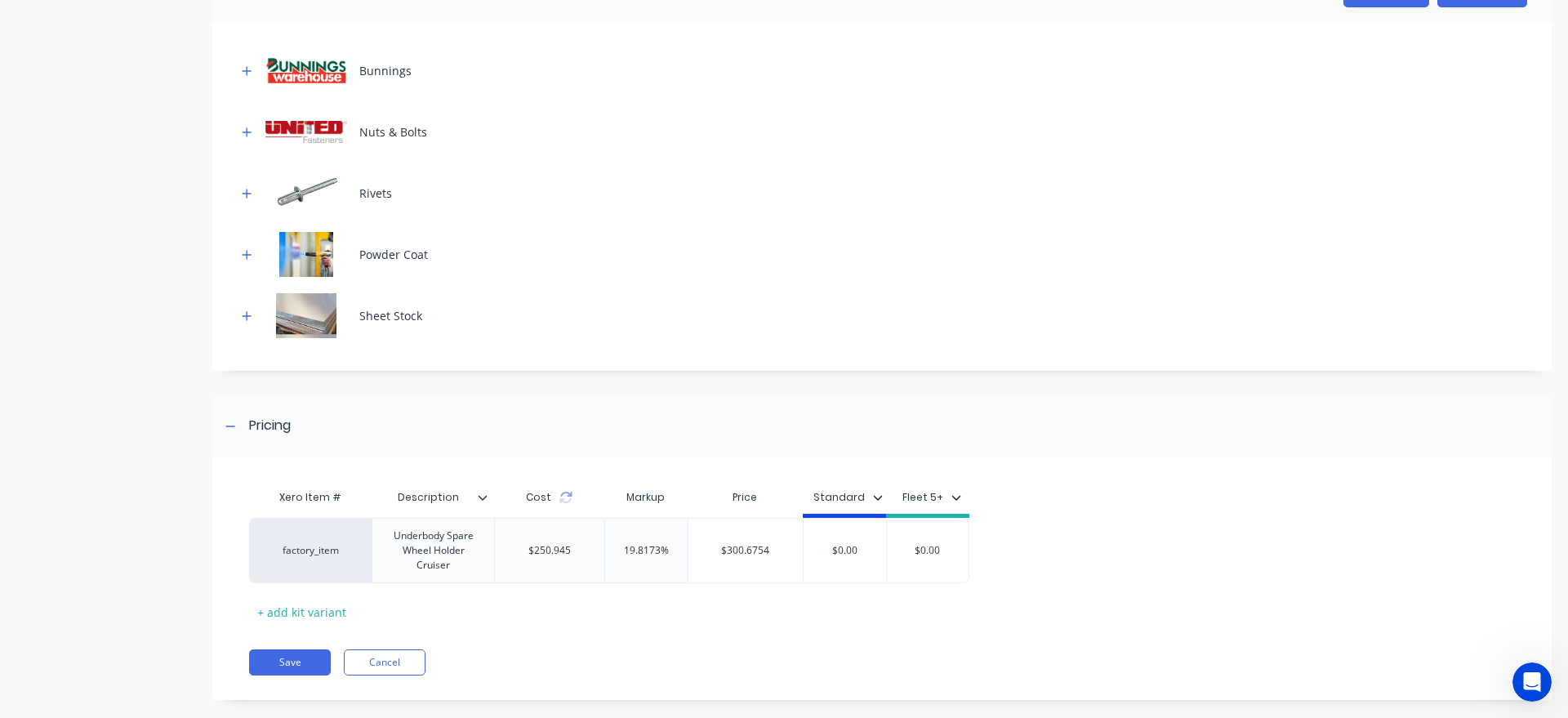
drag, startPoint x: 174, startPoint y: 563, endPoint x: 146, endPoint y: 561, distance: 28.1
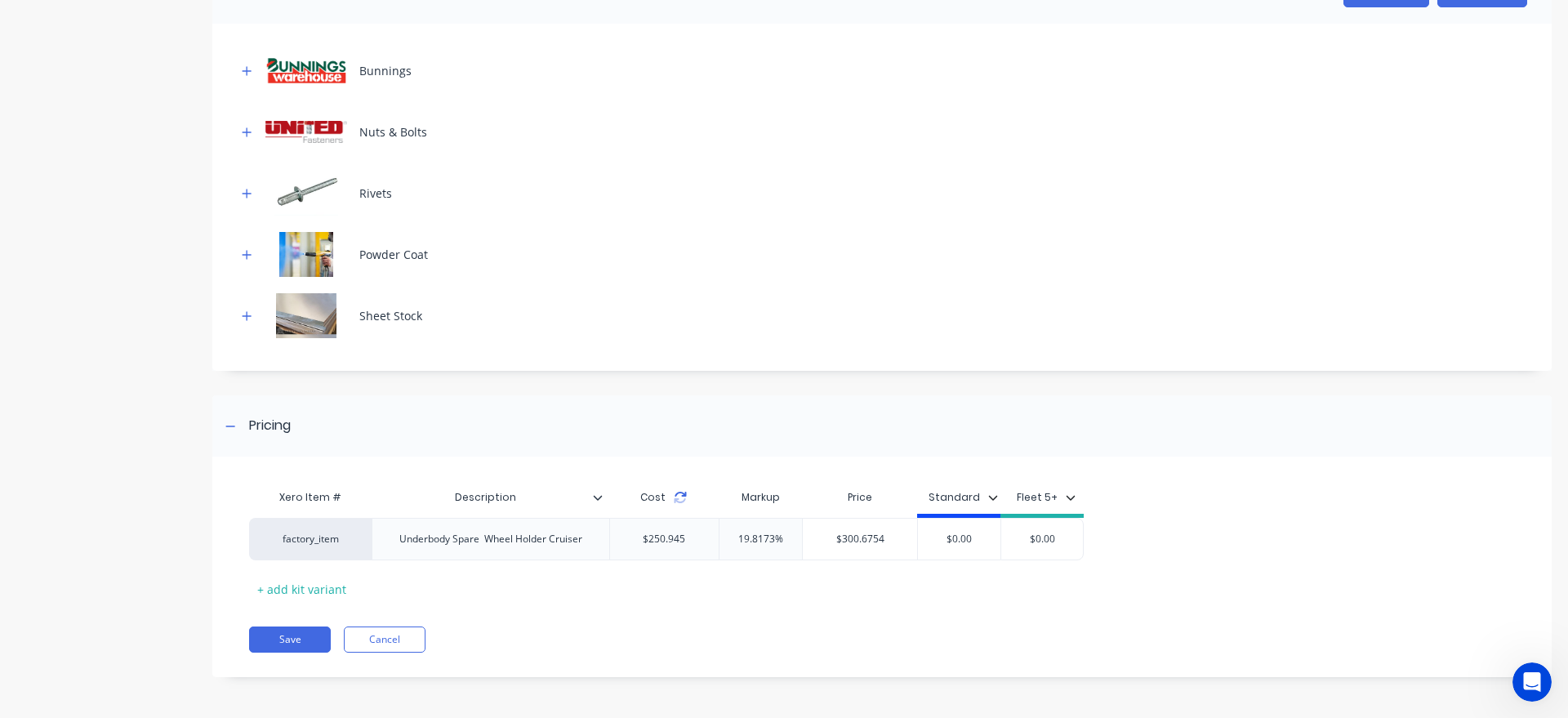
click at [683, 499] on icon at bounding box center [680, 497] width 13 height 13
click at [974, 537] on input "$0.00" at bounding box center [959, 539] width 83 height 15
drag, startPoint x: 982, startPoint y: 543, endPoint x: 944, endPoint y: 544, distance: 38.0
click at [944, 544] on input "$0.00" at bounding box center [959, 539] width 83 height 15
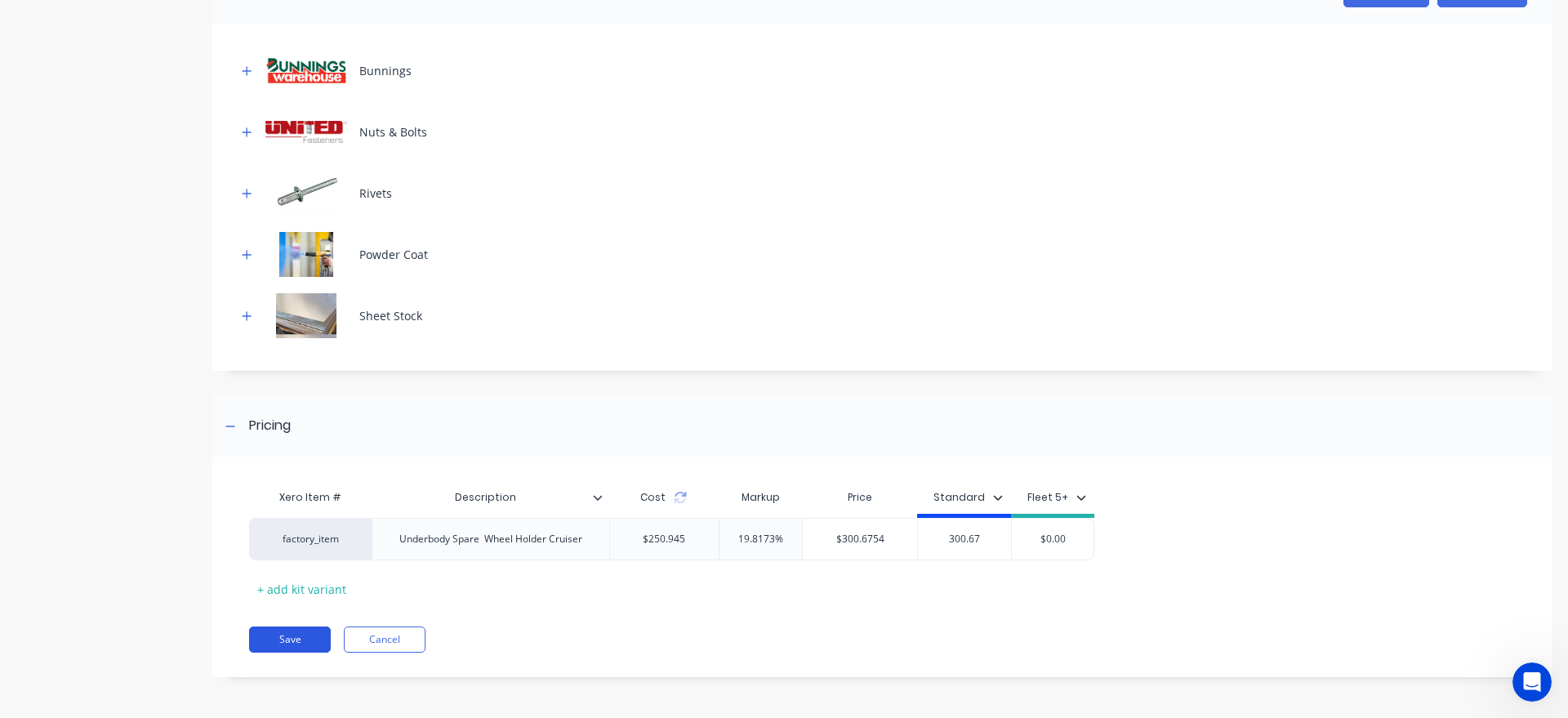
type input "300.67"
click at [255, 645] on button "Save" at bounding box center [290, 640] width 82 height 26
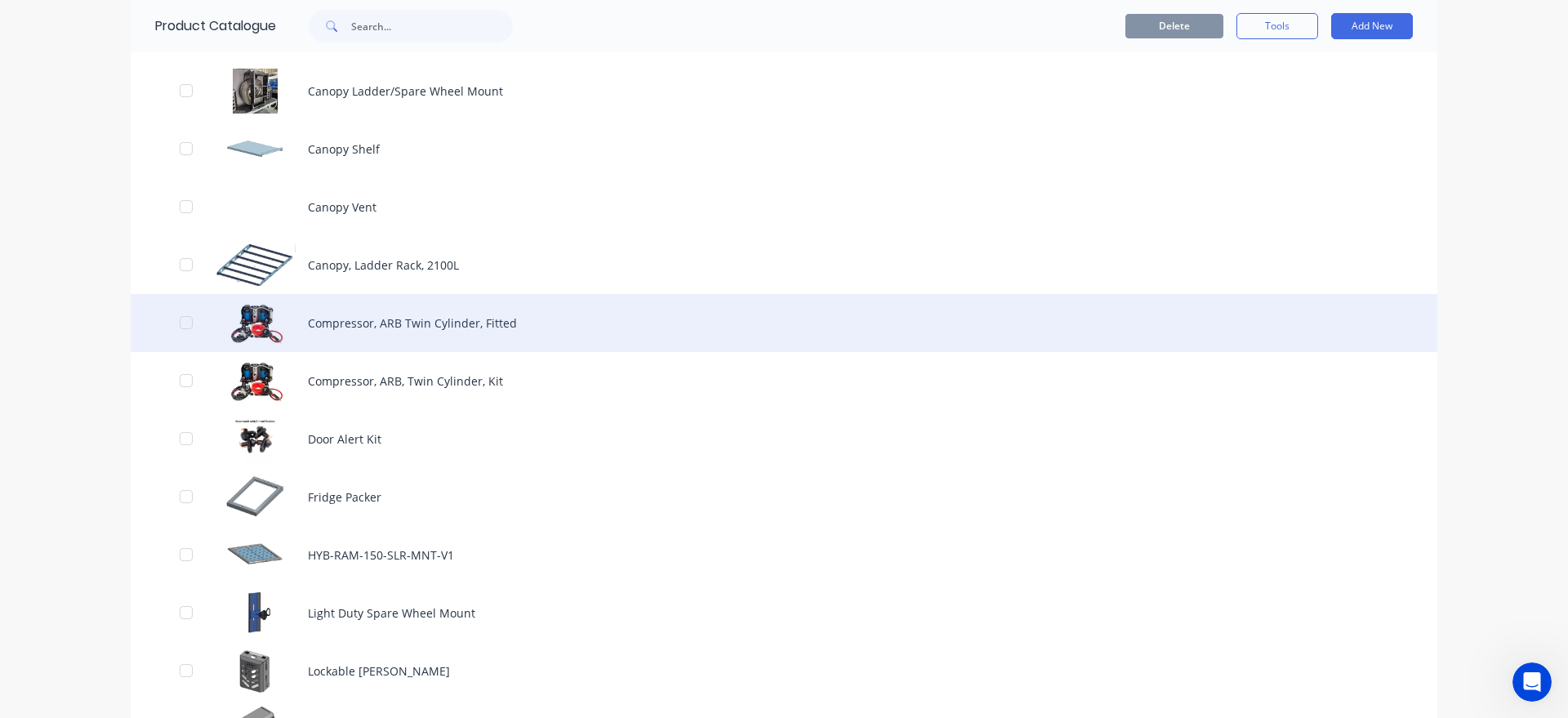
scroll to position [652, 0]
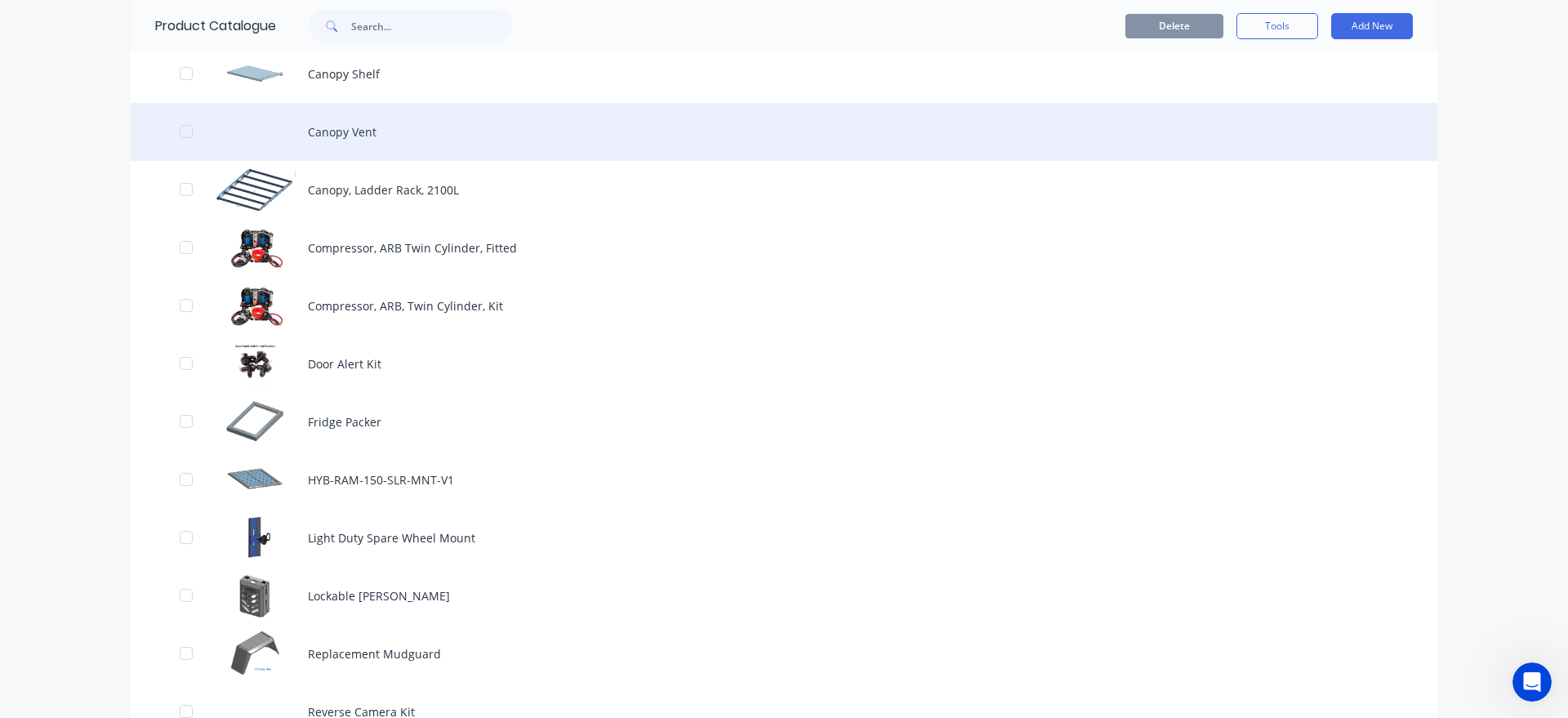
click at [386, 143] on div "Canopy Vent" at bounding box center [784, 132] width 1307 height 58
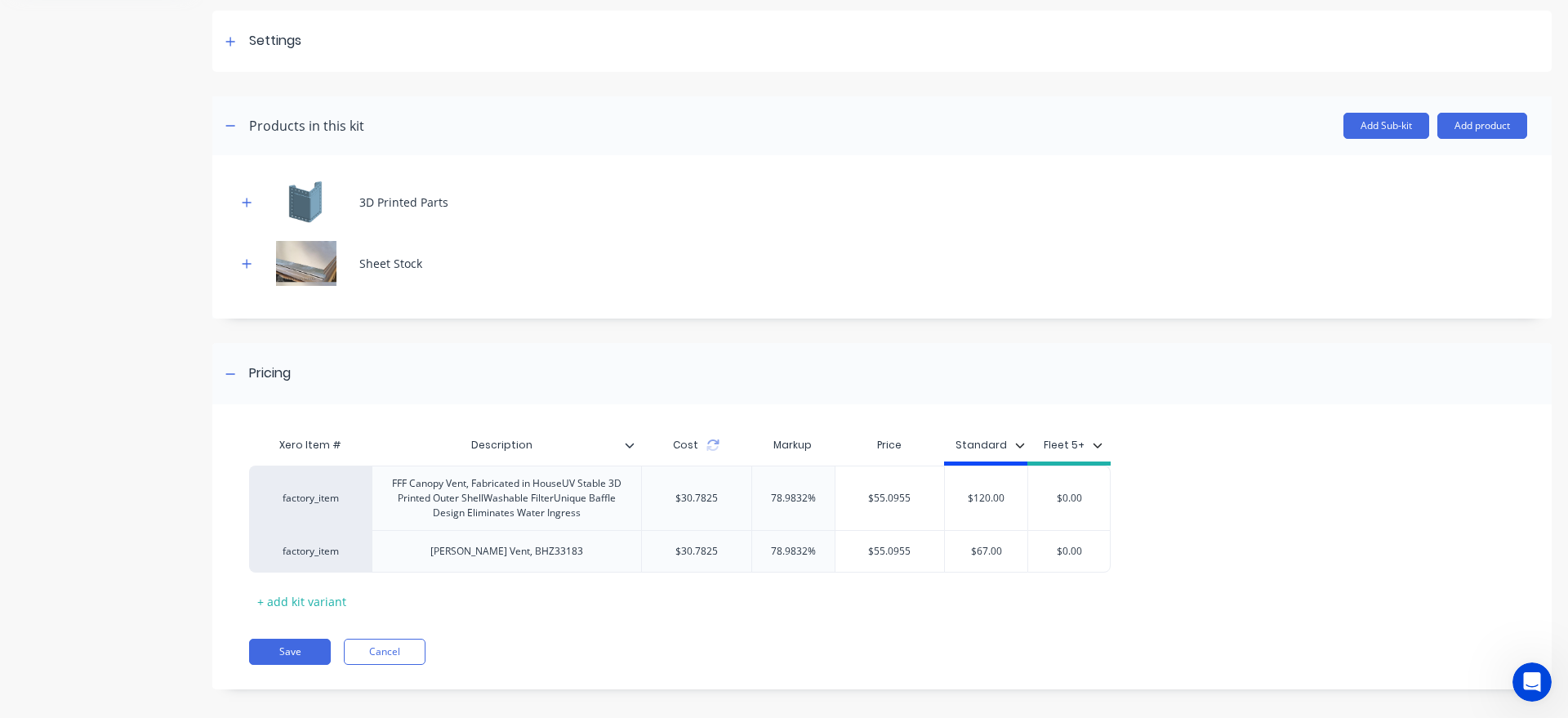
scroll to position [239, 0]
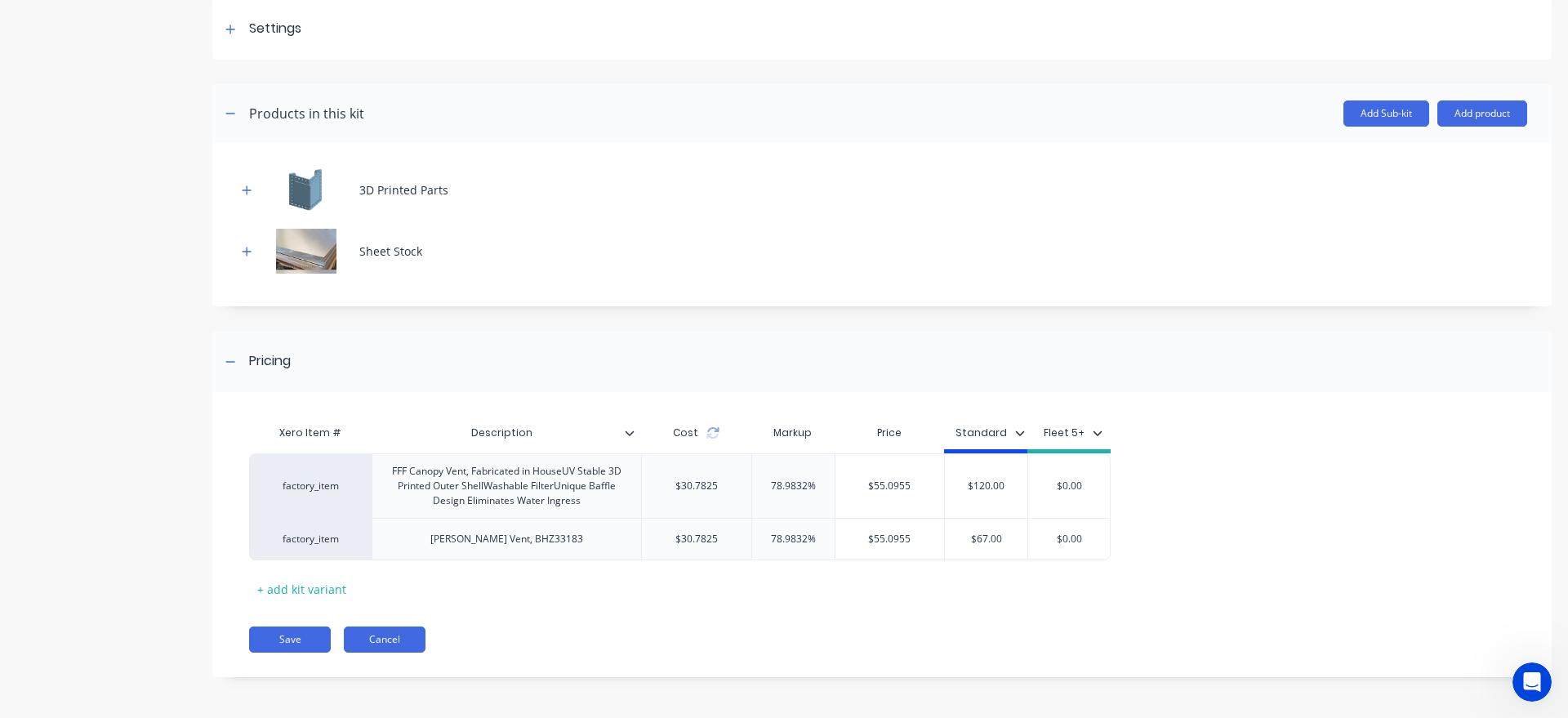
click at [386, 650] on button "Cancel" at bounding box center [384, 640] width 82 height 26
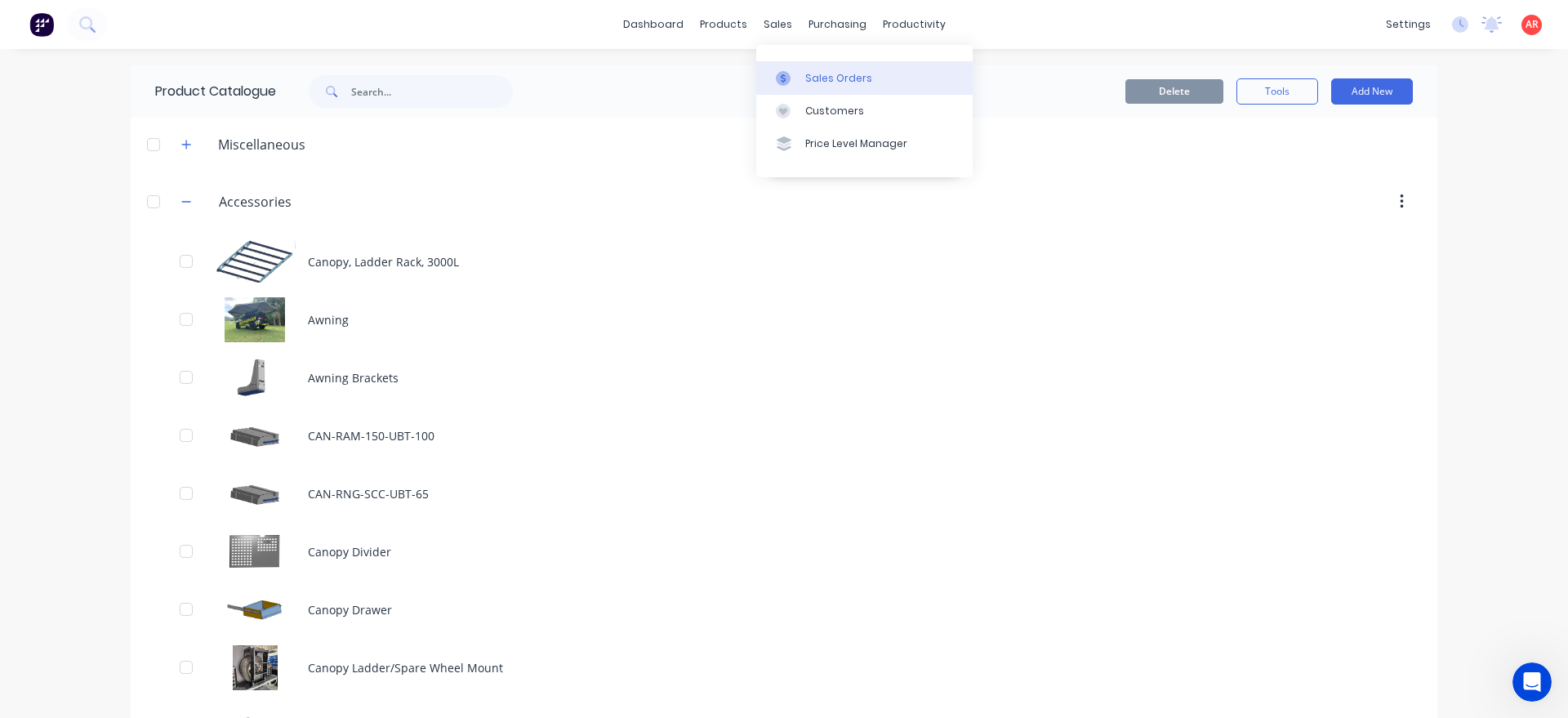
click at [799, 73] on div at bounding box center [788, 78] width 25 height 15
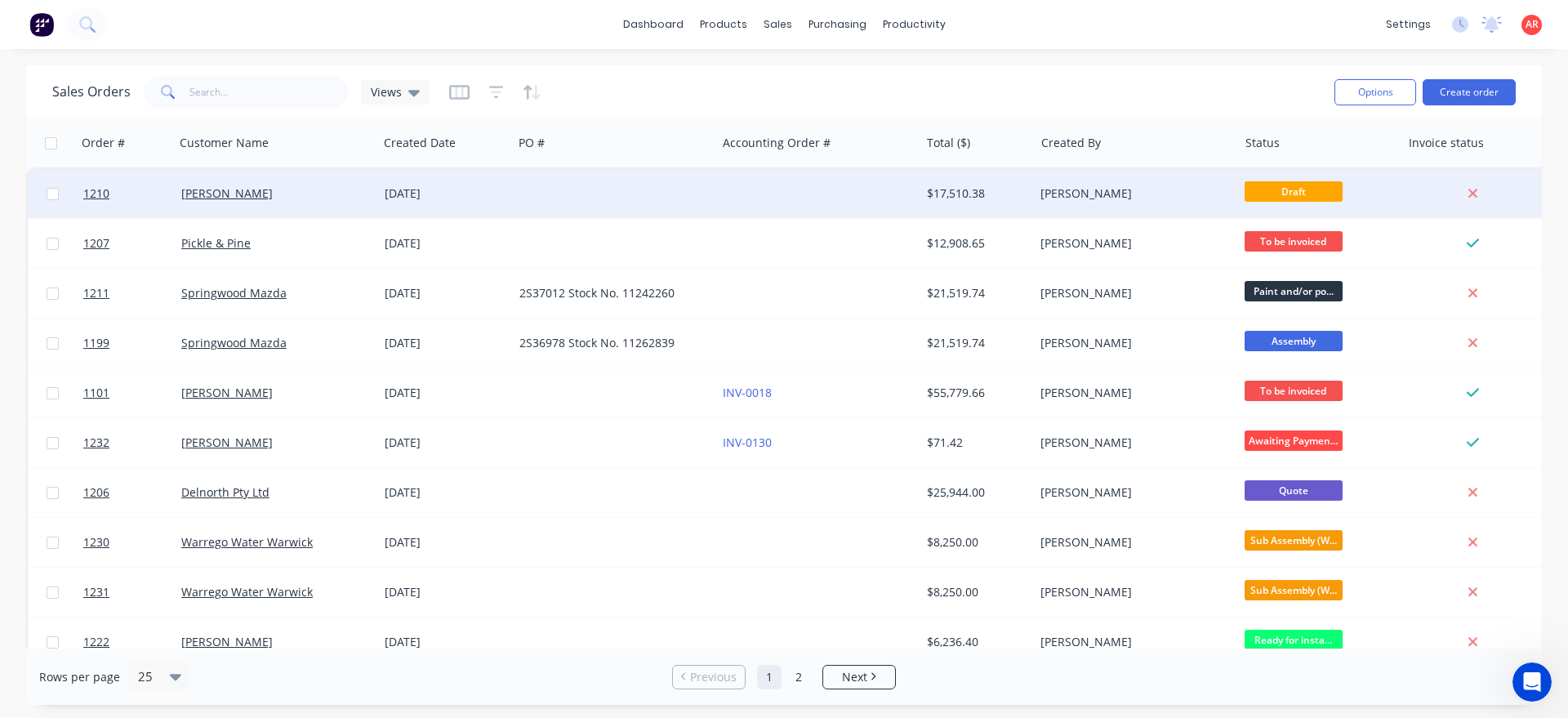
click at [347, 207] on div "Ryan Purcell" at bounding box center [276, 194] width 203 height 49
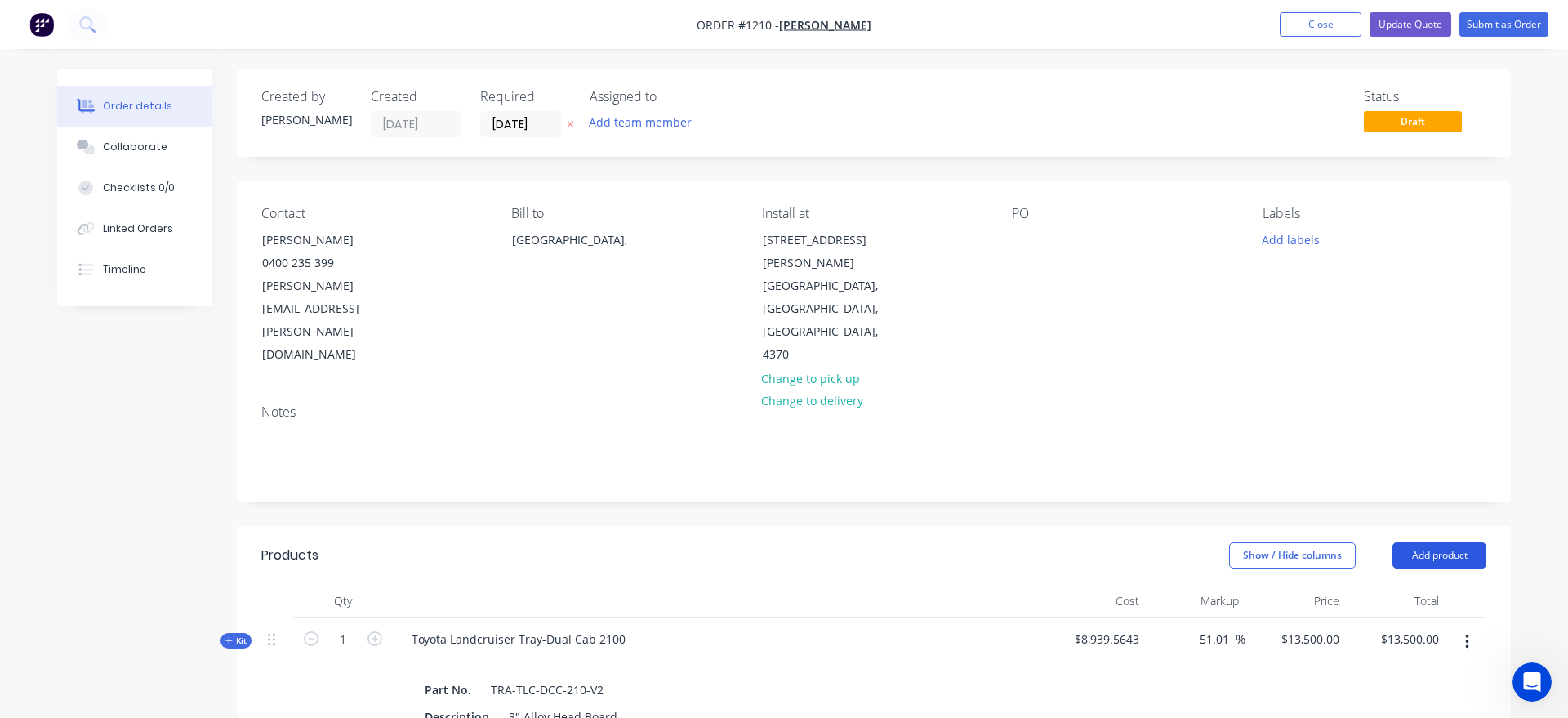
click at [1450, 543] on button "Add product" at bounding box center [1439, 556] width 94 height 26
click at [1440, 585] on div "Product catalogue" at bounding box center [1409, 596] width 126 height 24
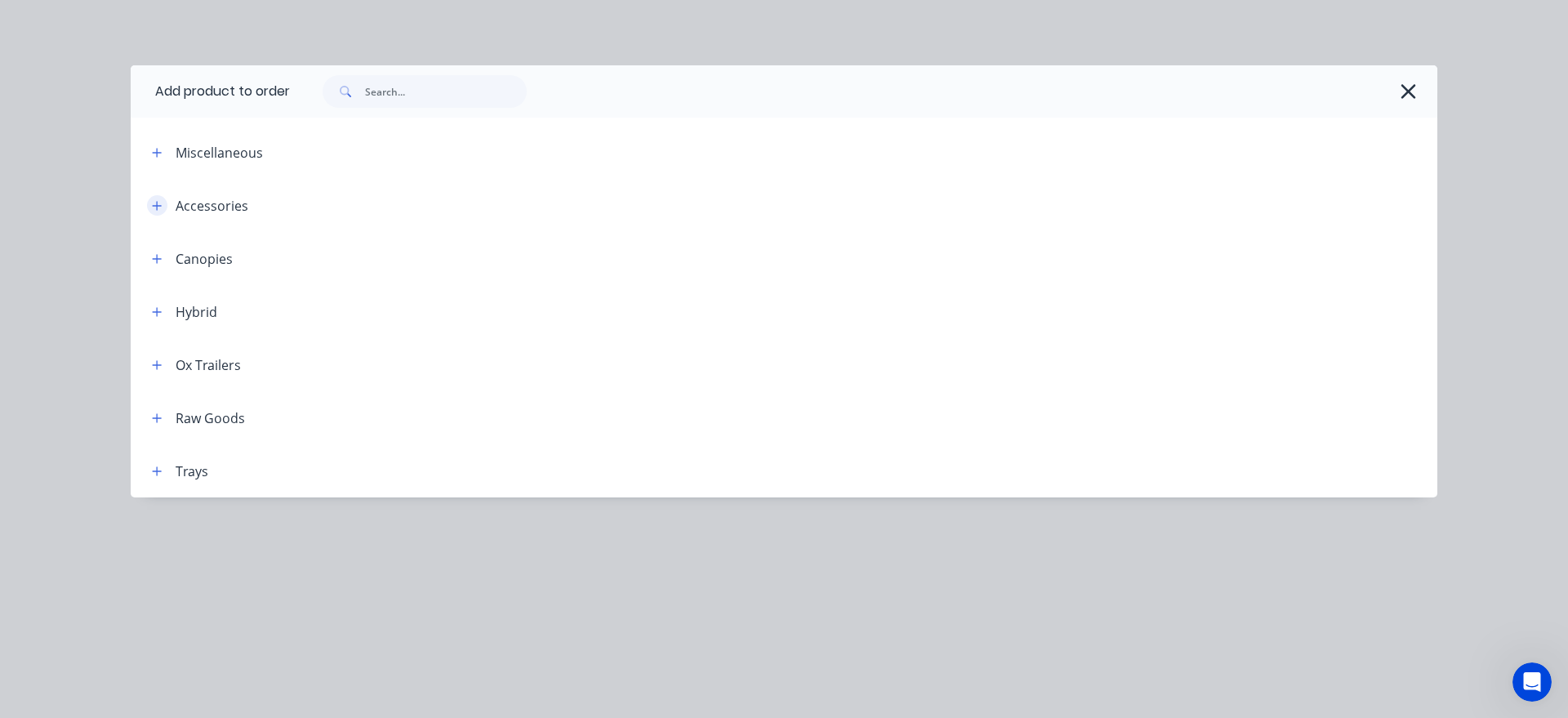
click at [163, 201] on button "button" at bounding box center [157, 205] width 20 height 20
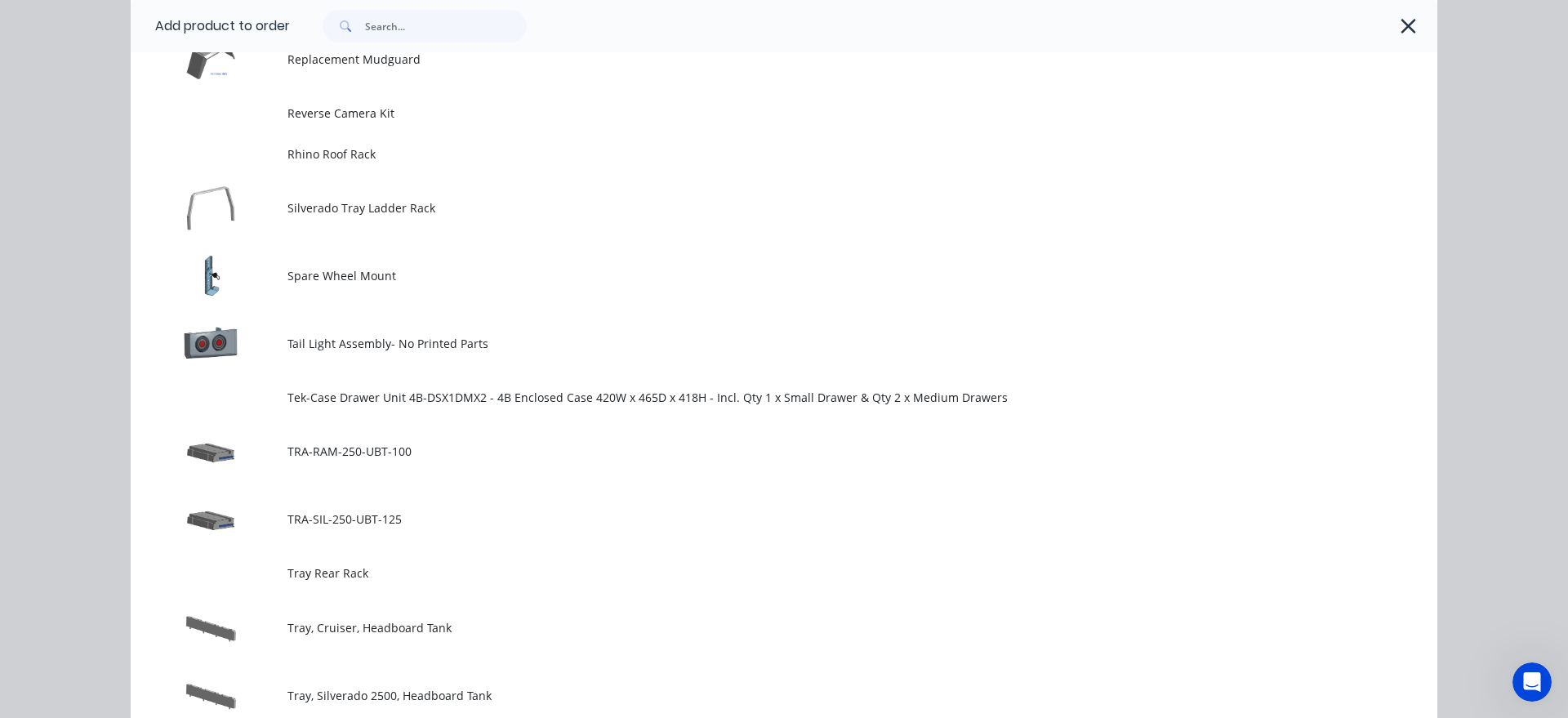
scroll to position [1956, 0]
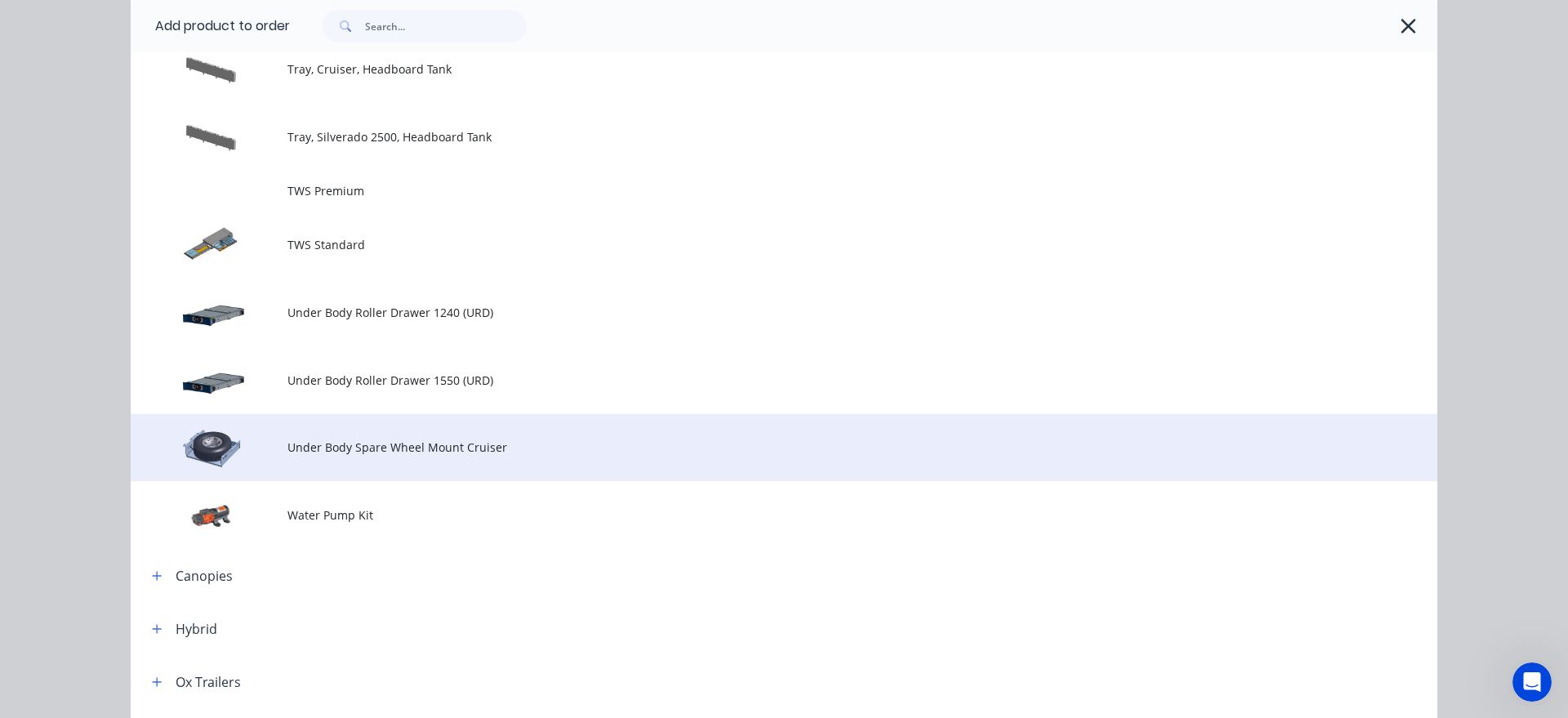
click at [361, 451] on span "Under Body Spare Wheel Mount Cruiser" at bounding box center [747, 447] width 920 height 17
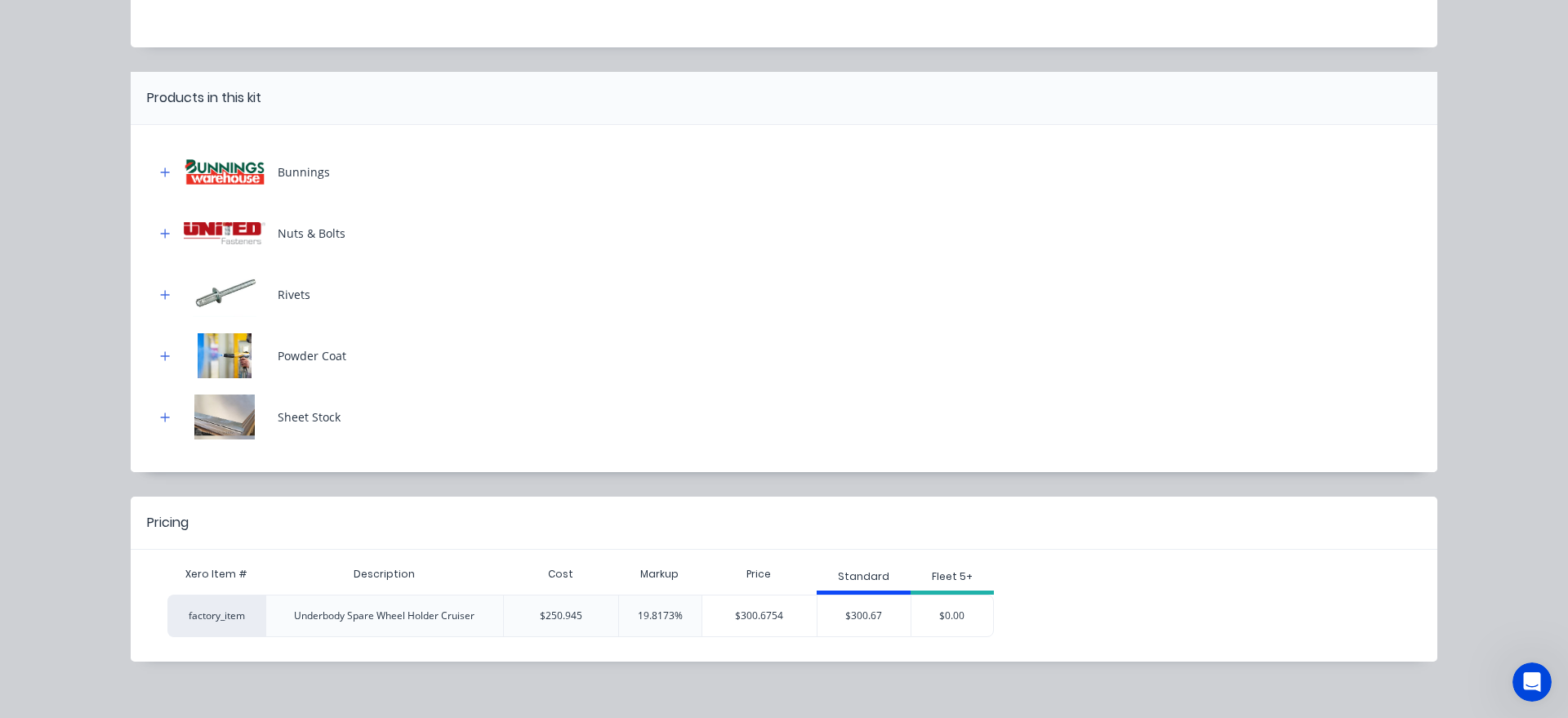
scroll to position [187, 0]
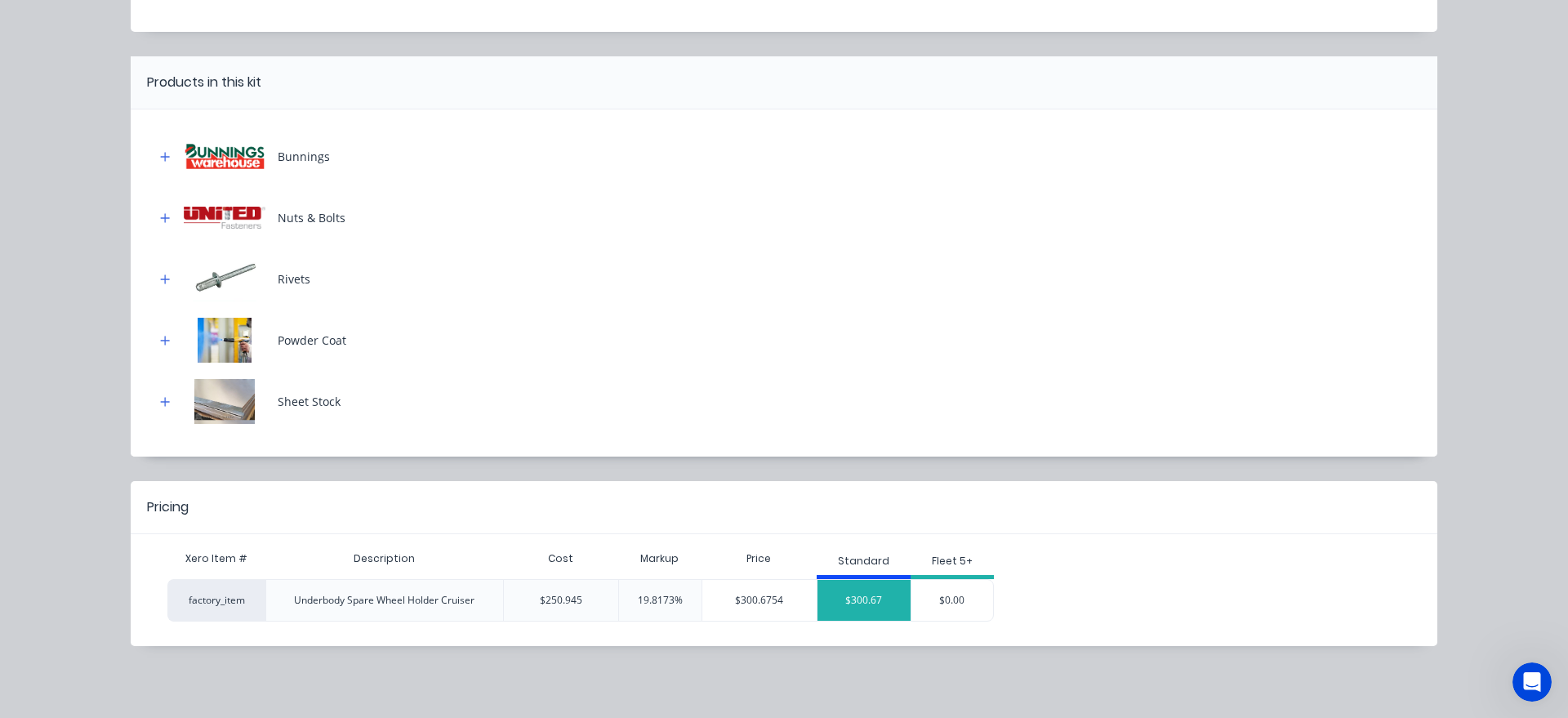
click at [862, 611] on div "$300.67" at bounding box center [864, 600] width 93 height 41
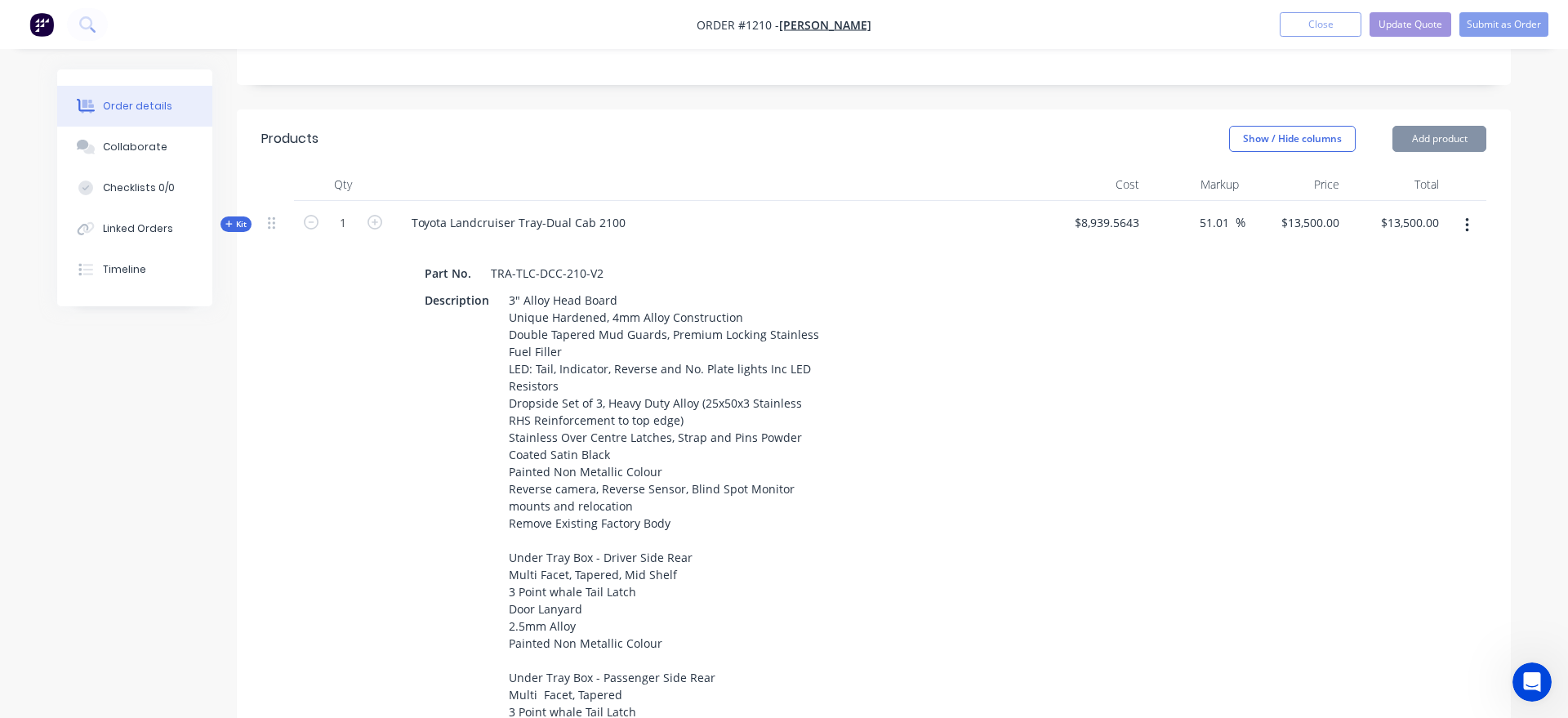
type input "19.82"
type input "$300.67"
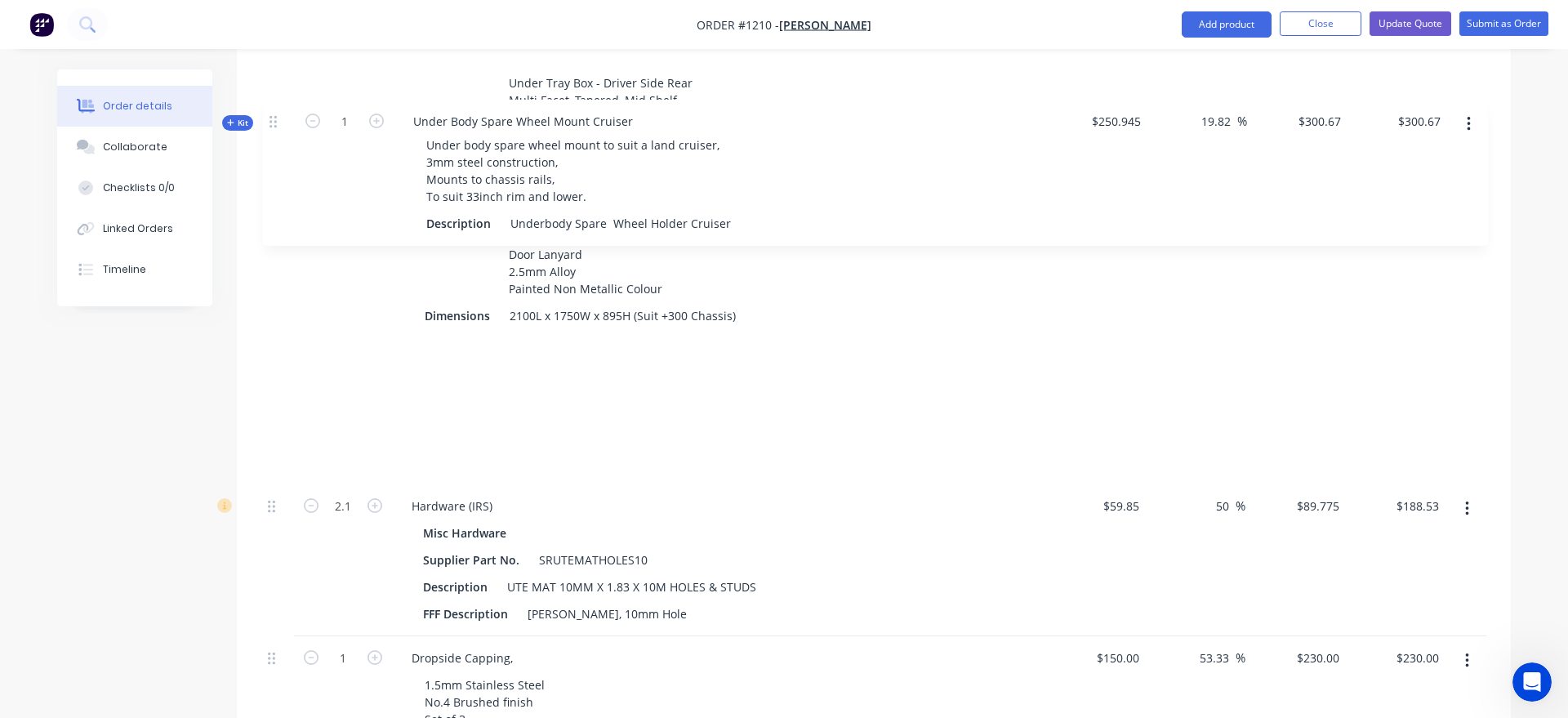
scroll to position [875, 0]
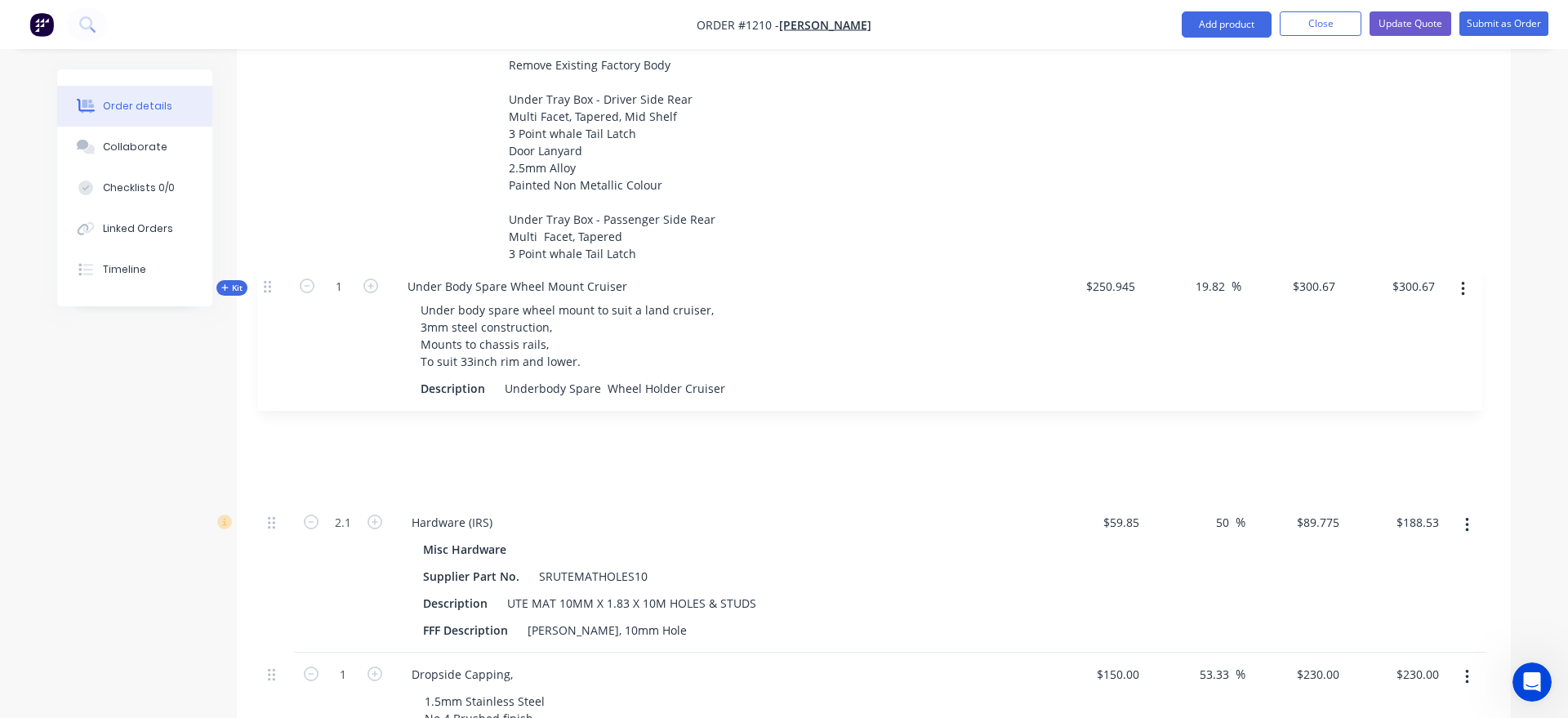
drag, startPoint x: 273, startPoint y: 411, endPoint x: 269, endPoint y: 284, distance: 127.1
click at [269, 284] on div "Kit 1 Toyota Landcruiser Tray-Dual Cab 2100 Part No. TRA-TLC-DCC-210-V2 Descrip…" at bounding box center [874, 318] width 1225 height 1151
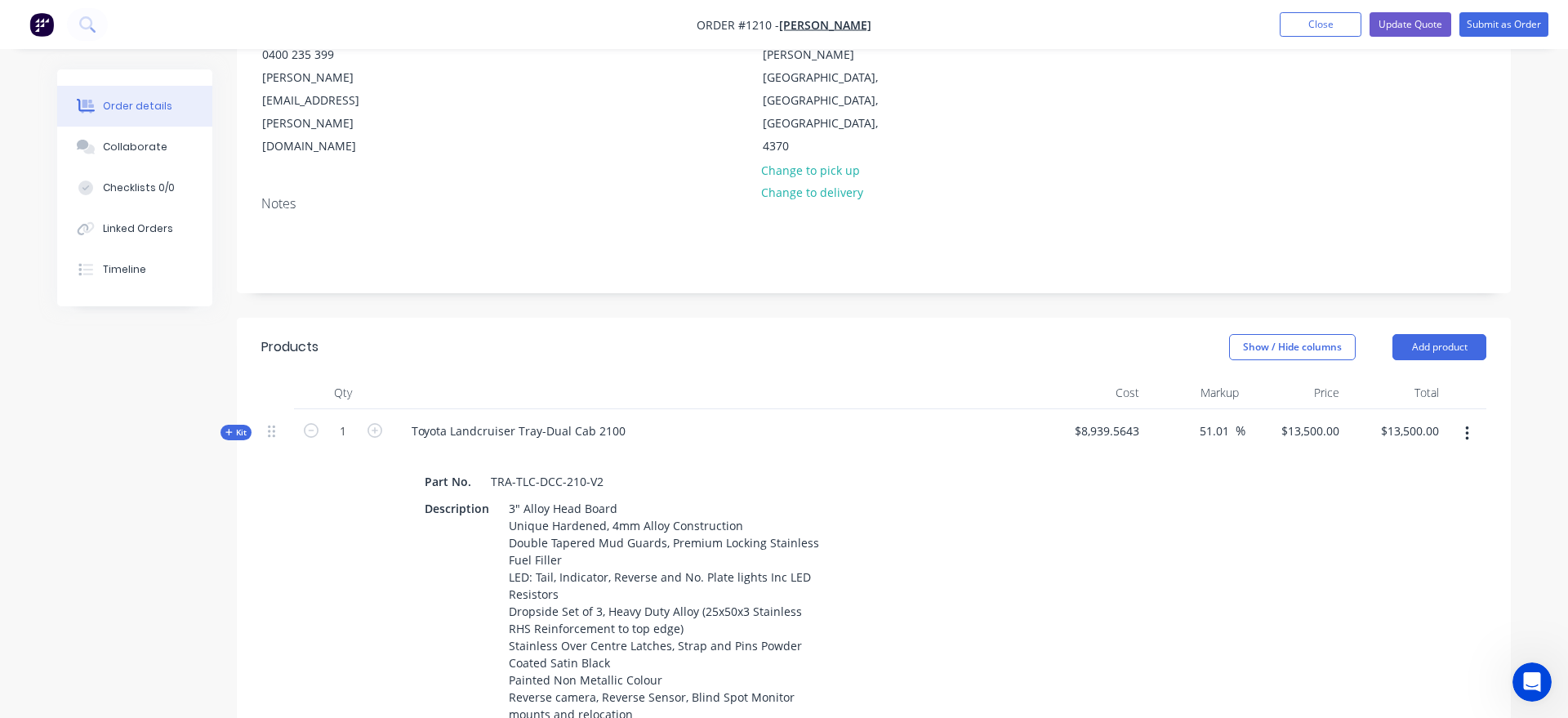
scroll to position [0, 0]
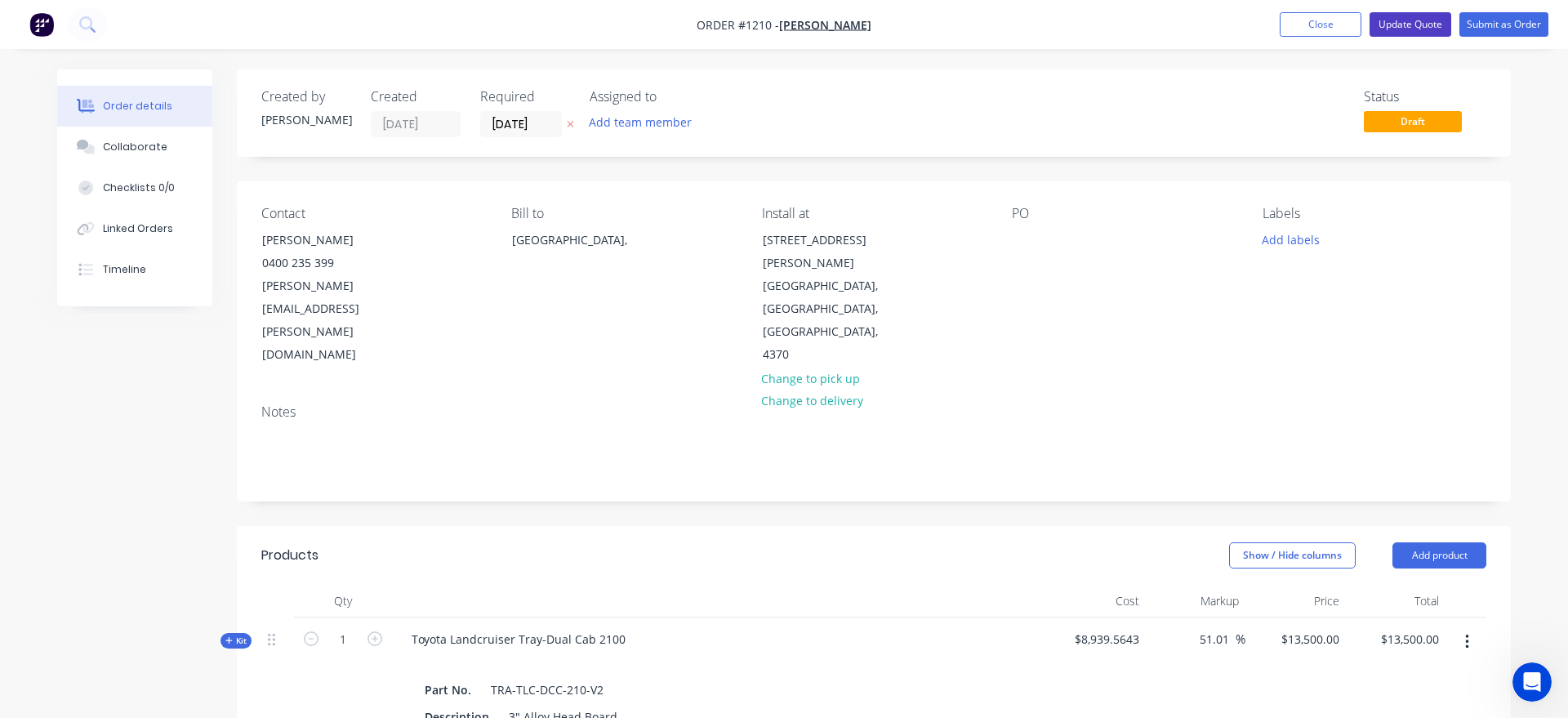
click at [1417, 28] on button "Update Quote" at bounding box center [1410, 25] width 82 height 25
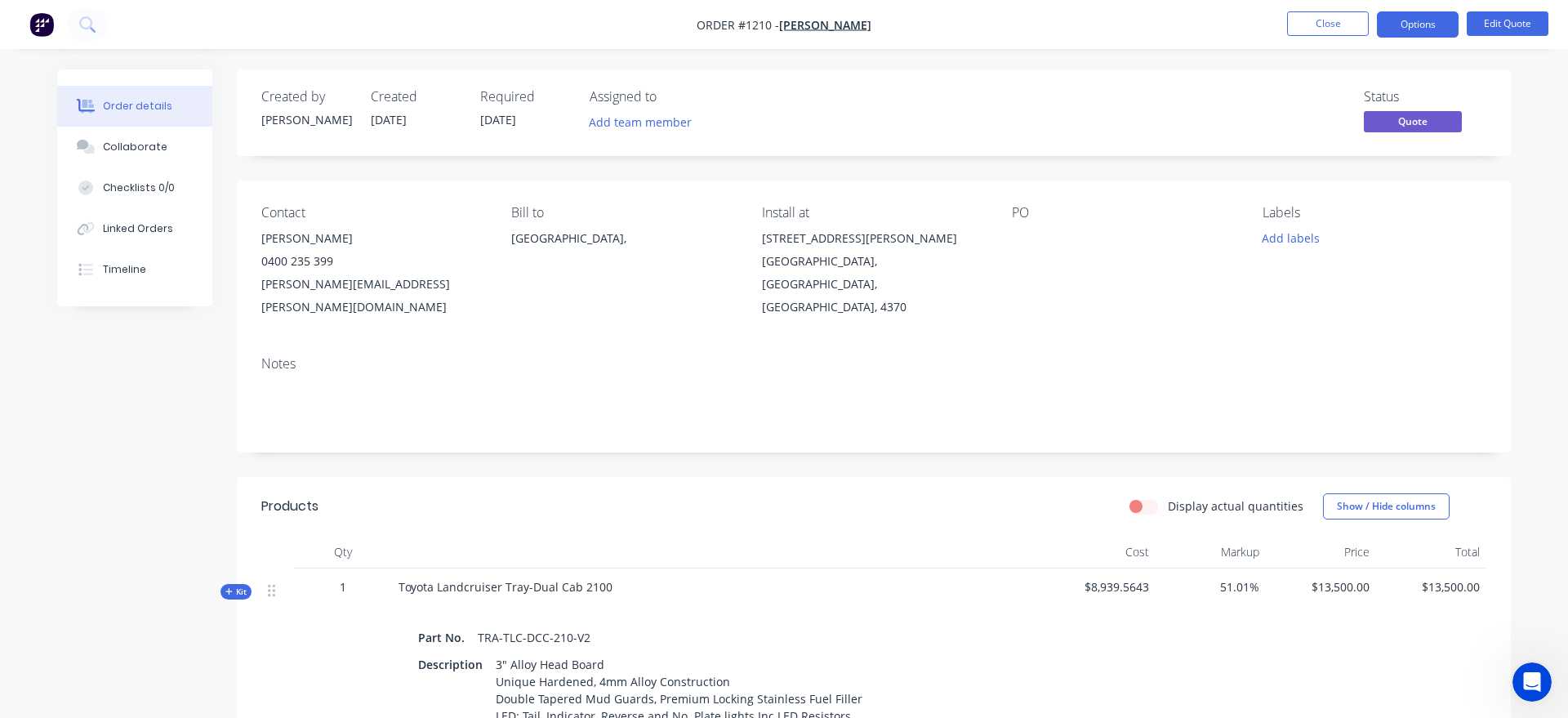
click at [1468, 185] on div "Contact Ryan Purcell 0400 235 399 purcell.ryan@hotmail.com Bill to Australia, I…" at bounding box center [874, 262] width 1274 height 163
click at [1341, 11] on button "Close" at bounding box center [1328, 24] width 82 height 25
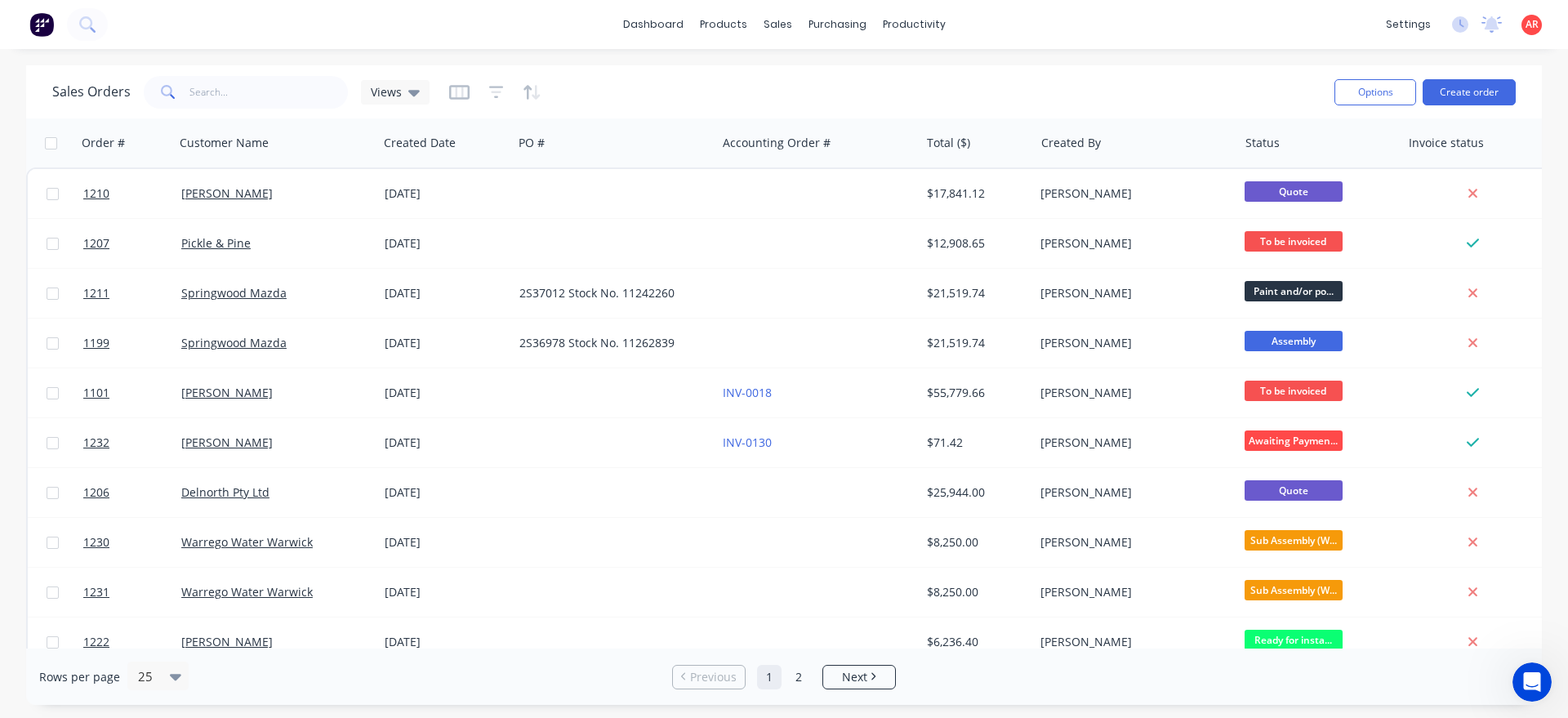
click at [1481, 108] on div "Options Create order" at bounding box center [1422, 92] width 188 height 40
click at [1472, 95] on button "Create order" at bounding box center [1469, 93] width 93 height 26
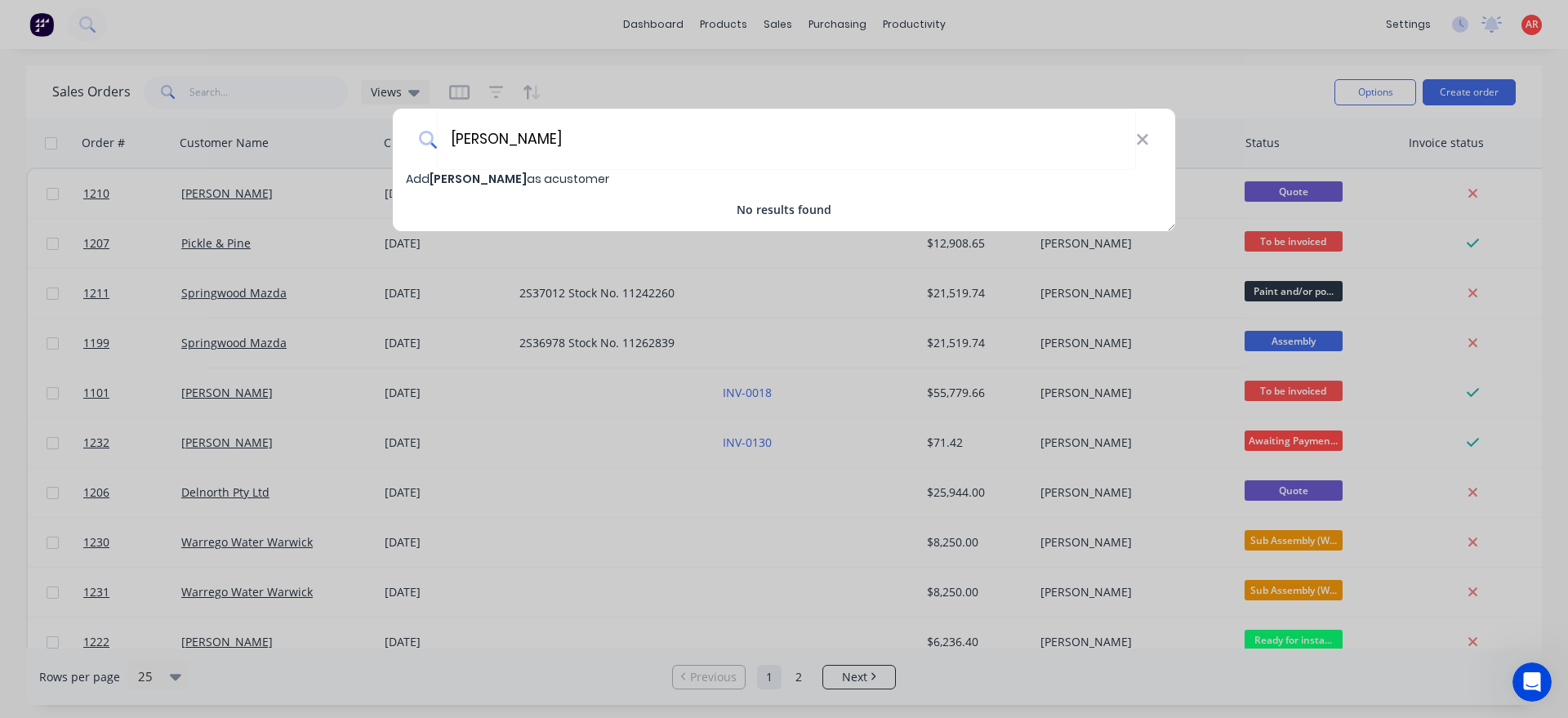
type input "Kyle Moroney"
click at [484, 174] on span "Kyle Moroney" at bounding box center [478, 179] width 97 height 17
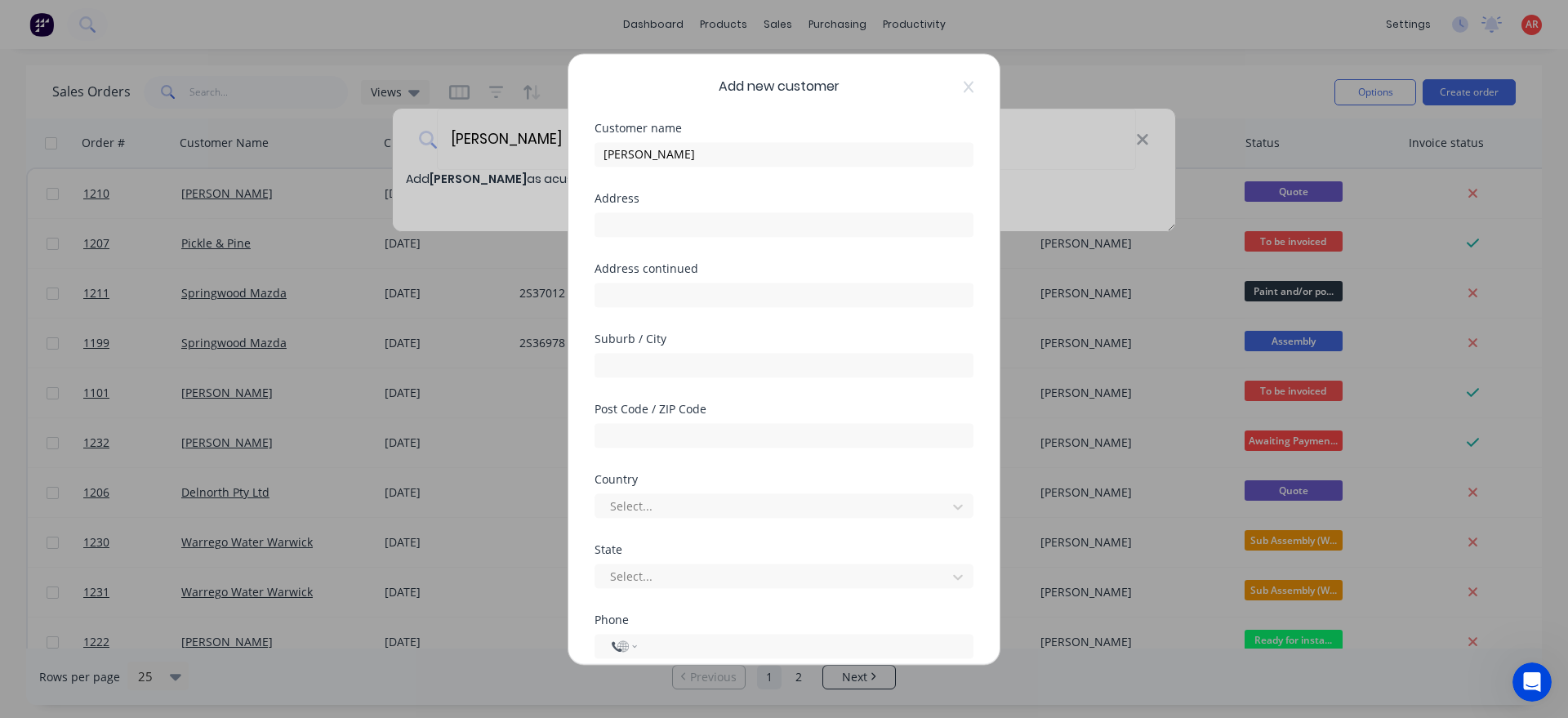
select select "AU"
click at [639, 221] on input "text" at bounding box center [784, 225] width 379 height 25
type input "Gold Coast"
drag, startPoint x: 677, startPoint y: 226, endPoint x: 556, endPoint y: 230, distance: 121.1
click at [595, 231] on input "Gold Coast" at bounding box center [784, 225] width 379 height 25
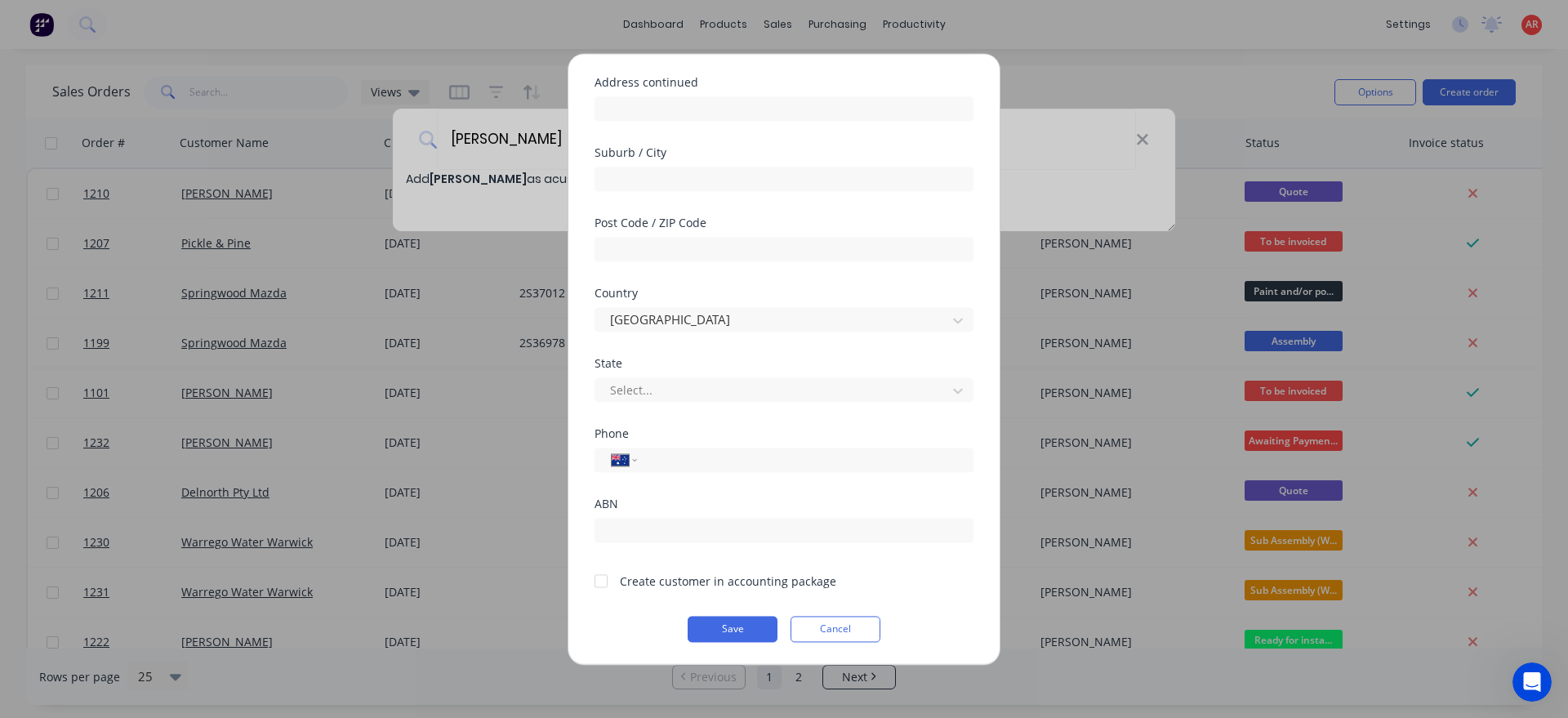
scroll to position [187, 0]
click at [604, 584] on div at bounding box center [601, 580] width 33 height 33
click at [743, 630] on button "Save" at bounding box center [733, 628] width 90 height 26
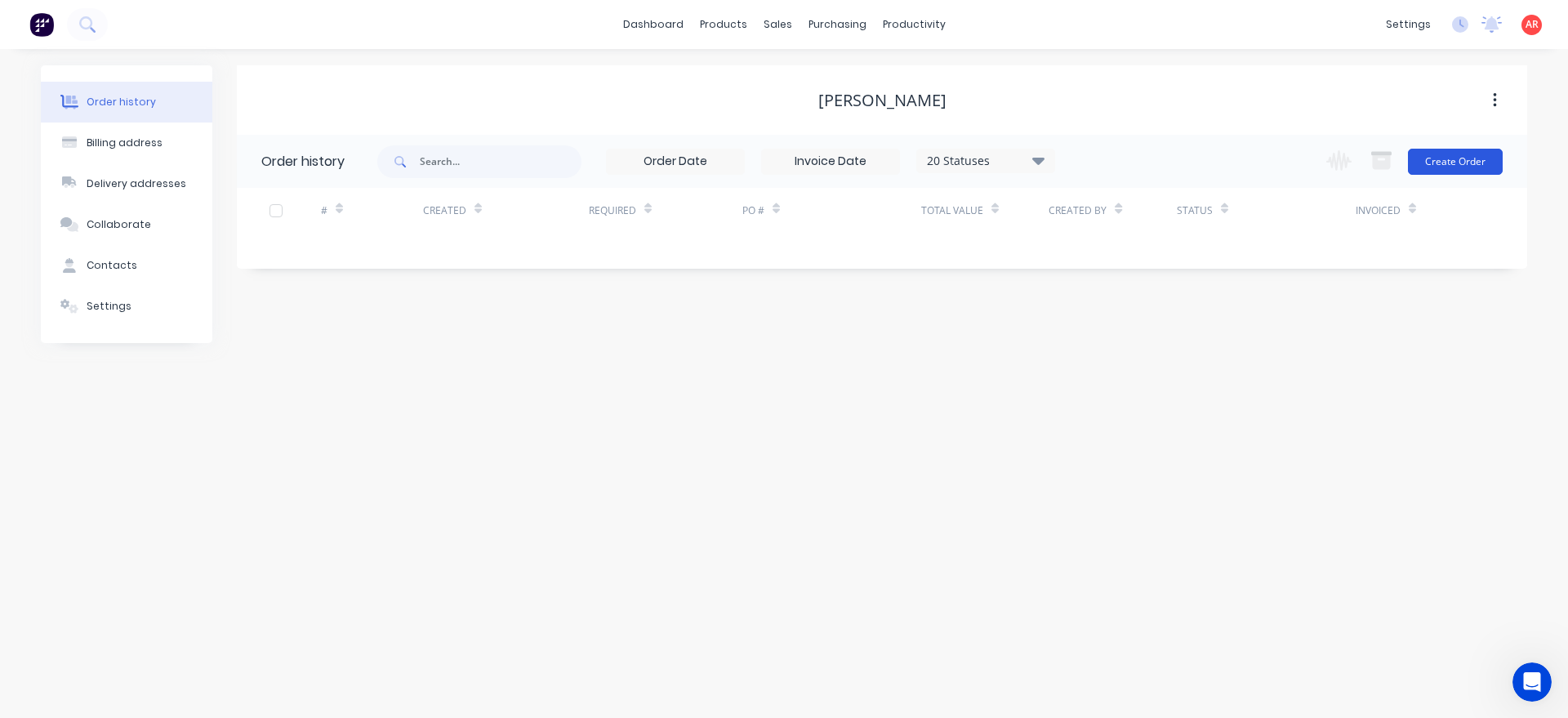
click at [1460, 153] on button "Create Order" at bounding box center [1456, 162] width 95 height 26
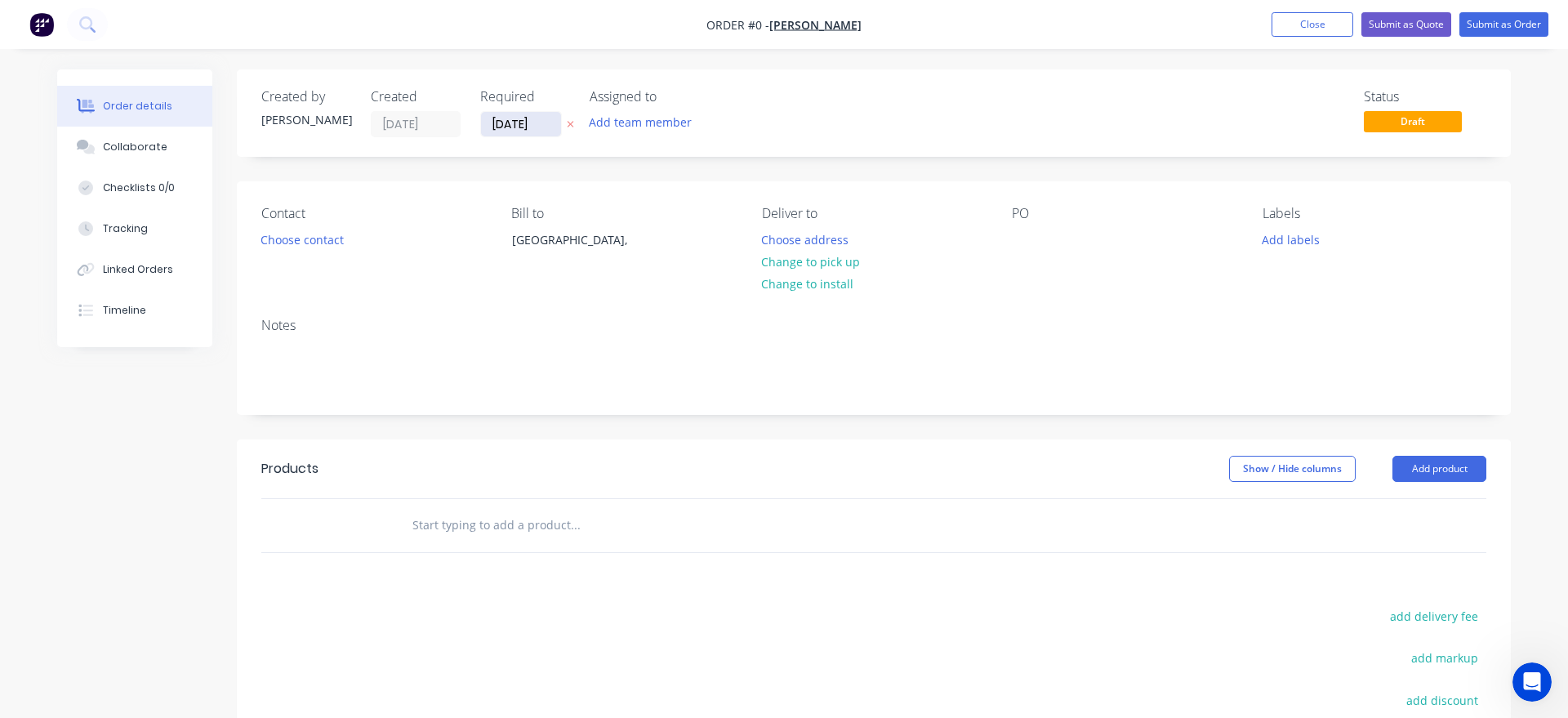
click at [511, 130] on input "25/08/25" at bounding box center [521, 124] width 80 height 25
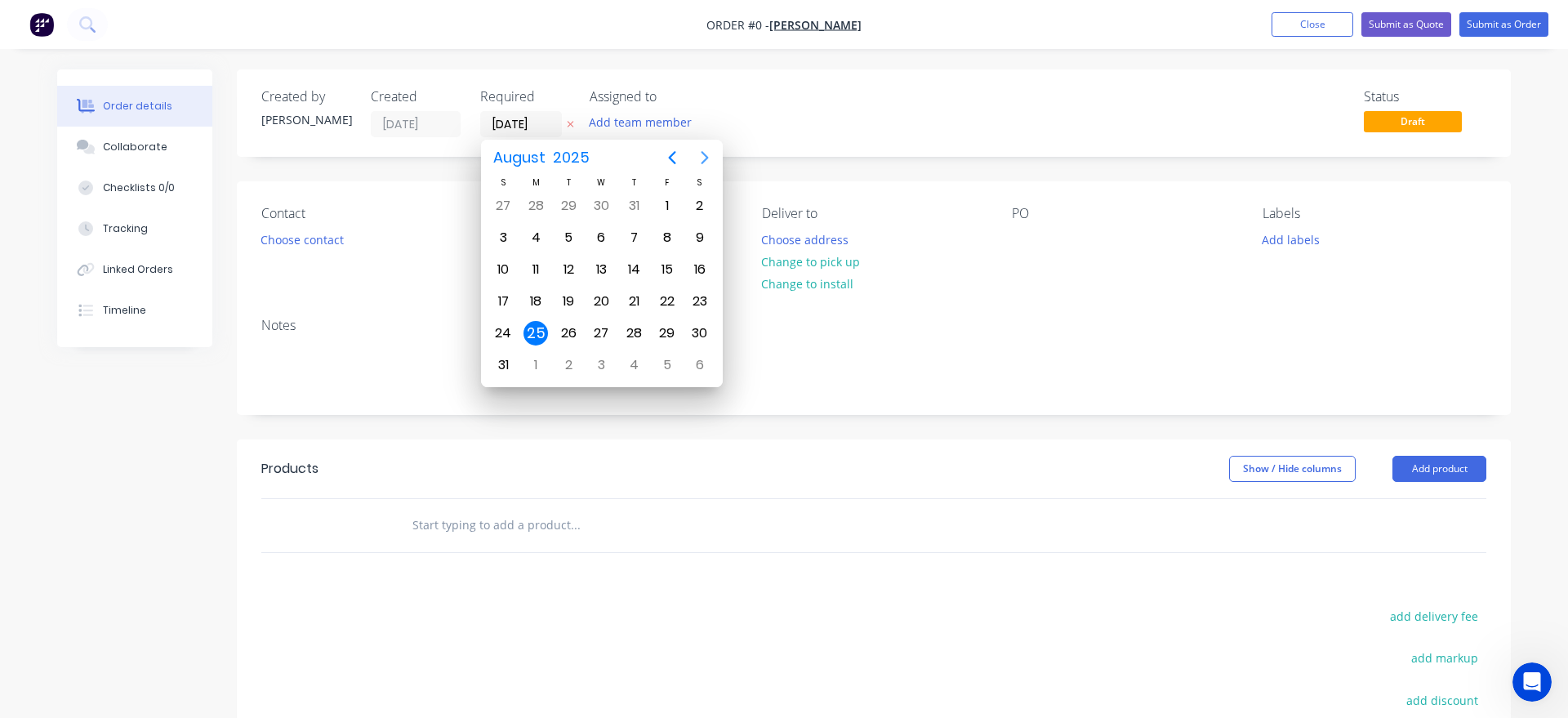
click at [701, 157] on icon "Next page" at bounding box center [705, 158] width 19 height 19
click at [605, 243] on div "10" at bounding box center [602, 238] width 25 height 25
type input "10/09/25"
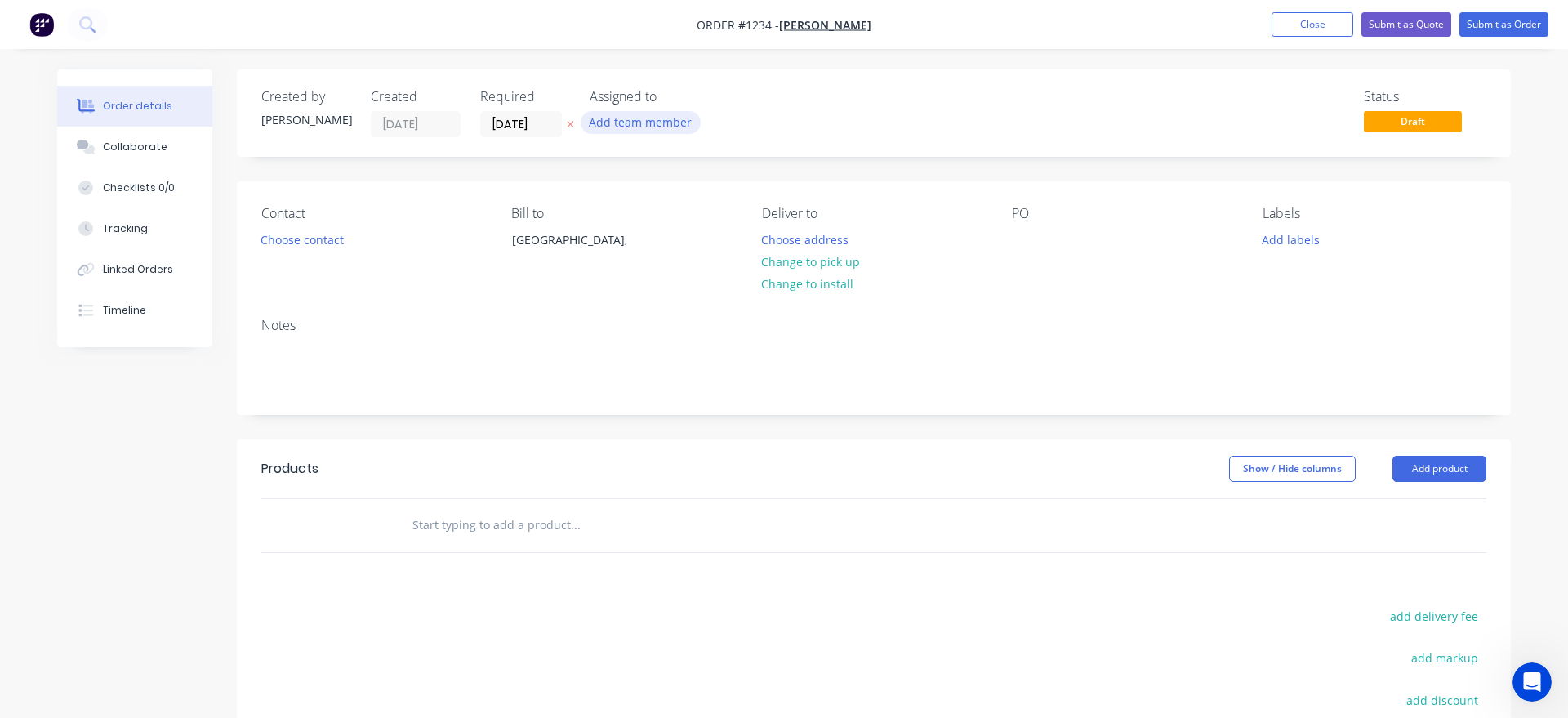
click at [618, 123] on button "Add team member" at bounding box center [640, 122] width 120 height 22
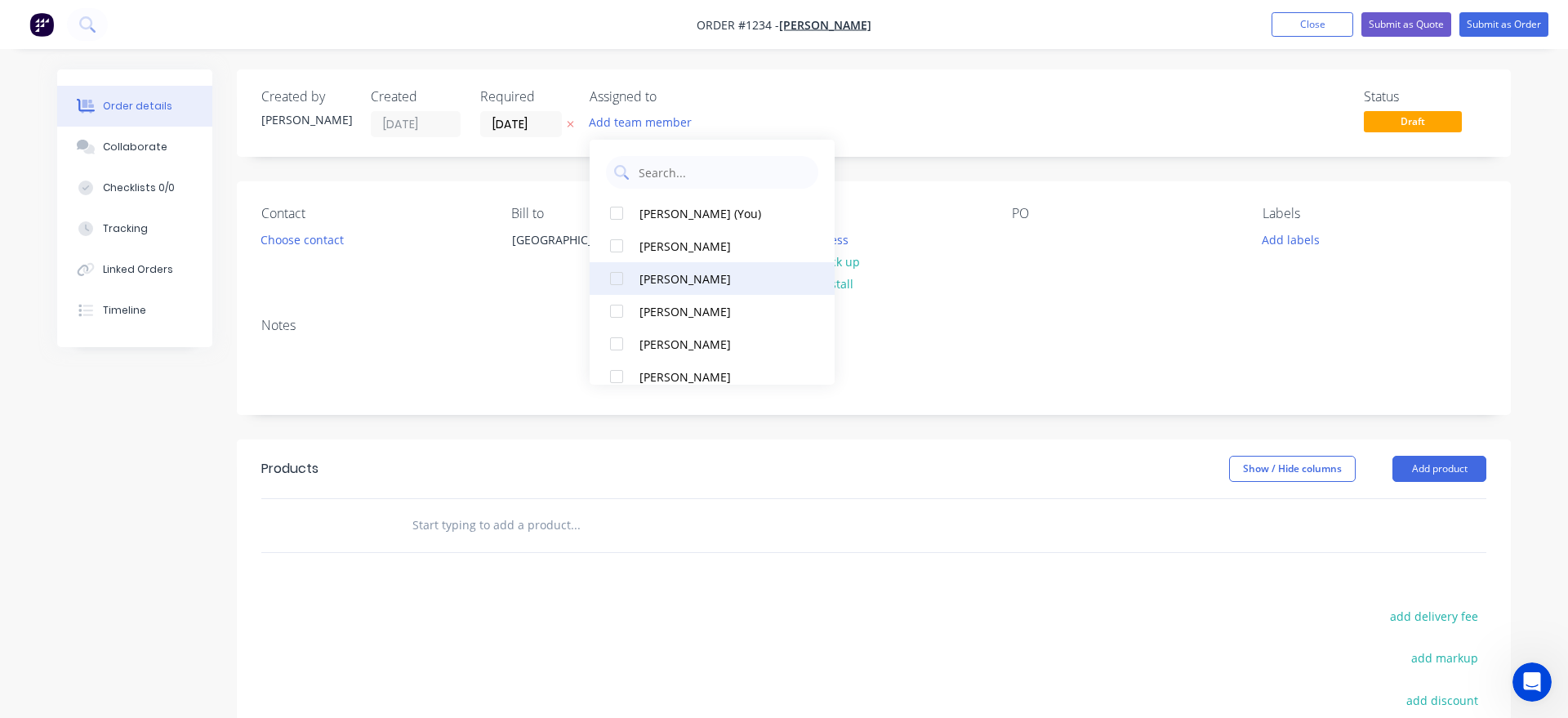
scroll to position [17, 0]
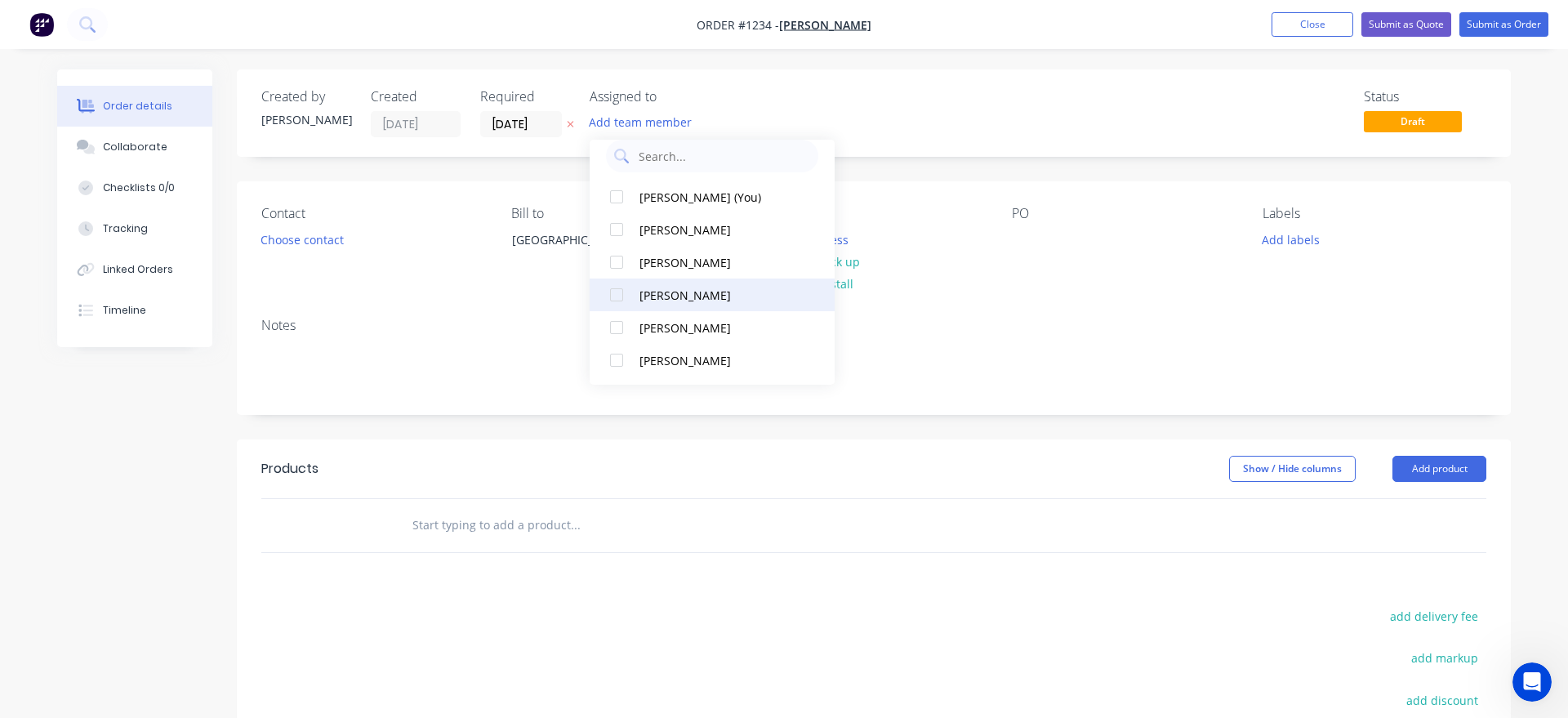
click at [611, 295] on div at bounding box center [617, 294] width 33 height 33
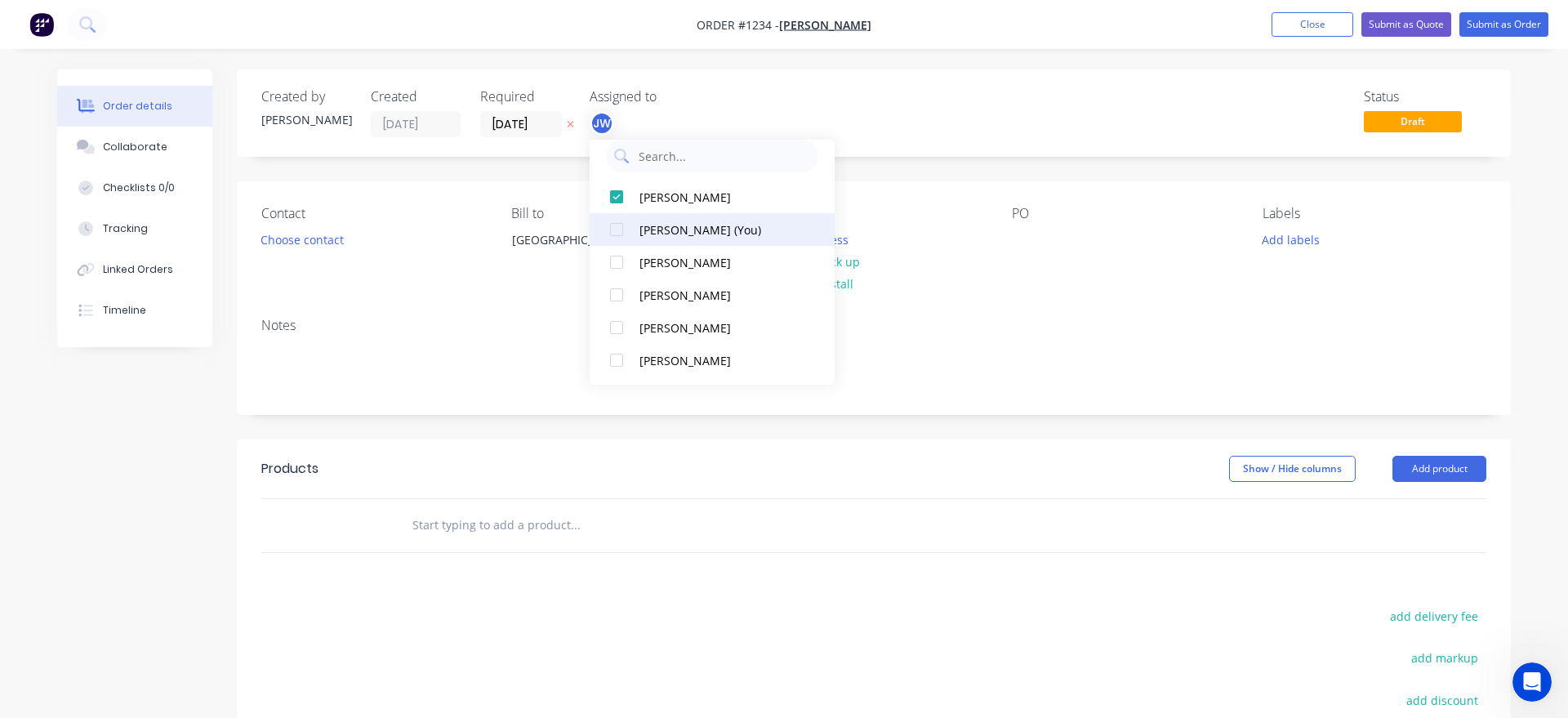
click at [620, 241] on div at bounding box center [617, 229] width 33 height 33
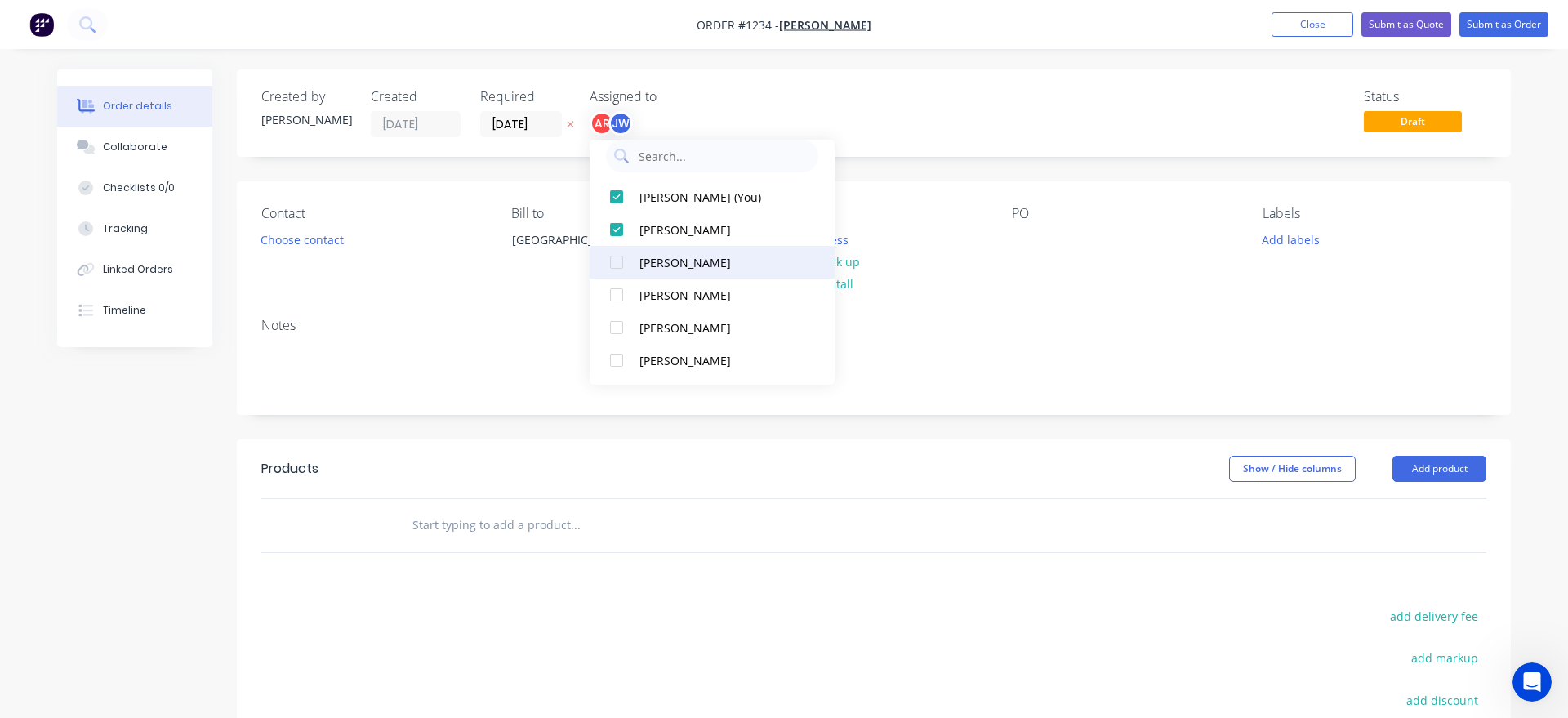
click at [621, 262] on div at bounding box center [617, 262] width 33 height 33
click at [561, 174] on div "Created by Andrew Created 25/08/25 Required 10/09/25 Assigned to AR AM JW Statu…" at bounding box center [874, 507] width 1274 height 876
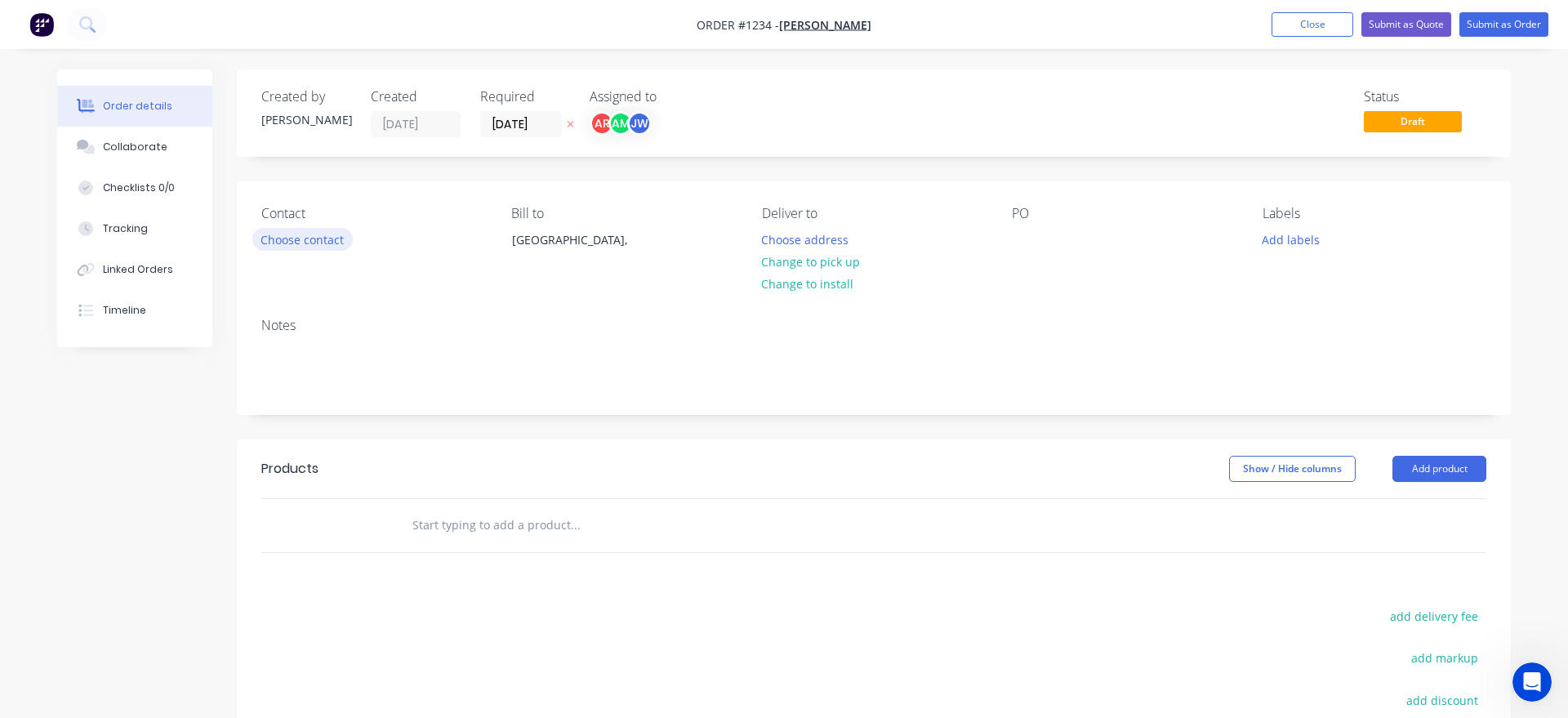
click at [310, 241] on button "Choose contact" at bounding box center [303, 239] width 100 height 22
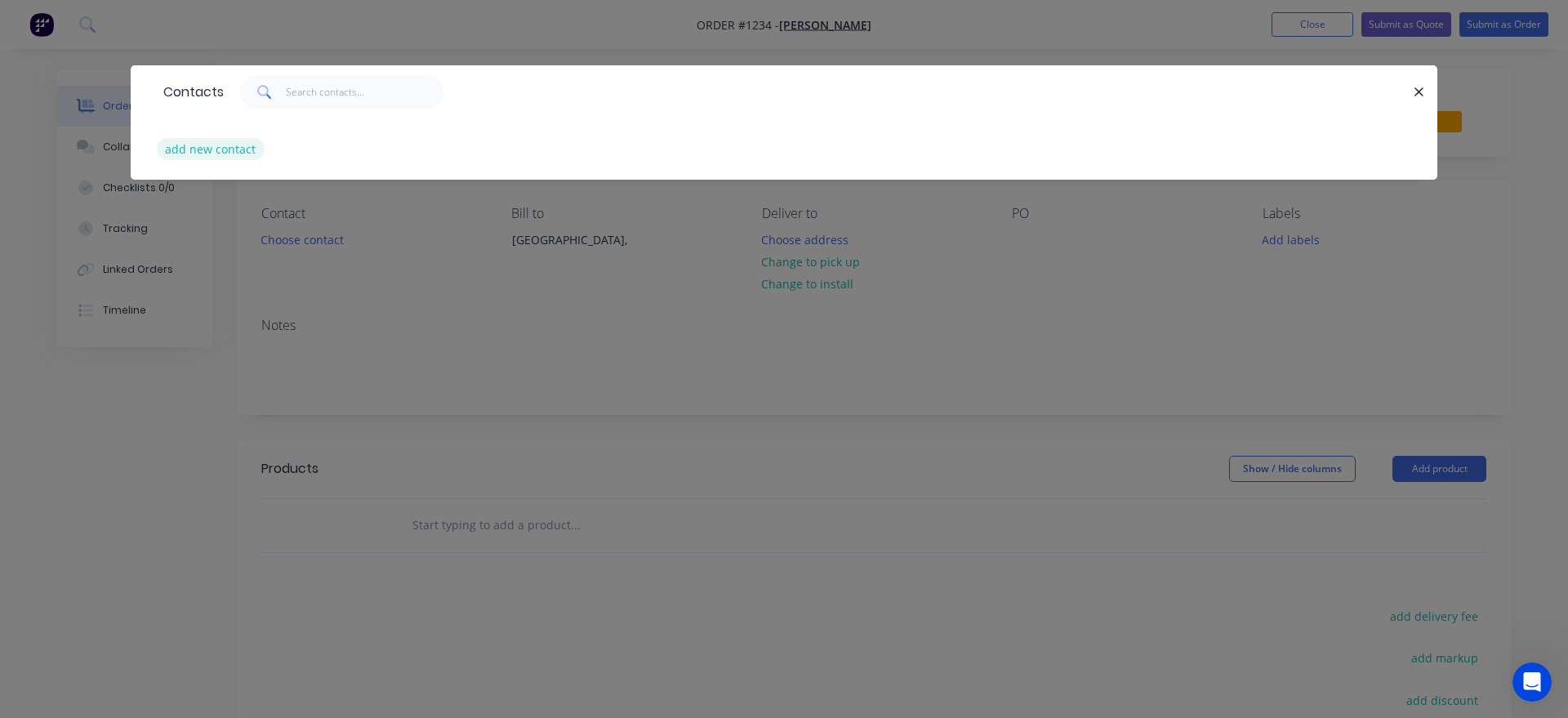
click at [208, 154] on button "add new contact" at bounding box center [211, 149] width 107 height 22
select select "AU"
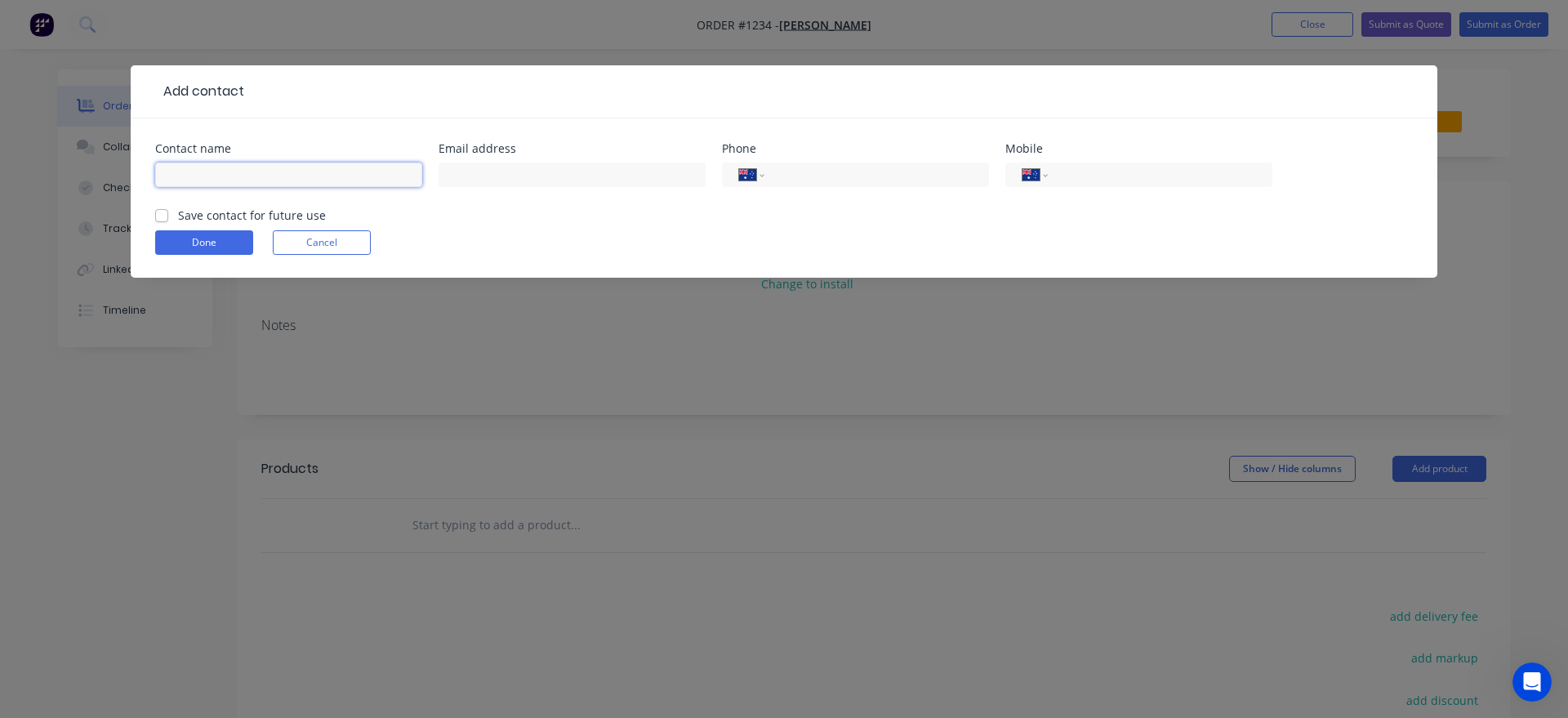
click at [211, 172] on input "text" at bounding box center [288, 175] width 267 height 25
type input "Kyle Moroney"
click at [556, 177] on input "text" at bounding box center [572, 175] width 267 height 25
type input "K"
type input "kyle.moroney@icloud.com"
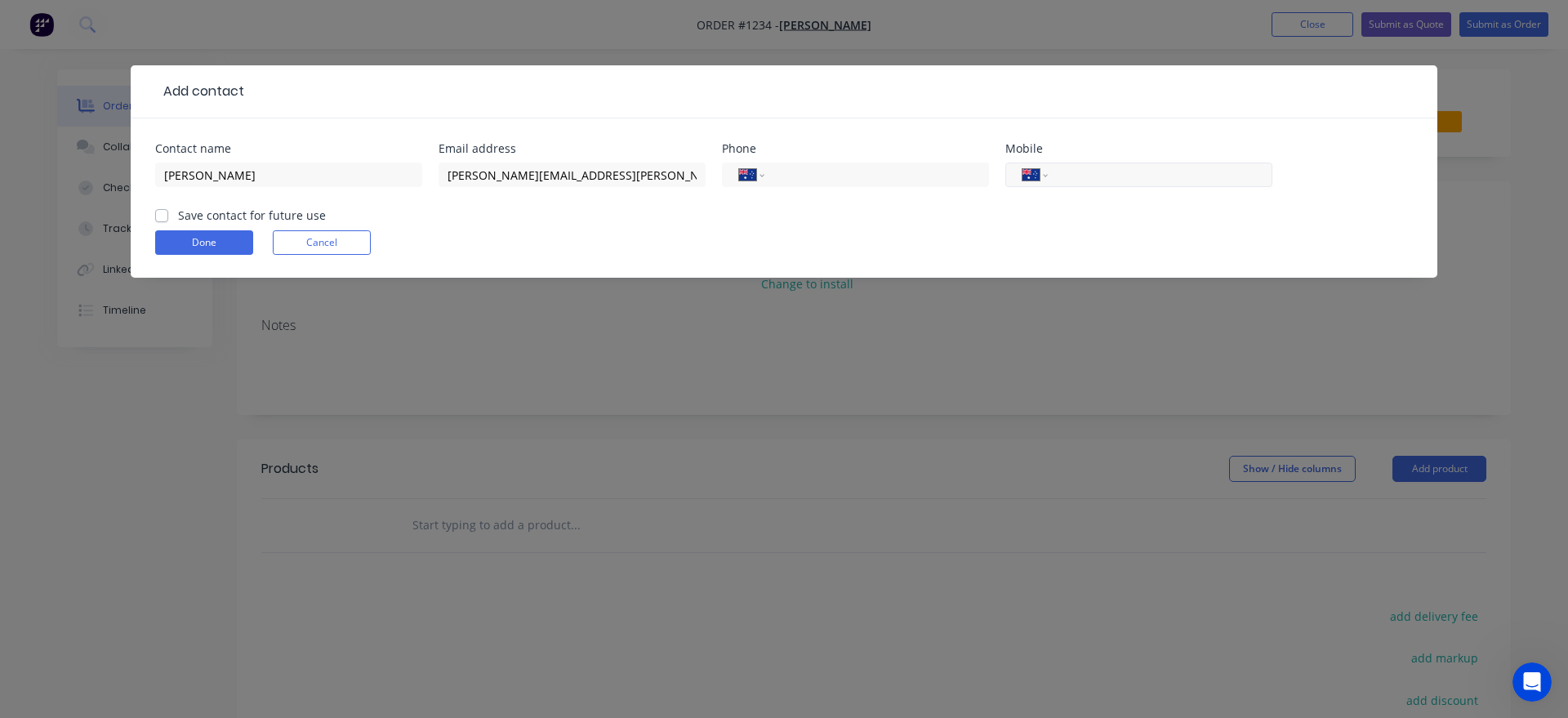
click at [1139, 175] on input "tel" at bounding box center [1158, 174] width 196 height 19
drag, startPoint x: 1172, startPoint y: 167, endPoint x: 1088, endPoint y: 178, distance: 84.7
click at [1088, 178] on input "0420 816 316" at bounding box center [1158, 174] width 196 height 19
type input "0420 316 816"
click at [178, 213] on label "Save contact for future use" at bounding box center [252, 215] width 148 height 17
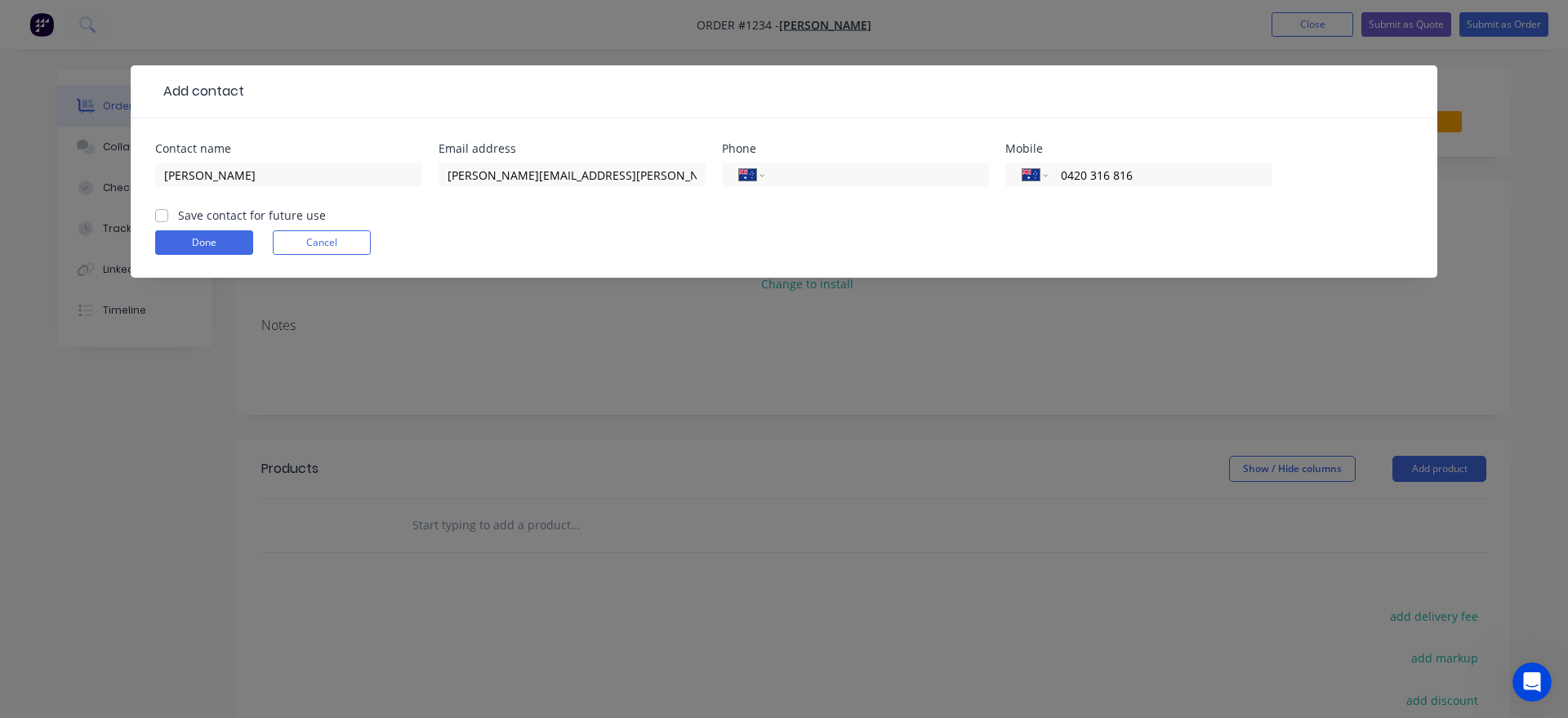
click at [167, 213] on input "Save contact for future use" at bounding box center [161, 215] width 13 height 16
checkbox input "true"
click at [194, 248] on button "Done" at bounding box center [203, 242] width 98 height 25
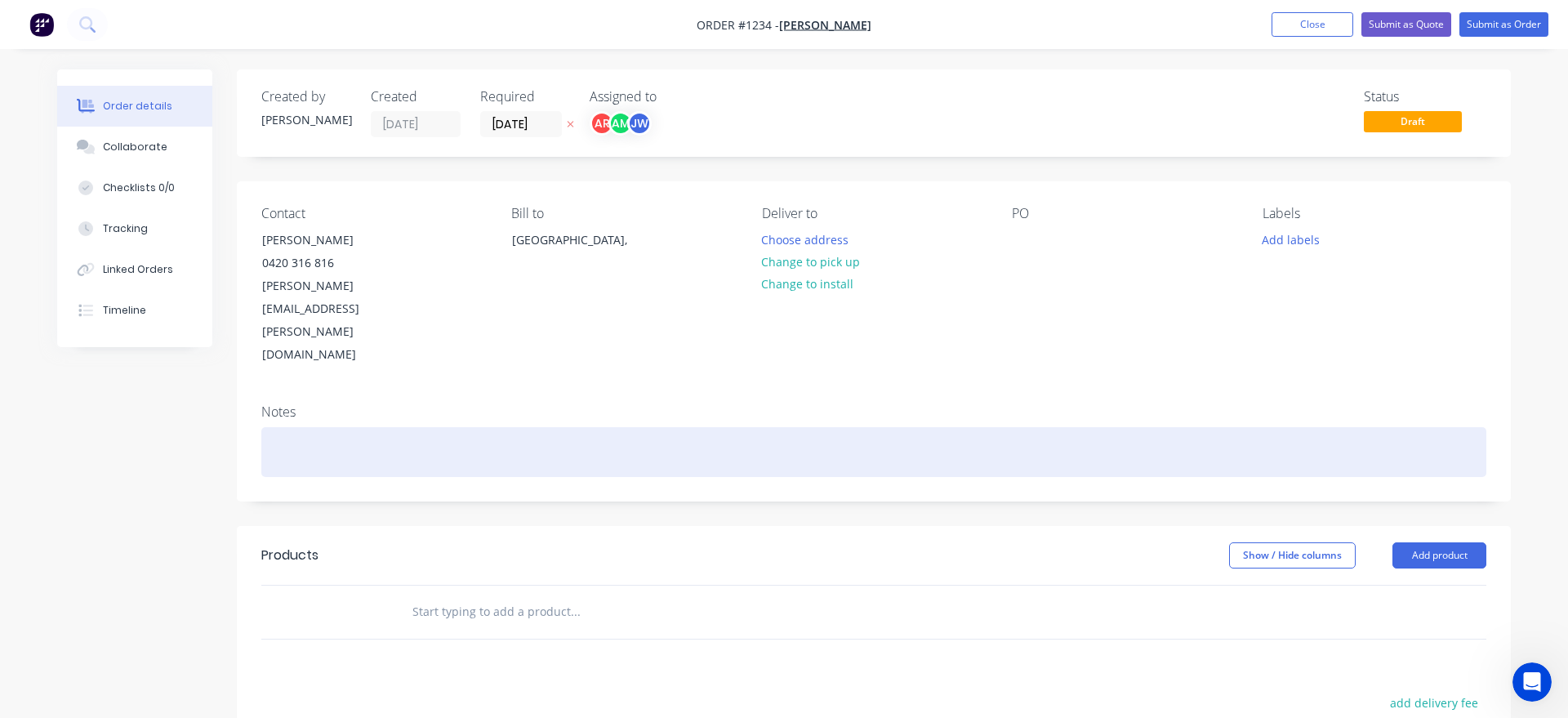
click at [475, 427] on div at bounding box center [874, 452] width 1225 height 50
click at [270, 427] on div "Use model number 558 for quote referrence." at bounding box center [874, 452] width 1225 height 50
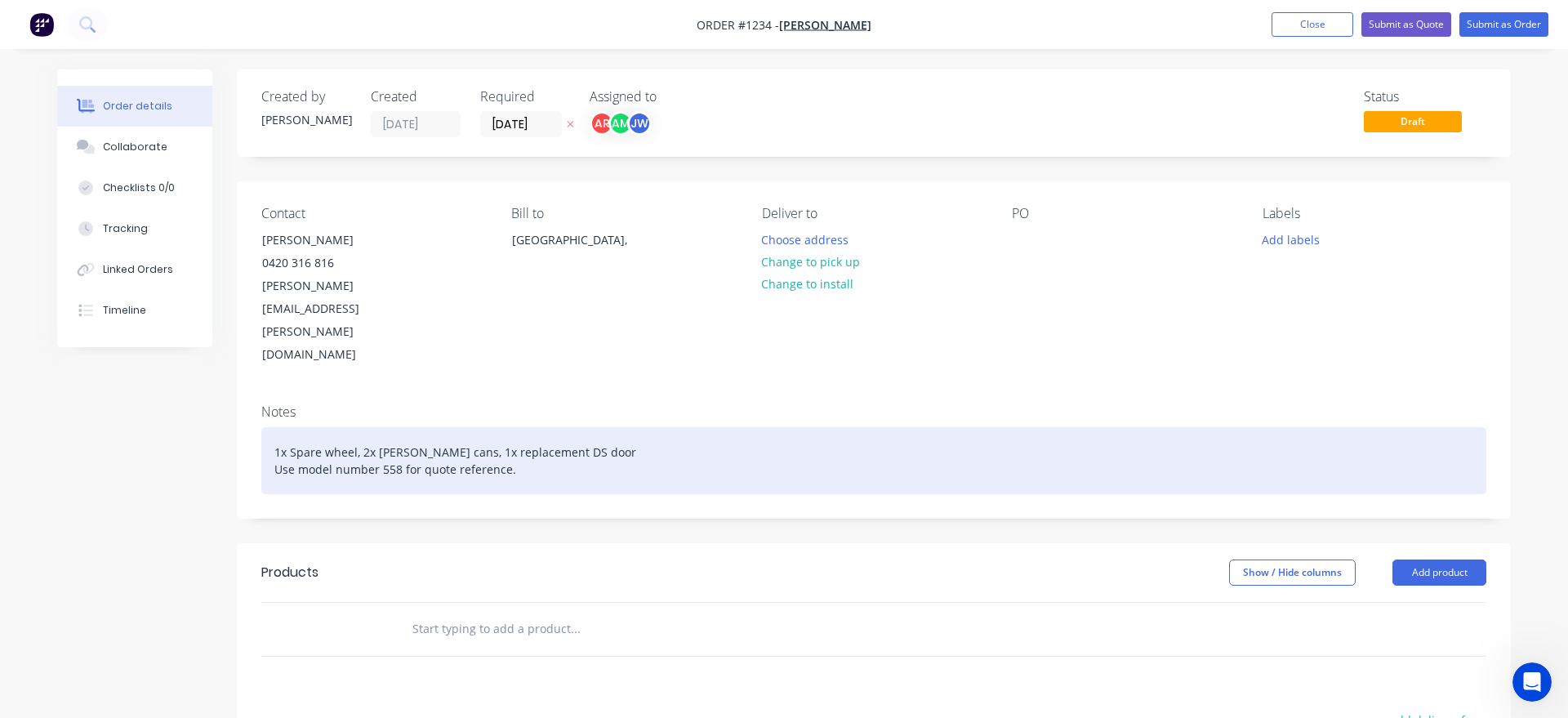
click at [451, 427] on div "1x Spare wheel, 2x jerry cans, 1x replacement DS door Use model number 558 for …" at bounding box center [874, 461] width 1225 height 67
drag, startPoint x: 453, startPoint y: 398, endPoint x: 507, endPoint y: 410, distance: 55.3
click at [507, 427] on div "1x Spare wheel, 2x jerry cans, 1x replacement DS door Use model number 558 for …" at bounding box center [874, 461] width 1225 height 67
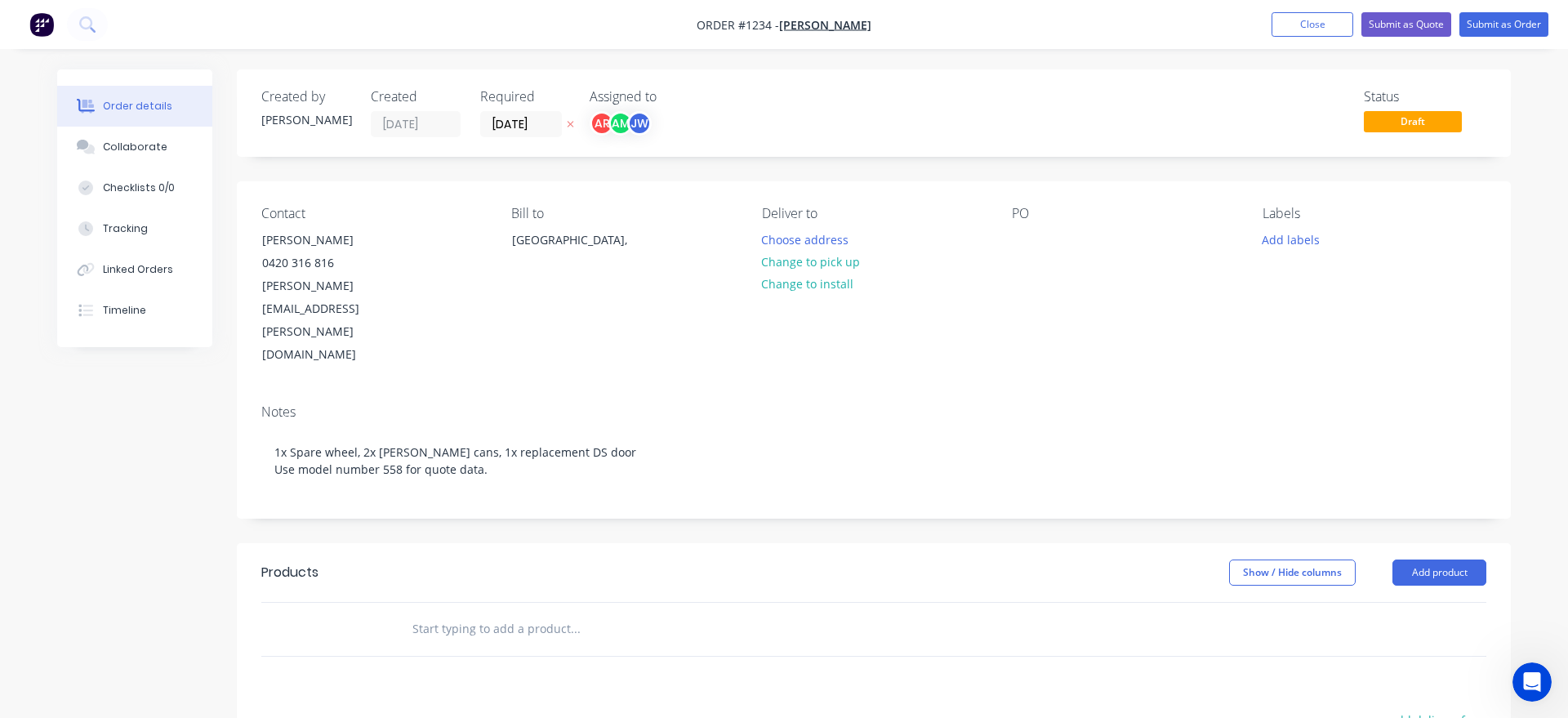
click at [722, 433] on div "Notes 1x Spare wheel, 2x jerry cans, 1x replacement DS door Use model number 55…" at bounding box center [874, 455] width 1274 height 127
click at [1448, 559] on button "Add product" at bounding box center [1439, 573] width 94 height 26
click at [1402, 602] on div "Product catalogue" at bounding box center [1409, 613] width 126 height 24
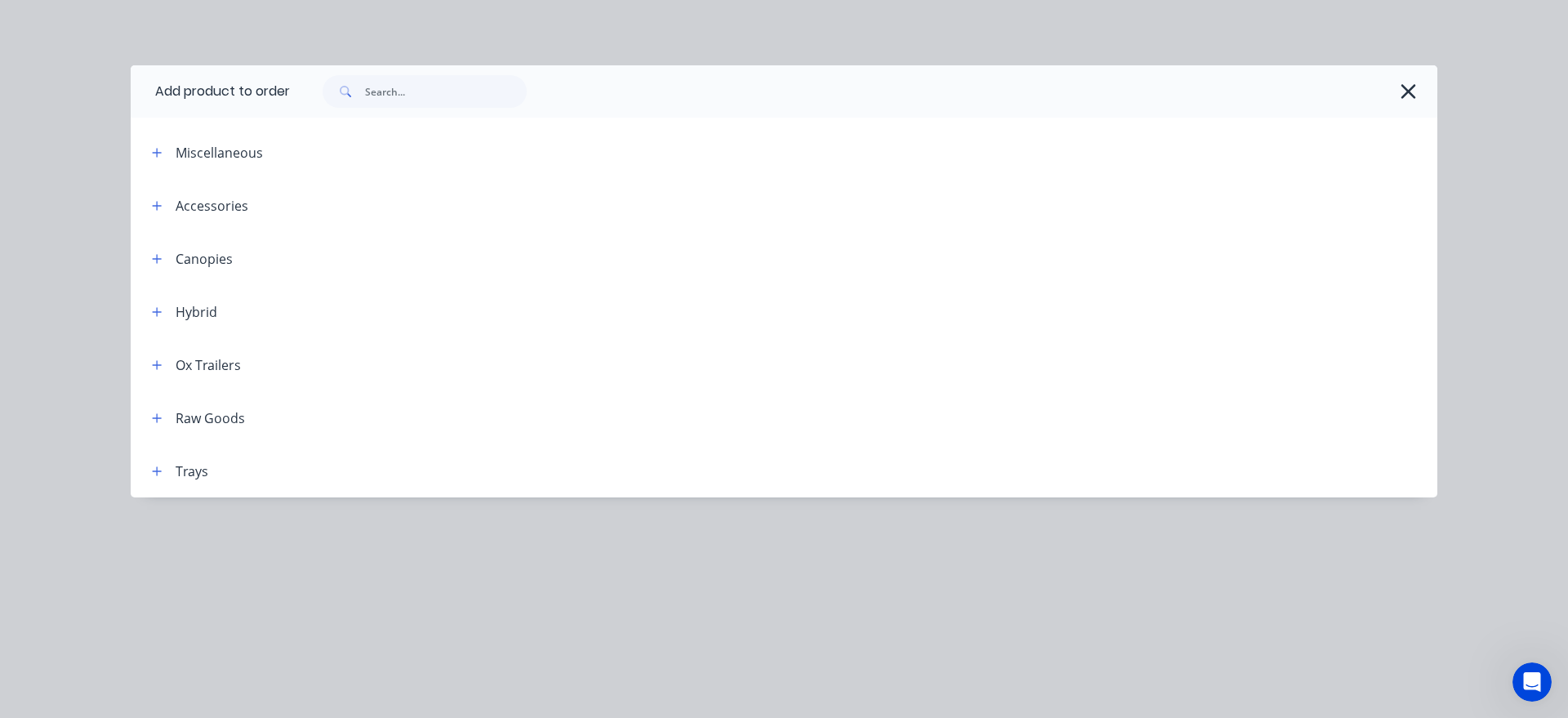
click at [157, 195] on header "Accessories" at bounding box center [784, 205] width 1307 height 53
click at [157, 208] on icon "button" at bounding box center [157, 205] width 9 height 9
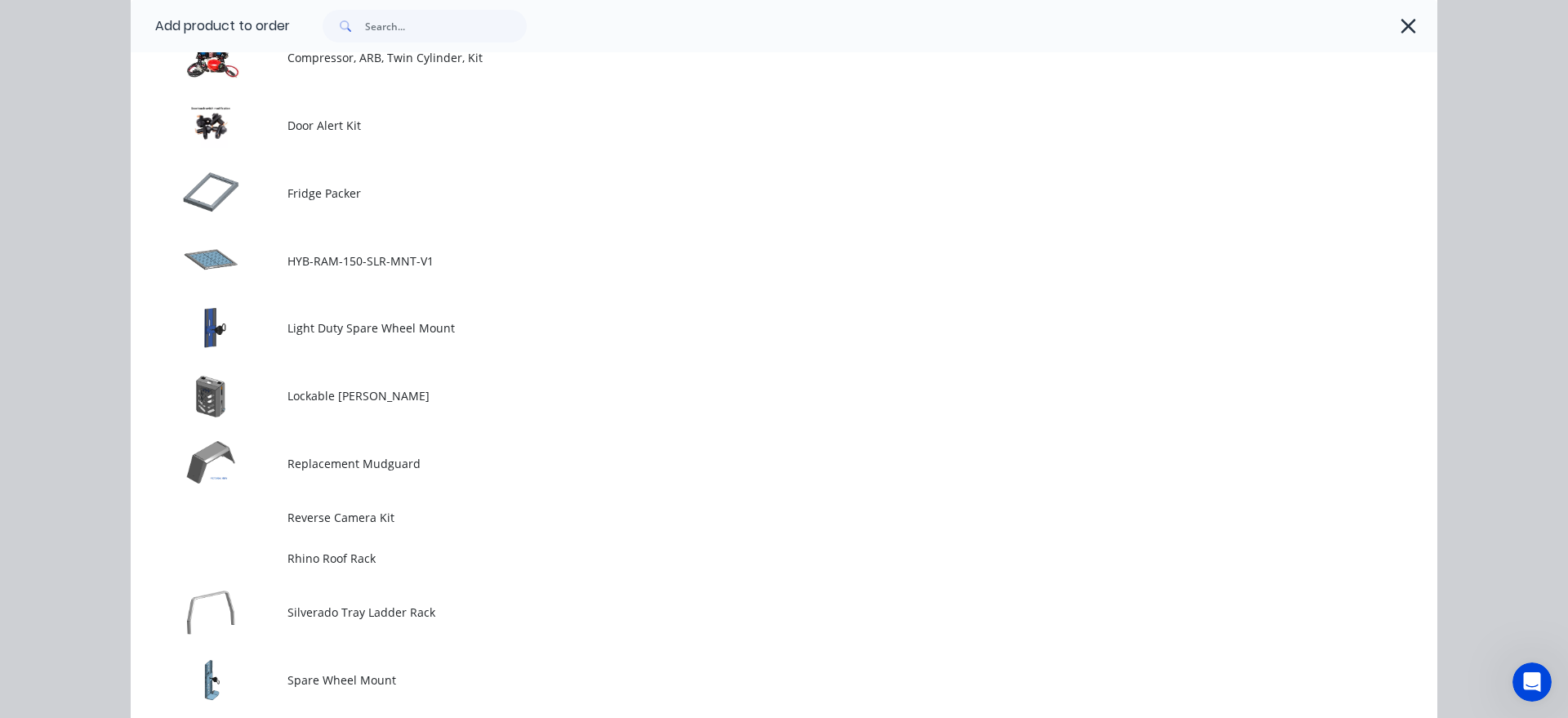
scroll to position [1025, 0]
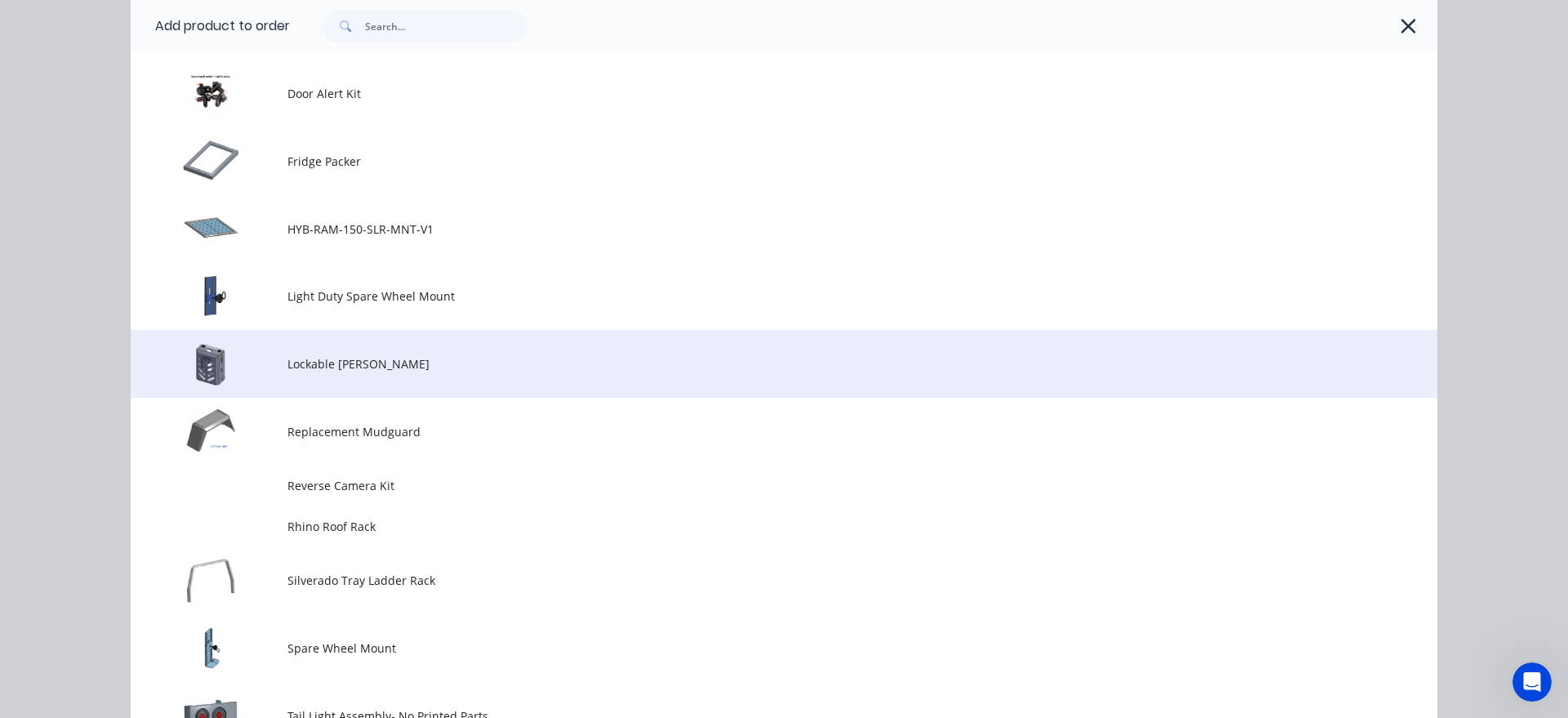
click at [458, 372] on span "Lockable Jerry Can" at bounding box center [747, 363] width 920 height 17
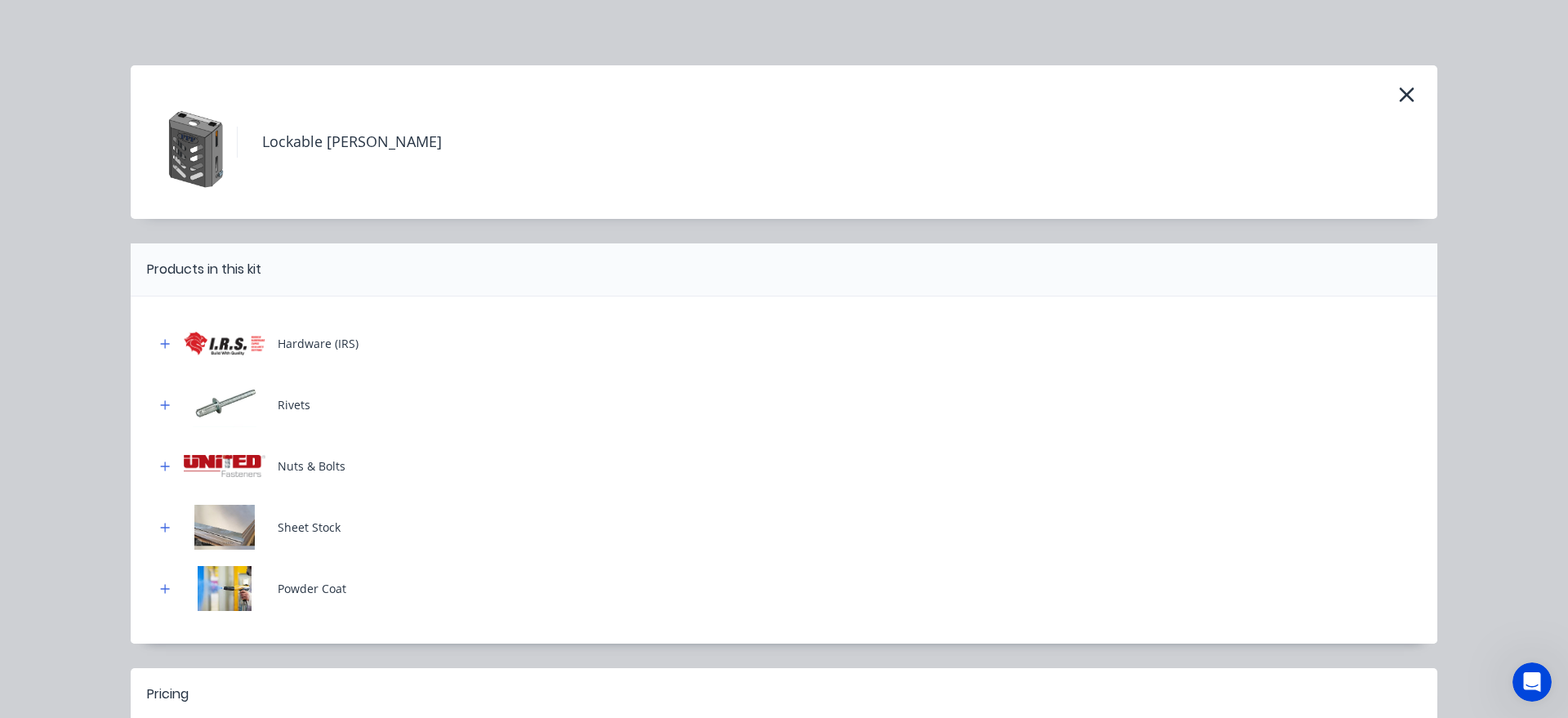
scroll to position [187, 0]
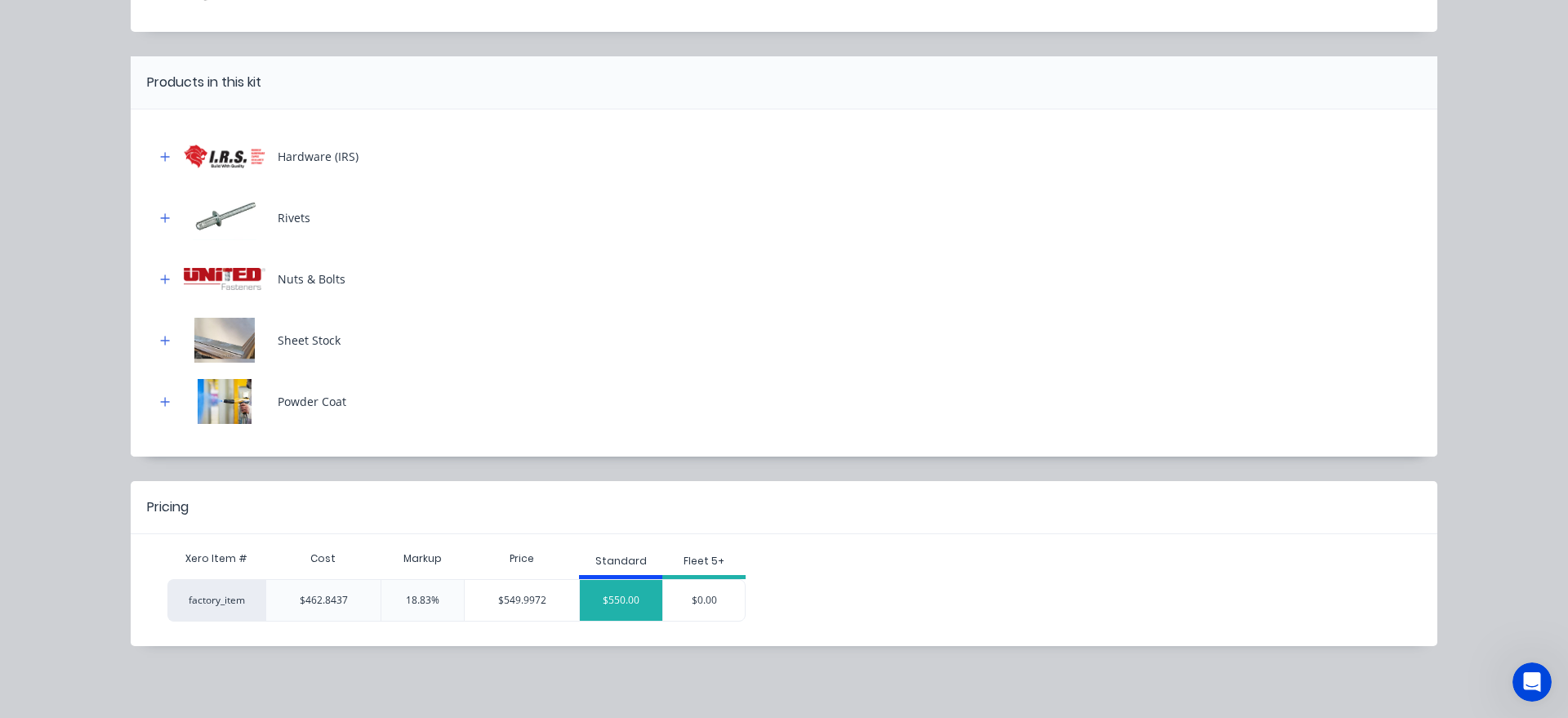
click at [632, 599] on div "$550.00" at bounding box center [621, 600] width 83 height 41
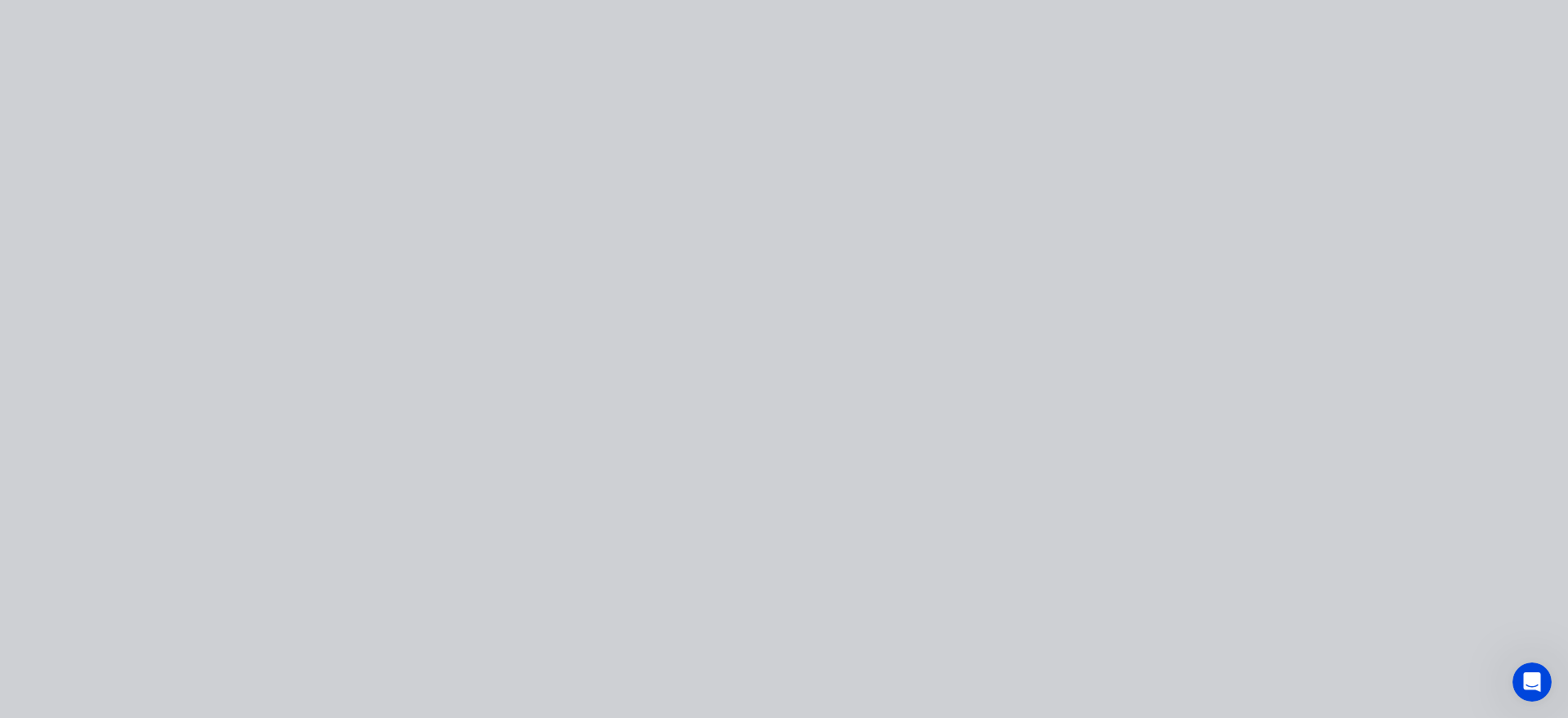
scroll to position [0, 0]
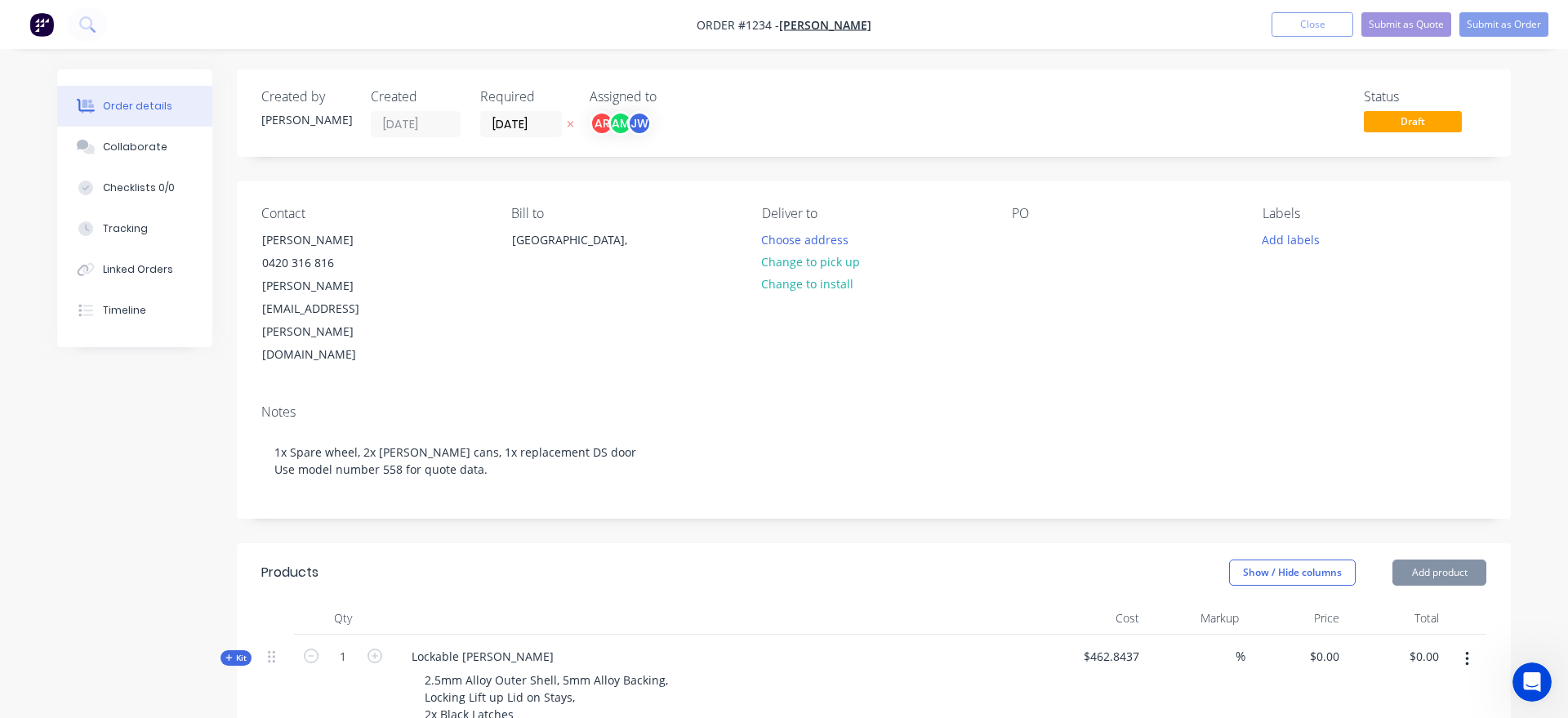
type input "18.83"
type input "$550.00"
click at [376, 648] on icon "button" at bounding box center [374, 655] width 15 height 15
type input "2"
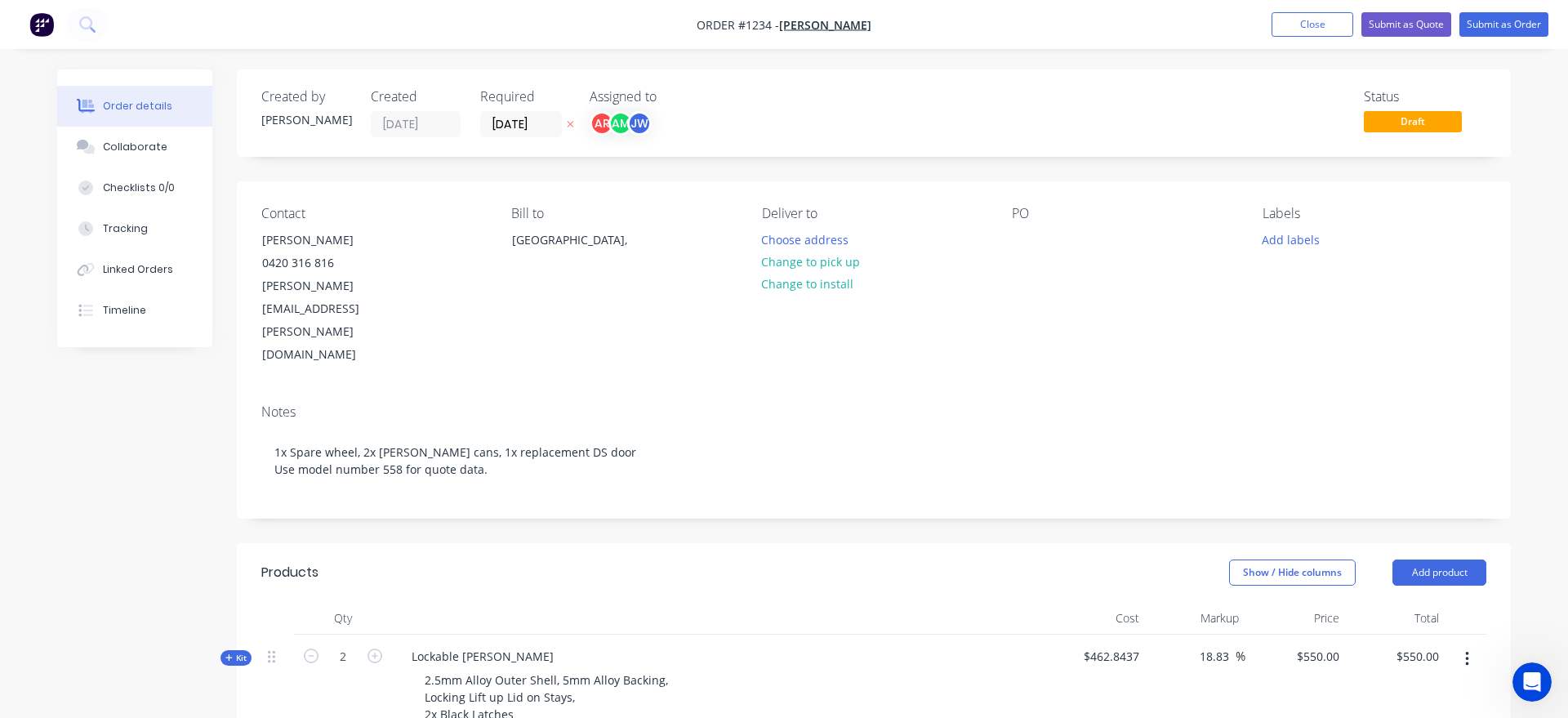
type input "$1,100.00"
click at [1446, 559] on button "Add product" at bounding box center [1439, 573] width 94 height 26
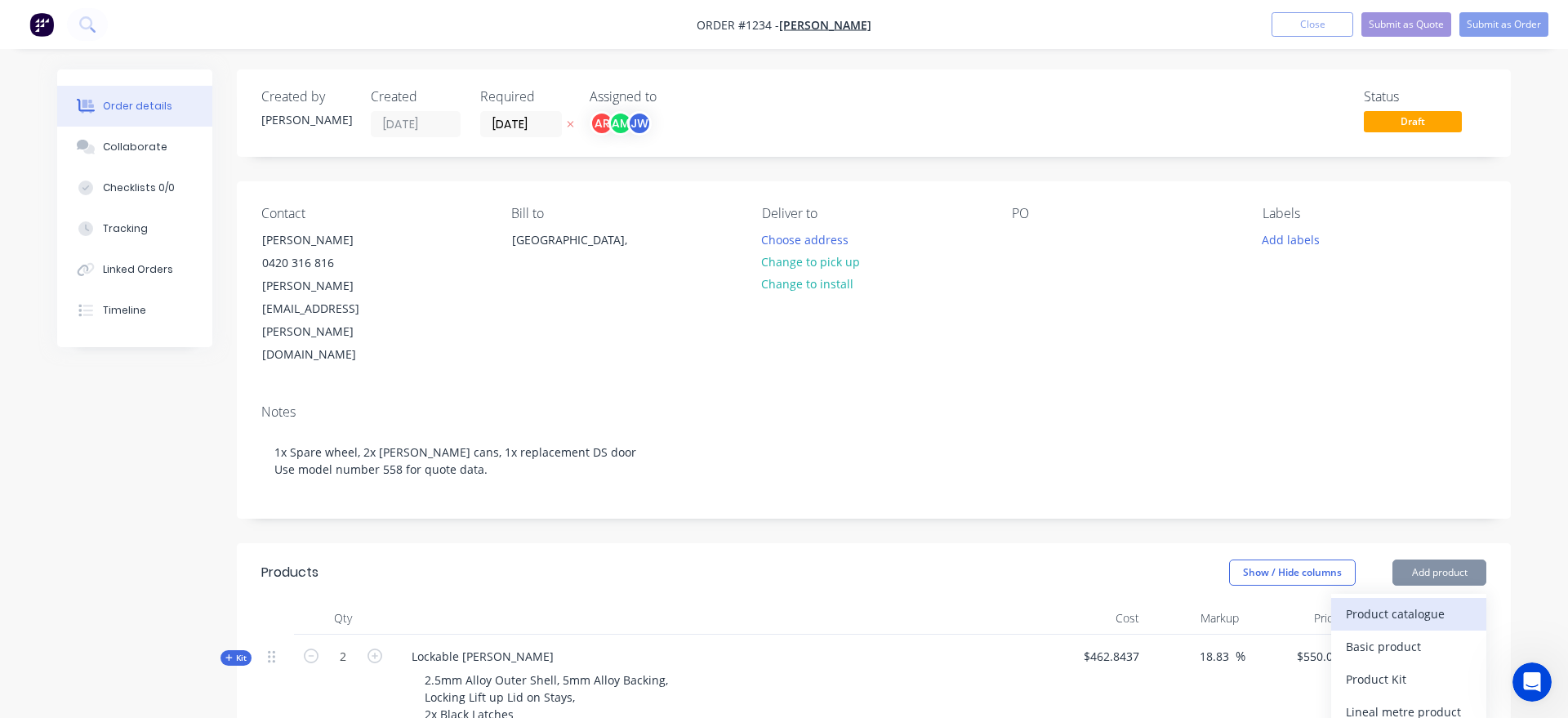
click at [1421, 602] on div "Product catalogue" at bounding box center [1409, 613] width 126 height 24
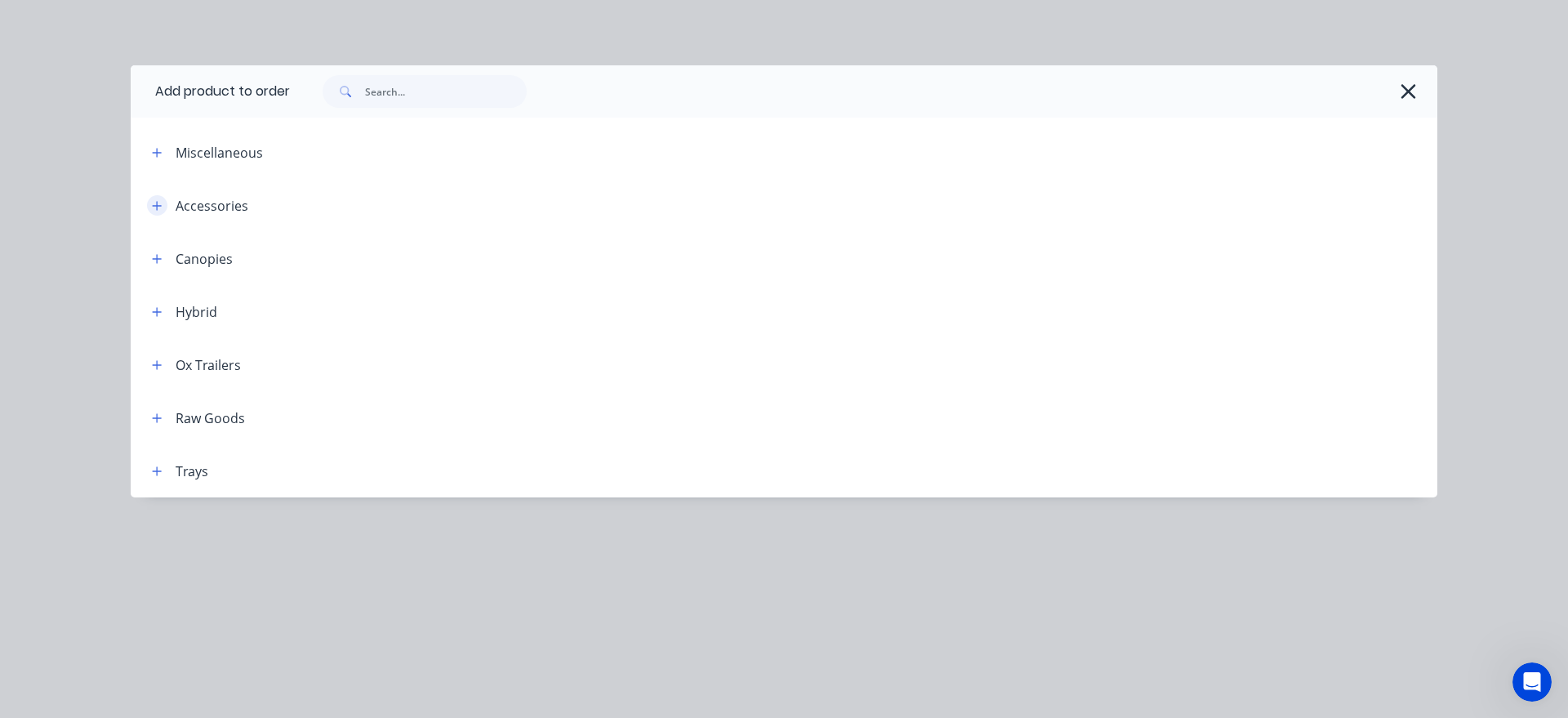
click at [155, 204] on icon "button" at bounding box center [156, 205] width 10 height 11
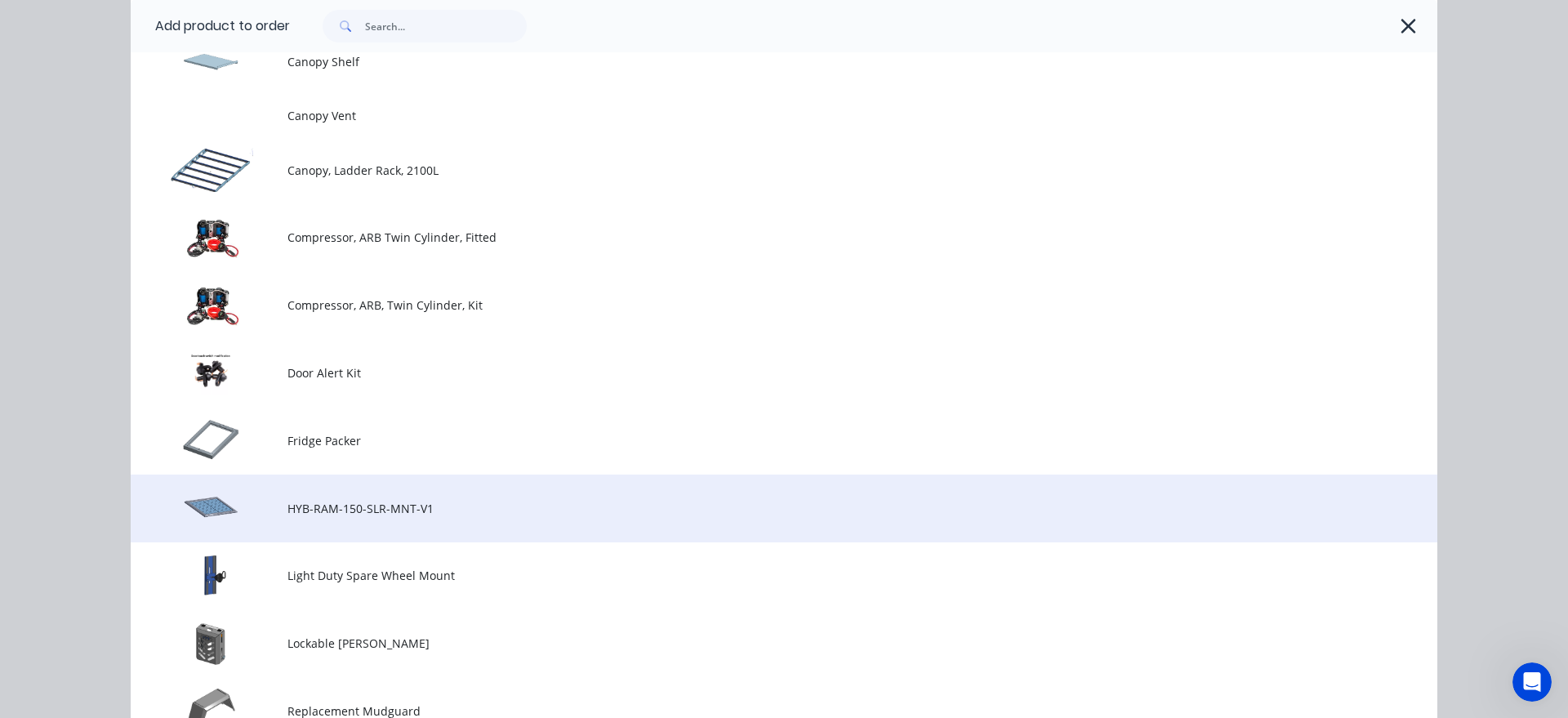
scroll to position [1117, 0]
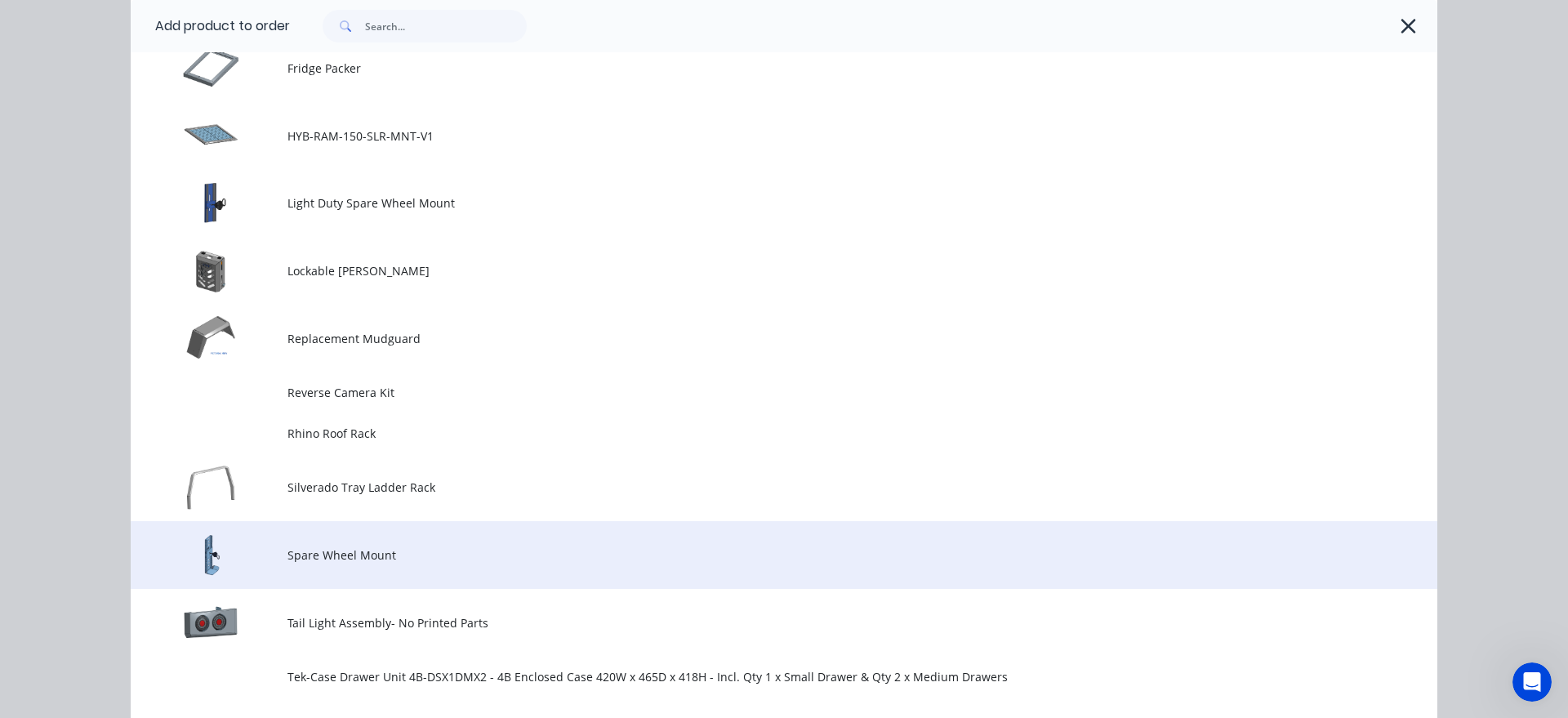
click at [439, 554] on span "Spare Wheel Mount" at bounding box center [747, 554] width 920 height 17
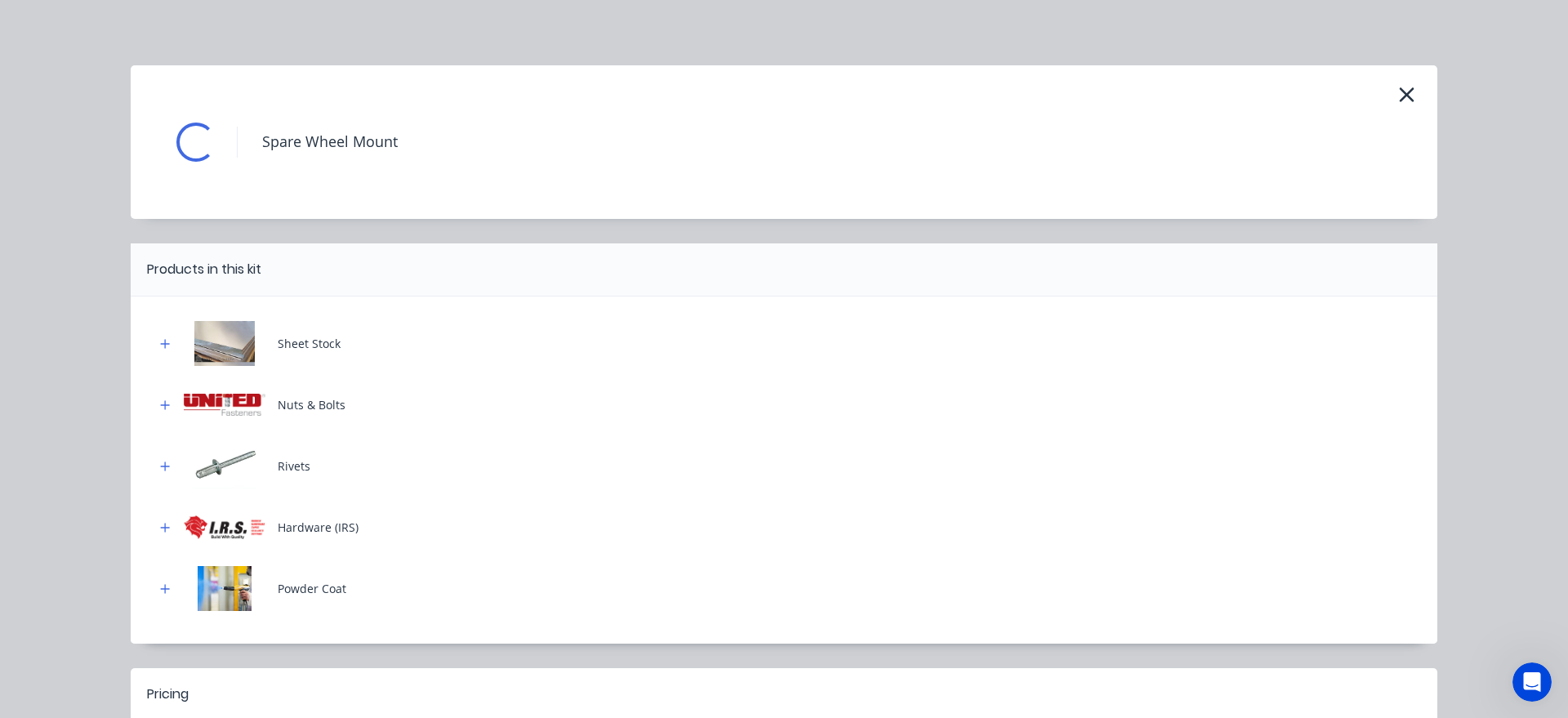
scroll to position [186, 0]
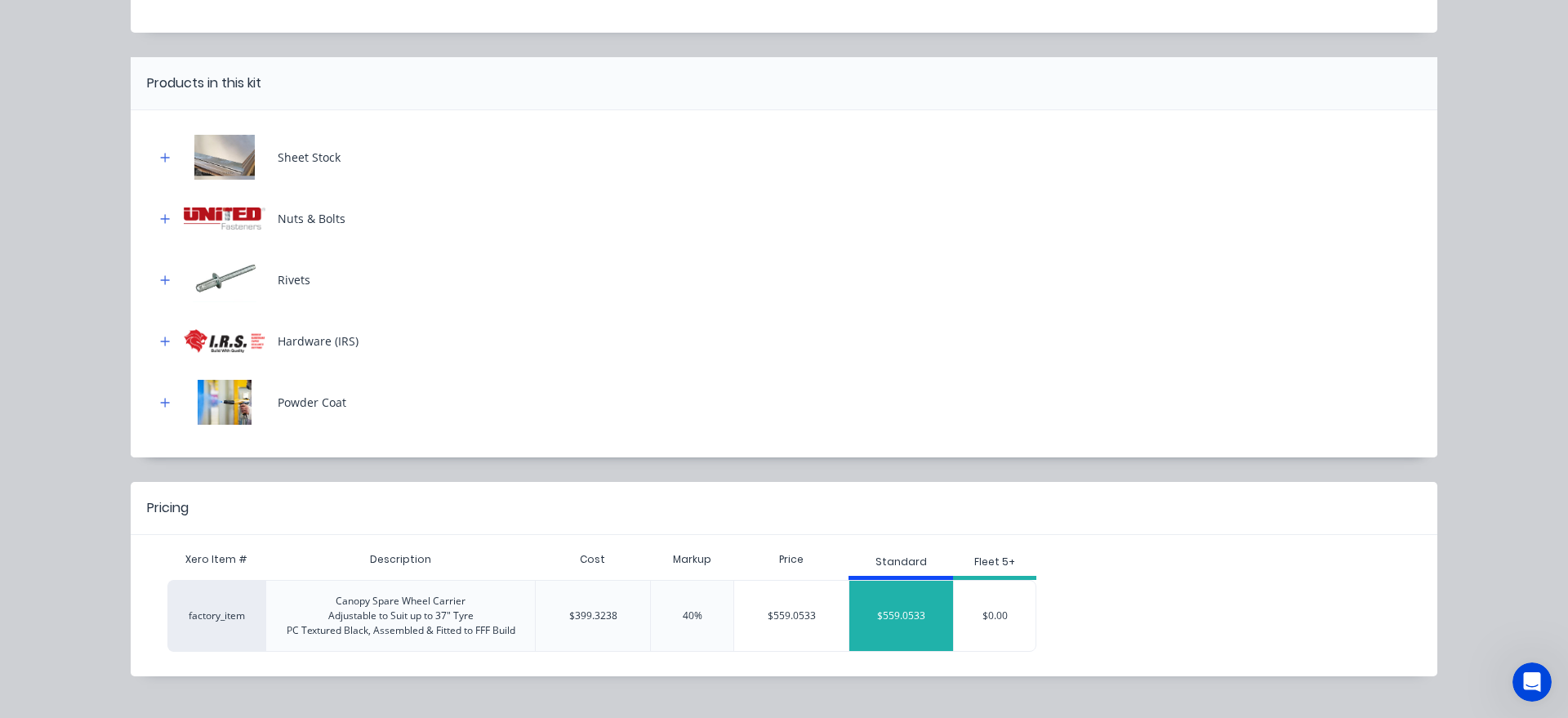
click at [918, 609] on div "$559.0533" at bounding box center [901, 616] width 104 height 41
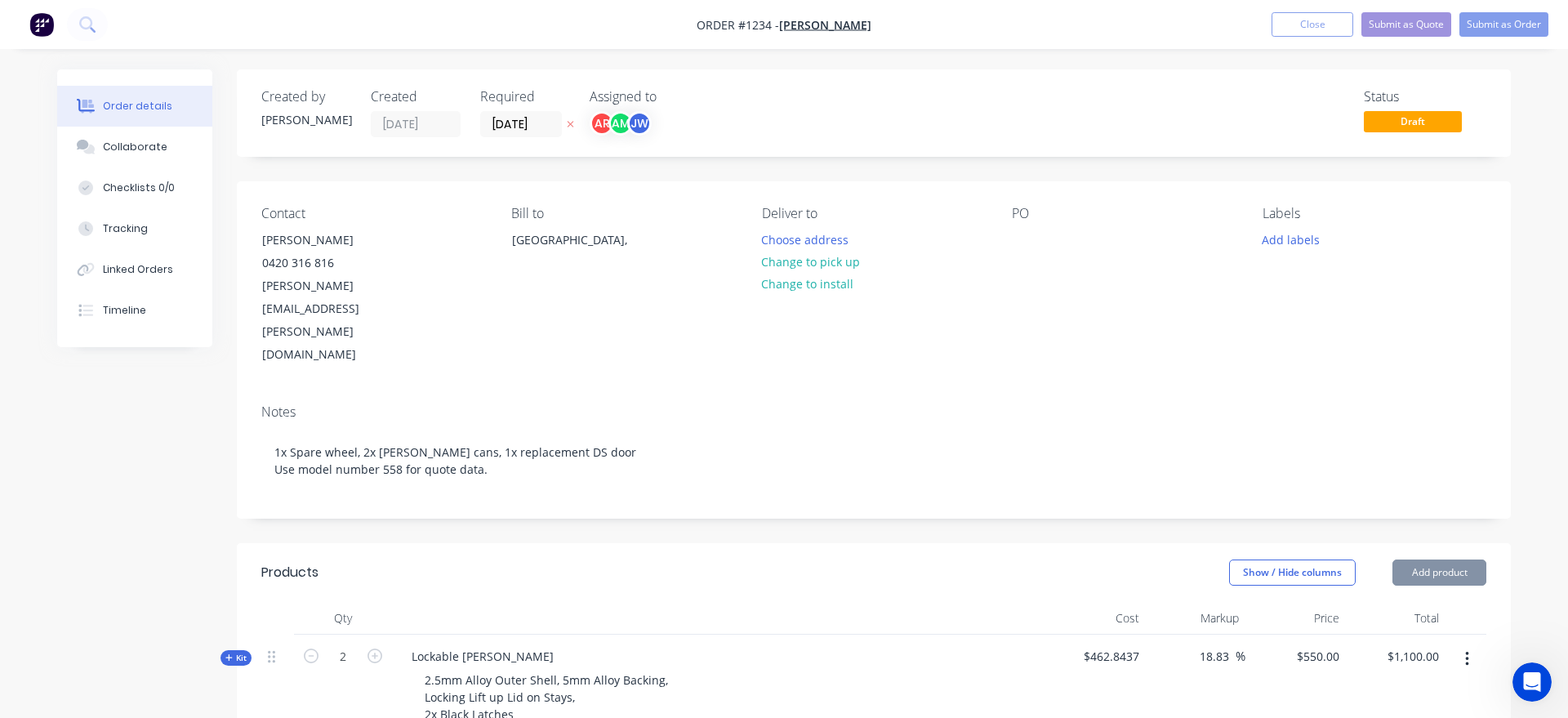
type input "40"
type input "$559.0533"
type input "$559.05"
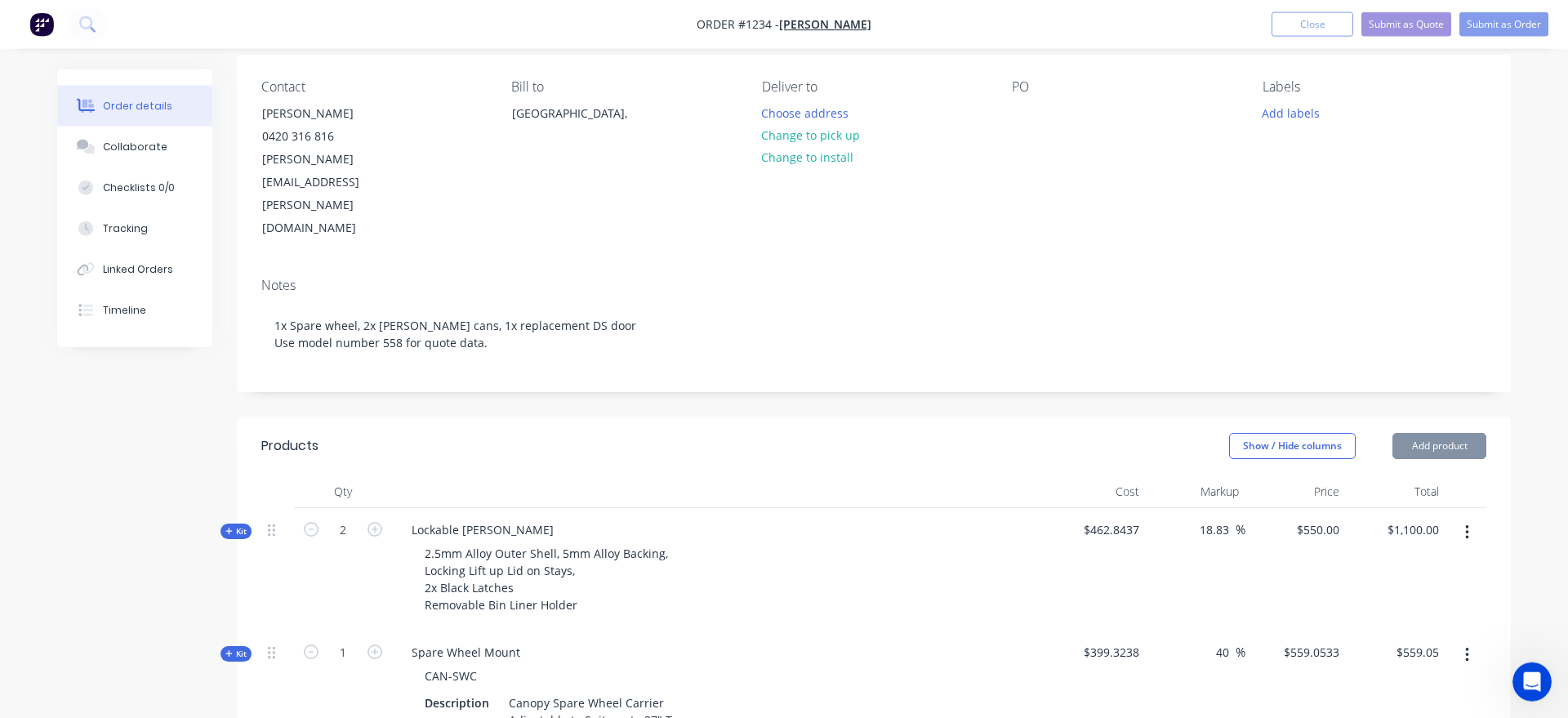
scroll to position [250, 0]
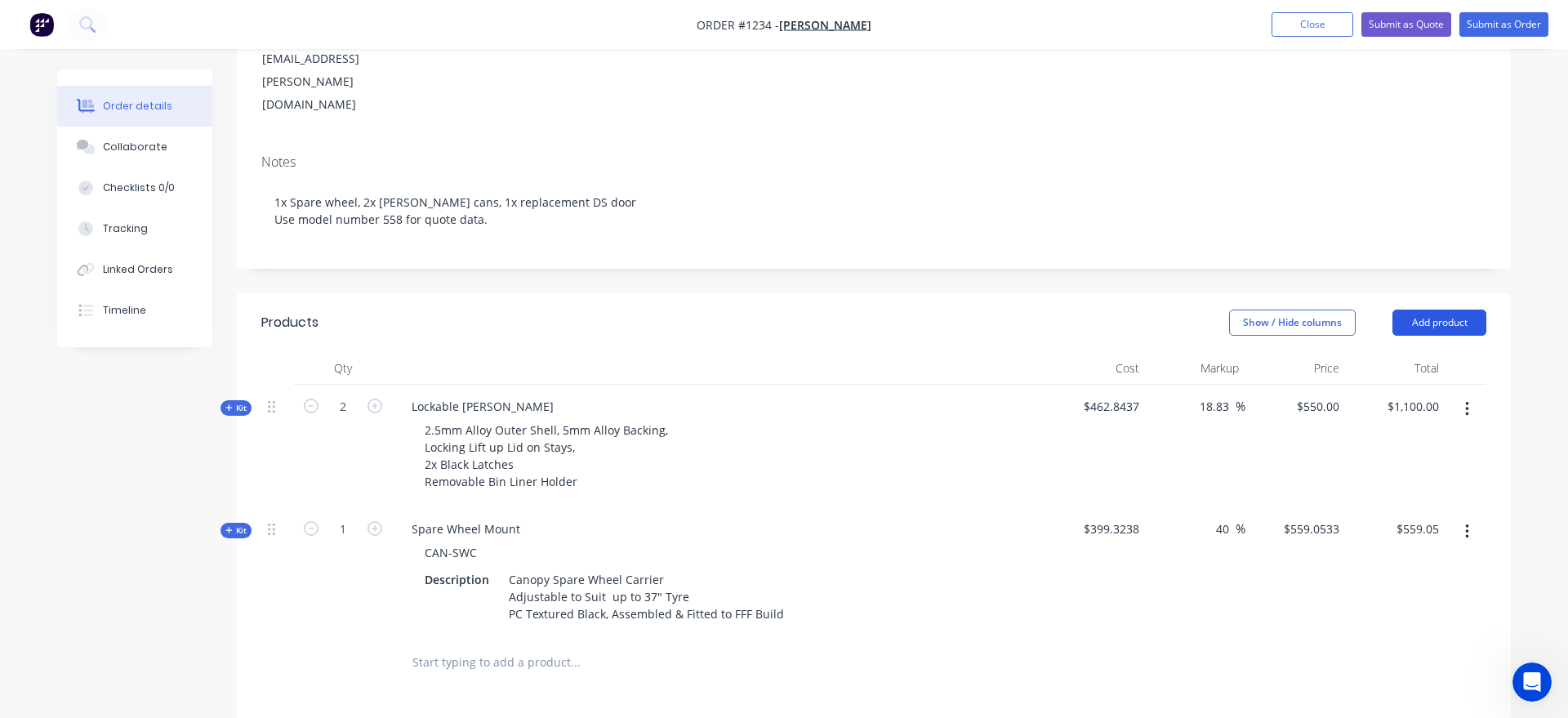
click at [1467, 309] on button "Add product" at bounding box center [1439, 322] width 94 height 26
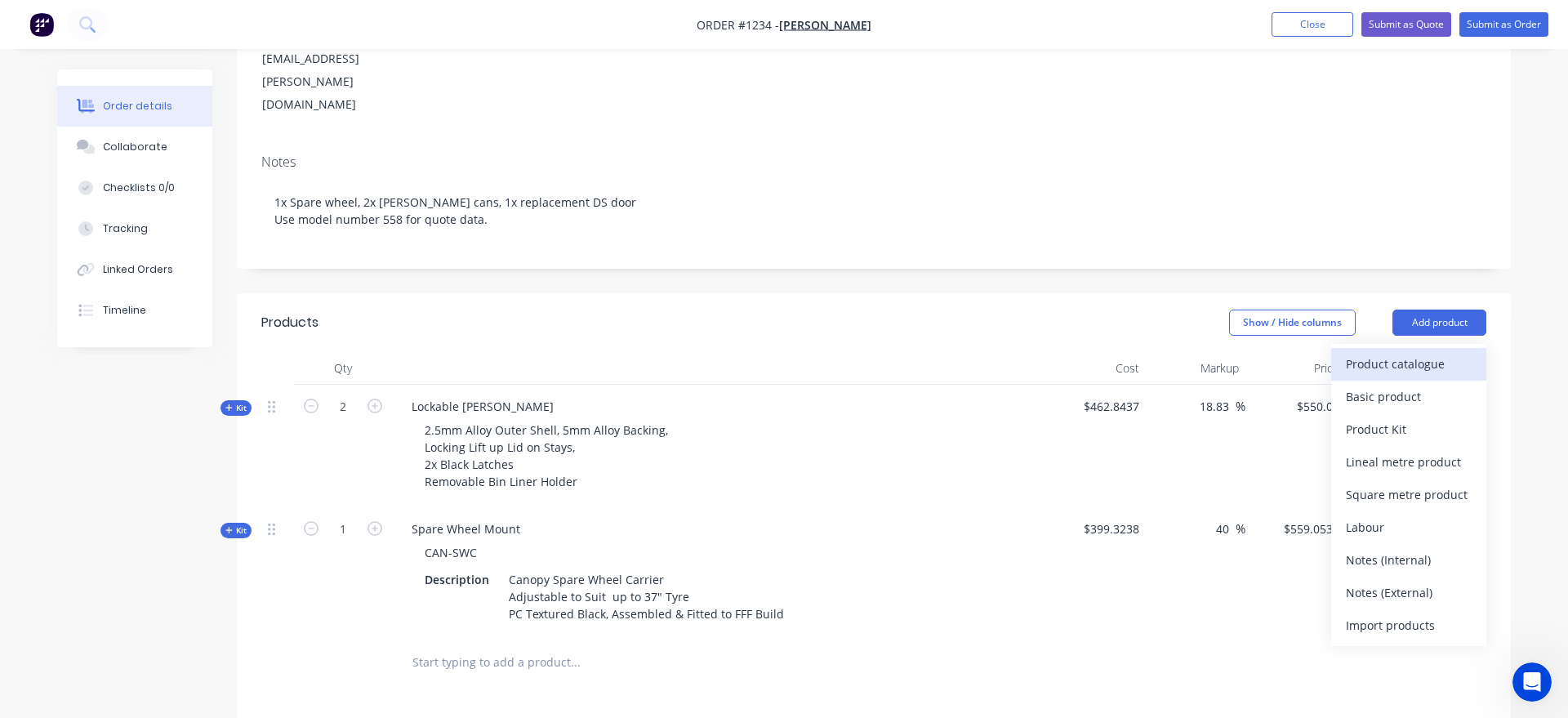
click at [1450, 352] on div "Product catalogue" at bounding box center [1409, 364] width 126 height 24
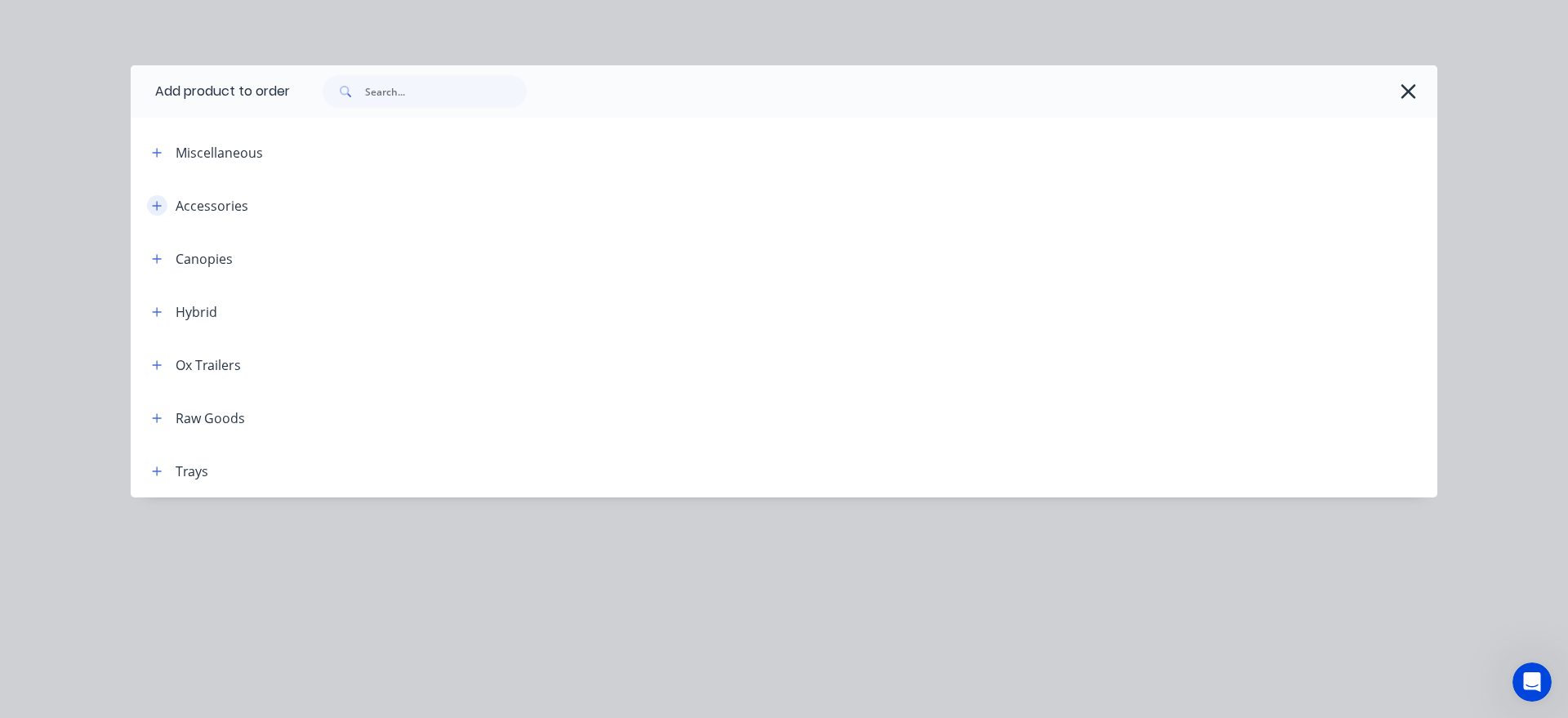
click at [161, 205] on icon "button" at bounding box center [156, 205] width 10 height 11
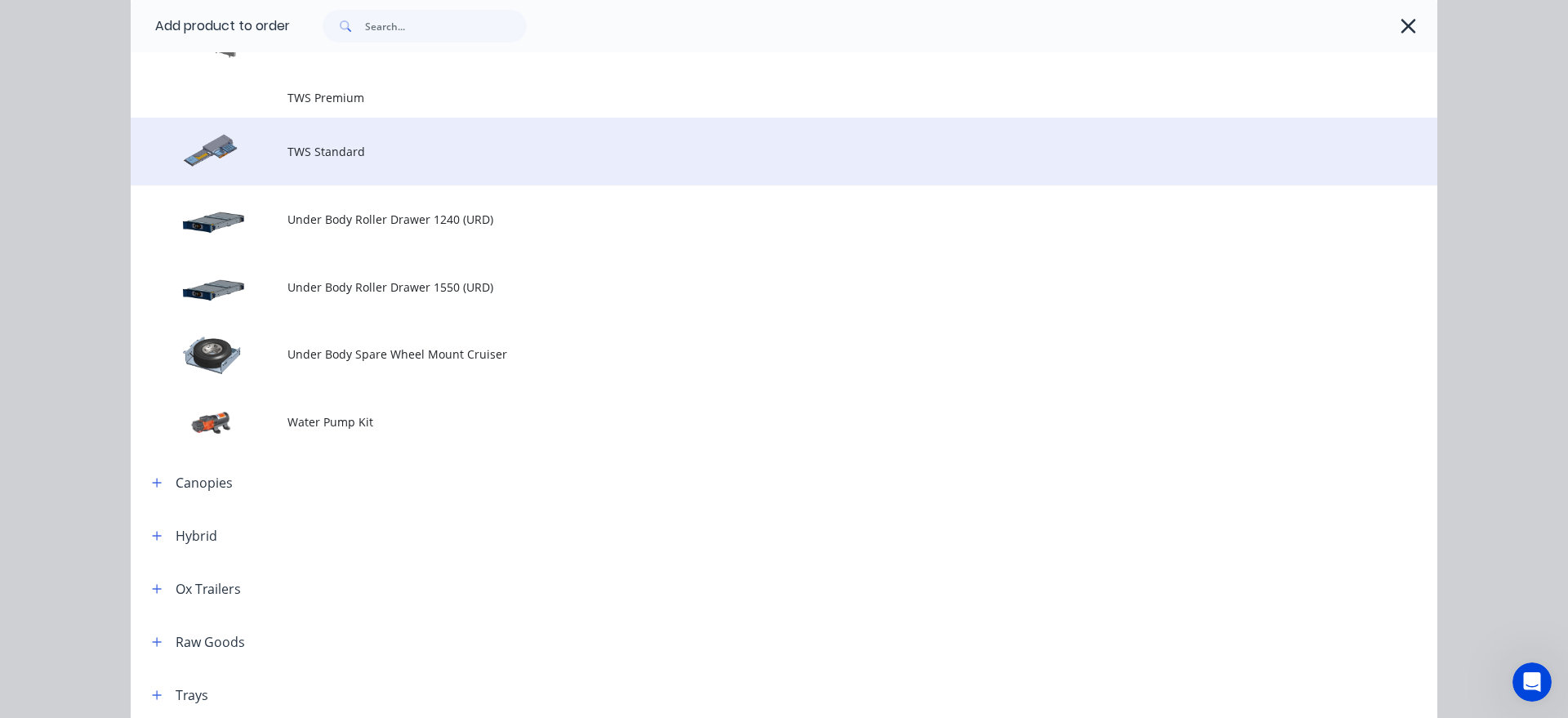
scroll to position [2125, 0]
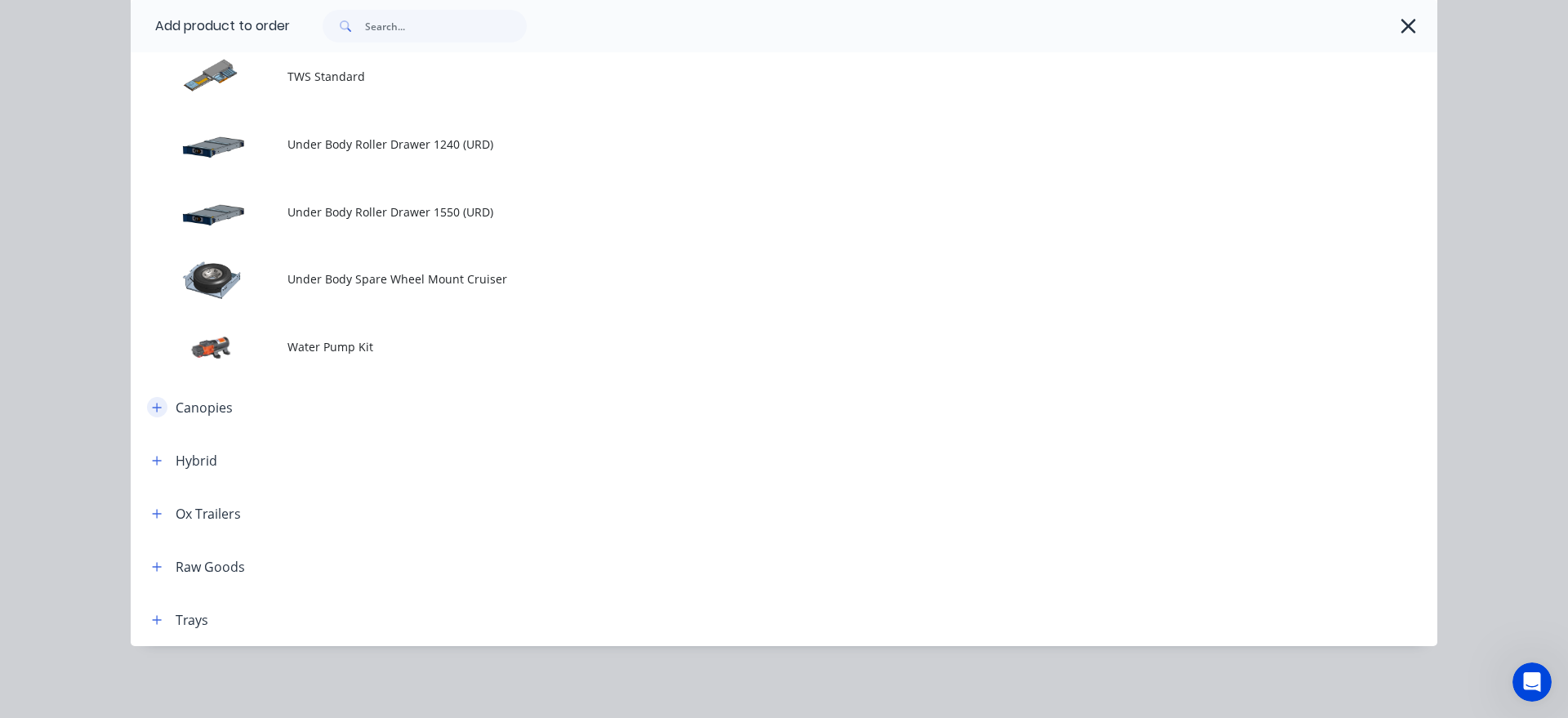
click at [158, 410] on icon "button" at bounding box center [156, 407] width 10 height 11
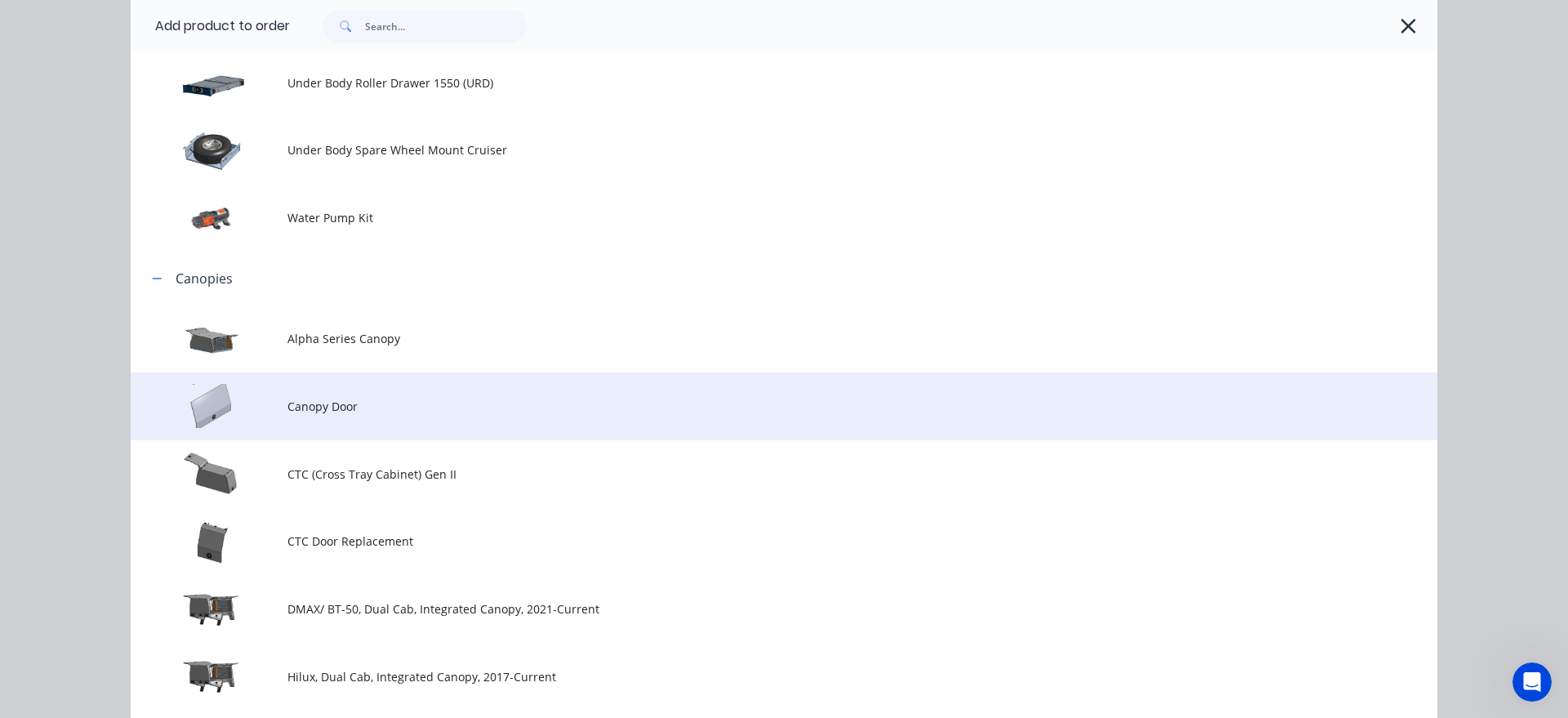
scroll to position [2242, 0]
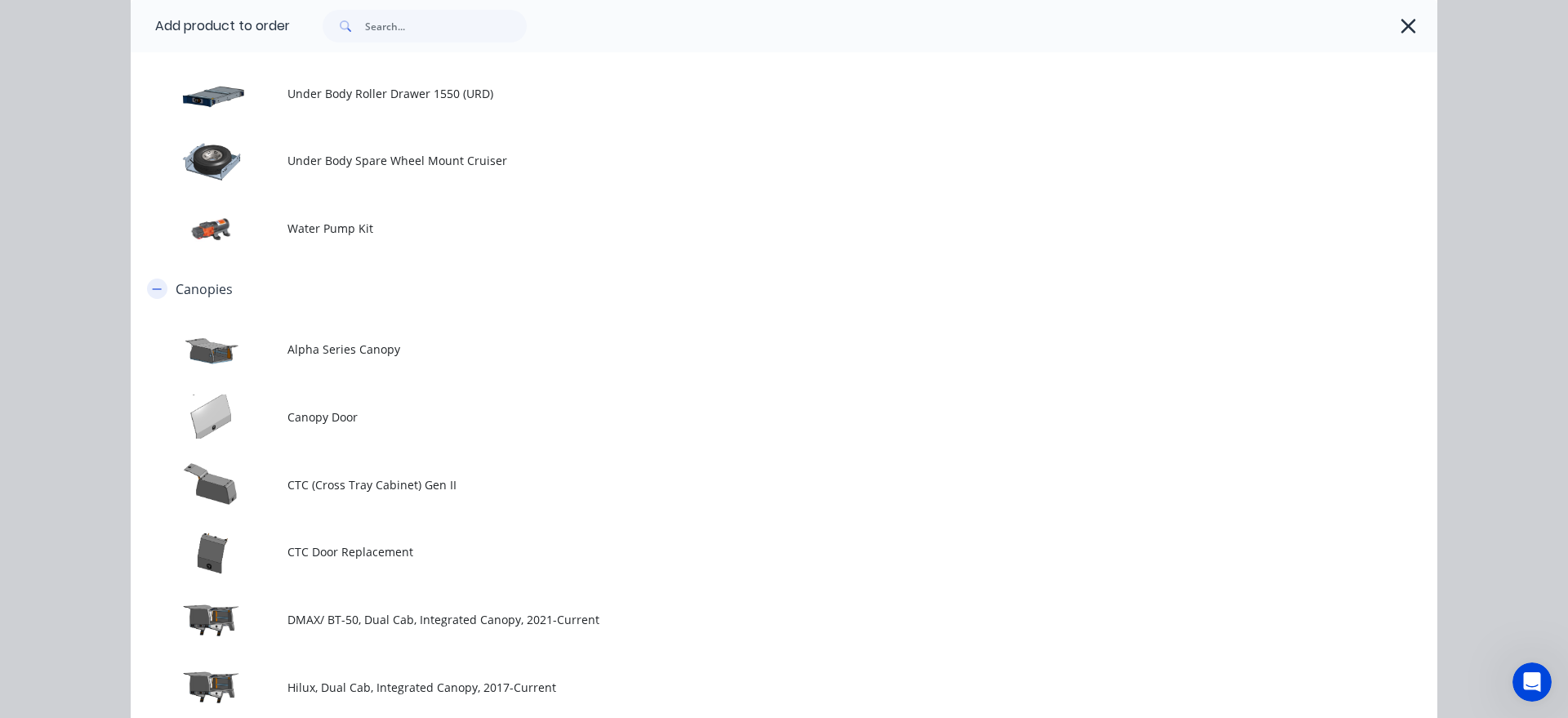
click at [163, 290] on button "button" at bounding box center [157, 288] width 20 height 20
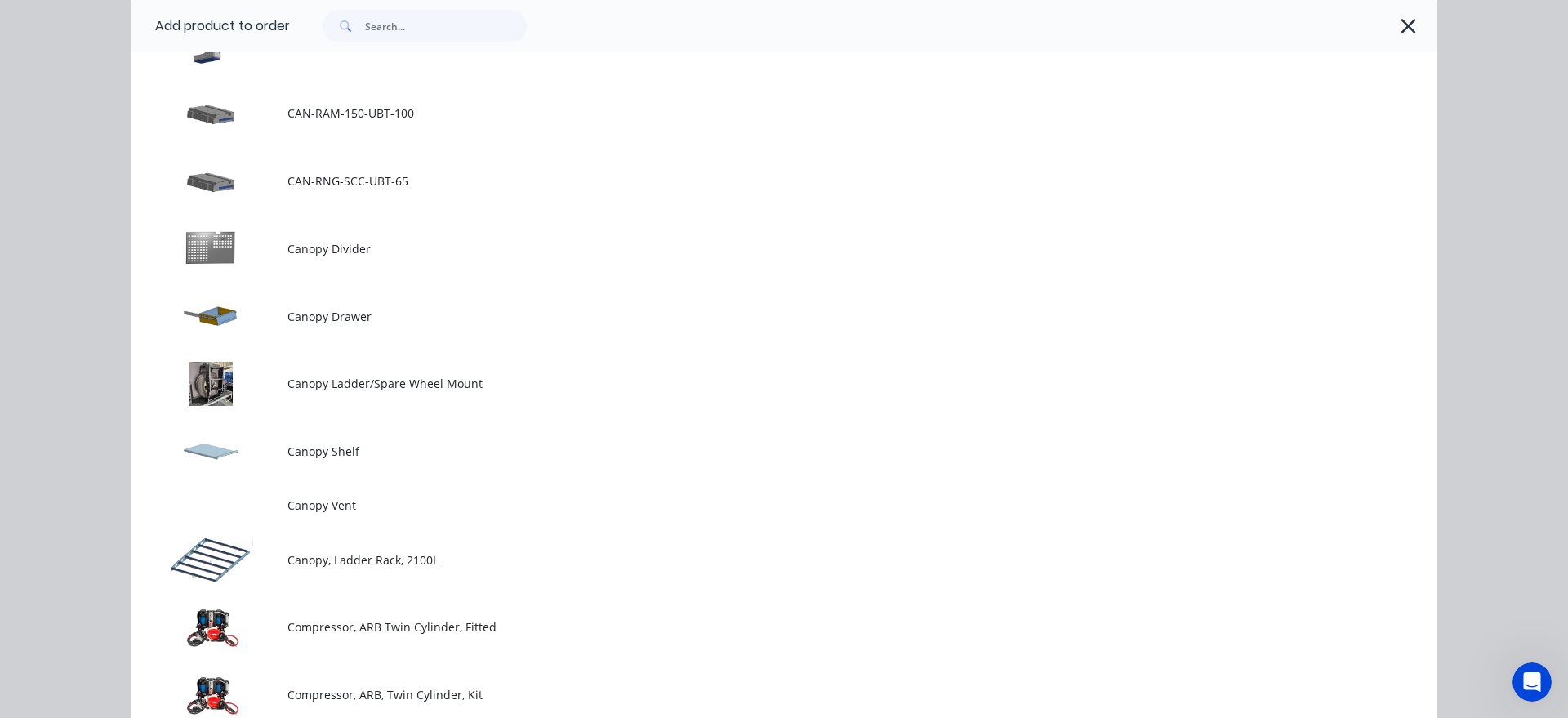
scroll to position [0, 0]
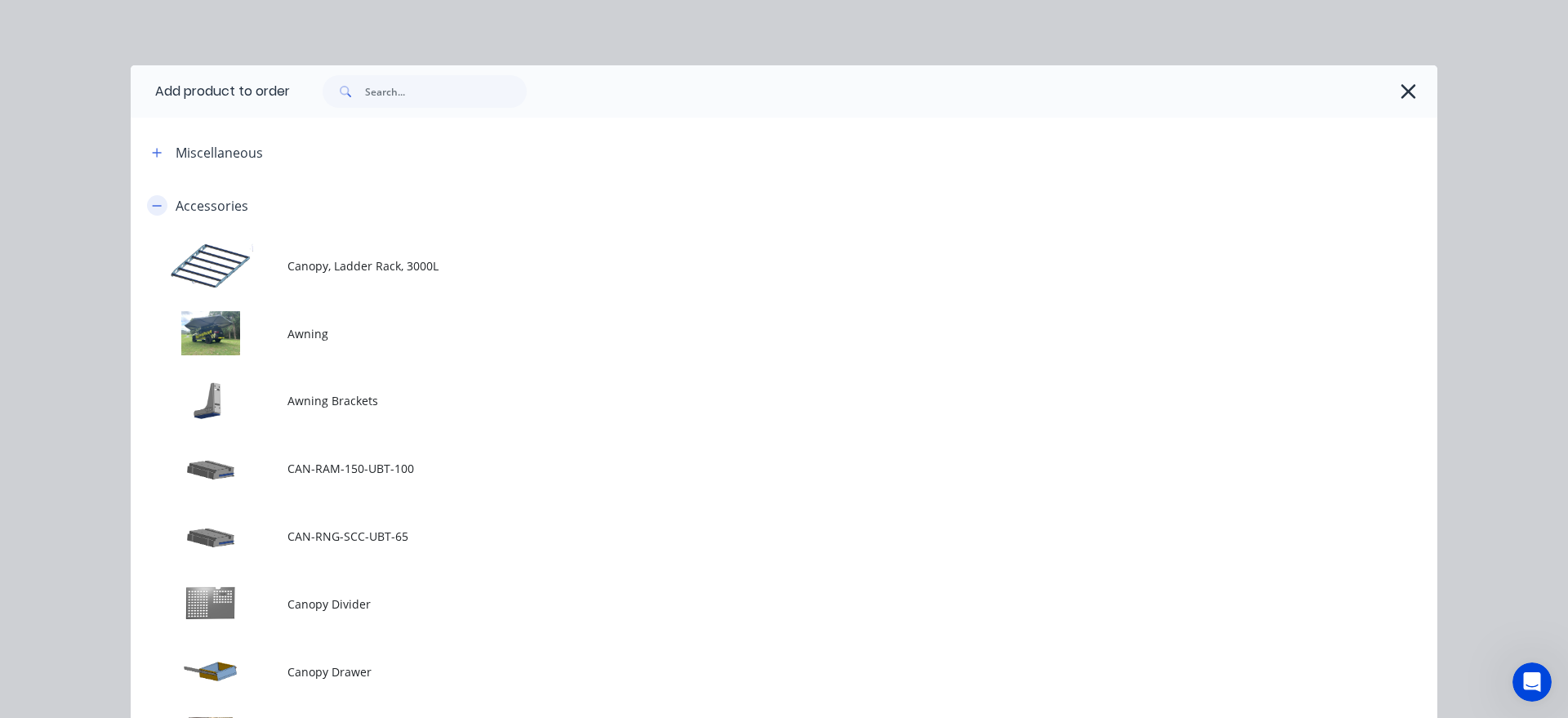
click at [159, 207] on icon "button" at bounding box center [156, 205] width 10 height 11
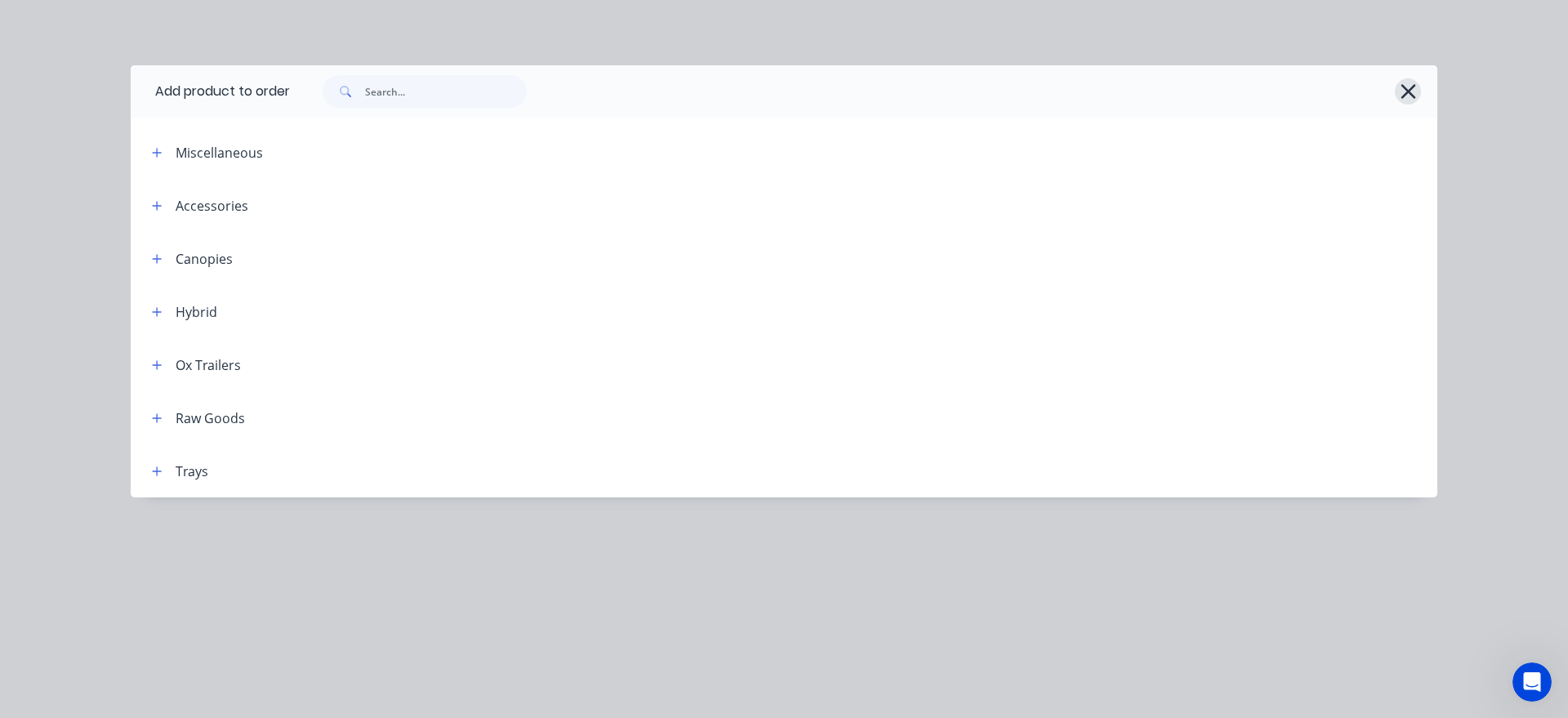
click at [1402, 90] on icon "button" at bounding box center [1408, 92] width 17 height 23
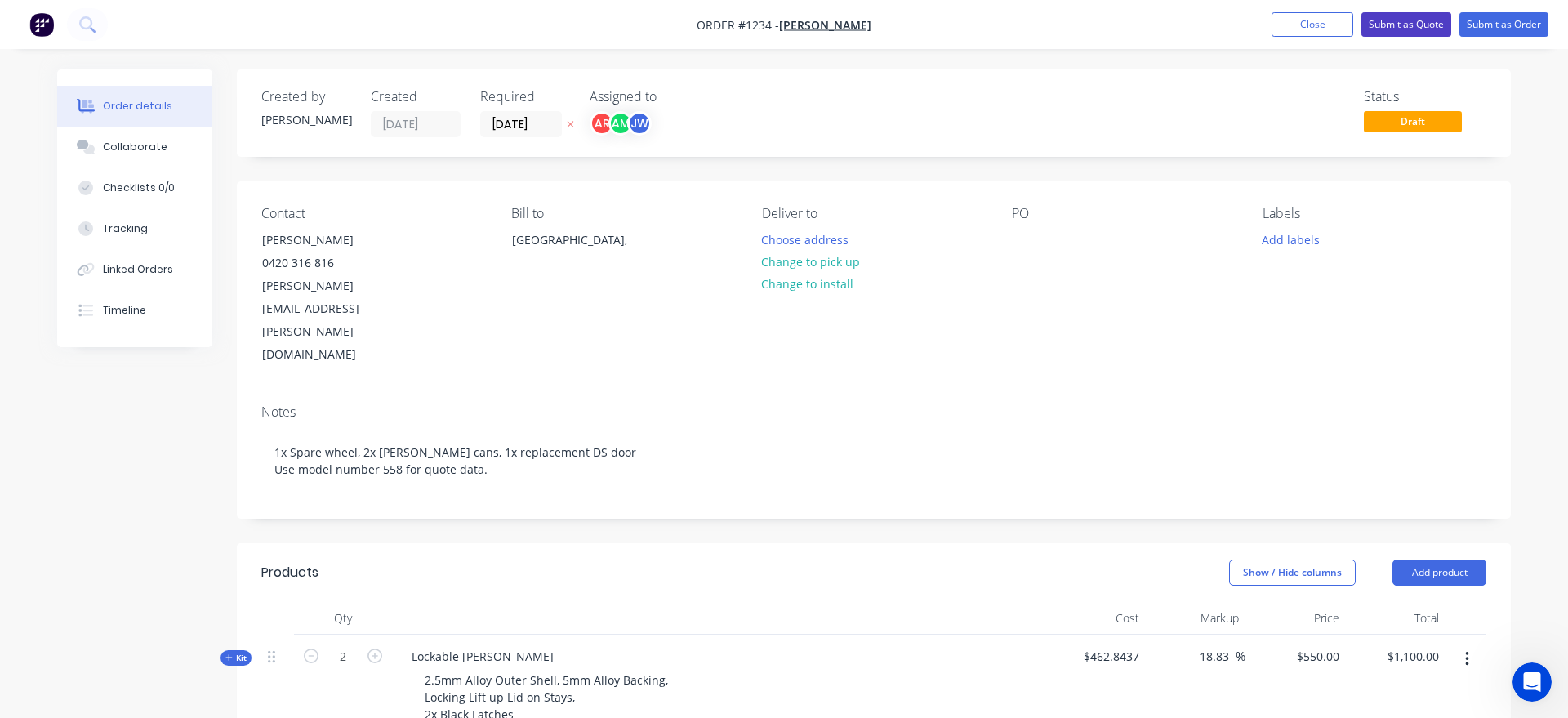
click at [1402, 24] on button "Submit as Quote" at bounding box center [1407, 25] width 90 height 25
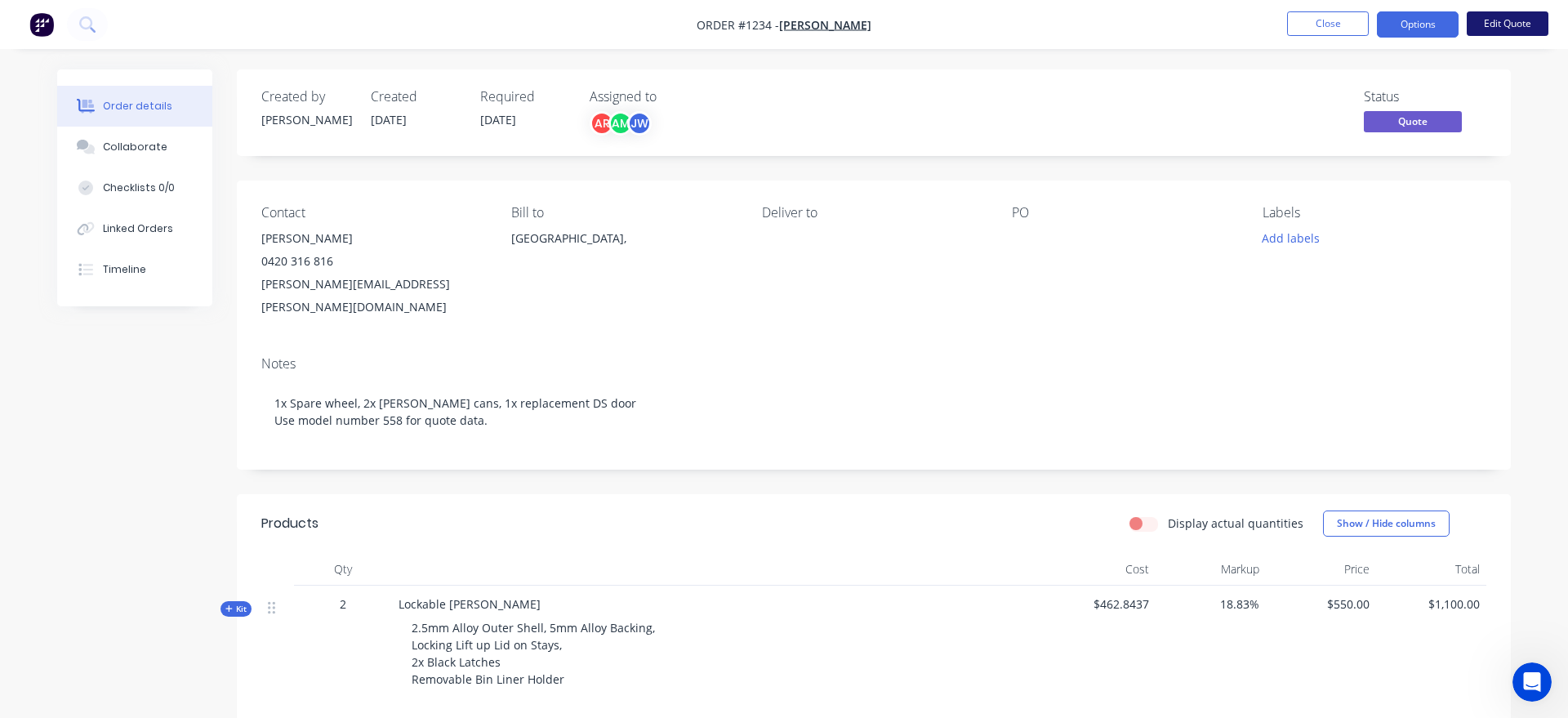
click at [1522, 33] on button "Edit Quote" at bounding box center [1507, 24] width 82 height 25
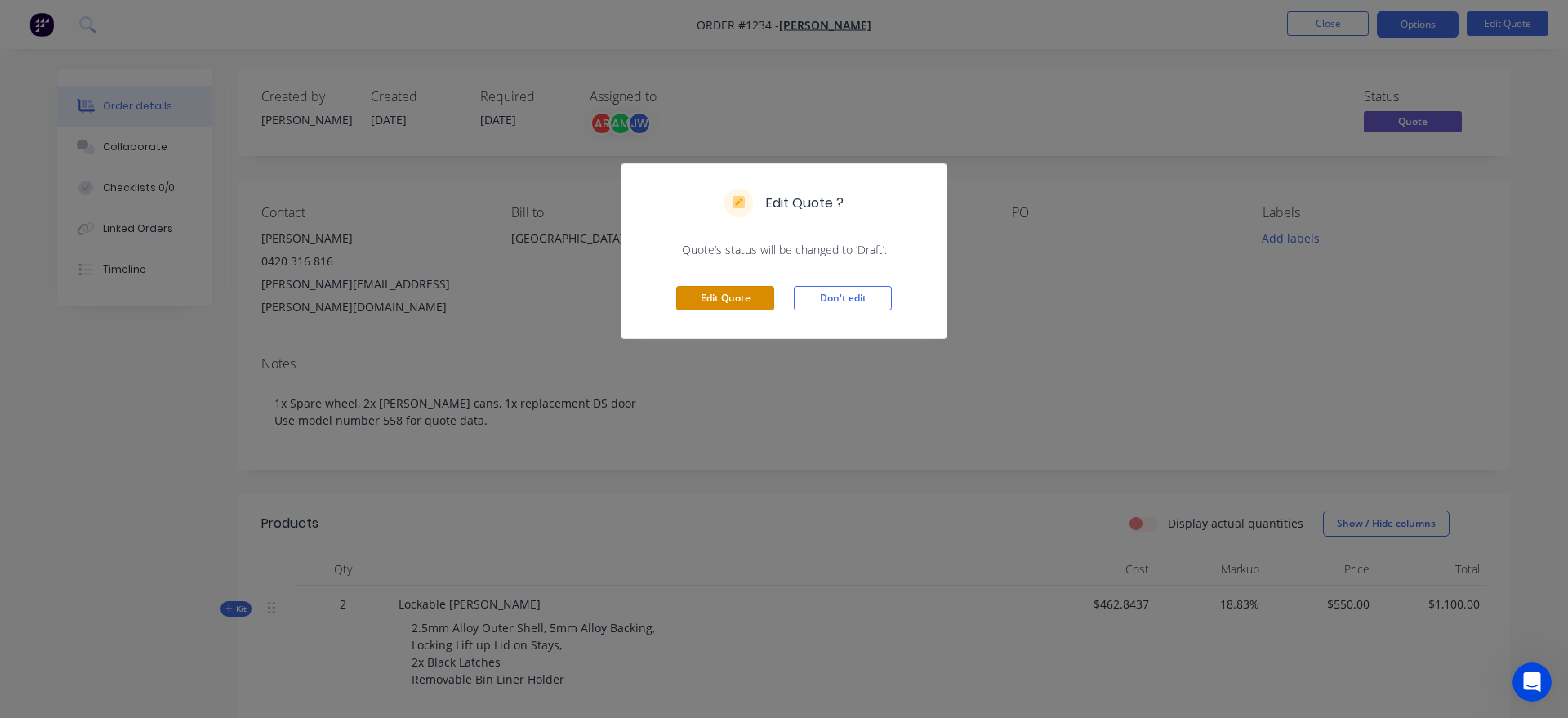
drag, startPoint x: 713, startPoint y: 299, endPoint x: 780, endPoint y: 310, distance: 67.9
click at [713, 299] on button "Edit Quote" at bounding box center [725, 299] width 98 height 25
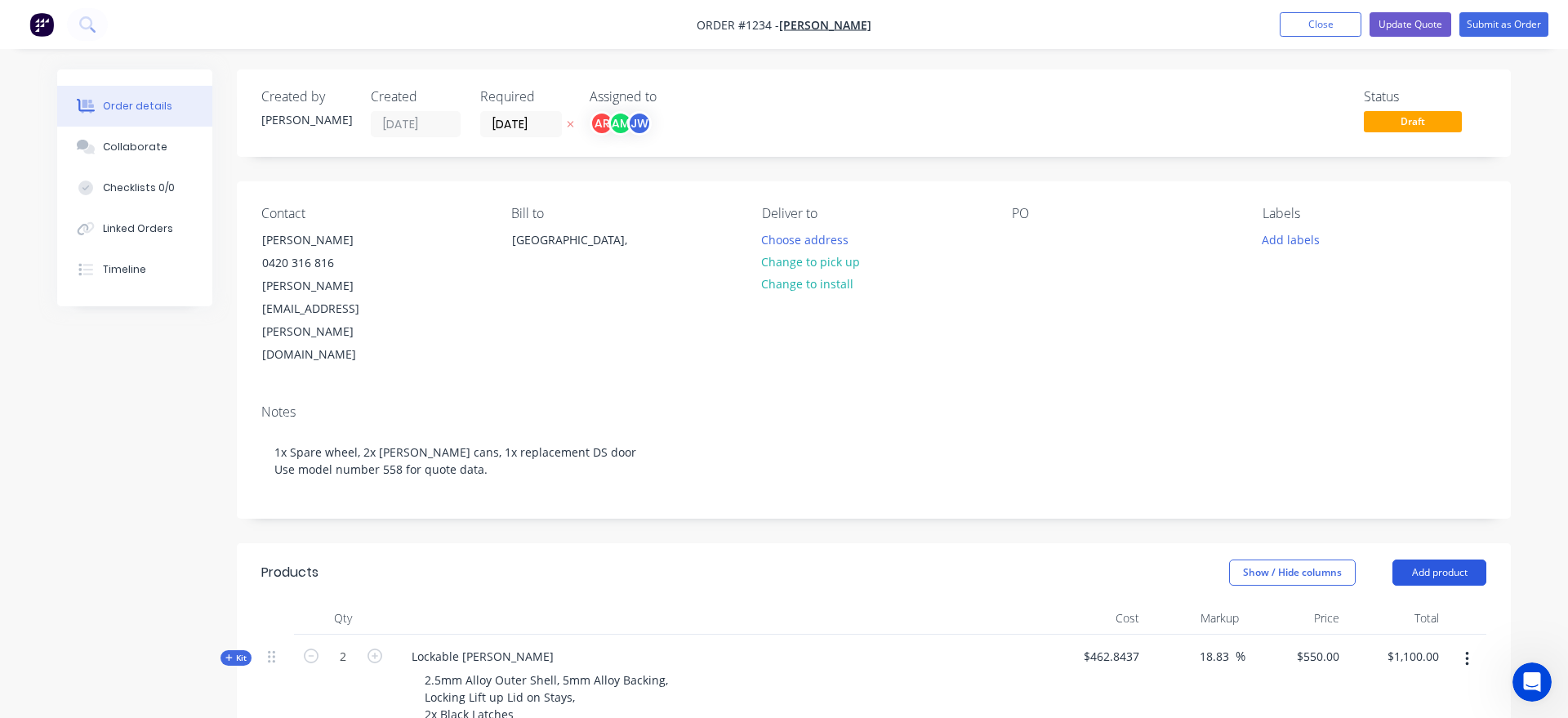
click at [1453, 559] on button "Add product" at bounding box center [1439, 573] width 94 height 26
click at [1433, 602] on div "Product catalogue" at bounding box center [1409, 613] width 126 height 24
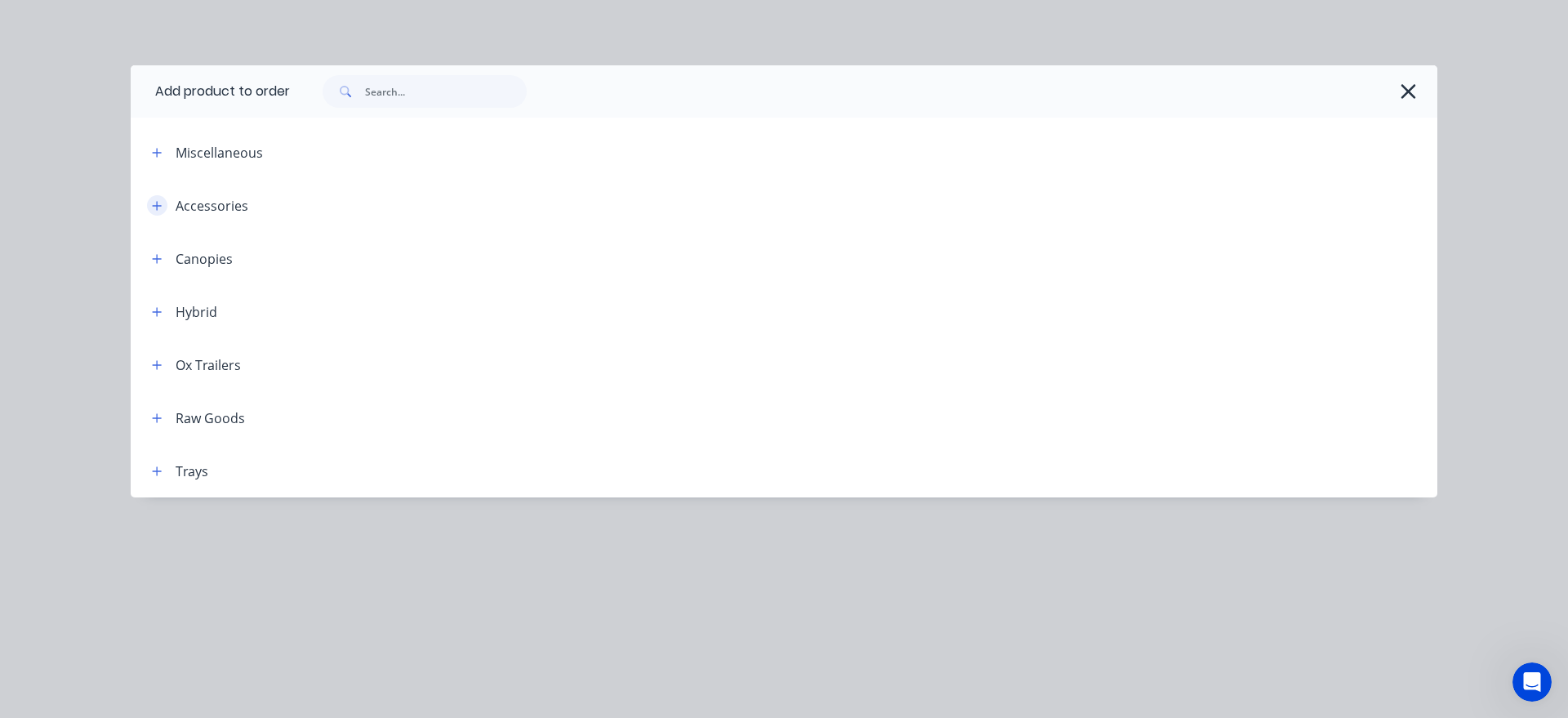
click at [153, 210] on icon "button" at bounding box center [156, 205] width 10 height 11
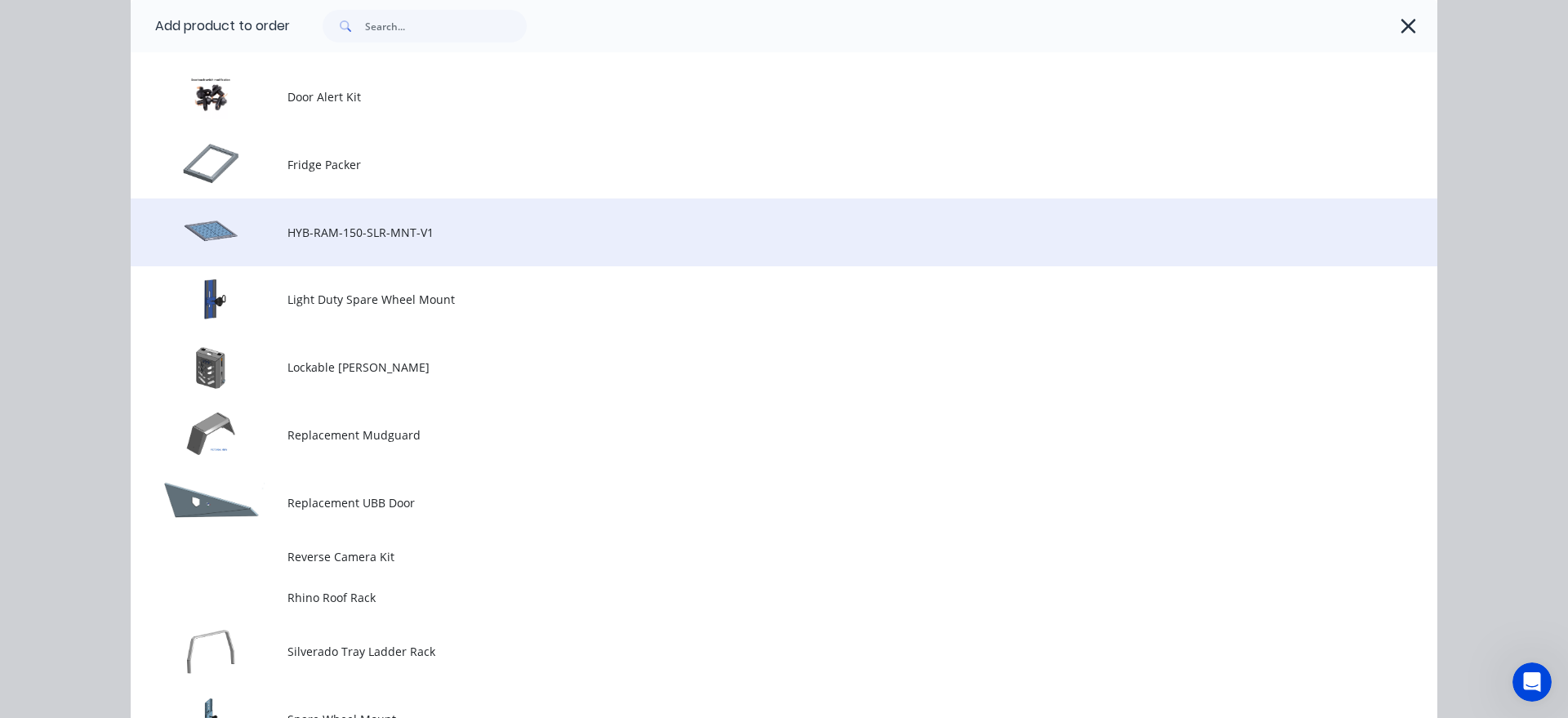
scroll to position [1025, 0]
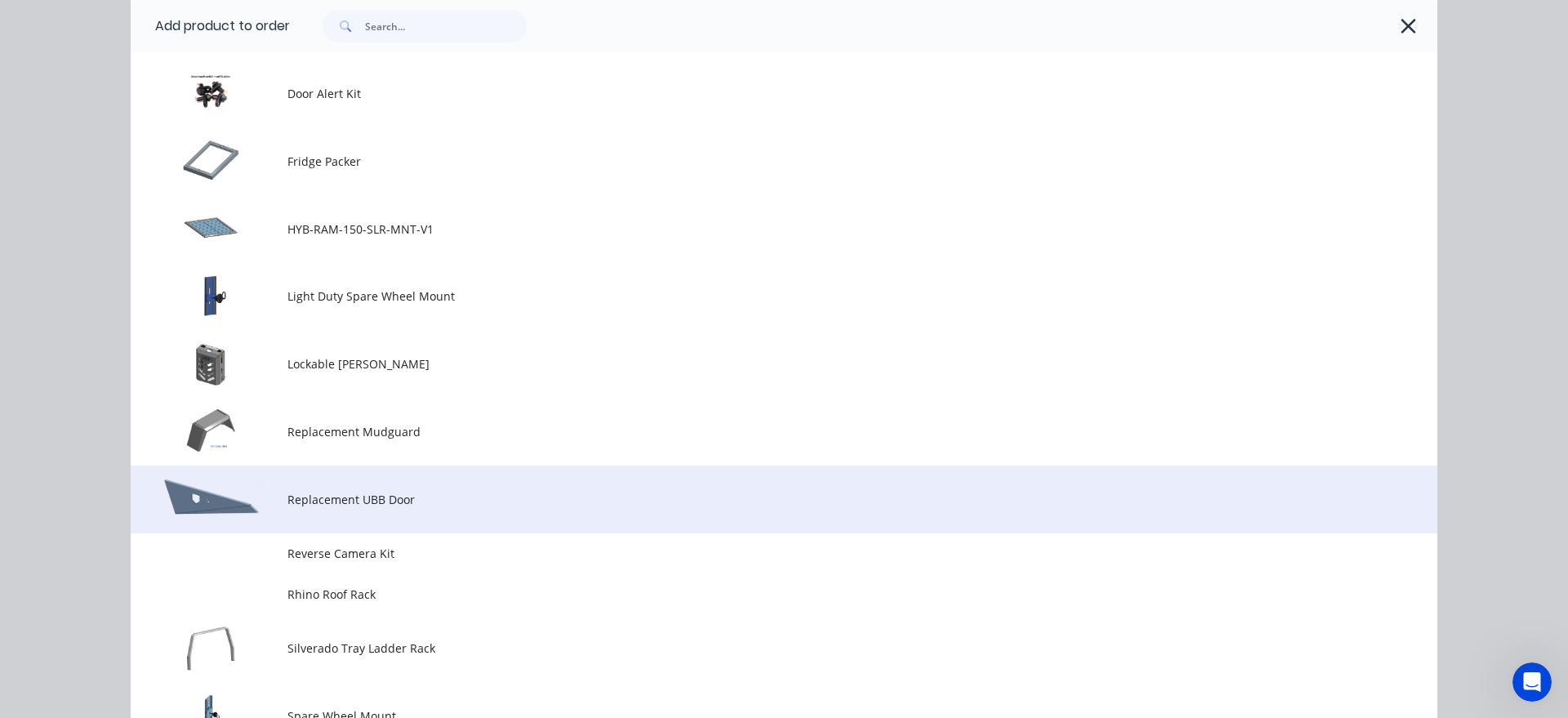
click at [412, 487] on td "Replacement UBB Door" at bounding box center [862, 500] width 1150 height 68
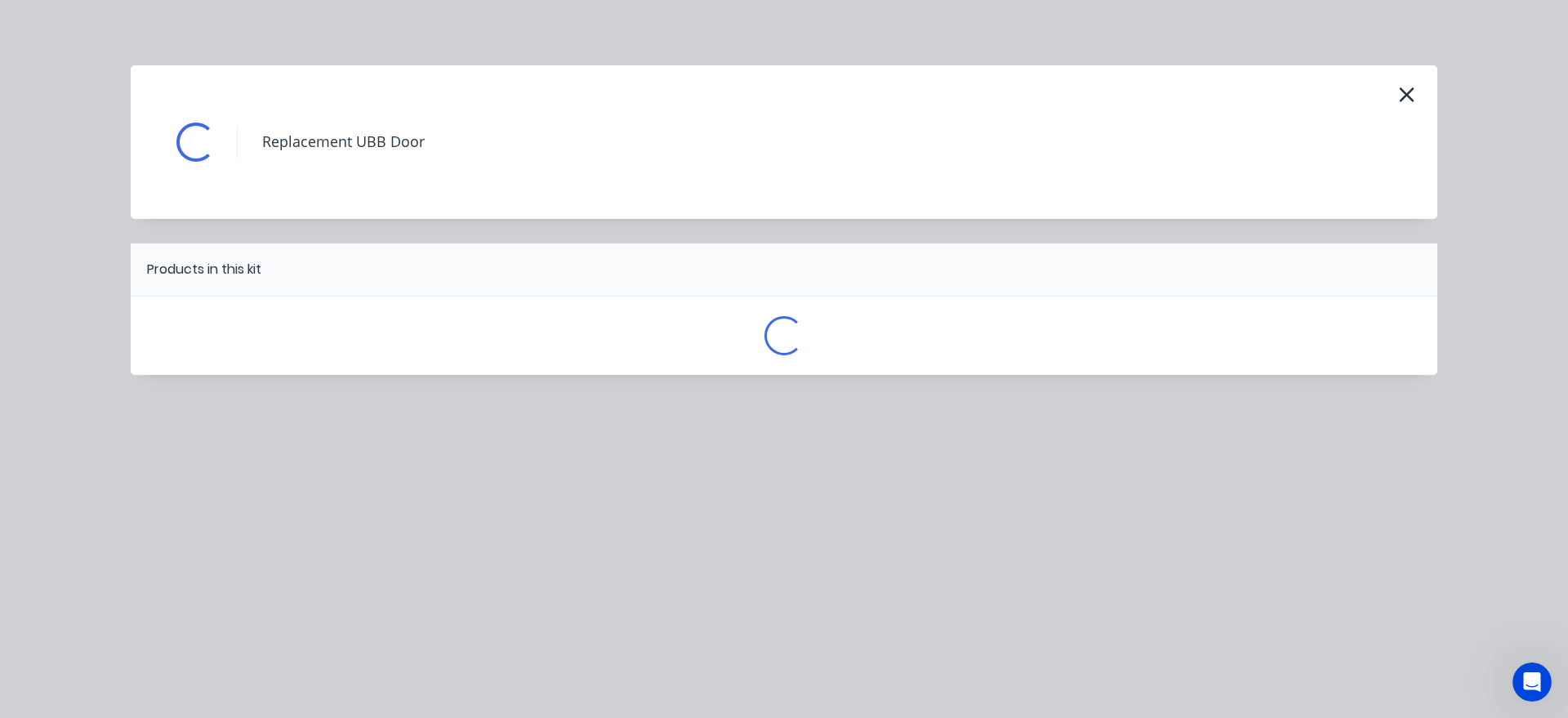
scroll to position [0, 0]
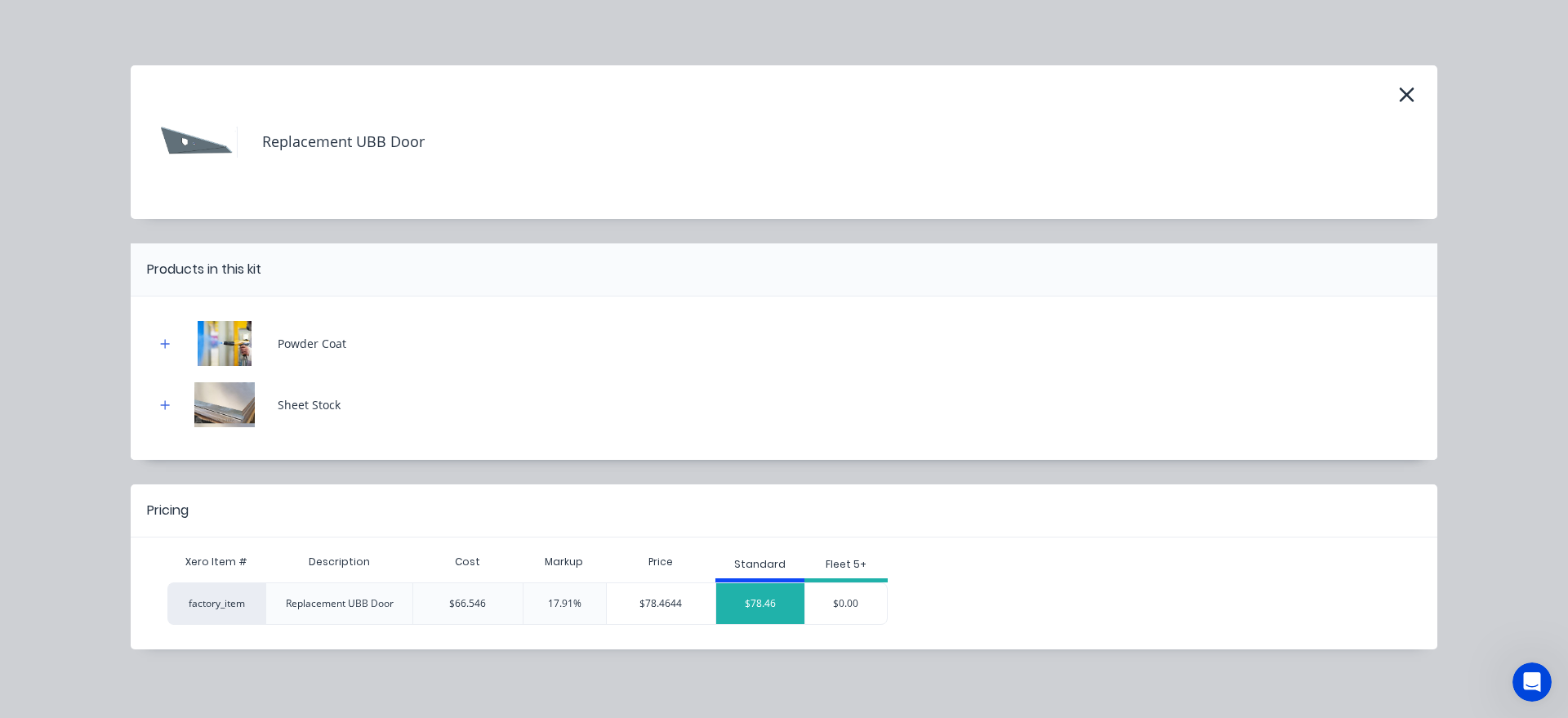
click at [763, 592] on div "$78.46" at bounding box center [760, 603] width 88 height 41
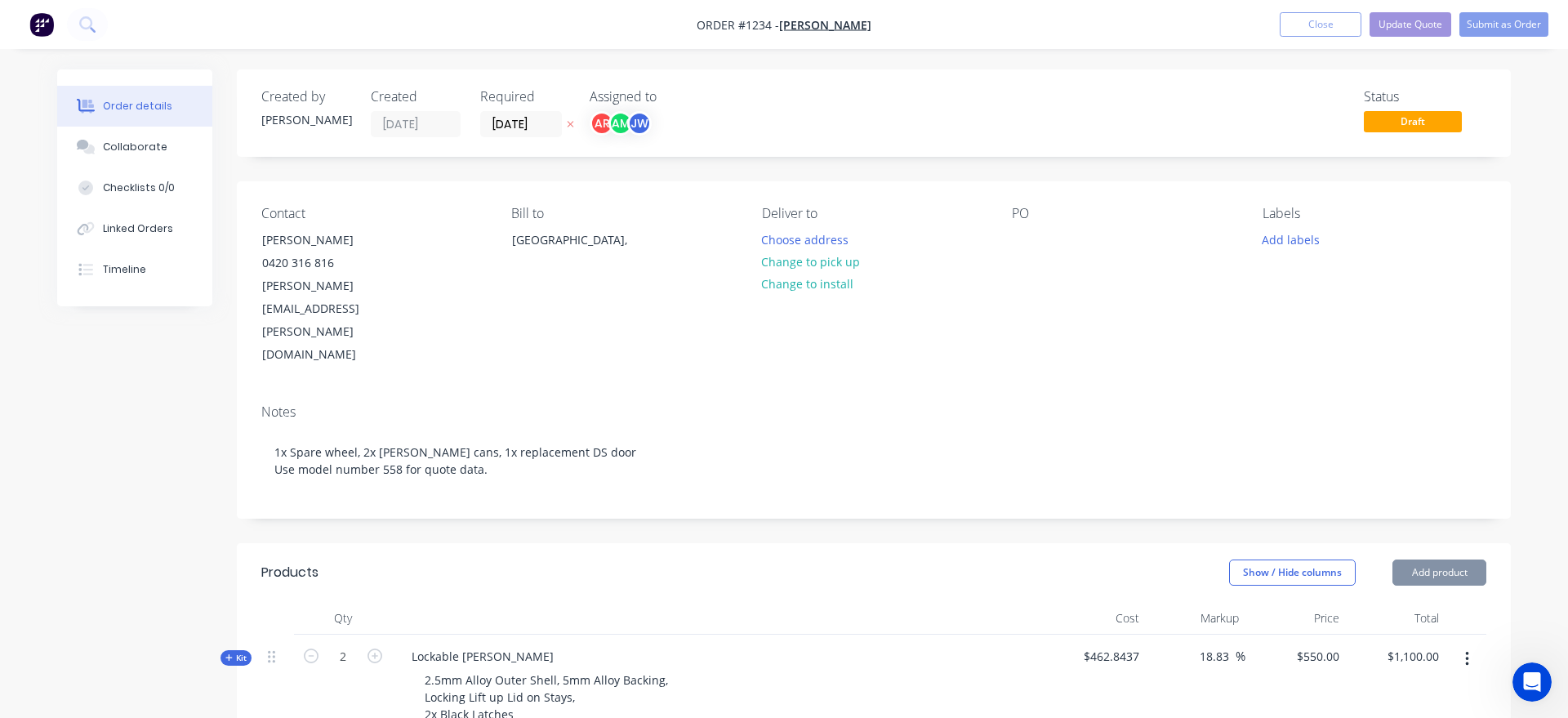
type input "17.9"
type input "$78.46"
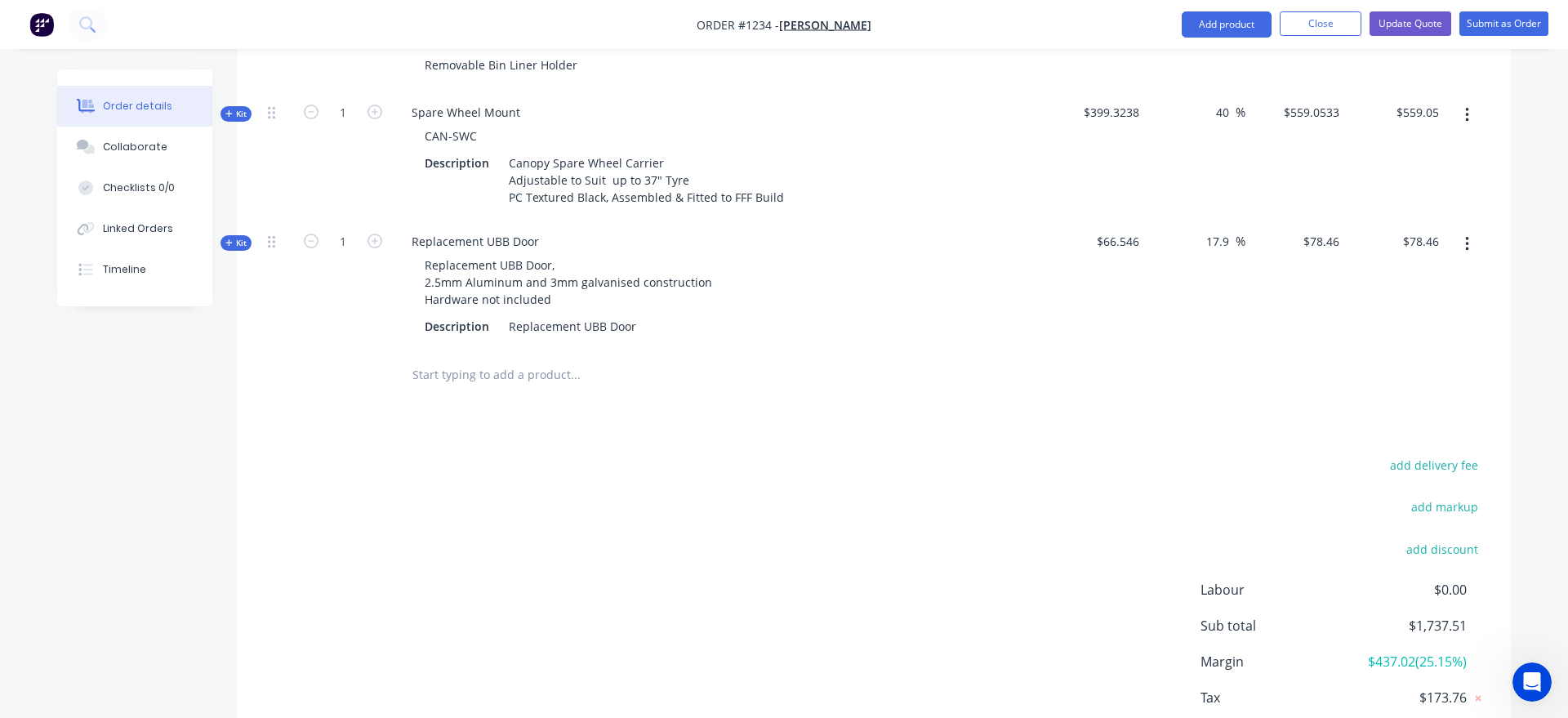
scroll to position [333, 0]
